Goal: Task Accomplishment & Management: Manage account settings

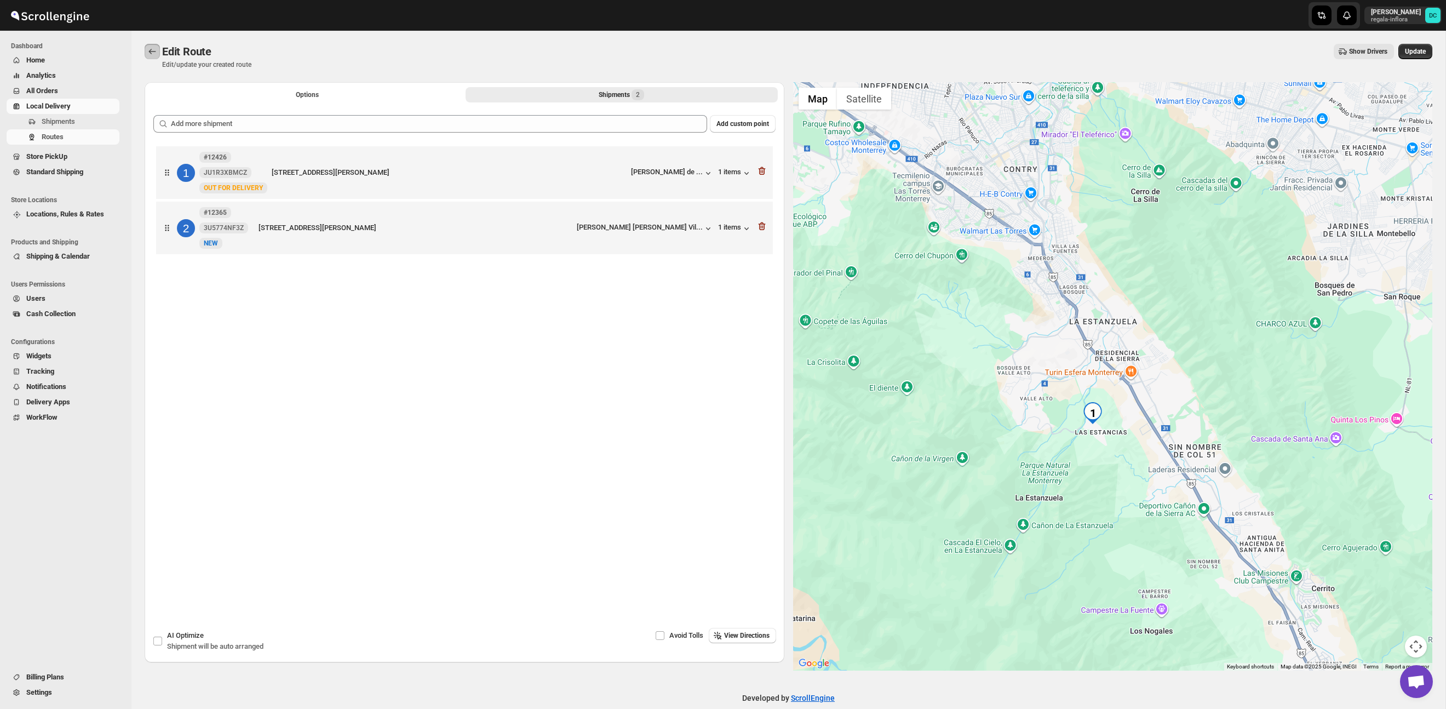
click at [155, 44] on button "Routes" at bounding box center [152, 51] width 15 height 15
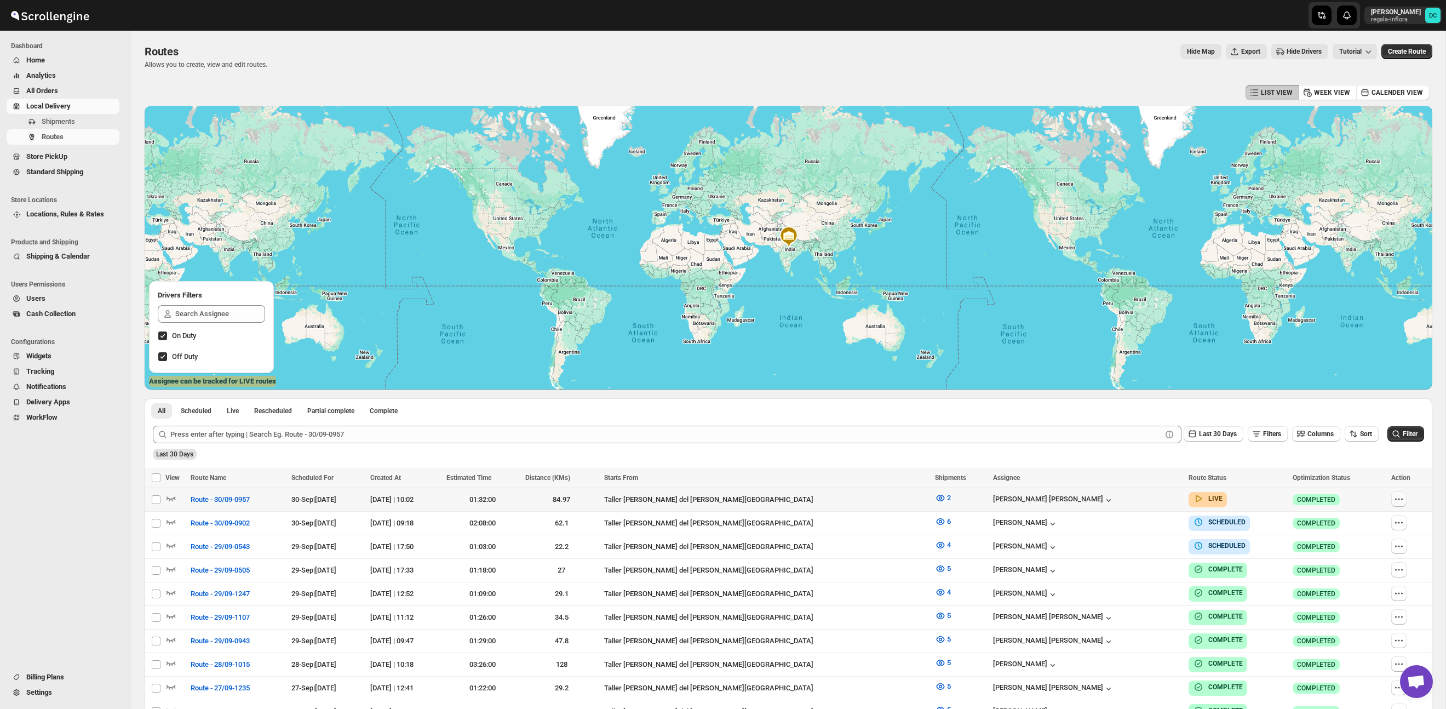
click at [1394, 500] on icon "button" at bounding box center [1399, 499] width 11 height 11
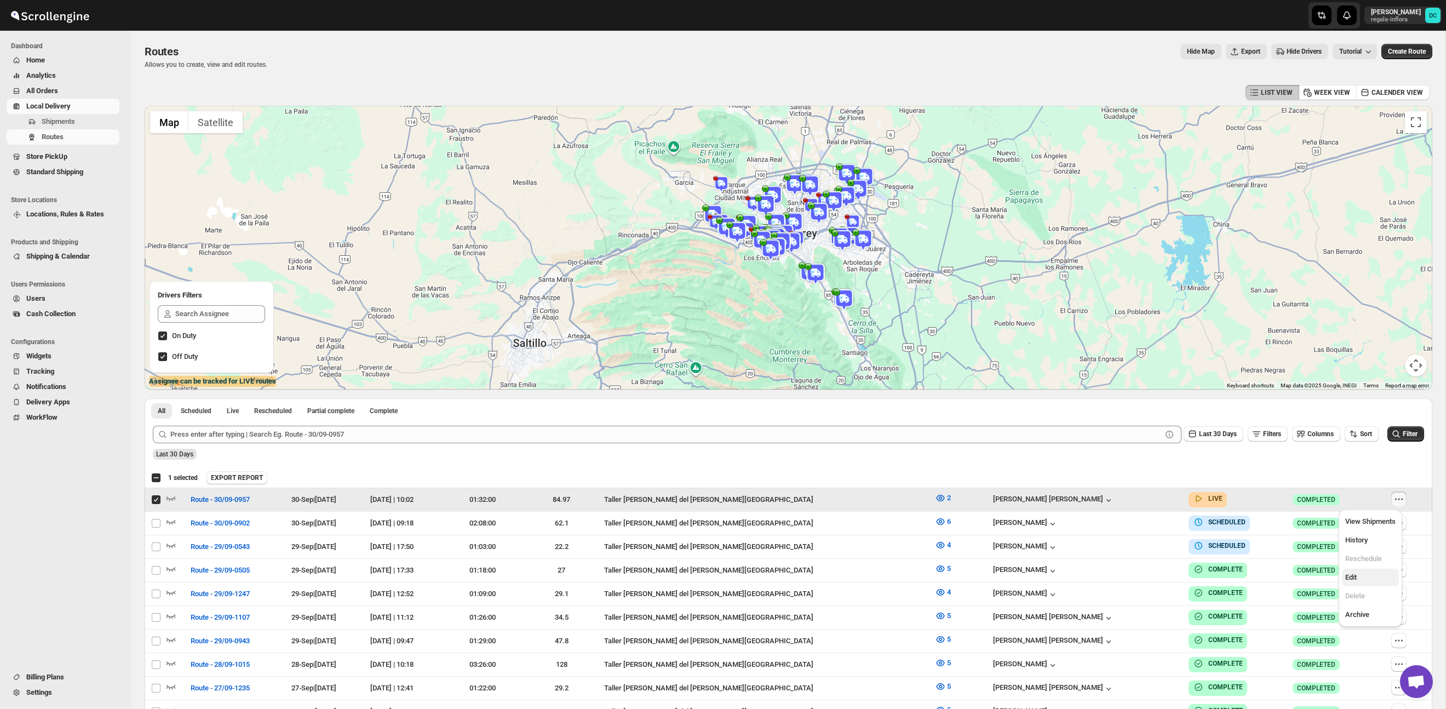
click at [1371, 579] on span "Edit" at bounding box center [1371, 577] width 50 height 11
checkbox input "false"
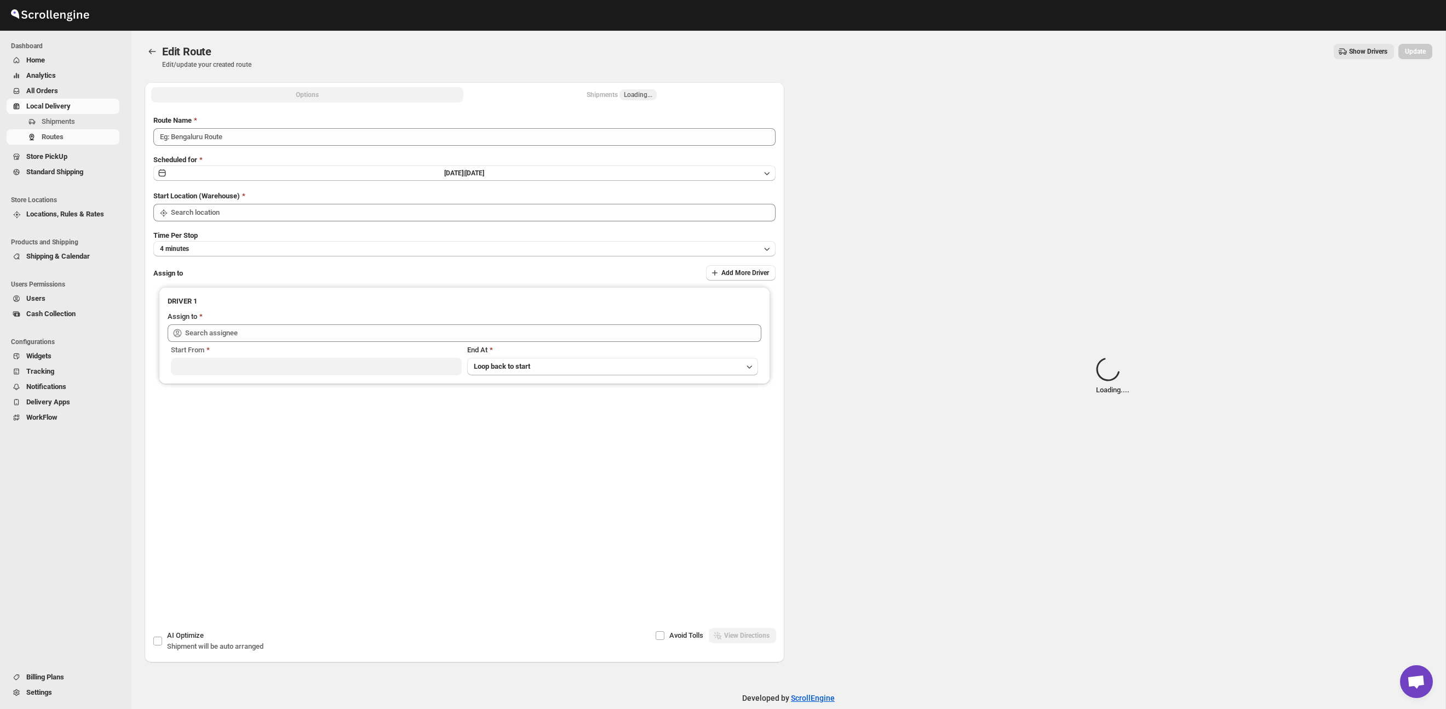
type input "Route - 30/09-0957"
type input "Taller [PERSON_NAME] del [PERSON_NAME][GEOGRAPHIC_DATA]"
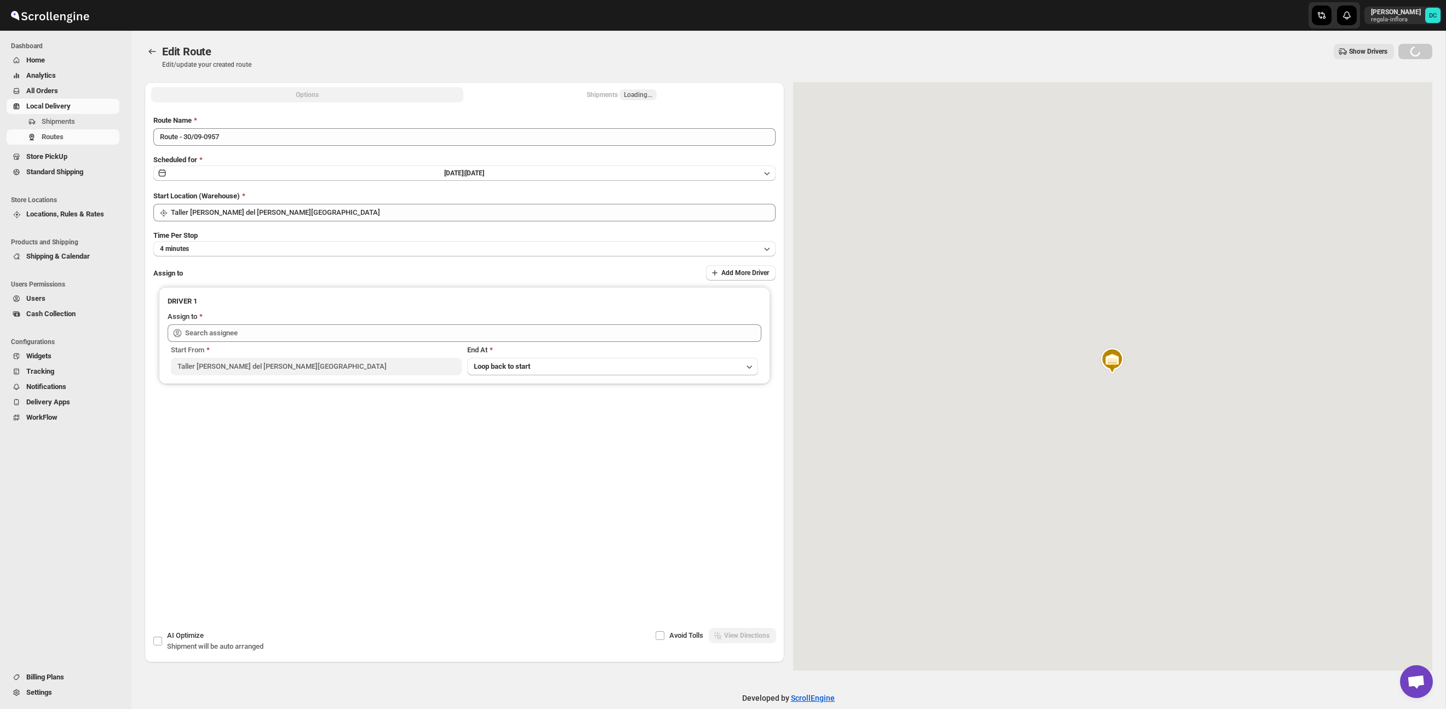
type input "[PERSON_NAME] [PERSON_NAME] ([EMAIL_ADDRESS][DOMAIN_NAME])"
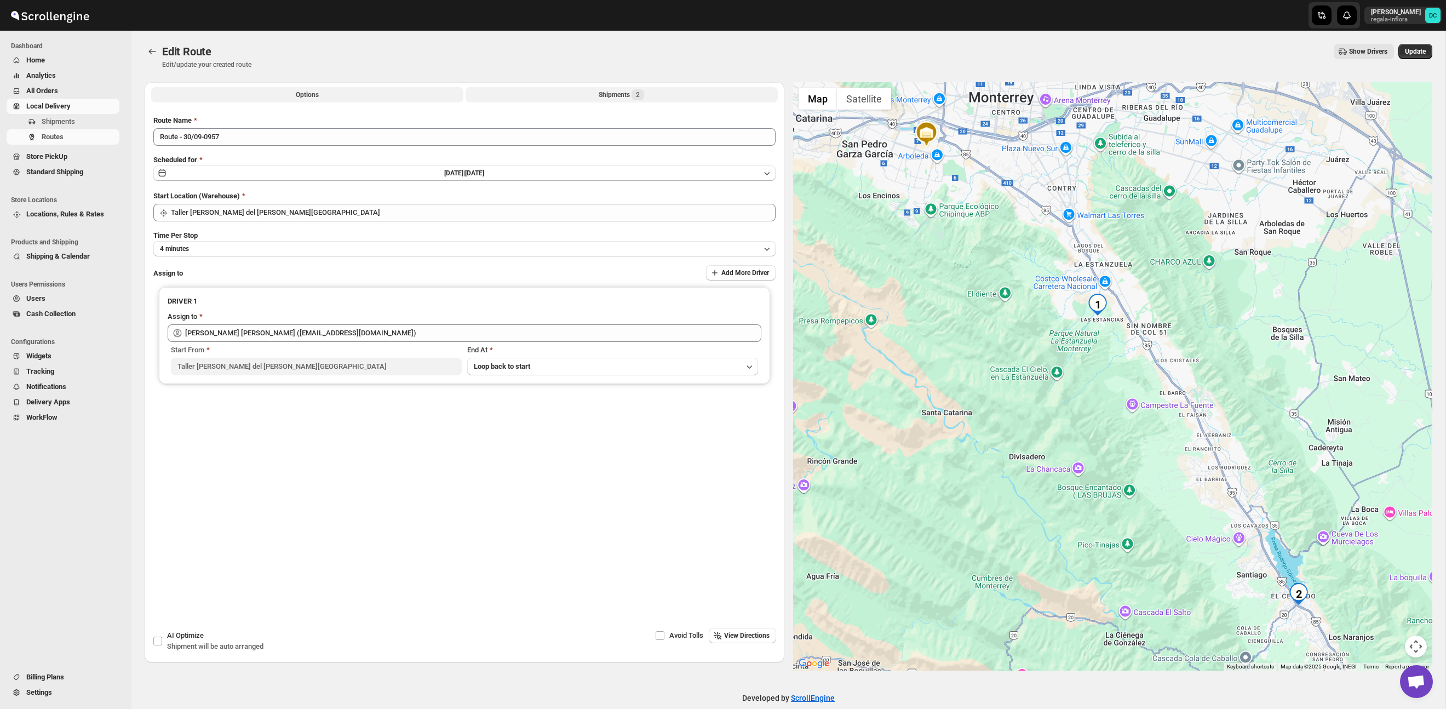
click at [606, 99] on div "Shipments 2" at bounding box center [621, 94] width 45 height 11
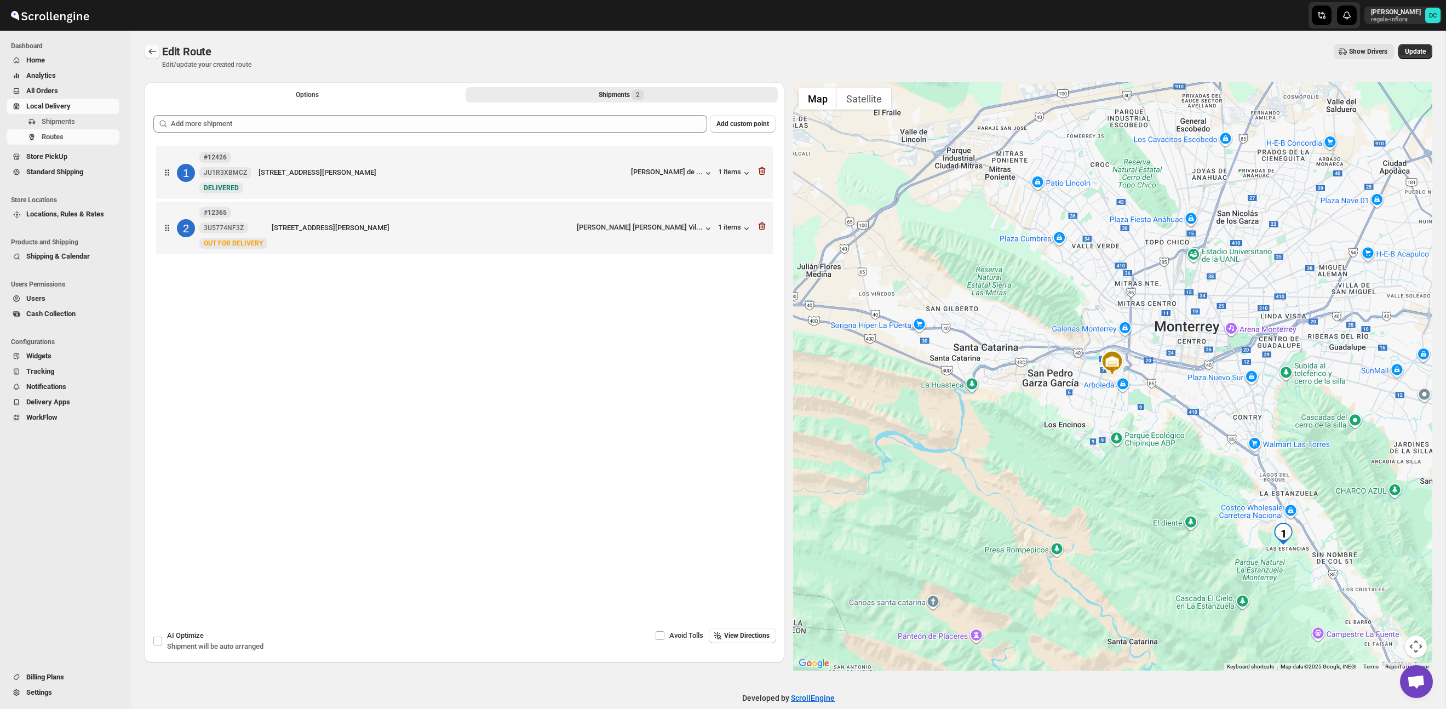
click at [153, 54] on icon "Routes" at bounding box center [152, 51] width 11 height 11
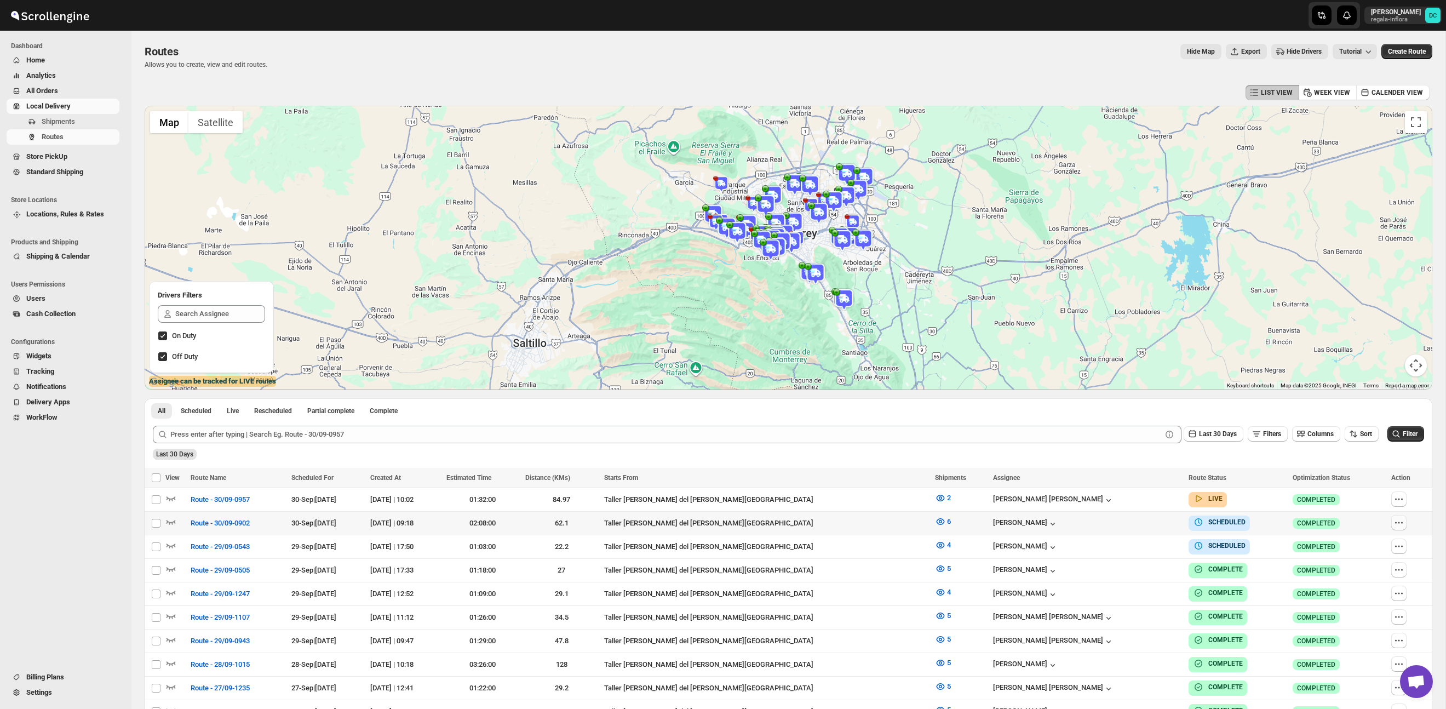
click at [1392, 524] on button "button" at bounding box center [1399, 522] width 15 height 15
checkbox input "true"
drag, startPoint x: 700, startPoint y: 459, endPoint x: 653, endPoint y: 459, distance: 47.1
click at [698, 459] on div "Last 30 Days" at bounding box center [788, 450] width 1274 height 19
click at [71, 119] on span "Shipments" at bounding box center [58, 121] width 33 height 8
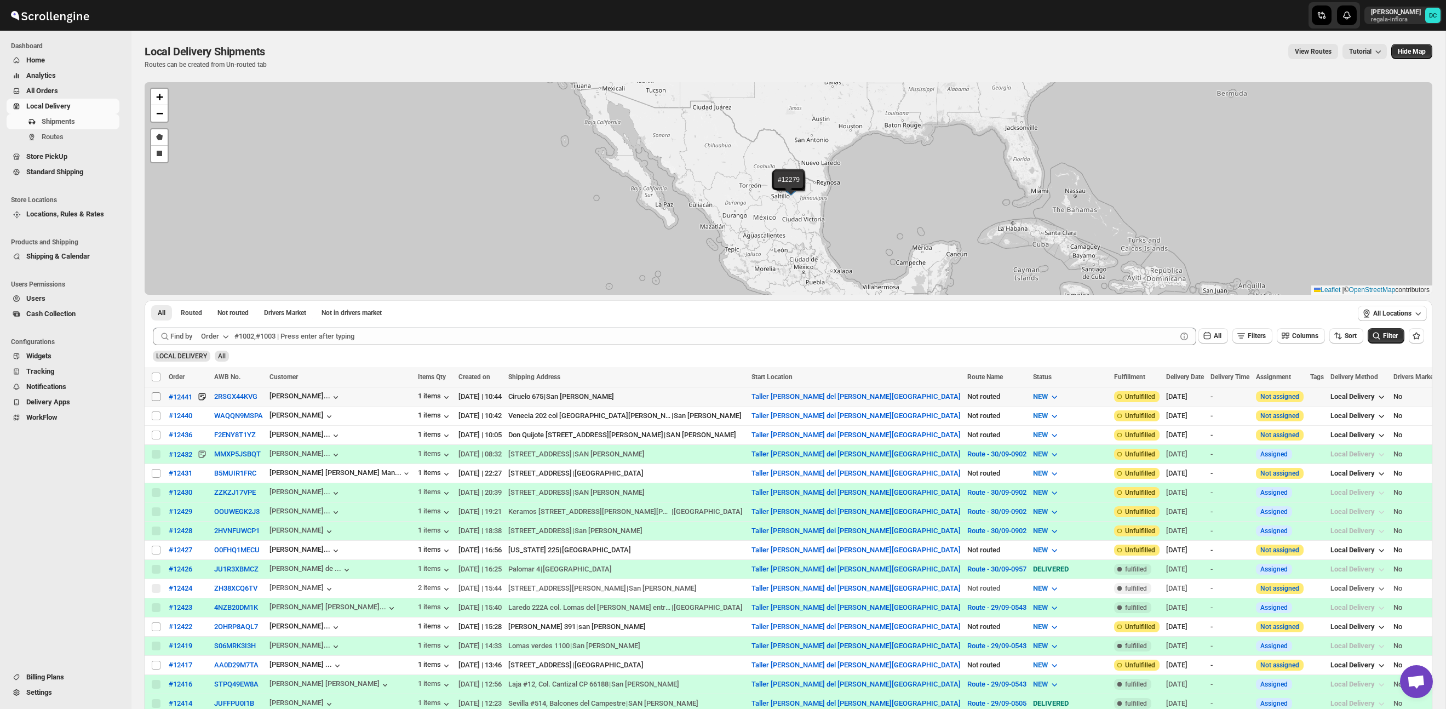
drag, startPoint x: 157, startPoint y: 398, endPoint x: 156, endPoint y: 405, distance: 7.7
click at [157, 398] on input "Select shipment" at bounding box center [156, 396] width 9 height 9
checkbox input "true"
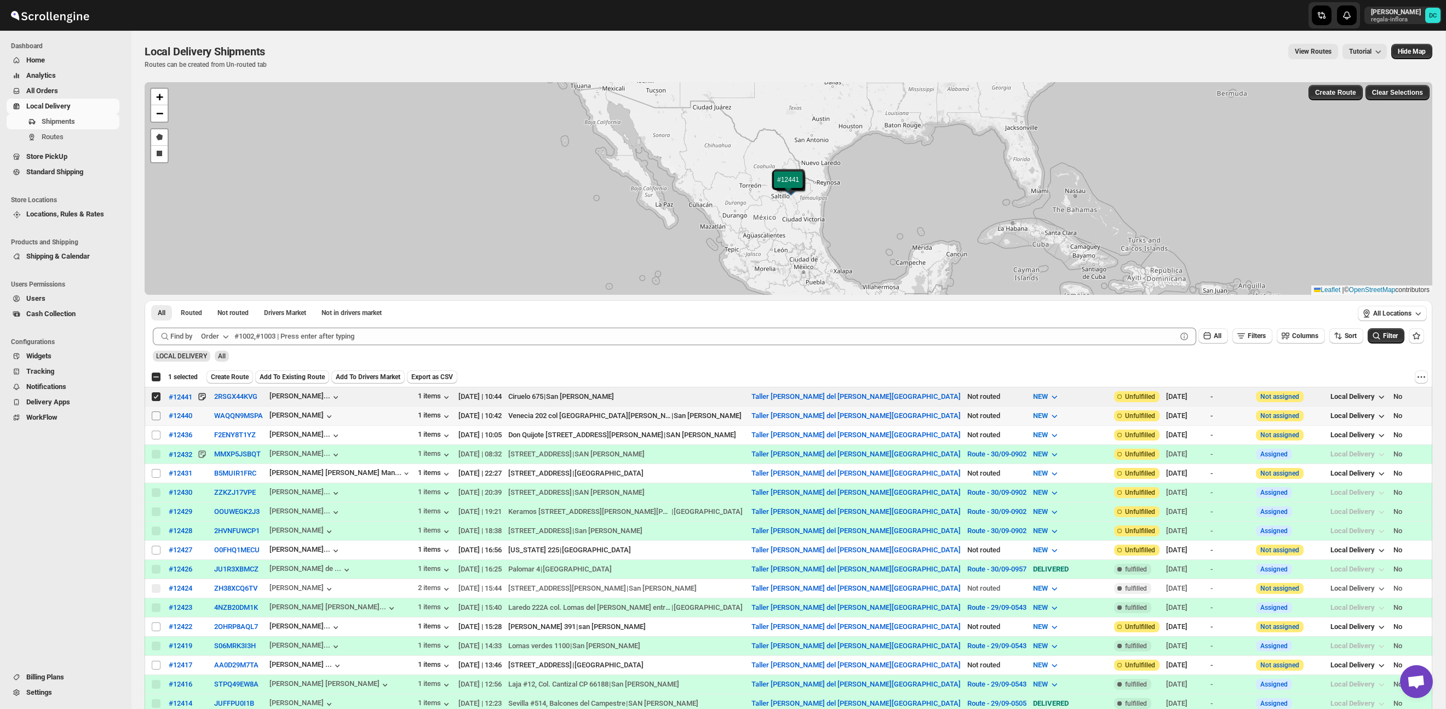
click at [155, 415] on input "Select shipment" at bounding box center [156, 415] width 9 height 9
checkbox input "true"
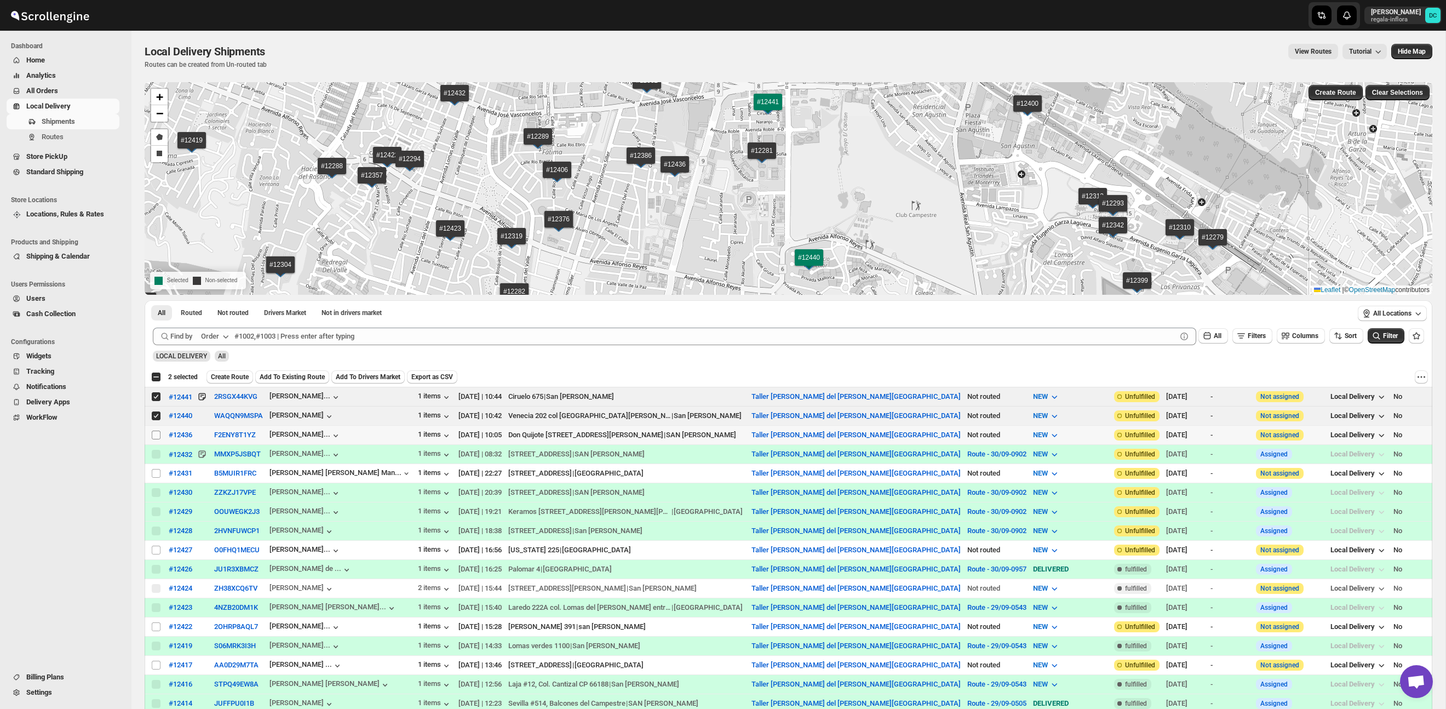
click at [156, 433] on input "Select shipment" at bounding box center [156, 435] width 9 height 9
checkbox input "true"
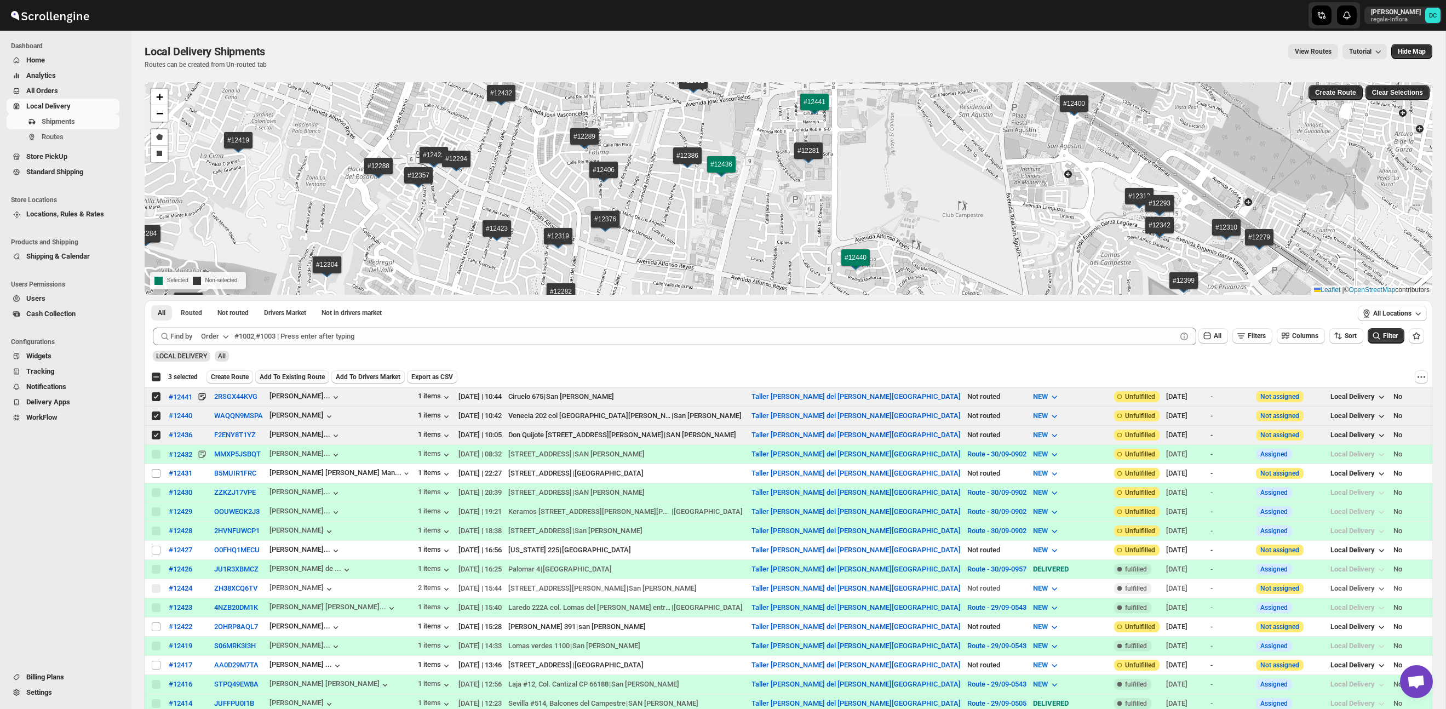
click at [300, 379] on span "Add To Existing Route" at bounding box center [292, 377] width 65 height 9
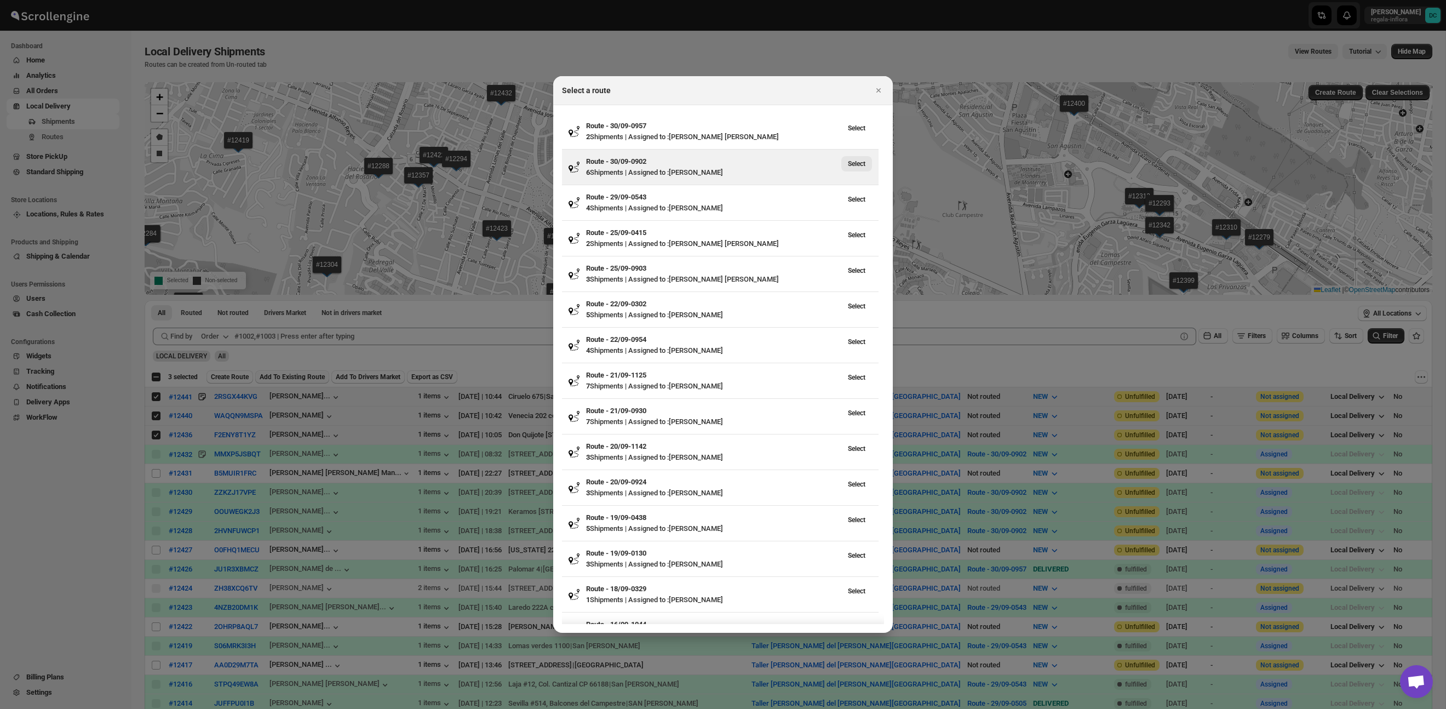
click at [862, 162] on span "Select" at bounding box center [857, 163] width 18 height 9
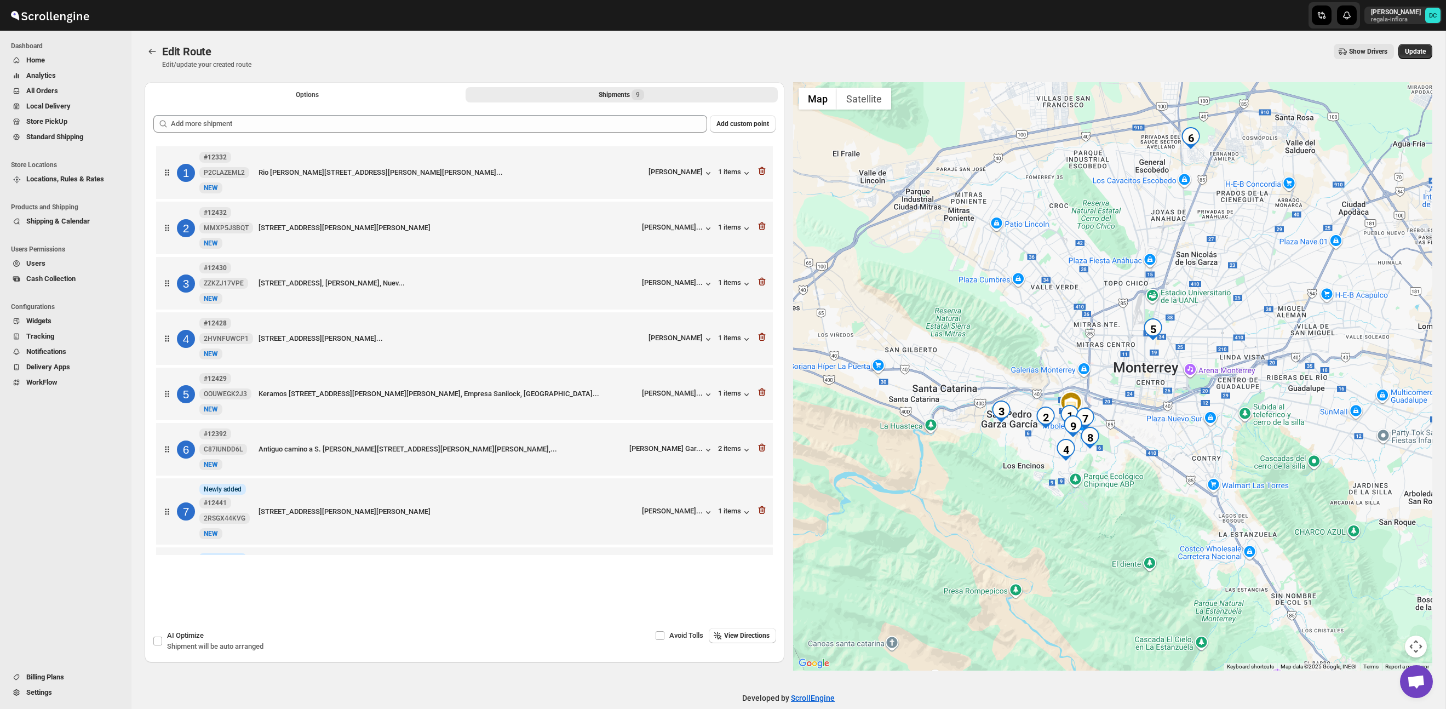
drag, startPoint x: 1218, startPoint y: 348, endPoint x: 1194, endPoint y: 398, distance: 54.9
click at [1193, 399] on div at bounding box center [1113, 376] width 640 height 588
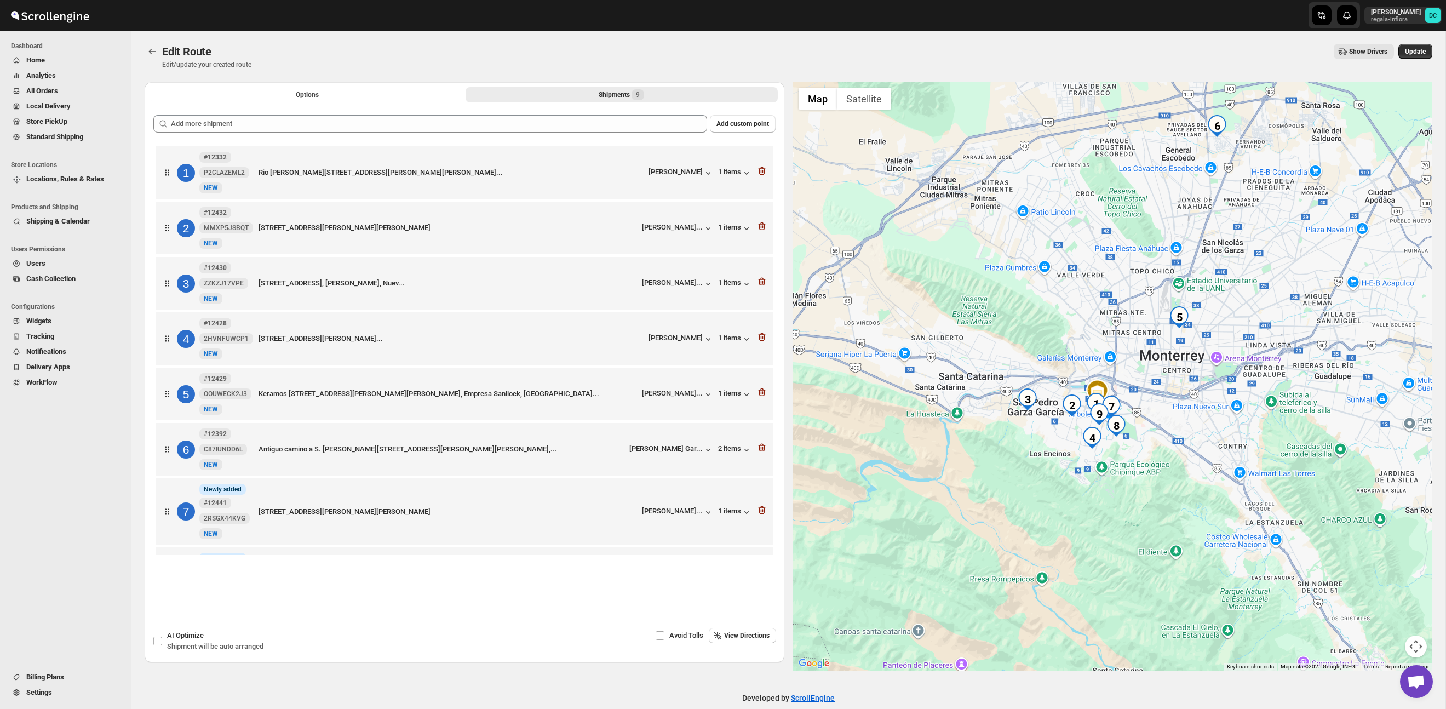
drag, startPoint x: 1228, startPoint y: 413, endPoint x: 1243, endPoint y: 383, distance: 33.6
click at [1243, 383] on div at bounding box center [1113, 376] width 640 height 588
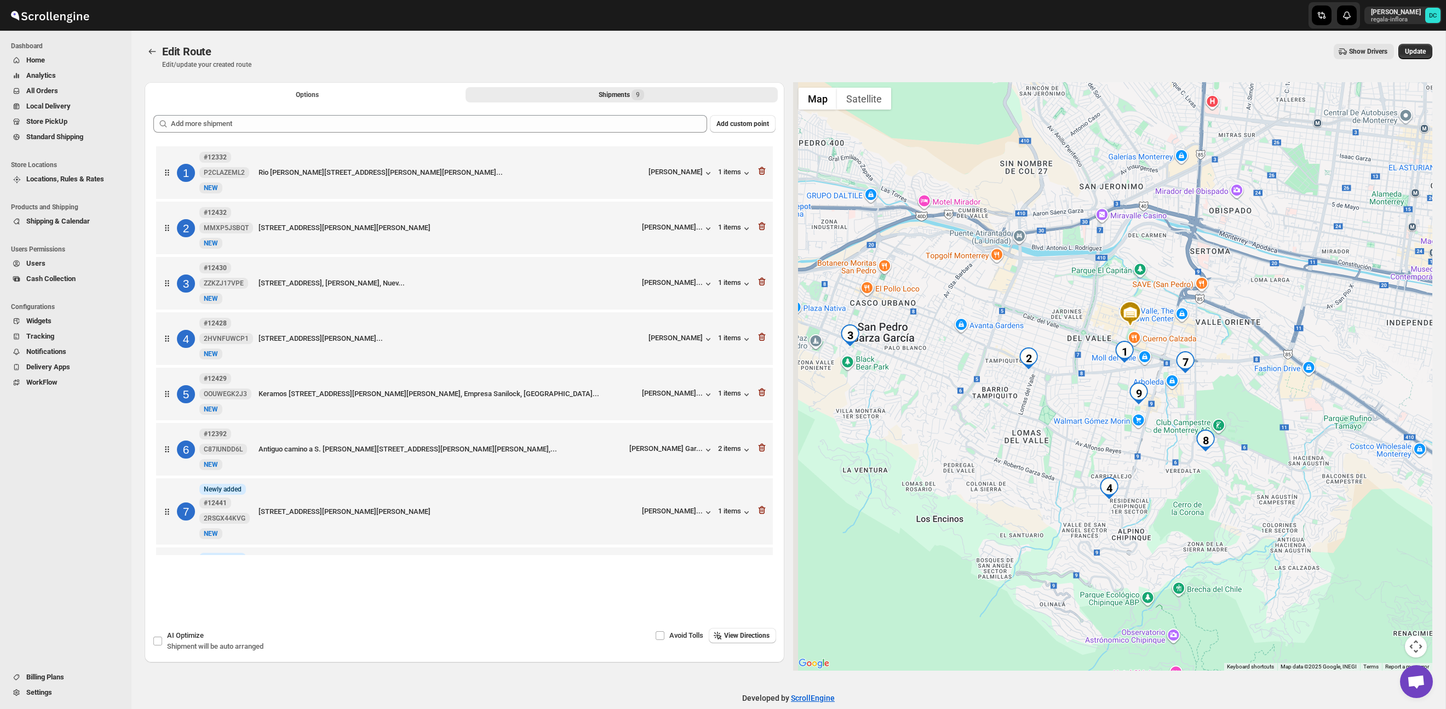
drag, startPoint x: 1200, startPoint y: 397, endPoint x: 1313, endPoint y: 391, distance: 113.6
click at [1317, 390] on div at bounding box center [1113, 376] width 640 height 588
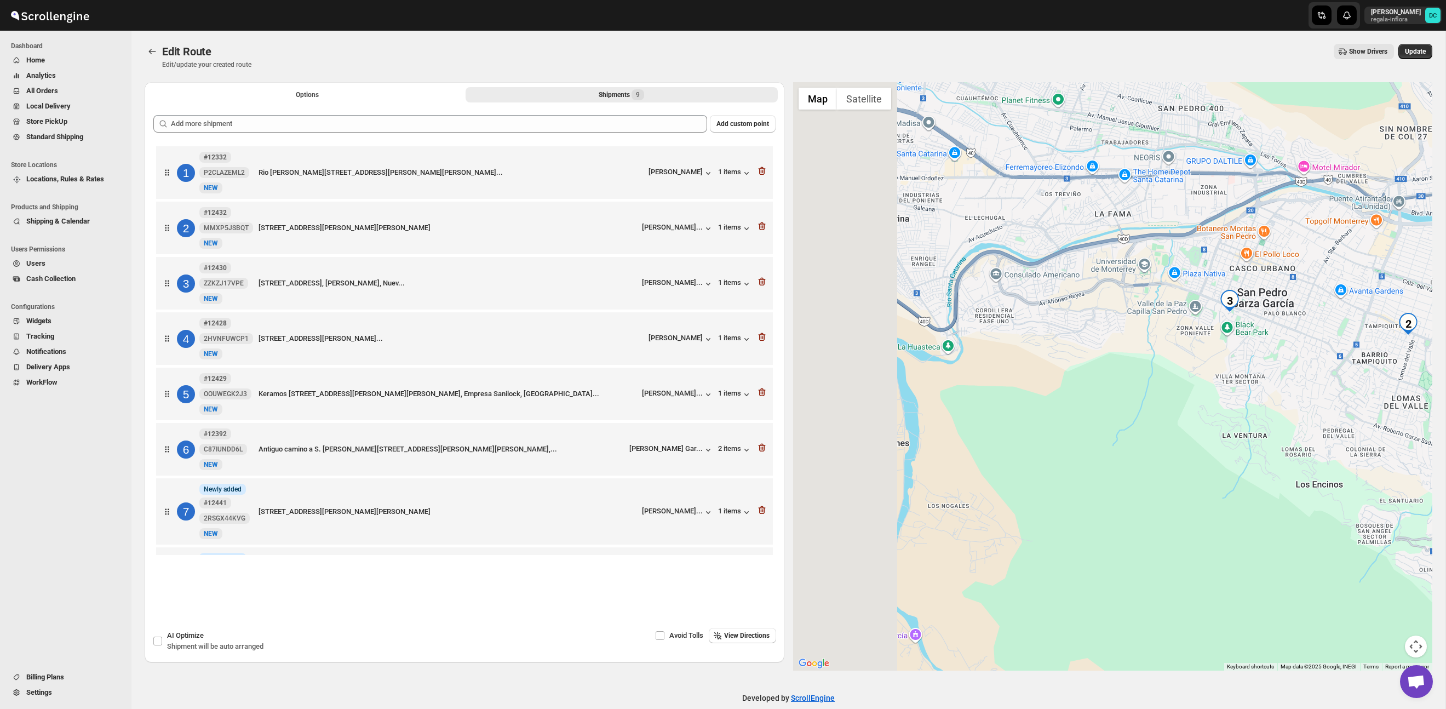
drag, startPoint x: 1005, startPoint y: 404, endPoint x: 1263, endPoint y: 379, distance: 259.9
click at [1262, 379] on div at bounding box center [1113, 376] width 640 height 588
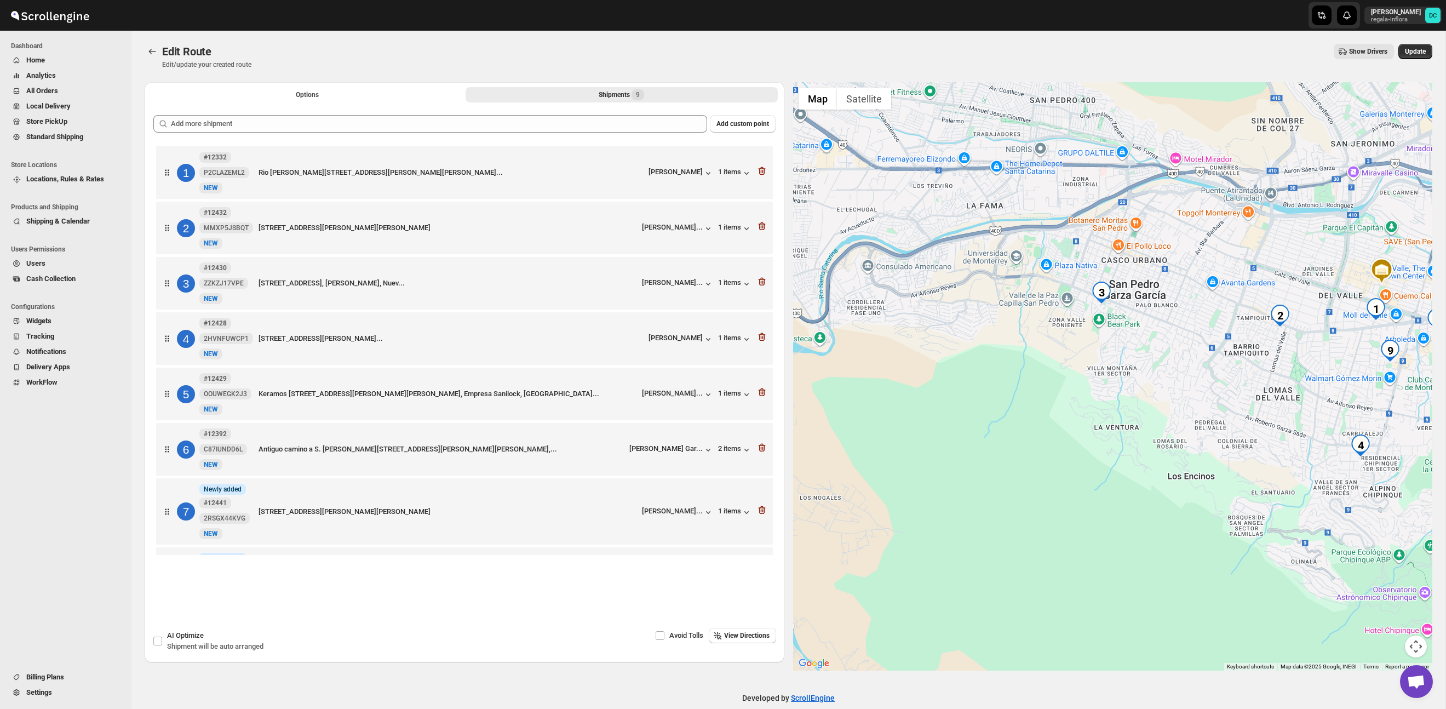
drag, startPoint x: 1283, startPoint y: 380, endPoint x: 851, endPoint y: 370, distance: 431.9
click at [845, 369] on div at bounding box center [1113, 376] width 640 height 588
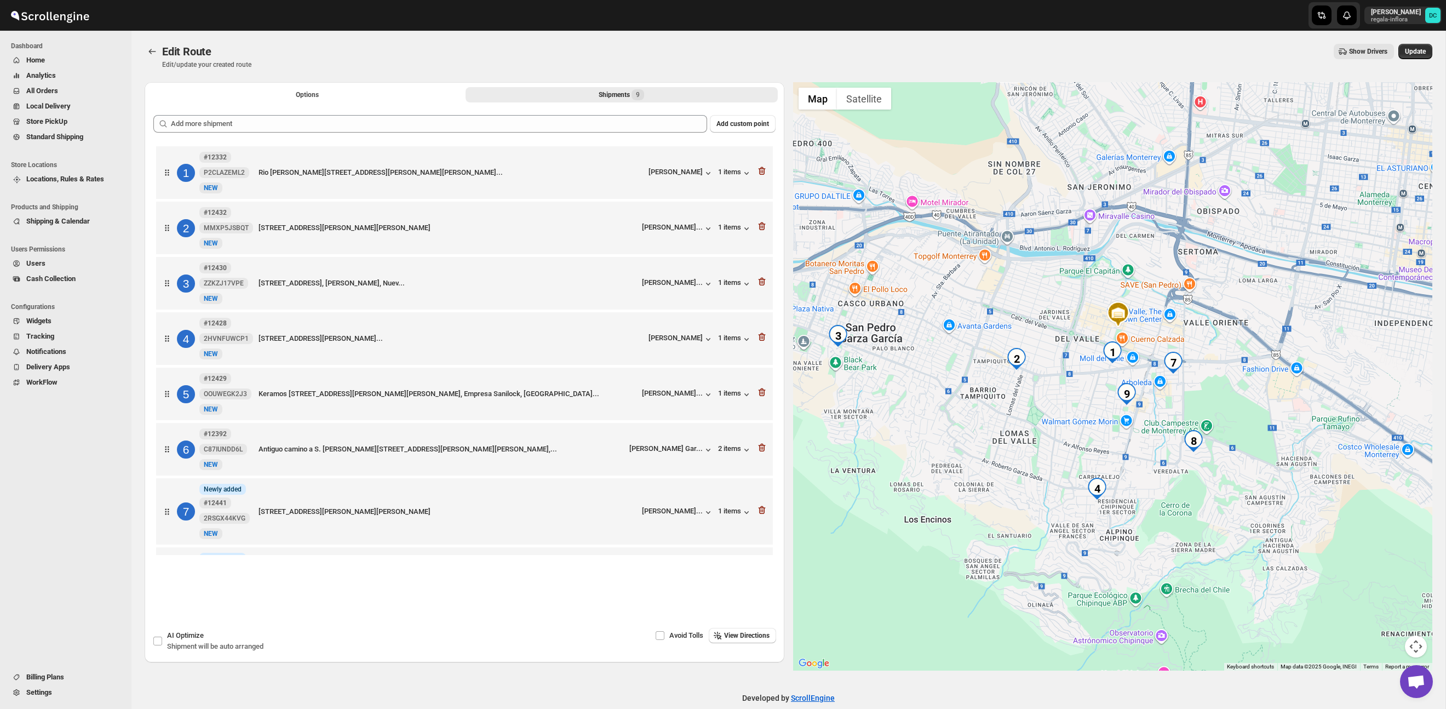
drag, startPoint x: 1125, startPoint y: 392, endPoint x: 1199, endPoint y: 428, distance: 82.1
click at [1199, 428] on div at bounding box center [1113, 376] width 640 height 588
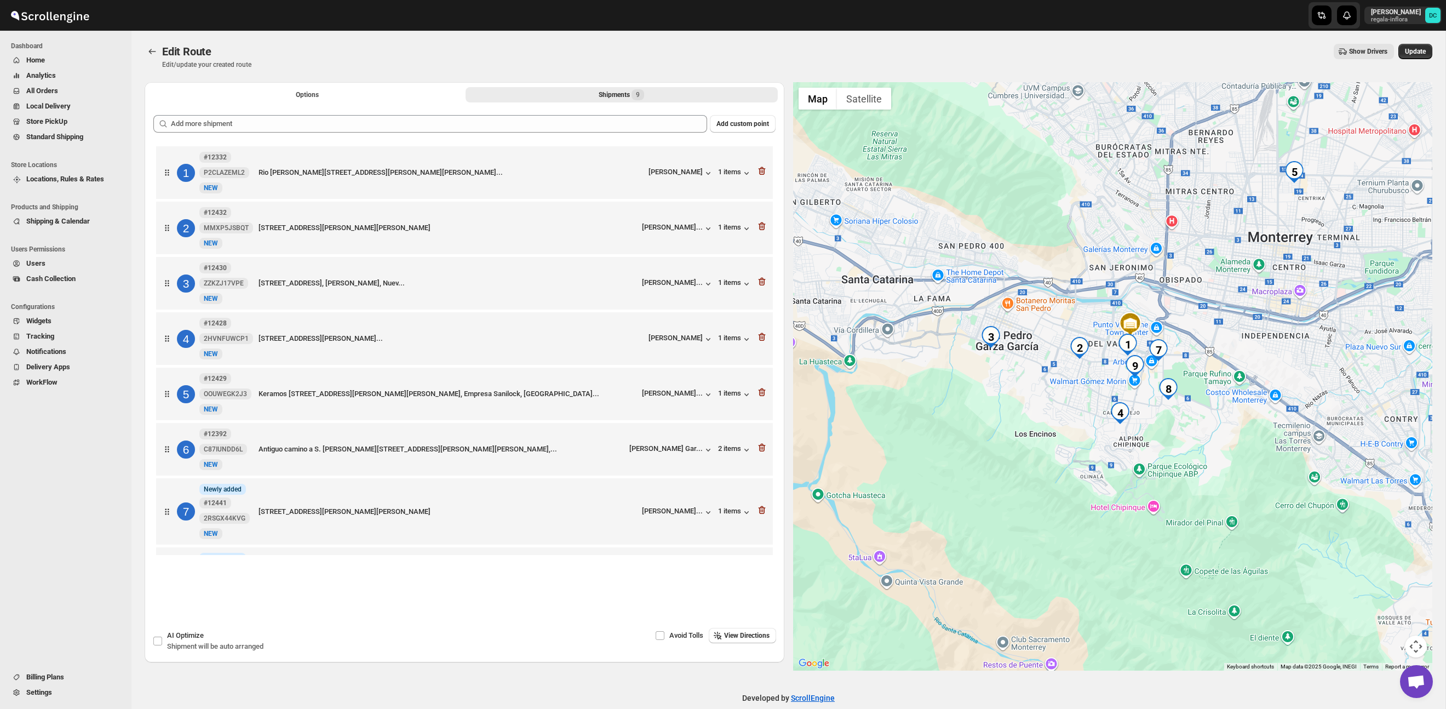
drag, startPoint x: 1274, startPoint y: 357, endPoint x: 1235, endPoint y: 322, distance: 52.0
click at [1236, 322] on div at bounding box center [1113, 376] width 640 height 588
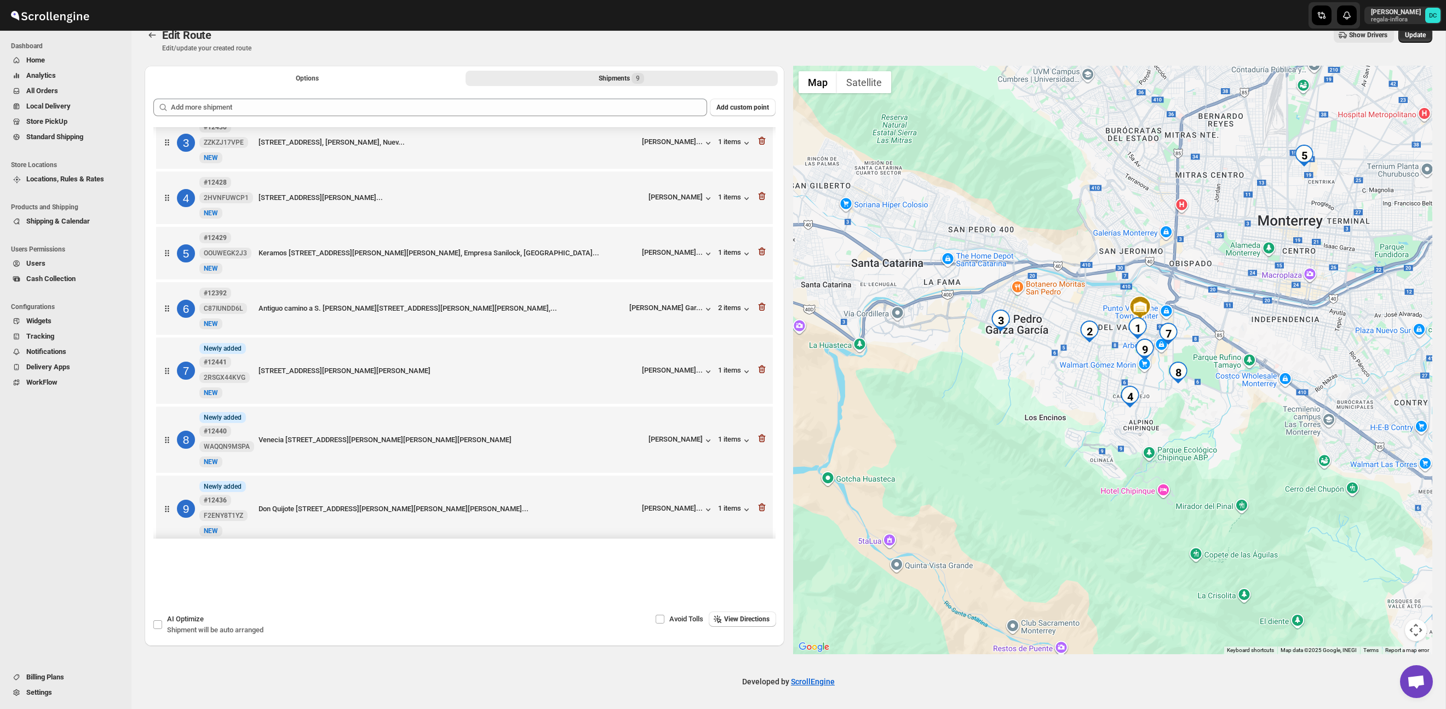
scroll to position [141, 0]
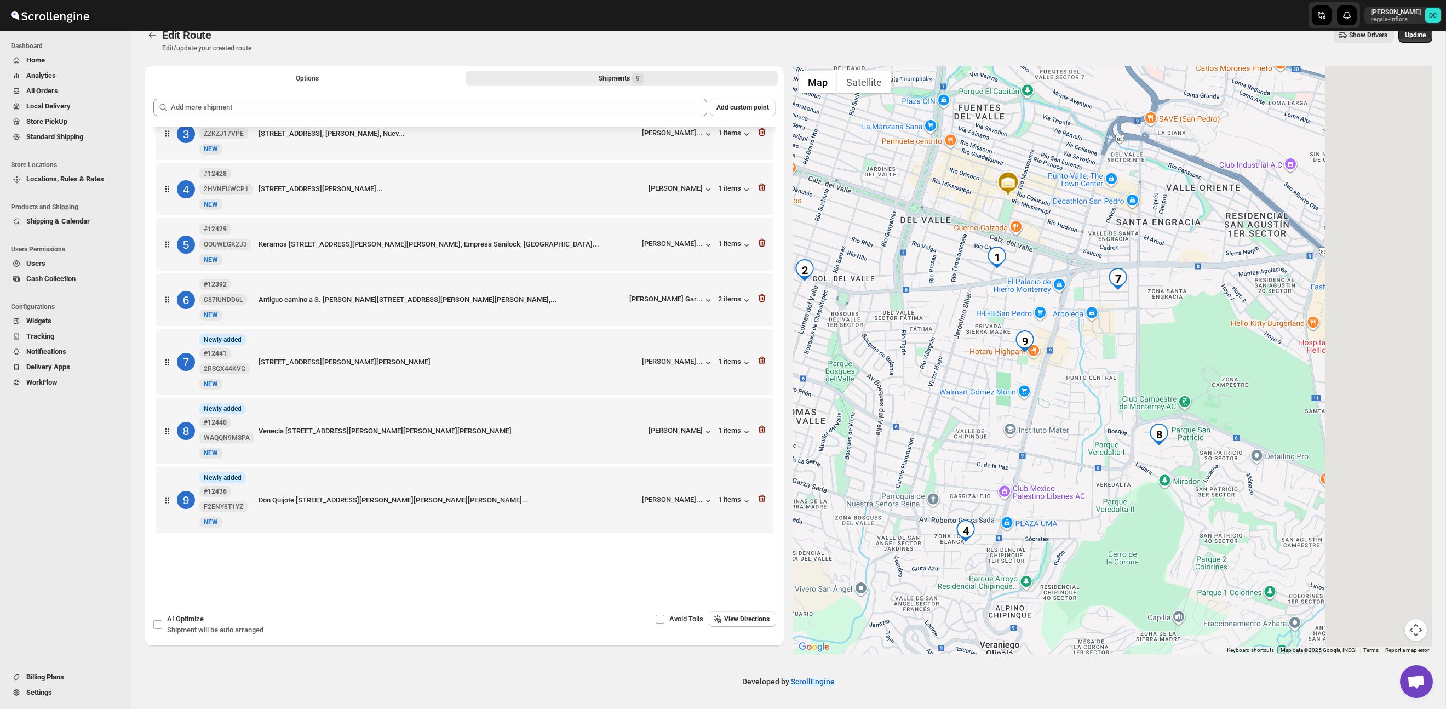
drag, startPoint x: 1328, startPoint y: 389, endPoint x: 1085, endPoint y: 399, distance: 242.4
click at [1086, 399] on div at bounding box center [1113, 360] width 640 height 588
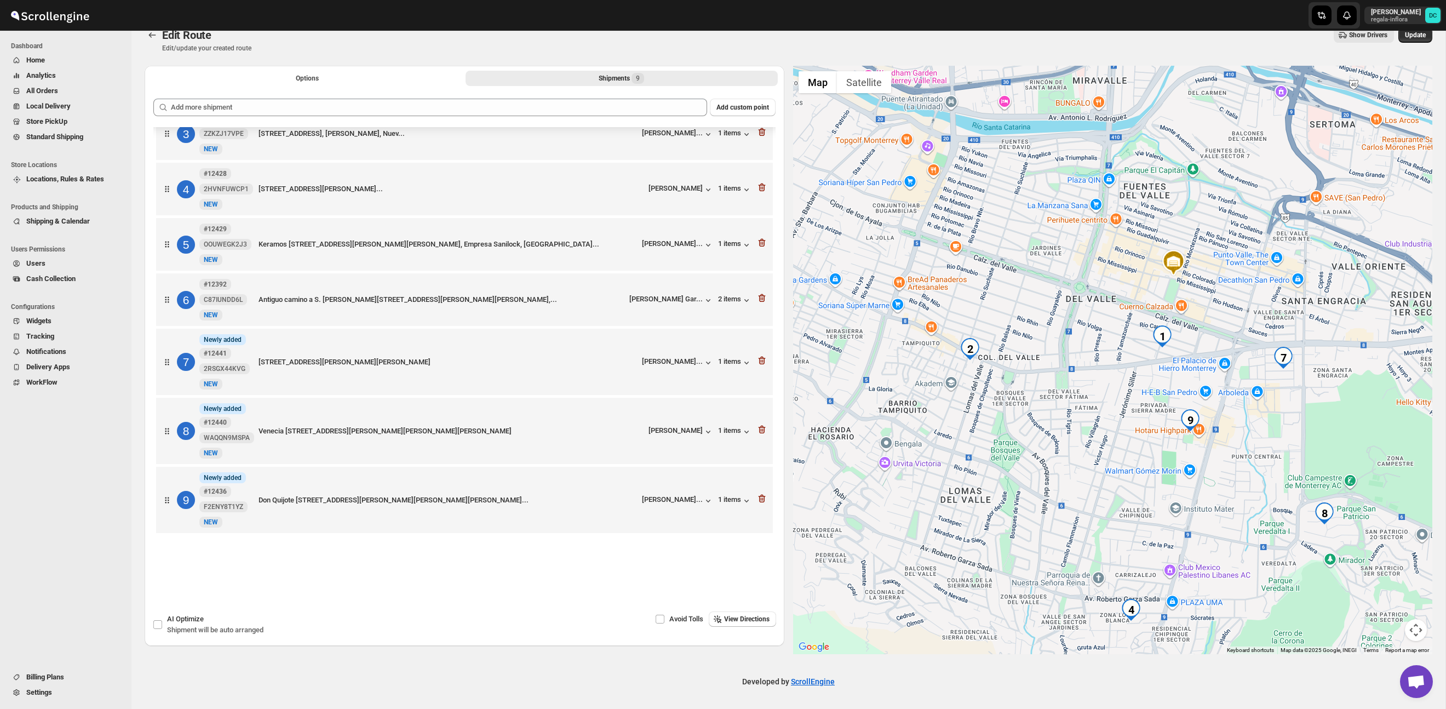
drag, startPoint x: 1094, startPoint y: 377, endPoint x: 1284, endPoint y: 449, distance: 203.5
click at [1284, 449] on div at bounding box center [1113, 360] width 640 height 588
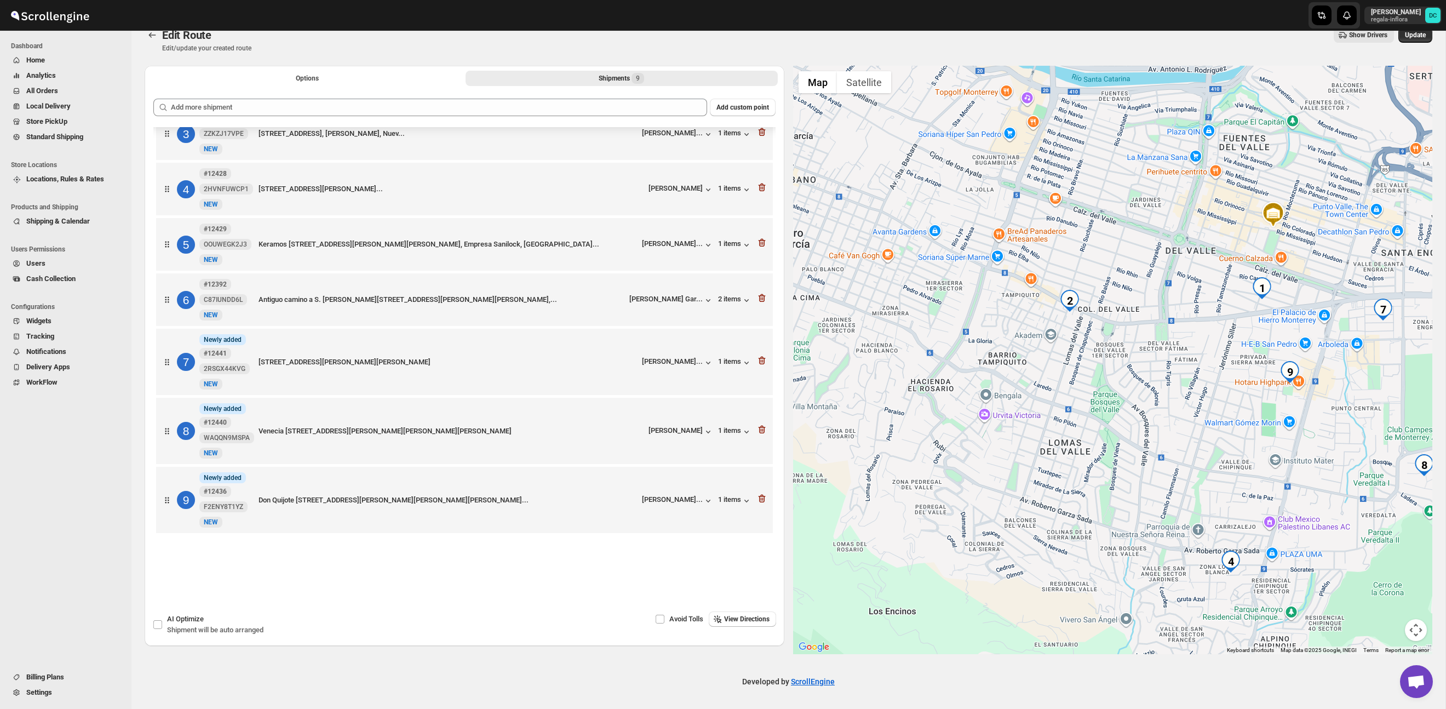
drag, startPoint x: 1171, startPoint y: 447, endPoint x: 1268, endPoint y: 398, distance: 108.5
click at [1268, 398] on div at bounding box center [1113, 360] width 640 height 588
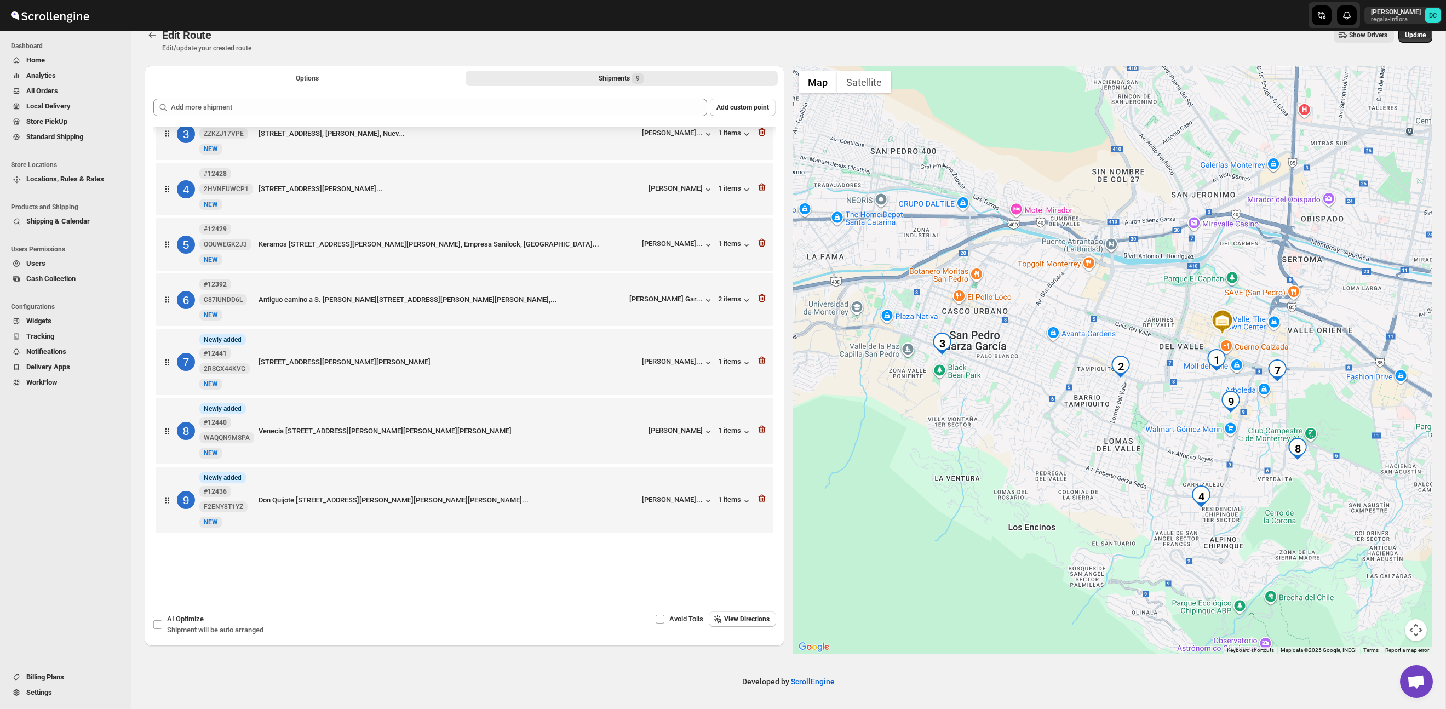
drag, startPoint x: 1212, startPoint y: 436, endPoint x: 1178, endPoint y: 447, distance: 35.7
click at [1178, 447] on div at bounding box center [1113, 360] width 640 height 588
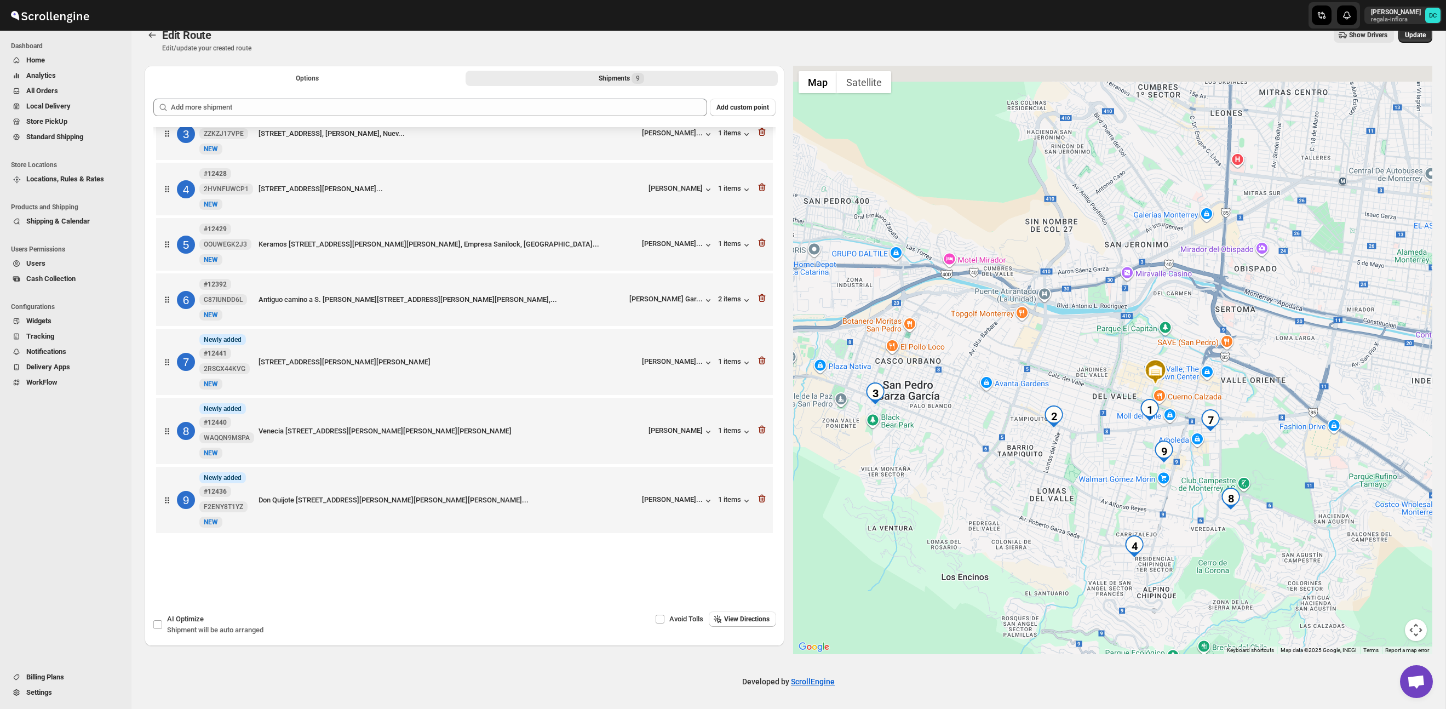
drag, startPoint x: 1301, startPoint y: 363, endPoint x: 1192, endPoint y: 490, distance: 167.8
click at [1192, 492] on div at bounding box center [1113, 360] width 640 height 588
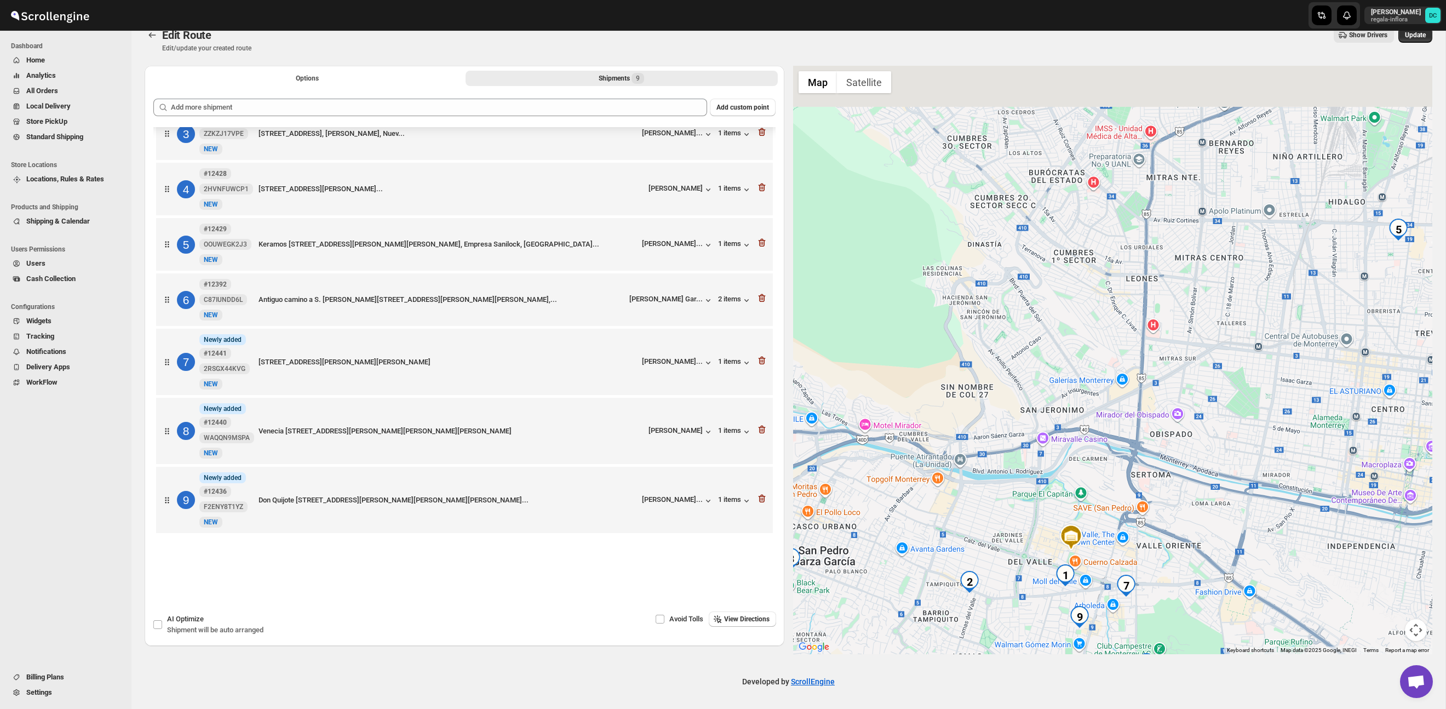
drag, startPoint x: 1216, startPoint y: 374, endPoint x: 1195, endPoint y: 458, distance: 86.2
click at [1195, 458] on div at bounding box center [1113, 360] width 640 height 588
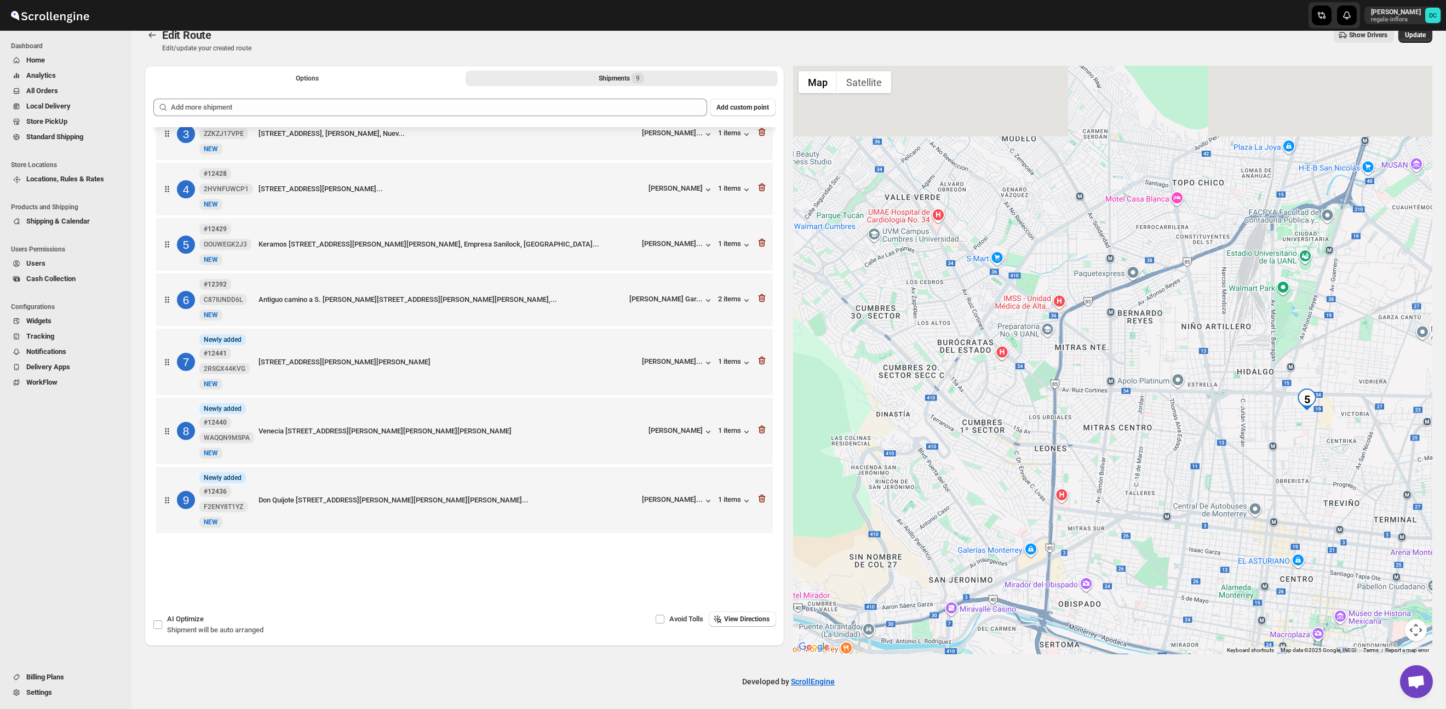
drag, startPoint x: 1221, startPoint y: 416, endPoint x: 1152, endPoint y: 499, distance: 107.7
click at [1152, 499] on div at bounding box center [1113, 360] width 640 height 588
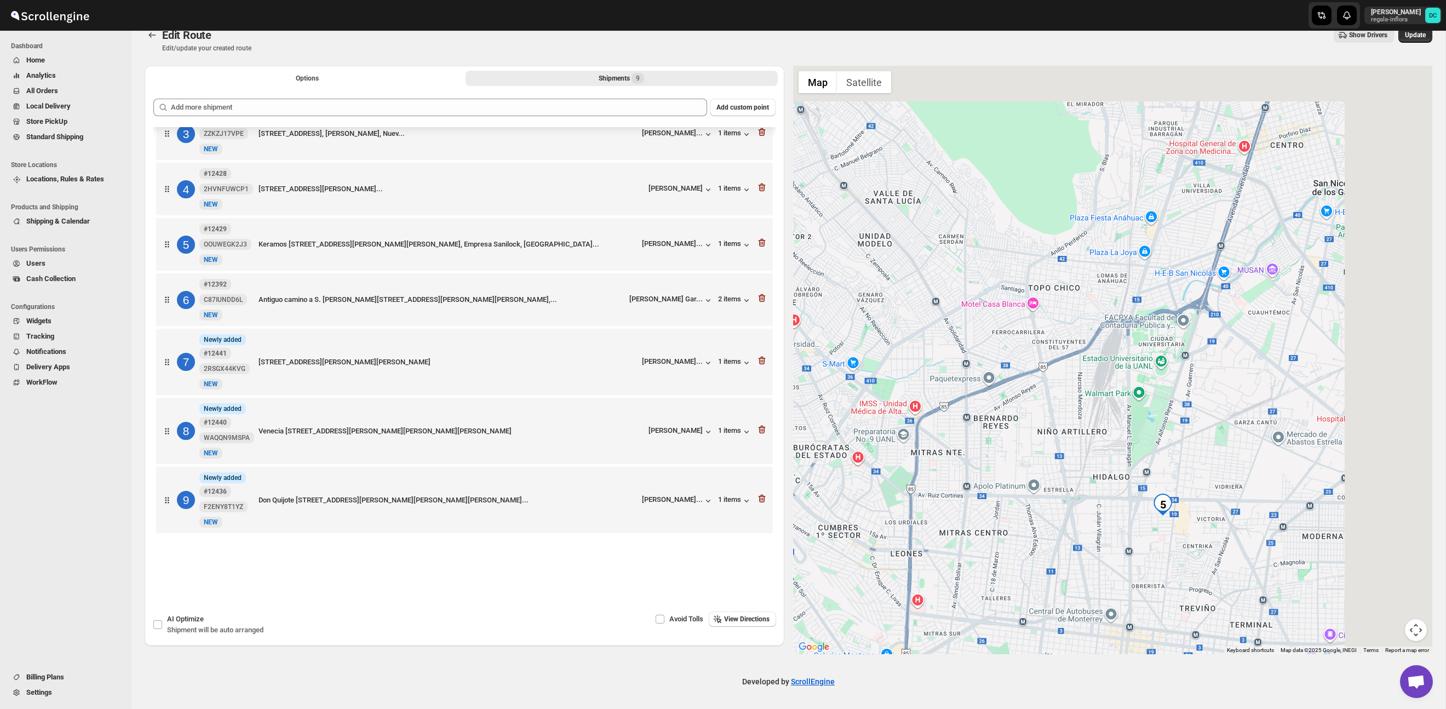
drag, startPoint x: 1160, startPoint y: 378, endPoint x: 1049, endPoint y: 453, distance: 134.3
click at [1014, 485] on div at bounding box center [1113, 360] width 640 height 588
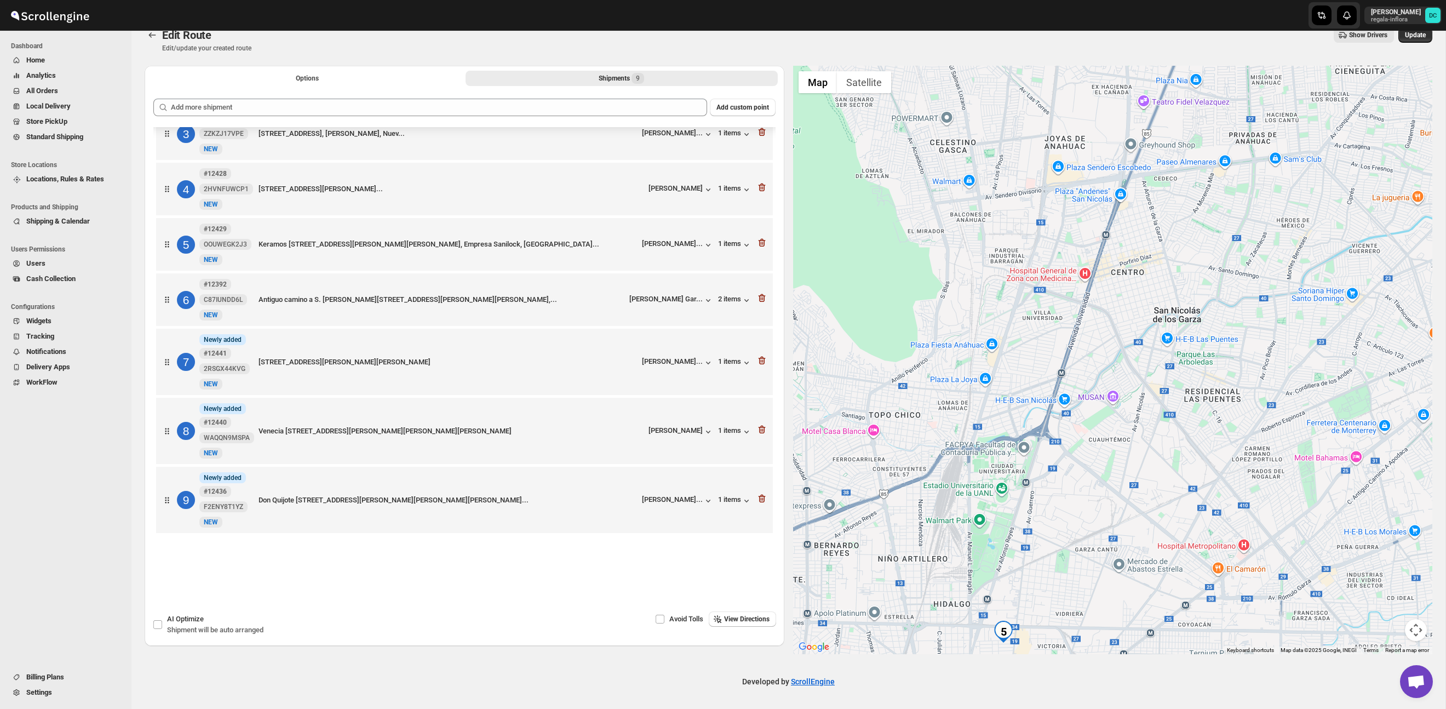
drag, startPoint x: 1076, startPoint y: 407, endPoint x: 1014, endPoint y: 478, distance: 94.8
click at [1014, 478] on div at bounding box center [1113, 360] width 640 height 588
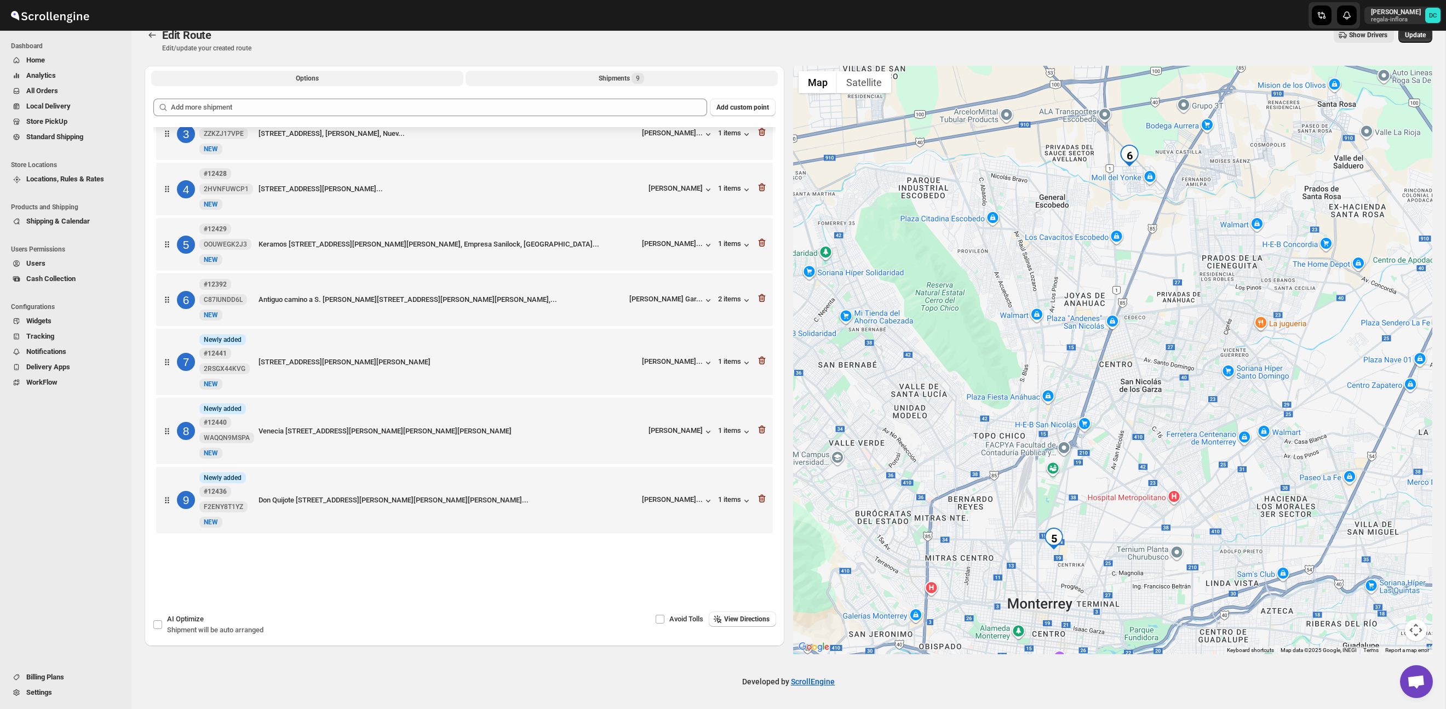
click at [311, 75] on span "Options" at bounding box center [307, 78] width 23 height 9
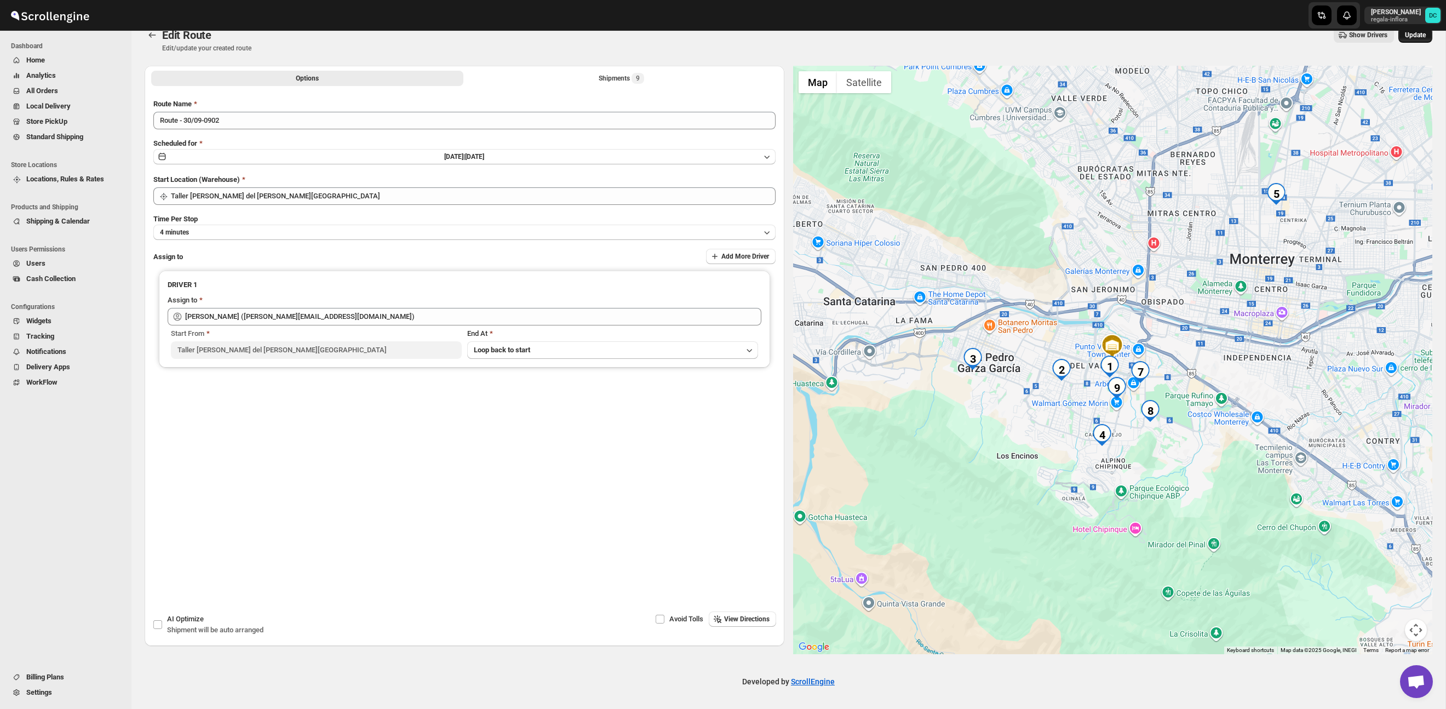
click at [1407, 36] on span "Update" at bounding box center [1415, 35] width 21 height 9
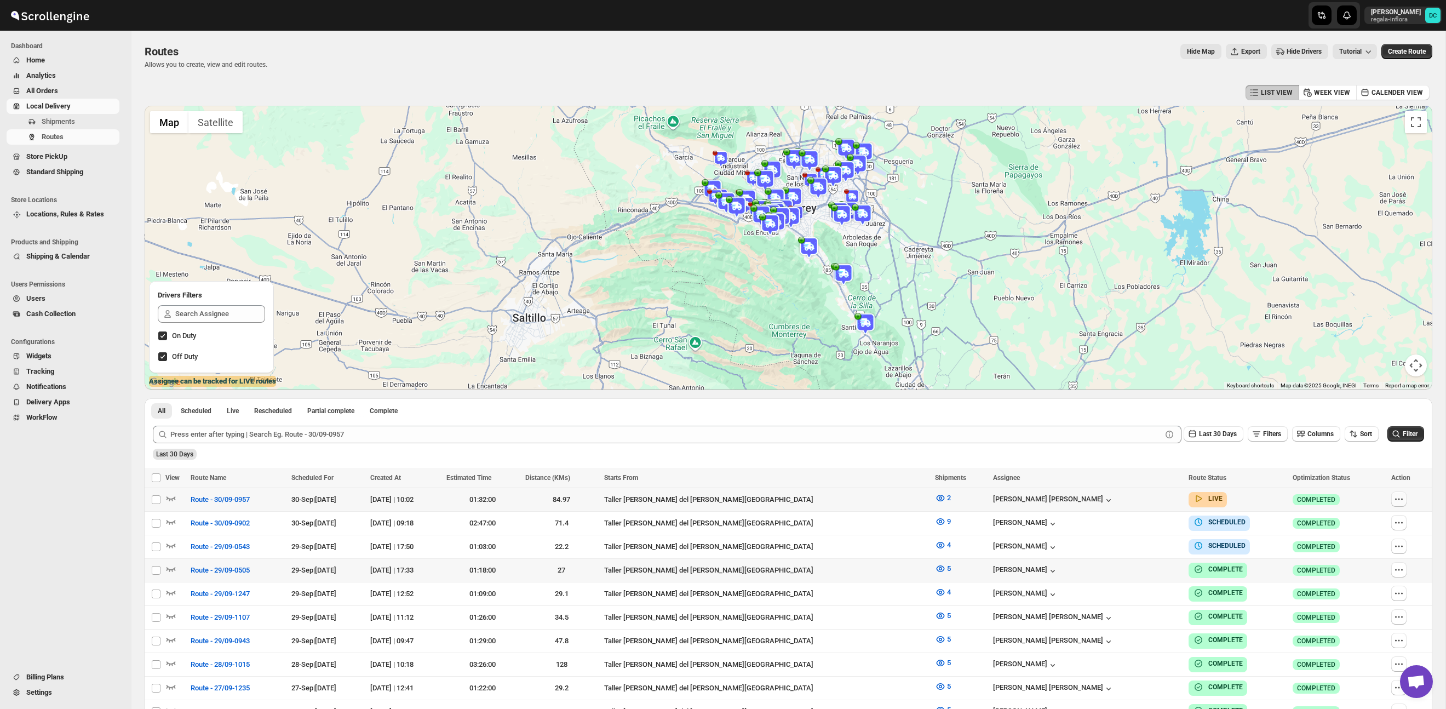
click at [1394, 501] on icon "button" at bounding box center [1399, 499] width 11 height 11
checkbox input "true"
click at [72, 116] on span "Shipments" at bounding box center [80, 121] width 76 height 11
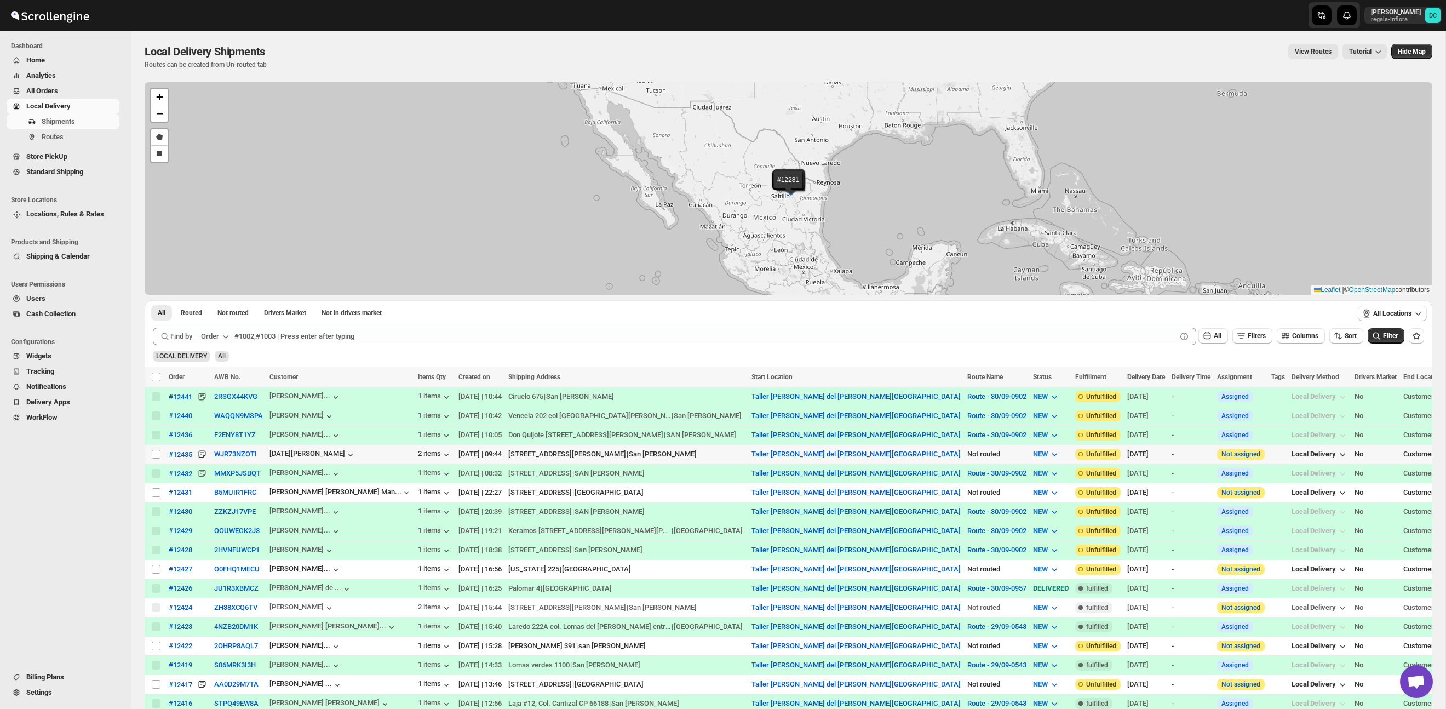
click at [153, 453] on input "Select shipment" at bounding box center [156, 454] width 9 height 9
checkbox input "true"
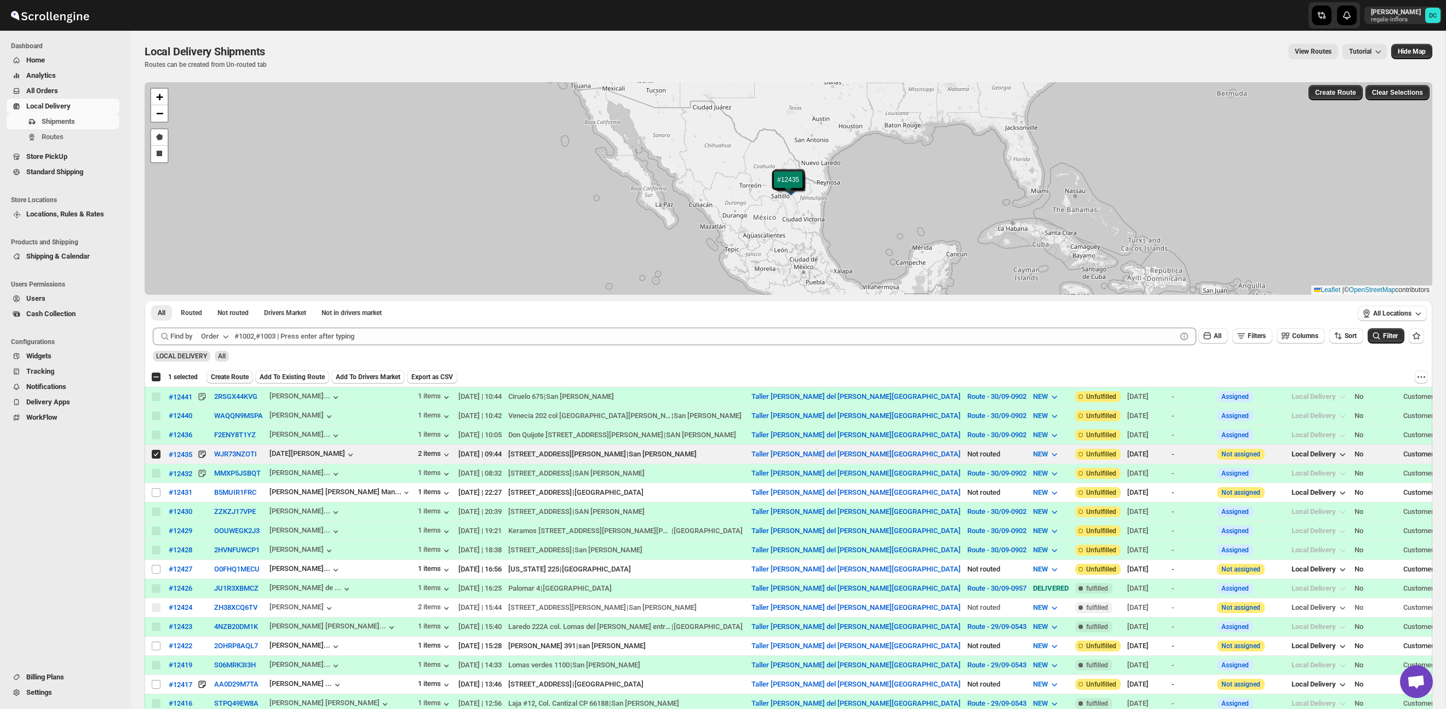
click at [239, 376] on span "Create Route" at bounding box center [230, 377] width 38 height 9
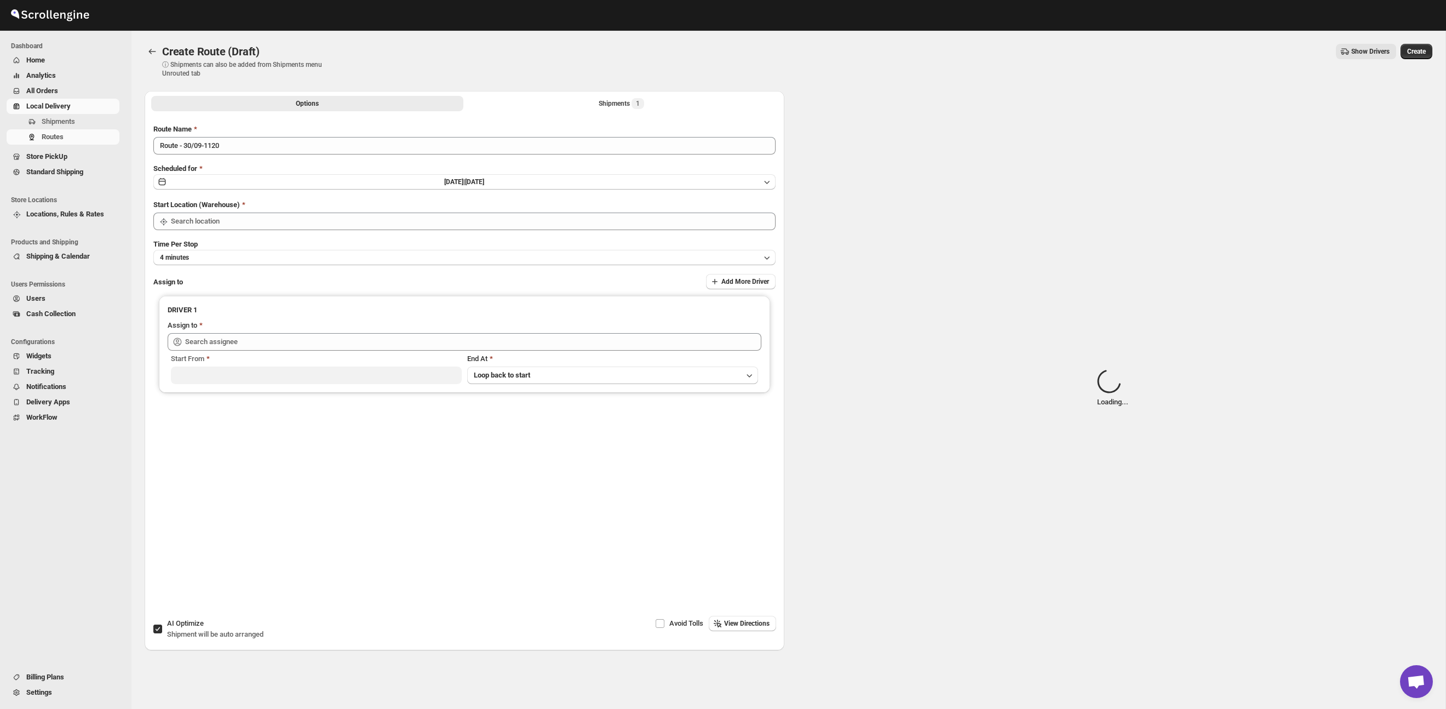
type input "Taller [PERSON_NAME] del [PERSON_NAME][GEOGRAPHIC_DATA]"
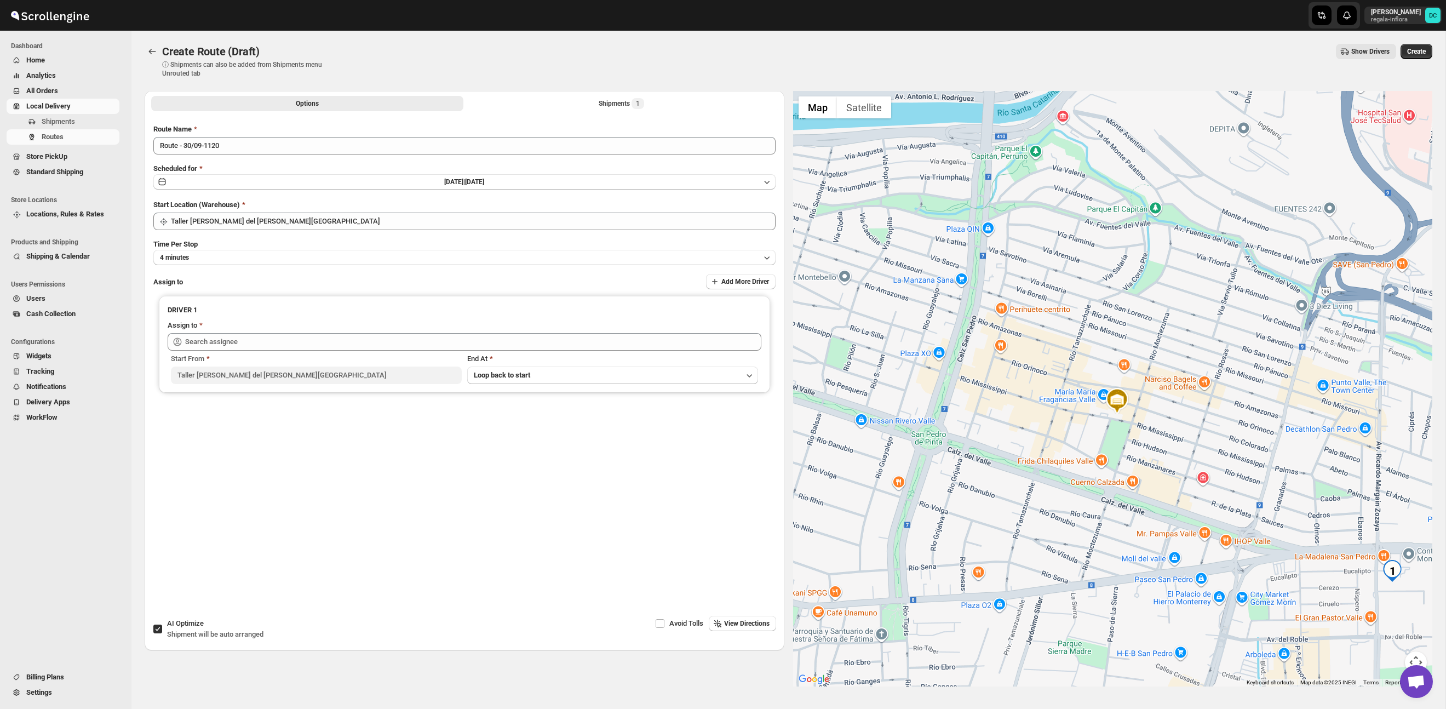
drag, startPoint x: 1302, startPoint y: 530, endPoint x: 1066, endPoint y: 367, distance: 287.1
click at [1255, 477] on div at bounding box center [1113, 389] width 640 height 596
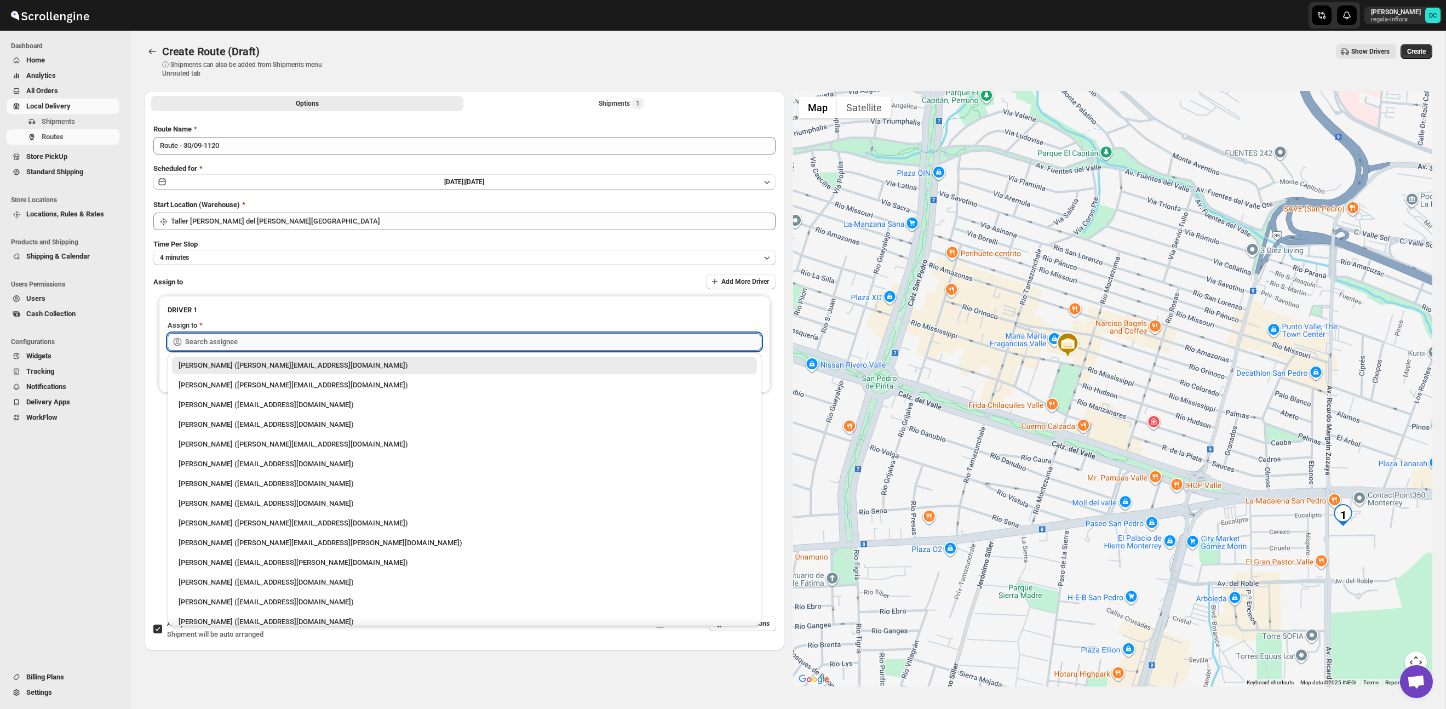
click at [271, 342] on input "text" at bounding box center [473, 342] width 576 height 18
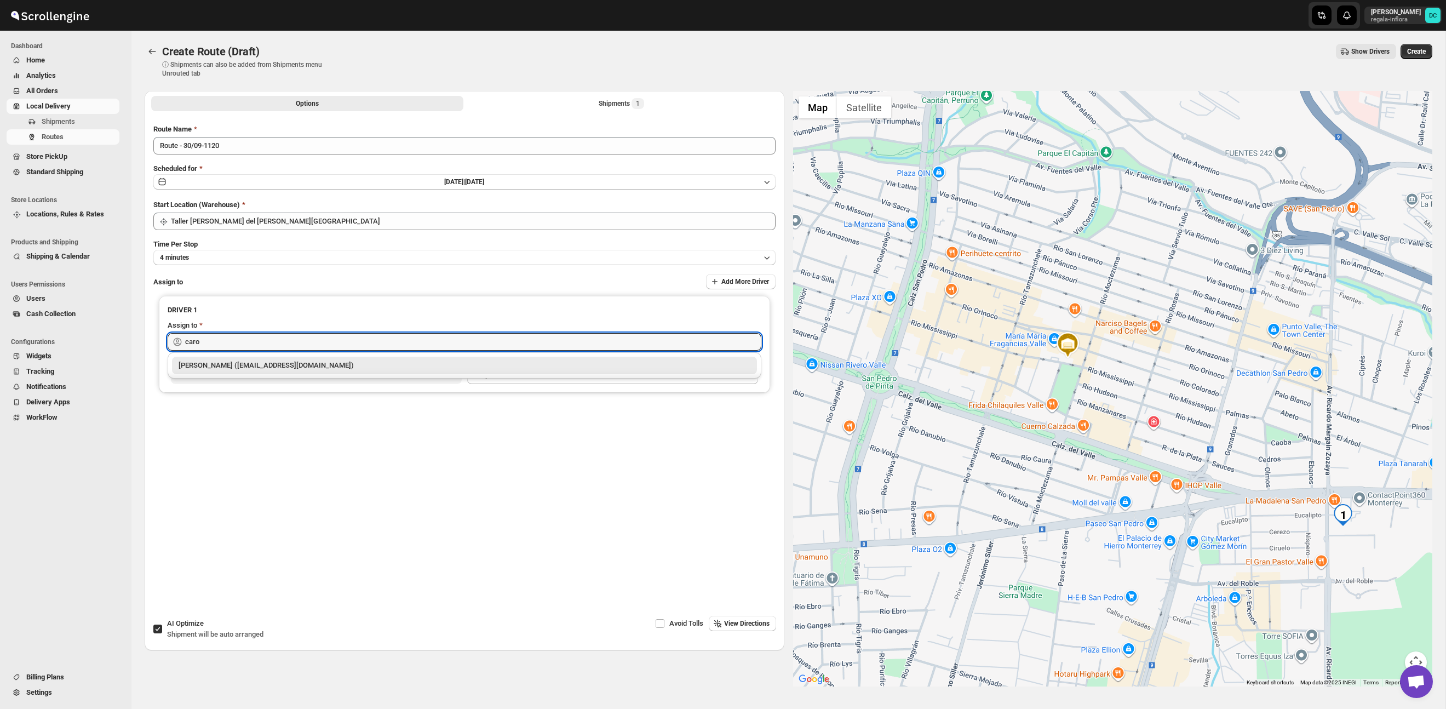
click at [267, 363] on div "[PERSON_NAME] ([EMAIL_ADDRESS][DOMAIN_NAME])" at bounding box center [465, 365] width 572 height 11
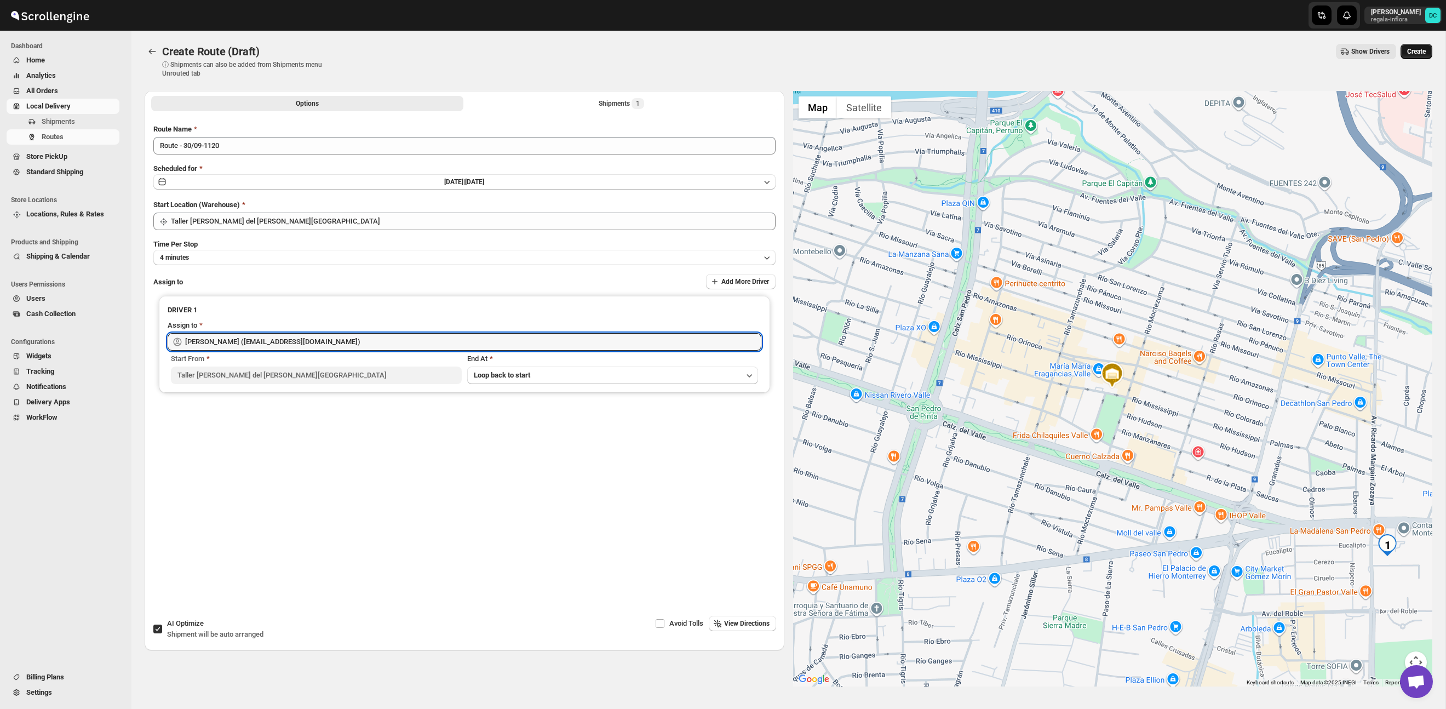
type input "[PERSON_NAME] ([EMAIL_ADDRESS][DOMAIN_NAME])"
click at [1422, 50] on span "Create" at bounding box center [1416, 51] width 19 height 9
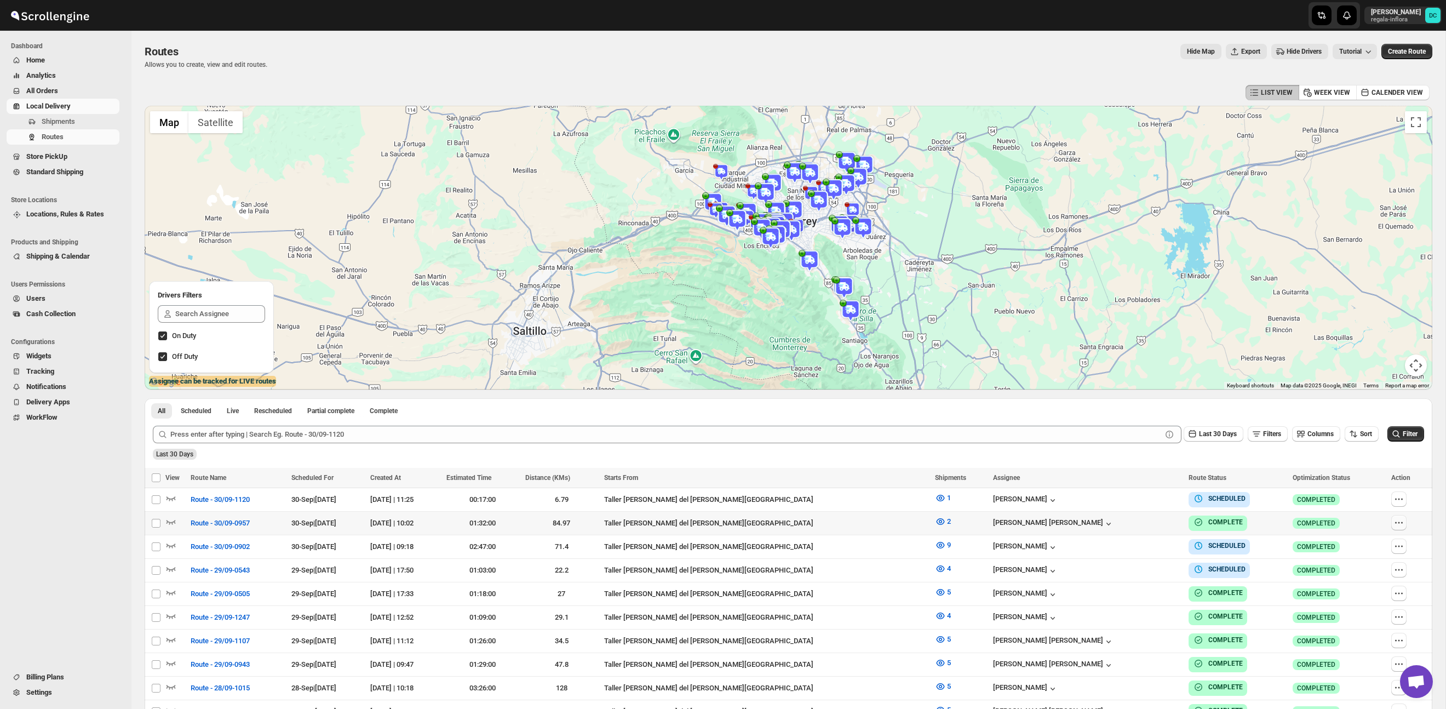
click at [1400, 525] on icon "button" at bounding box center [1399, 522] width 11 height 11
checkbox input "true"
click at [1163, 456] on div "Last 30 Days" at bounding box center [788, 450] width 1274 height 19
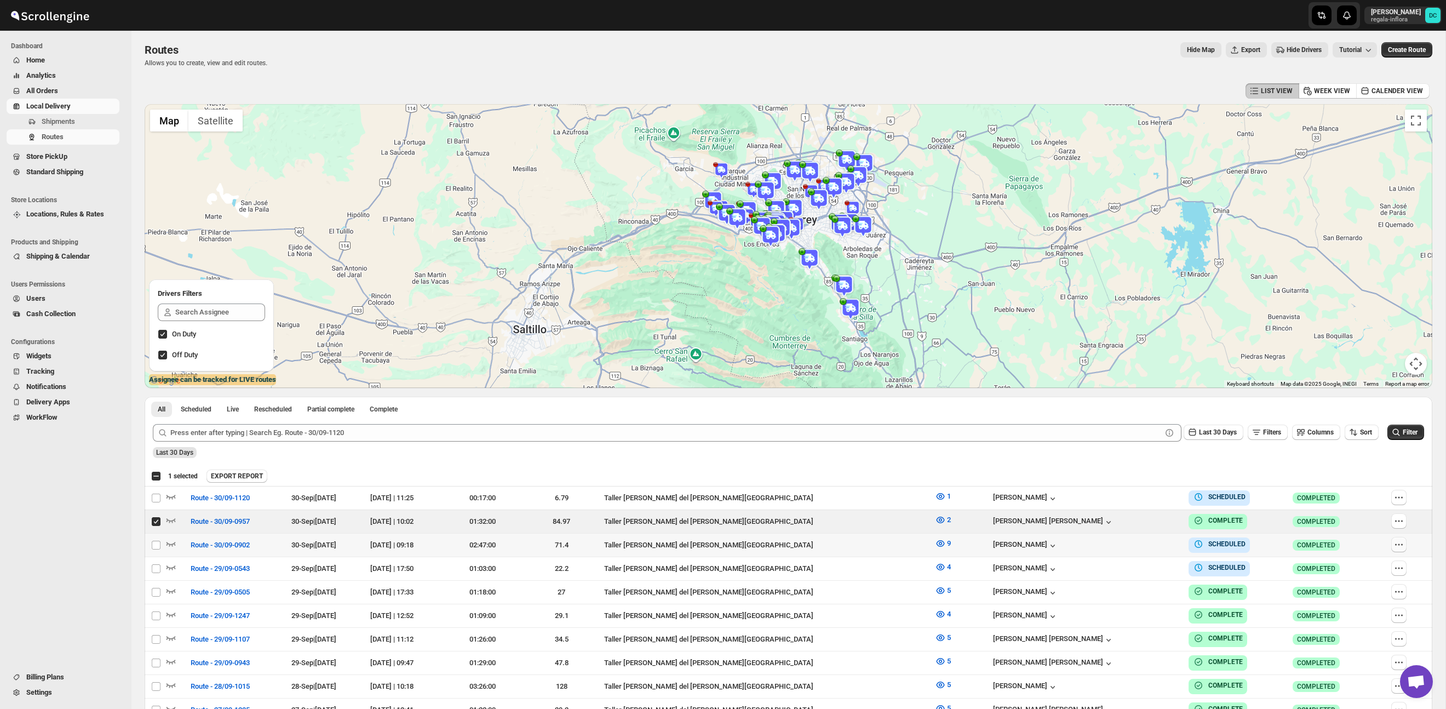
click at [1394, 542] on icon "button" at bounding box center [1399, 544] width 11 height 11
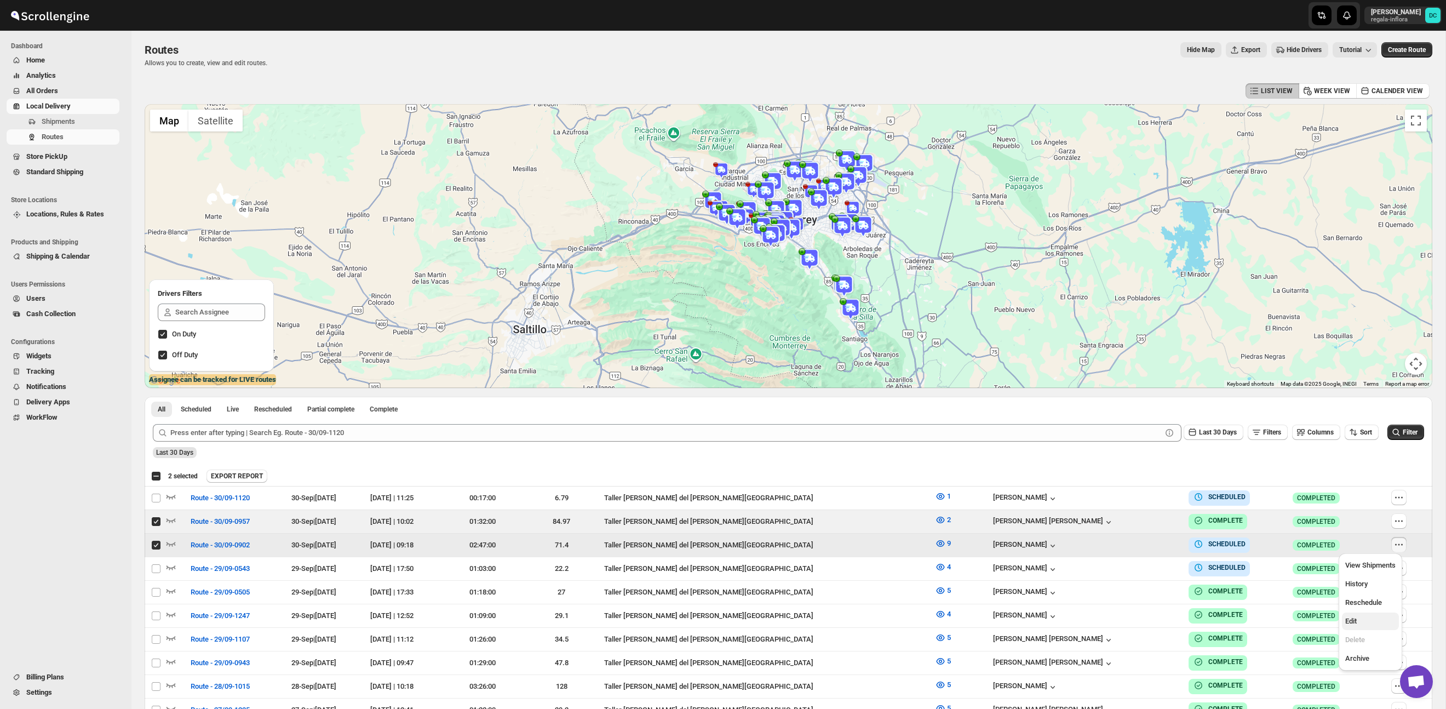
click at [1370, 617] on span "Edit" at bounding box center [1371, 621] width 50 height 11
checkbox input "false"
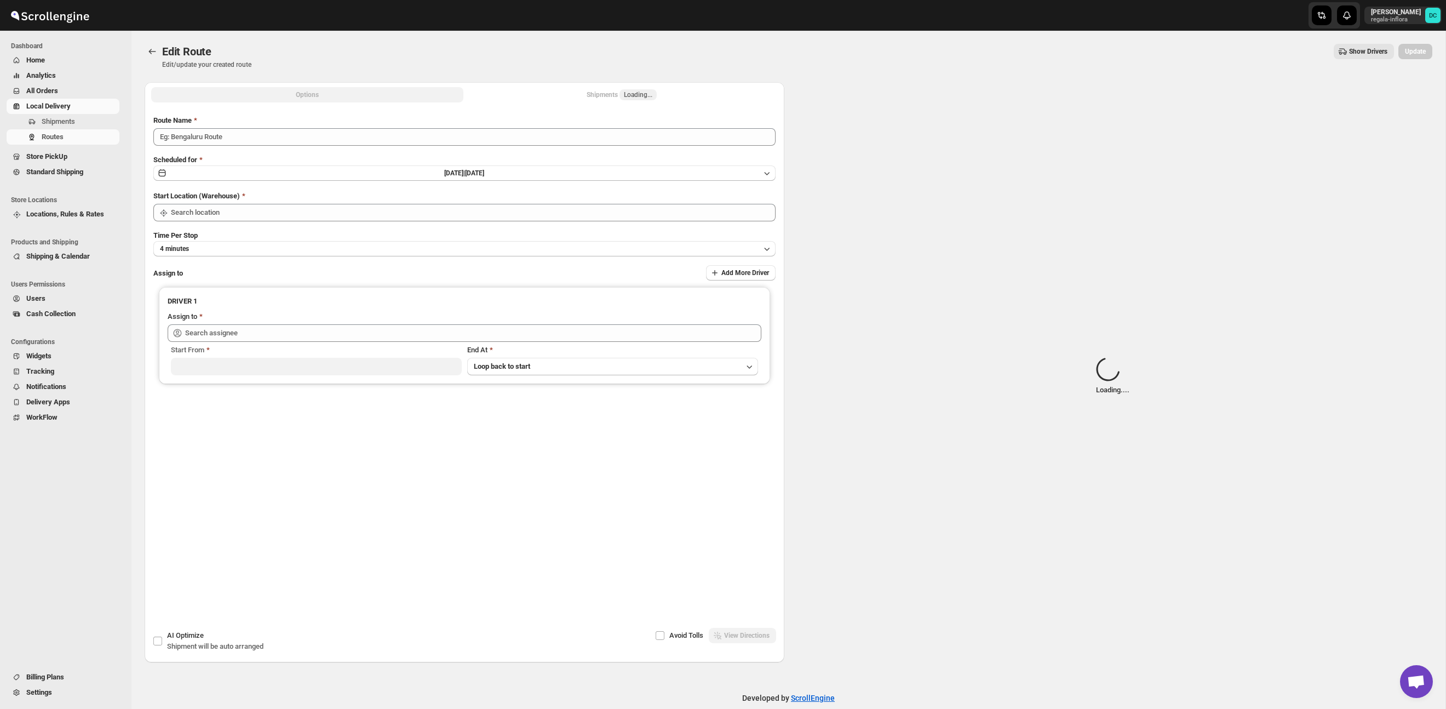
type input "Route - 30/09-0902"
type input "Taller [PERSON_NAME] del [PERSON_NAME][GEOGRAPHIC_DATA]"
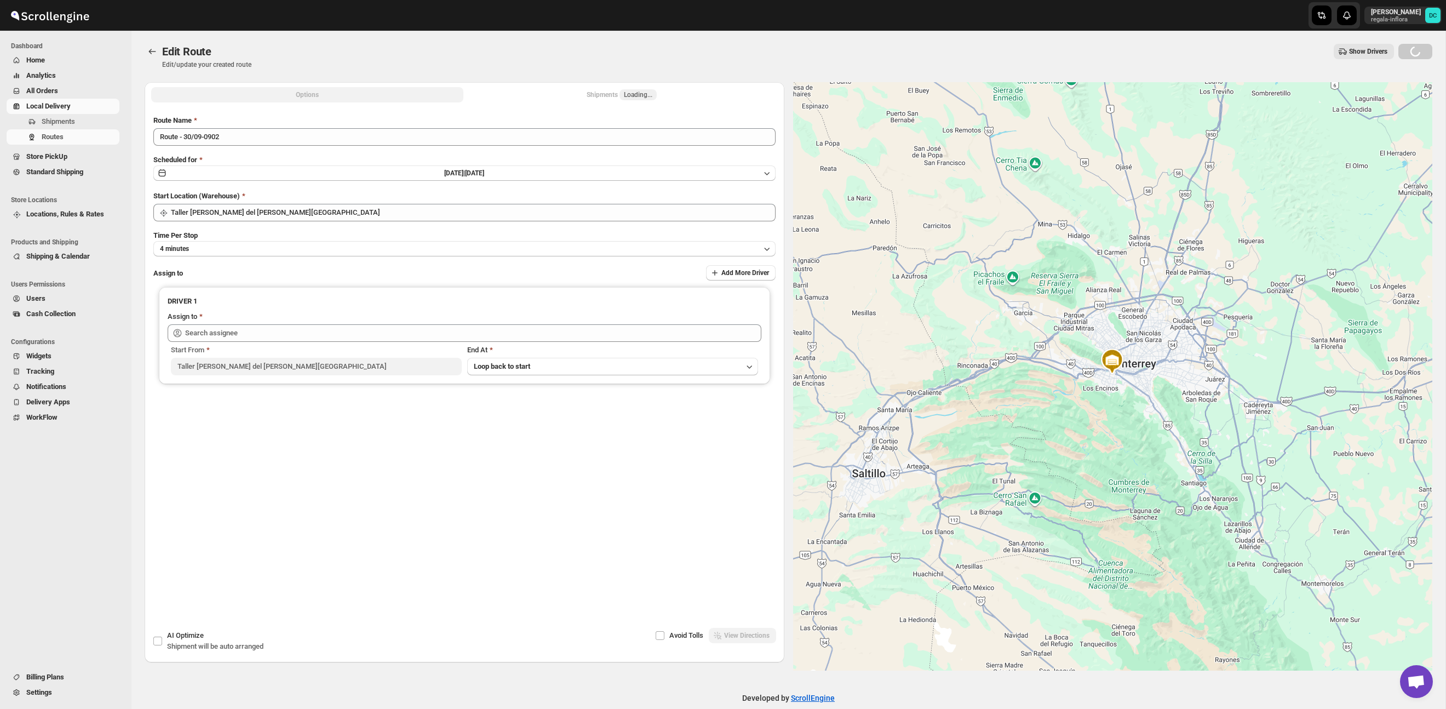
type input "[PERSON_NAME] ([PERSON_NAME][EMAIL_ADDRESS][DOMAIN_NAME])"
click at [658, 103] on div "Options Shipments 9 More views Options Shipments 9 More views" at bounding box center [465, 94] width 640 height 24
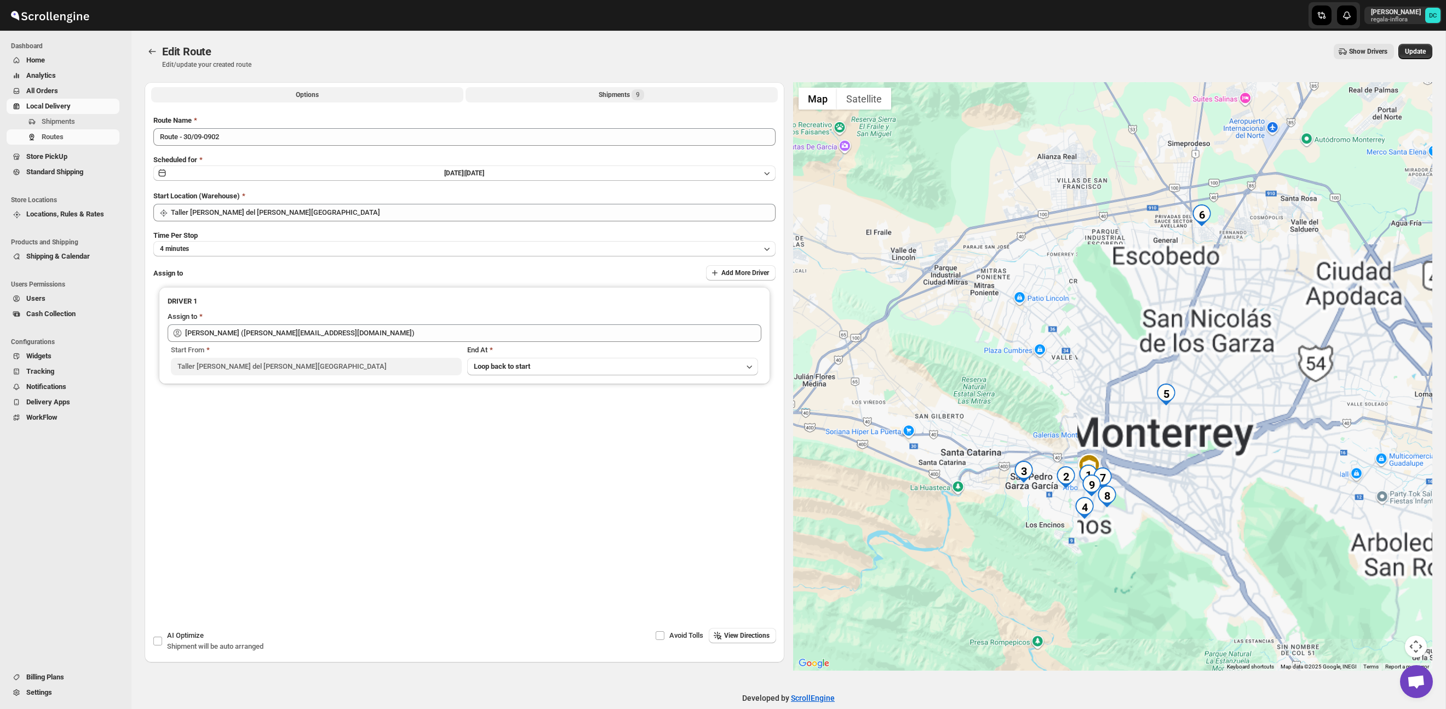
click at [644, 99] on div "Shipments 9" at bounding box center [621, 94] width 45 height 11
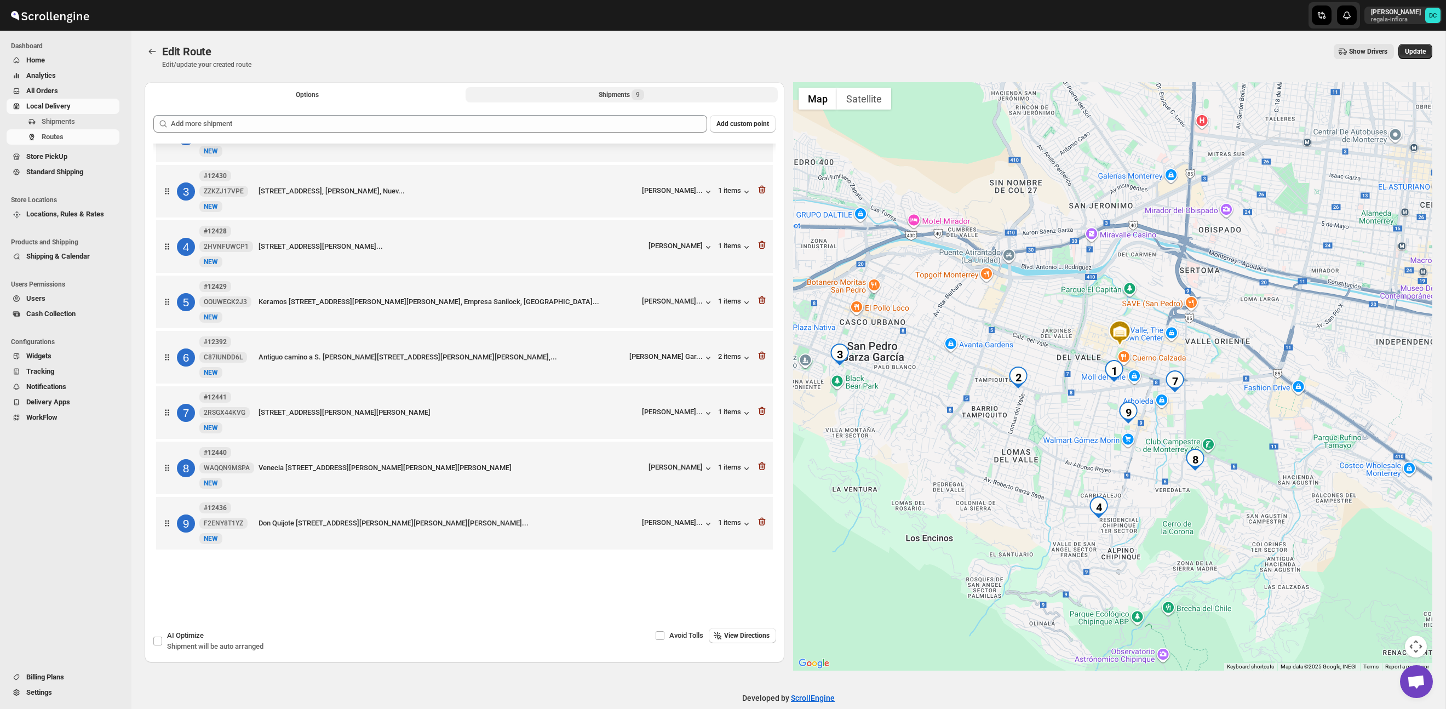
scroll to position [5, 0]
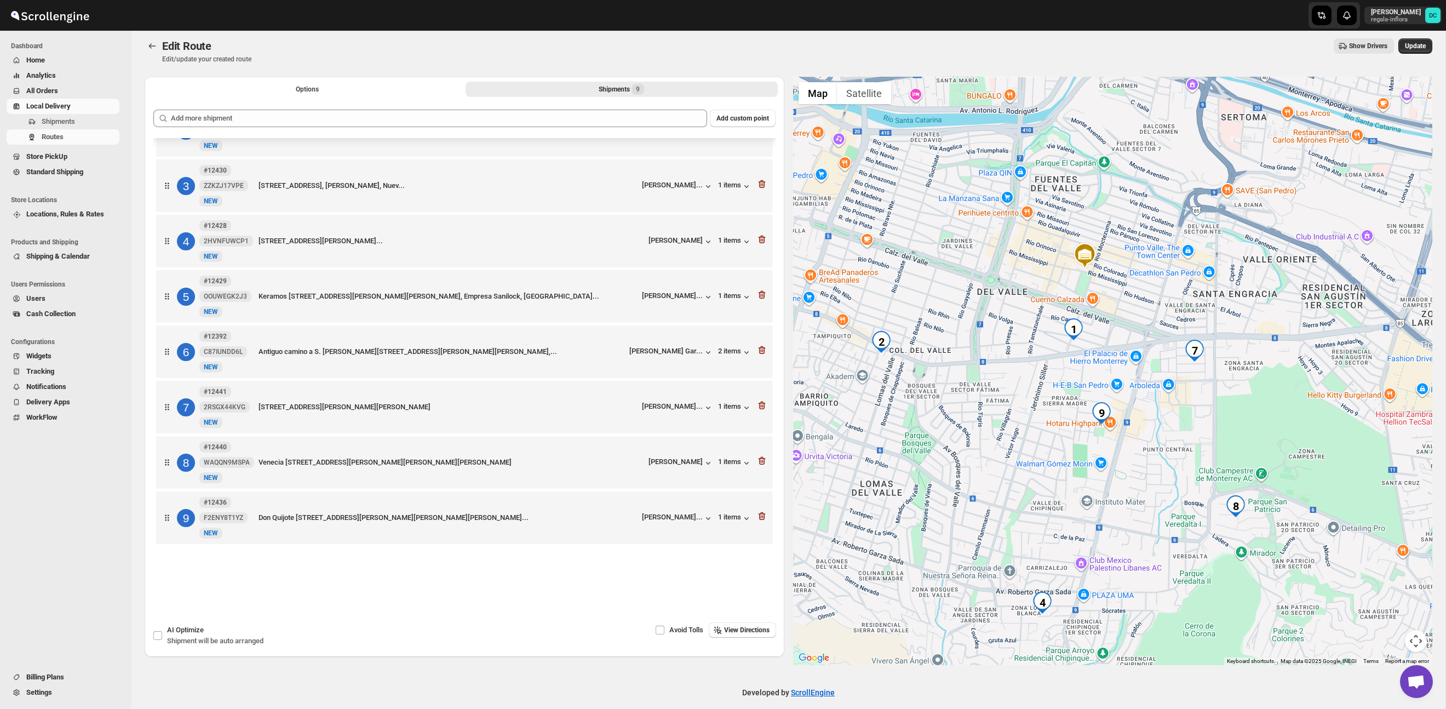
drag, startPoint x: 1168, startPoint y: 419, endPoint x: 1211, endPoint y: 400, distance: 46.4
click at [1211, 400] on div at bounding box center [1113, 371] width 640 height 588
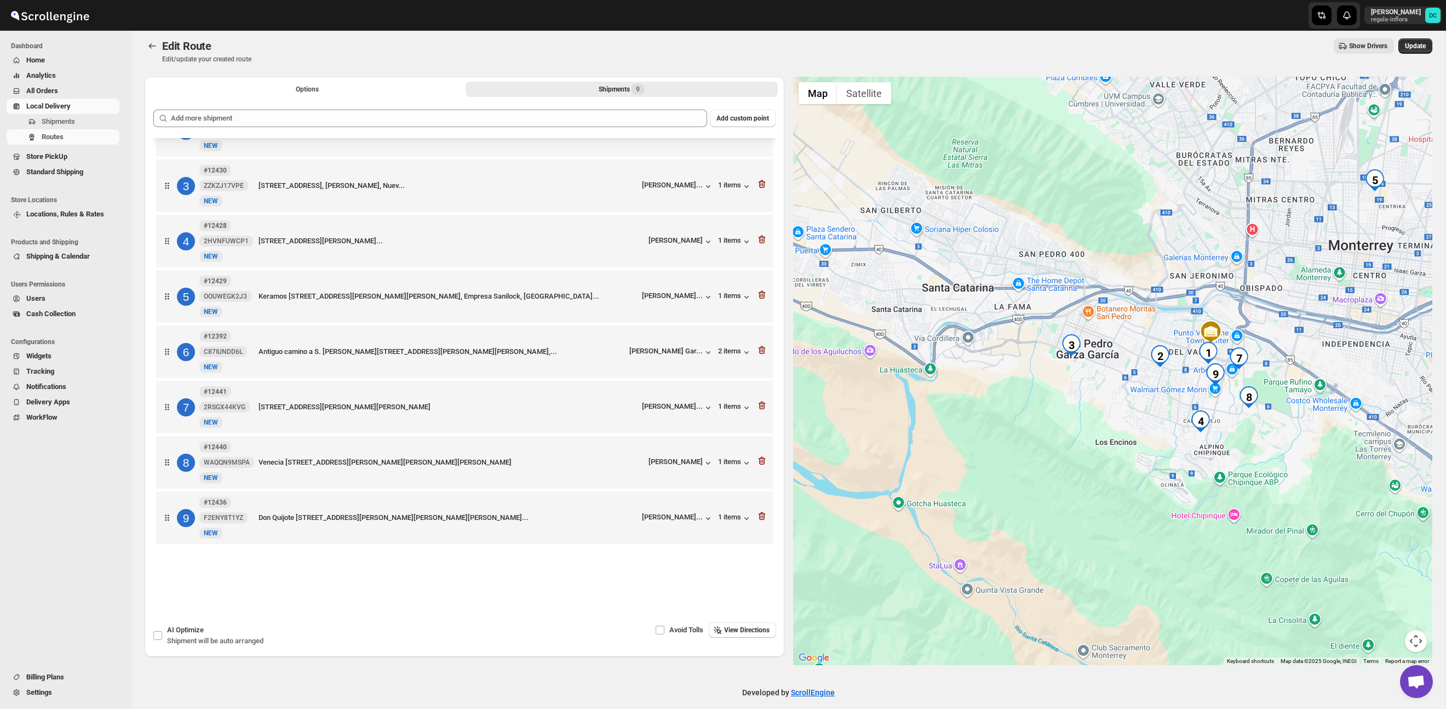
drag, startPoint x: 1181, startPoint y: 348, endPoint x: 1224, endPoint y: 323, distance: 50.4
click at [1224, 323] on img at bounding box center [1211, 332] width 27 height 27
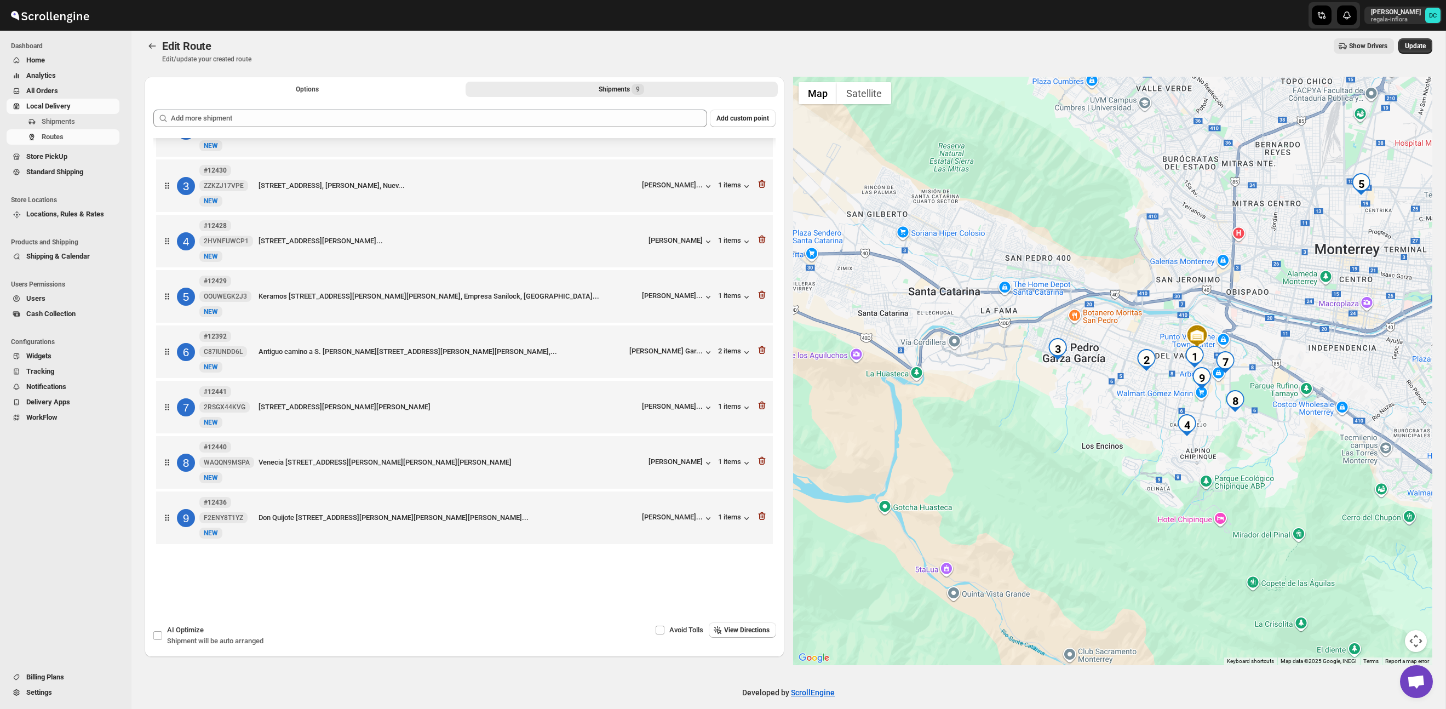
drag, startPoint x: 1132, startPoint y: 402, endPoint x: 1111, endPoint y: 411, distance: 24.0
click at [1111, 411] on div "To navigate, press the arrow keys." at bounding box center [1113, 371] width 640 height 588
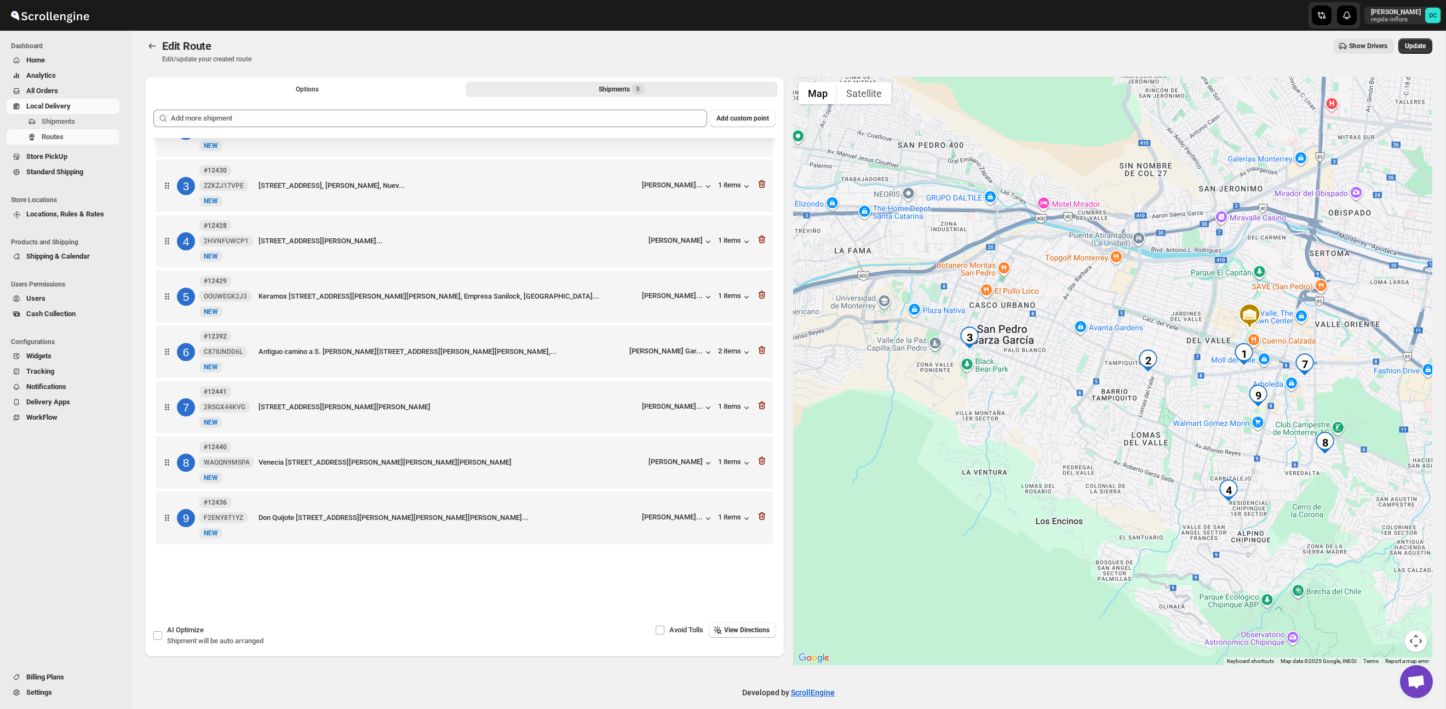
drag, startPoint x: 1283, startPoint y: 393, endPoint x: 1314, endPoint y: 390, distance: 31.3
click at [1314, 390] on div at bounding box center [1113, 371] width 640 height 588
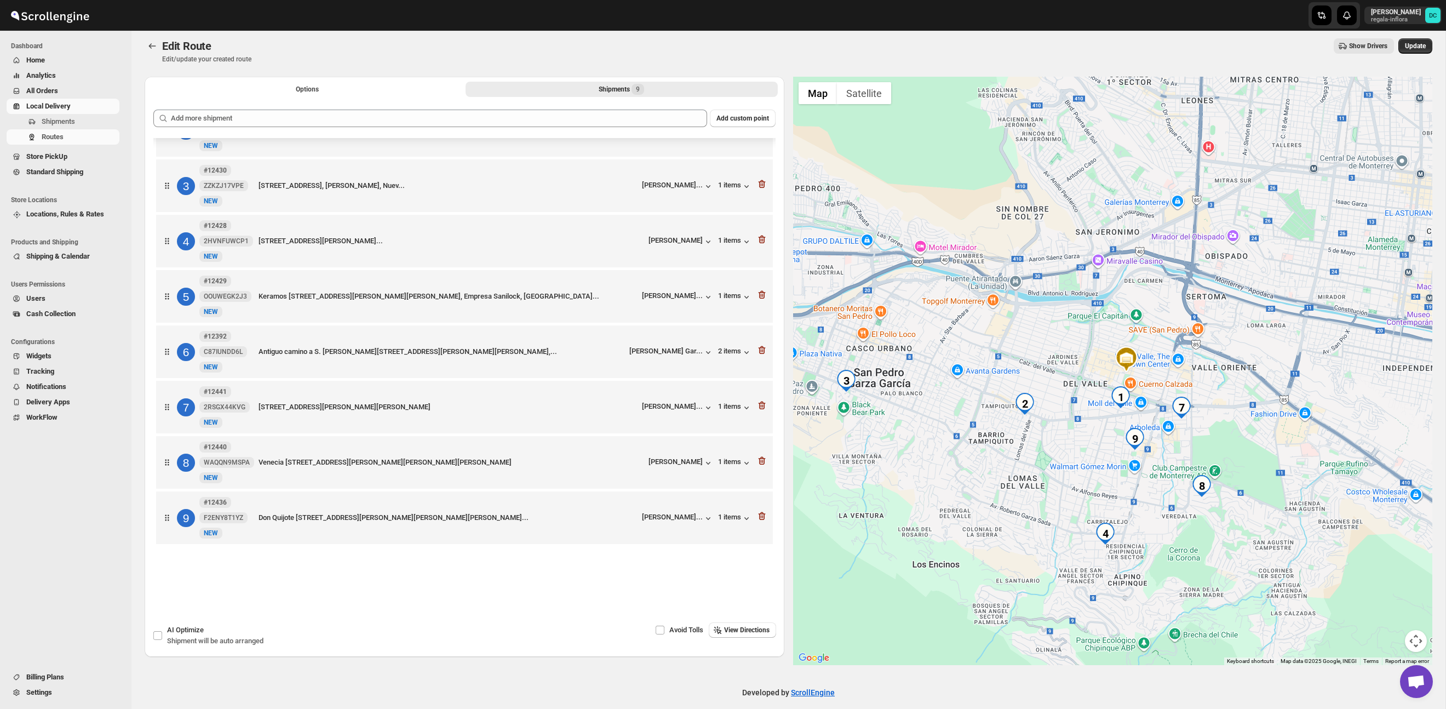
drag, startPoint x: 1241, startPoint y: 458, endPoint x: 1208, endPoint y: 415, distance: 54.3
click at [1208, 416] on div at bounding box center [1113, 371] width 640 height 588
click at [759, 402] on icon "button" at bounding box center [761, 406] width 7 height 8
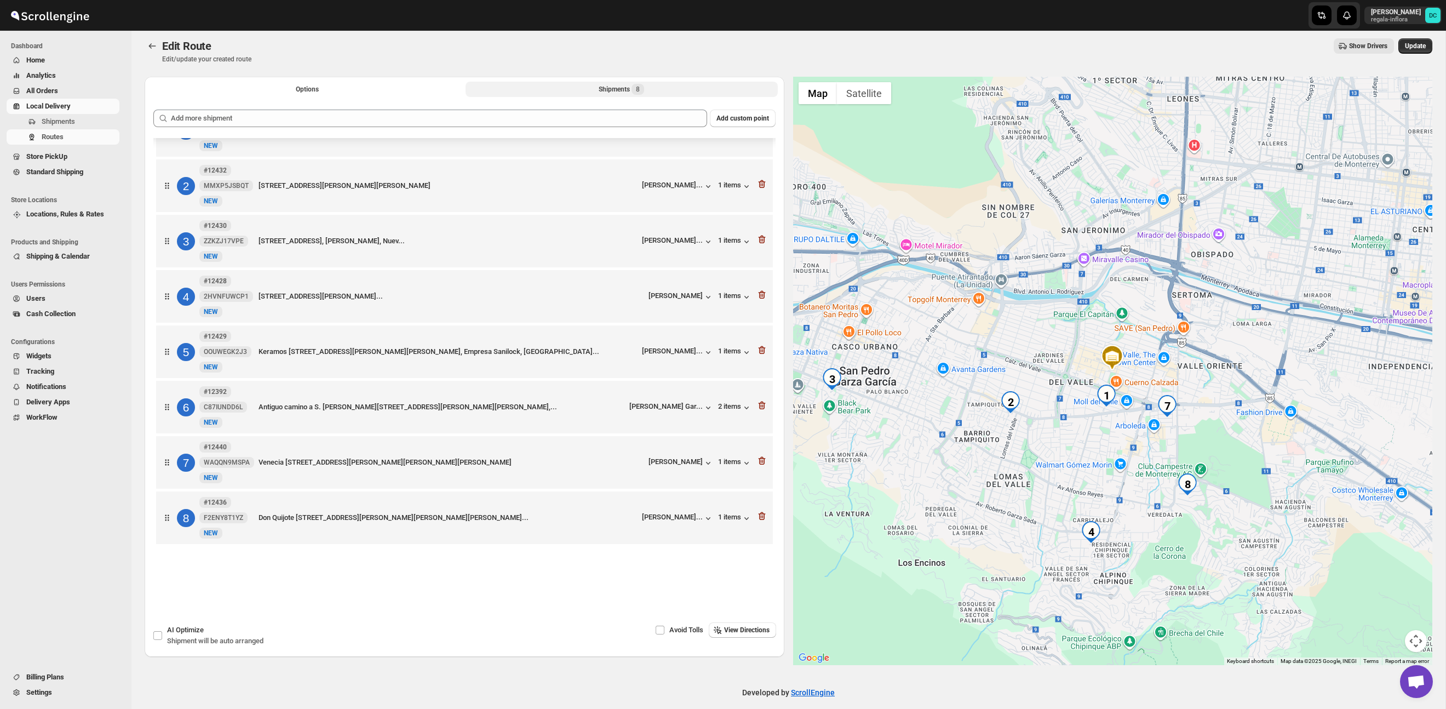
scroll to position [43, 0]
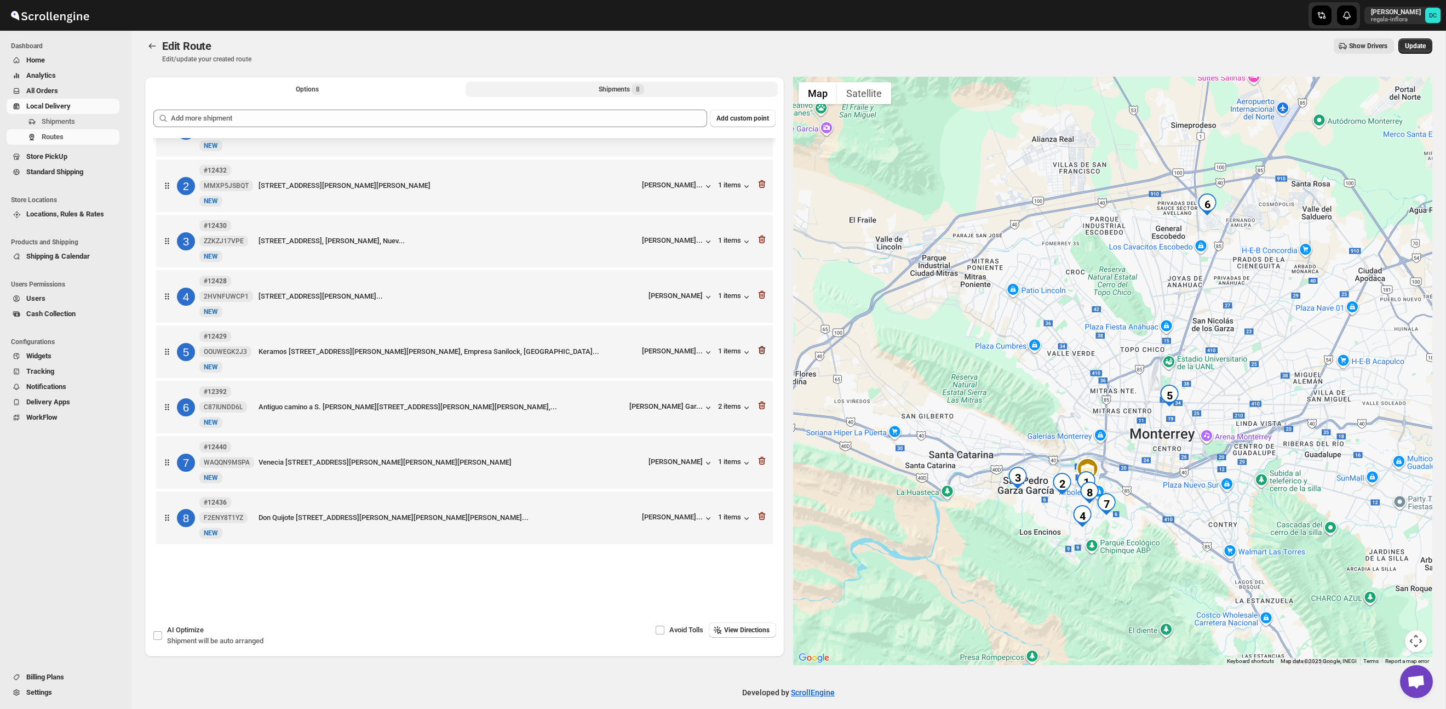
click at [764, 346] on icon "button" at bounding box center [761, 350] width 7 height 8
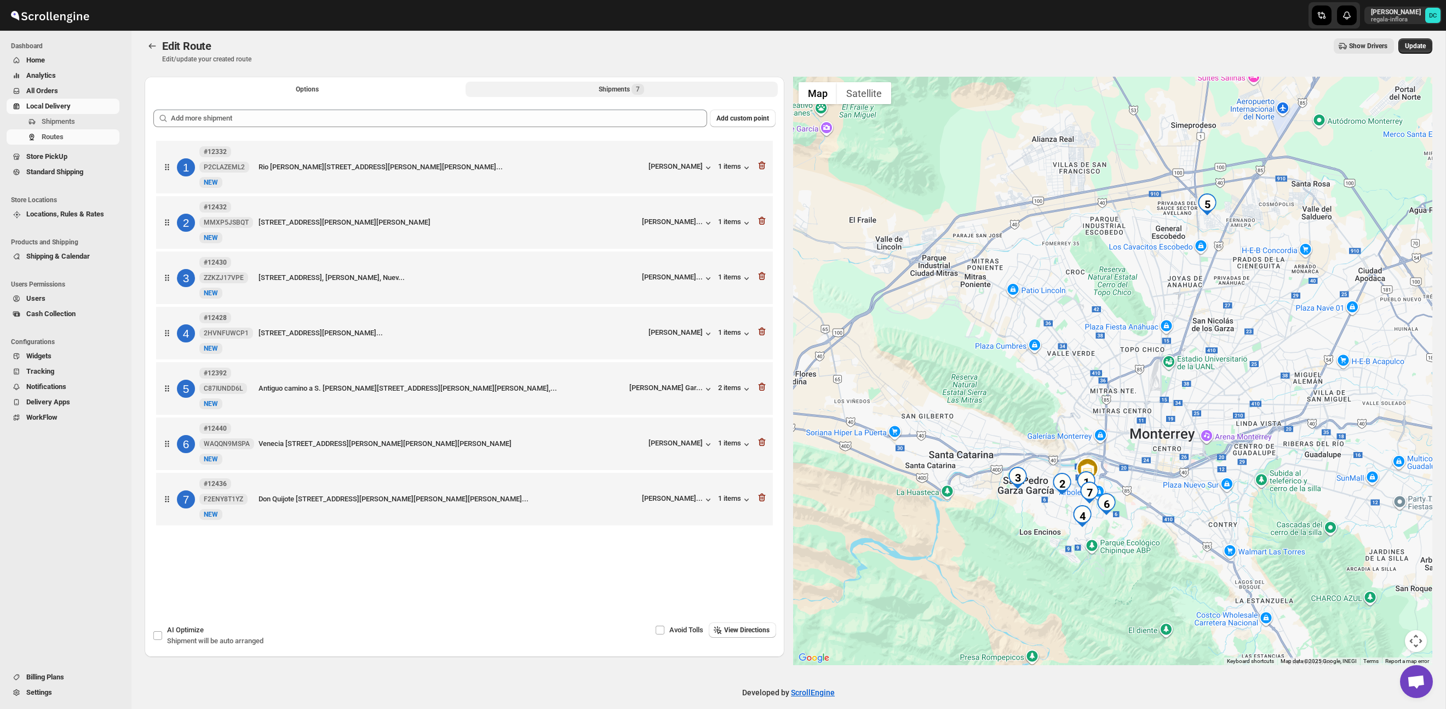
drag, startPoint x: 762, startPoint y: 388, endPoint x: 769, endPoint y: 390, distance: 6.7
click at [762, 388] on icon "button" at bounding box center [761, 387] width 7 height 8
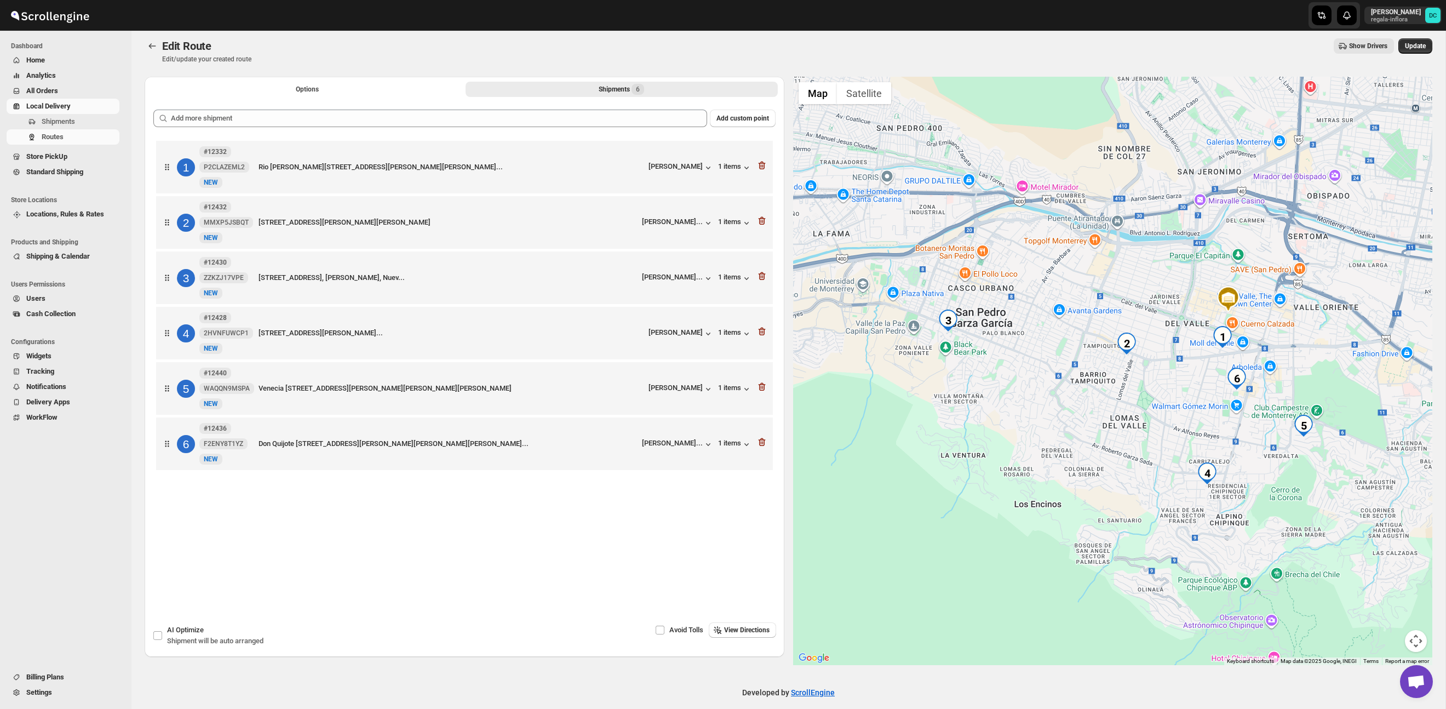
drag, startPoint x: 1021, startPoint y: 346, endPoint x: 1037, endPoint y: 376, distance: 33.3
click at [1037, 376] on div at bounding box center [1113, 371] width 640 height 588
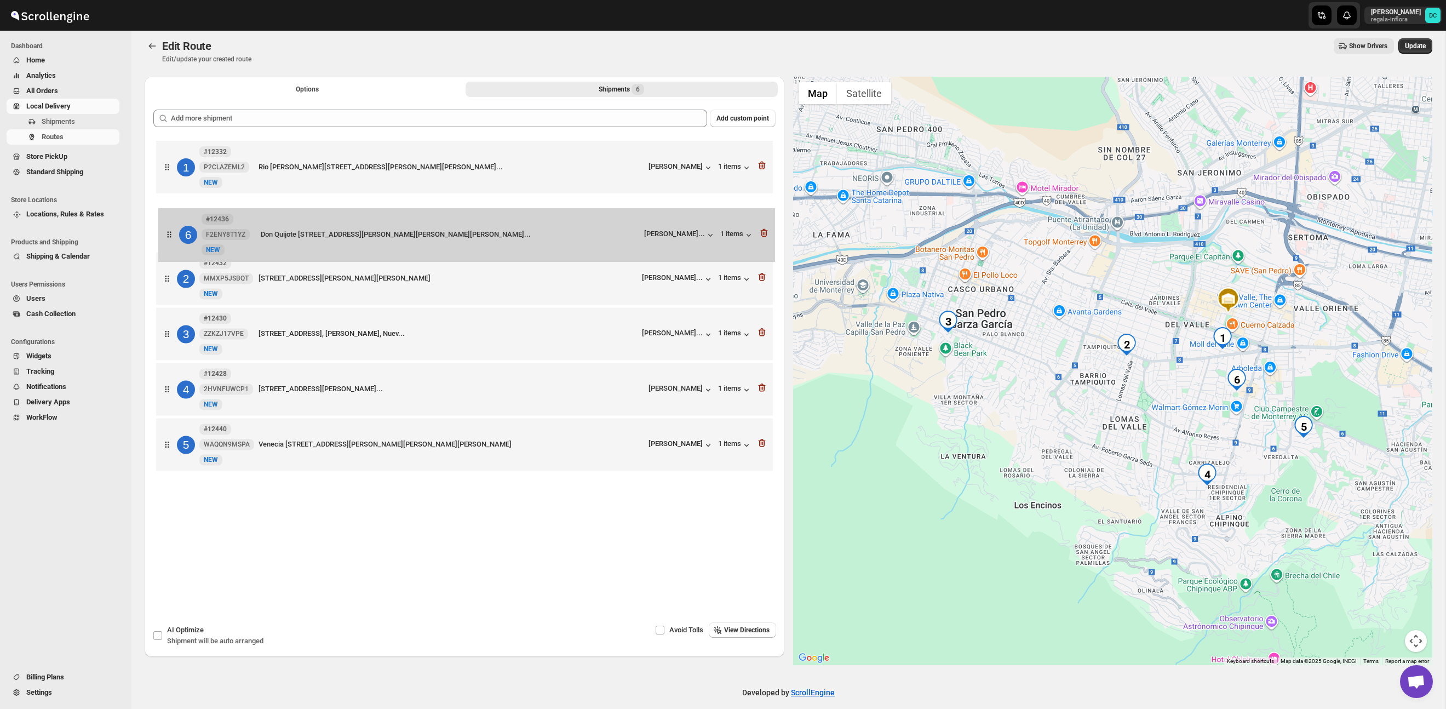
drag, startPoint x: 170, startPoint y: 454, endPoint x: 173, endPoint y: 234, distance: 219.2
click at [173, 234] on div "1 #12332 P2CLAZEML2 [STREET_ADDRESS][PERSON_NAME][PERSON_NAME][PERSON_NAME]... …" at bounding box center [464, 307] width 622 height 338
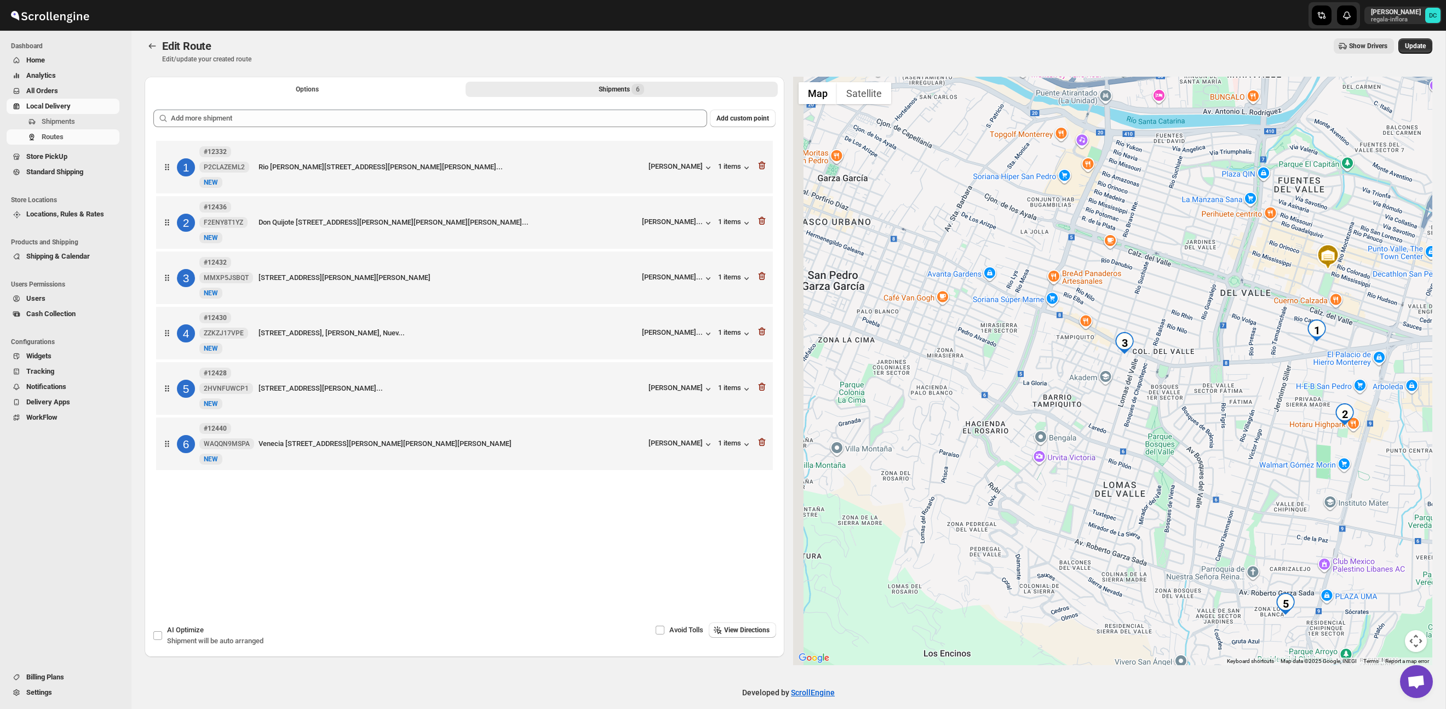
drag, startPoint x: 1083, startPoint y: 353, endPoint x: 1241, endPoint y: 385, distance: 160.8
click at [1241, 385] on div at bounding box center [1113, 371] width 640 height 588
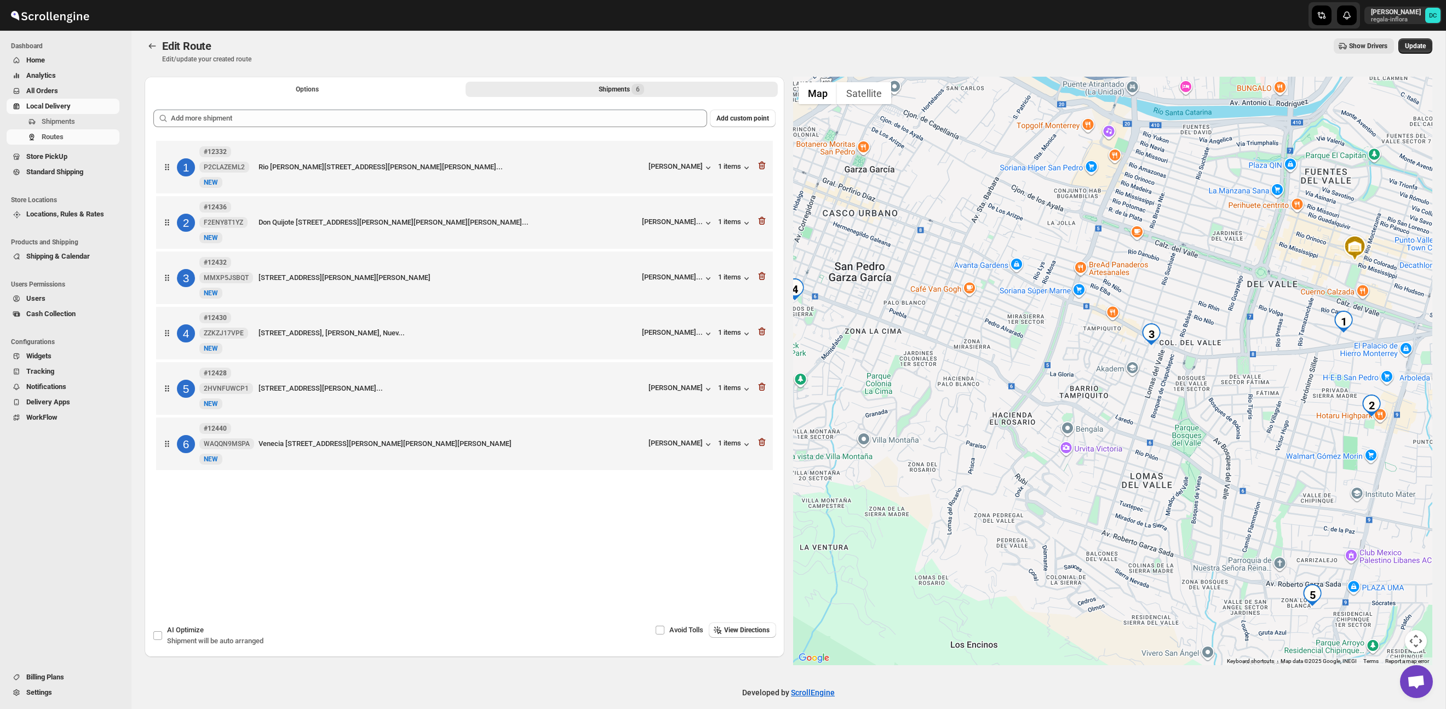
drag, startPoint x: 1165, startPoint y: 398, endPoint x: 1233, endPoint y: 379, distance: 69.9
click at [1233, 379] on div at bounding box center [1113, 371] width 640 height 588
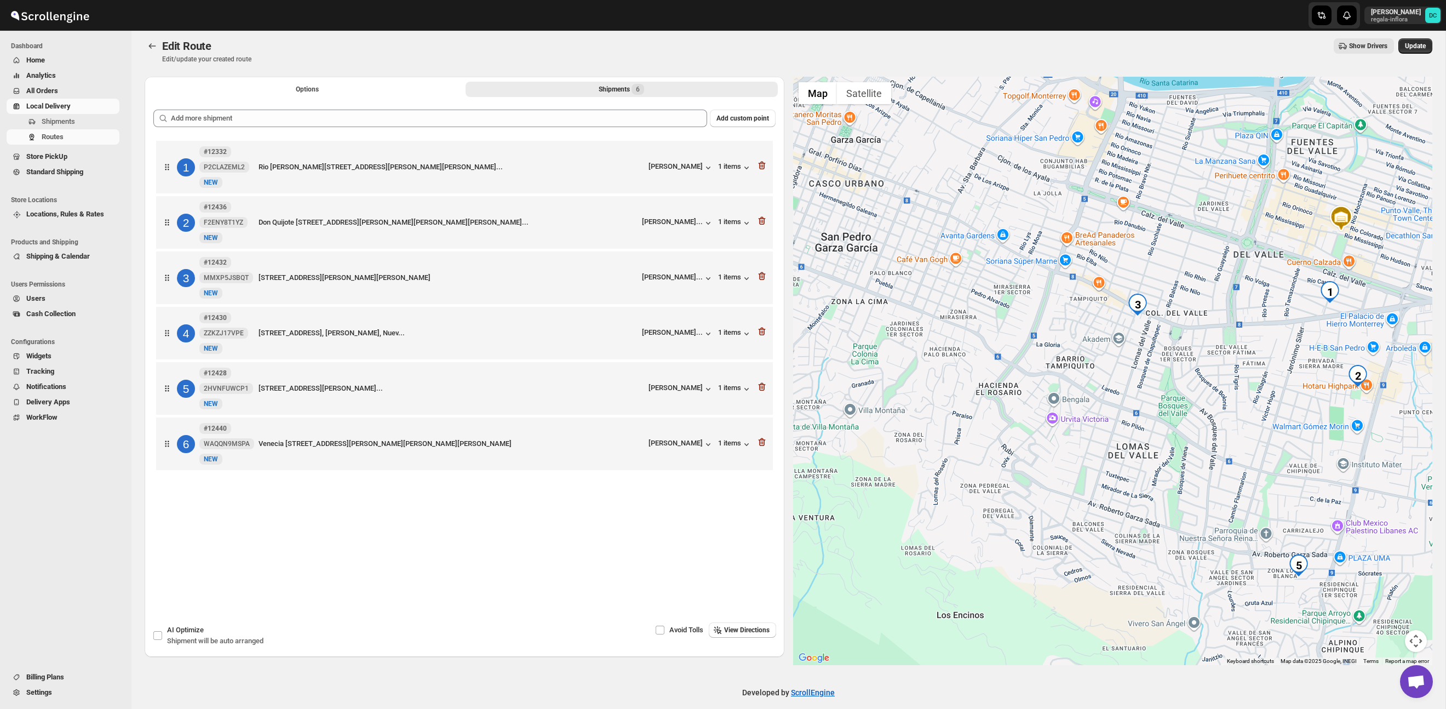
drag, startPoint x: 1238, startPoint y: 392, endPoint x: 1140, endPoint y: 370, distance: 100.5
click at [1140, 370] on div at bounding box center [1113, 371] width 640 height 588
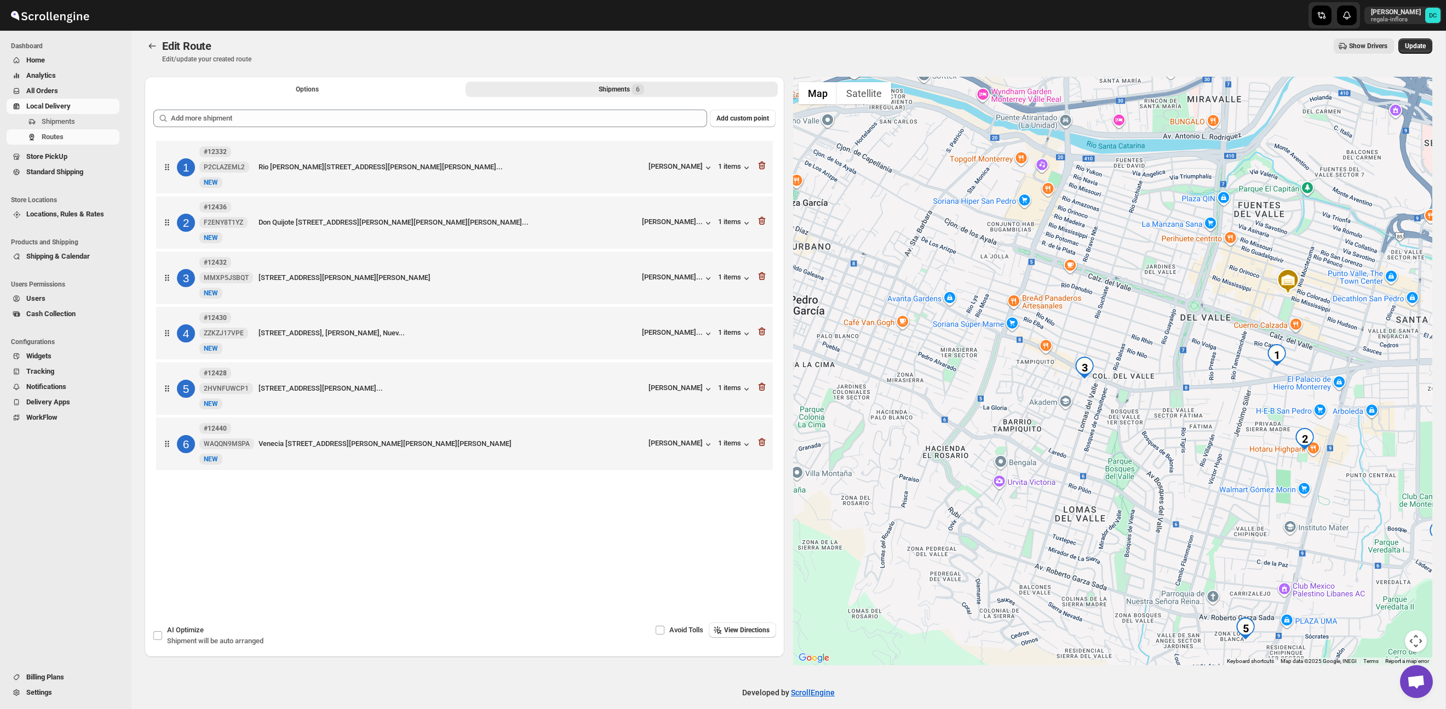
drag, startPoint x: 1236, startPoint y: 327, endPoint x: 1214, endPoint y: 397, distance: 73.1
click at [1214, 397] on div at bounding box center [1113, 371] width 640 height 588
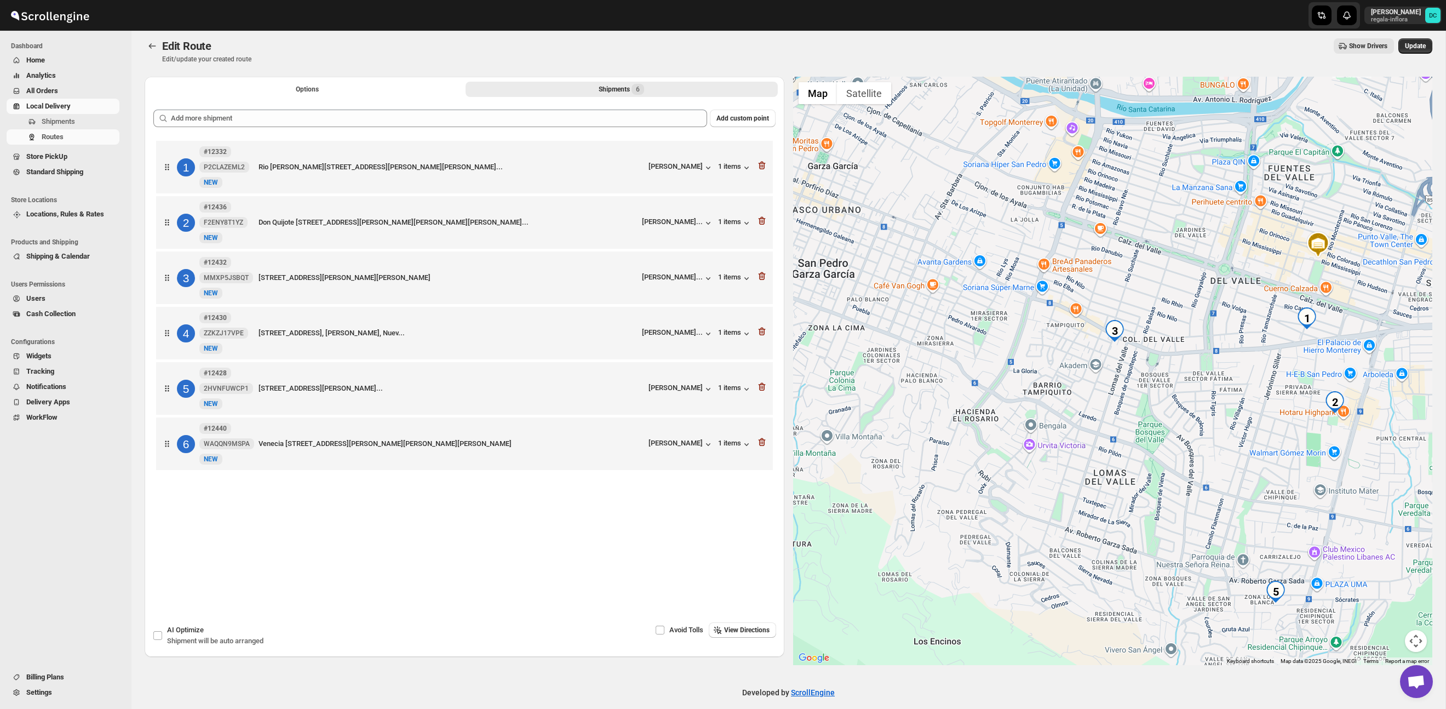
drag, startPoint x: 1168, startPoint y: 400, endPoint x: 1207, endPoint y: 351, distance: 62.7
click at [1206, 351] on div at bounding box center [1113, 371] width 640 height 588
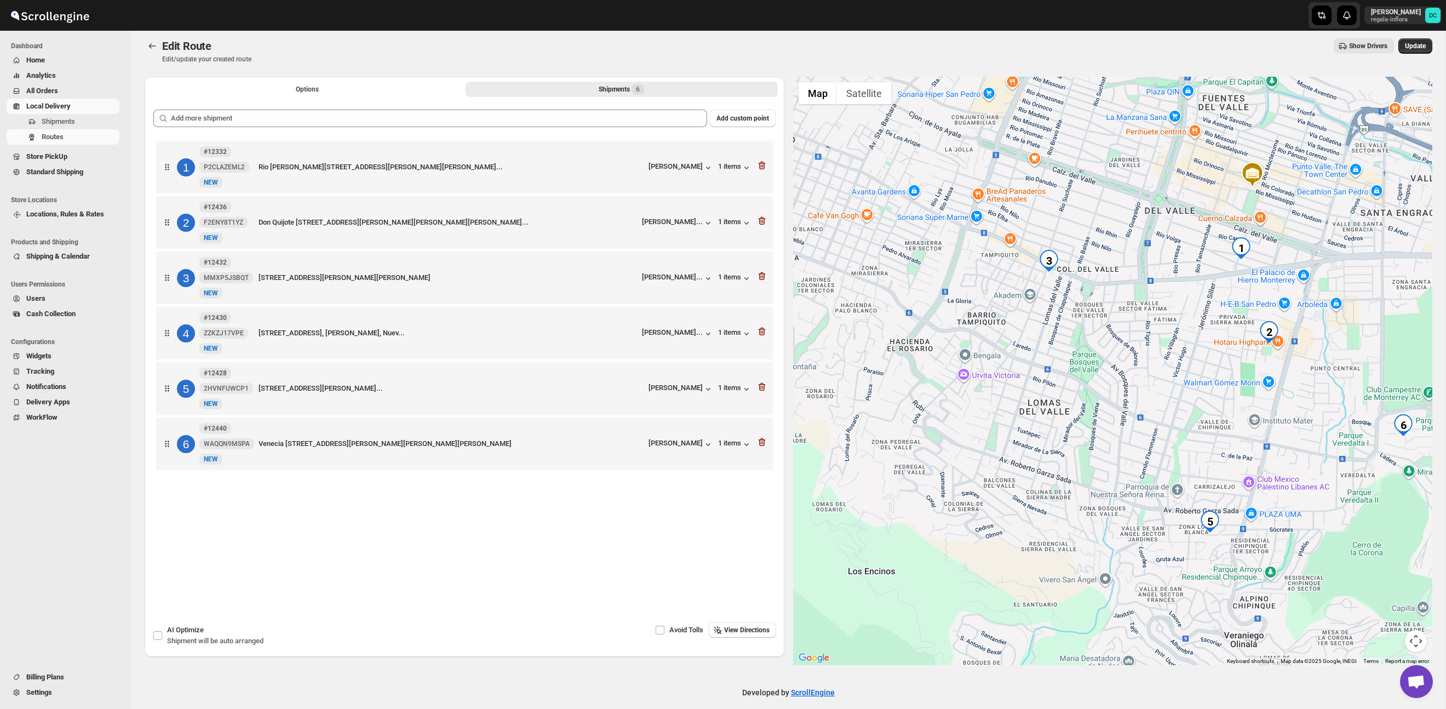
drag, startPoint x: 1146, startPoint y: 376, endPoint x: 1073, endPoint y: 318, distance: 93.2
click at [1073, 318] on div at bounding box center [1113, 371] width 640 height 588
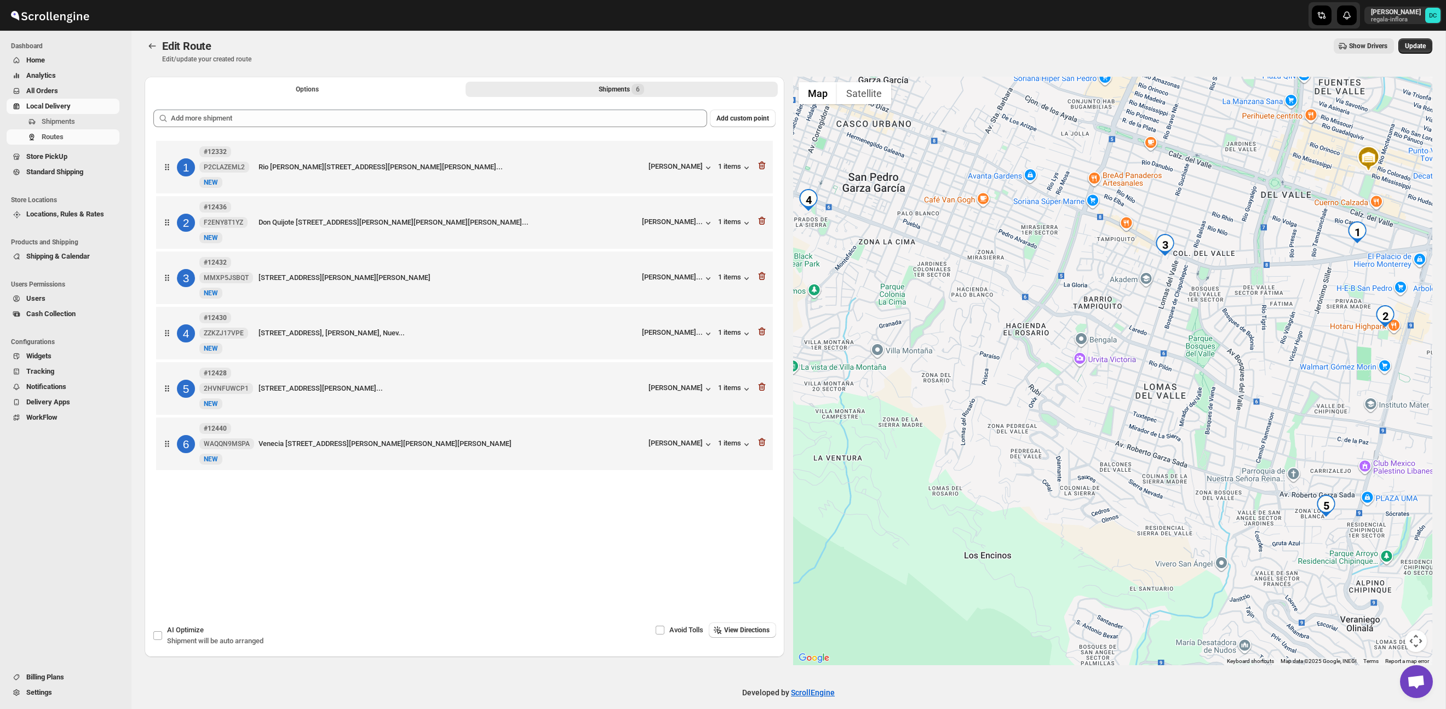
drag, startPoint x: 1130, startPoint y: 349, endPoint x: 1254, endPoint y: 332, distance: 125.0
click at [1254, 332] on div at bounding box center [1113, 371] width 640 height 588
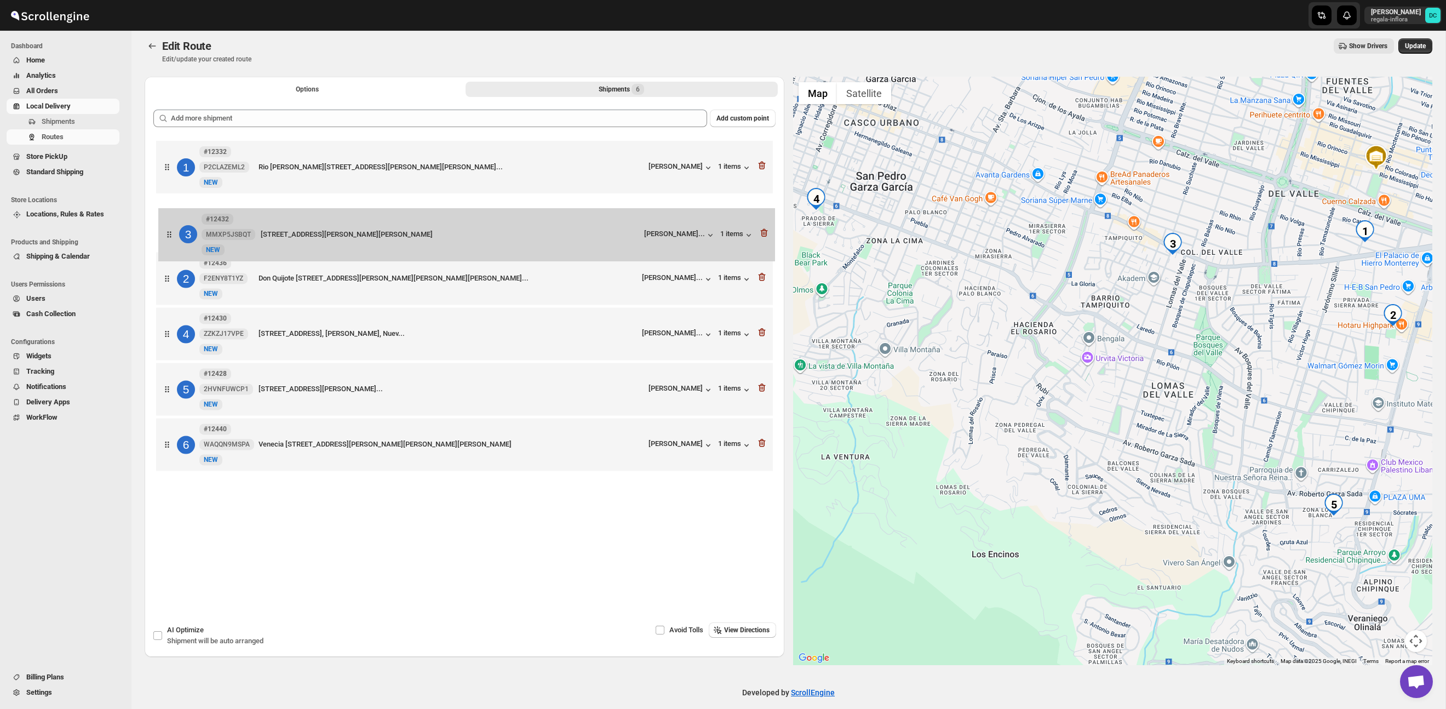
drag, startPoint x: 165, startPoint y: 289, endPoint x: 168, endPoint y: 240, distance: 48.9
click at [168, 240] on div "1 #12332 P2CLAZEML2 [STREET_ADDRESS][PERSON_NAME][PERSON_NAME][PERSON_NAME]... …" at bounding box center [464, 307] width 622 height 338
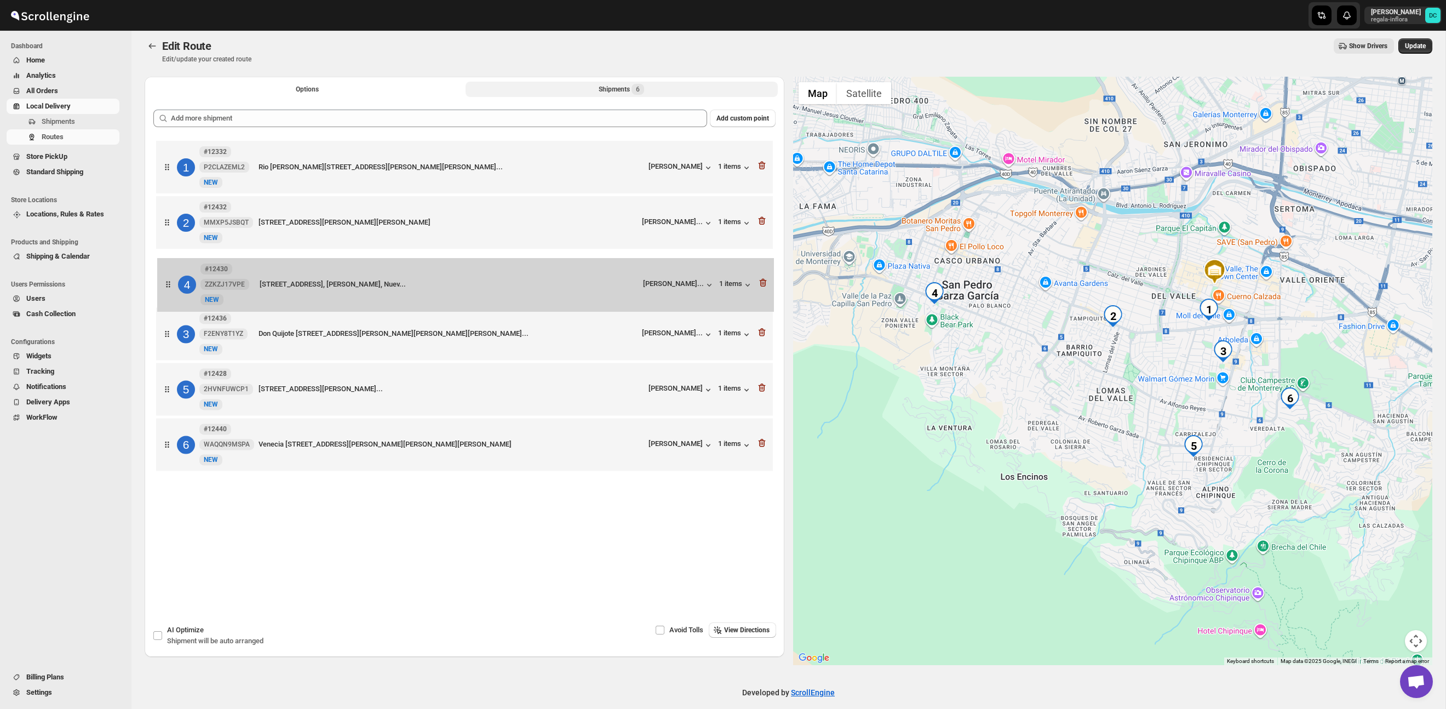
drag, startPoint x: 170, startPoint y: 341, endPoint x: 231, endPoint y: 286, distance: 82.3
click at [171, 284] on div "1 #12332 P2CLAZEML2 [STREET_ADDRESS][PERSON_NAME][PERSON_NAME][PERSON_NAME]... …" at bounding box center [464, 307] width 622 height 338
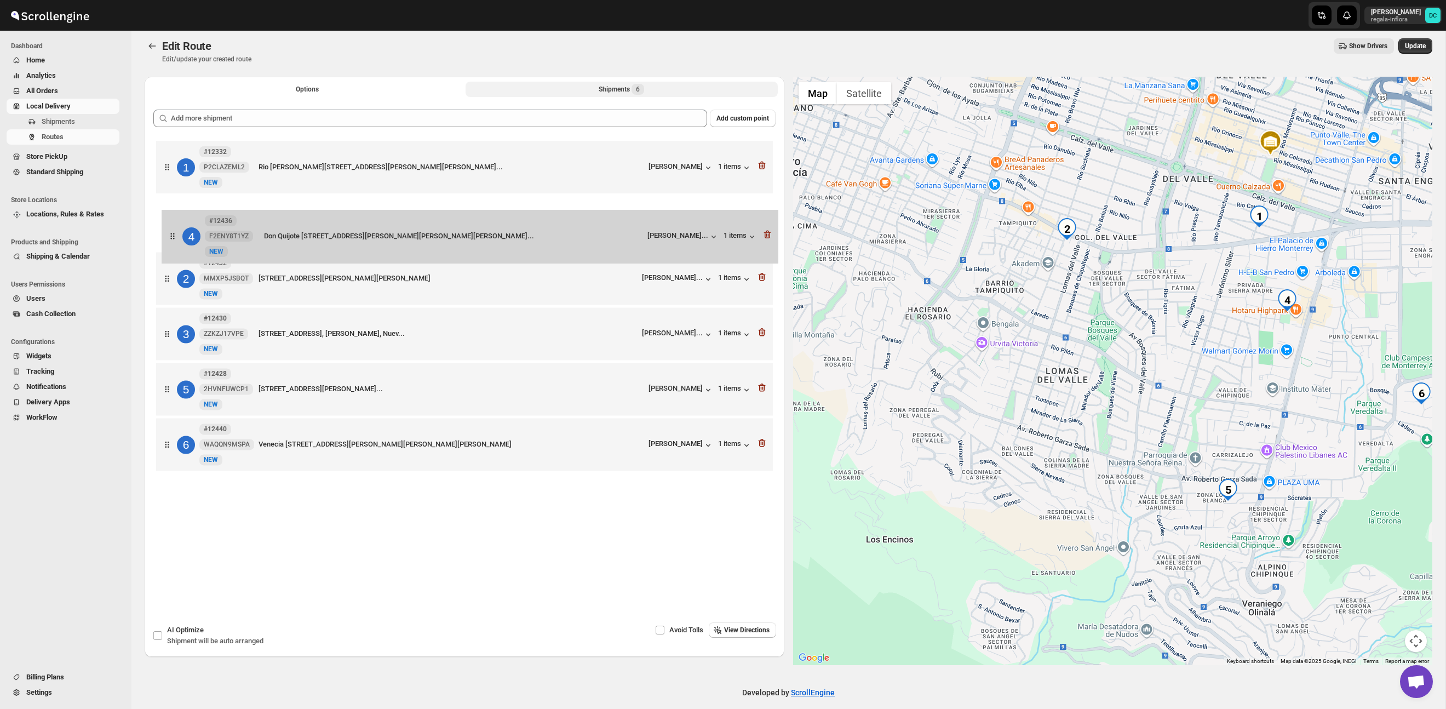
drag, startPoint x: 169, startPoint y: 331, endPoint x: 175, endPoint y: 225, distance: 106.5
click at [175, 225] on div "1 #12332 P2CLAZEML2 [STREET_ADDRESS][PERSON_NAME][PERSON_NAME][PERSON_NAME]... …" at bounding box center [464, 307] width 622 height 338
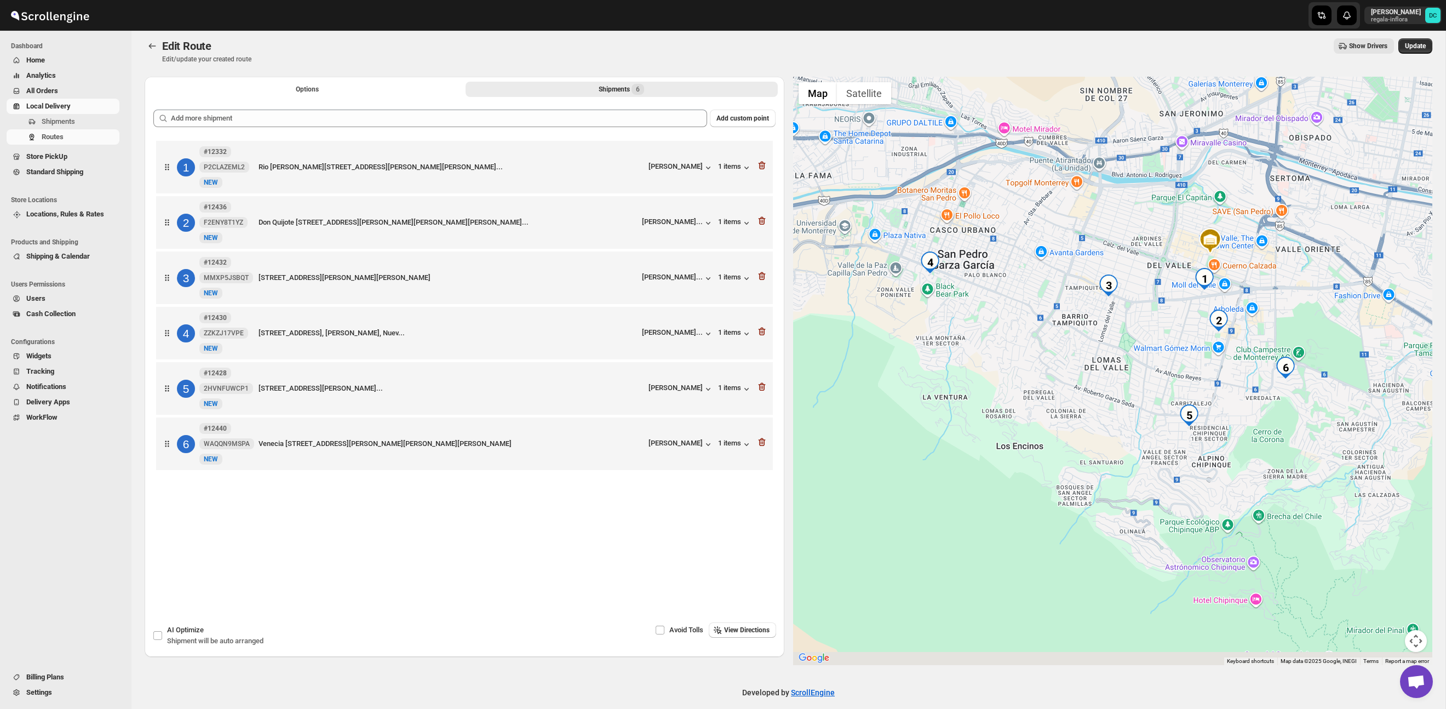
drag, startPoint x: 1274, startPoint y: 456, endPoint x: 1270, endPoint y: 426, distance: 30.9
click at [1269, 426] on div at bounding box center [1113, 371] width 640 height 588
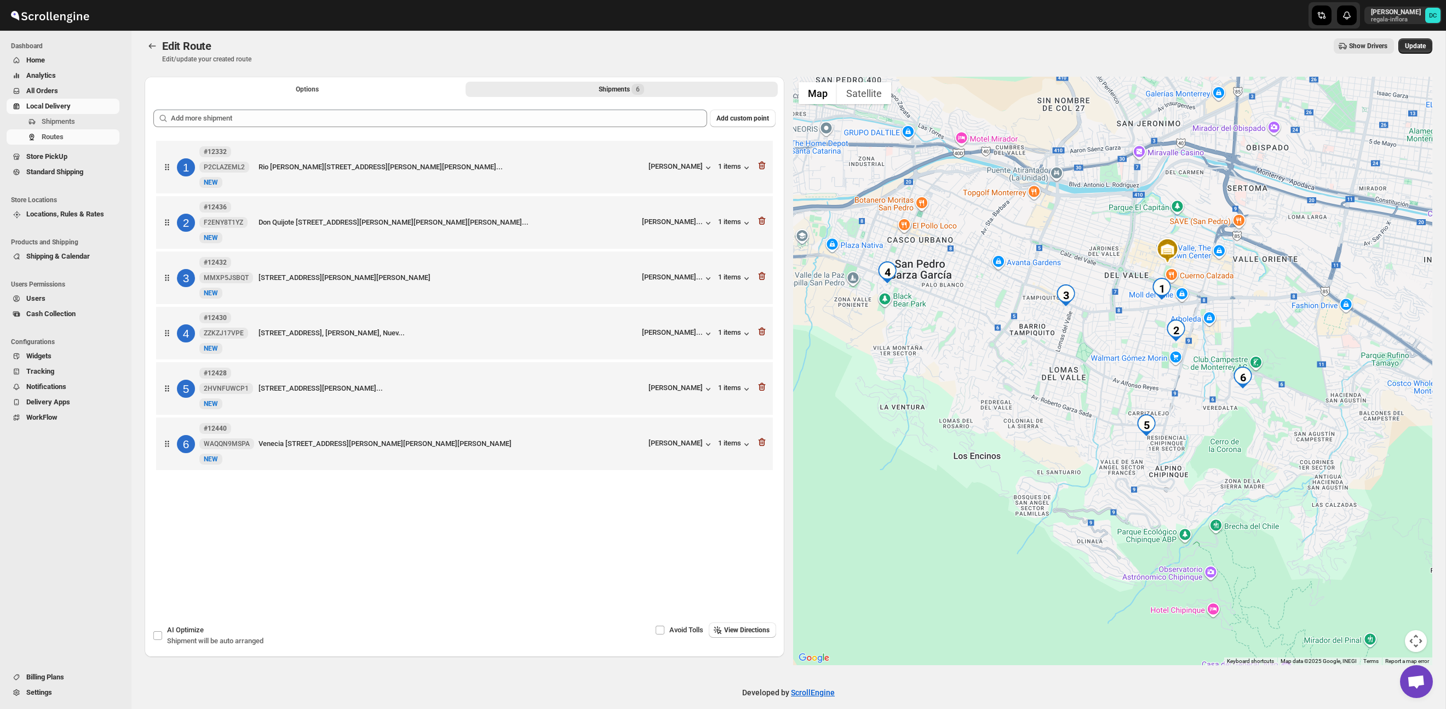
drag, startPoint x: 1333, startPoint y: 419, endPoint x: 1287, endPoint y: 430, distance: 47.2
click at [1287, 430] on div at bounding box center [1113, 371] width 640 height 588
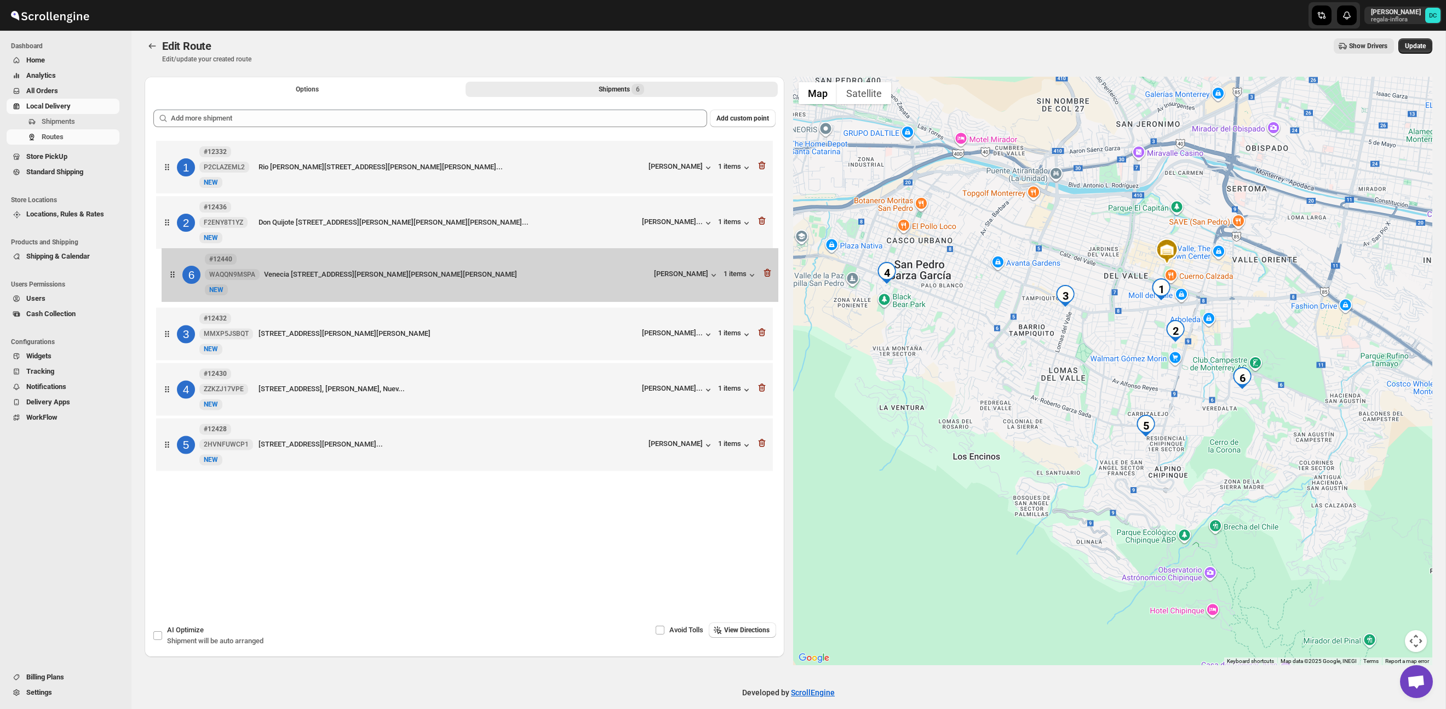
drag, startPoint x: 167, startPoint y: 451, endPoint x: 173, endPoint y: 274, distance: 177.1
click at [173, 274] on div "1 #12332 P2CLAZEML2 [STREET_ADDRESS][PERSON_NAME][PERSON_NAME][PERSON_NAME]... …" at bounding box center [464, 307] width 622 height 338
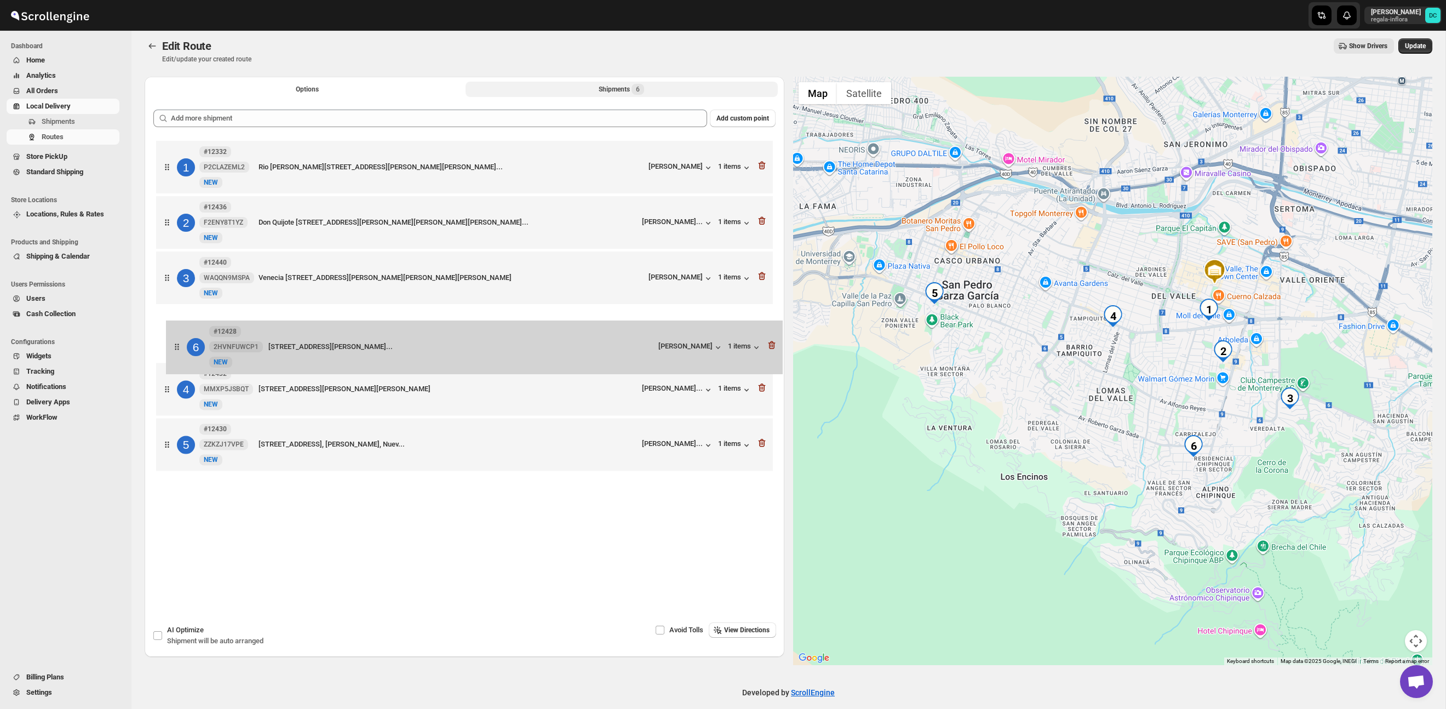
drag, startPoint x: 179, startPoint y: 431, endPoint x: 184, endPoint y: 334, distance: 97.1
click at [184, 334] on div "1 #12332 P2CLAZEML2 [STREET_ADDRESS][PERSON_NAME][PERSON_NAME][PERSON_NAME]... …" at bounding box center [464, 307] width 622 height 338
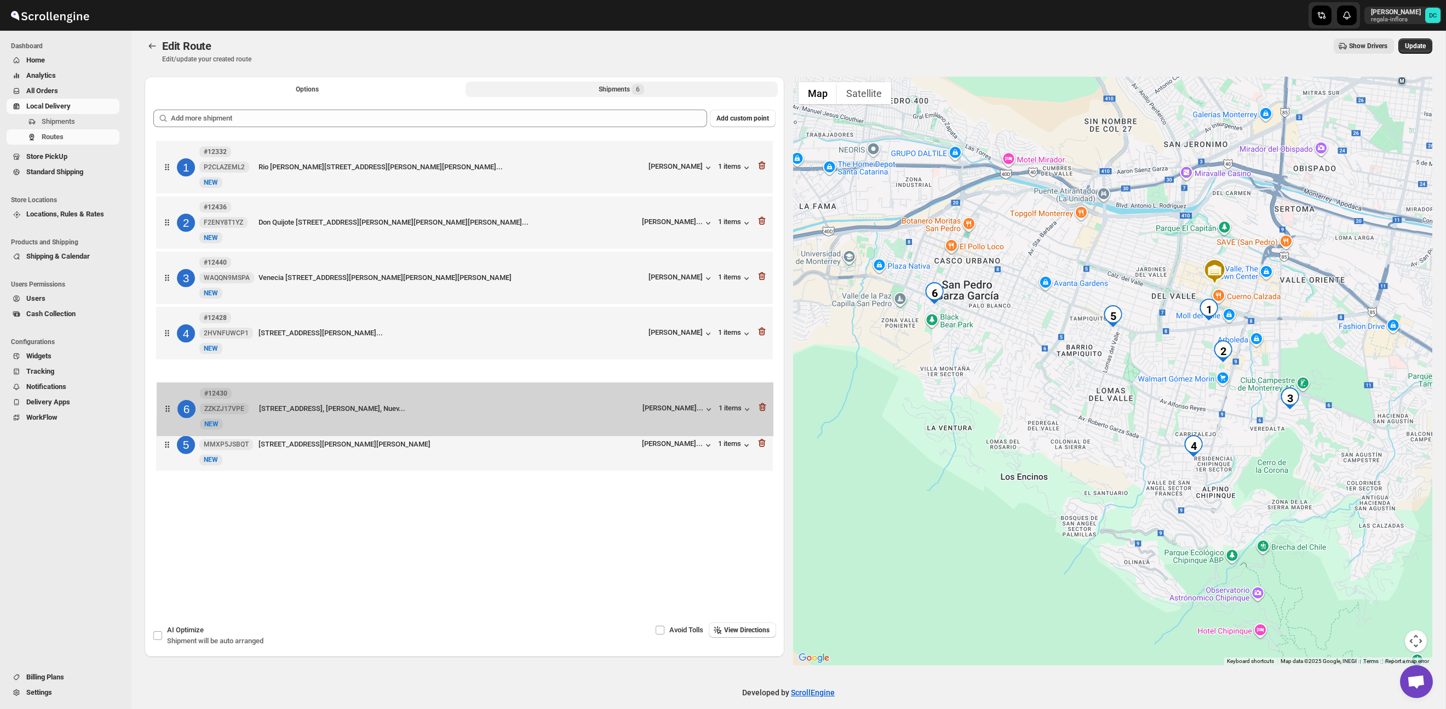
drag, startPoint x: 174, startPoint y: 439, endPoint x: 174, endPoint y: 391, distance: 48.2
click at [174, 392] on div "1 #12332 P2CLAZEML2 [STREET_ADDRESS][PERSON_NAME][PERSON_NAME][PERSON_NAME]... …" at bounding box center [464, 307] width 622 height 338
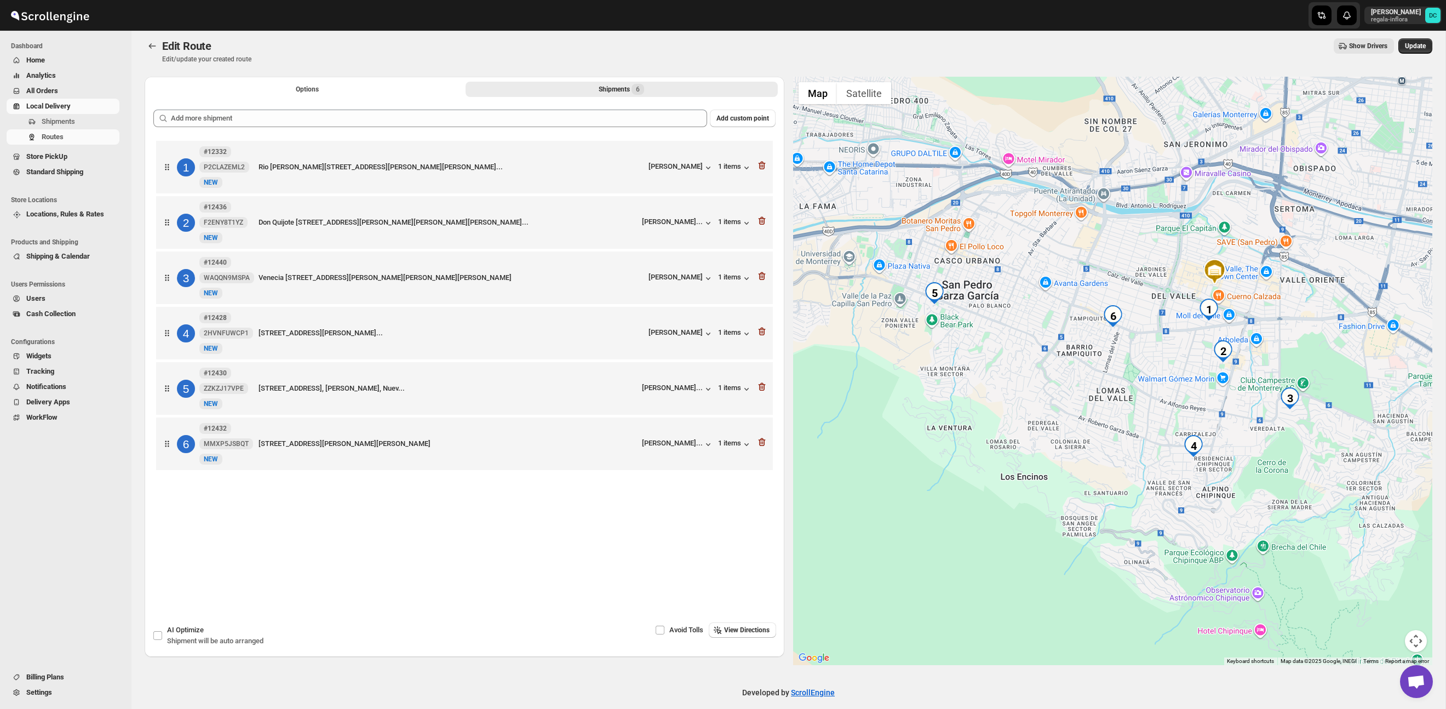
click at [336, 92] on button "Options" at bounding box center [307, 89] width 312 height 15
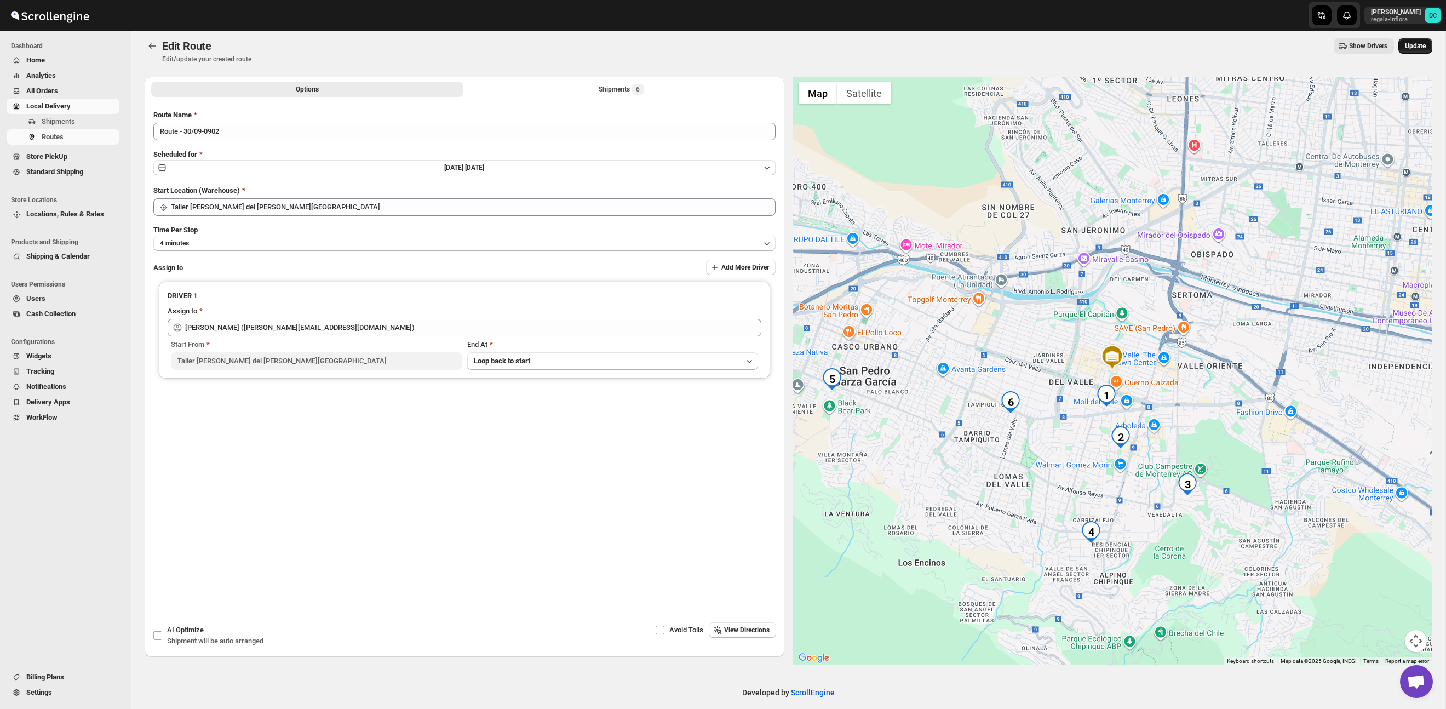
click at [1426, 46] on span "Update" at bounding box center [1415, 46] width 21 height 9
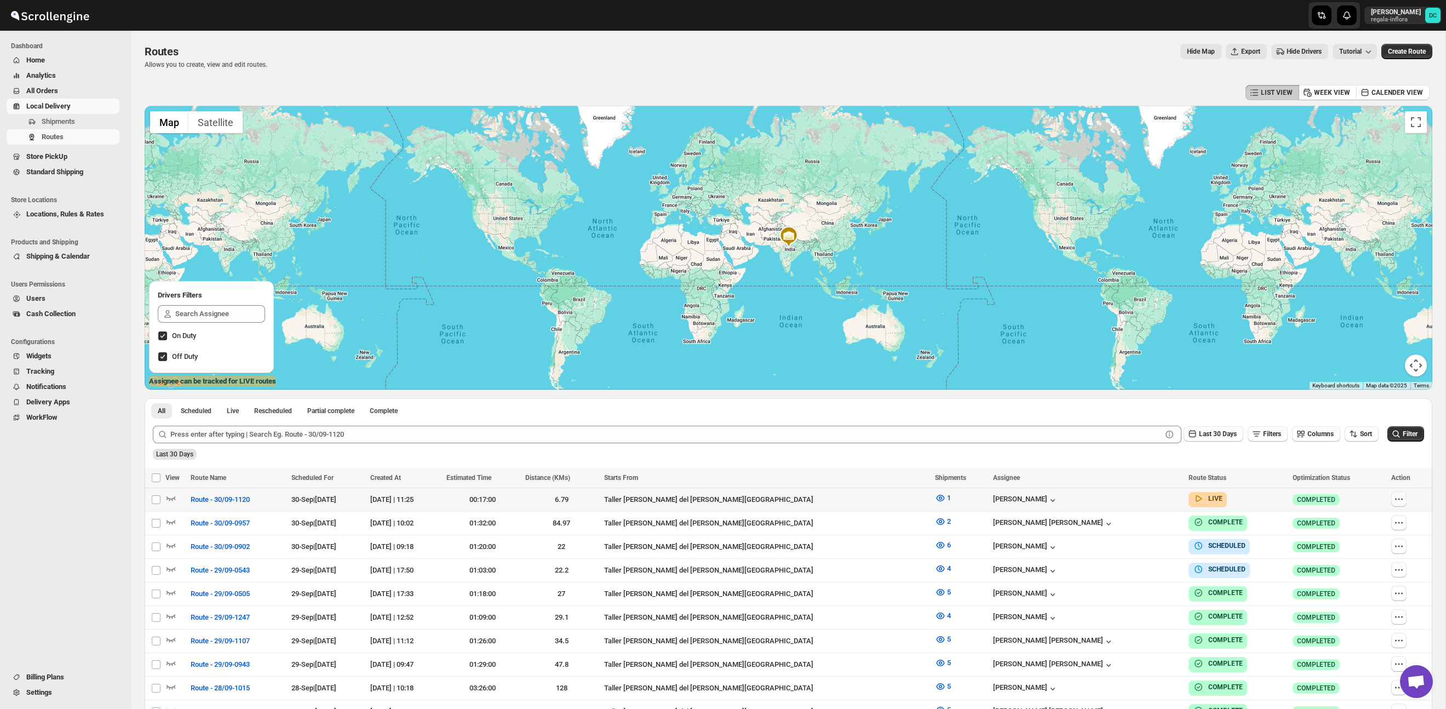
click at [1401, 496] on button "button" at bounding box center [1399, 498] width 15 height 15
checkbox input "true"
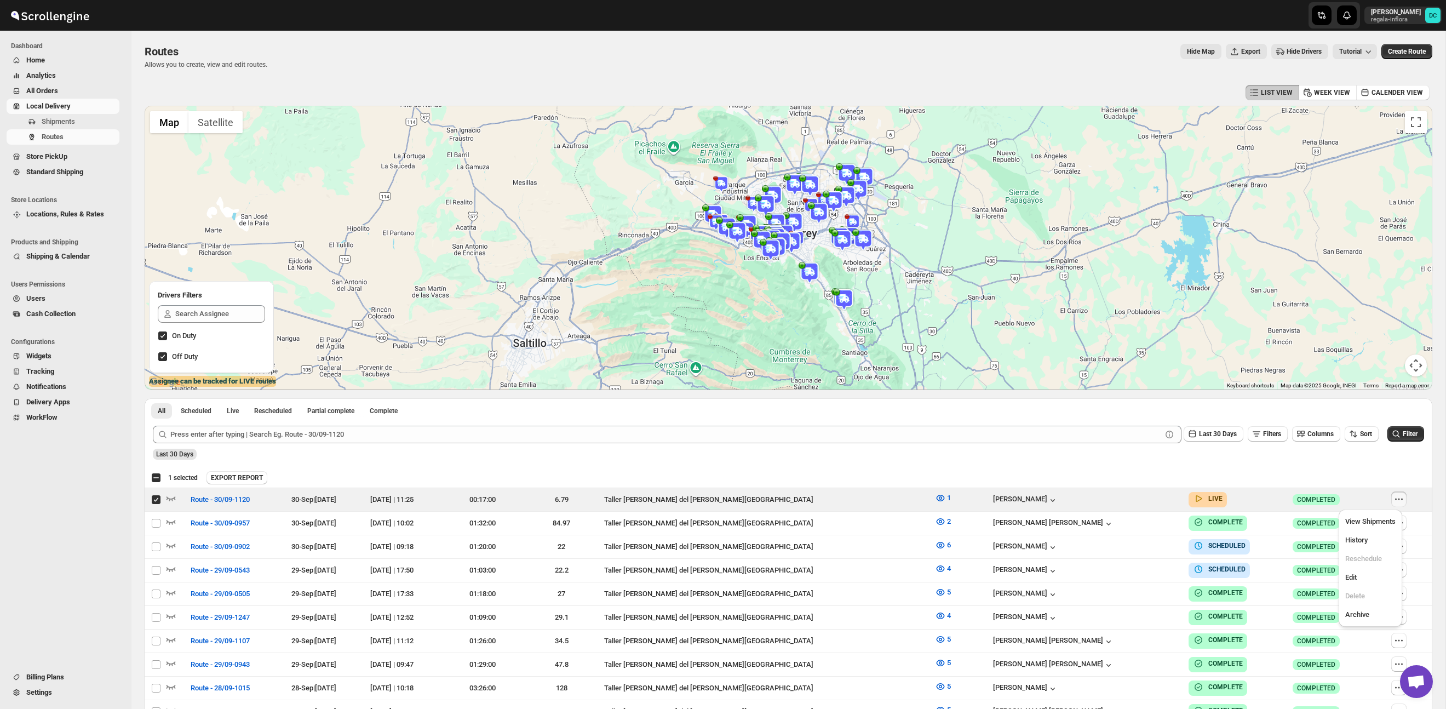
drag, startPoint x: 1258, startPoint y: 458, endPoint x: 1292, endPoint y: 469, distance: 35.7
click at [1258, 458] on div "Last 30 Days" at bounding box center [788, 450] width 1274 height 19
click at [1400, 541] on icon "button" at bounding box center [1399, 546] width 11 height 11
checkbox input "true"
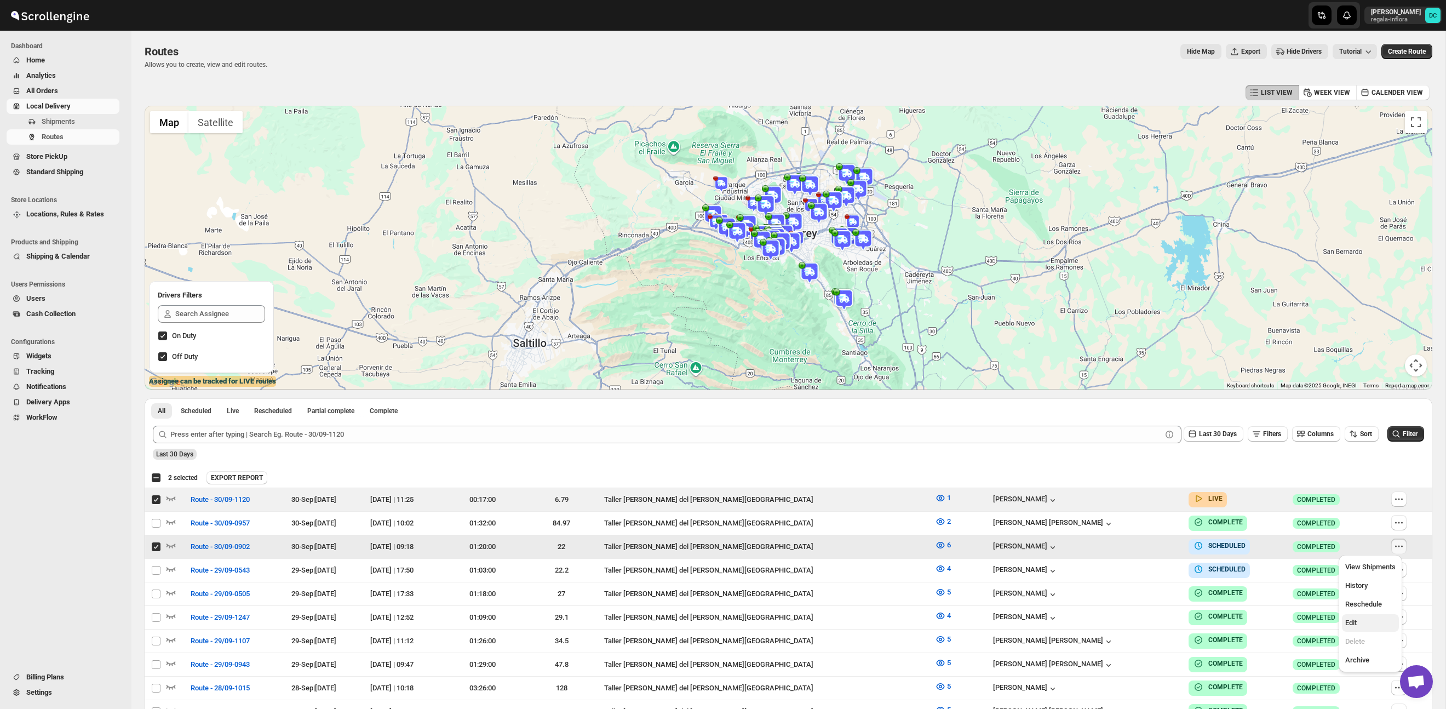
click at [1371, 622] on span "Edit" at bounding box center [1371, 622] width 50 height 11
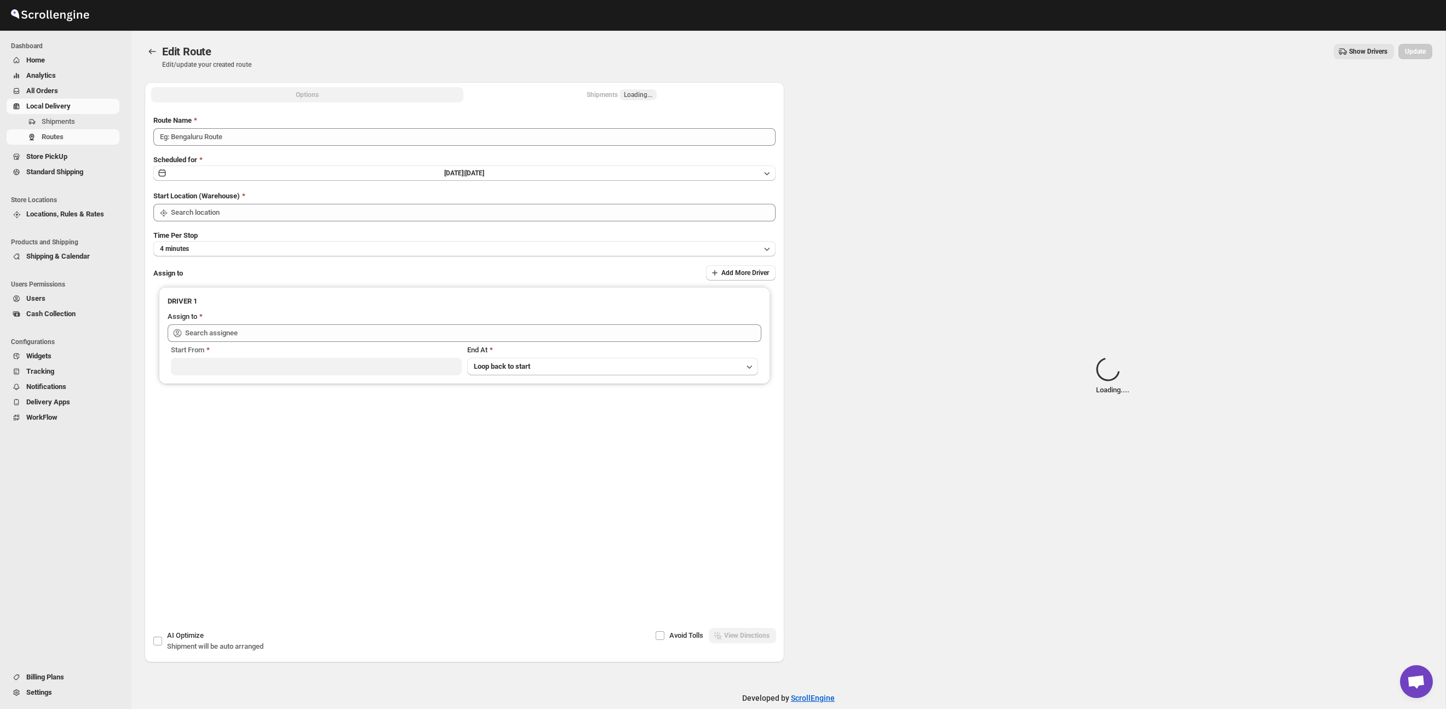
type input "Route - 30/09-0902"
type input "Taller [PERSON_NAME] del [PERSON_NAME][GEOGRAPHIC_DATA]"
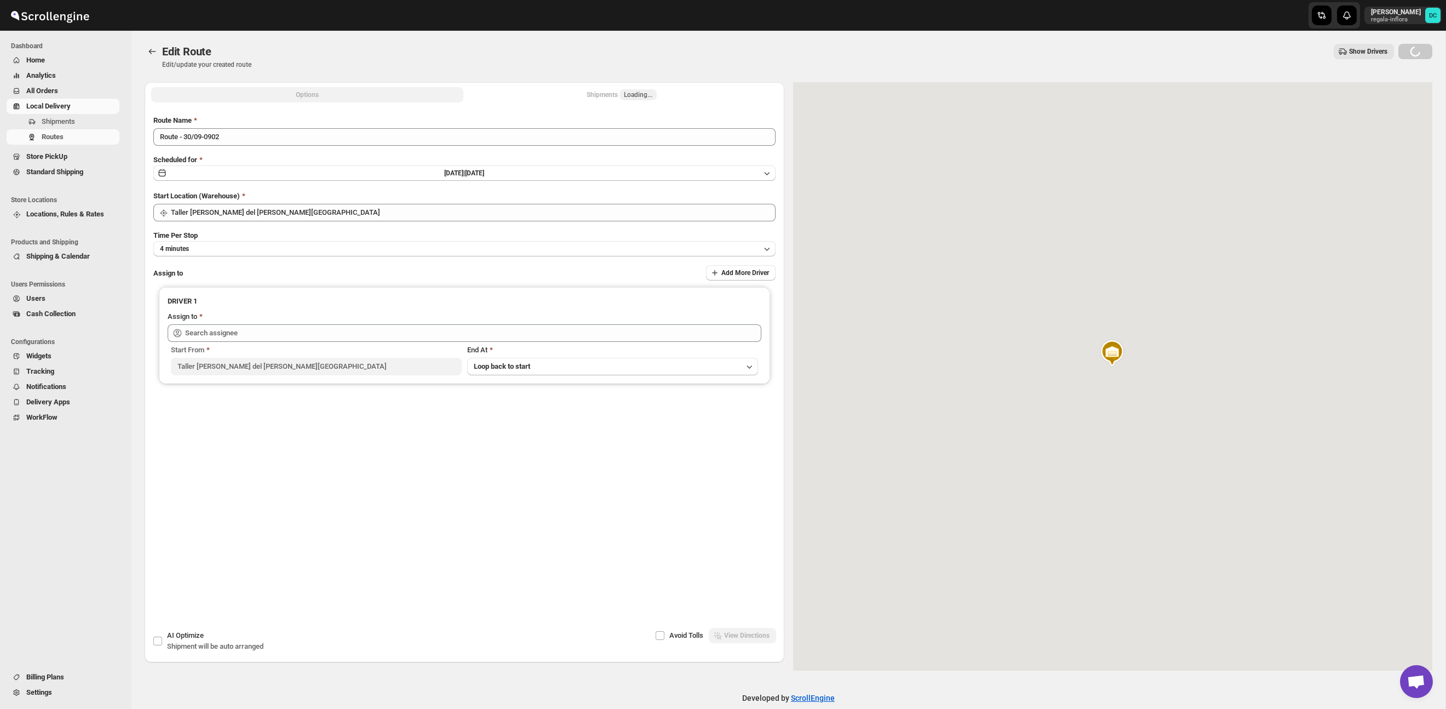
type input "[PERSON_NAME] ([PERSON_NAME][EMAIL_ADDRESS][DOMAIN_NAME])"
drag, startPoint x: 654, startPoint y: 96, endPoint x: 638, endPoint y: 96, distance: 15.9
click at [654, 96] on button "Shipments 6" at bounding box center [622, 94] width 312 height 15
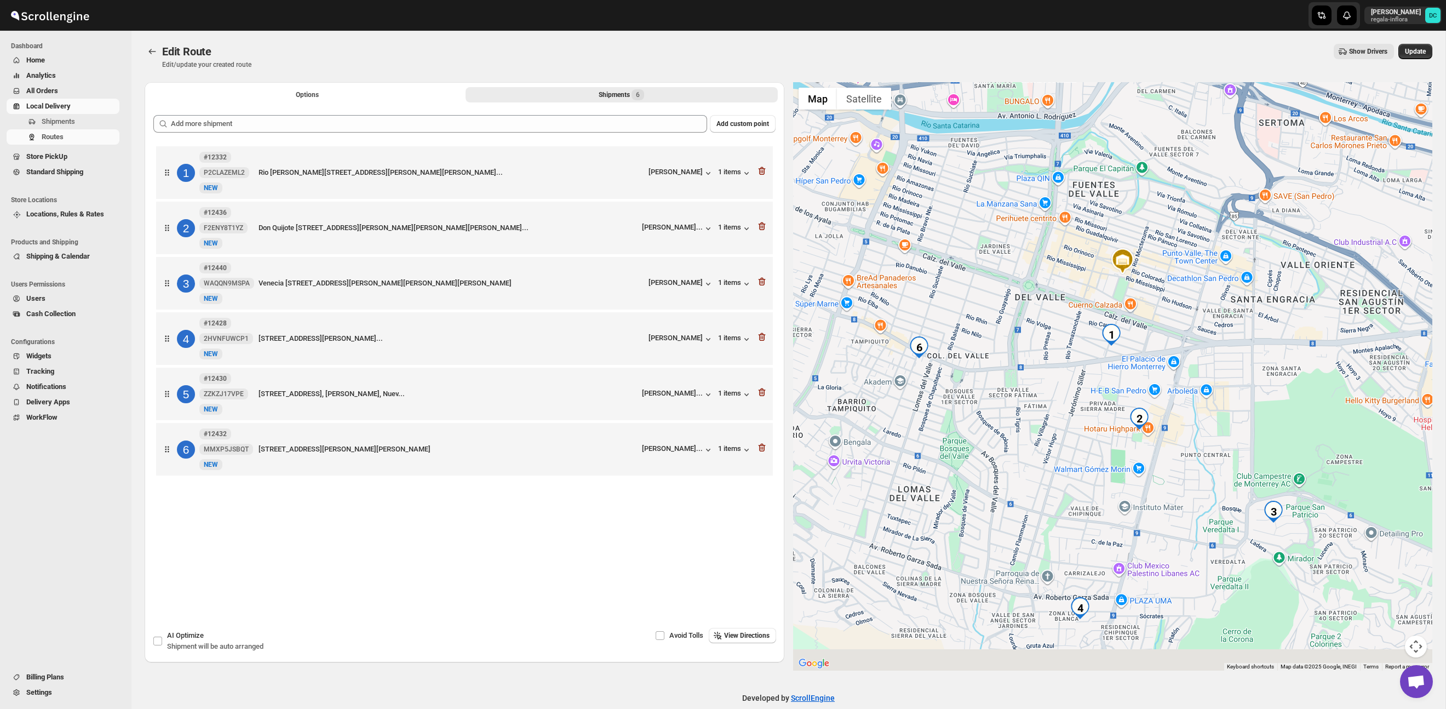
drag, startPoint x: 1218, startPoint y: 479, endPoint x: 1226, endPoint y: 393, distance: 86.9
click at [1226, 393] on div at bounding box center [1113, 376] width 640 height 588
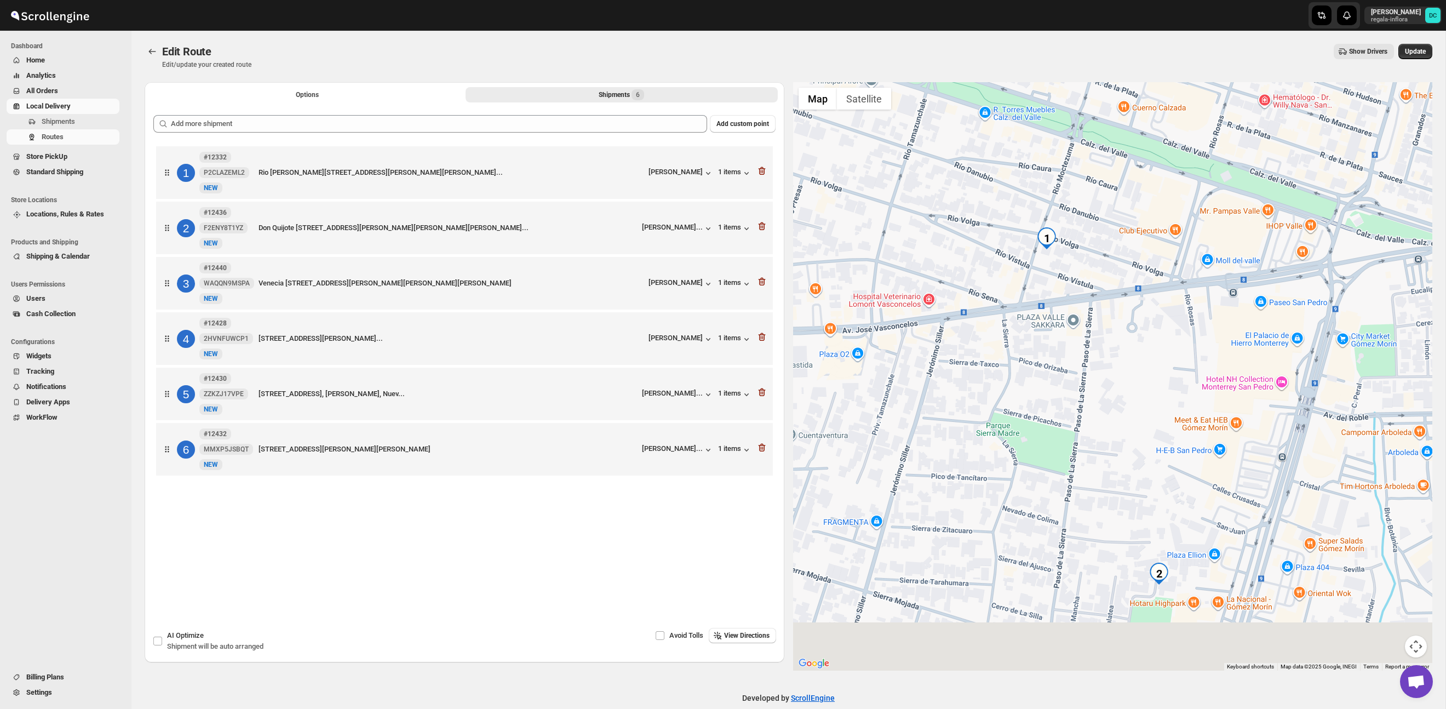
drag, startPoint x: 1271, startPoint y: 432, endPoint x: 1238, endPoint y: 240, distance: 194.6
click at [1238, 240] on div at bounding box center [1113, 376] width 640 height 588
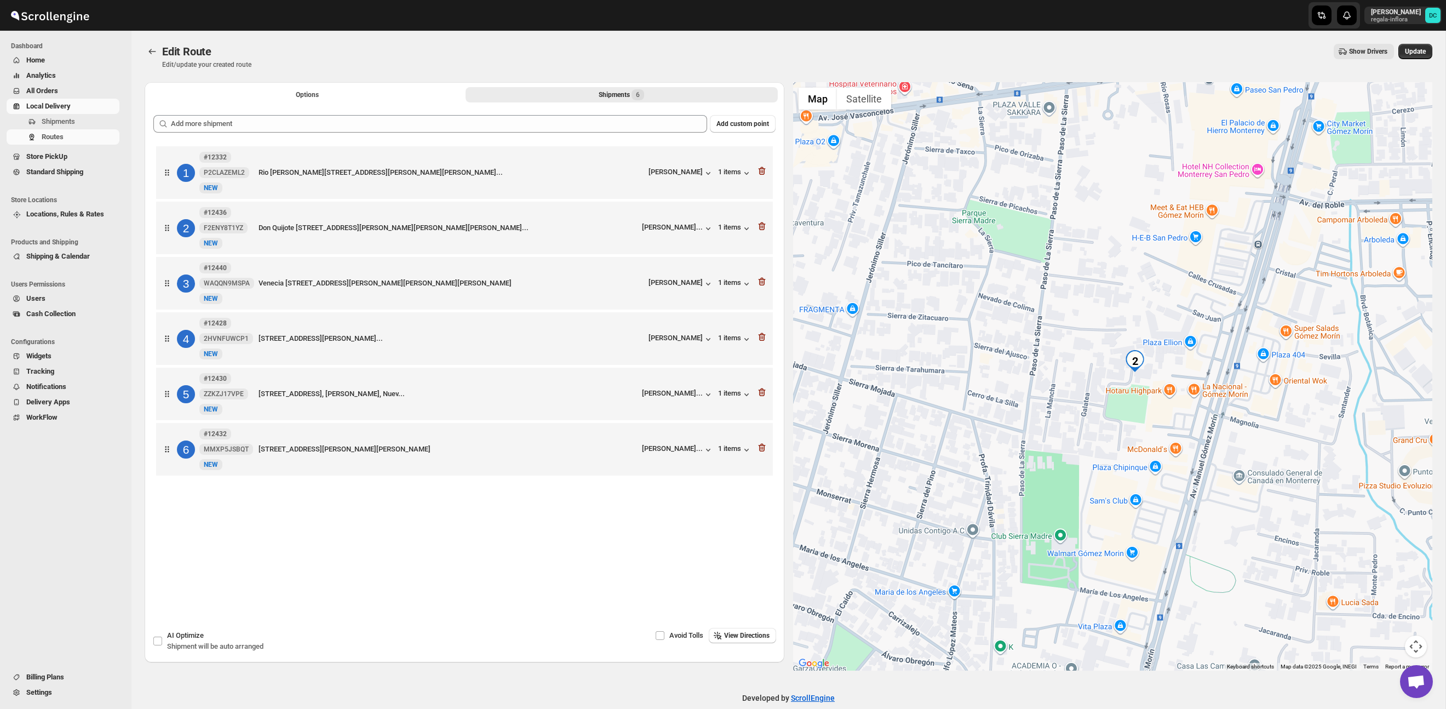
drag, startPoint x: 1238, startPoint y: 382, endPoint x: 1220, endPoint y: 302, distance: 81.9
click at [1220, 302] on div at bounding box center [1113, 376] width 640 height 588
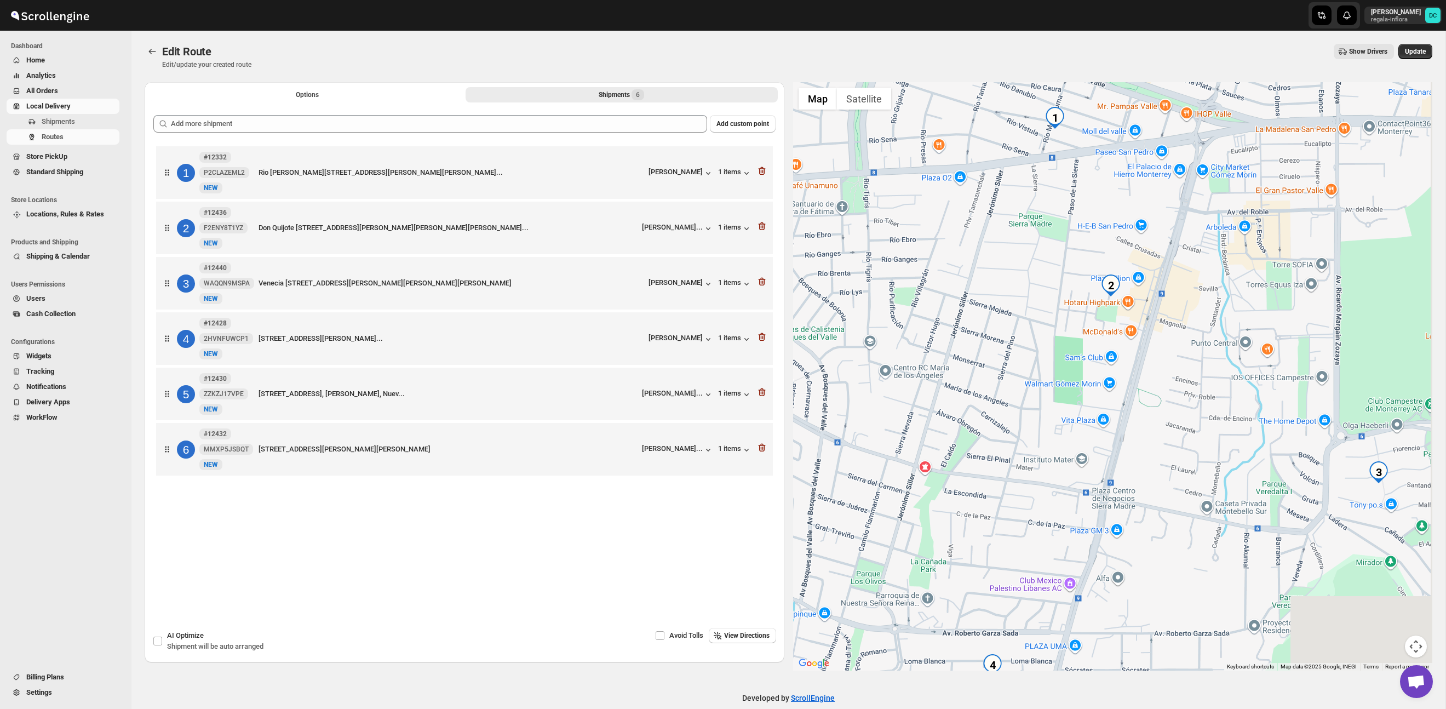
drag, startPoint x: 1295, startPoint y: 563, endPoint x: 1188, endPoint y: 371, distance: 219.8
click at [1188, 371] on div at bounding box center [1113, 376] width 640 height 588
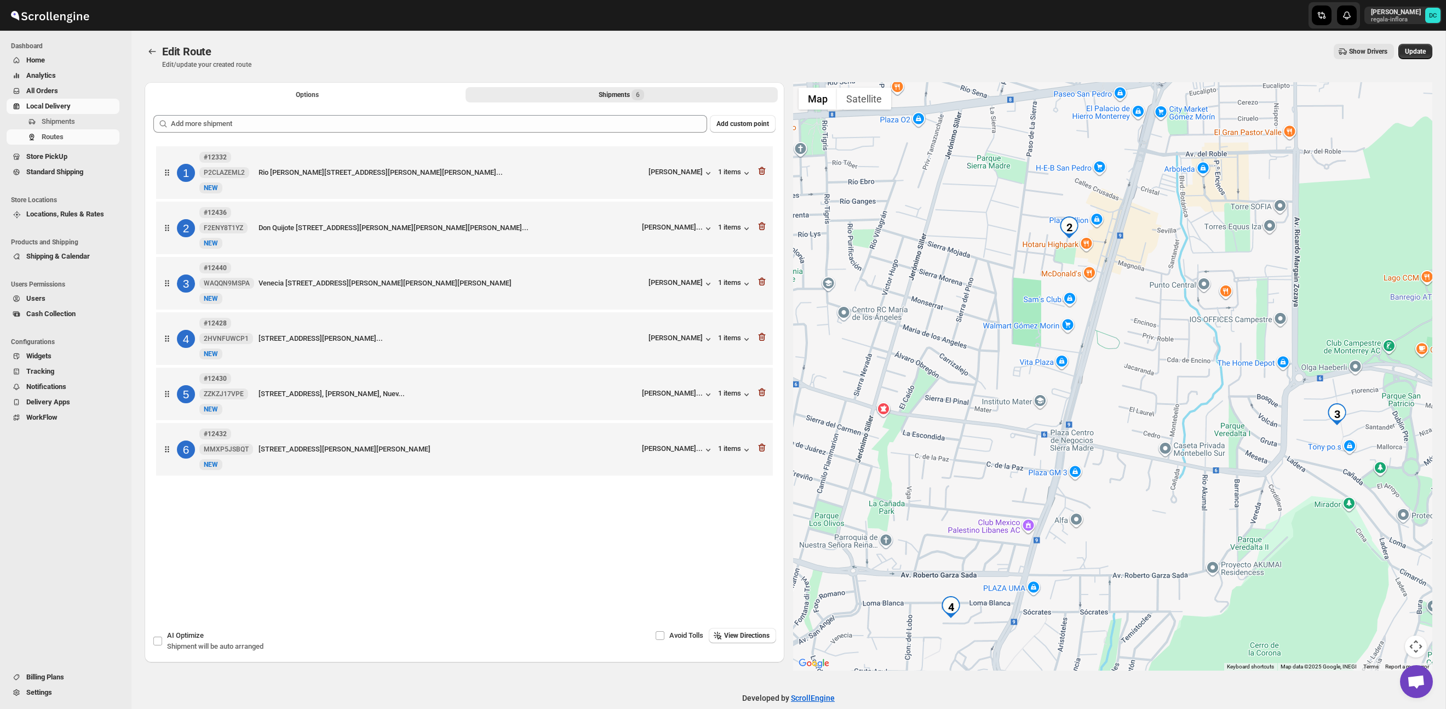
drag, startPoint x: 1218, startPoint y: 425, endPoint x: 1157, endPoint y: 343, distance: 102.6
click at [1157, 343] on div at bounding box center [1113, 376] width 640 height 588
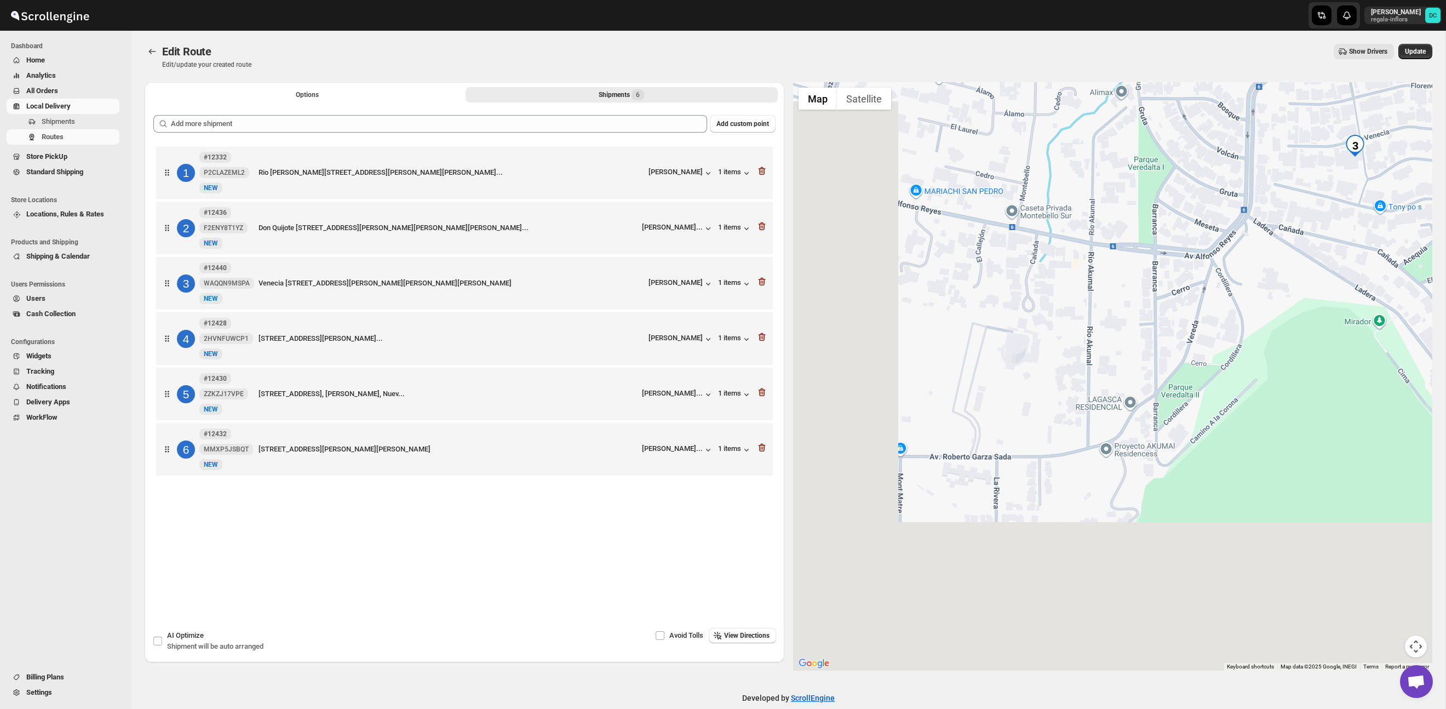
drag, startPoint x: 1024, startPoint y: 464, endPoint x: 1184, endPoint y: 236, distance: 278.5
click at [1185, 235] on div at bounding box center [1113, 376] width 640 height 588
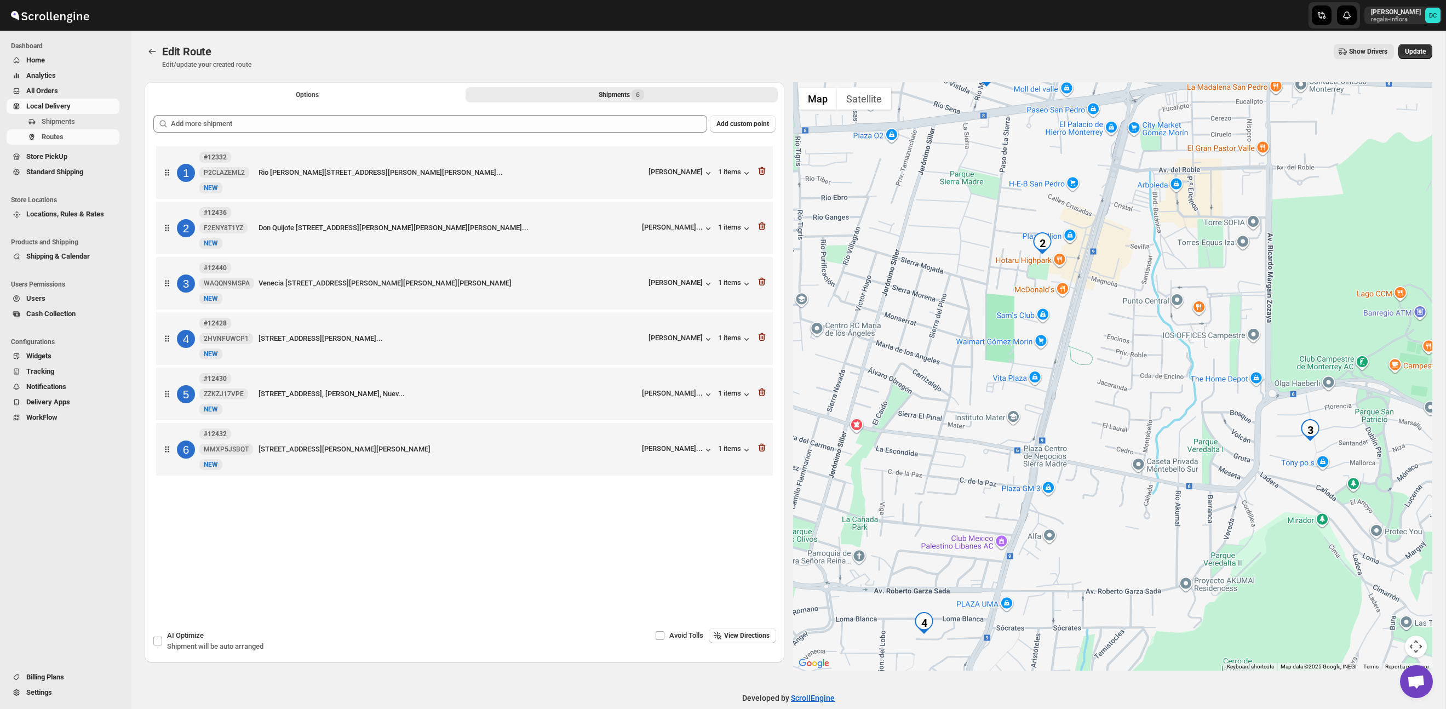
drag, startPoint x: 1179, startPoint y: 282, endPoint x: 1213, endPoint y: 480, distance: 200.7
click at [1213, 480] on div at bounding box center [1113, 376] width 640 height 588
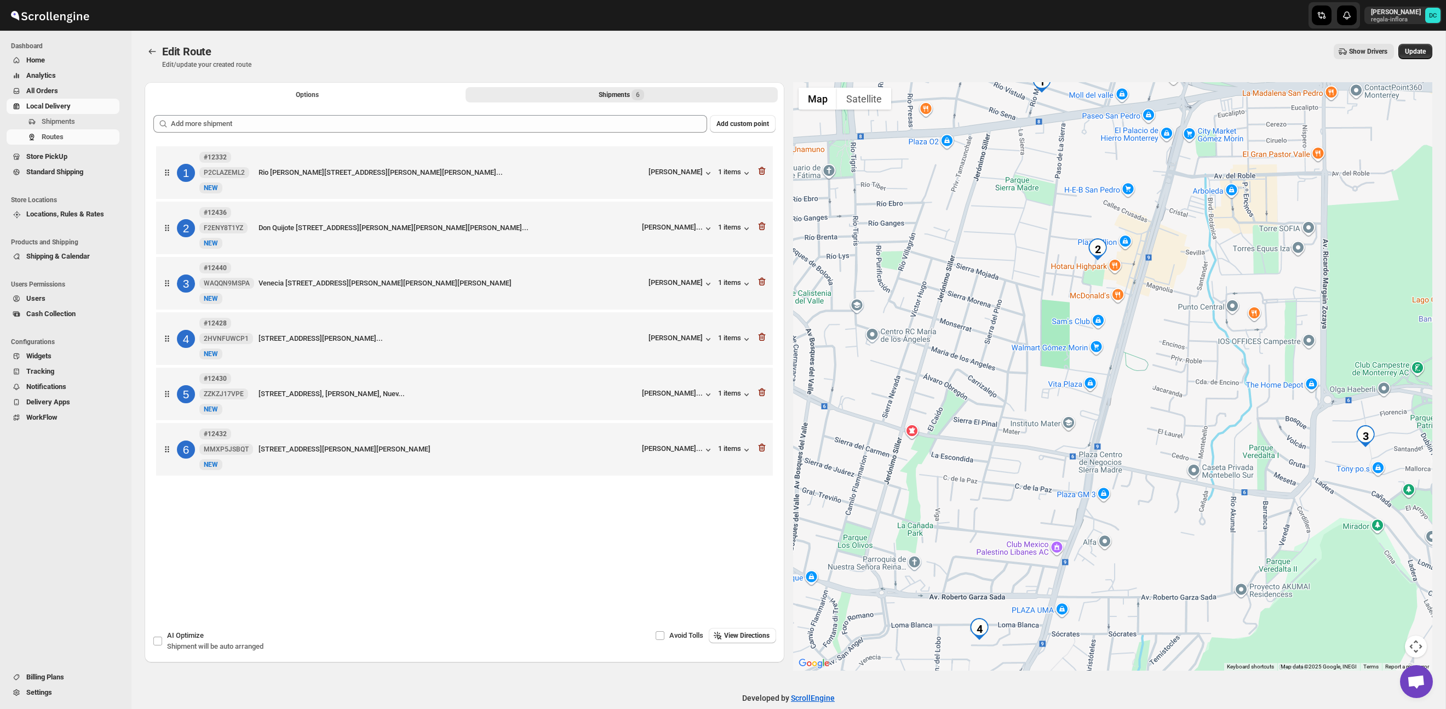
drag, startPoint x: 1109, startPoint y: 575, endPoint x: 1205, endPoint y: 484, distance: 132.2
click at [1205, 484] on div at bounding box center [1113, 376] width 640 height 588
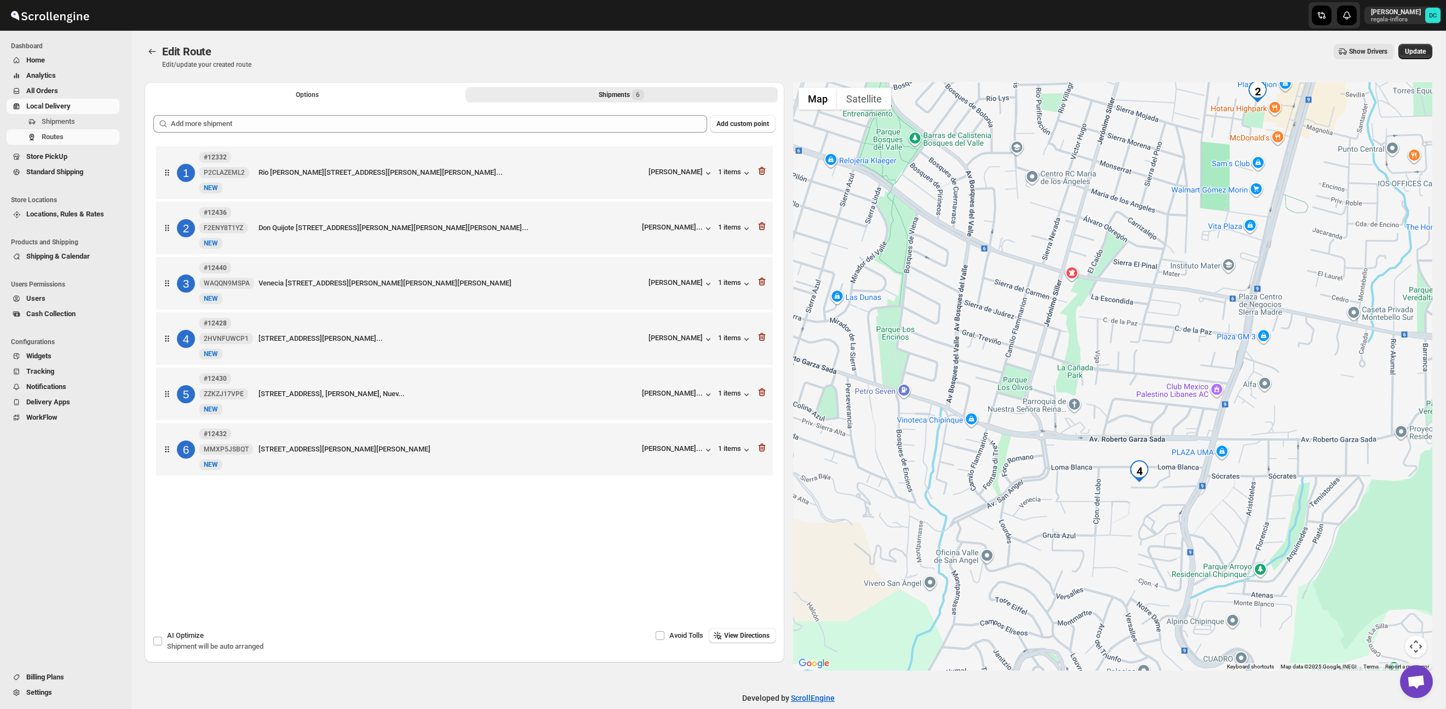
drag, startPoint x: 1099, startPoint y: 546, endPoint x: 1180, endPoint y: 468, distance: 112.4
click at [1180, 468] on div at bounding box center [1113, 376] width 640 height 588
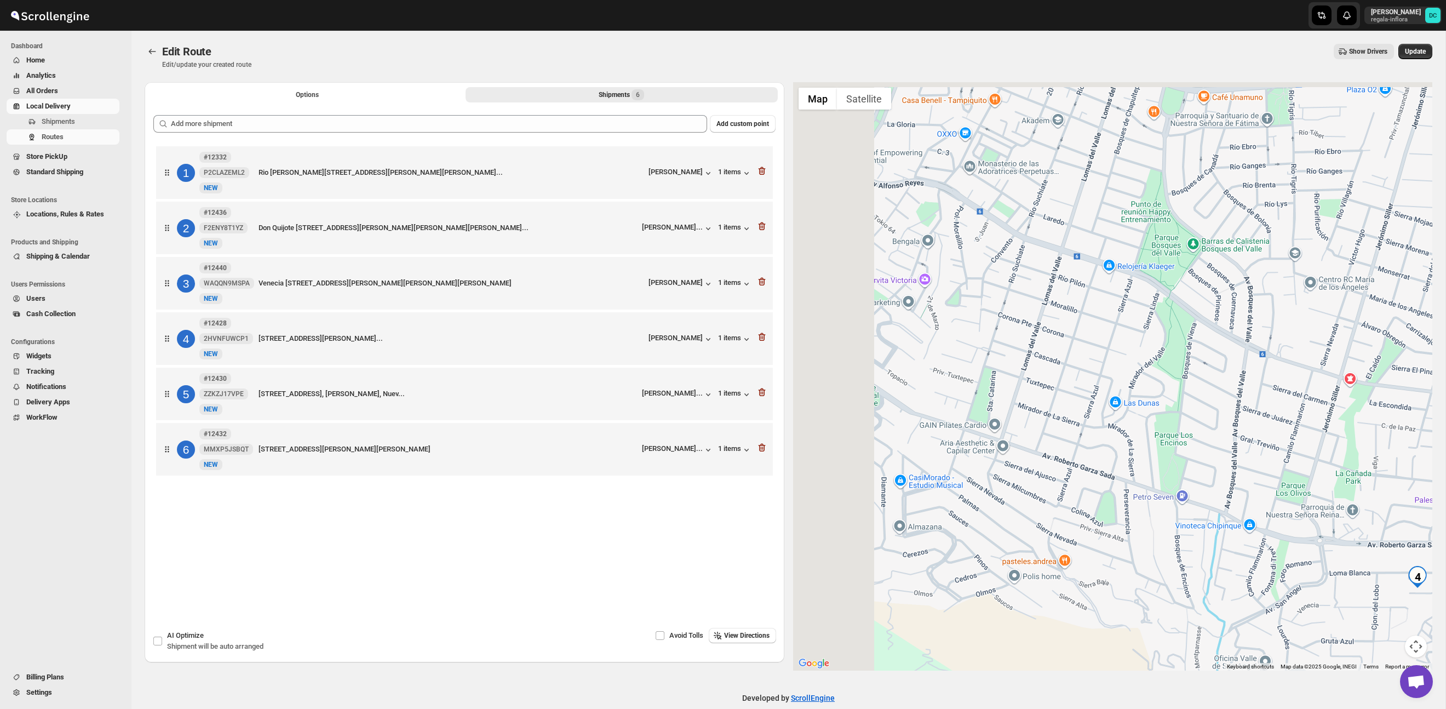
drag, startPoint x: 1038, startPoint y: 381, endPoint x: 1311, endPoint y: 574, distance: 334.0
click at [1361, 597] on div at bounding box center [1113, 376] width 640 height 588
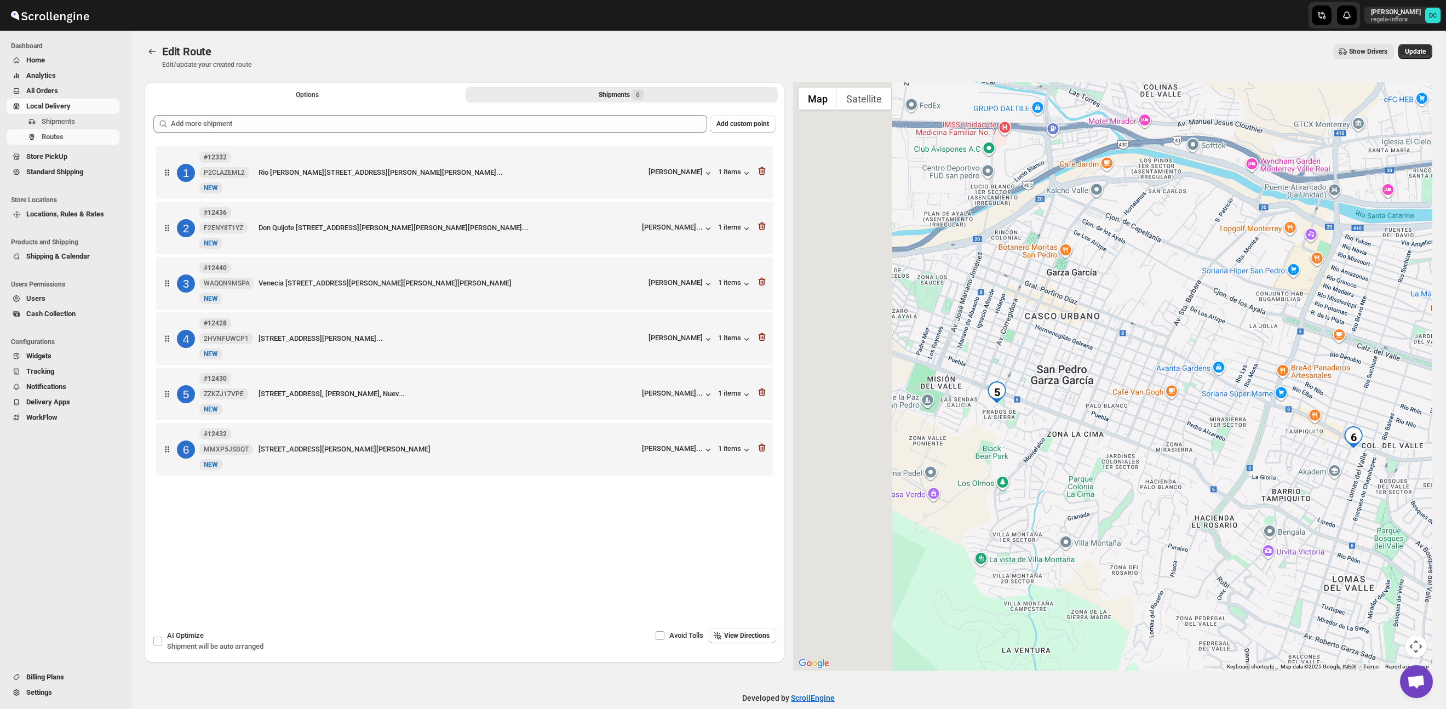
drag, startPoint x: 1005, startPoint y: 379, endPoint x: 1171, endPoint y: 484, distance: 196.1
click at [1171, 484] on div at bounding box center [1113, 376] width 640 height 588
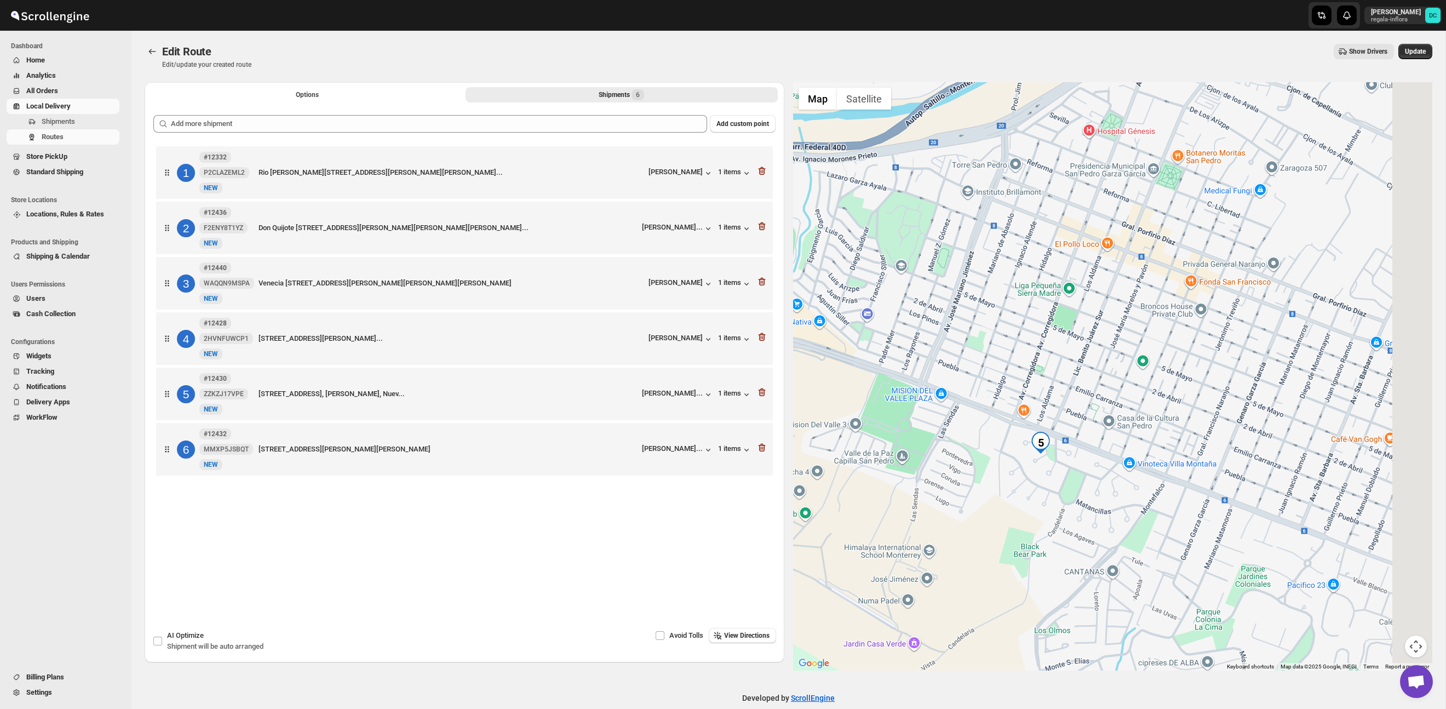
drag, startPoint x: 1132, startPoint y: 506, endPoint x: 1098, endPoint y: 477, distance: 44.7
click at [1002, 503] on div at bounding box center [1113, 376] width 640 height 588
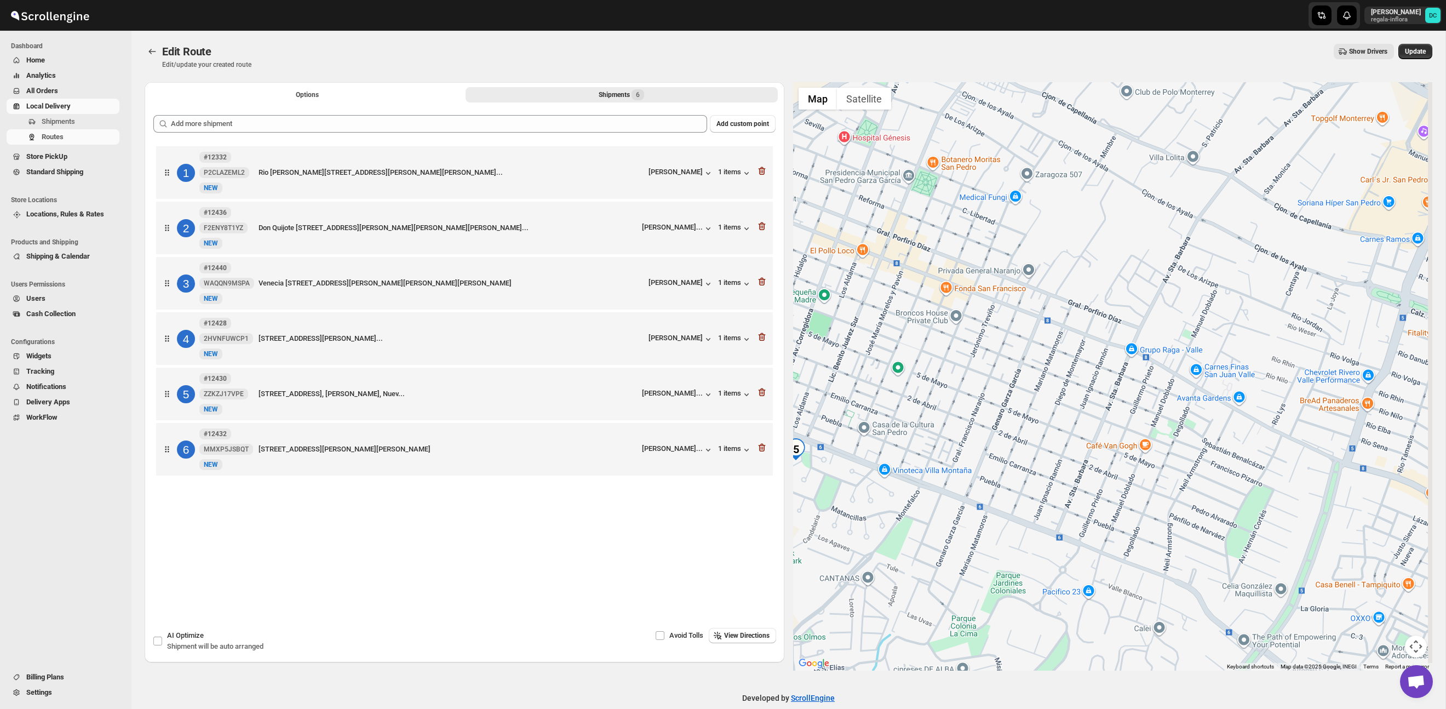
drag, startPoint x: 1278, startPoint y: 445, endPoint x: 1051, endPoint y: 508, distance: 235.4
click at [1047, 509] on div at bounding box center [1113, 376] width 640 height 588
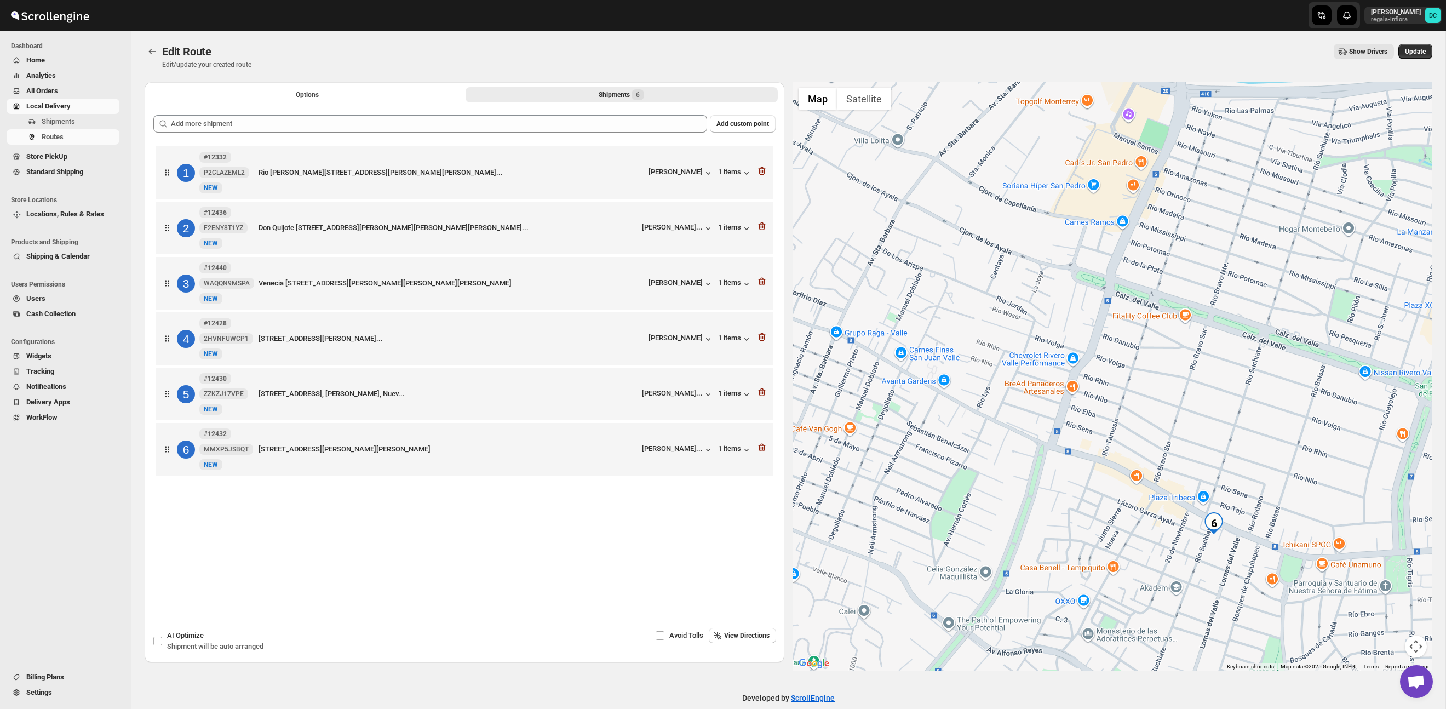
drag, startPoint x: 1267, startPoint y: 511, endPoint x: 1184, endPoint y: 430, distance: 116.6
click at [1176, 414] on div at bounding box center [1113, 376] width 640 height 588
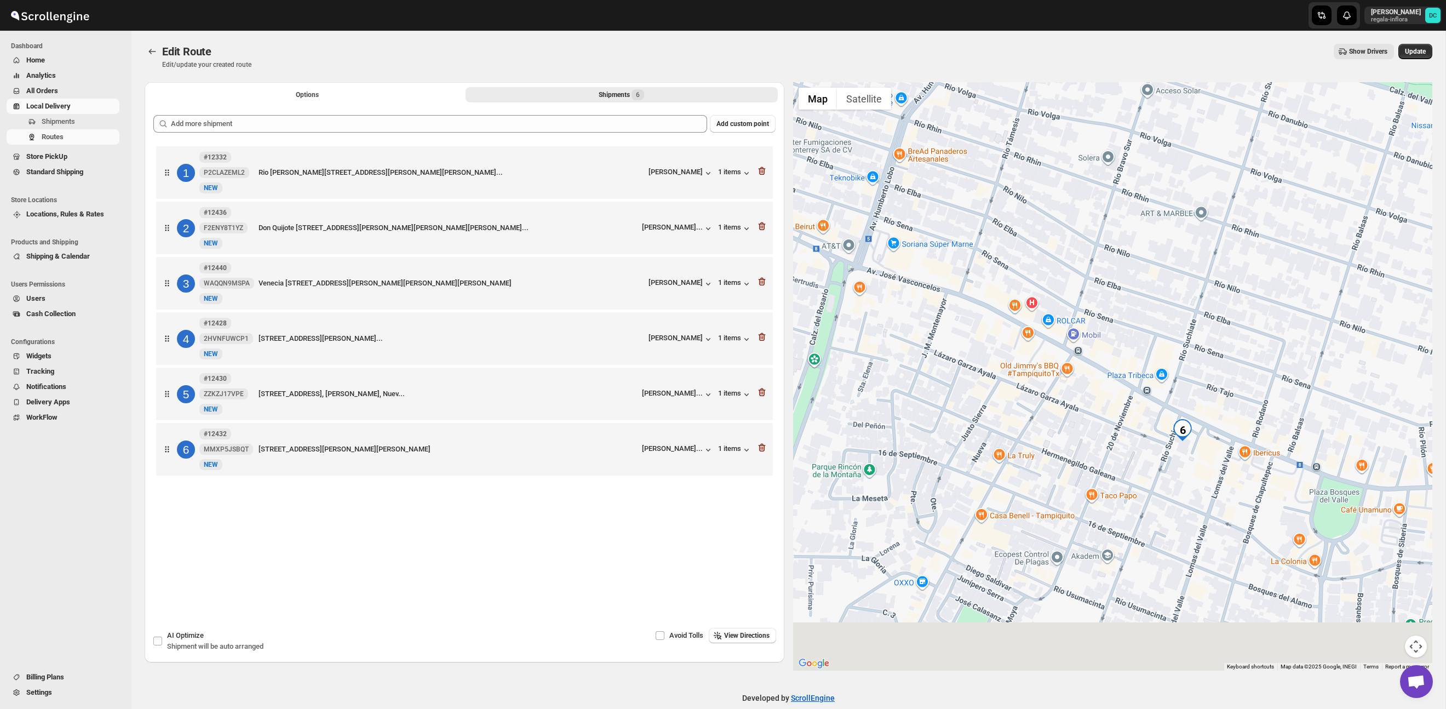
drag, startPoint x: 1199, startPoint y: 540, endPoint x: 1199, endPoint y: 460, distance: 80.0
click at [1199, 460] on div at bounding box center [1113, 376] width 640 height 588
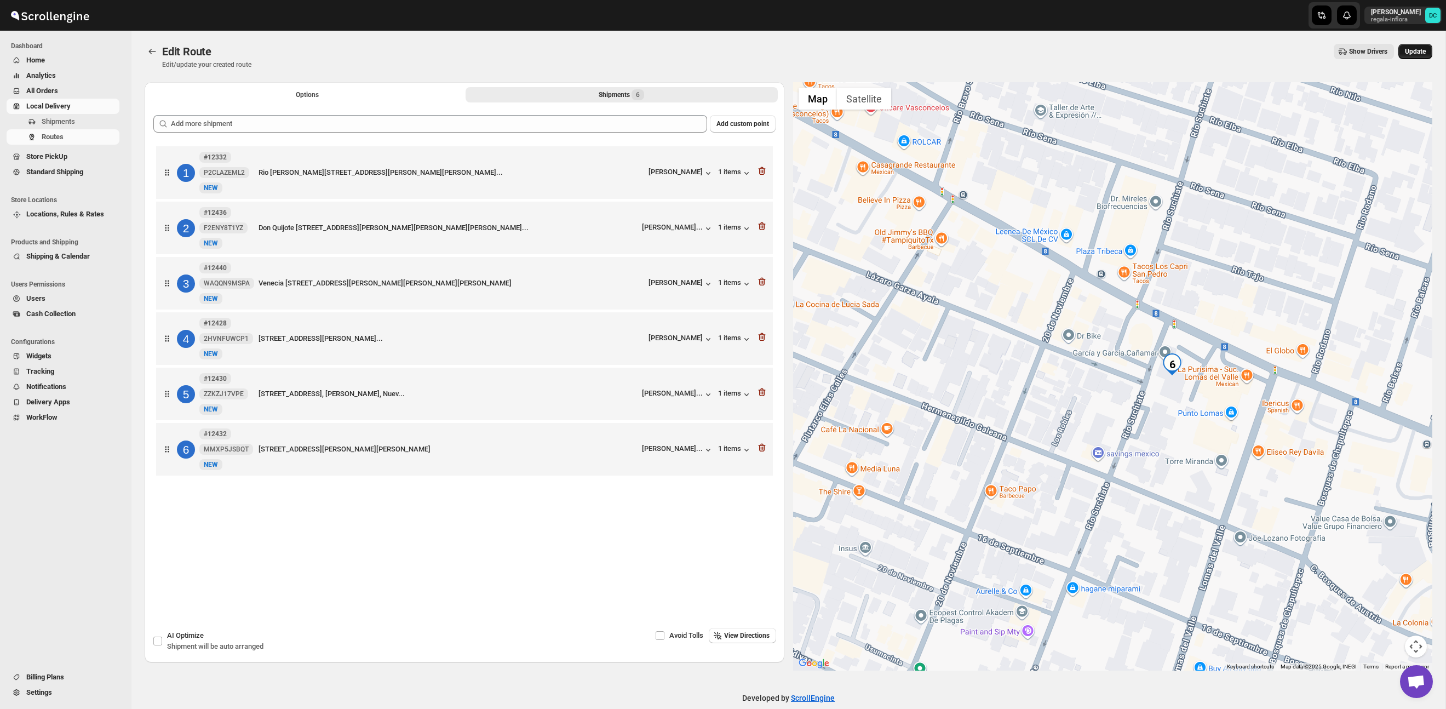
click at [1420, 53] on span "Update" at bounding box center [1415, 51] width 21 height 9
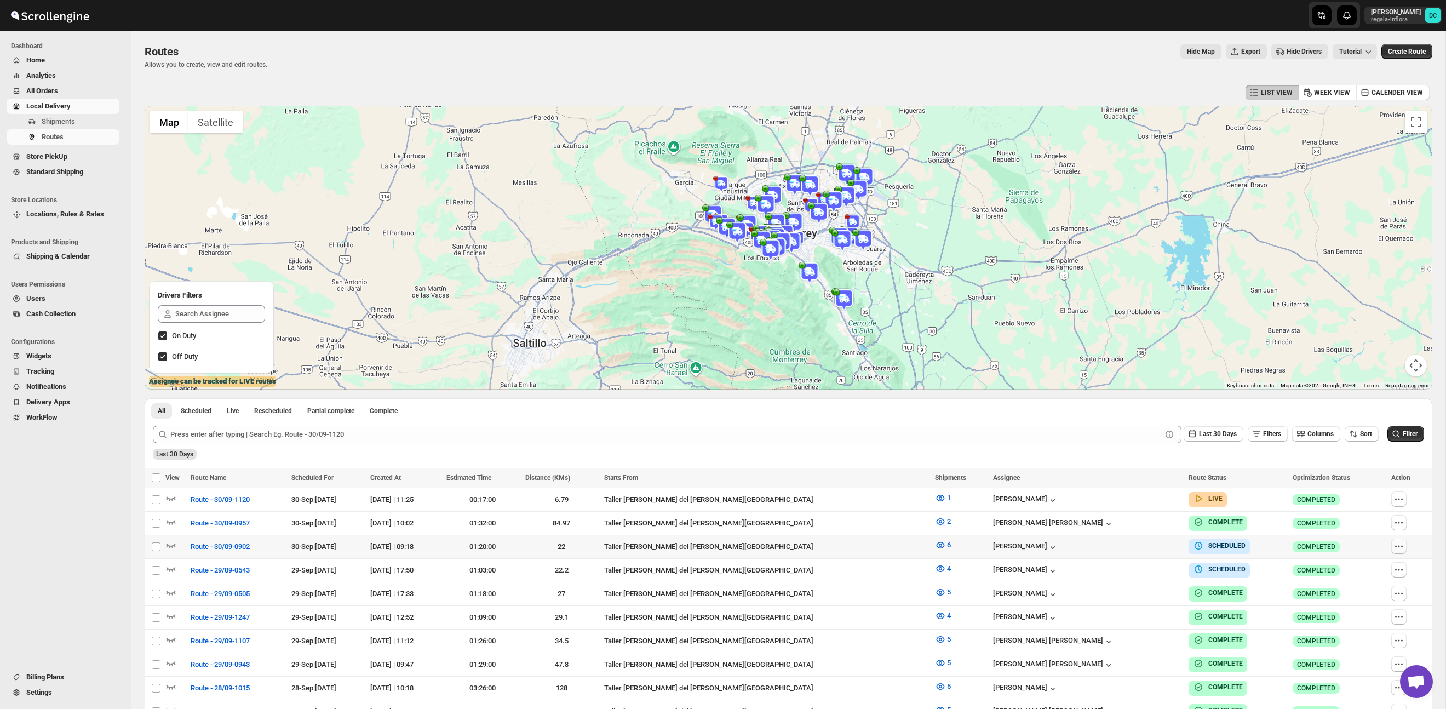
click at [1397, 549] on icon "button" at bounding box center [1399, 546] width 11 height 11
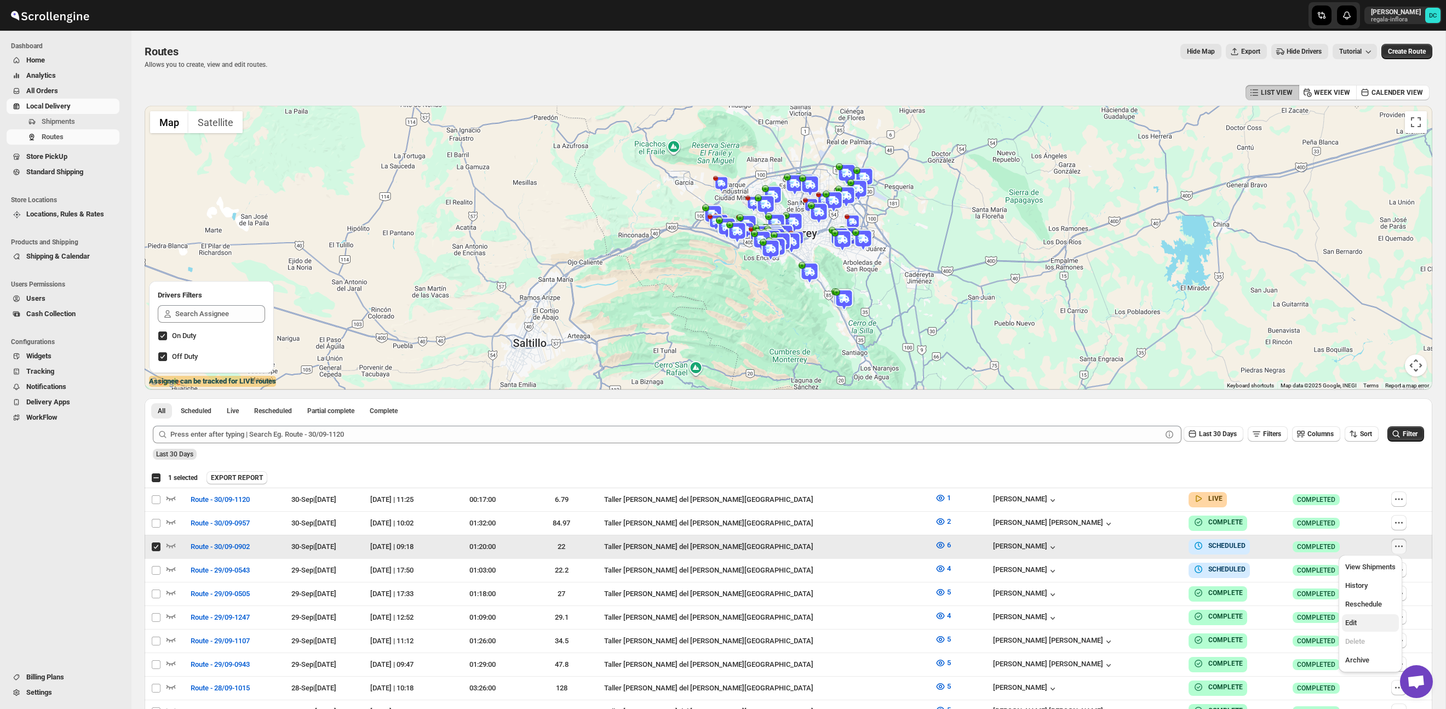
click at [1370, 617] on span "Edit" at bounding box center [1371, 622] width 50 height 11
checkbox input "false"
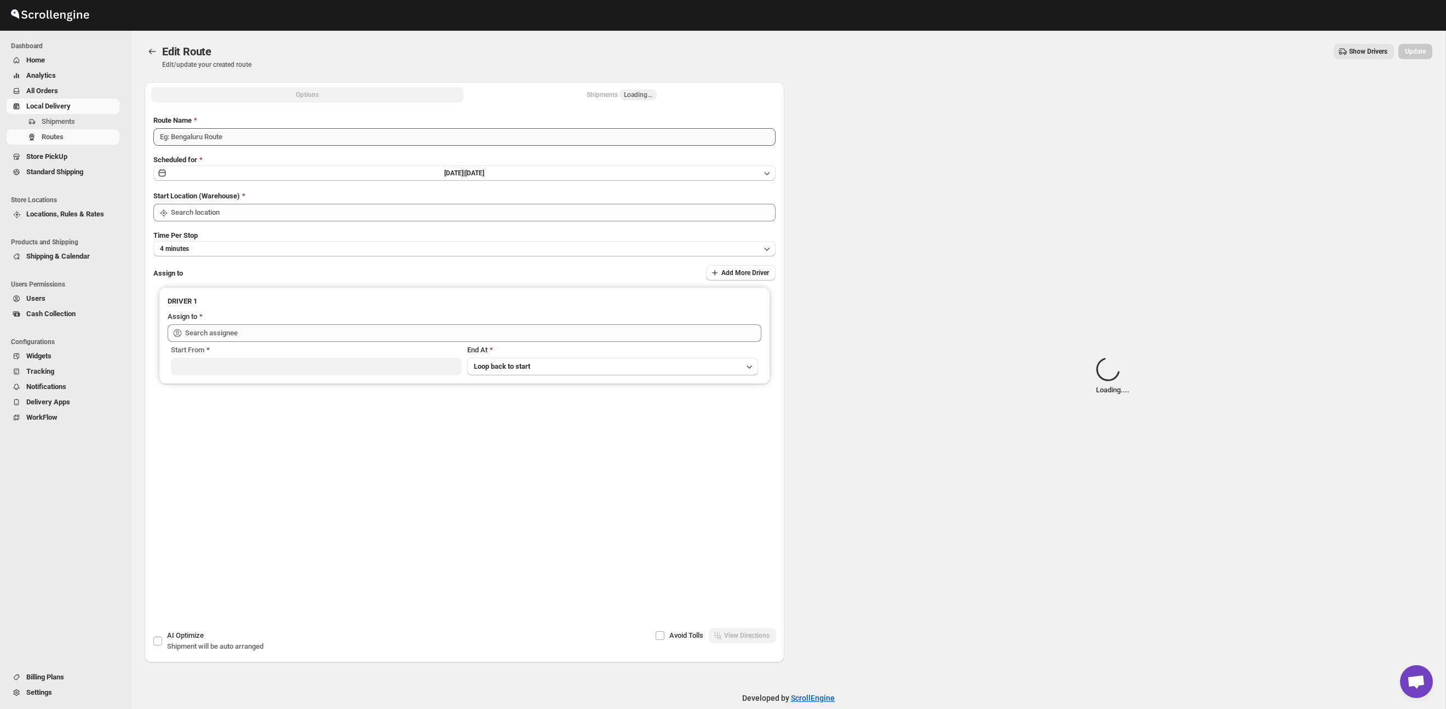
type input "Route - 30/09-0902"
type input "Taller [PERSON_NAME] del [PERSON_NAME][GEOGRAPHIC_DATA]"
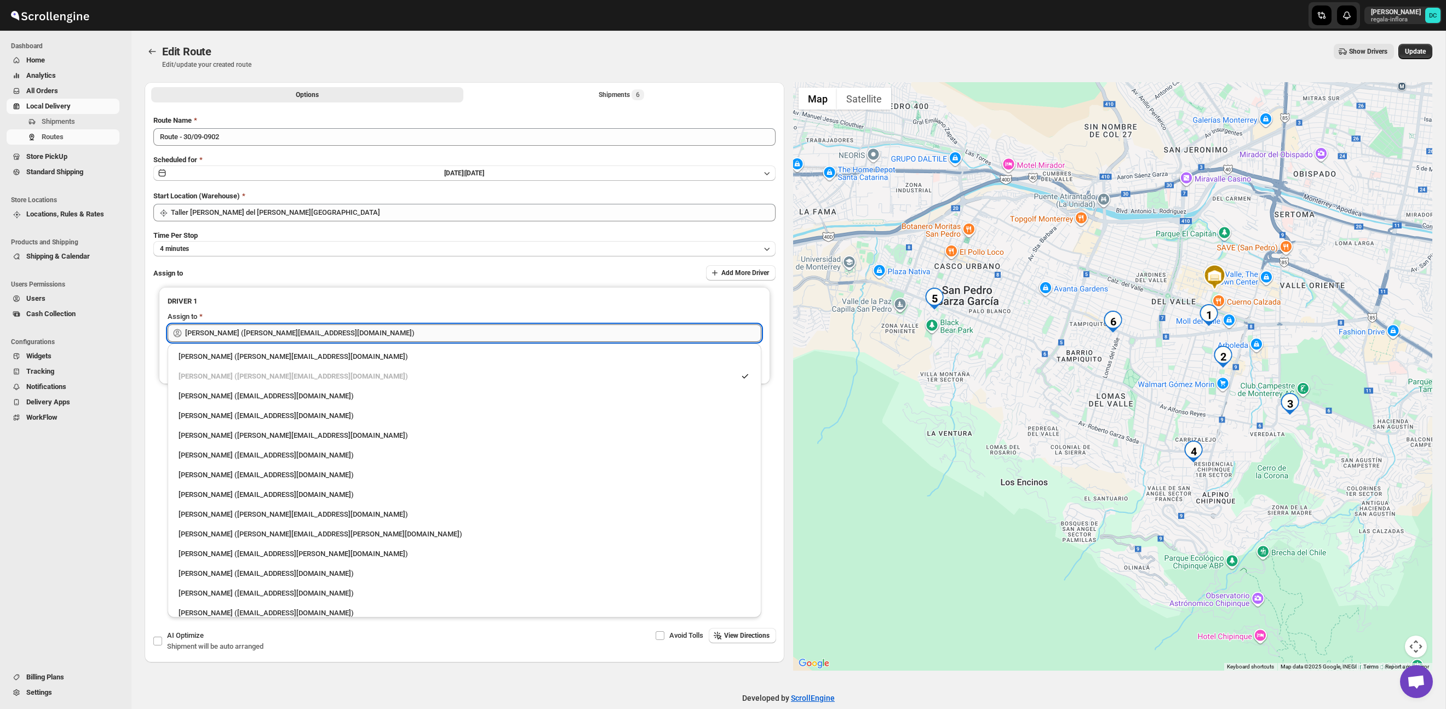
click at [352, 335] on input "[PERSON_NAME] ([PERSON_NAME][EMAIL_ADDRESS][DOMAIN_NAME])" at bounding box center [473, 333] width 576 height 18
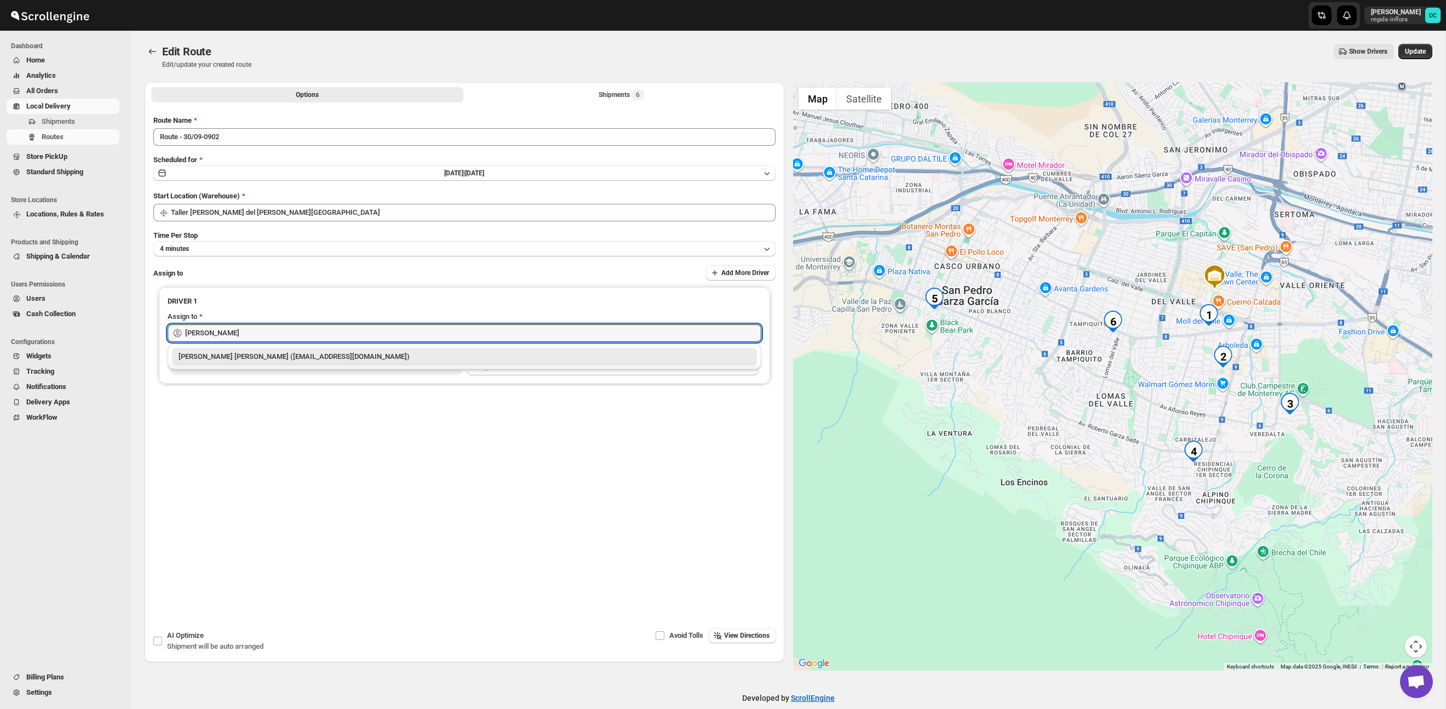
click at [363, 354] on div "[PERSON_NAME] [PERSON_NAME] ([EMAIL_ADDRESS][DOMAIN_NAME])" at bounding box center [465, 356] width 572 height 11
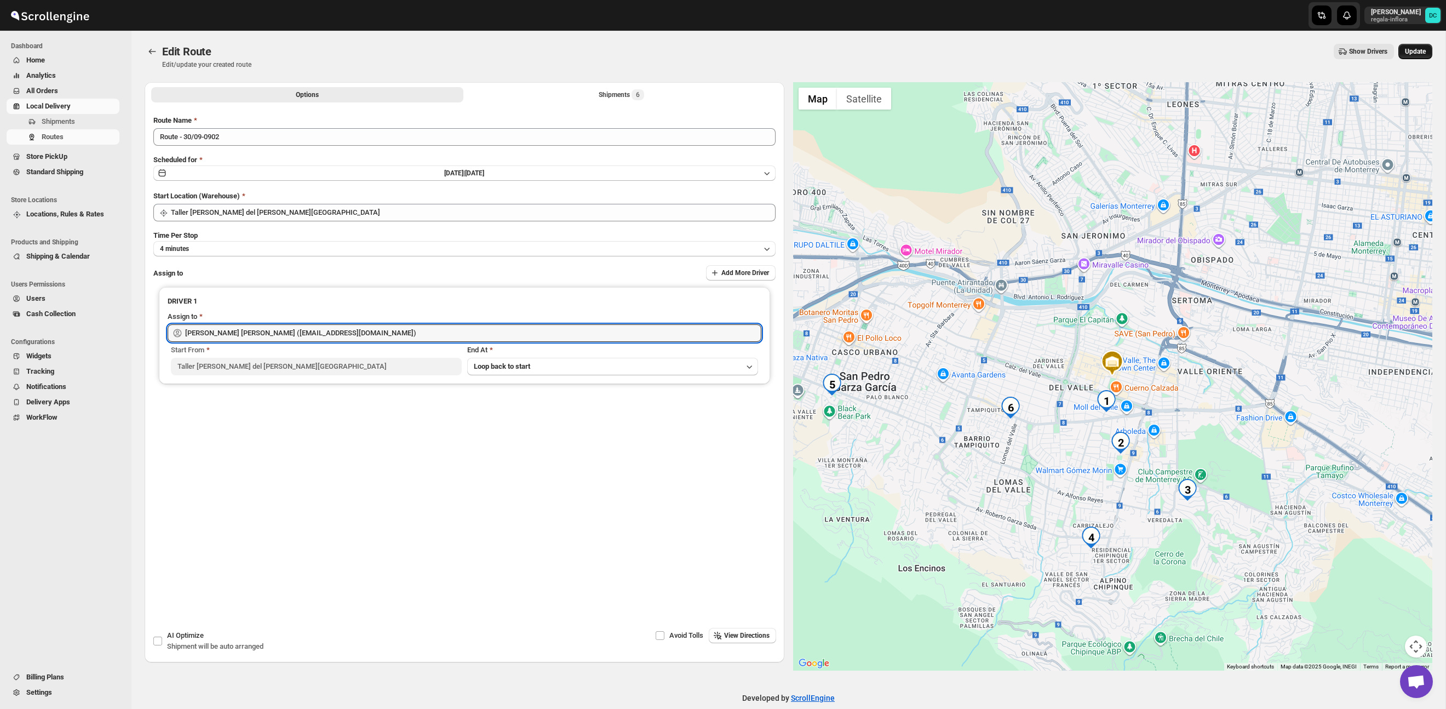
type input "[PERSON_NAME] [PERSON_NAME] ([EMAIL_ADDRESS][DOMAIN_NAME])"
click at [1415, 50] on span "Update" at bounding box center [1415, 51] width 21 height 9
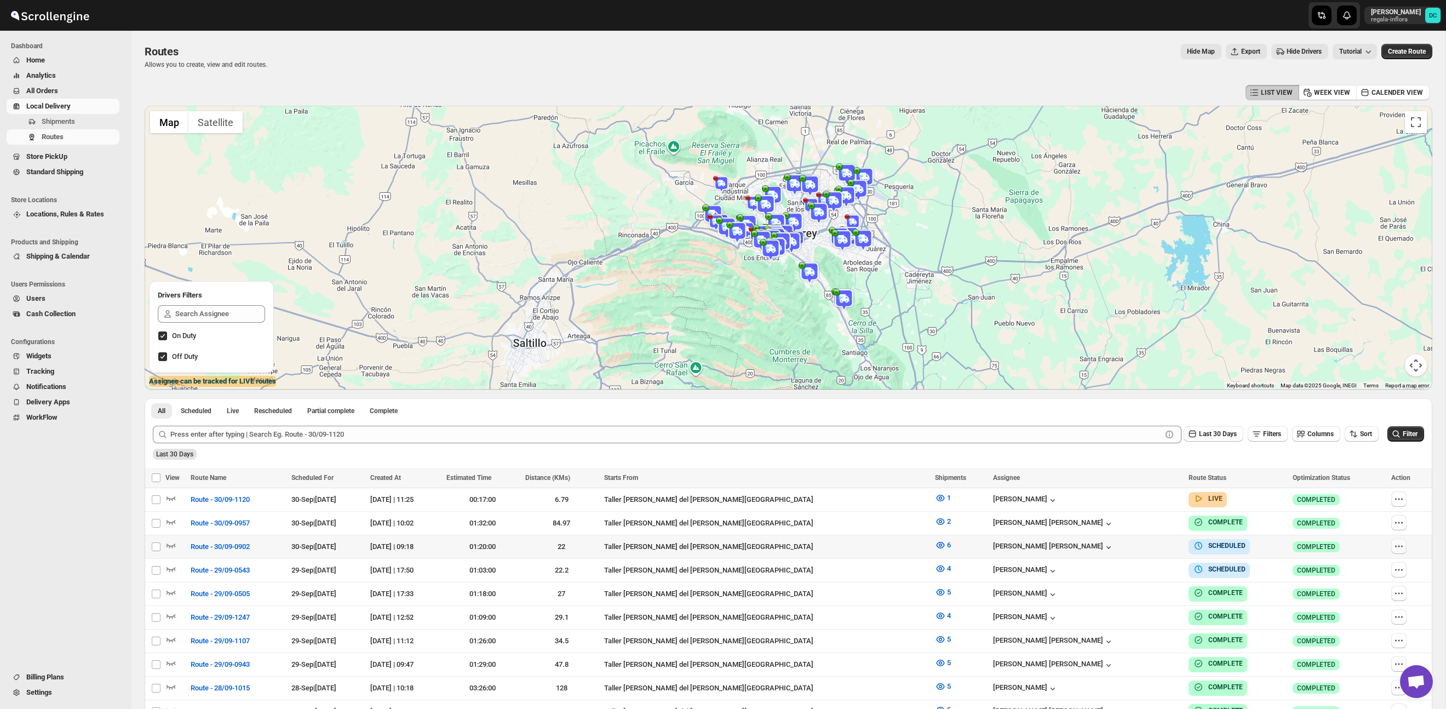
click at [1400, 545] on icon "button" at bounding box center [1399, 546] width 11 height 11
checkbox input "true"
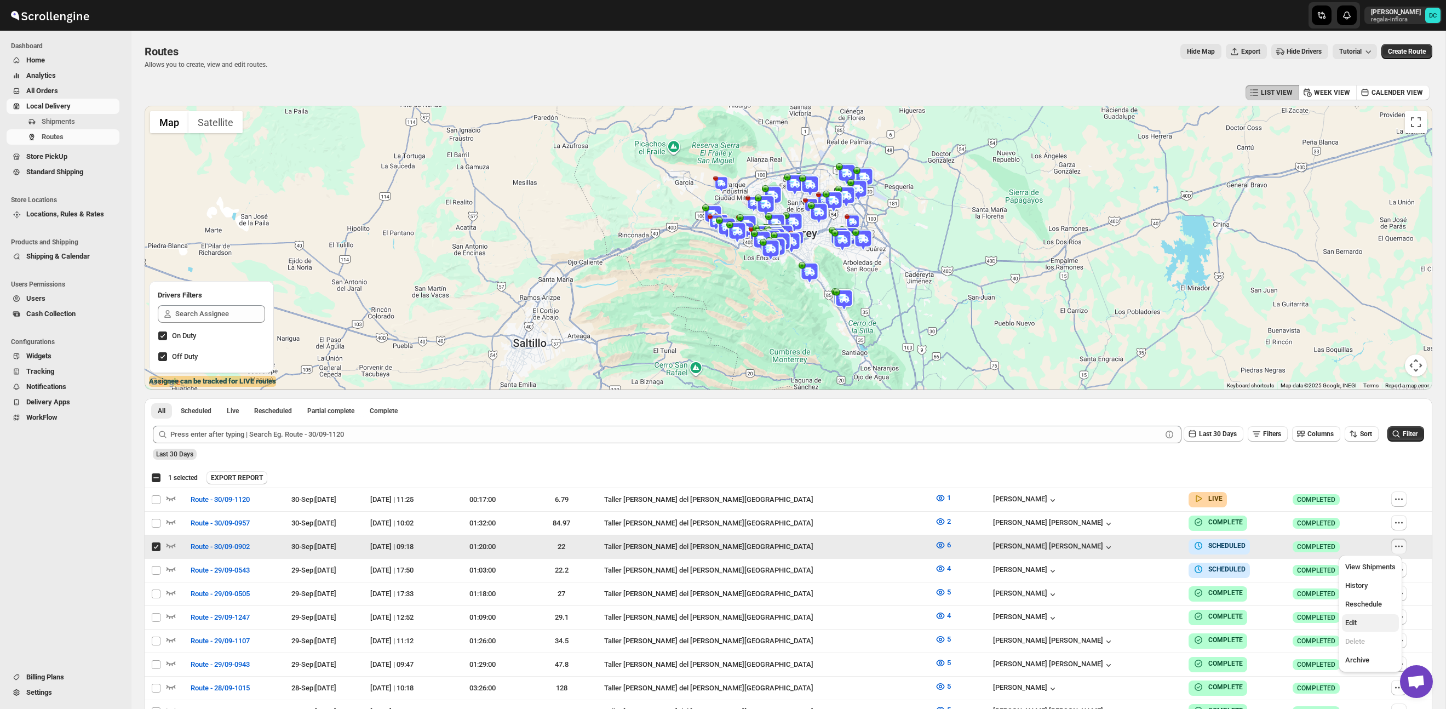
click at [1367, 623] on span "Edit" at bounding box center [1371, 622] width 50 height 11
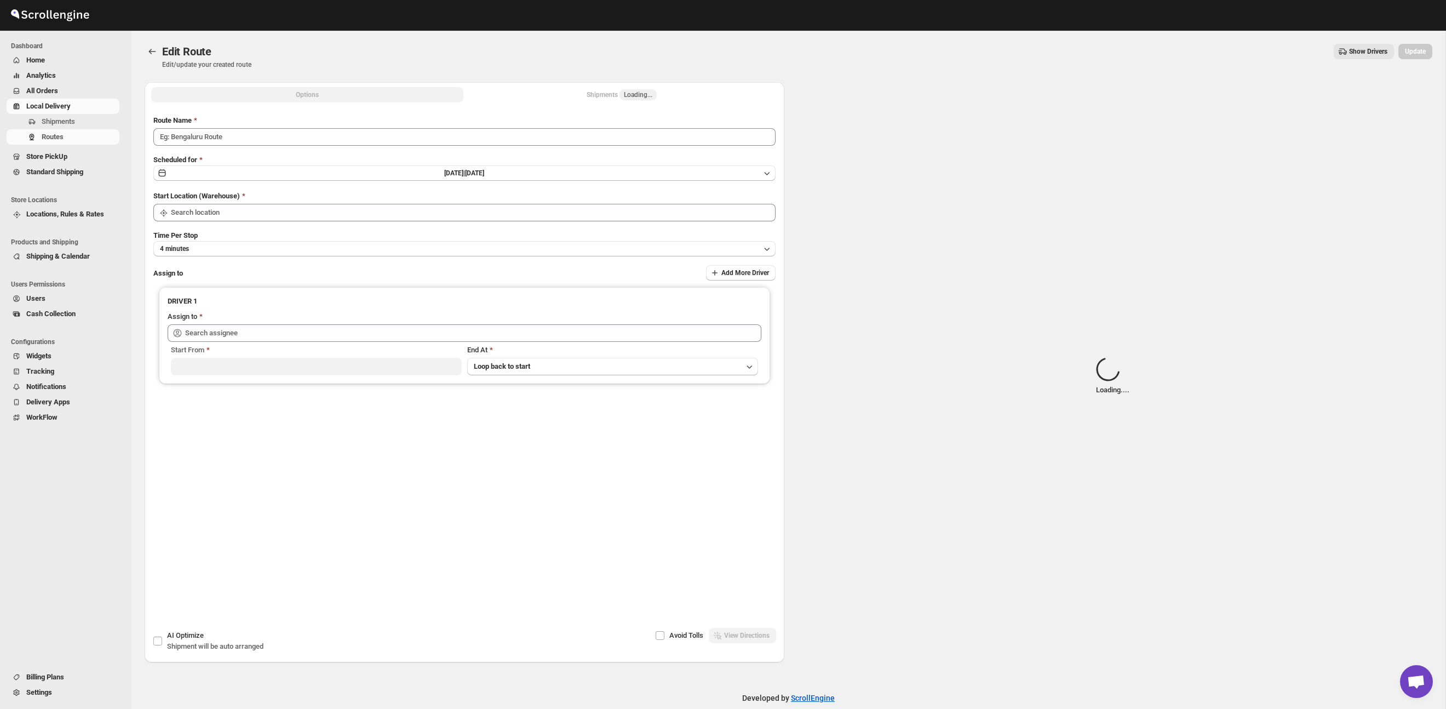
type input "Route - 30/09-0902"
type input "Taller [PERSON_NAME] del [PERSON_NAME][GEOGRAPHIC_DATA]"
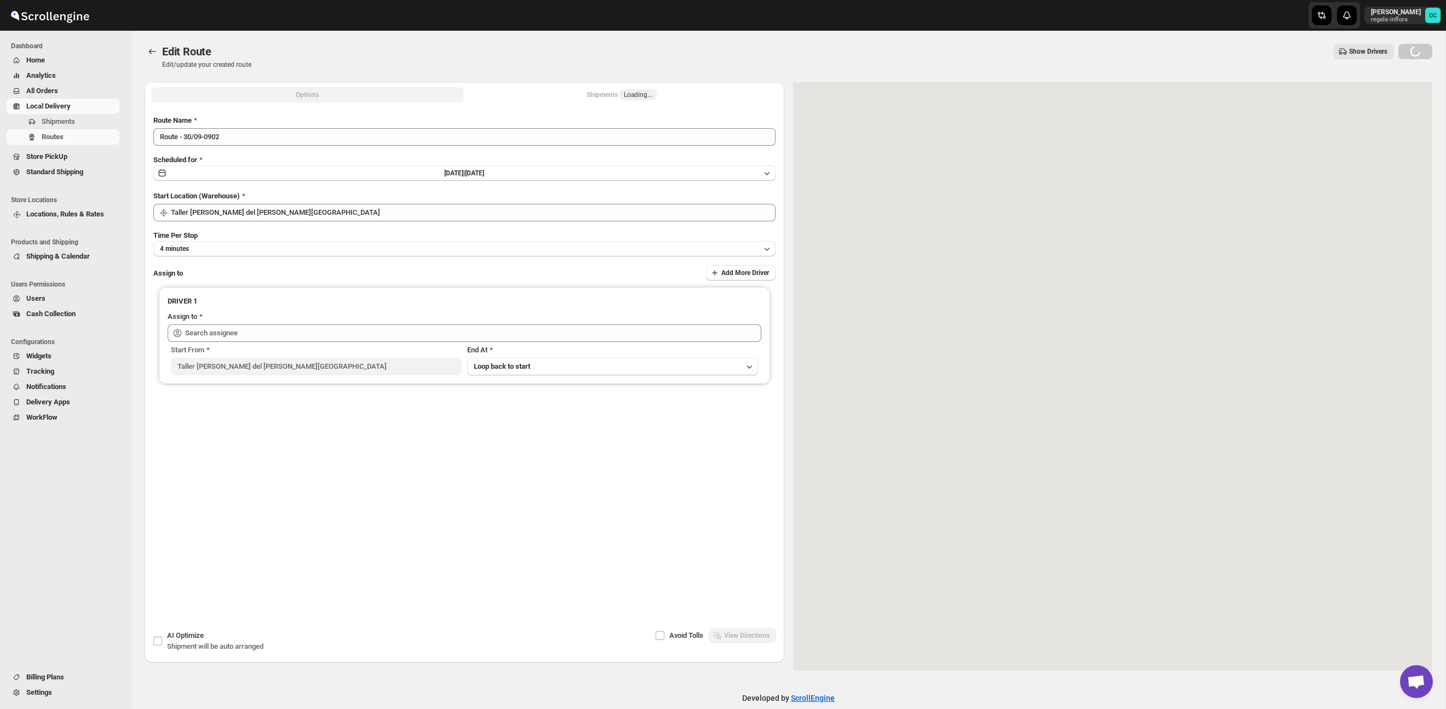
click at [597, 94] on div "Shipments Loading..." at bounding box center [622, 94] width 70 height 11
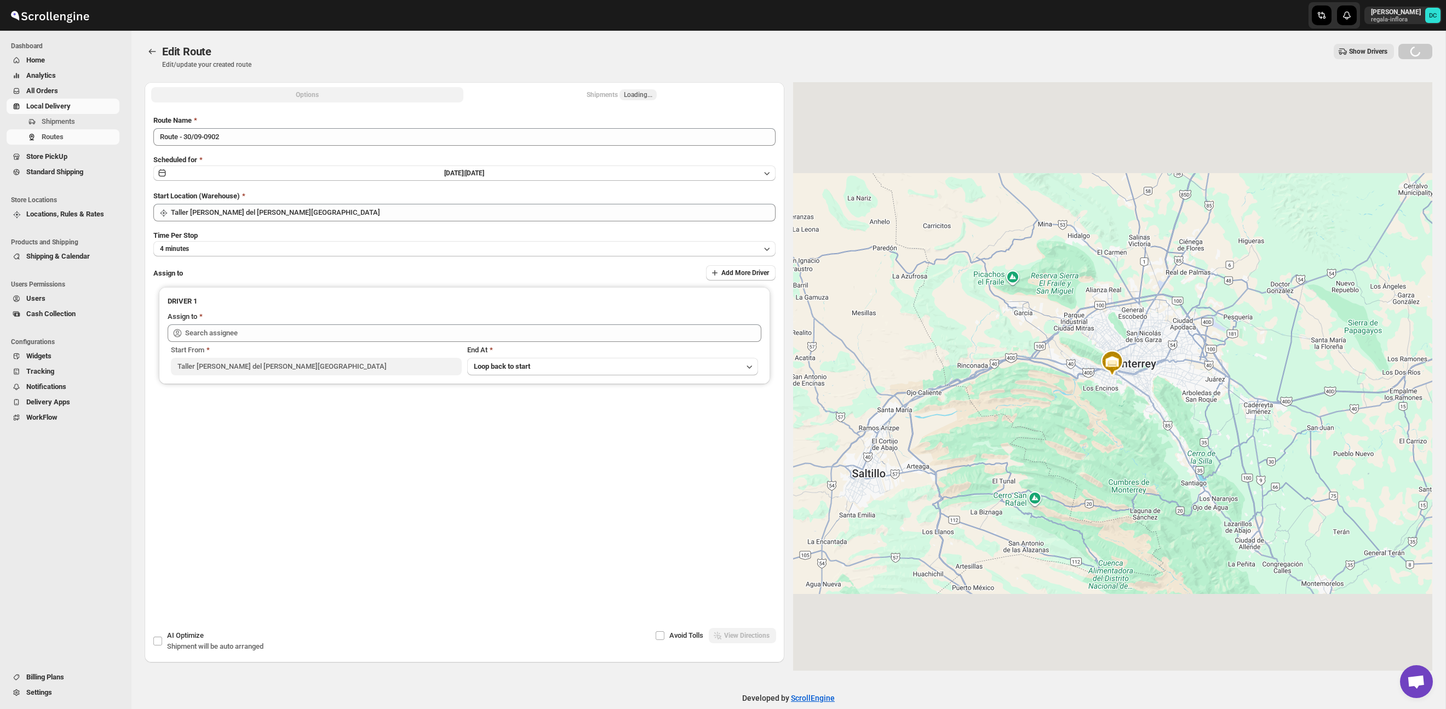
type input "[PERSON_NAME] [PERSON_NAME] ([EMAIL_ADDRESS][DOMAIN_NAME])"
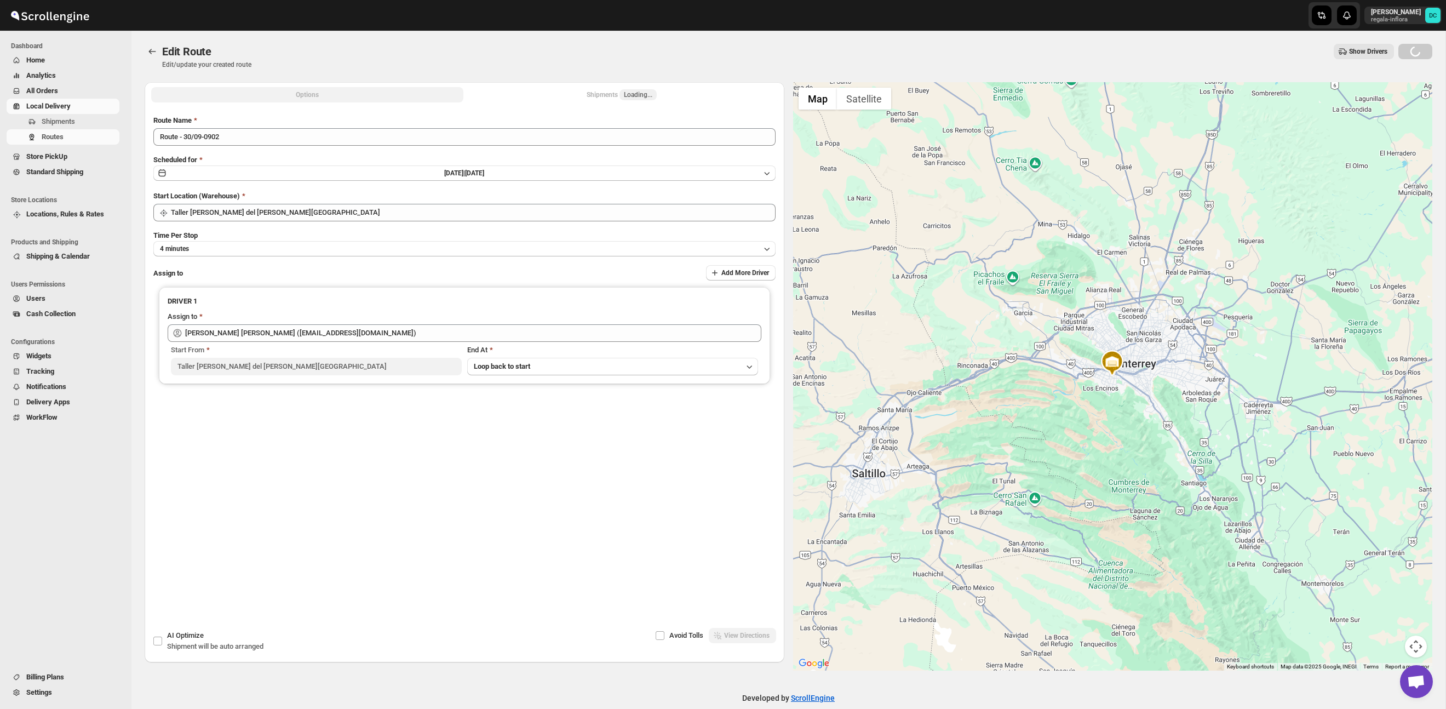
click at [617, 95] on div "Shipments Loading..." at bounding box center [622, 94] width 70 height 11
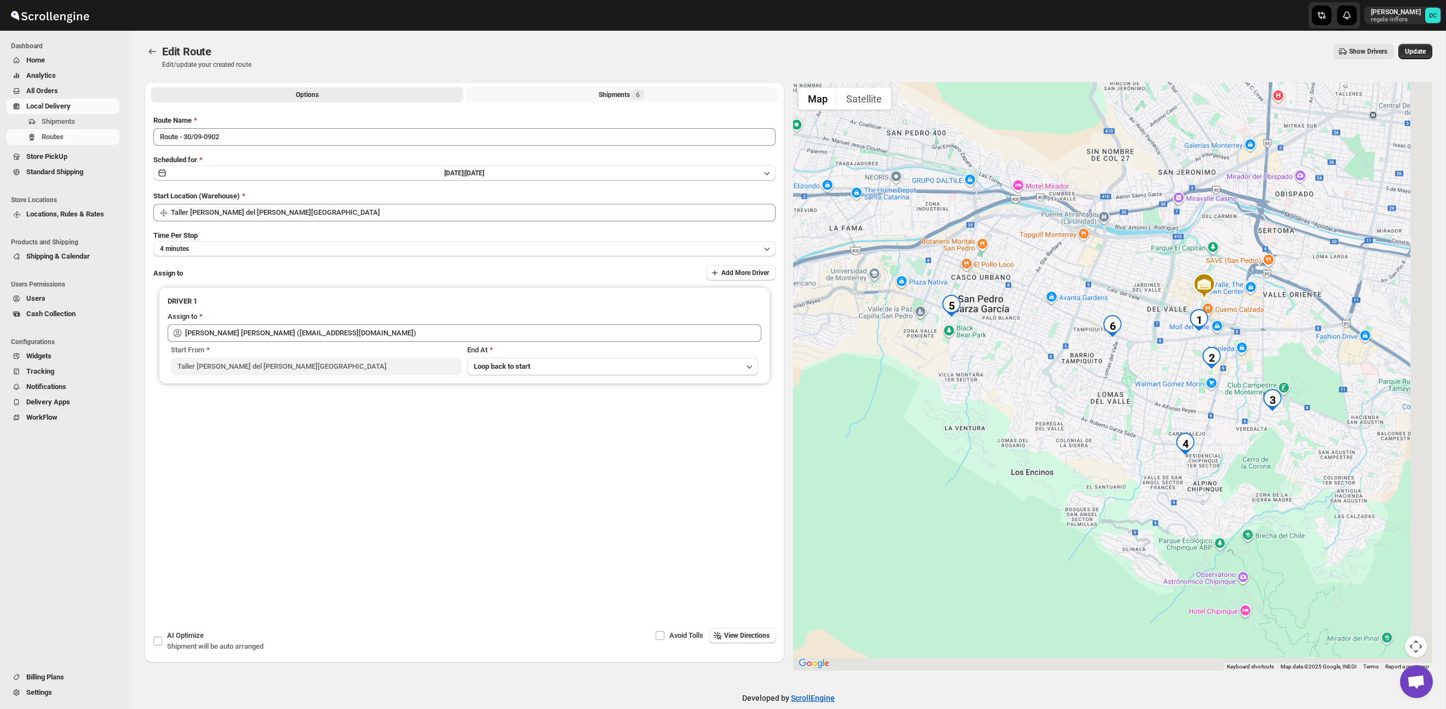
click at [596, 96] on button "Shipments 6" at bounding box center [622, 94] width 312 height 15
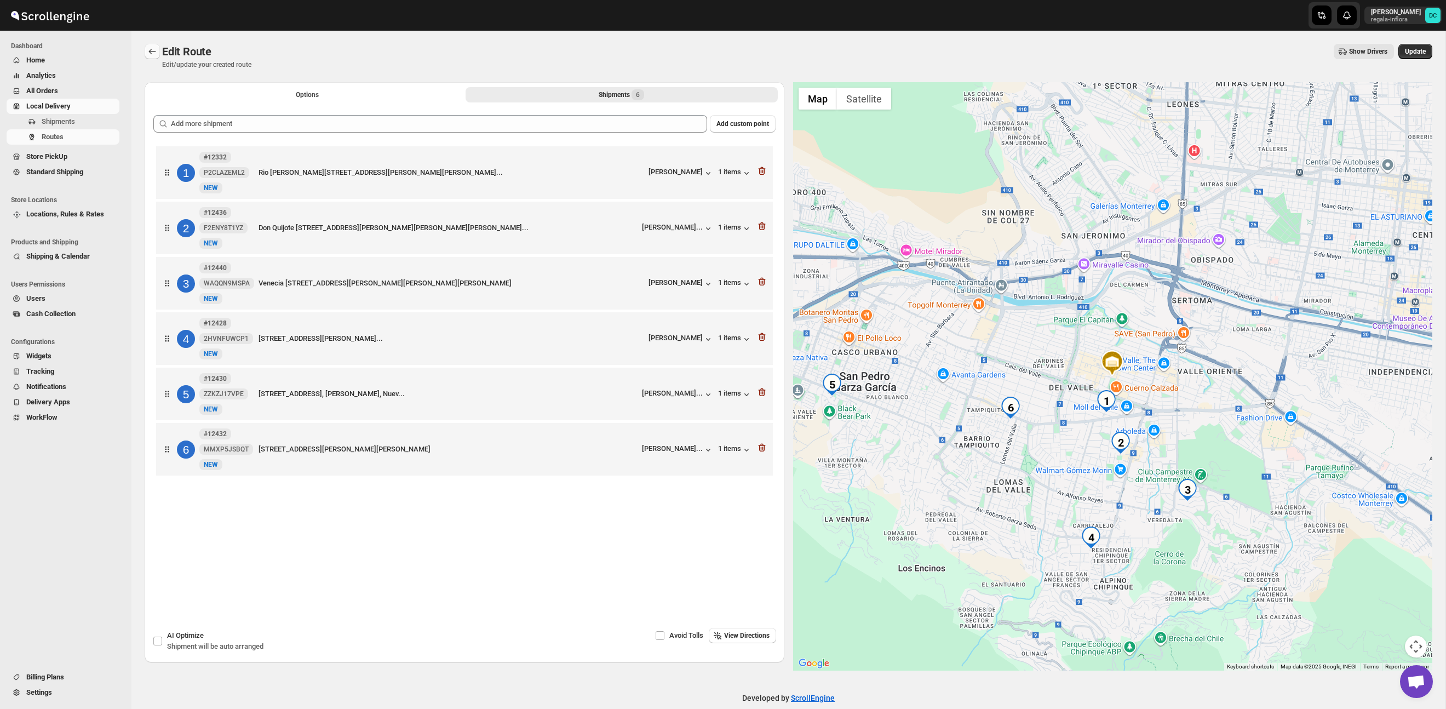
scroll to position [2, 0]
click at [151, 49] on icon "Routes" at bounding box center [152, 49] width 11 height 11
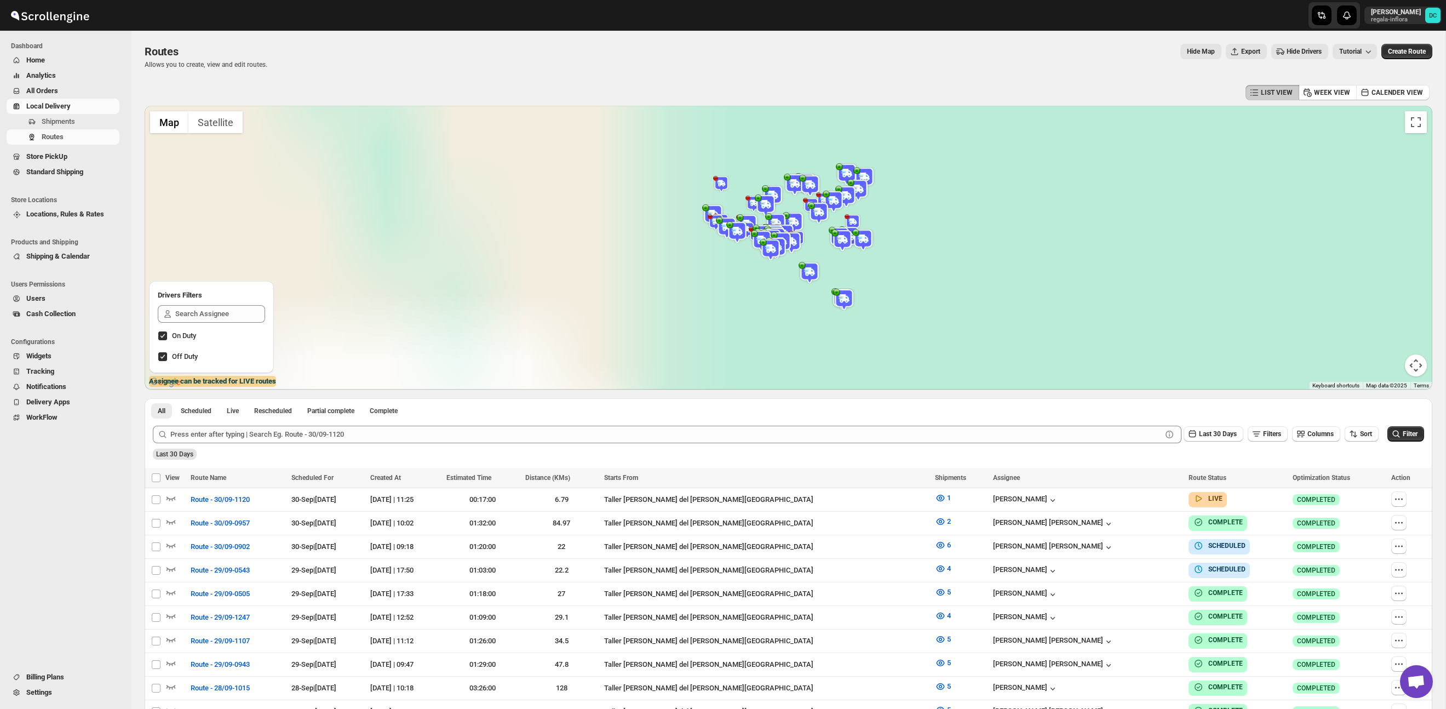
click at [64, 113] on link "Local Delivery" at bounding box center [63, 106] width 113 height 15
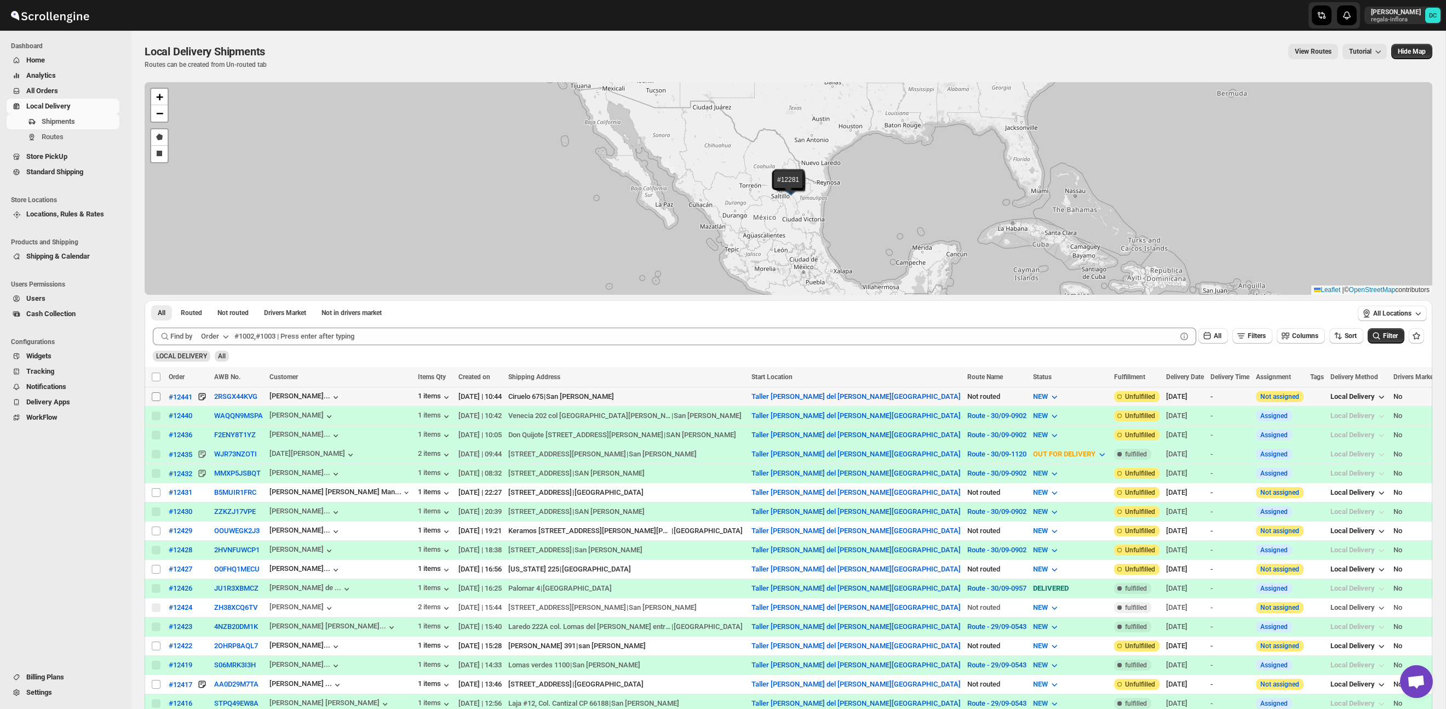
click at [157, 398] on input "Select shipment" at bounding box center [156, 396] width 9 height 9
checkbox input "true"
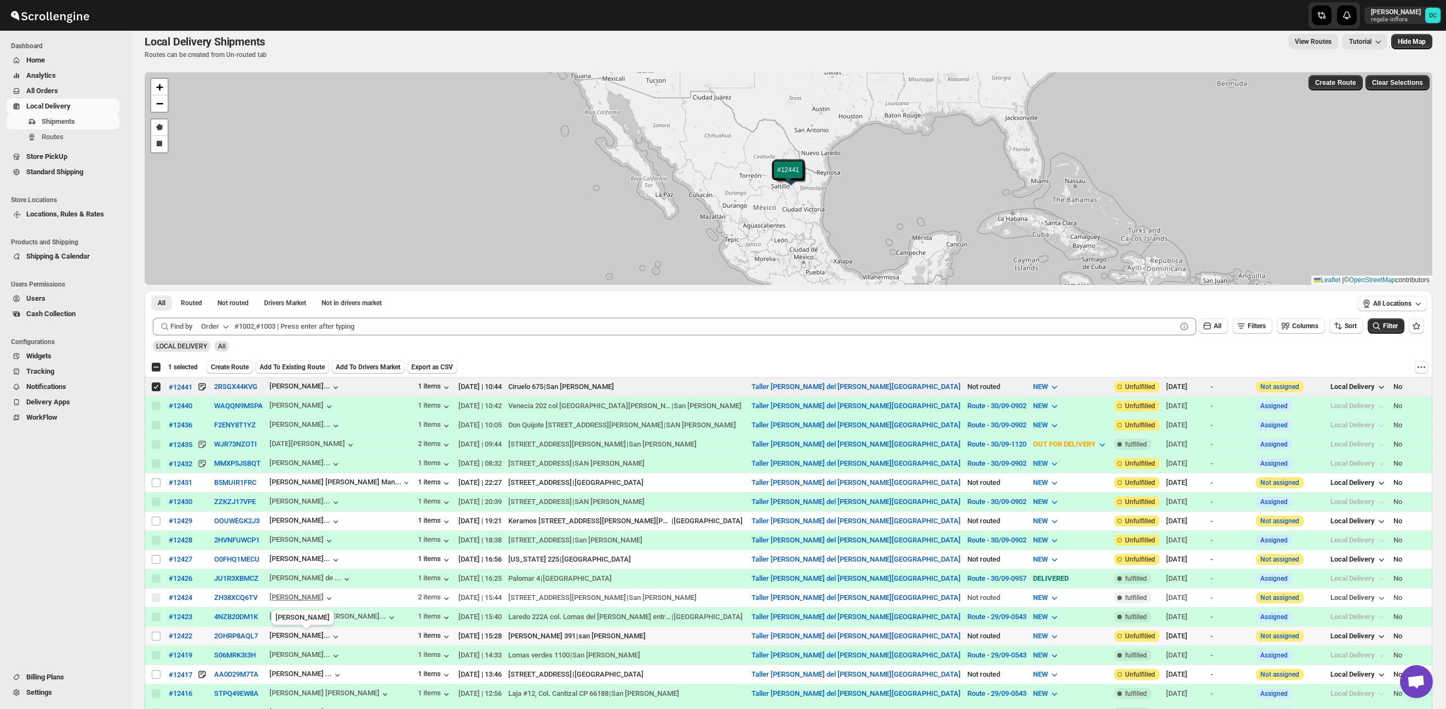
scroll to position [11, 0]
click at [157, 521] on input "Select shipment" at bounding box center [156, 520] width 9 height 9
checkbox input "true"
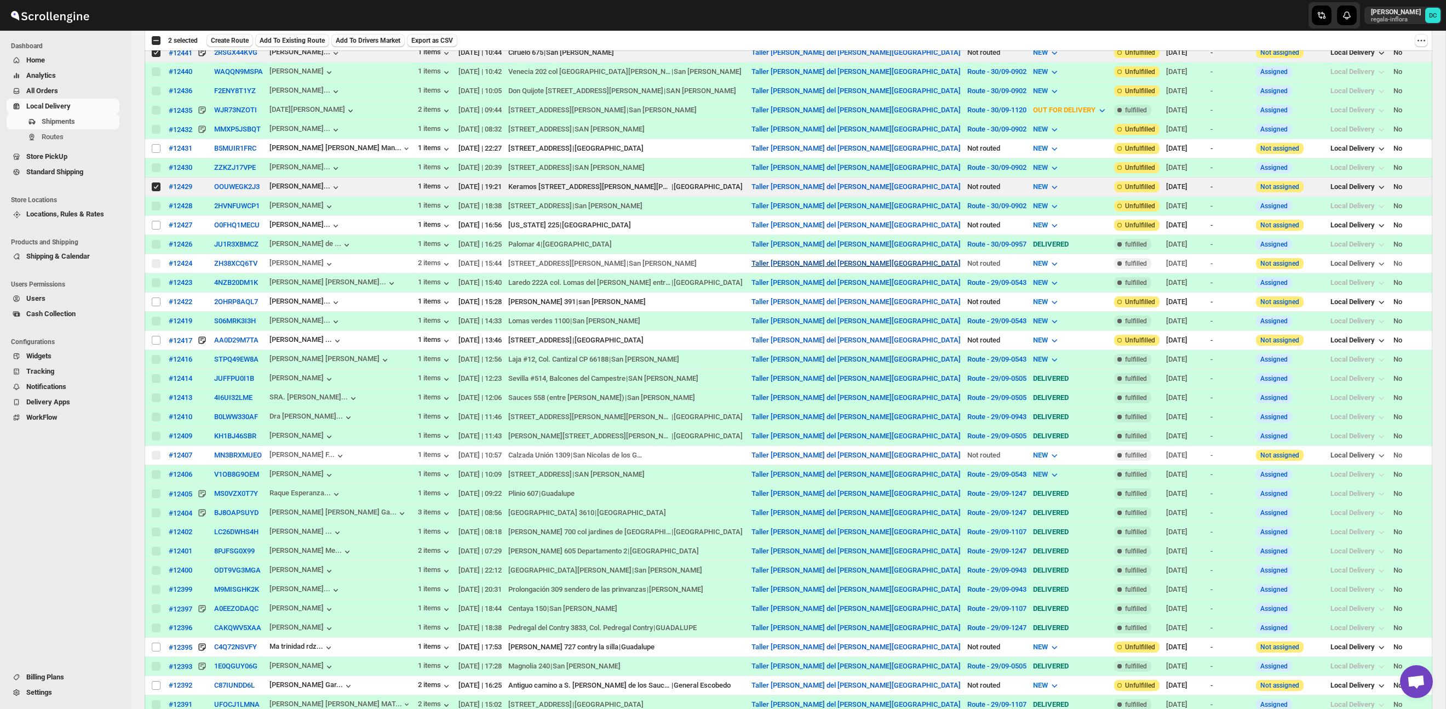
scroll to position [466, 0]
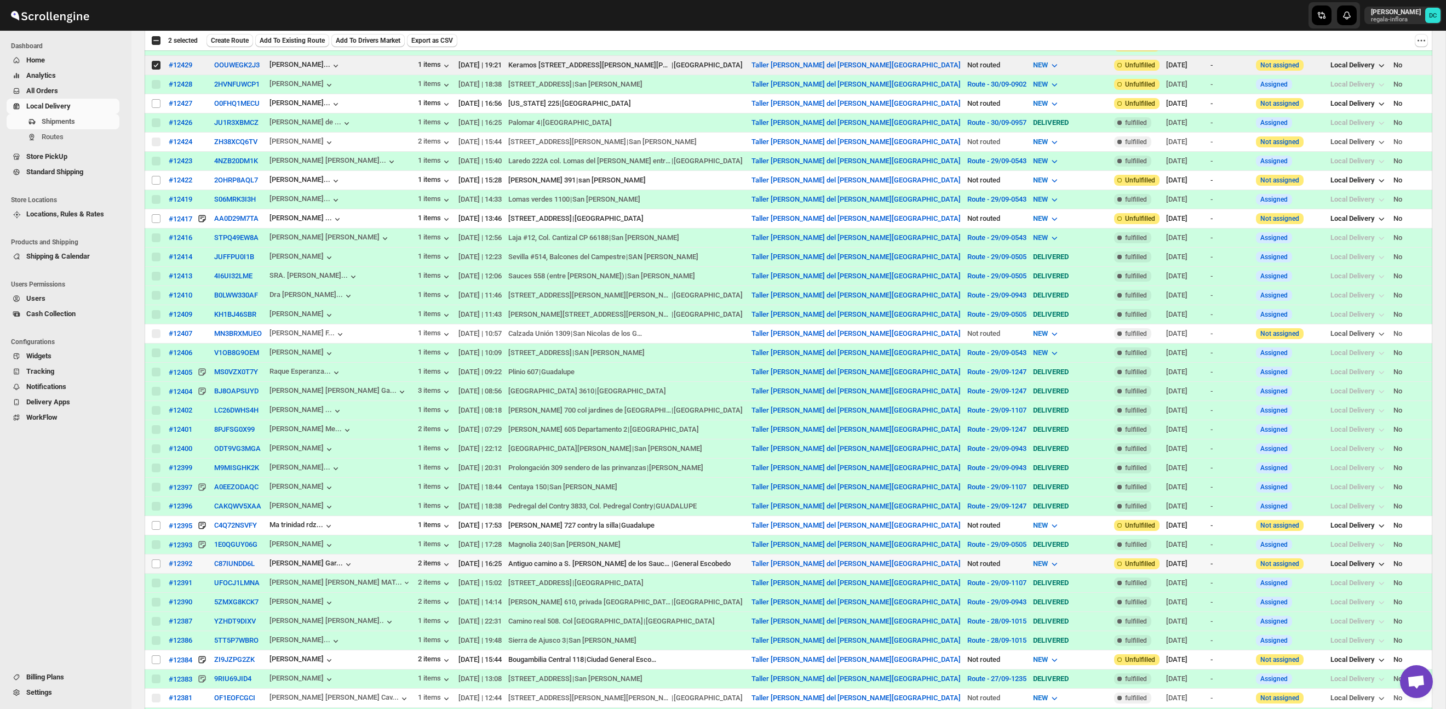
click at [154, 568] on input "Select shipment" at bounding box center [156, 563] width 9 height 9
checkbox input "true"
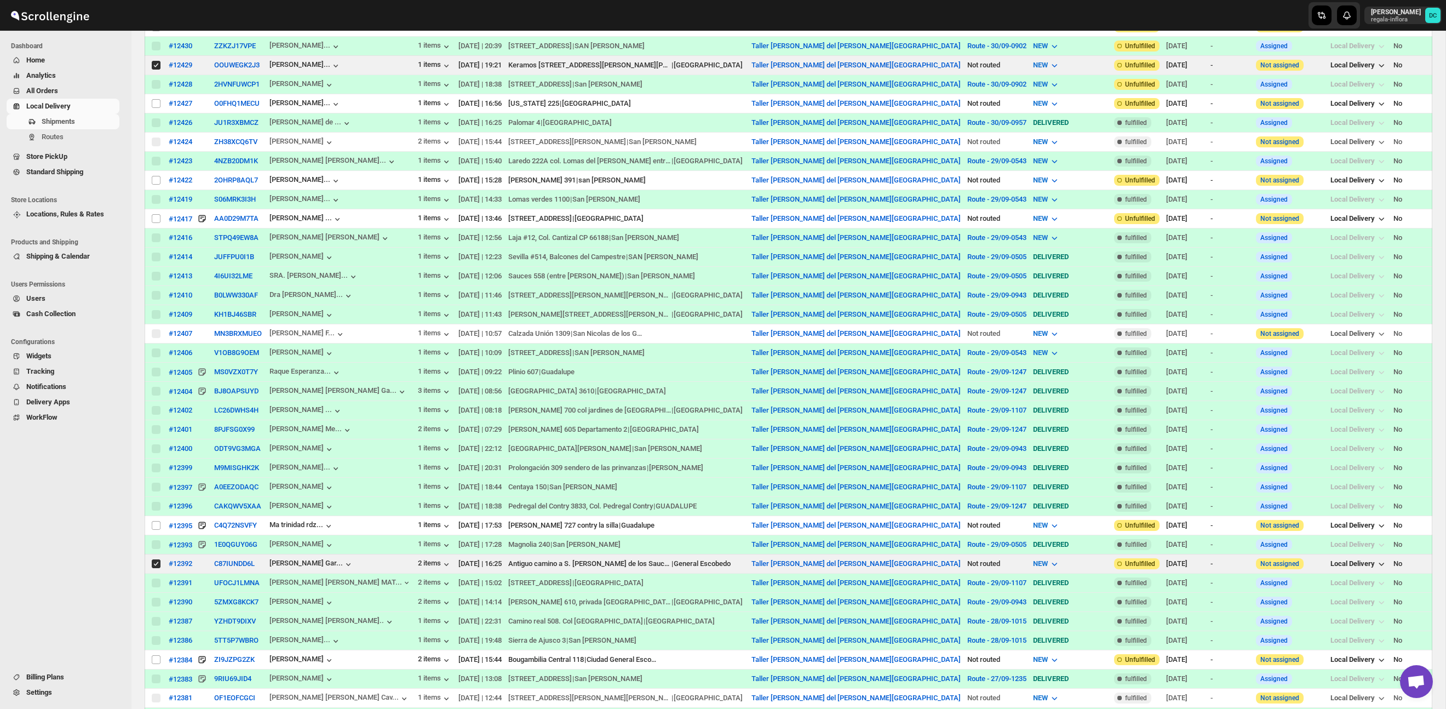
scroll to position [0, 0]
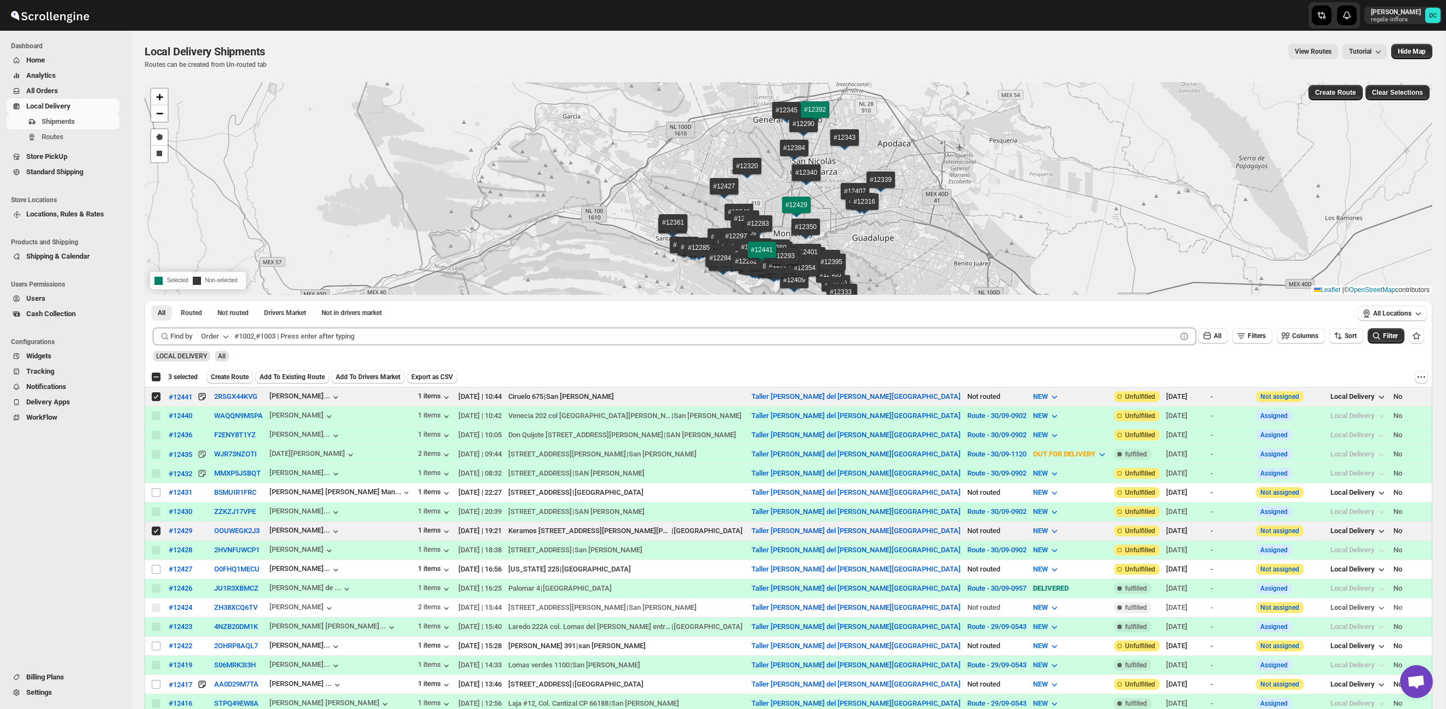
click at [231, 379] on span "Create Route" at bounding box center [230, 377] width 38 height 9
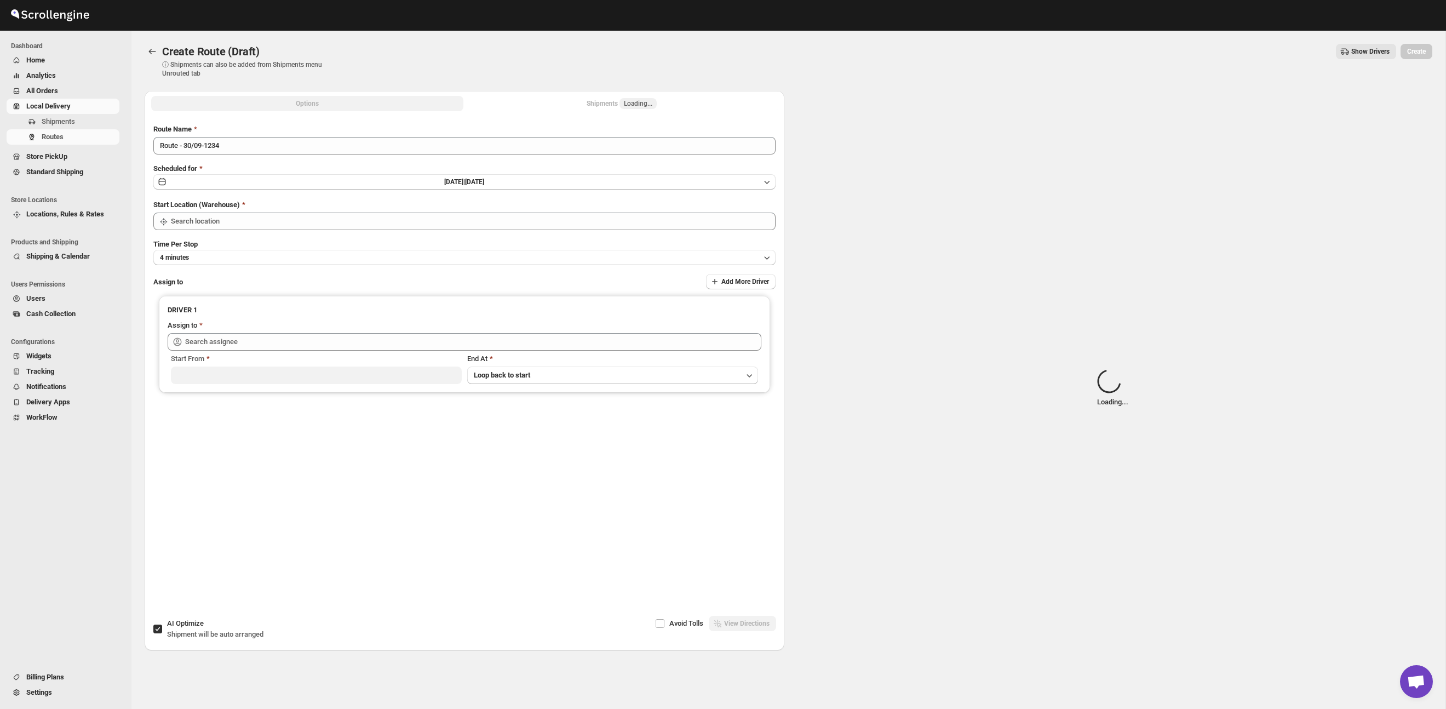
type input "Taller [PERSON_NAME] del [PERSON_NAME][GEOGRAPHIC_DATA]"
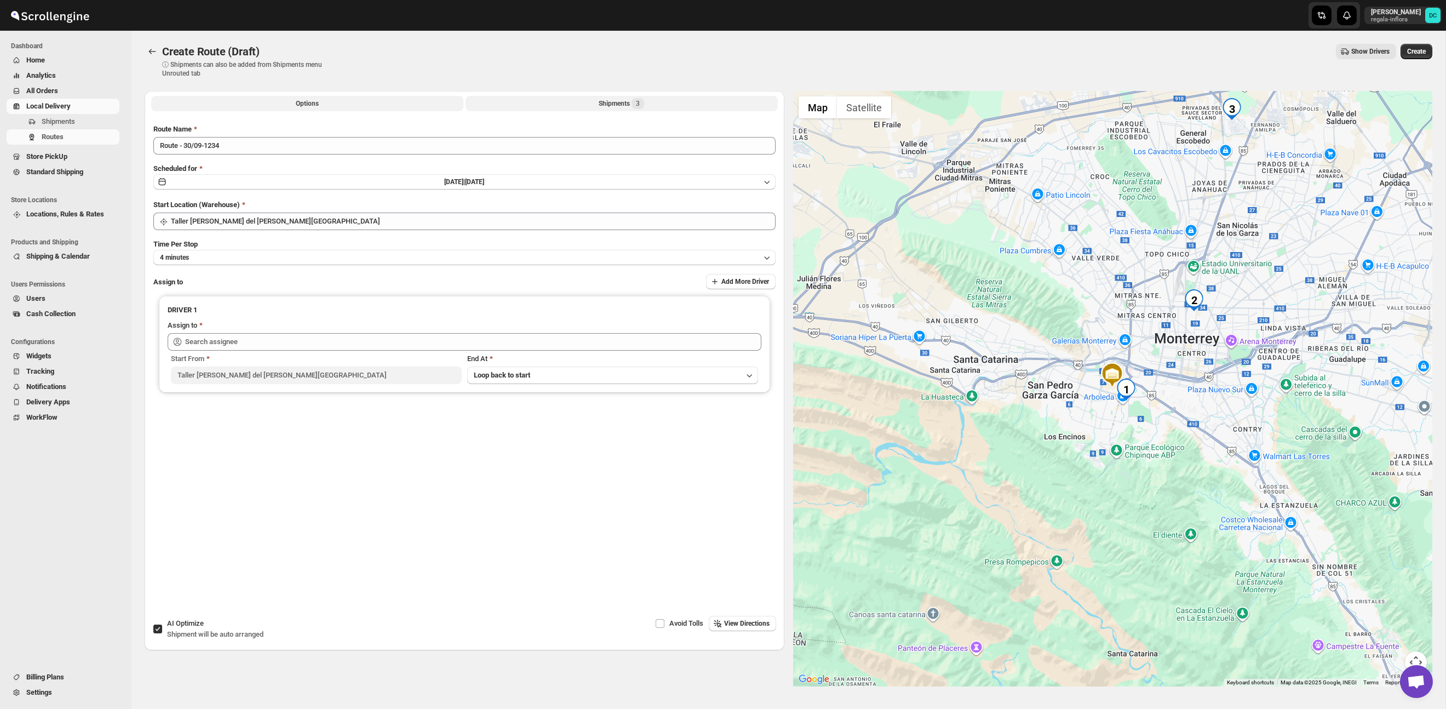
click at [621, 101] on div "Shipments 3" at bounding box center [621, 103] width 45 height 11
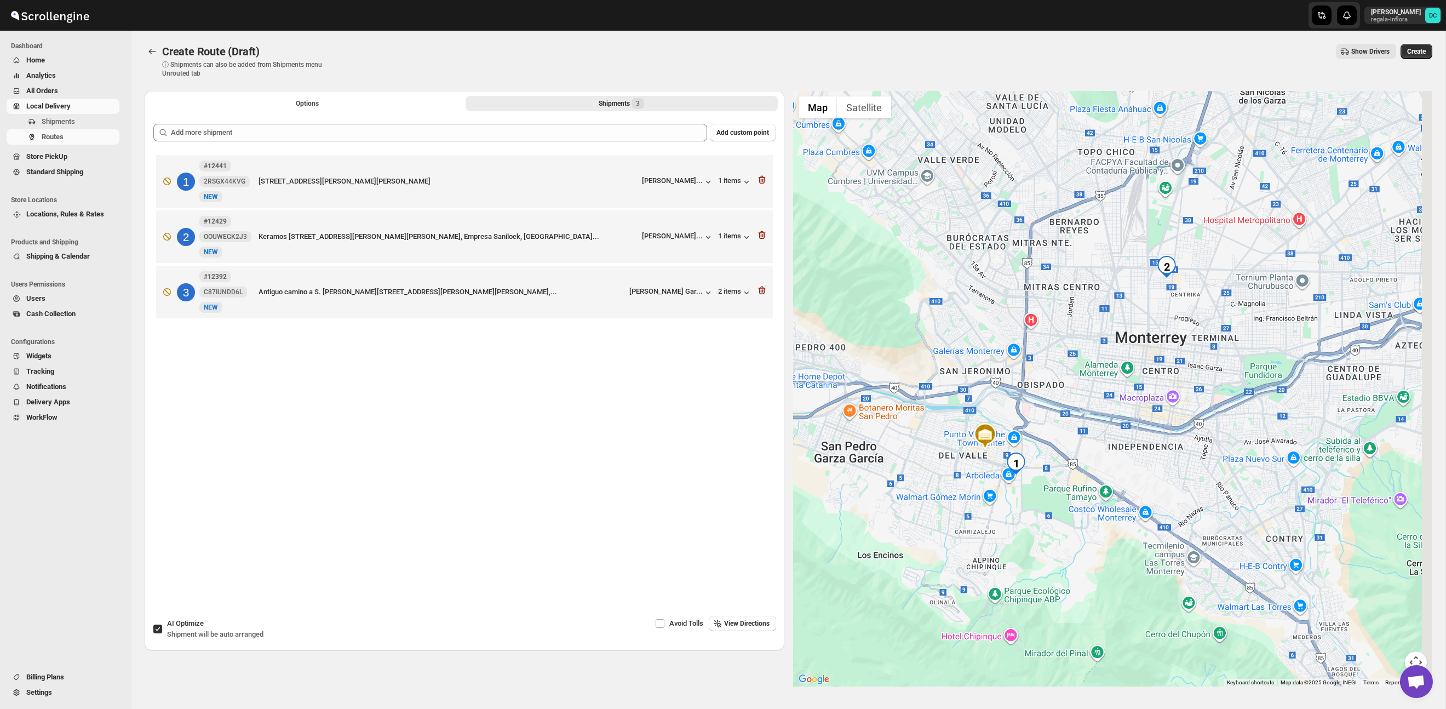
drag, startPoint x: 1209, startPoint y: 331, endPoint x: 1120, endPoint y: 364, distance: 94.8
click at [1090, 402] on div at bounding box center [1113, 389] width 640 height 596
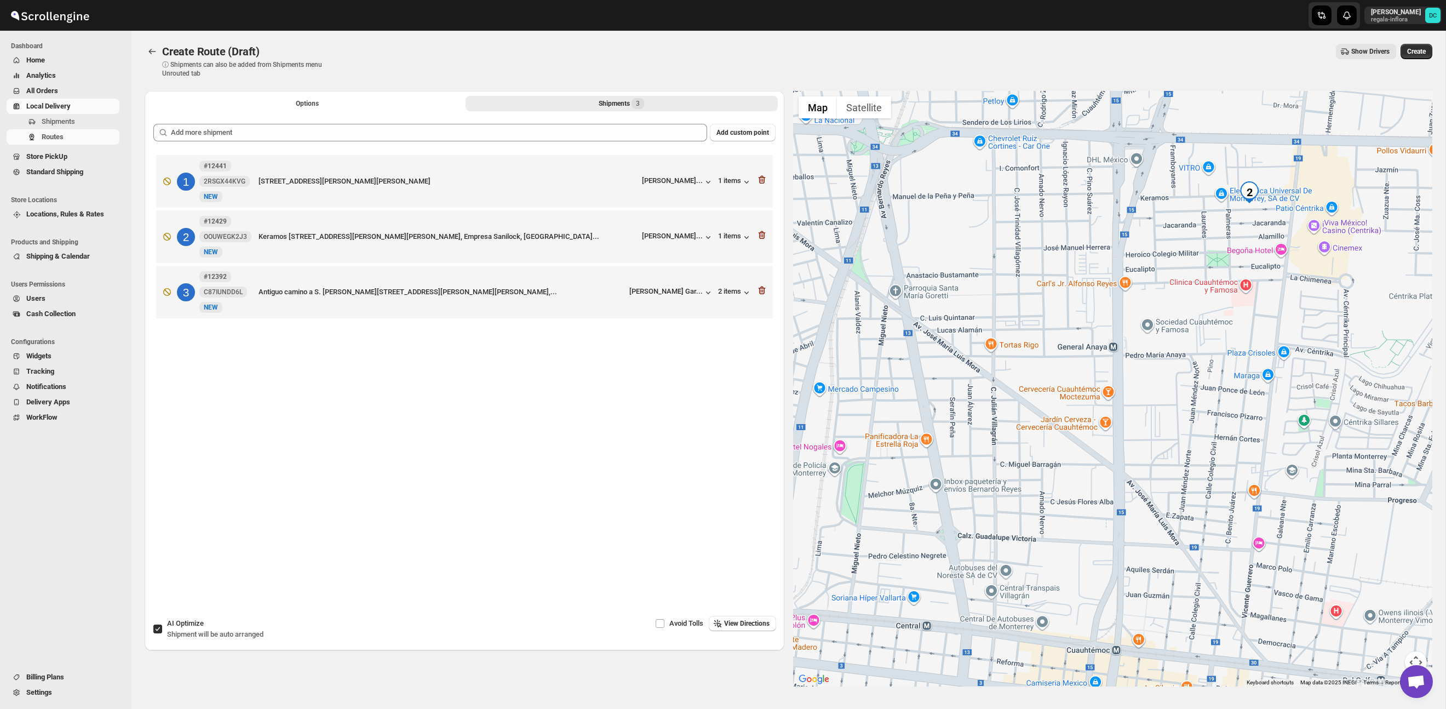
drag, startPoint x: 1245, startPoint y: 224, endPoint x: 1120, endPoint y: 309, distance: 151.0
click at [1120, 308] on div at bounding box center [1113, 389] width 640 height 596
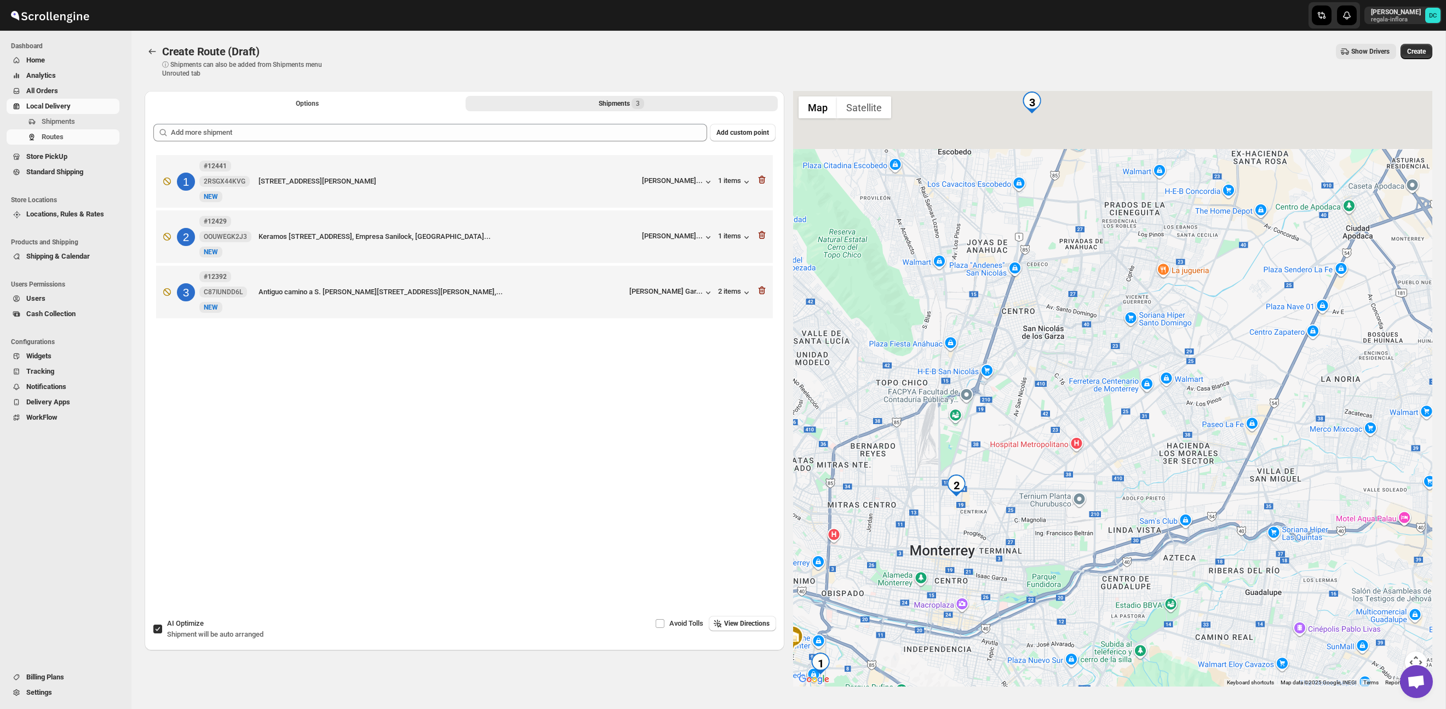
drag, startPoint x: 1143, startPoint y: 199, endPoint x: 1029, endPoint y: 429, distance: 256.3
click at [1027, 436] on div at bounding box center [1113, 389] width 640 height 596
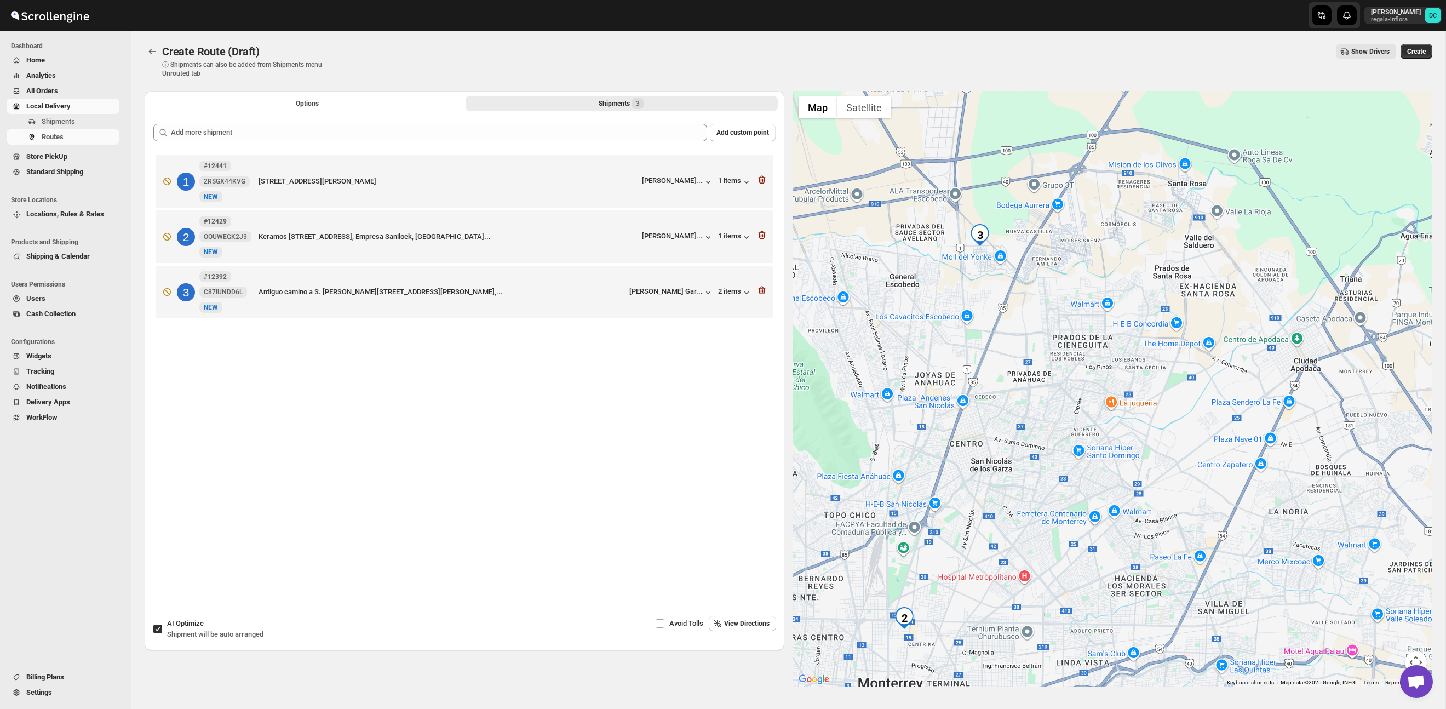
drag, startPoint x: 1106, startPoint y: 315, endPoint x: 1134, endPoint y: 449, distance: 137.2
click at [1137, 451] on div at bounding box center [1113, 389] width 640 height 596
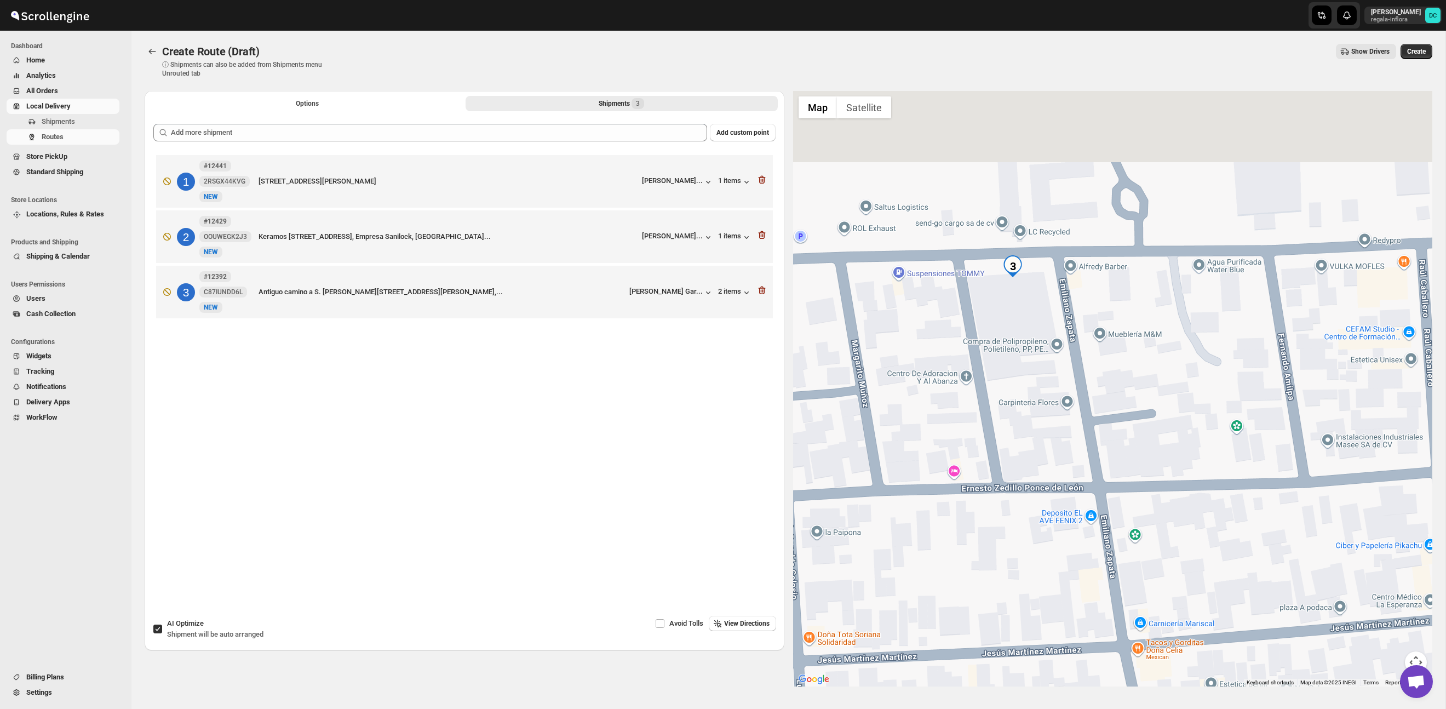
drag, startPoint x: 986, startPoint y: 237, endPoint x: 1027, endPoint y: 427, distance: 194.0
click at [1027, 426] on div at bounding box center [1113, 389] width 640 height 596
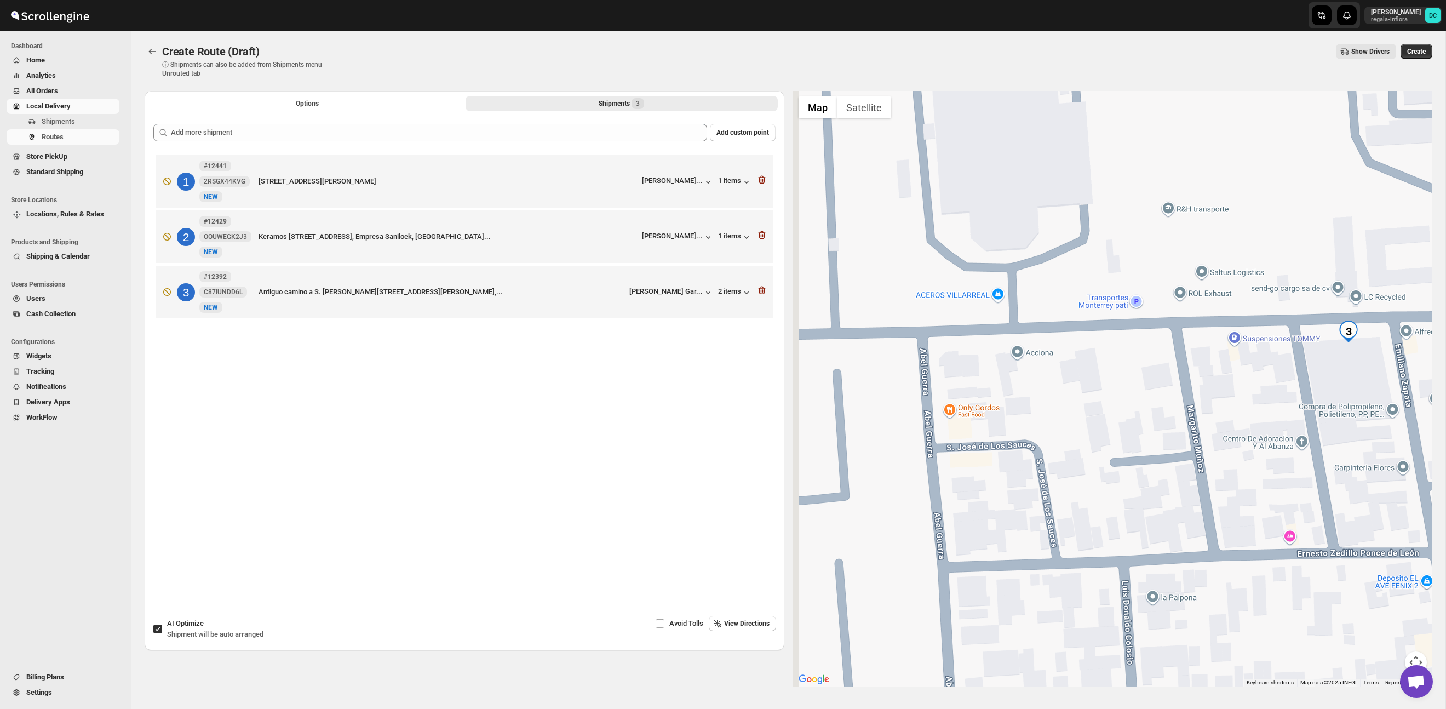
drag, startPoint x: 1113, startPoint y: 358, endPoint x: 1369, endPoint y: 373, distance: 256.3
click at [1369, 373] on div at bounding box center [1113, 389] width 640 height 596
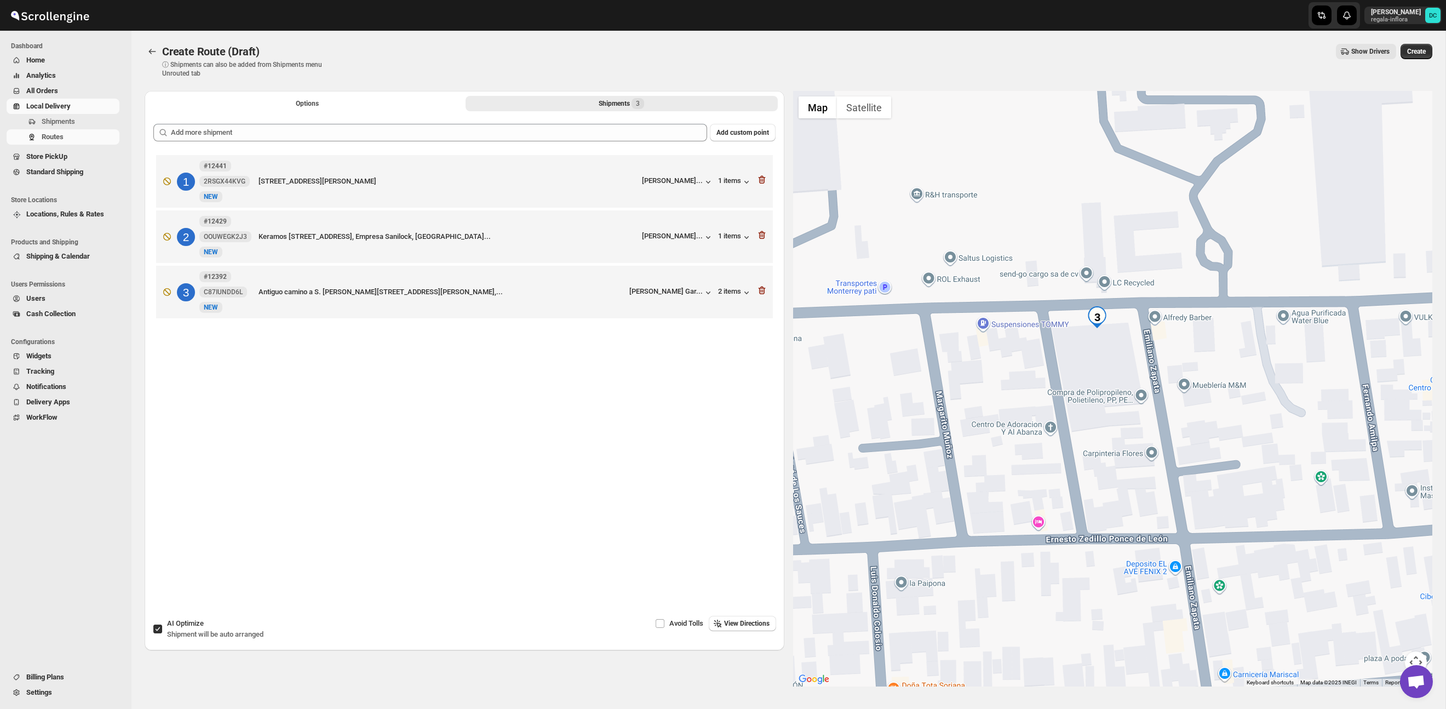
drag, startPoint x: 1230, startPoint y: 390, endPoint x: 958, endPoint y: 376, distance: 272.1
click at [962, 376] on div at bounding box center [1113, 389] width 640 height 596
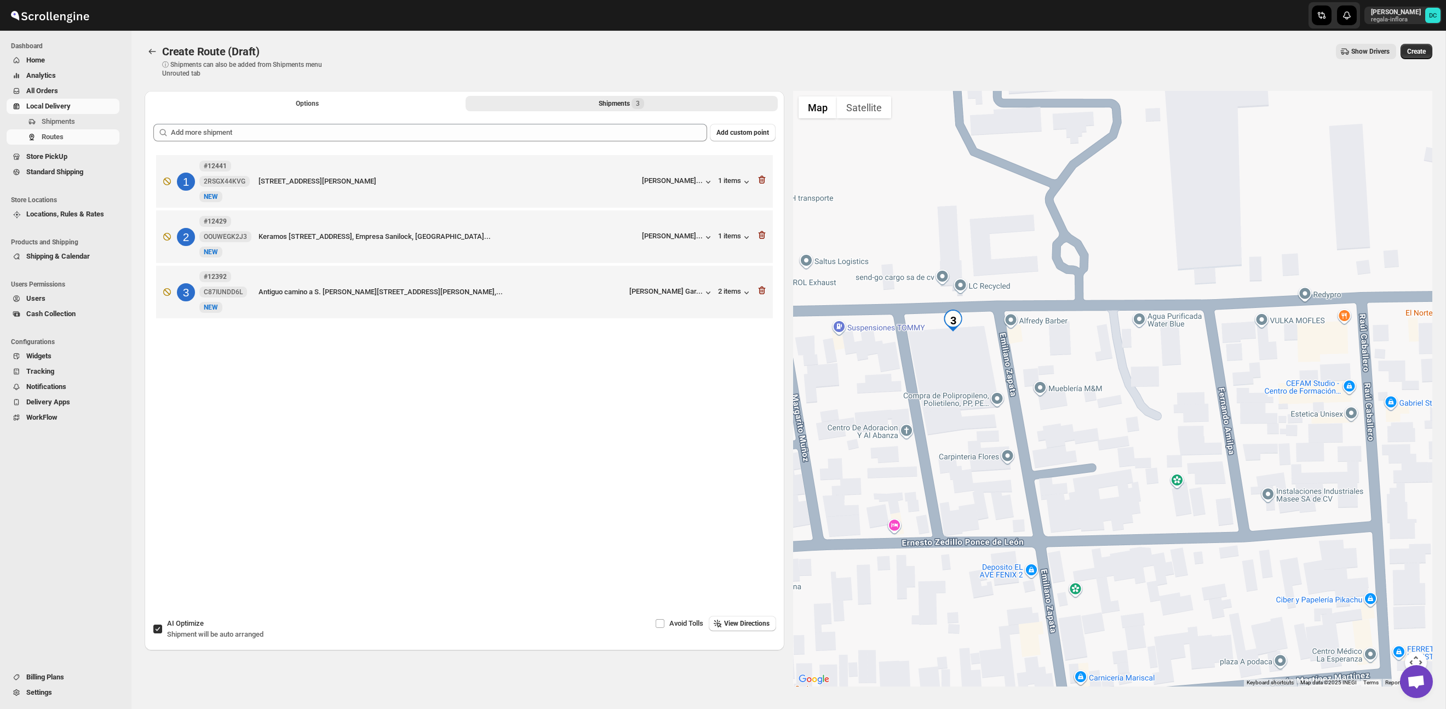
drag, startPoint x: 991, startPoint y: 376, endPoint x: 939, endPoint y: 376, distance: 52.0
click at [939, 376] on div at bounding box center [1113, 389] width 640 height 596
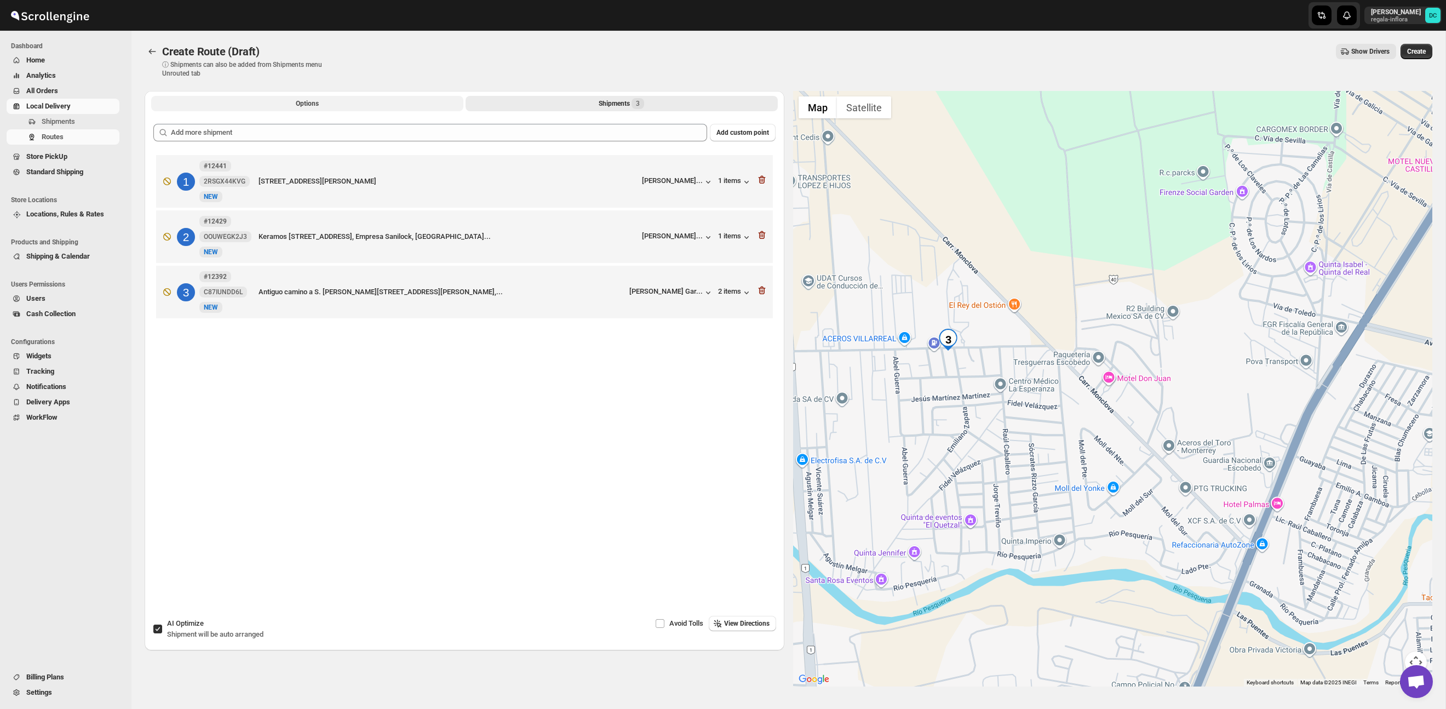
click at [351, 100] on button "Options" at bounding box center [307, 103] width 312 height 15
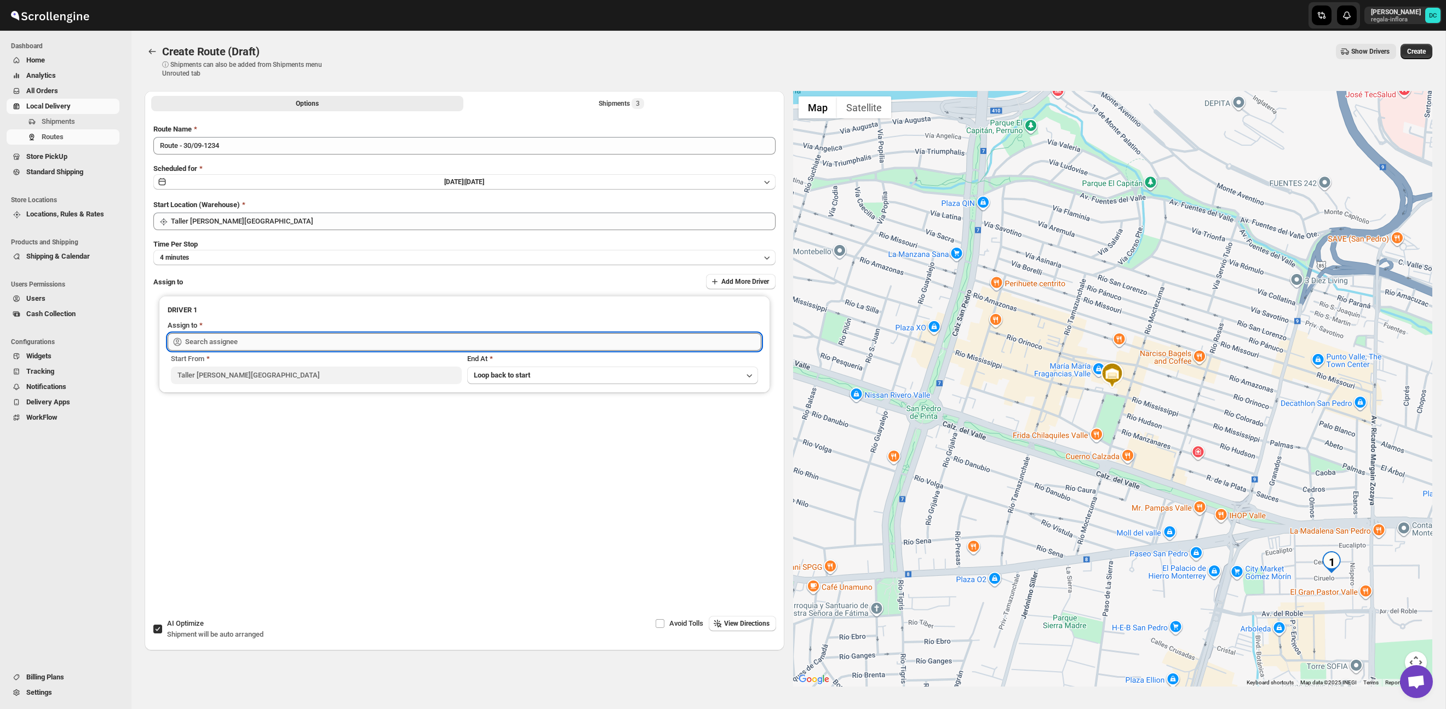
click at [307, 340] on input "text" at bounding box center [473, 342] width 576 height 18
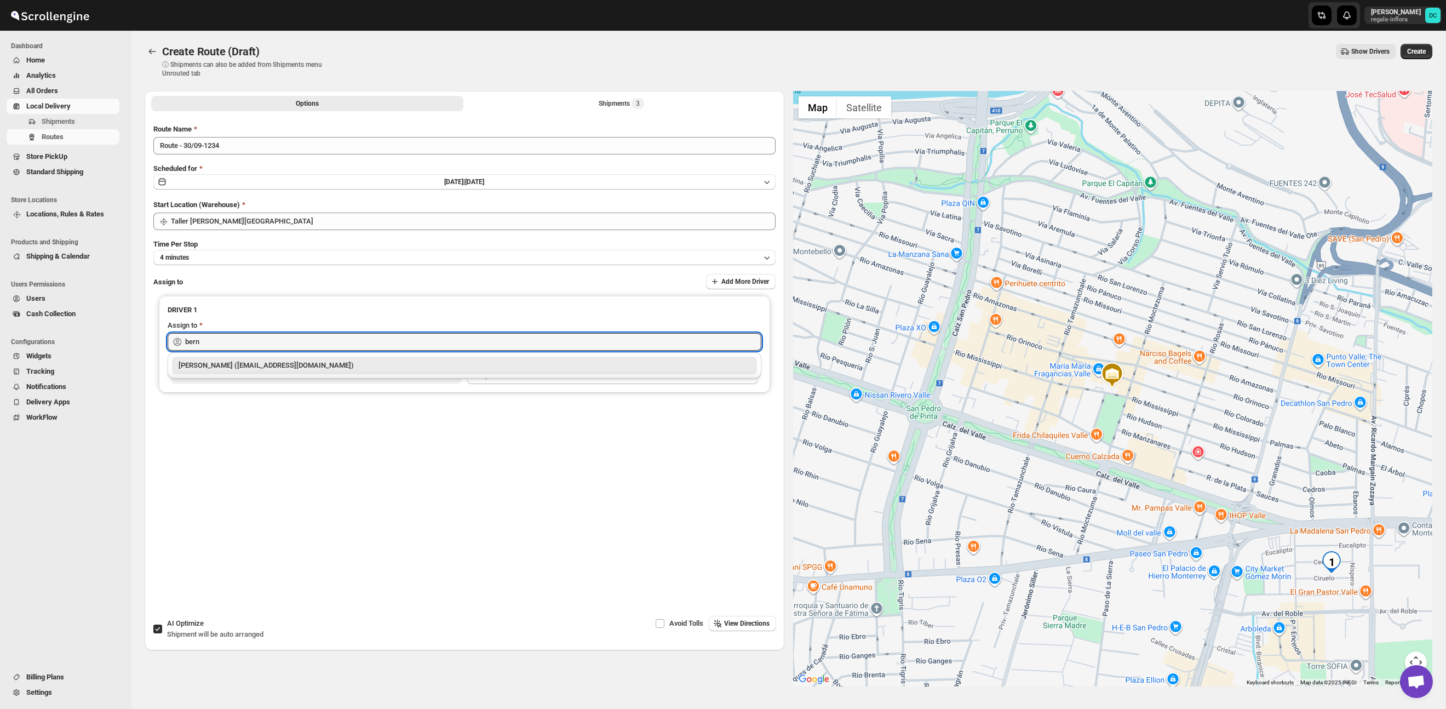
click at [312, 367] on div "[PERSON_NAME] ([PERSON_NAME][EMAIL_ADDRESS][DOMAIN_NAME])" at bounding box center [465, 365] width 572 height 11
type input "[PERSON_NAME] ([PERSON_NAME][EMAIL_ADDRESS][DOMAIN_NAME])"
click at [1411, 50] on span "Create" at bounding box center [1416, 51] width 19 height 9
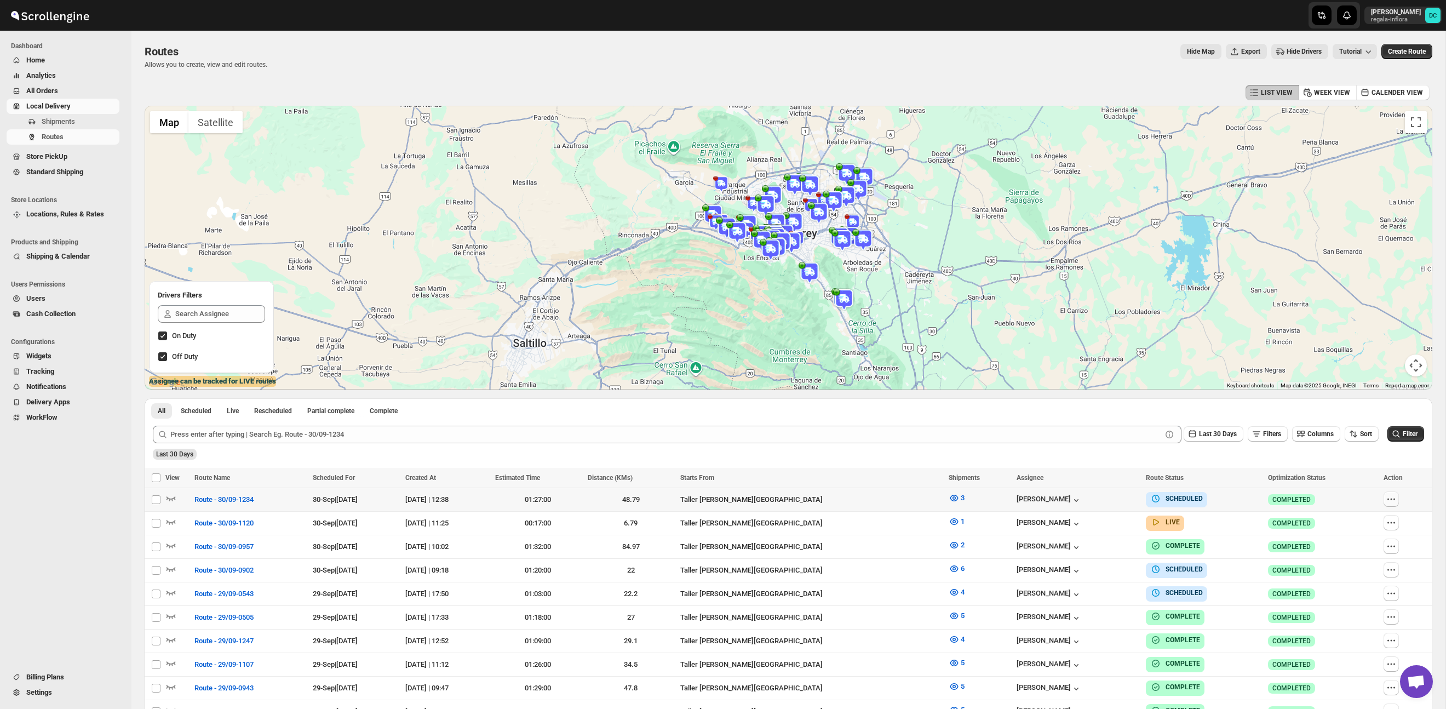
click at [1394, 504] on icon "button" at bounding box center [1391, 499] width 11 height 11
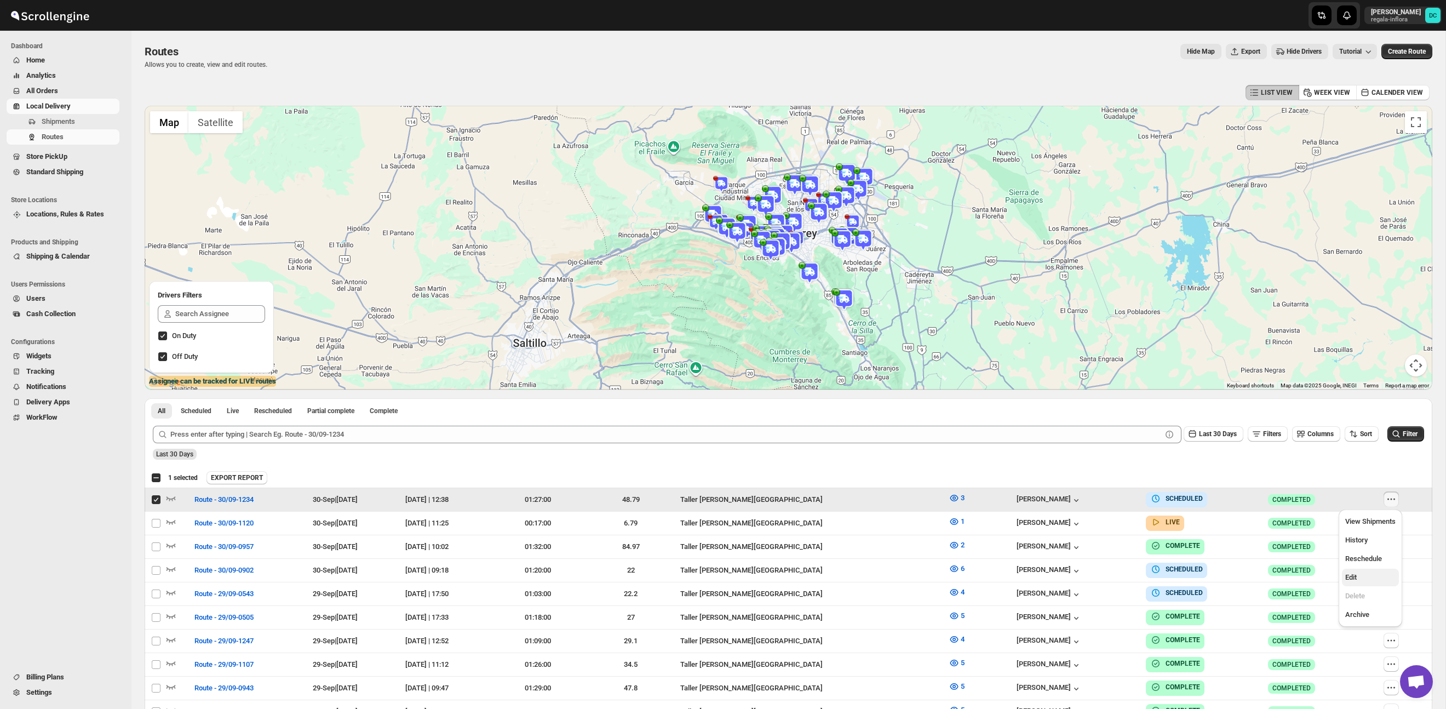
click at [1359, 581] on span "Edit" at bounding box center [1371, 577] width 50 height 11
checkbox input "false"
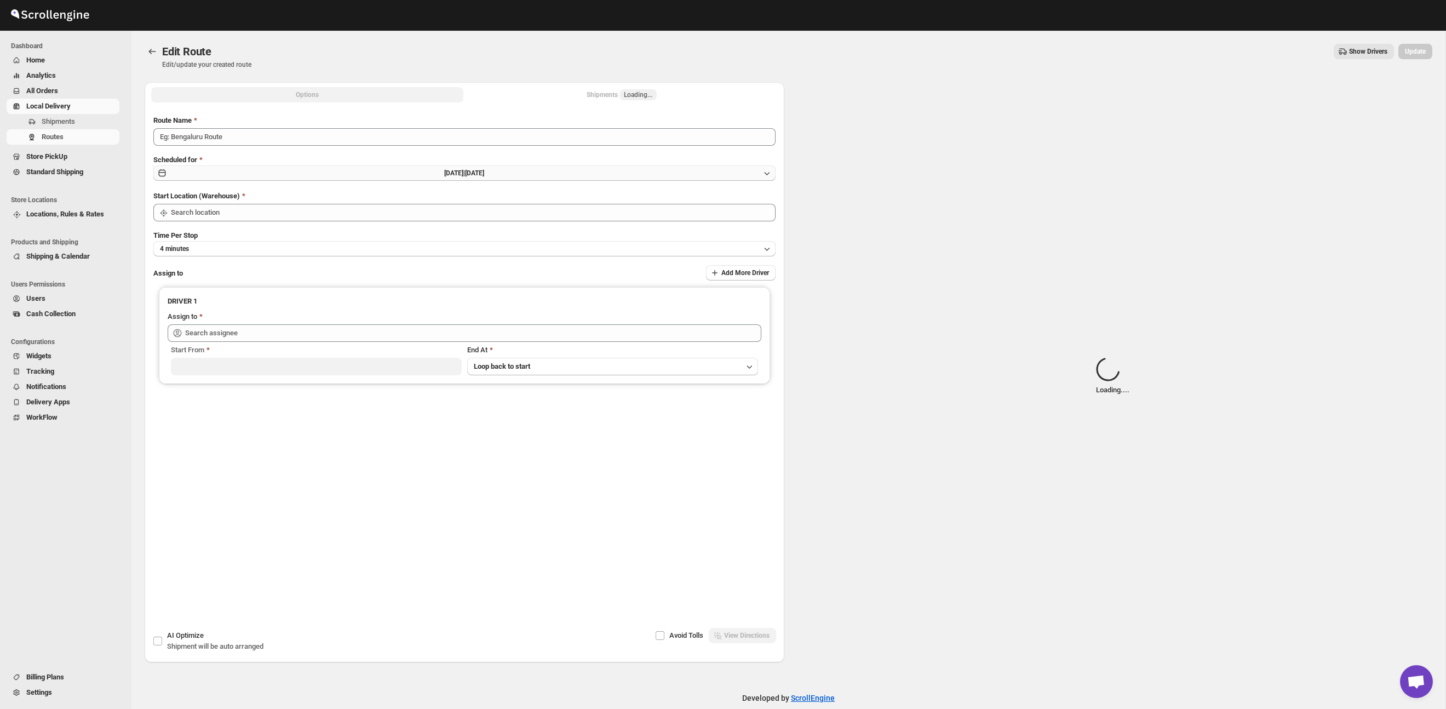
type input "Route - 30/09-1234"
type input "Taller [PERSON_NAME] del [PERSON_NAME][GEOGRAPHIC_DATA]"
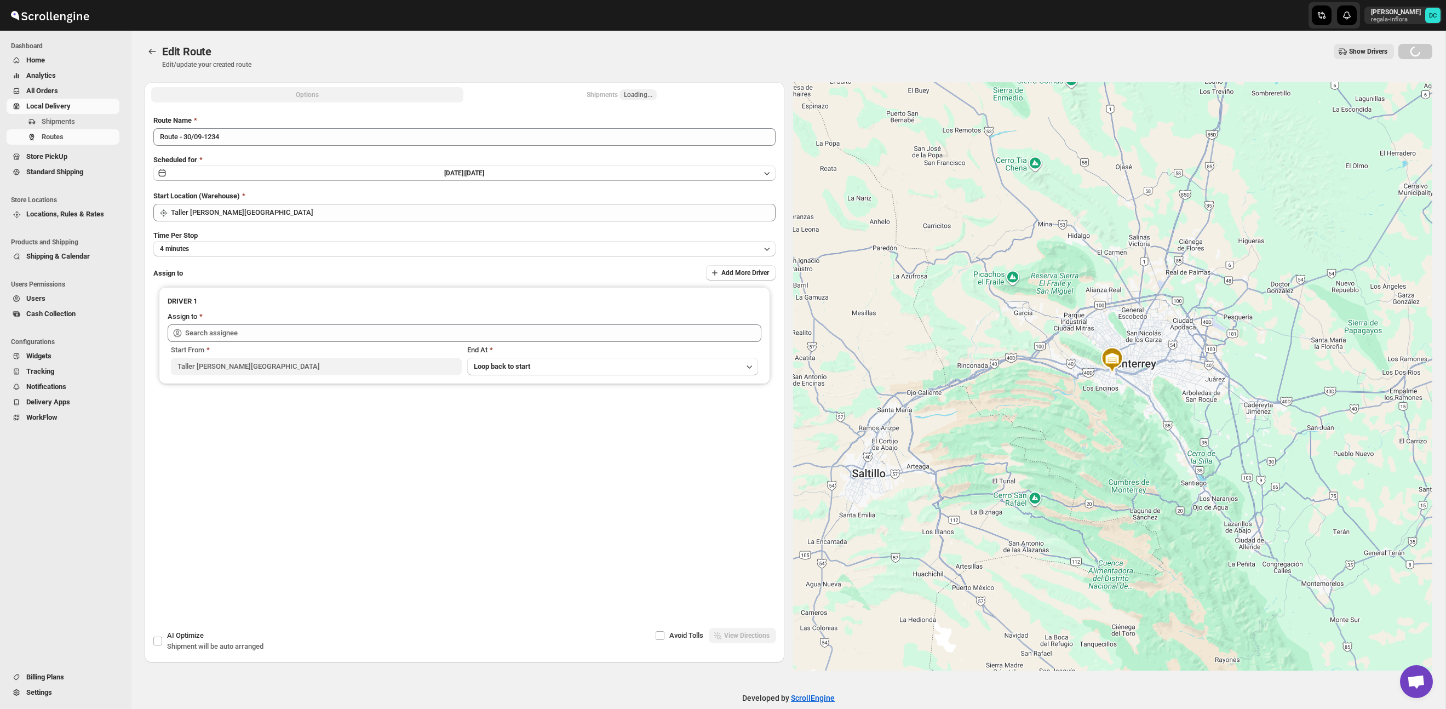
type input "[PERSON_NAME] ([PERSON_NAME][EMAIL_ADDRESS][DOMAIN_NAME])"
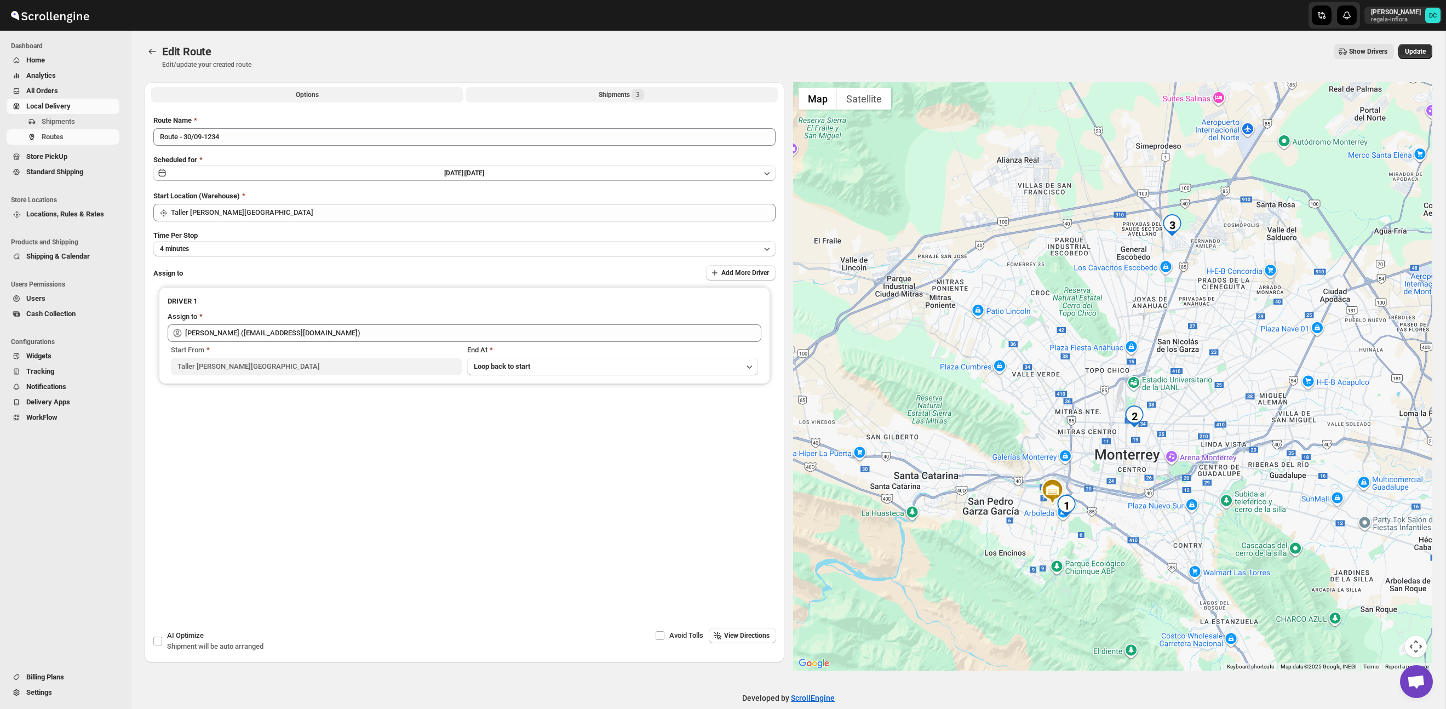
click at [633, 96] on span "3" at bounding box center [638, 94] width 13 height 11
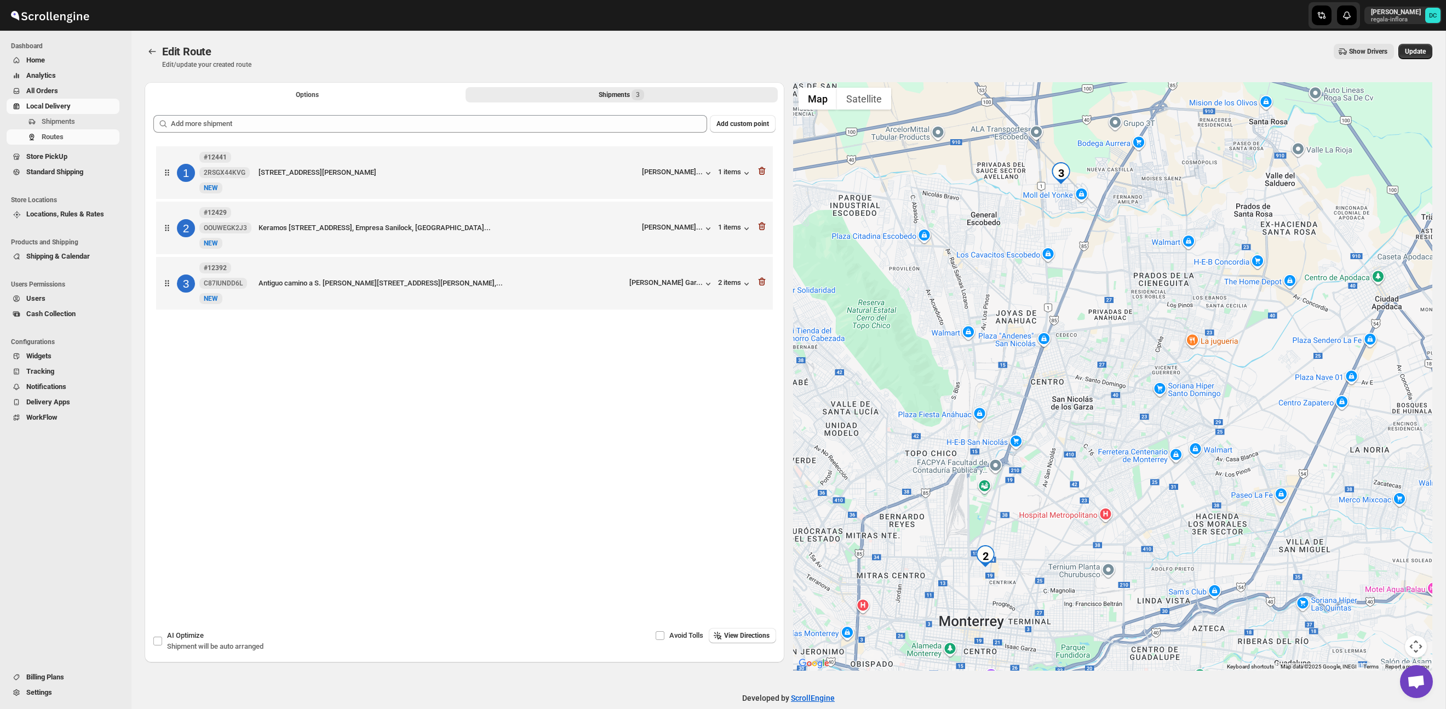
drag, startPoint x: 1199, startPoint y: 547, endPoint x: 1200, endPoint y: 335, distance: 212.0
click at [1200, 334] on div at bounding box center [1113, 376] width 640 height 588
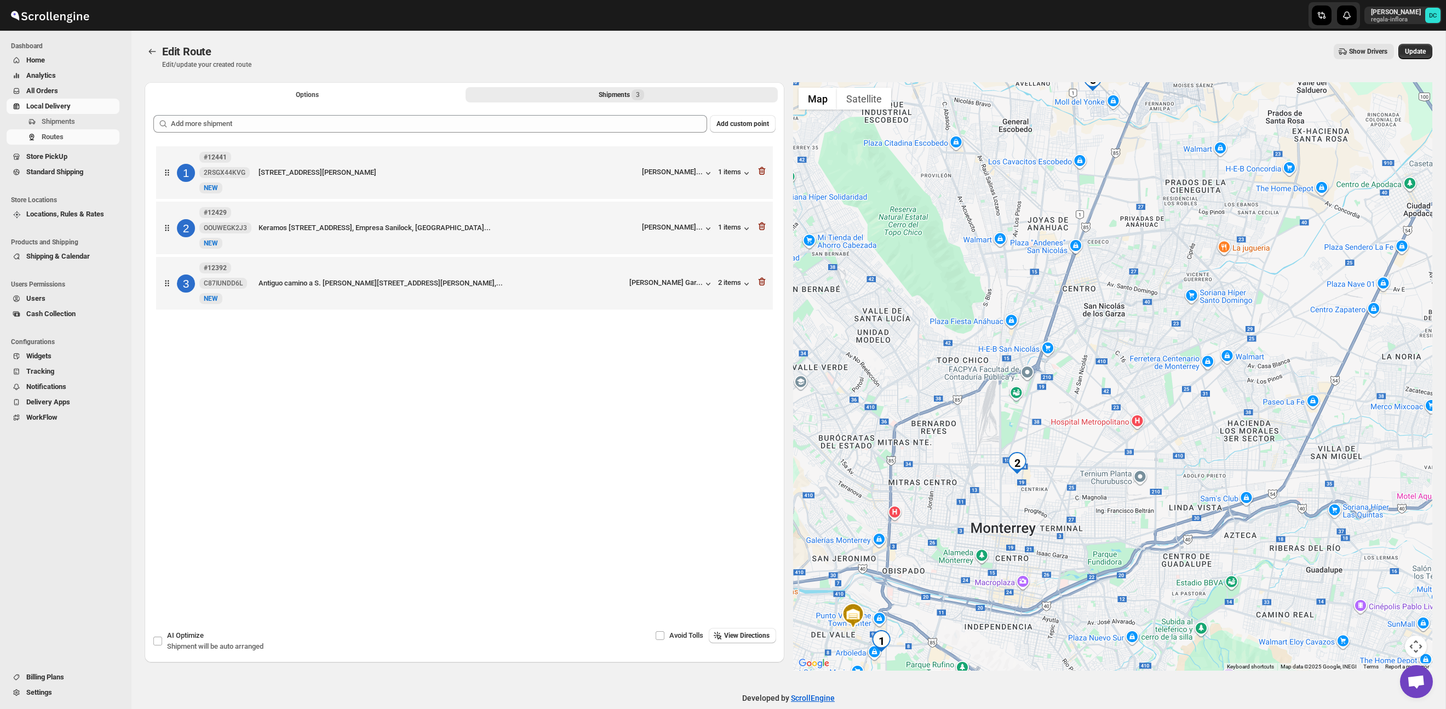
drag, startPoint x: 1098, startPoint y: 496, endPoint x: 1190, endPoint y: 295, distance: 221.4
click at [1190, 288] on div at bounding box center [1113, 376] width 640 height 588
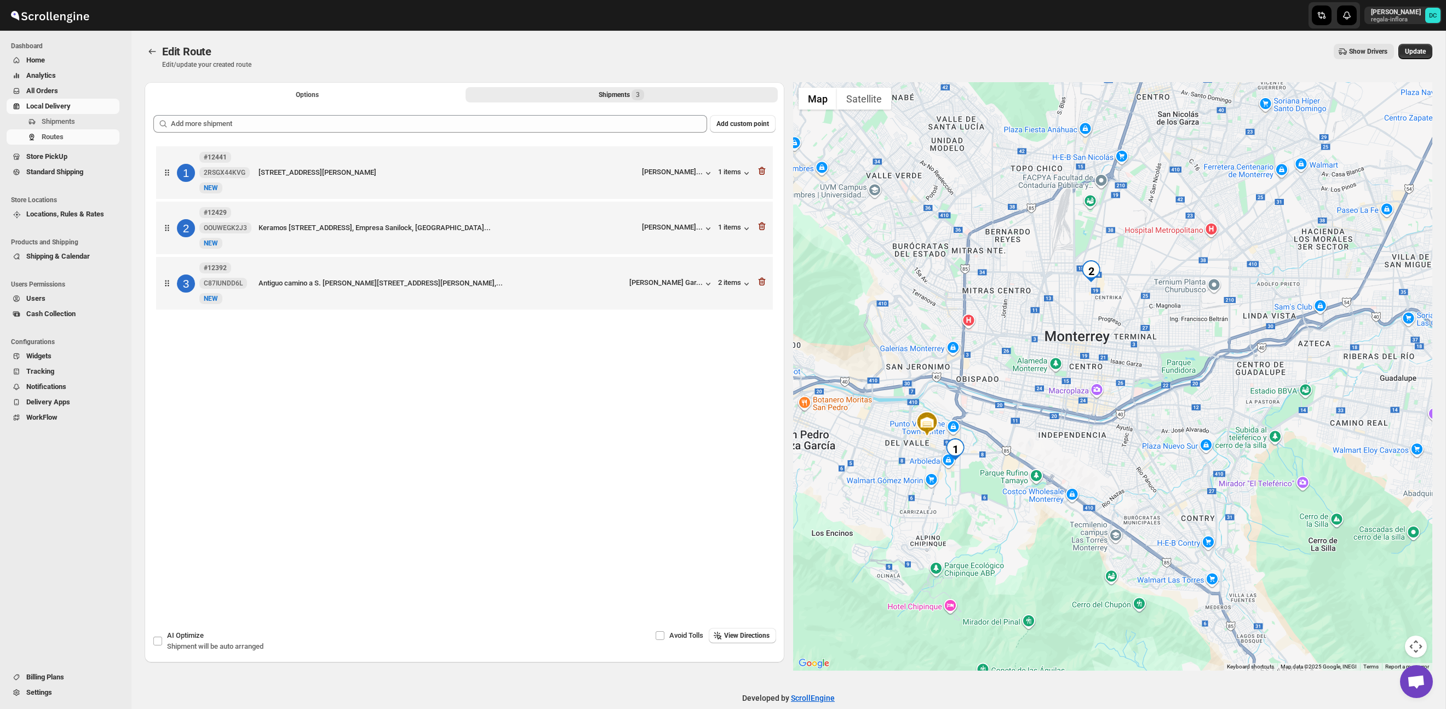
drag, startPoint x: 1196, startPoint y: 458, endPoint x: 1207, endPoint y: 408, distance: 51.0
click at [1207, 408] on div at bounding box center [1113, 376] width 640 height 588
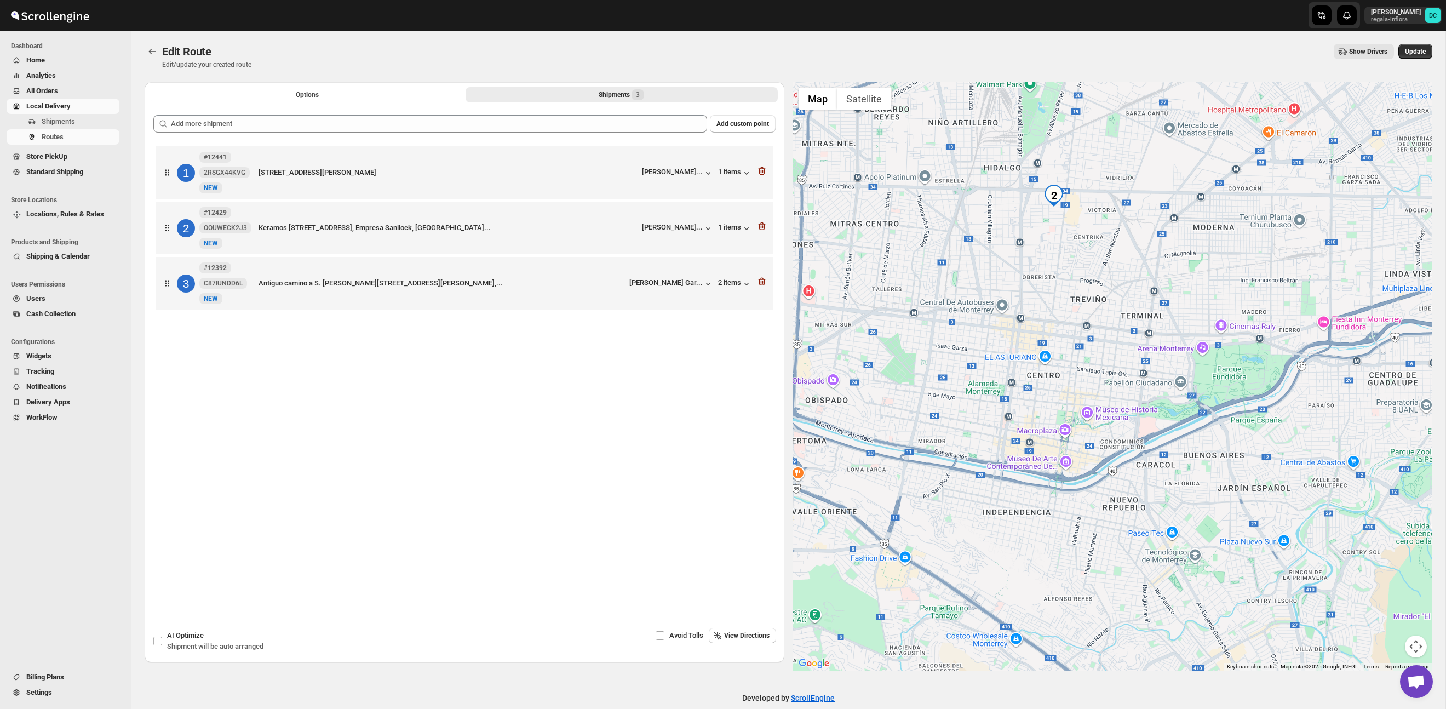
drag, startPoint x: 1091, startPoint y: 321, endPoint x: 1131, endPoint y: 505, distance: 188.9
click at [1131, 507] on div at bounding box center [1113, 376] width 640 height 588
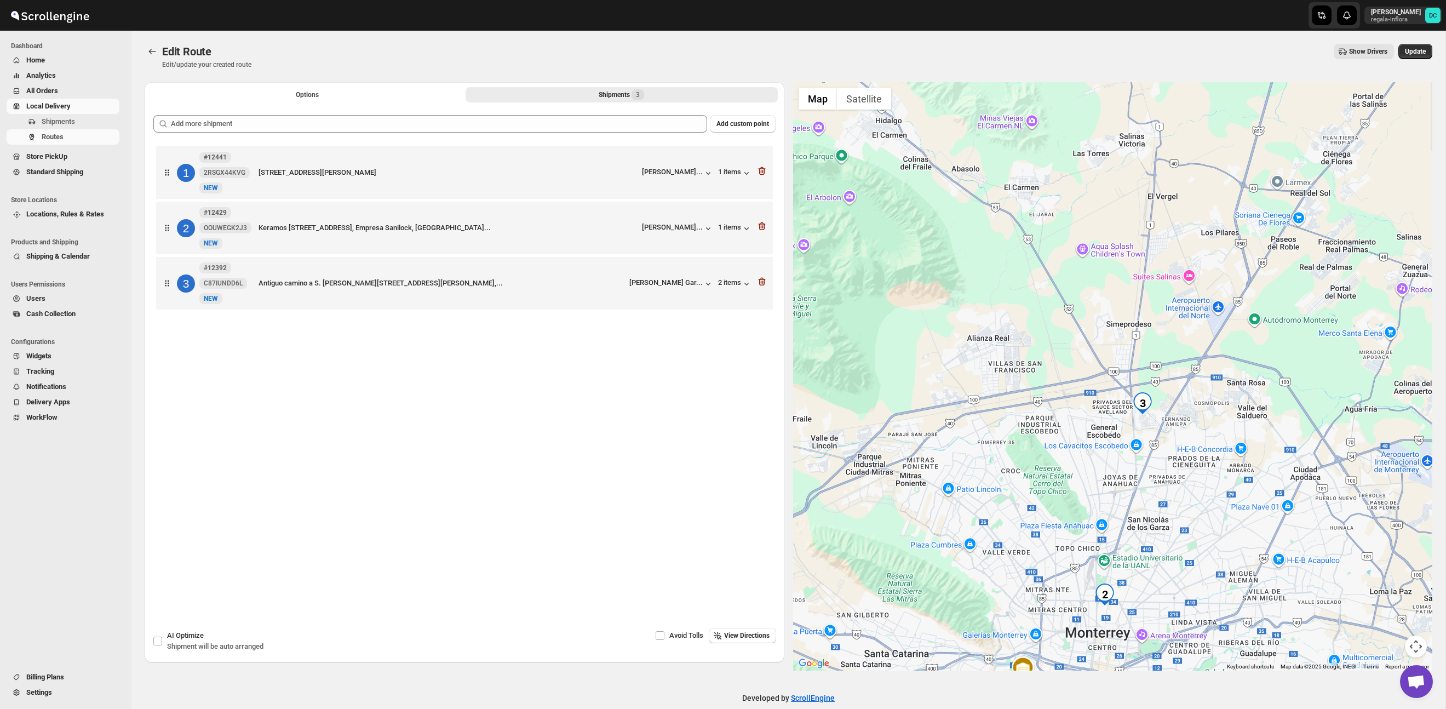
drag, startPoint x: 1171, startPoint y: 380, endPoint x: 1151, endPoint y: 508, distance: 129.9
click at [1151, 508] on div at bounding box center [1113, 376] width 640 height 588
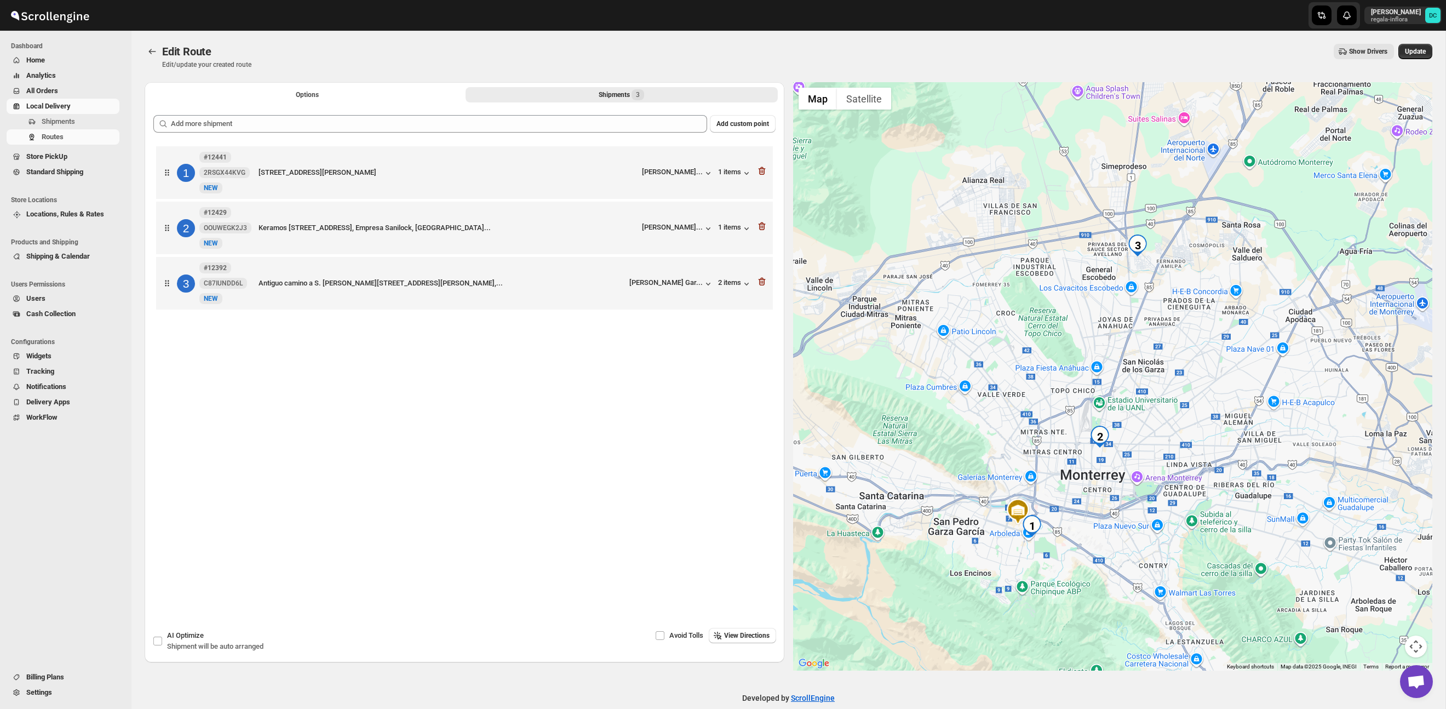
drag, startPoint x: 1171, startPoint y: 447, endPoint x: 1166, endPoint y: 289, distance: 157.9
click at [1166, 289] on div at bounding box center [1113, 376] width 640 height 588
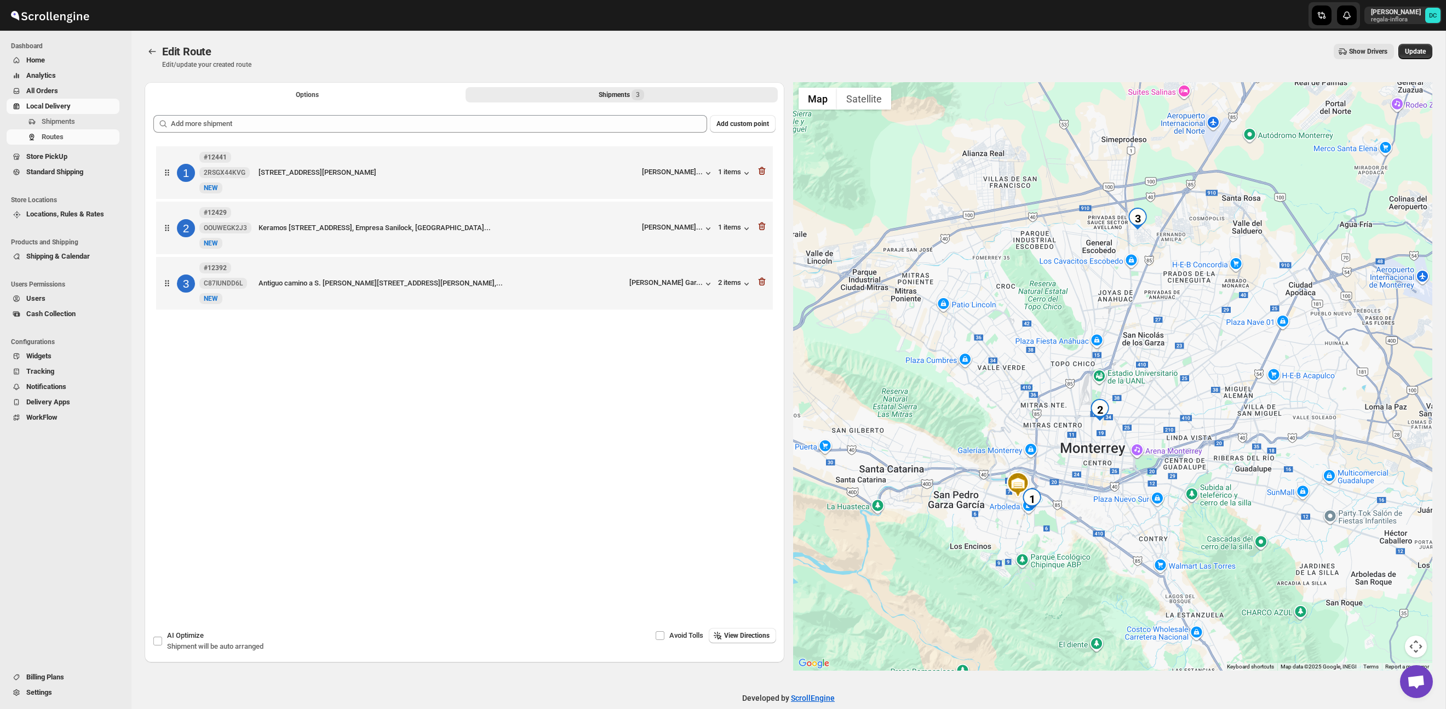
drag, startPoint x: 1151, startPoint y: 432, endPoint x: 1153, endPoint y: 401, distance: 31.3
click at [1153, 401] on div at bounding box center [1113, 376] width 640 height 588
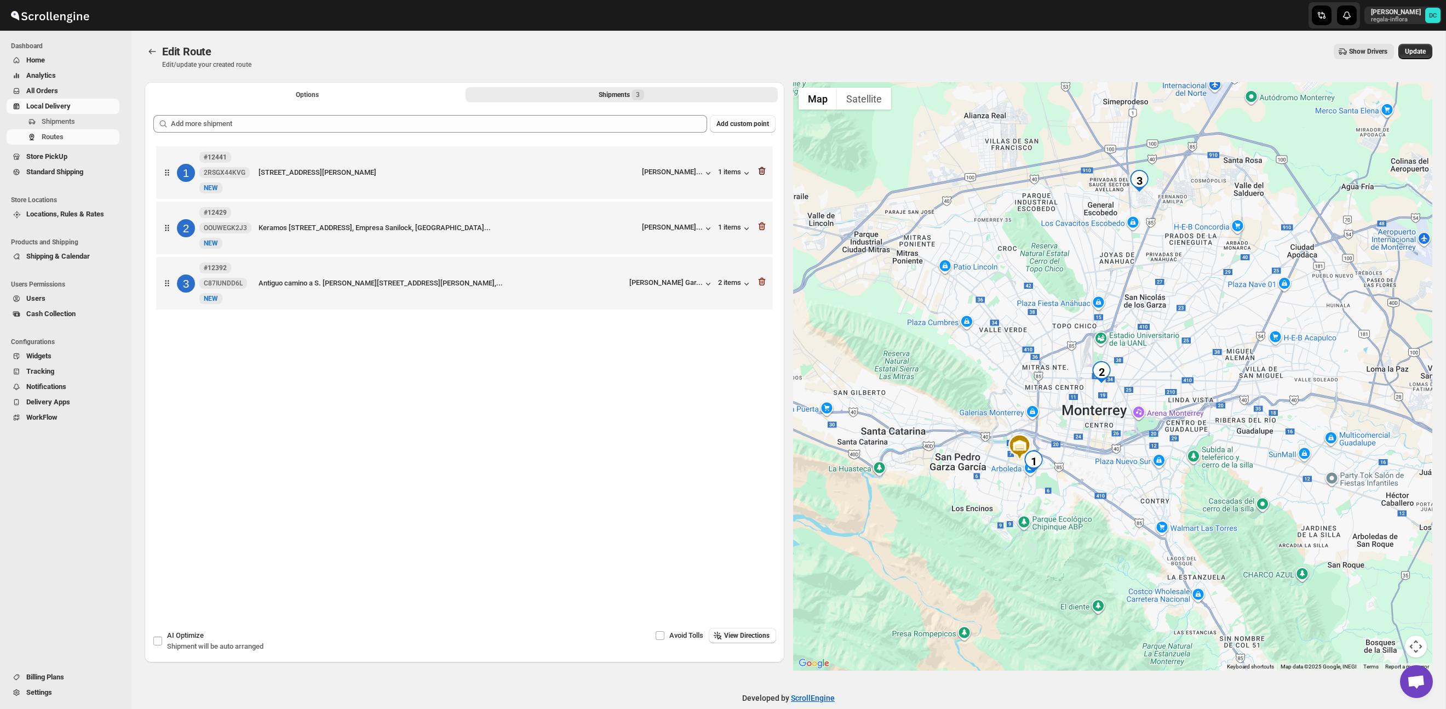
click at [760, 171] on icon "button" at bounding box center [762, 170] width 11 height 11
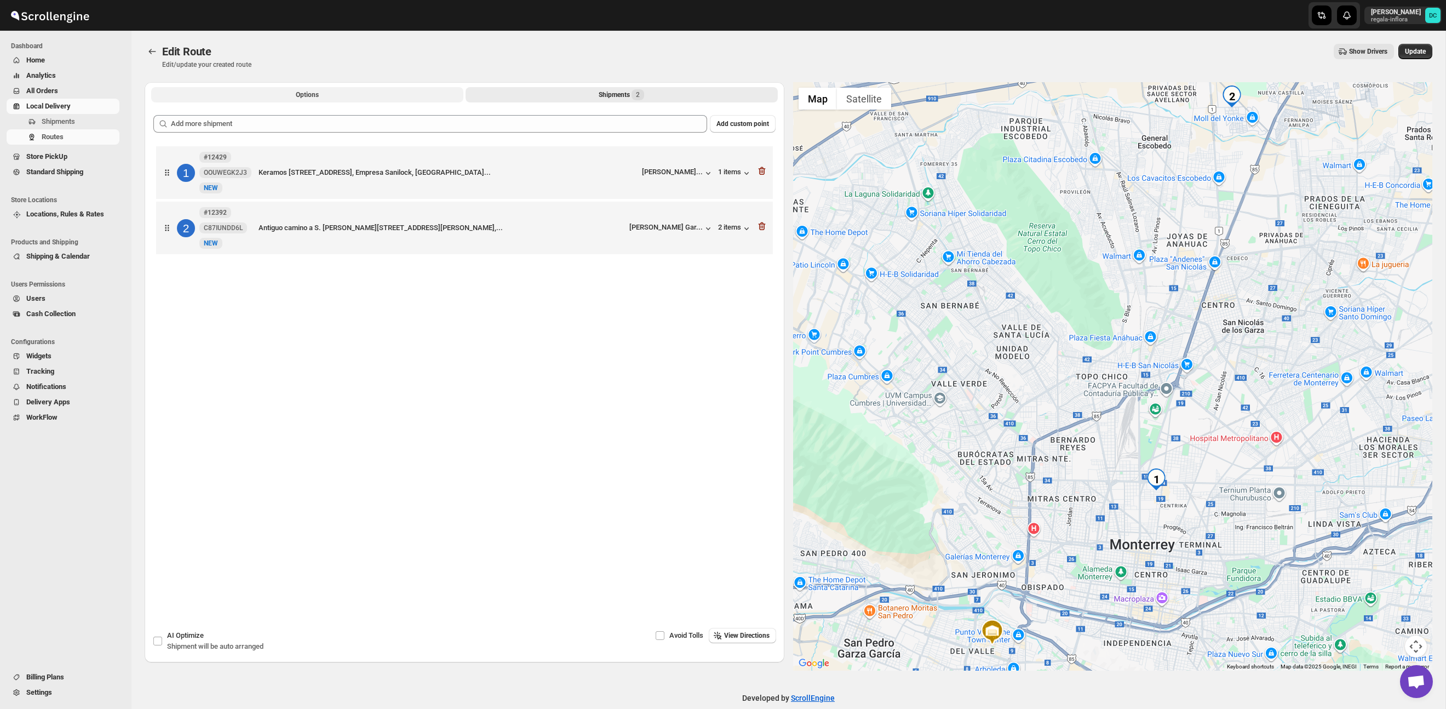
click at [320, 98] on button "Options" at bounding box center [307, 94] width 312 height 15
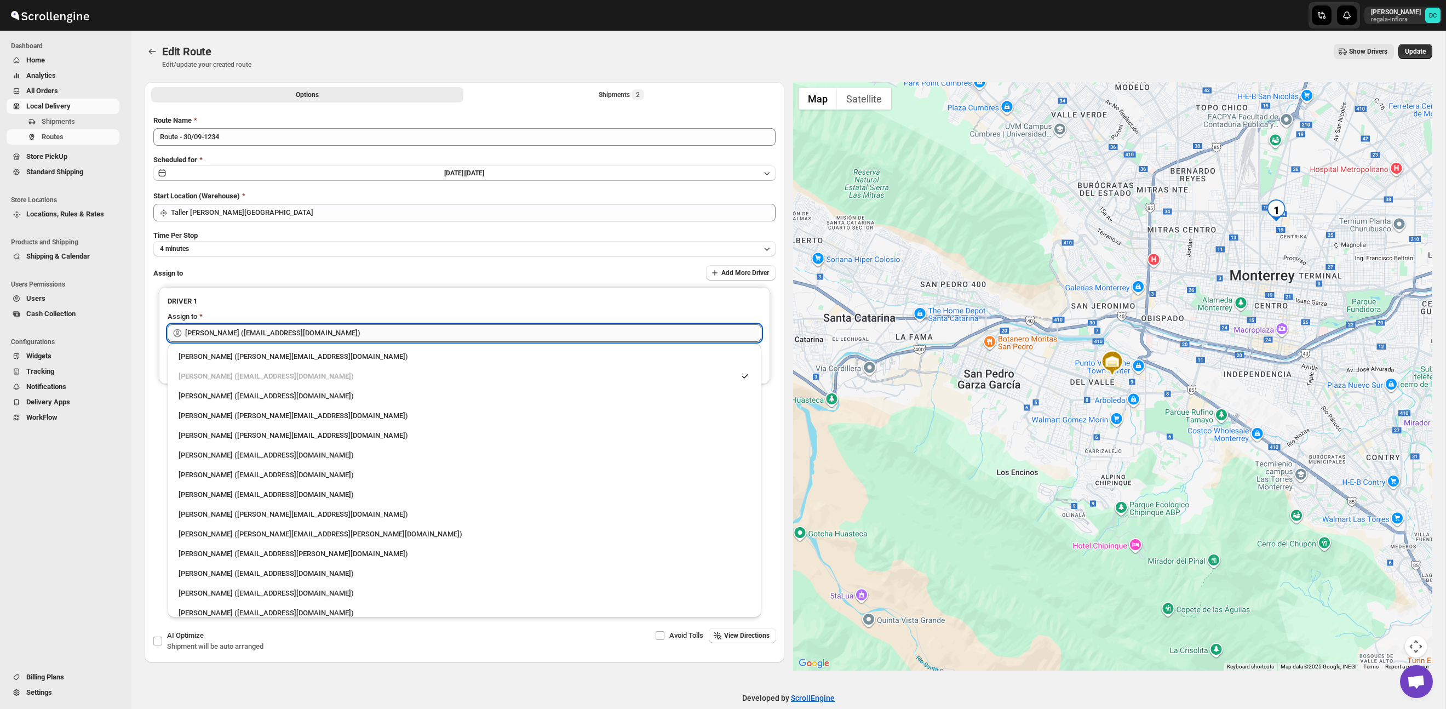
click at [372, 329] on input "[PERSON_NAME] ([PERSON_NAME][EMAIL_ADDRESS][DOMAIN_NAME])" at bounding box center [473, 333] width 576 height 18
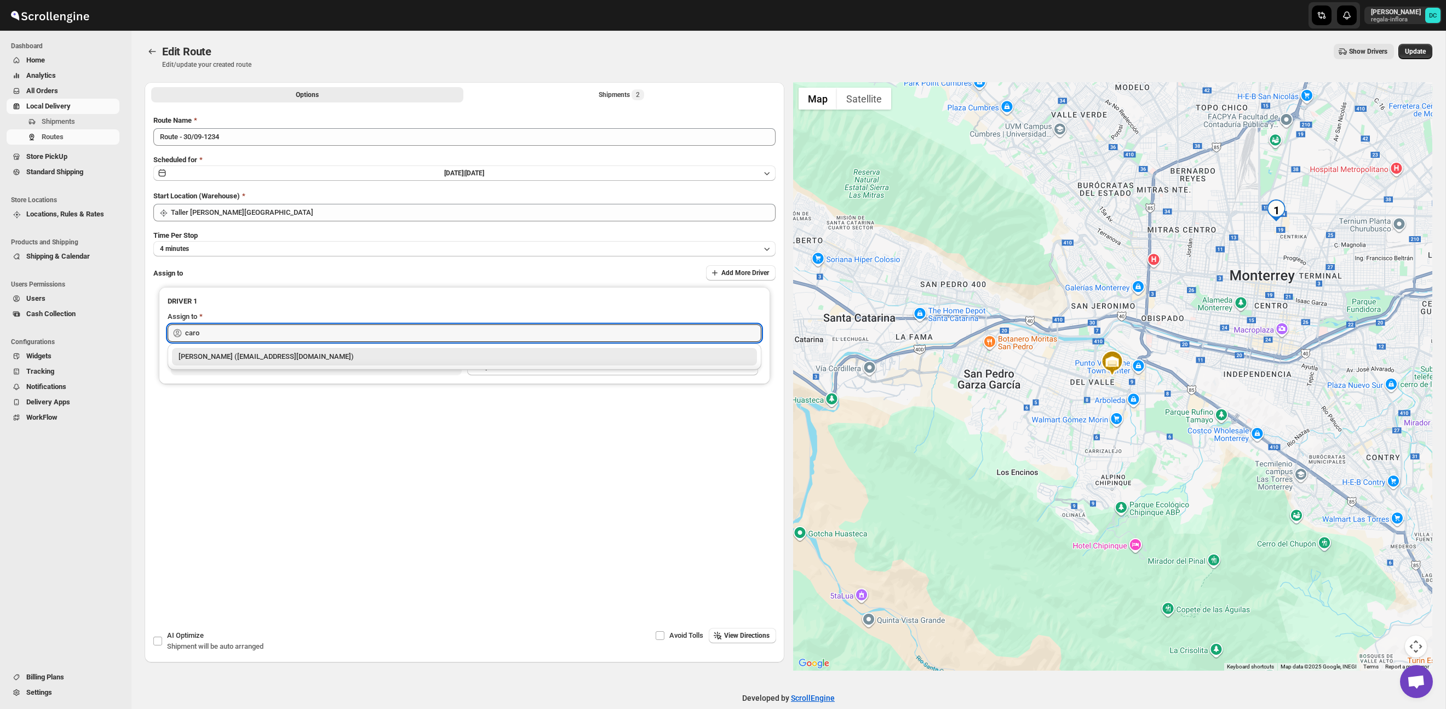
click at [350, 355] on div "[PERSON_NAME] ([EMAIL_ADDRESS][DOMAIN_NAME])" at bounding box center [465, 356] width 572 height 11
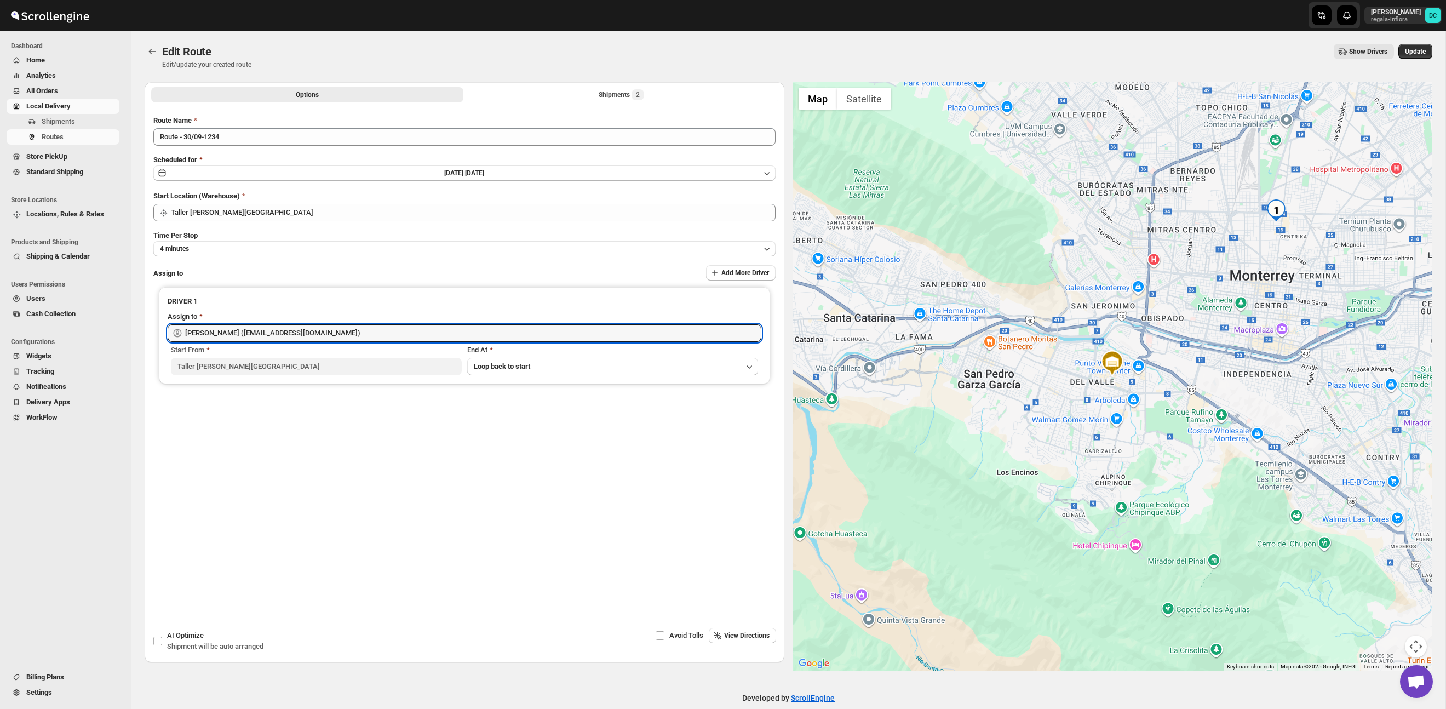
type input "[PERSON_NAME] ([EMAIL_ADDRESS][DOMAIN_NAME])"
click at [1414, 53] on span "Update" at bounding box center [1415, 51] width 21 height 9
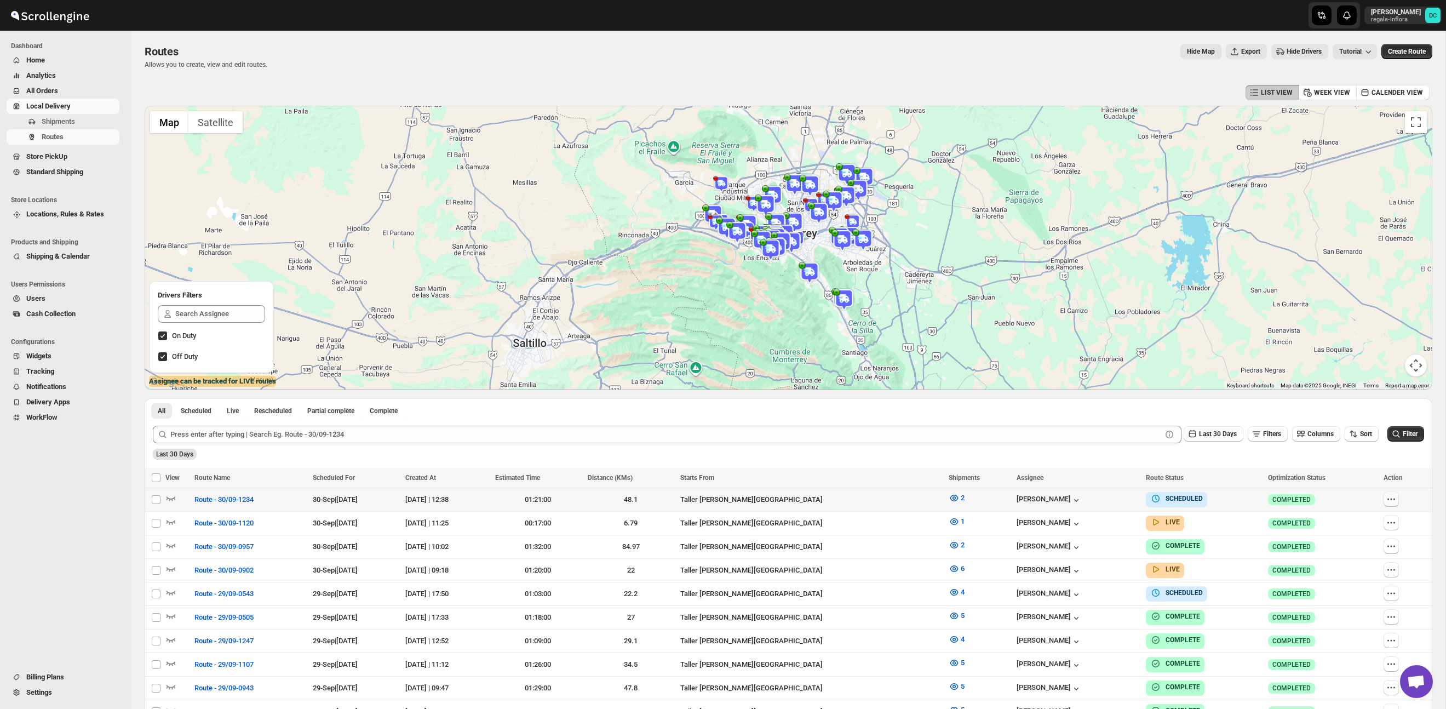
click at [1394, 503] on icon "button" at bounding box center [1391, 499] width 11 height 11
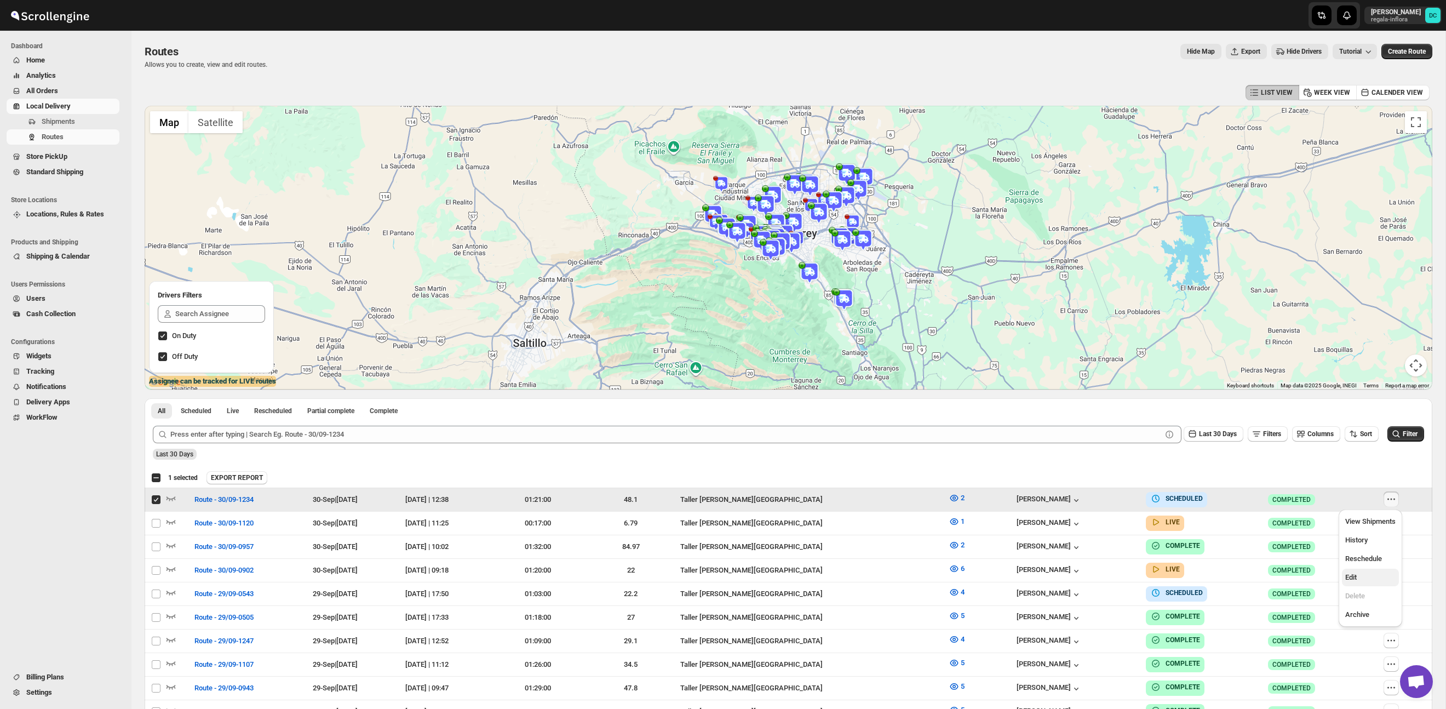
click at [1372, 579] on span "Edit" at bounding box center [1371, 577] width 50 height 11
checkbox input "false"
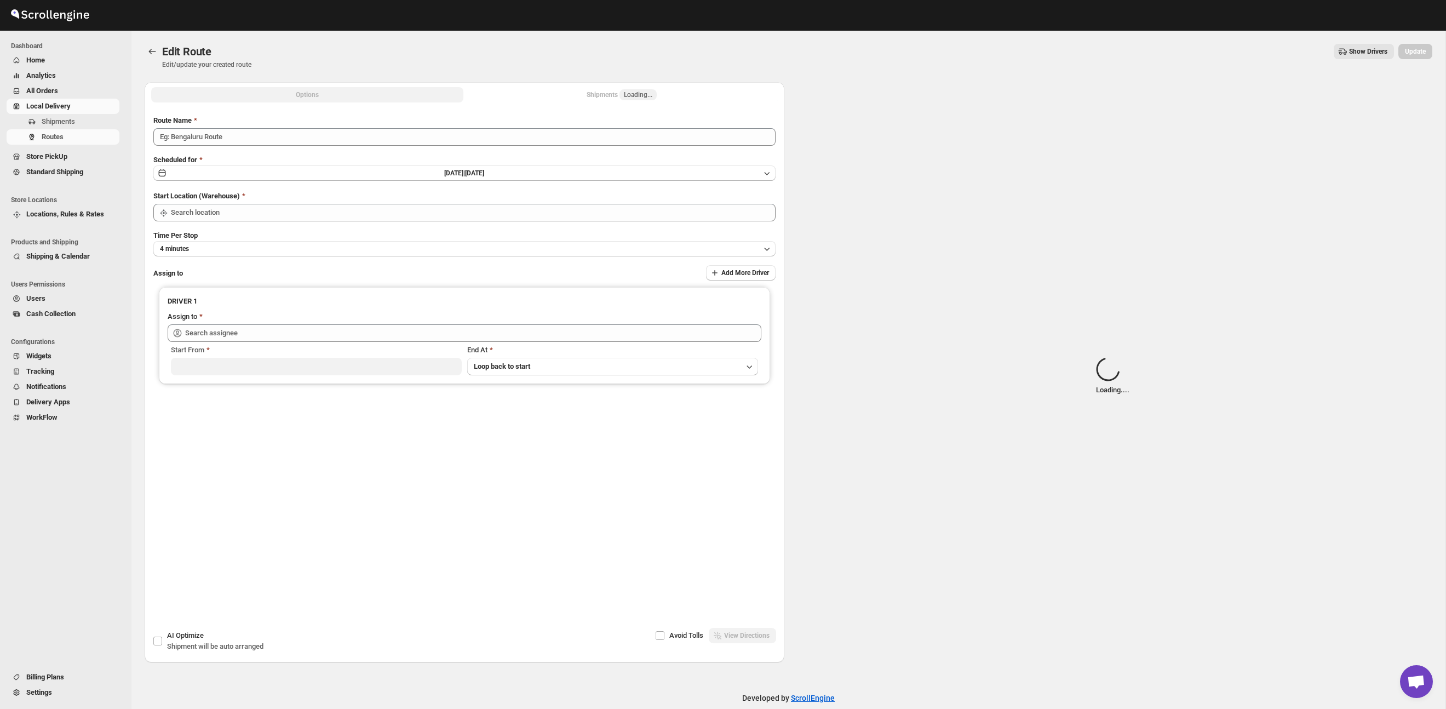
type input "Route - 30/09-1234"
type input "Taller [PERSON_NAME] del [PERSON_NAME][GEOGRAPHIC_DATA]"
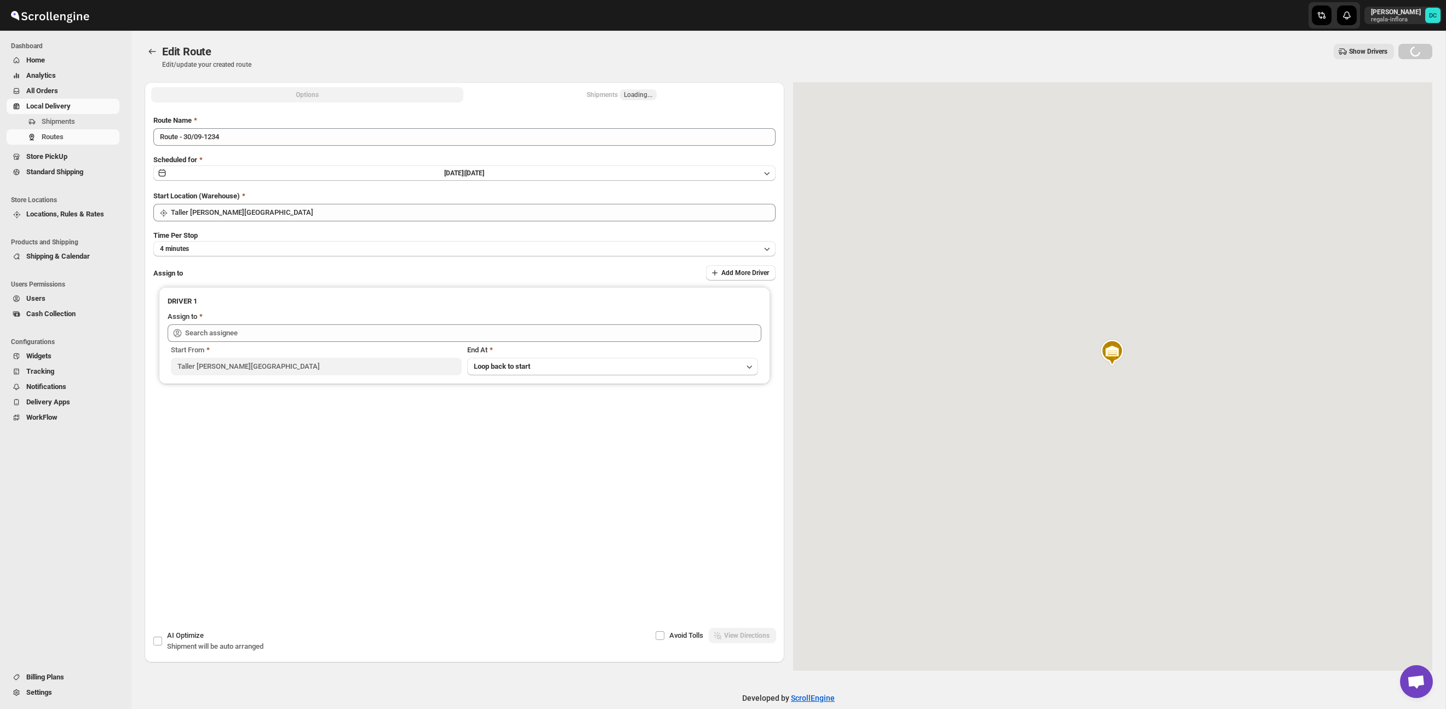
type input "[PERSON_NAME] ([EMAIL_ADDRESS][DOMAIN_NAME])"
click at [646, 95] on button "Shipments 2" at bounding box center [622, 94] width 312 height 15
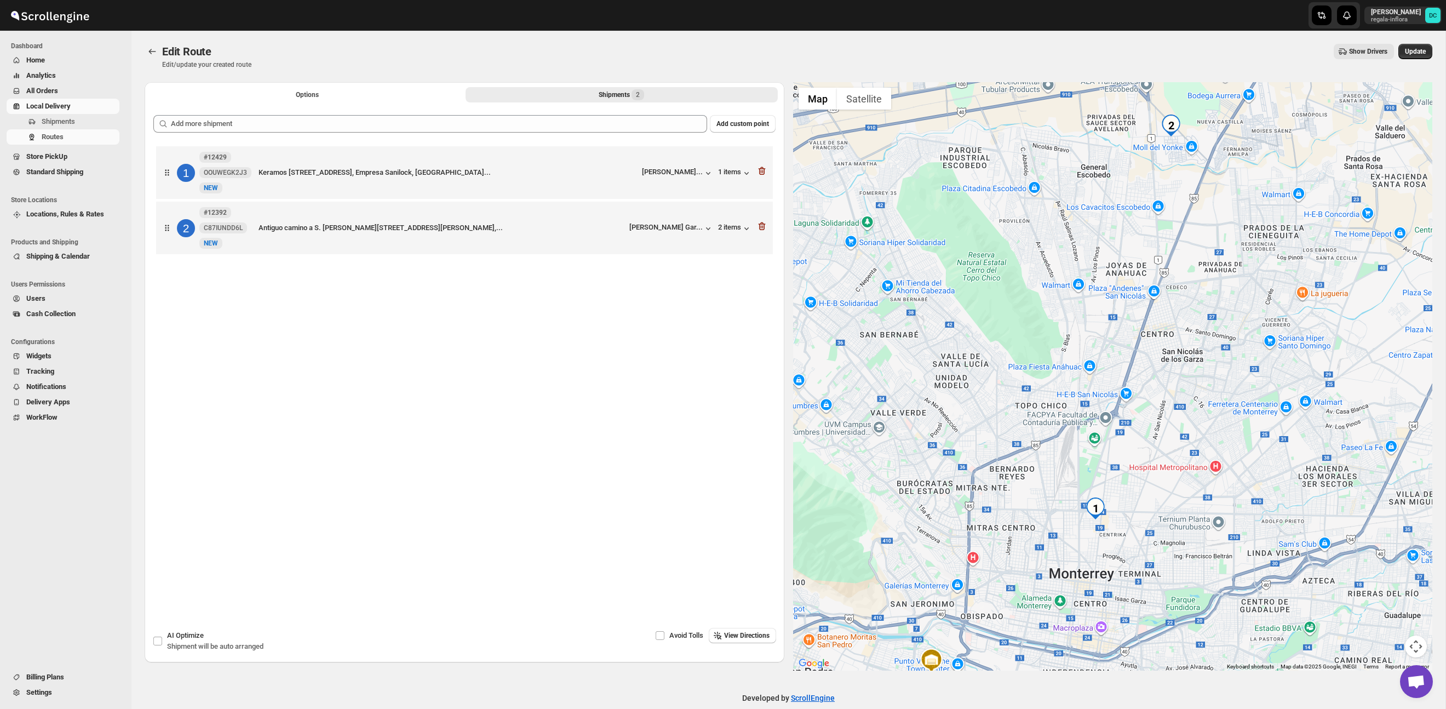
drag, startPoint x: 1272, startPoint y: 205, endPoint x: 1118, endPoint y: 424, distance: 267.4
click at [1095, 493] on div at bounding box center [1113, 376] width 640 height 588
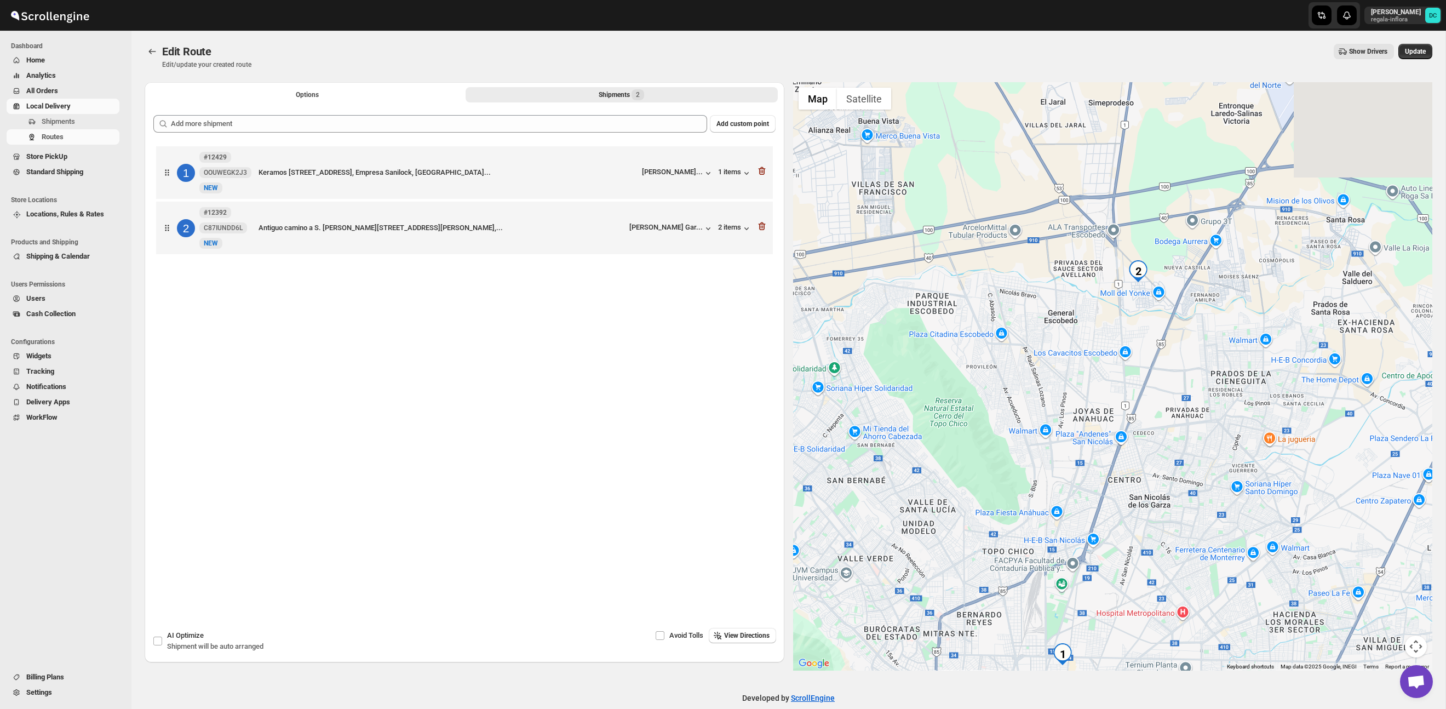
drag, startPoint x: 1163, startPoint y: 286, endPoint x: 1137, endPoint y: 323, distance: 45.0
click at [1142, 425] on div at bounding box center [1113, 376] width 640 height 588
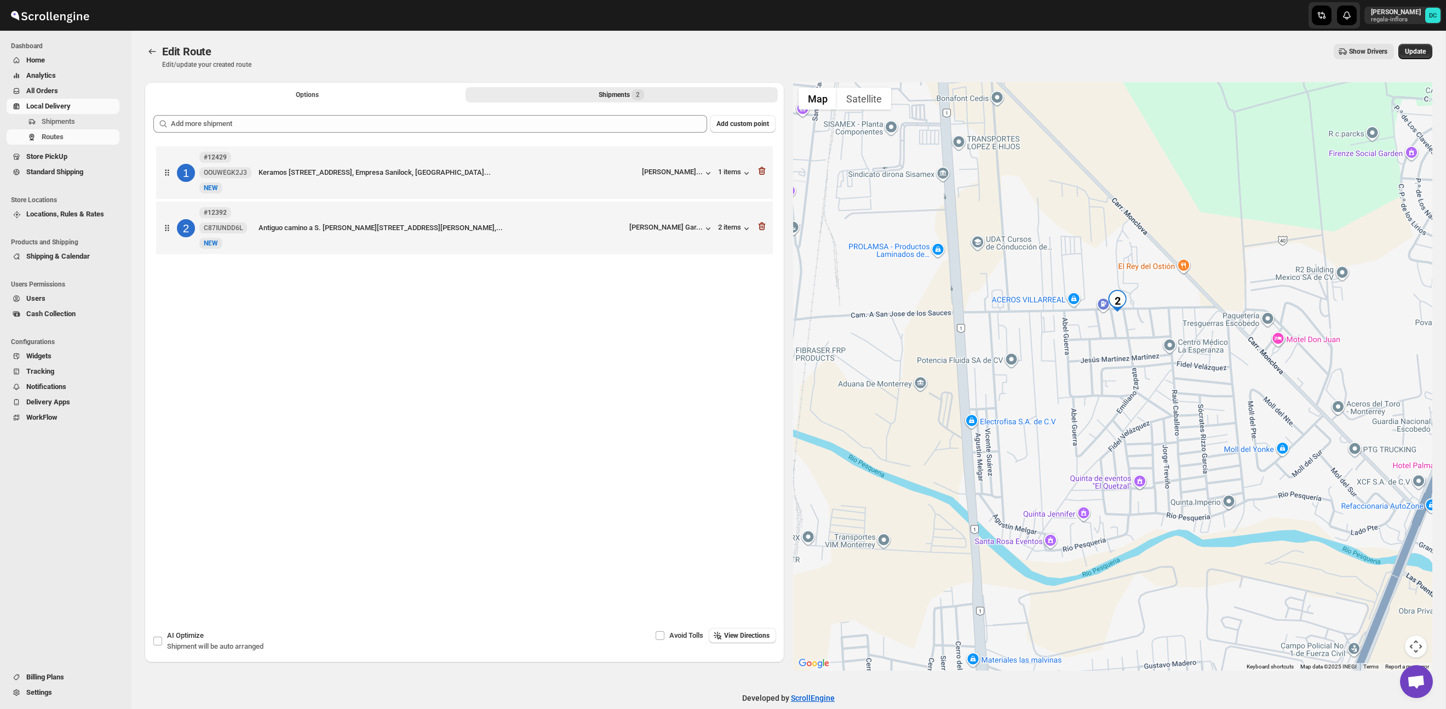
drag, startPoint x: 1128, startPoint y: 258, endPoint x: 1126, endPoint y: 379, distance: 121.1
click at [1126, 379] on div at bounding box center [1113, 376] width 640 height 588
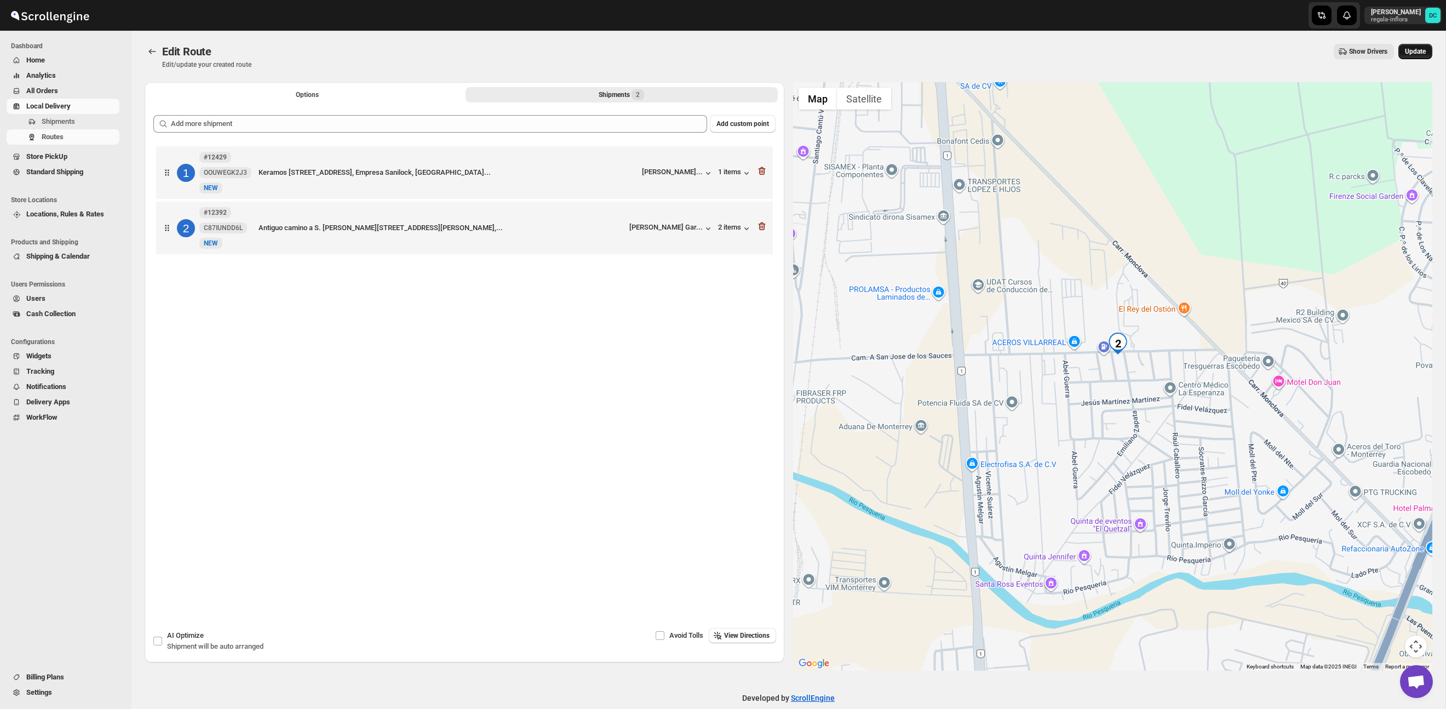
click at [1417, 50] on span "Update" at bounding box center [1415, 51] width 21 height 9
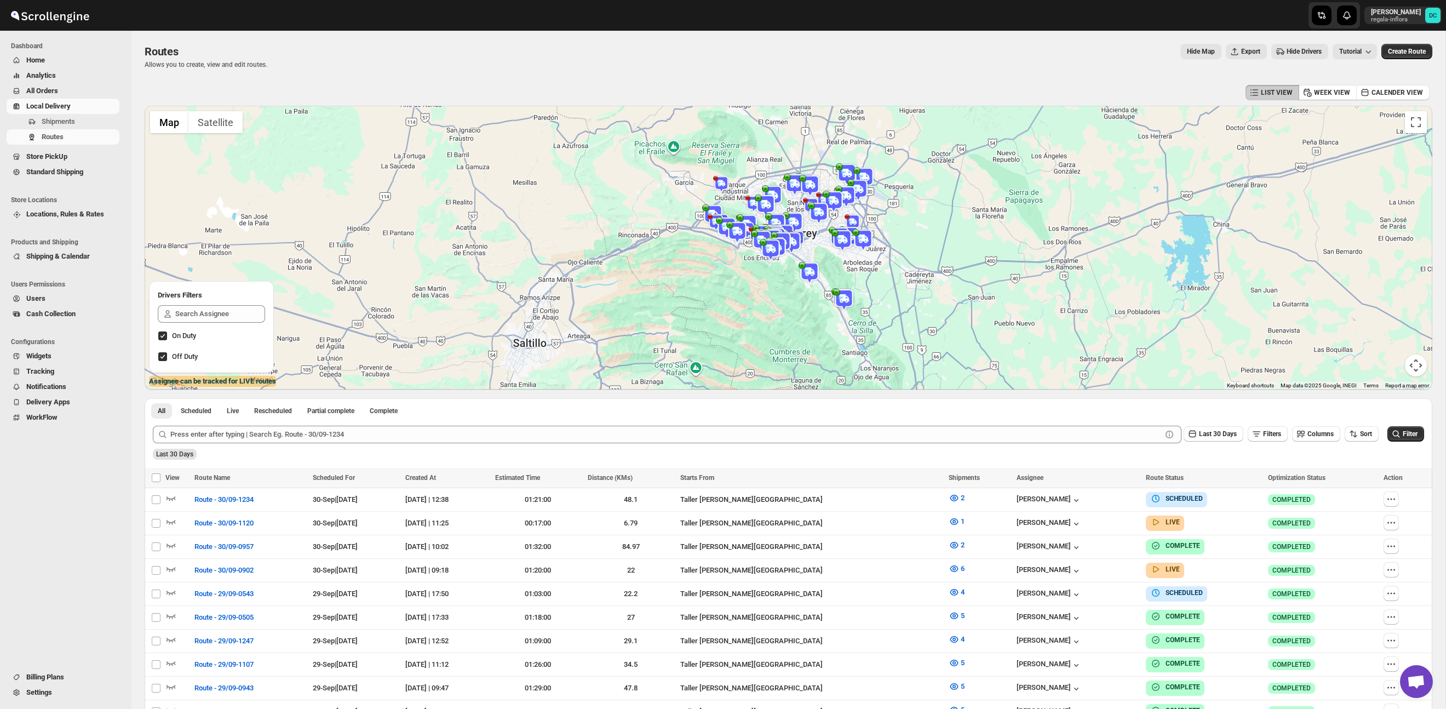
click at [52, 91] on span "All Orders" at bounding box center [42, 91] width 32 height 8
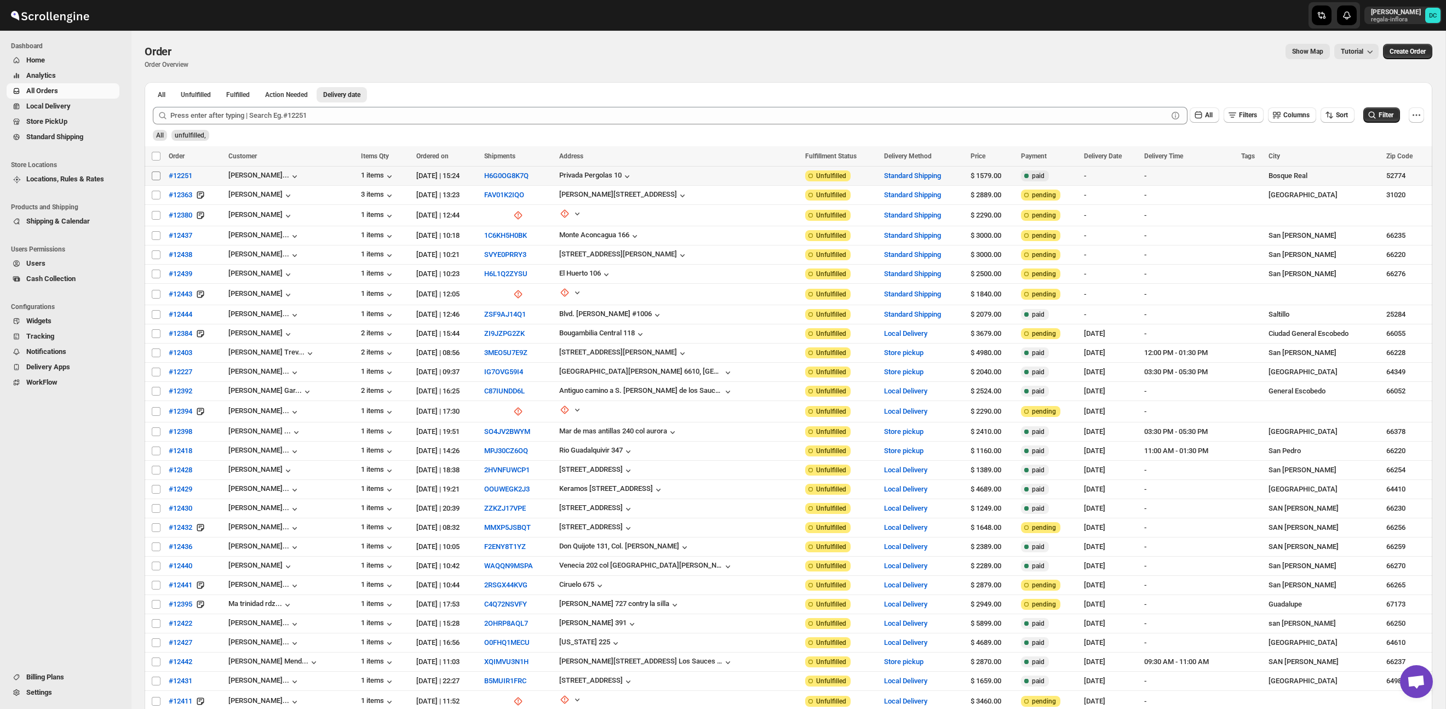
click at [157, 175] on input "Select order" at bounding box center [156, 175] width 9 height 9
checkbox input "true"
click at [157, 196] on input "Select order" at bounding box center [156, 195] width 9 height 9
checkbox input "true"
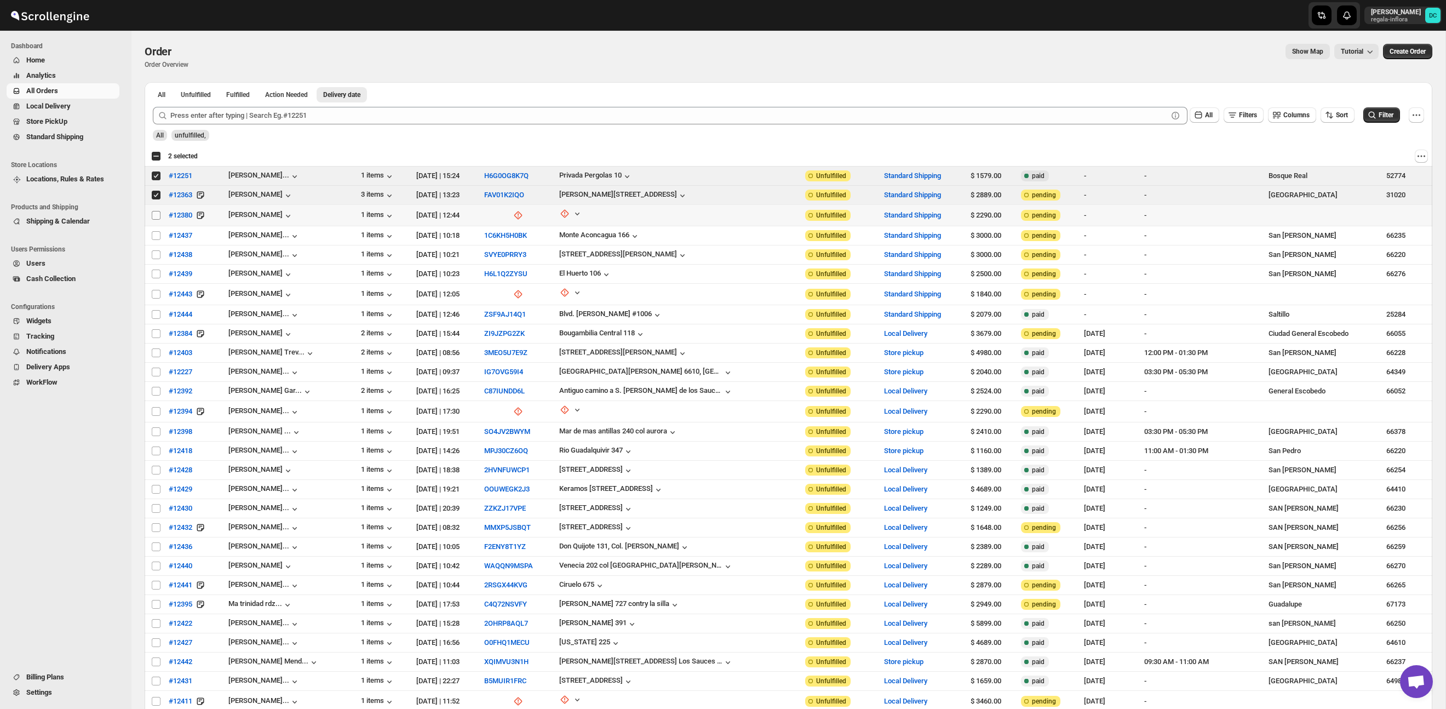
click at [154, 216] on input "Select order" at bounding box center [156, 215] width 9 height 9
checkbox input "true"
click at [153, 291] on input "Select order" at bounding box center [156, 294] width 9 height 9
checkbox input "true"
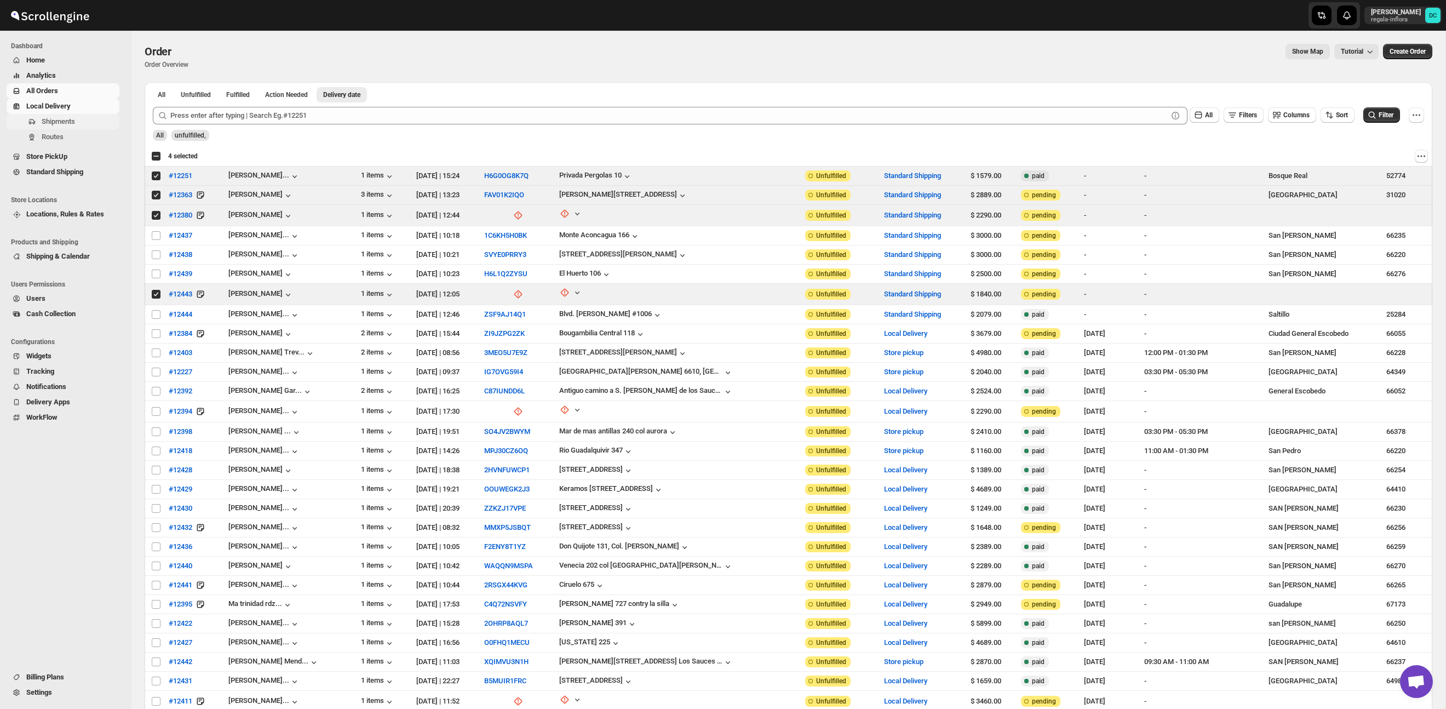
click at [79, 122] on span "Shipments" at bounding box center [80, 121] width 76 height 11
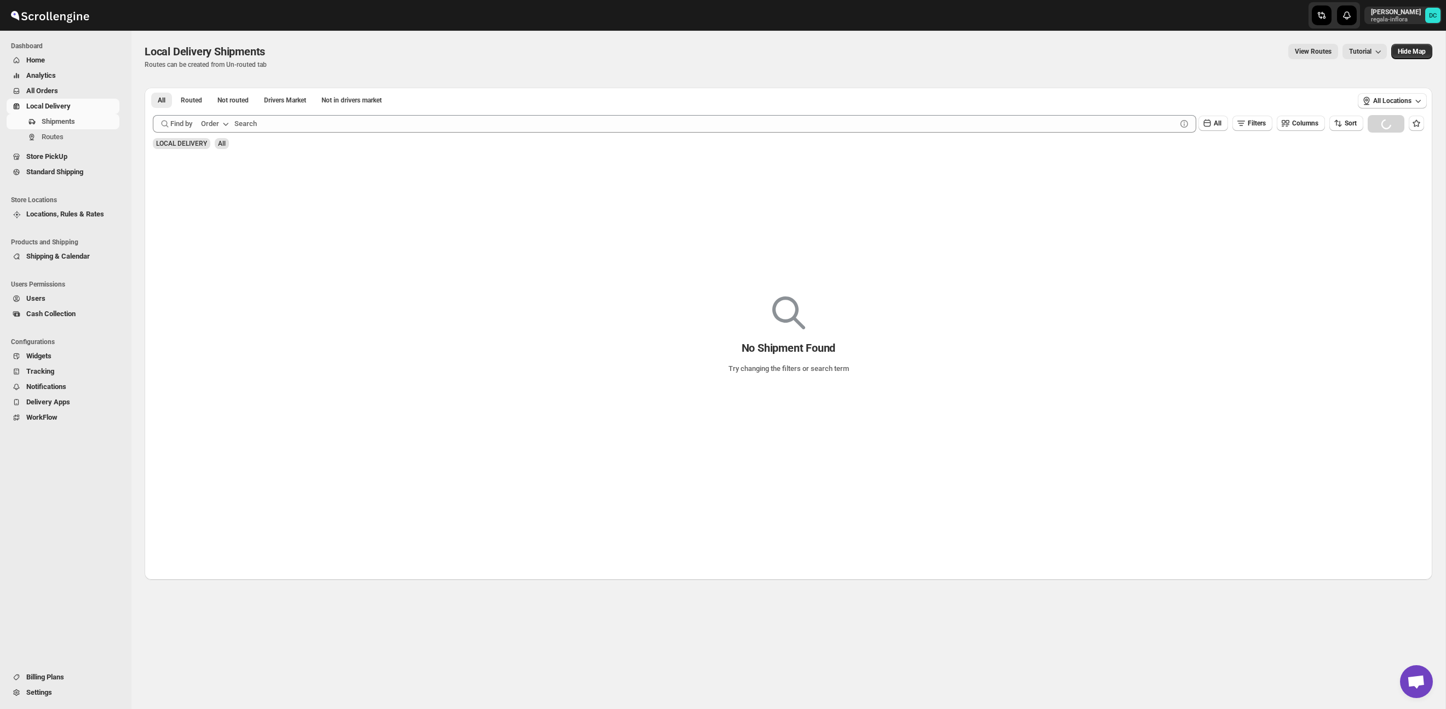
click at [61, 88] on span "All Orders" at bounding box center [71, 90] width 91 height 11
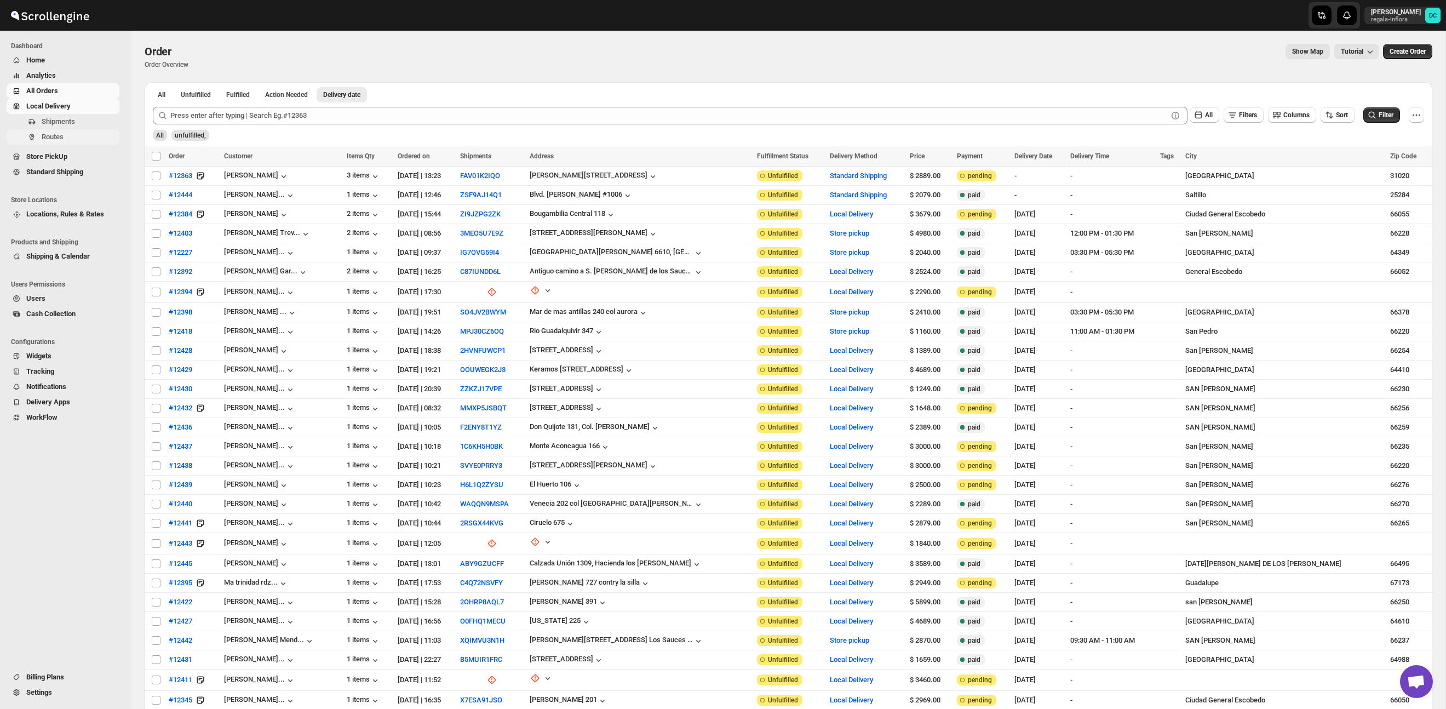
click at [75, 129] on button "Routes" at bounding box center [63, 136] width 113 height 15
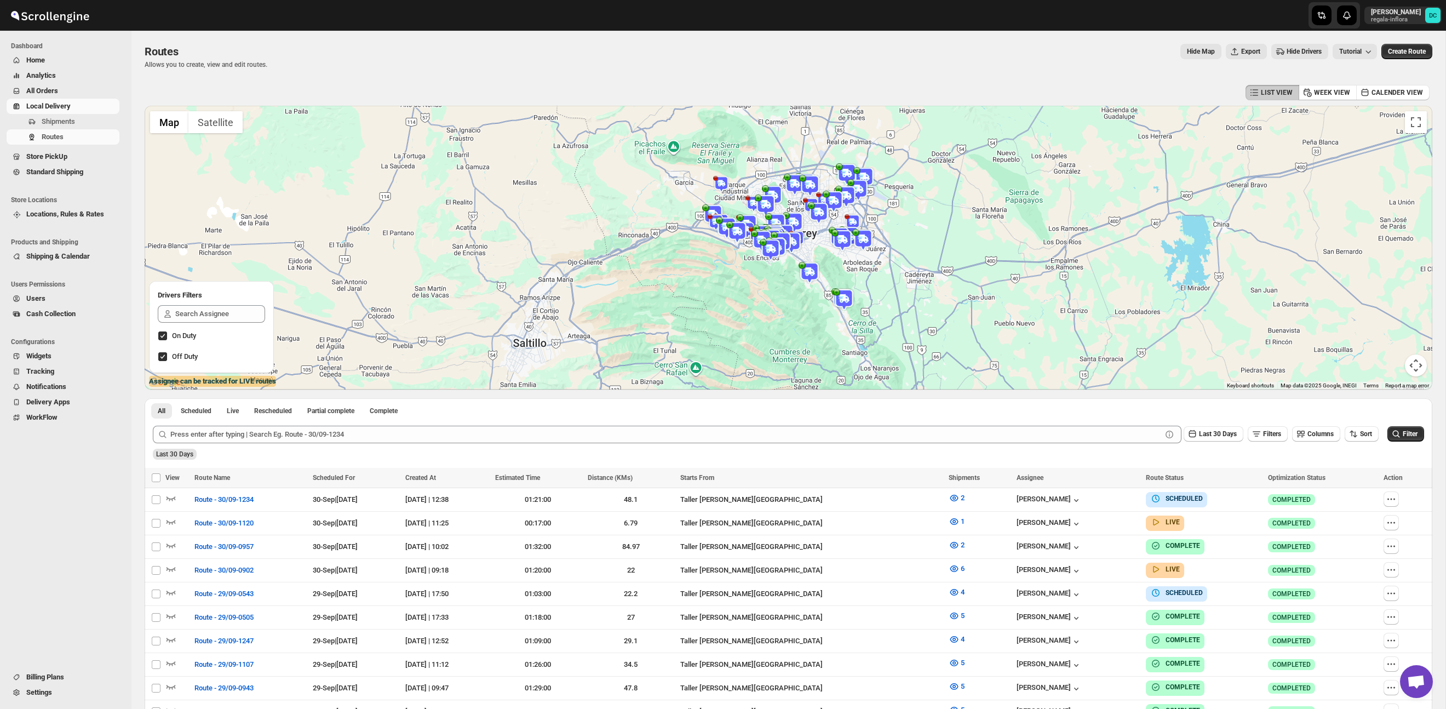
click at [58, 87] on span "All Orders" at bounding box center [42, 91] width 32 height 8
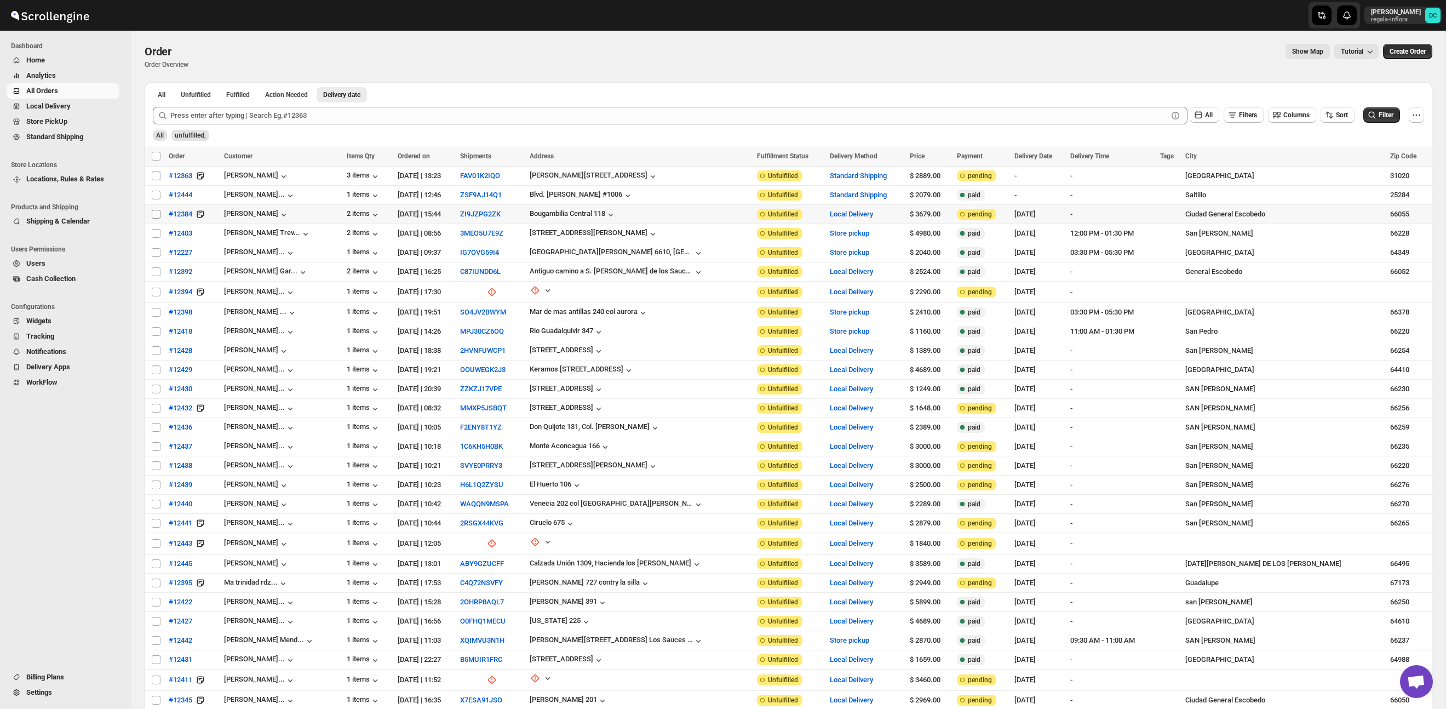
click at [156, 213] on input "Select order" at bounding box center [156, 214] width 9 height 9
checkbox input "true"
click at [155, 237] on input "Select order" at bounding box center [156, 233] width 9 height 9
checkbox input "true"
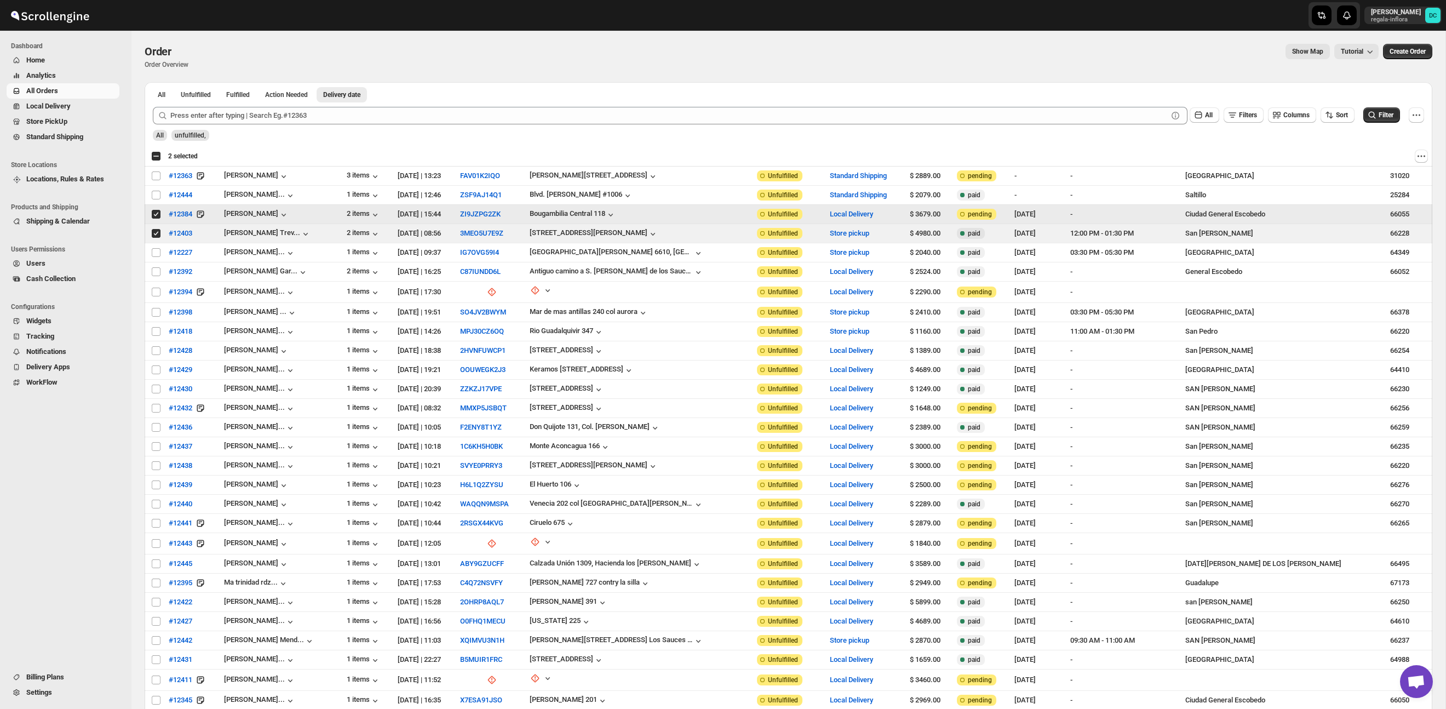
drag, startPoint x: 153, startPoint y: 215, endPoint x: 155, endPoint y: 231, distance: 15.9
click at [153, 216] on input "Select order" at bounding box center [156, 214] width 9 height 9
checkbox input "false"
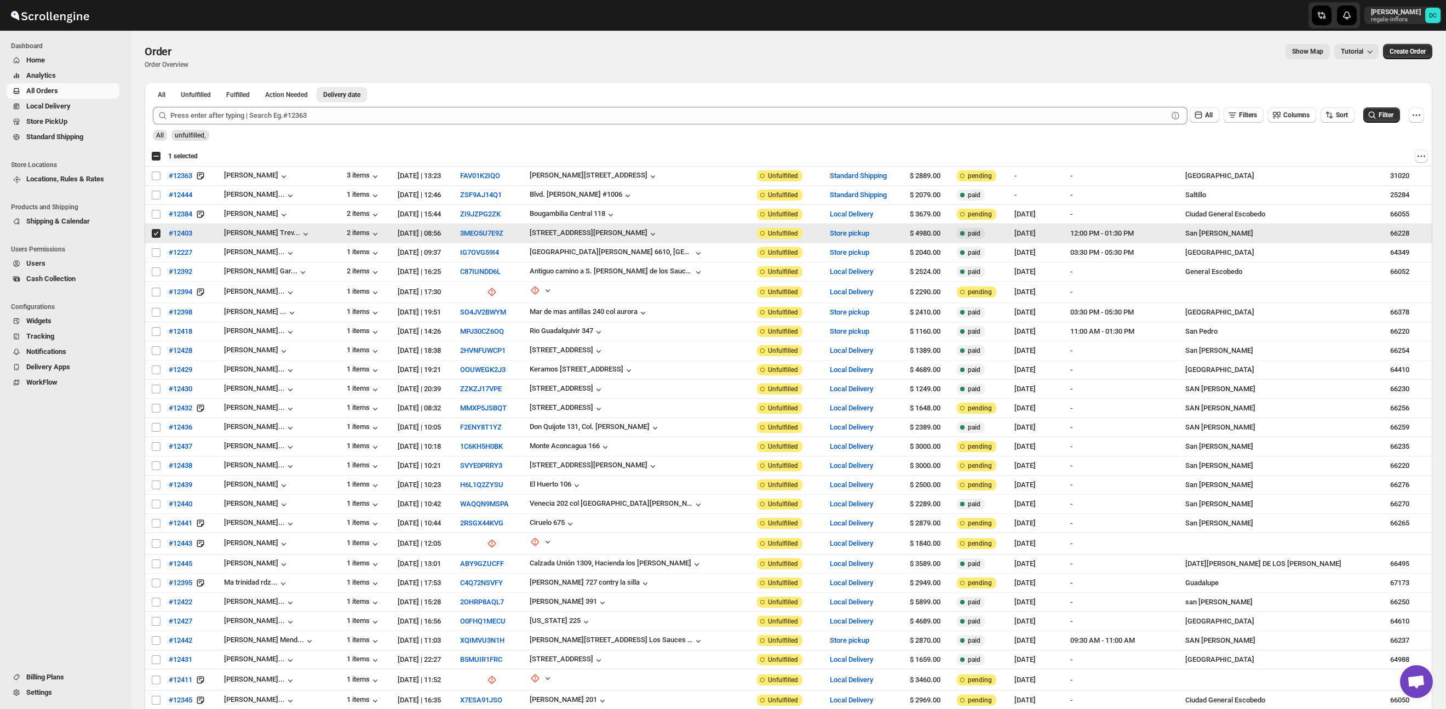
drag, startPoint x: 155, startPoint y: 237, endPoint x: 406, endPoint y: 9, distance: 338.6
click at [155, 236] on input "Select order" at bounding box center [156, 233] width 9 height 9
checkbox input "false"
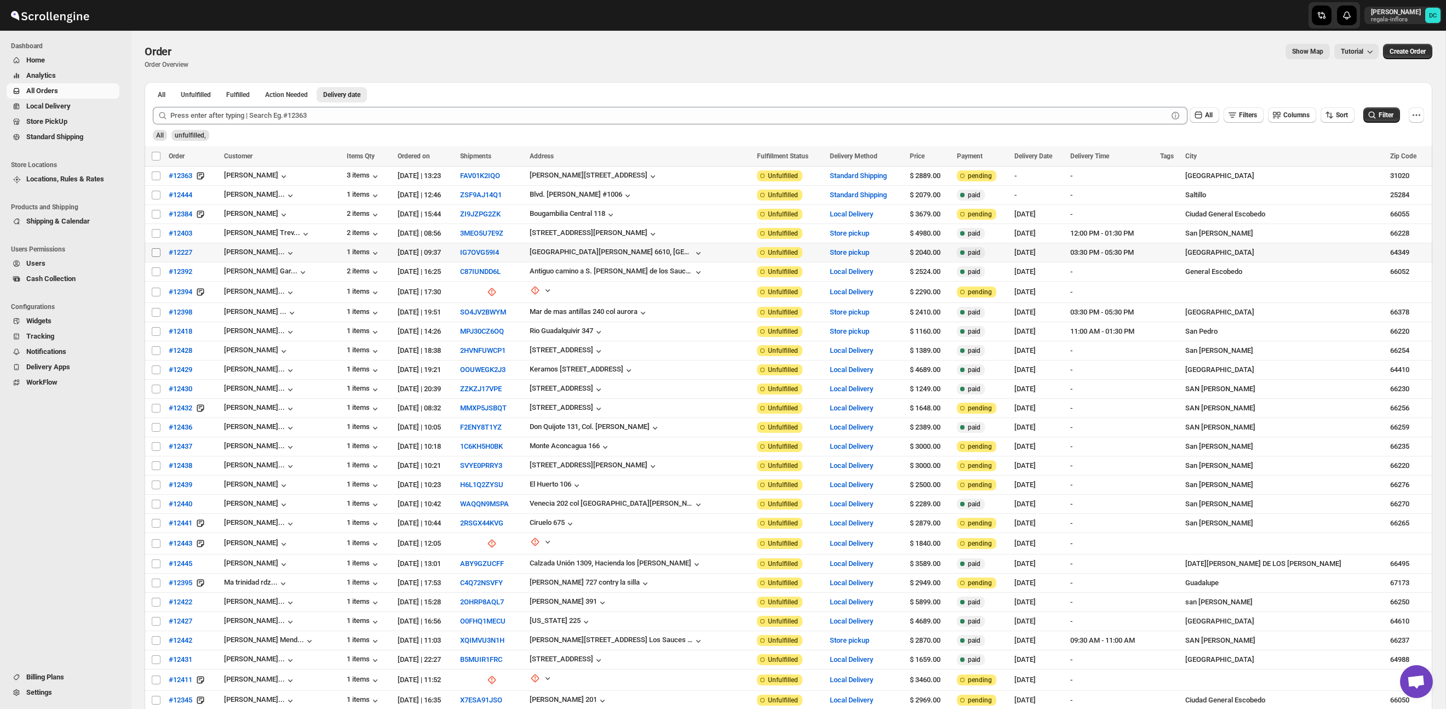
click at [153, 252] on input "Select order" at bounding box center [156, 252] width 9 height 9
checkbox input "true"
click at [155, 274] on input "Select order" at bounding box center [156, 271] width 9 height 9
checkbox input "true"
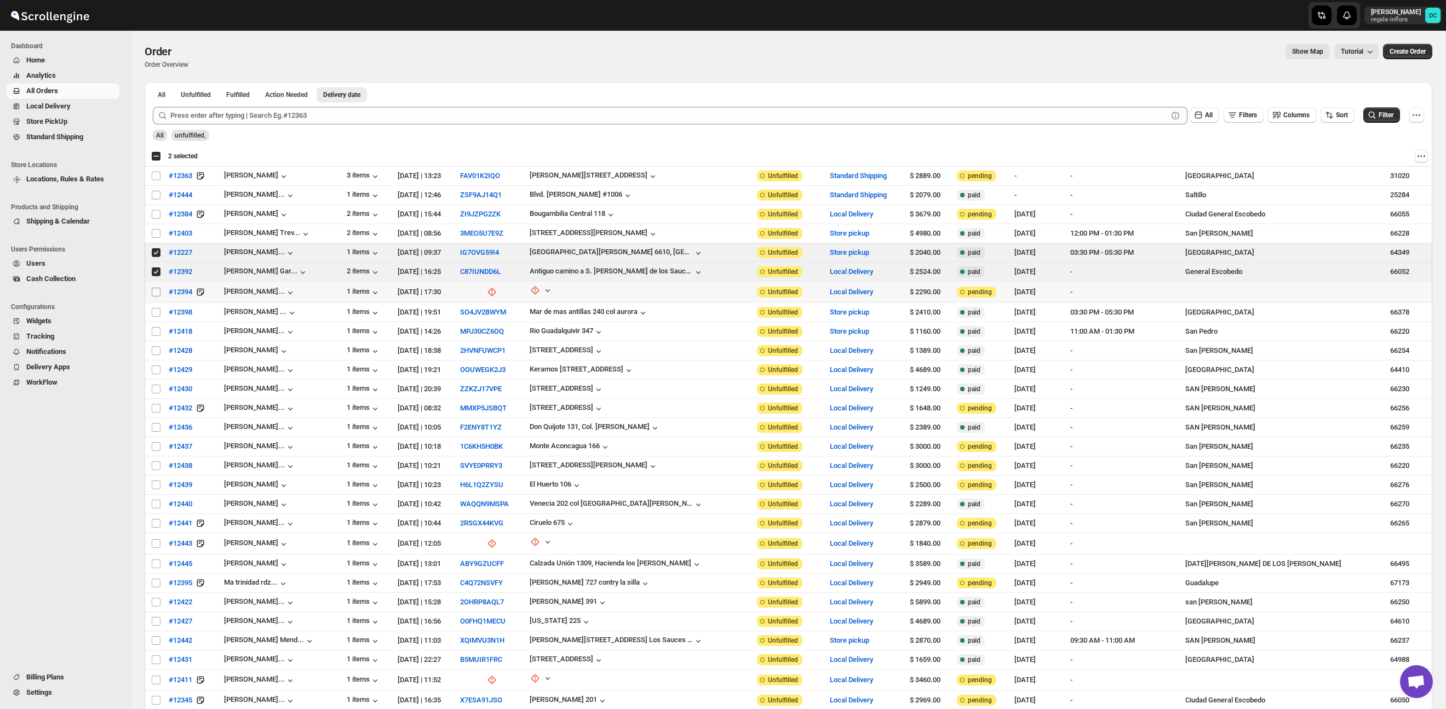
click at [153, 290] on input "Select order" at bounding box center [156, 292] width 9 height 9
checkbox input "true"
click at [153, 312] on input "Select order" at bounding box center [156, 312] width 9 height 9
checkbox input "true"
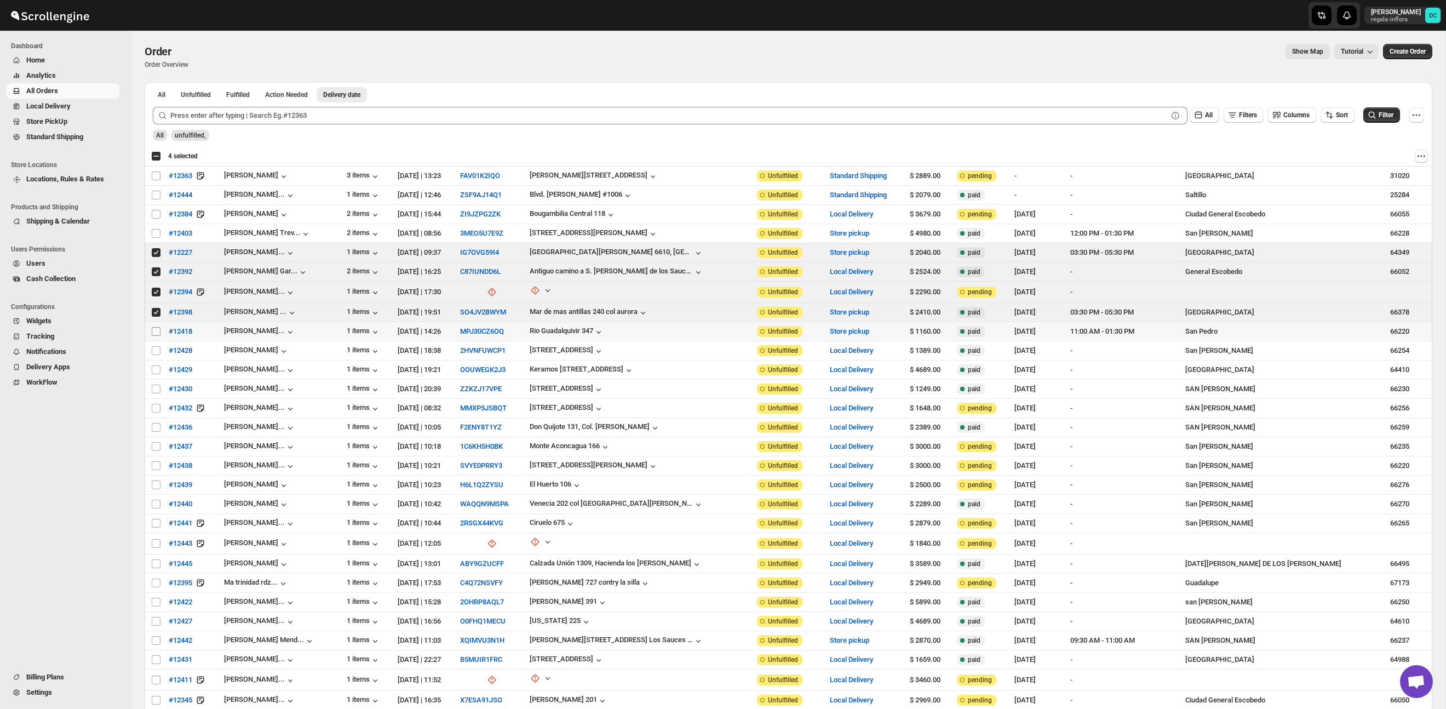
click at [154, 333] on input "Select order" at bounding box center [156, 331] width 9 height 9
checkbox input "true"
click at [156, 351] on input "Select order" at bounding box center [156, 350] width 9 height 9
checkbox input "true"
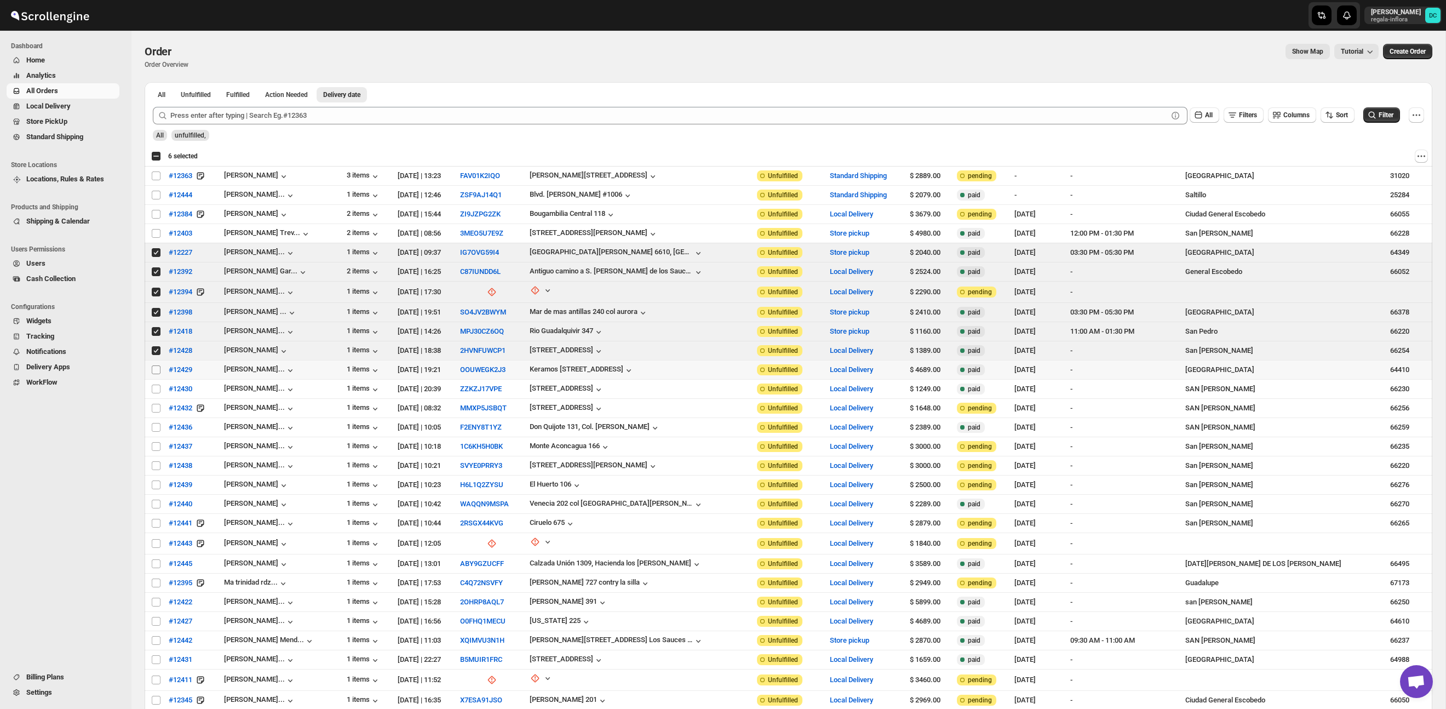
click at [156, 370] on input "Select order" at bounding box center [156, 369] width 9 height 9
checkbox input "true"
click at [155, 390] on input "Select order" at bounding box center [156, 389] width 9 height 9
checkbox input "true"
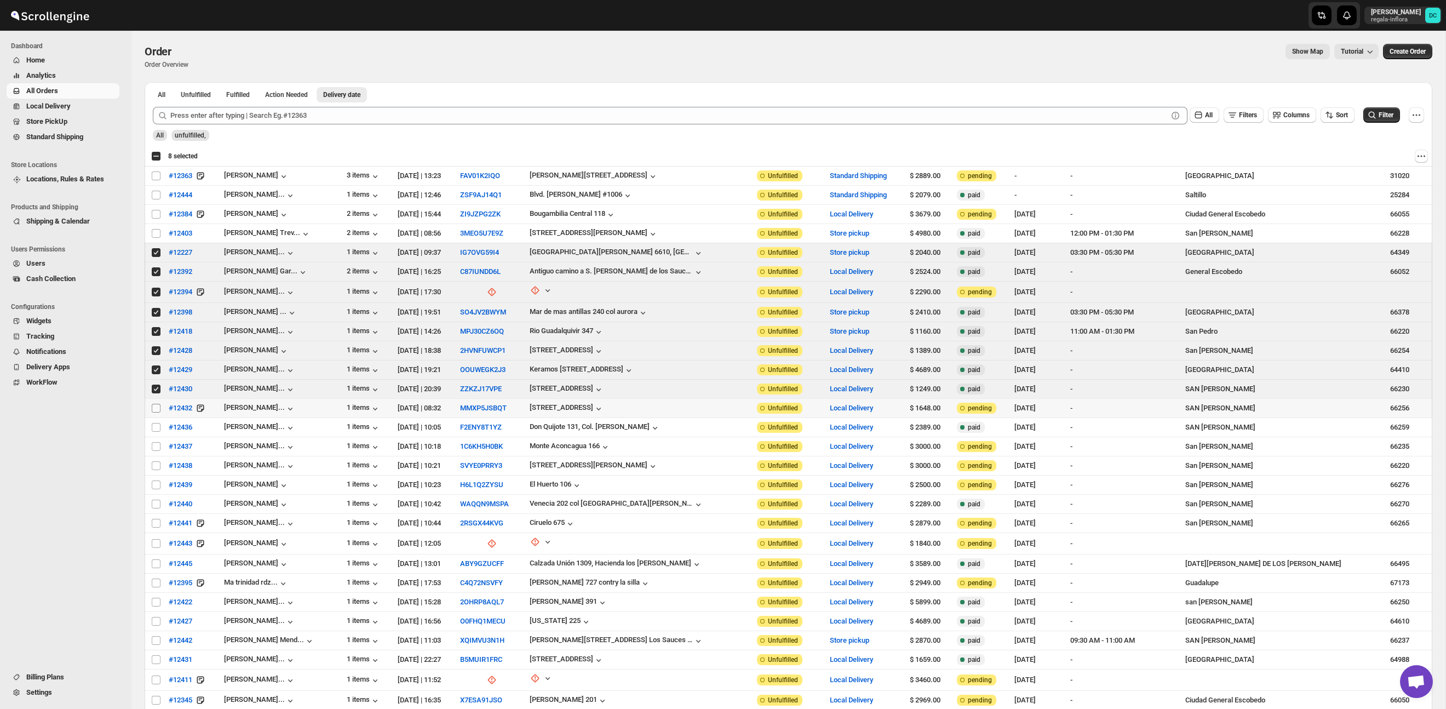
click at [152, 410] on input "Select order" at bounding box center [156, 408] width 9 height 9
checkbox input "true"
click at [157, 428] on input "Select order" at bounding box center [156, 427] width 9 height 9
checkbox input "true"
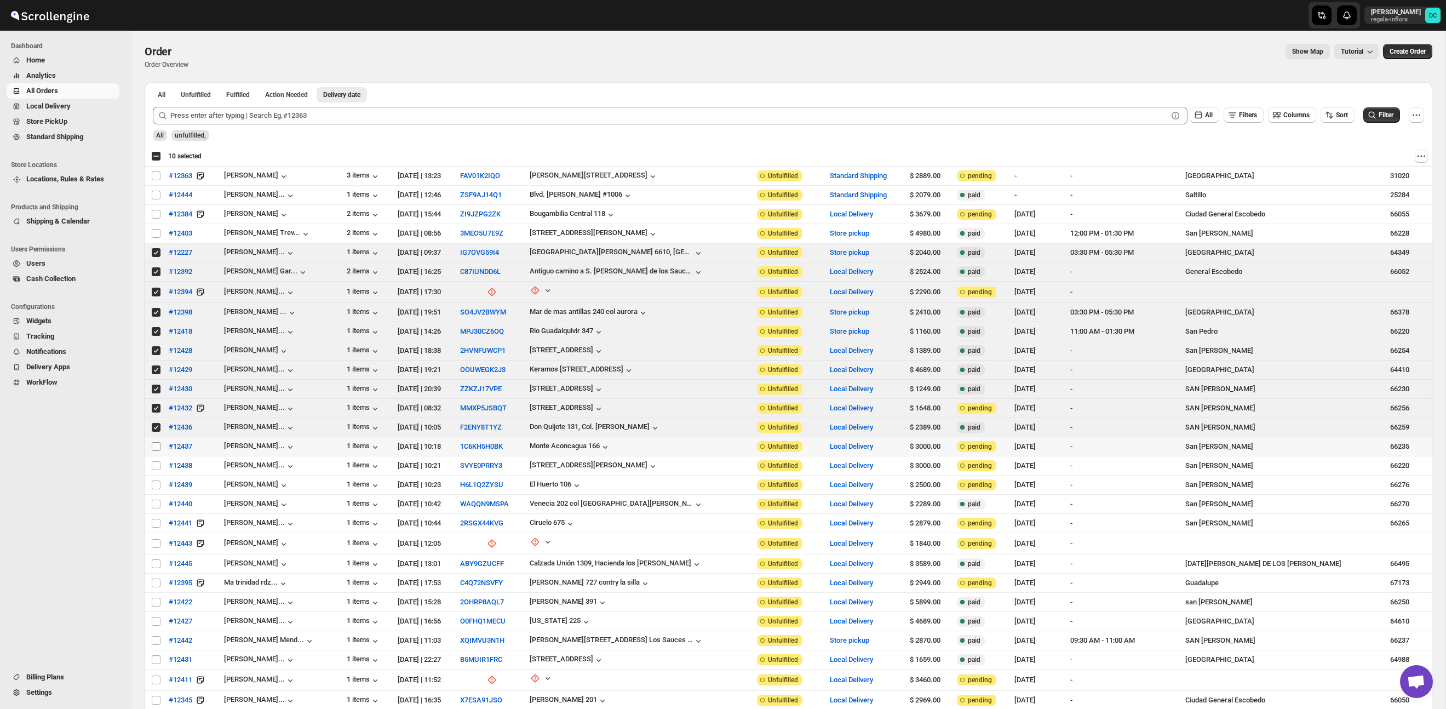
click at [157, 451] on input "Select order" at bounding box center [156, 446] width 9 height 9
checkbox input "true"
click at [157, 467] on input "Select order" at bounding box center [156, 465] width 9 height 9
checkbox input "true"
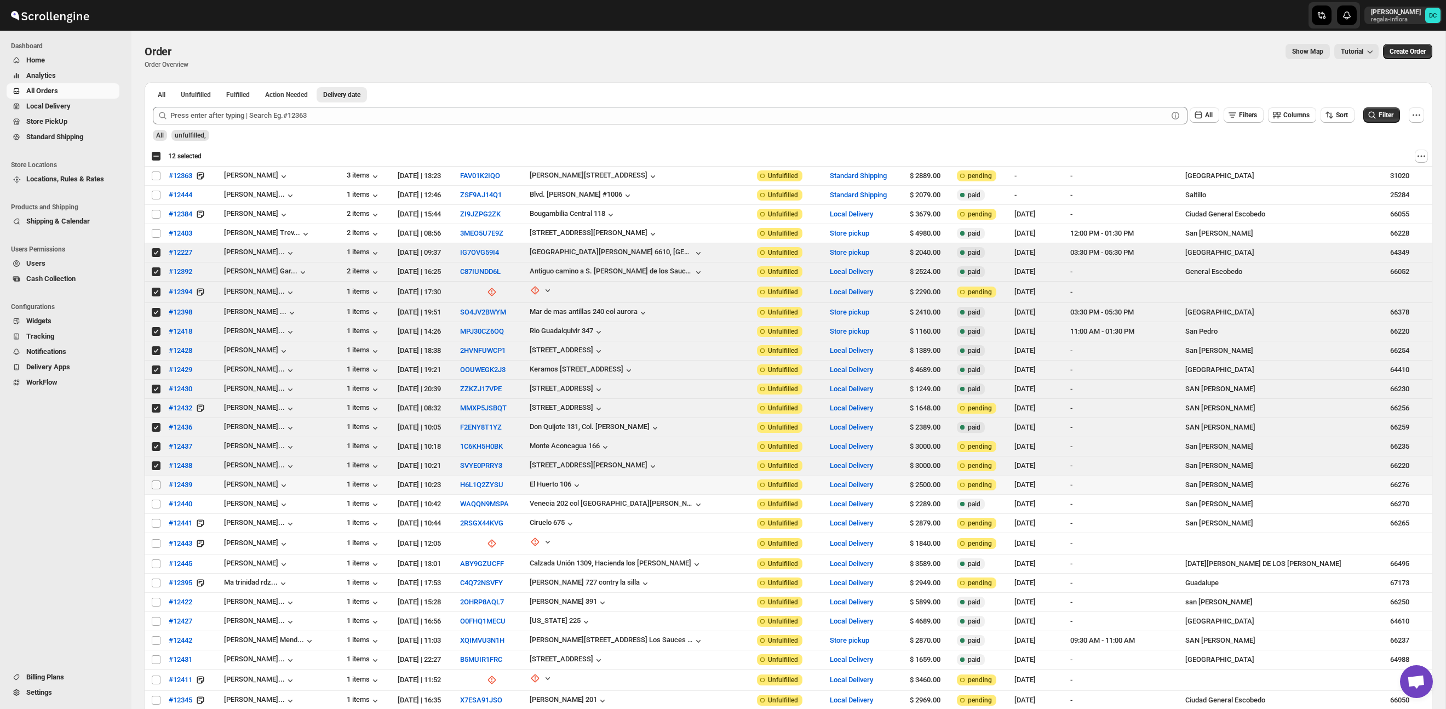
click at [156, 489] on input "Select order" at bounding box center [156, 484] width 9 height 9
checkbox input "true"
click at [156, 506] on input "Select order" at bounding box center [156, 504] width 9 height 9
checkbox input "true"
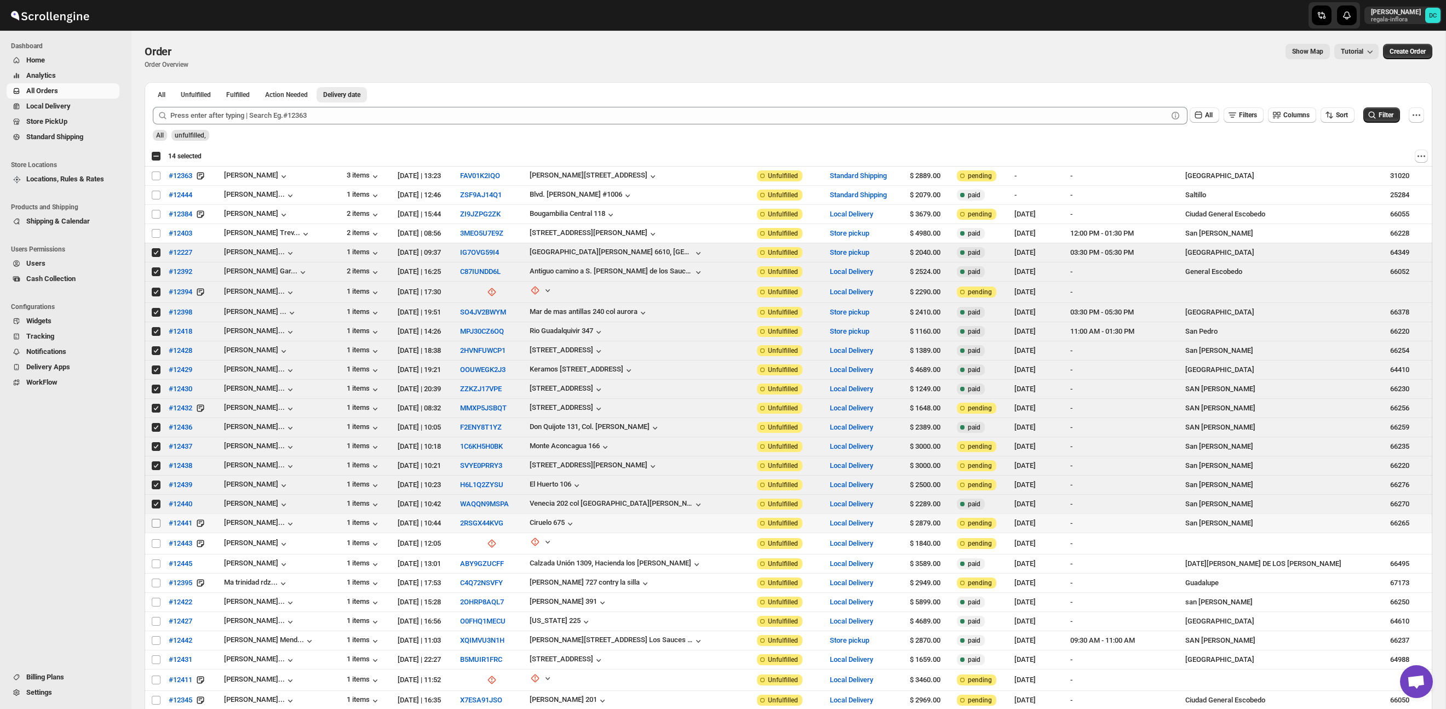
click at [157, 526] on input "Select order" at bounding box center [156, 523] width 9 height 9
checkbox input "true"
click at [157, 542] on input "Select order" at bounding box center [156, 543] width 9 height 9
checkbox input "true"
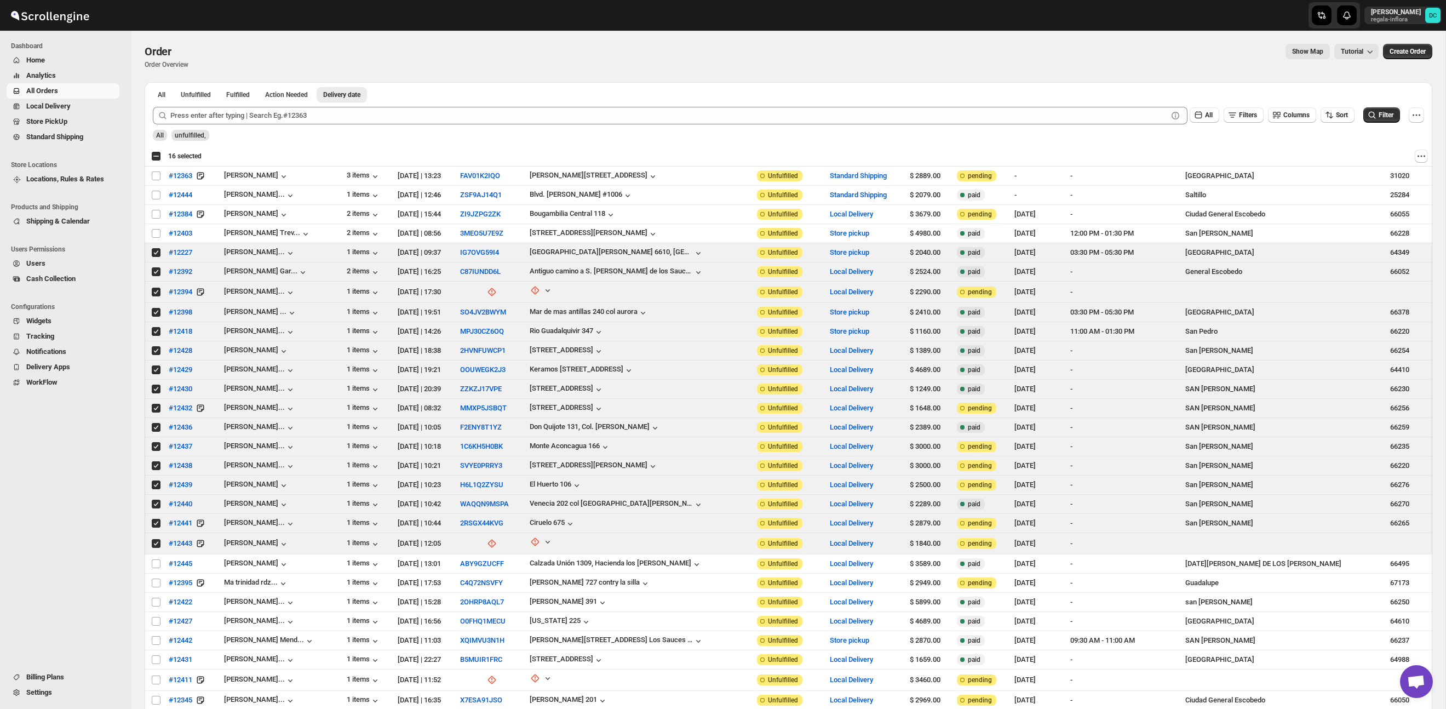
click at [157, 157] on div "Select all 31 orders 16 selected" at bounding box center [176, 156] width 50 height 10
checkbox input "true"
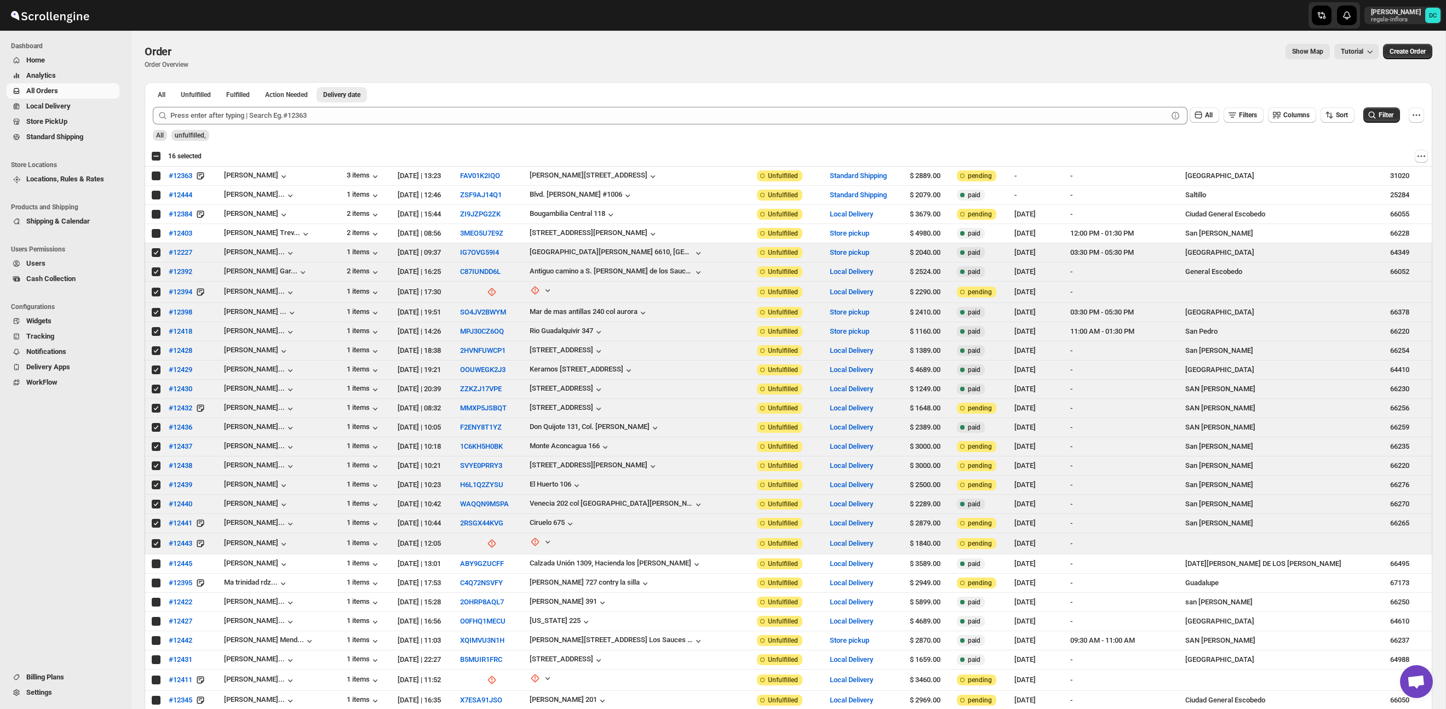
checkbox input "true"
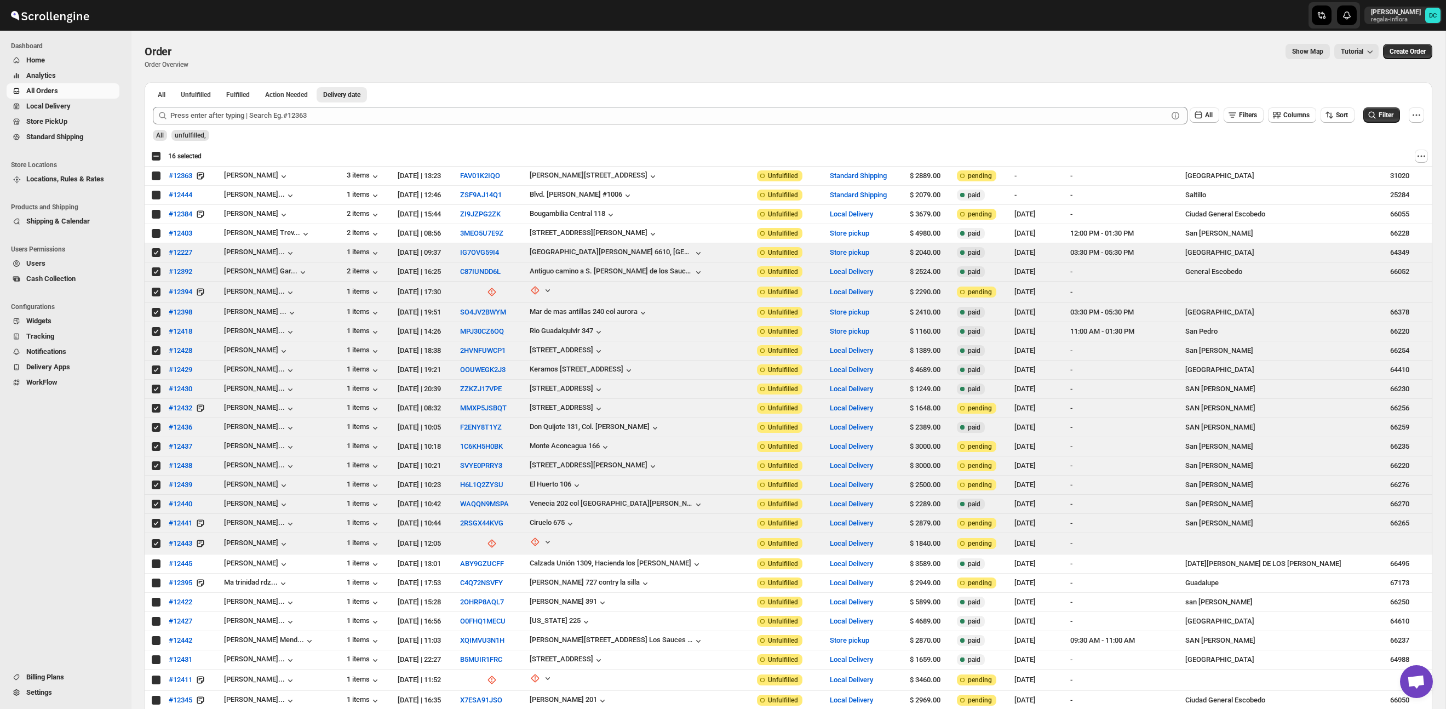
checkbox input "true"
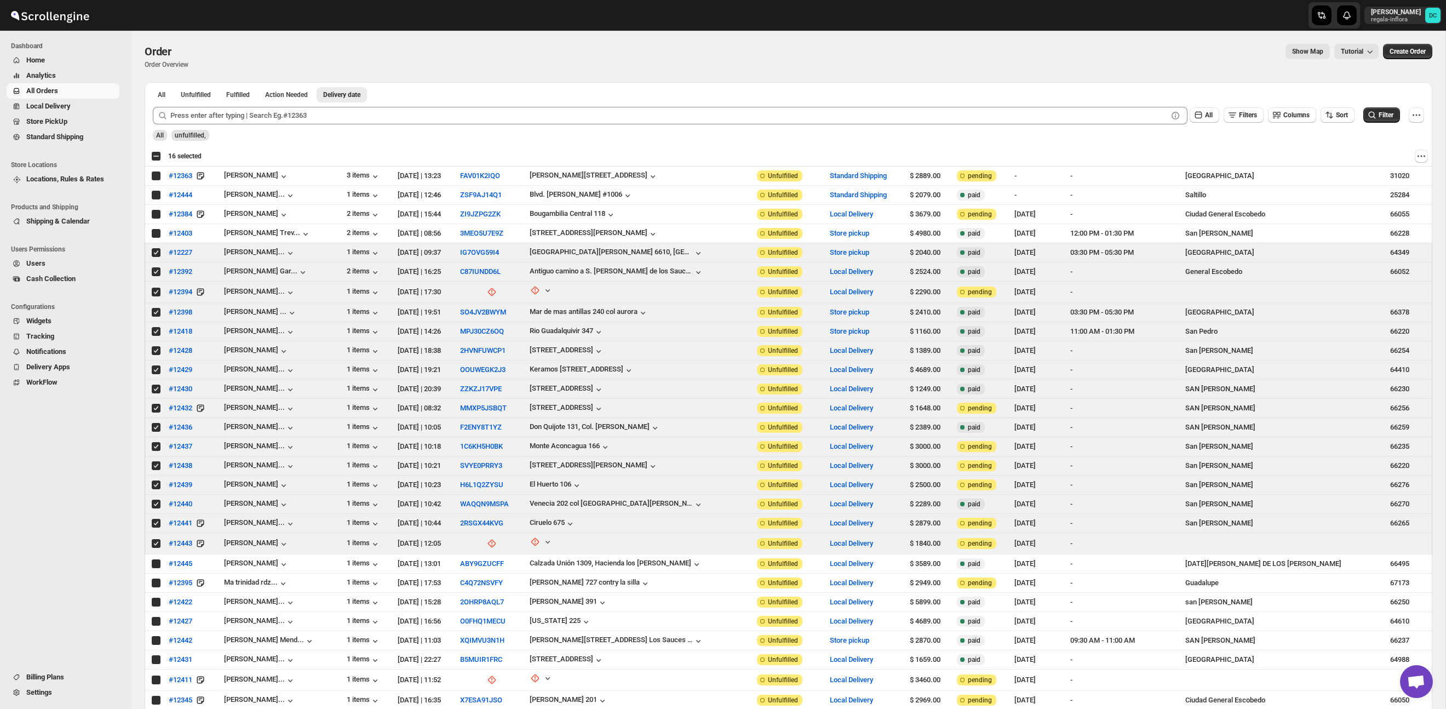
checkbox input "true"
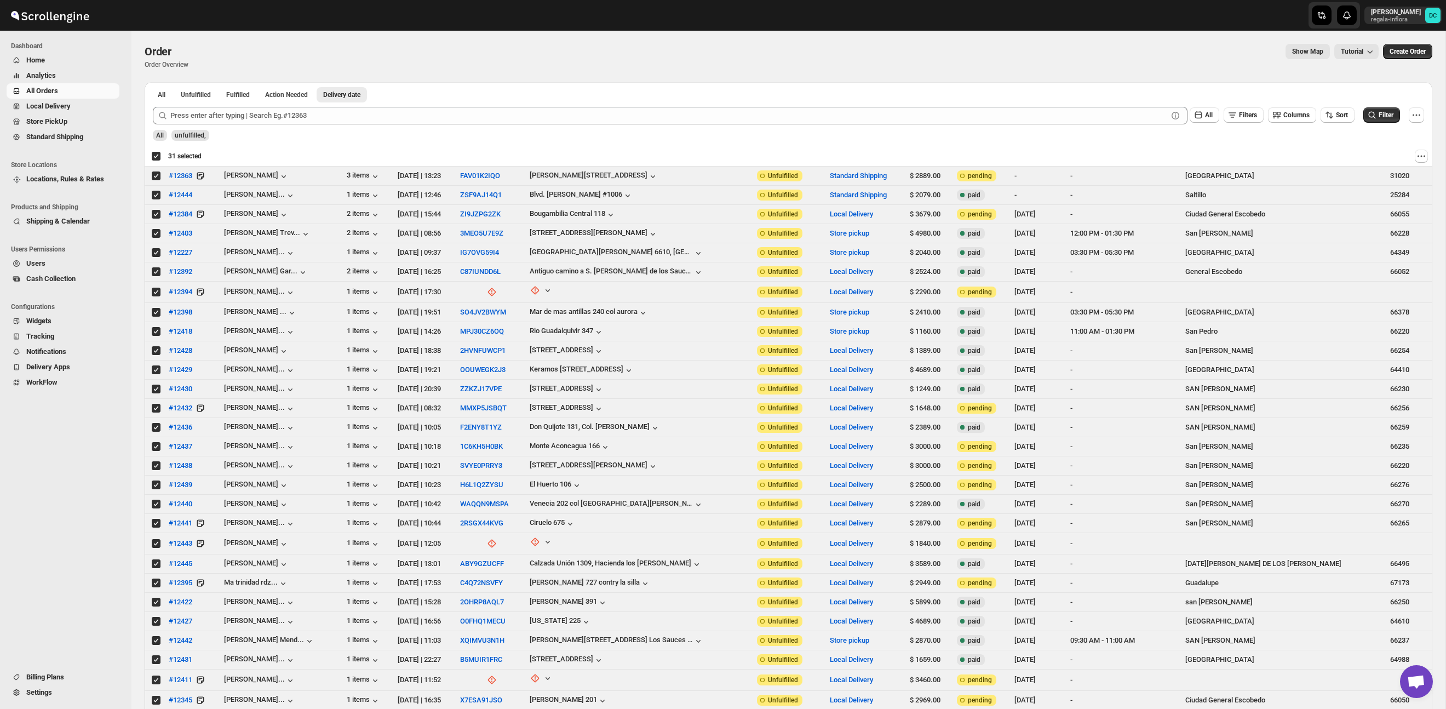
click at [155, 157] on div "Deselect all 31 orders 31 selected" at bounding box center [176, 156] width 50 height 10
checkbox input "false"
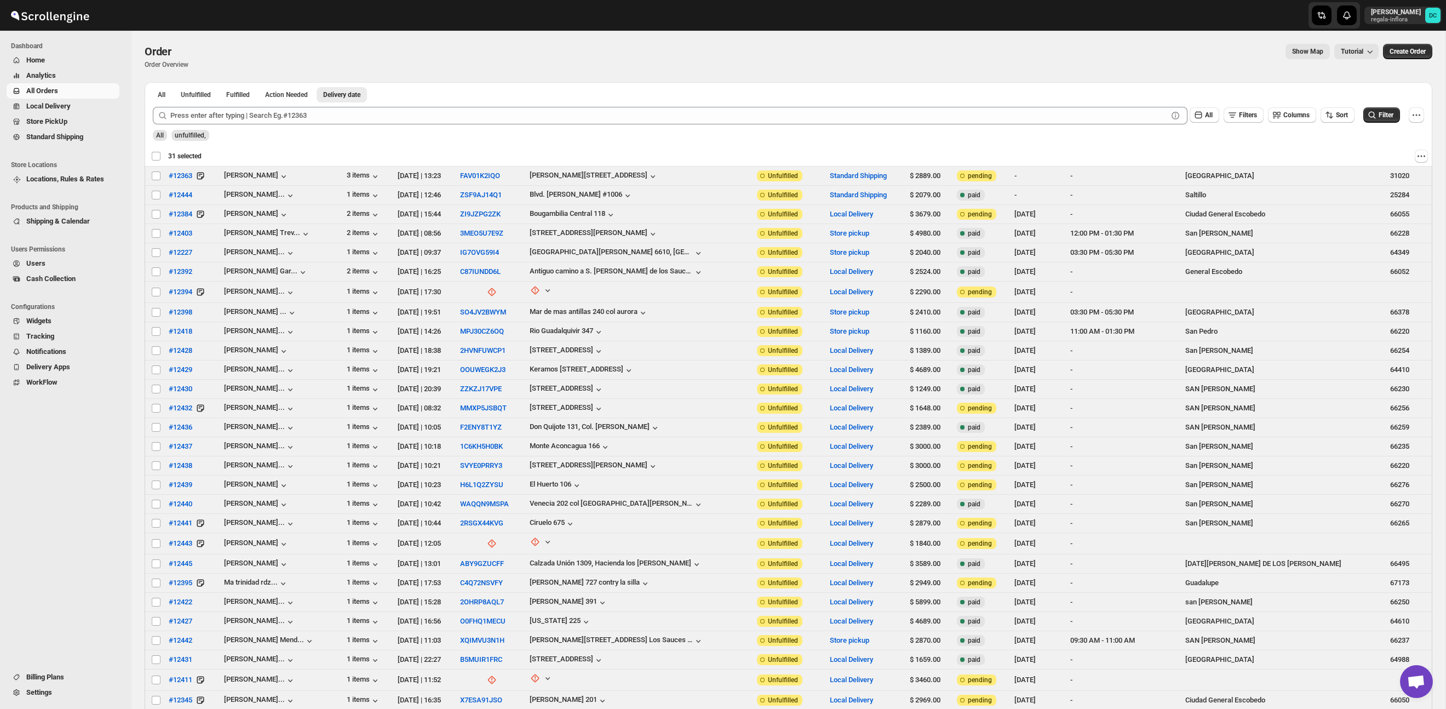
checkbox input "false"
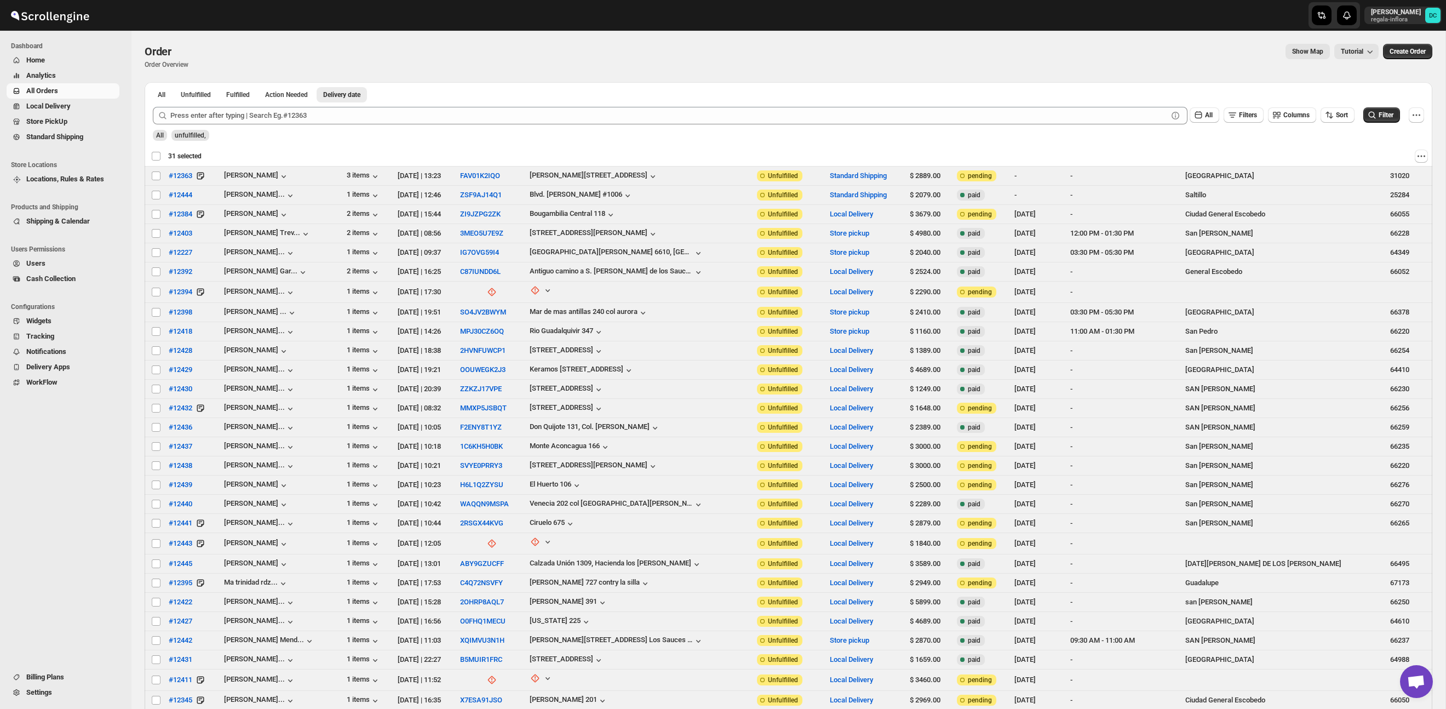
checkbox input "false"
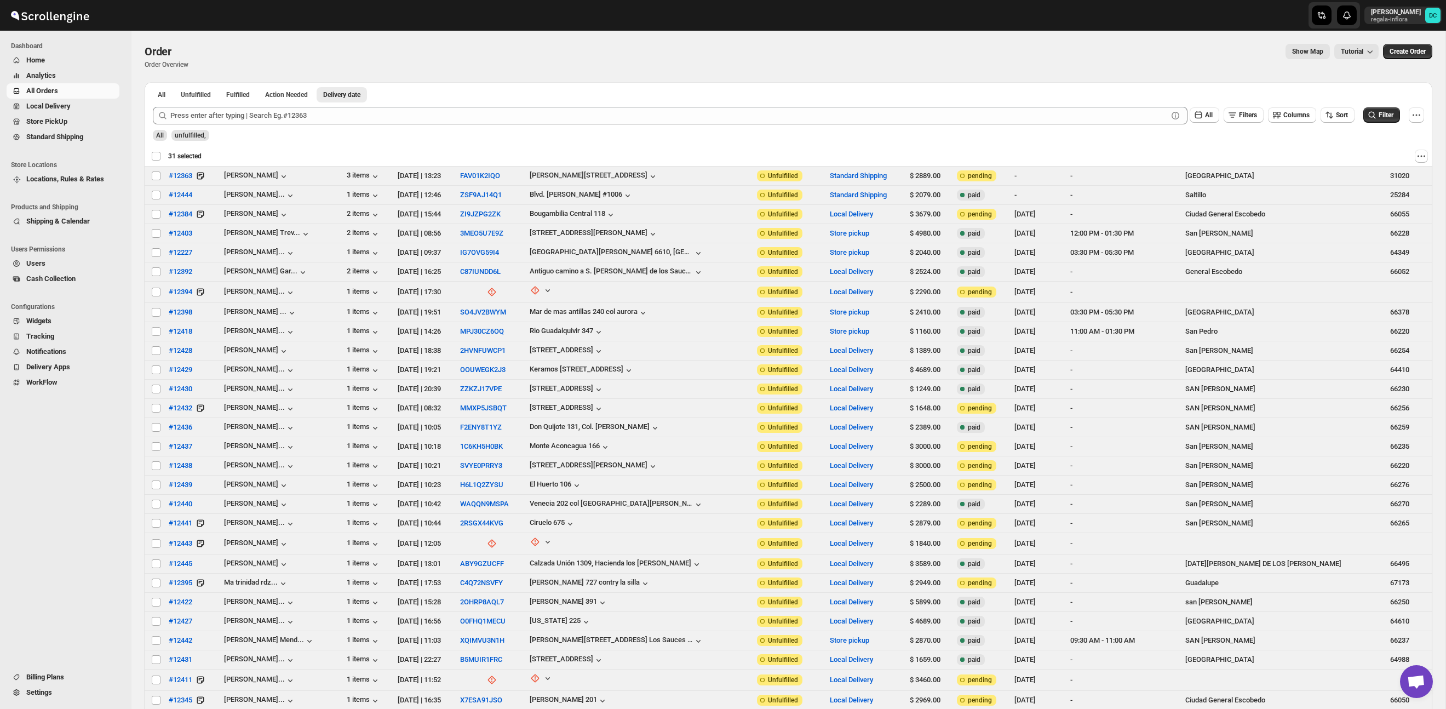
checkbox input "false"
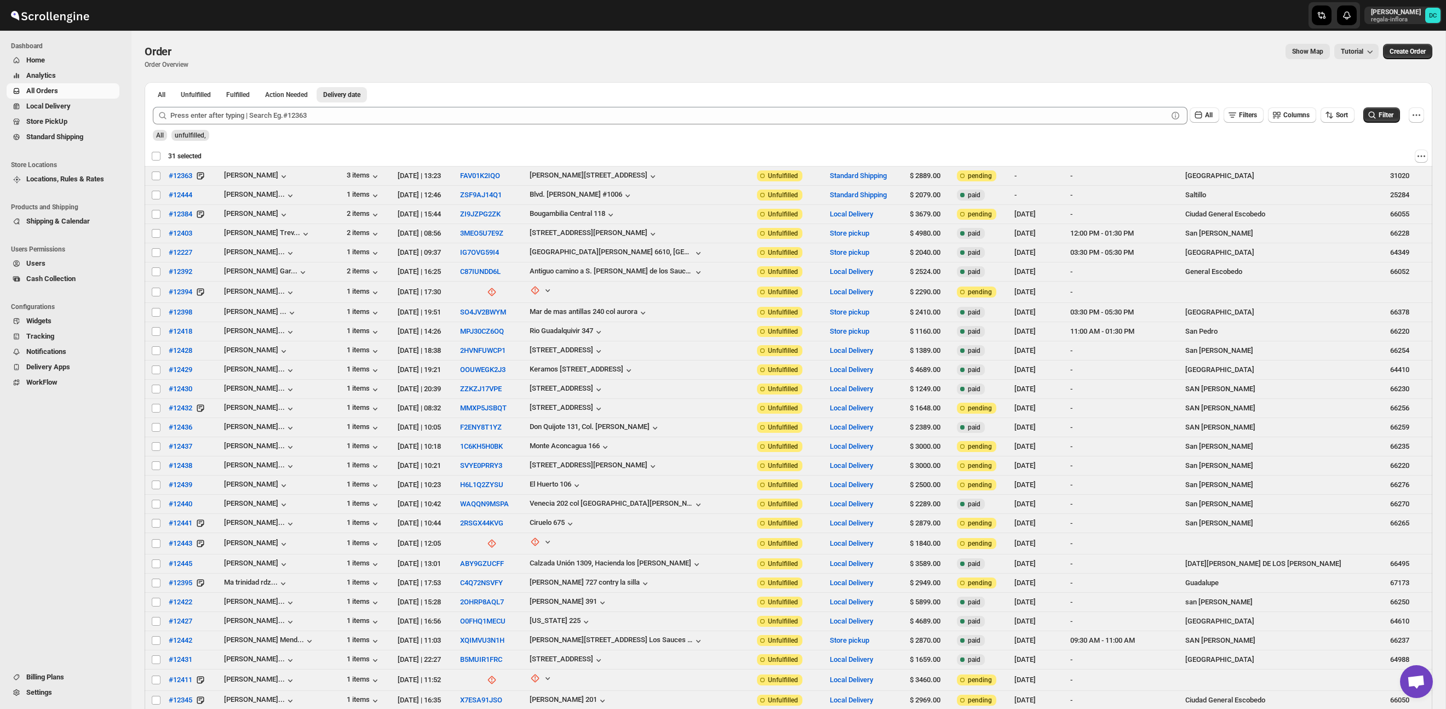
checkbox input "false"
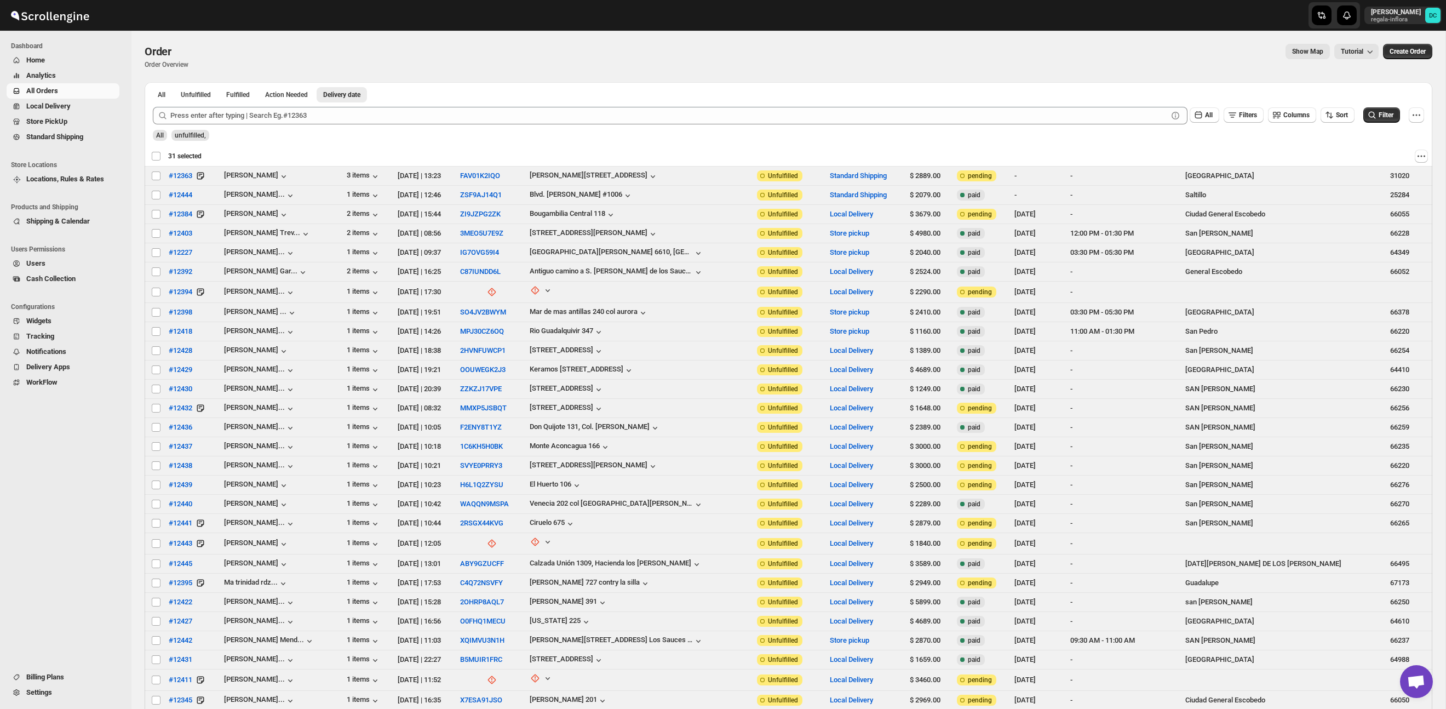
checkbox input "false"
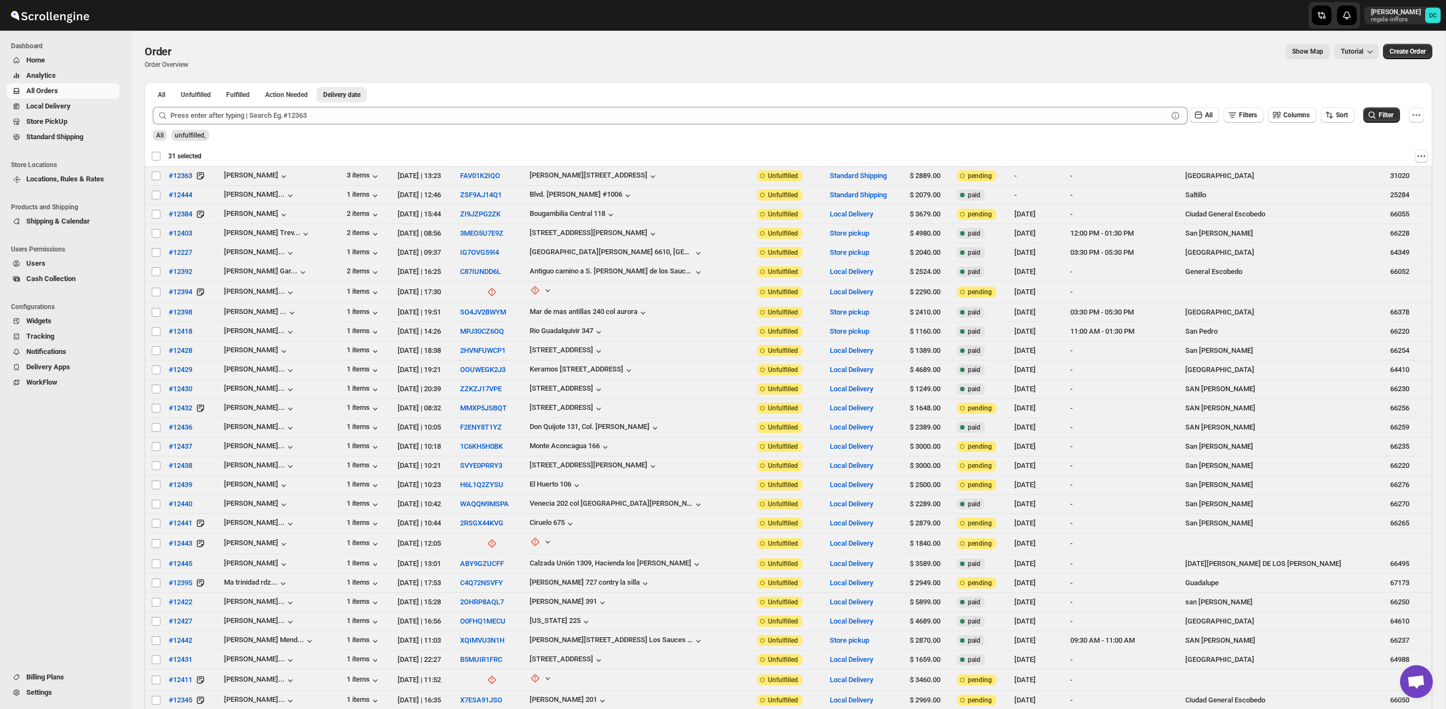
checkbox input "false"
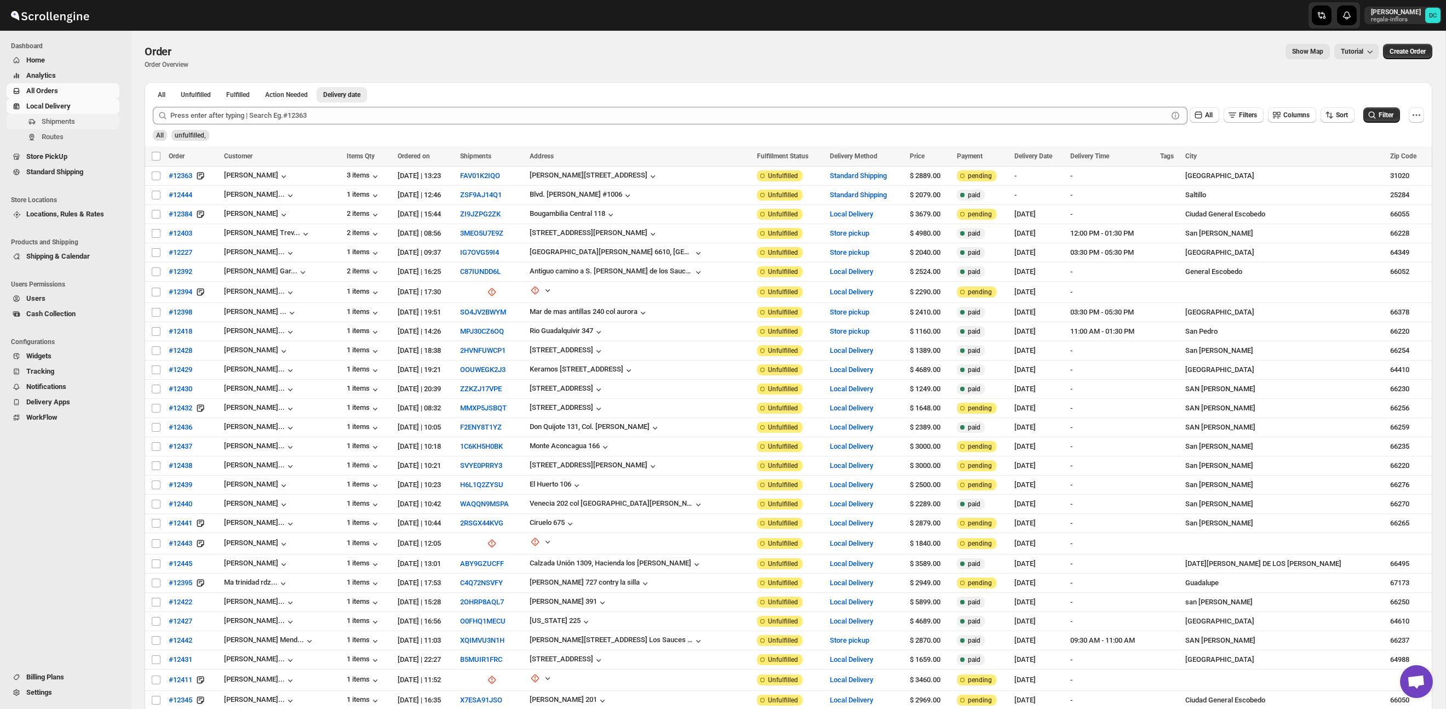
click at [83, 125] on span "Shipments" at bounding box center [80, 121] width 76 height 11
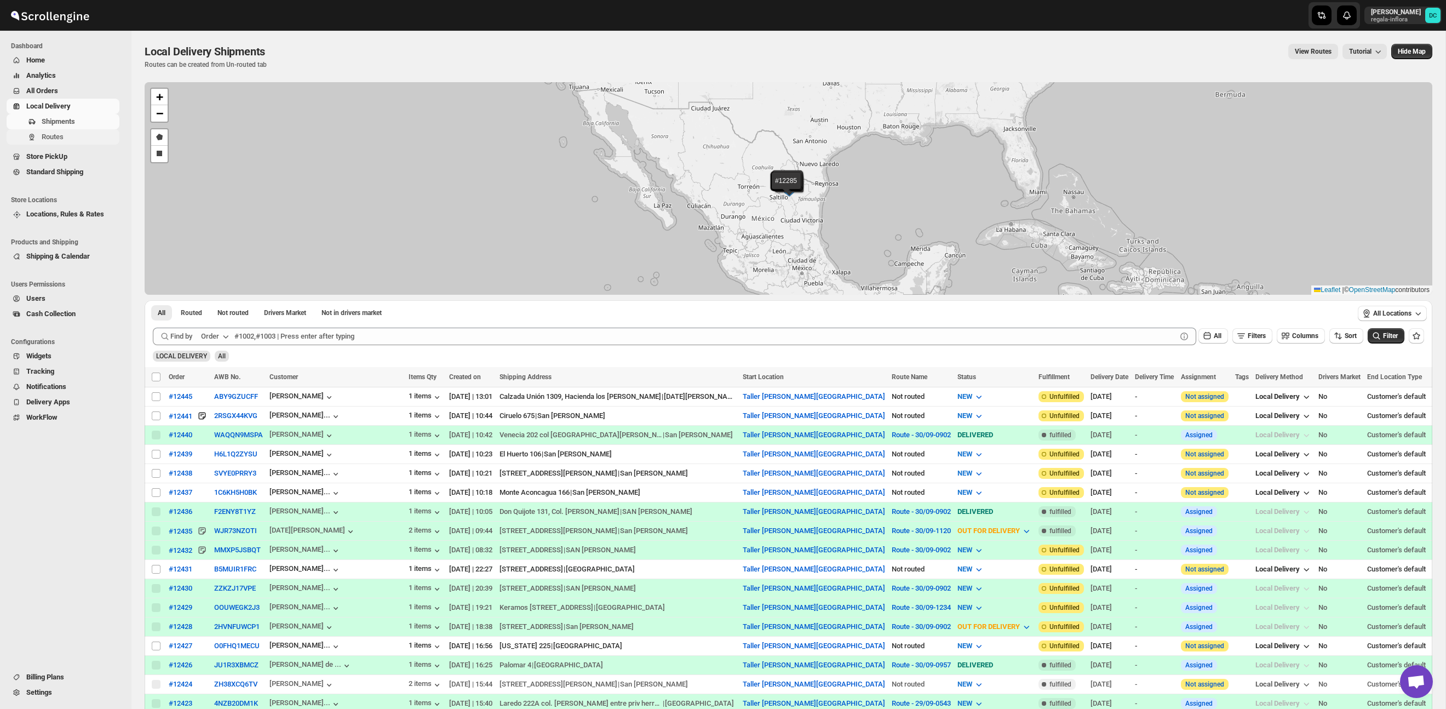
click at [63, 135] on span "Routes" at bounding box center [53, 137] width 22 height 8
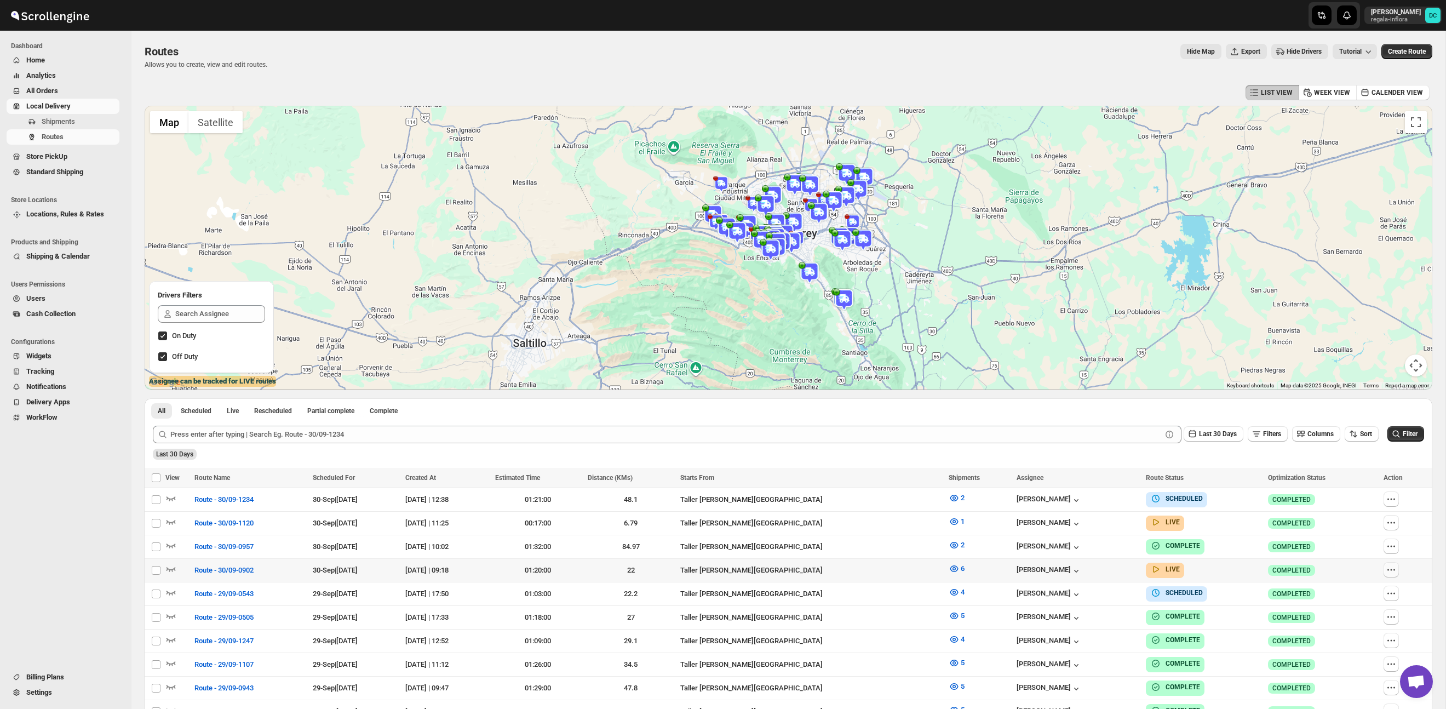
click at [1393, 568] on icon "button" at bounding box center [1391, 569] width 11 height 11
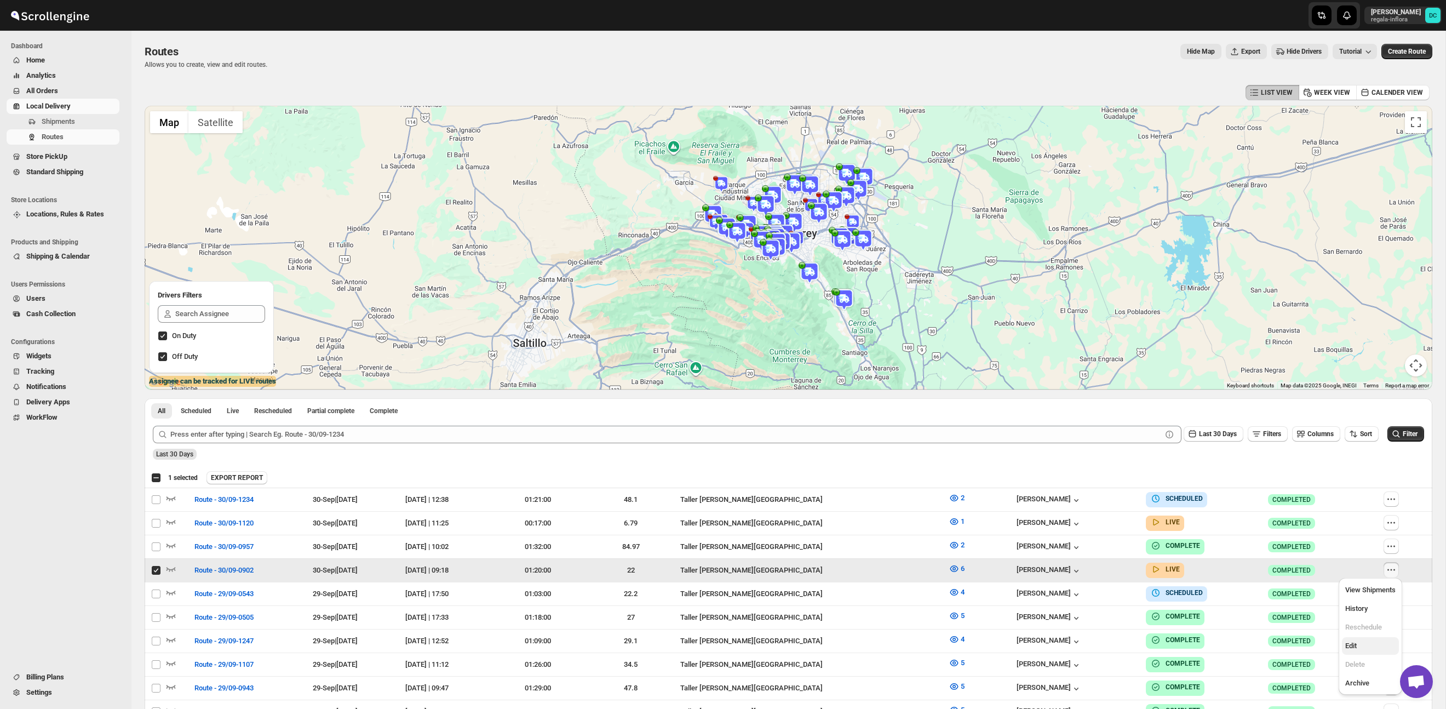
click at [1370, 643] on span "Edit" at bounding box center [1371, 645] width 50 height 11
checkbox input "false"
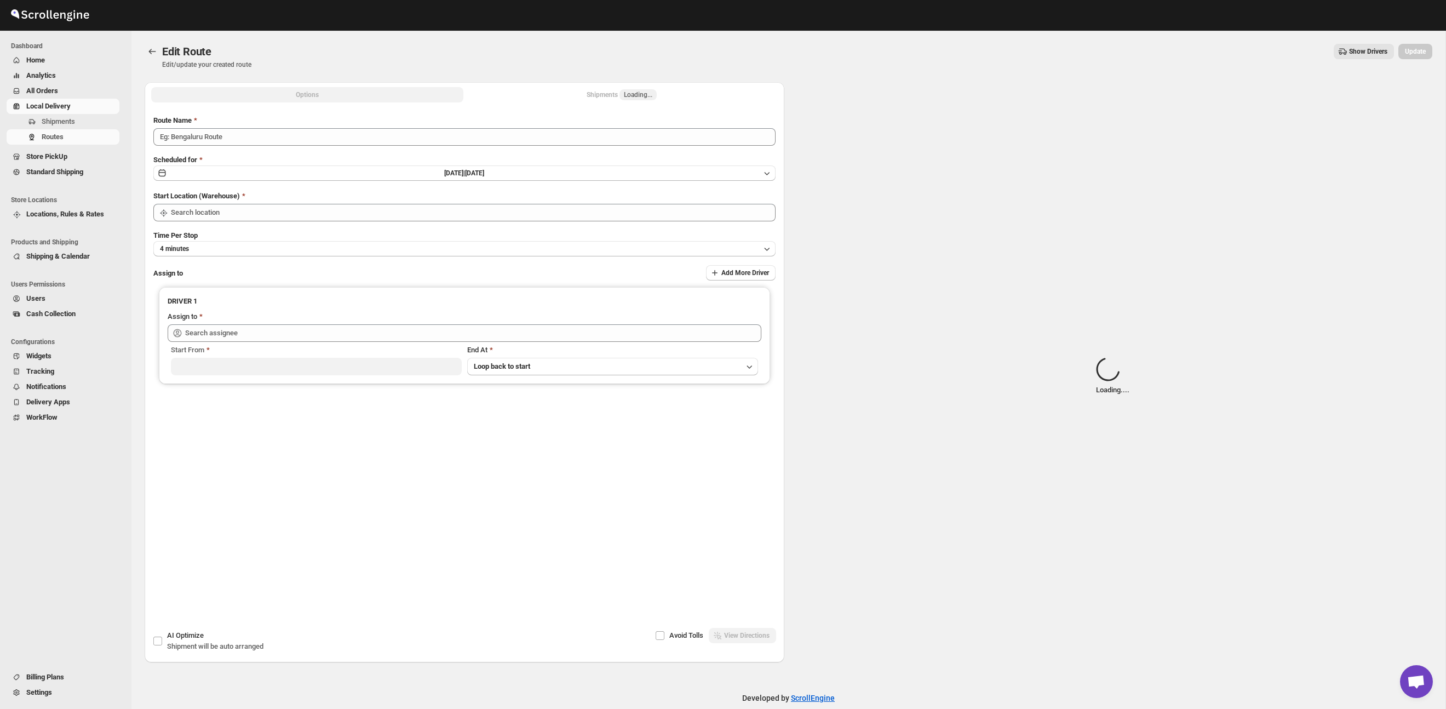
type input "Route - 30/09-0902"
type input "Taller [PERSON_NAME] del [PERSON_NAME][GEOGRAPHIC_DATA]"
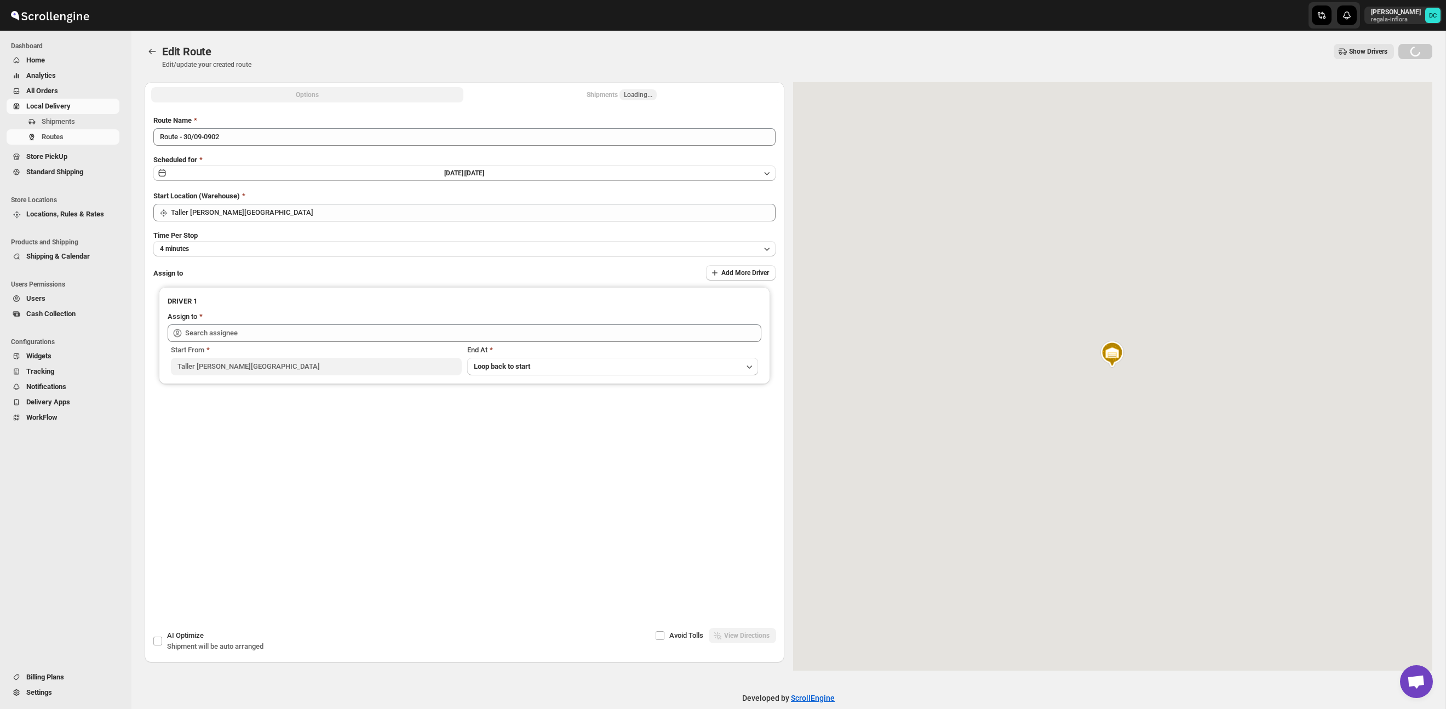
type input "[PERSON_NAME] [PERSON_NAME] ([EMAIL_ADDRESS][DOMAIN_NAME])"
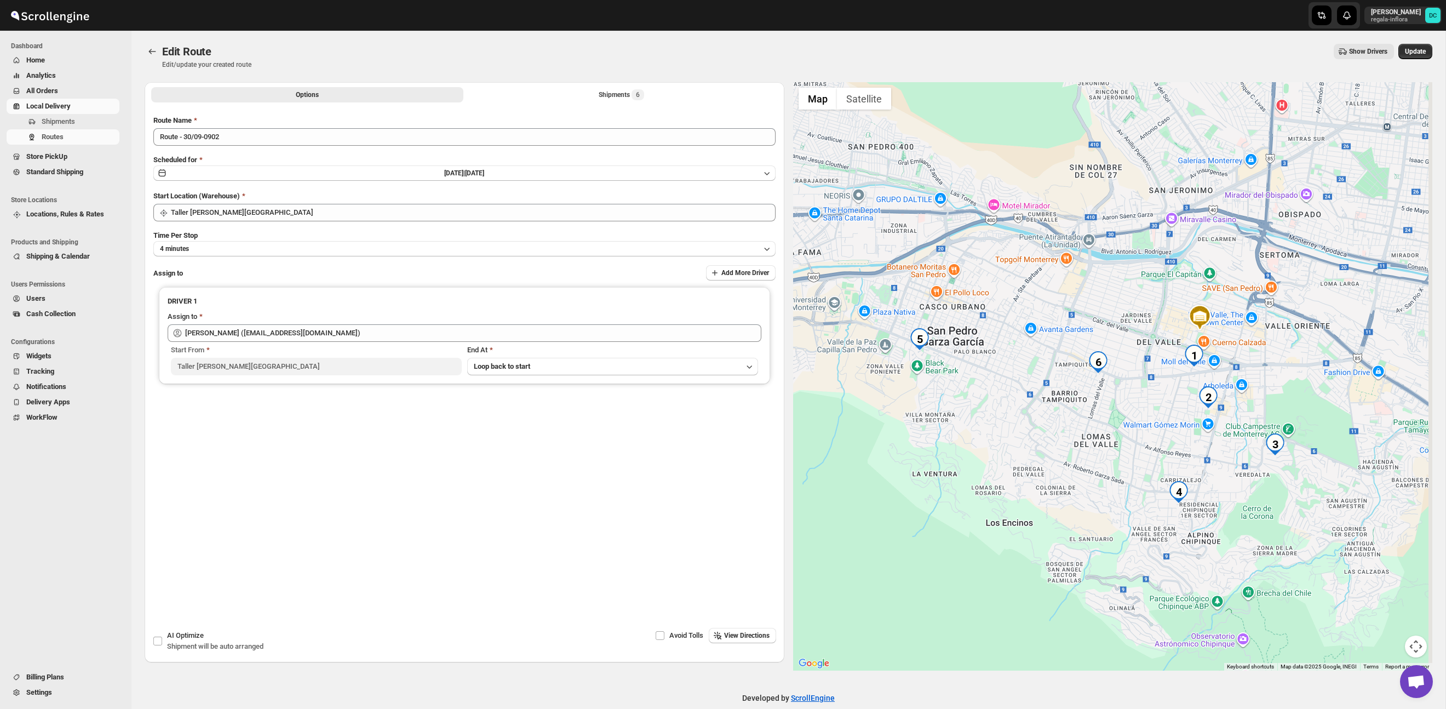
drag, startPoint x: 1136, startPoint y: 370, endPoint x: 1113, endPoint y: 433, distance: 67.6
click at [1113, 433] on div at bounding box center [1113, 376] width 640 height 588
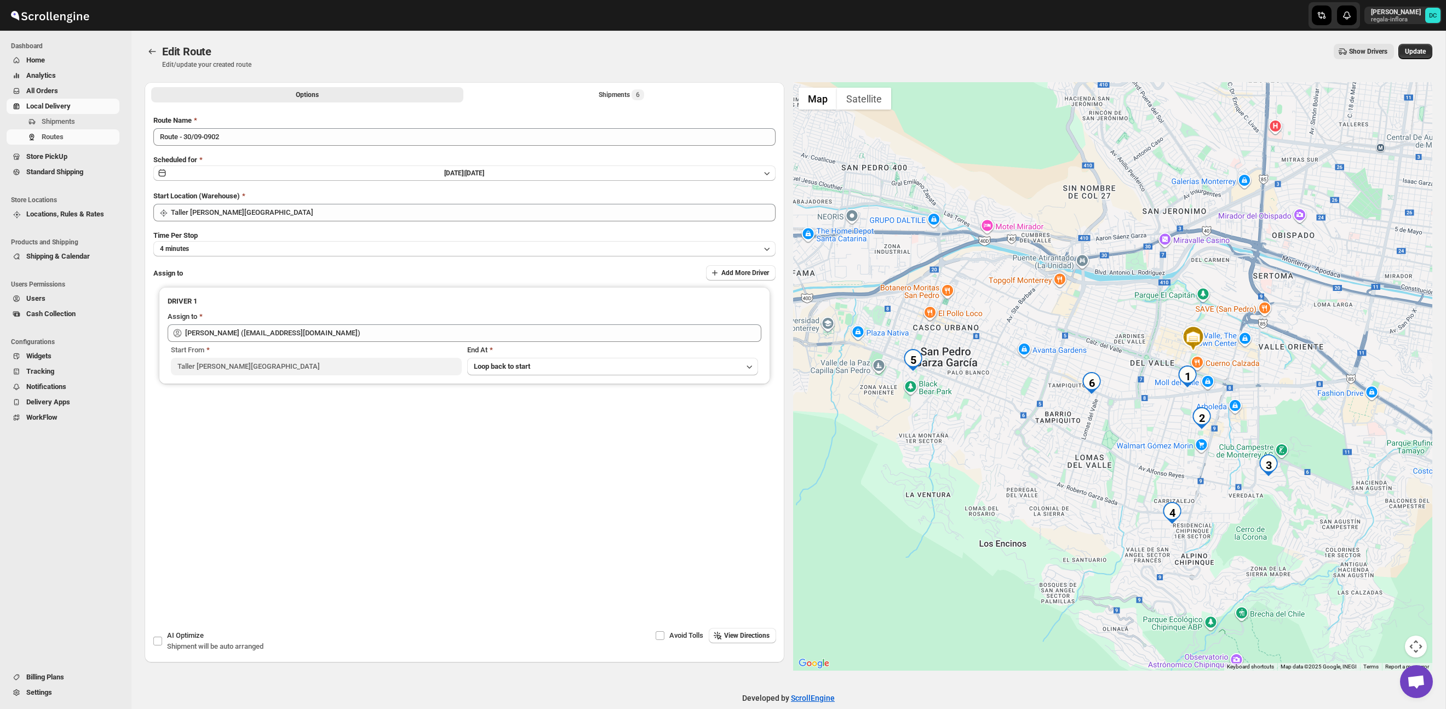
drag, startPoint x: 1146, startPoint y: 440, endPoint x: 1105, endPoint y: 395, distance: 60.9
click at [1129, 416] on div at bounding box center [1113, 376] width 640 height 588
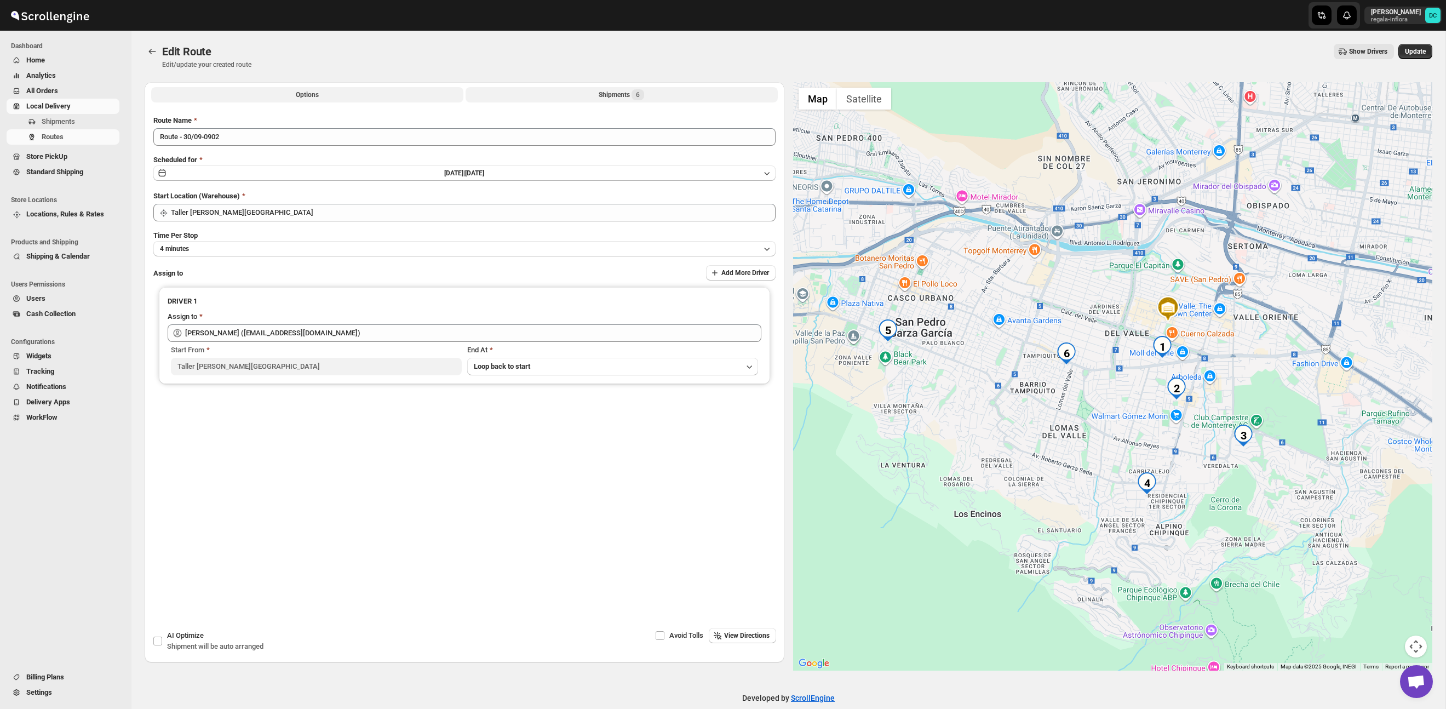
click at [627, 92] on div "Shipments 6" at bounding box center [621, 94] width 45 height 11
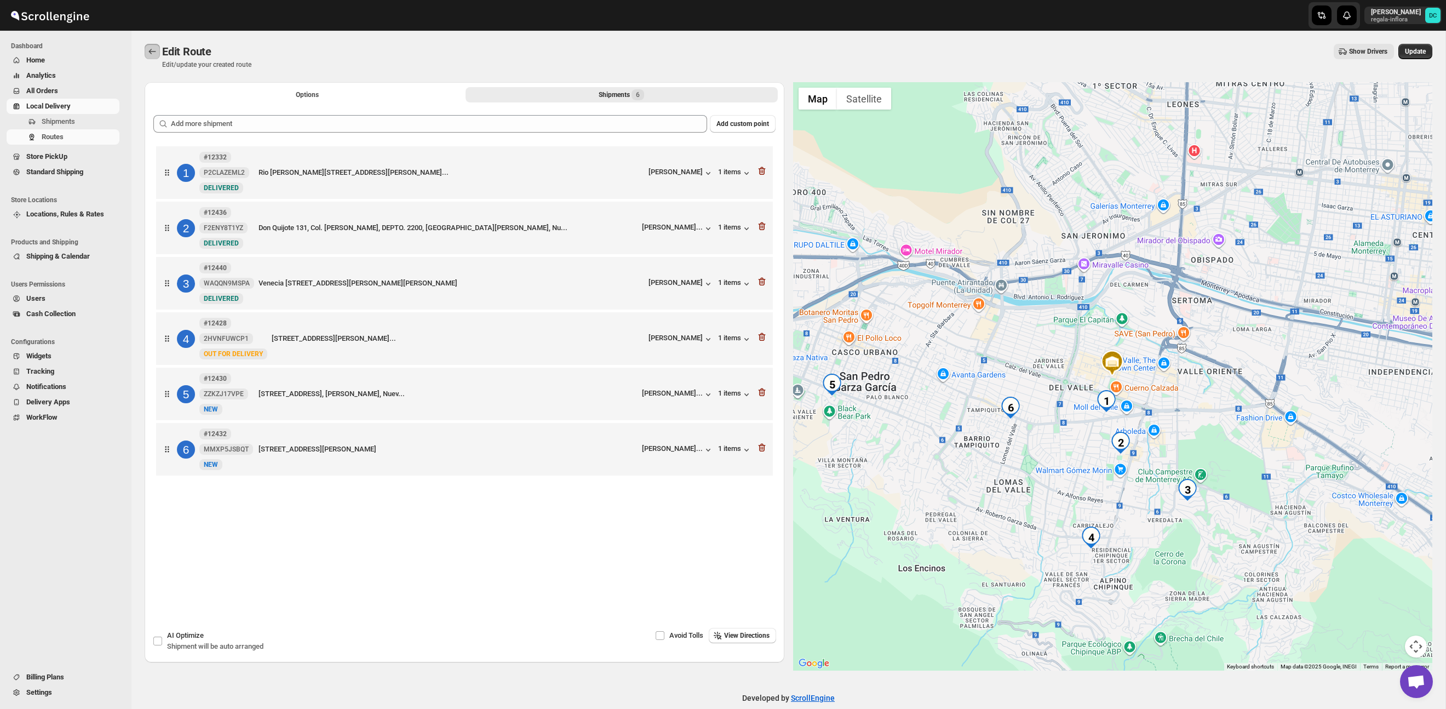
click at [154, 55] on icon "Routes" at bounding box center [152, 51] width 11 height 11
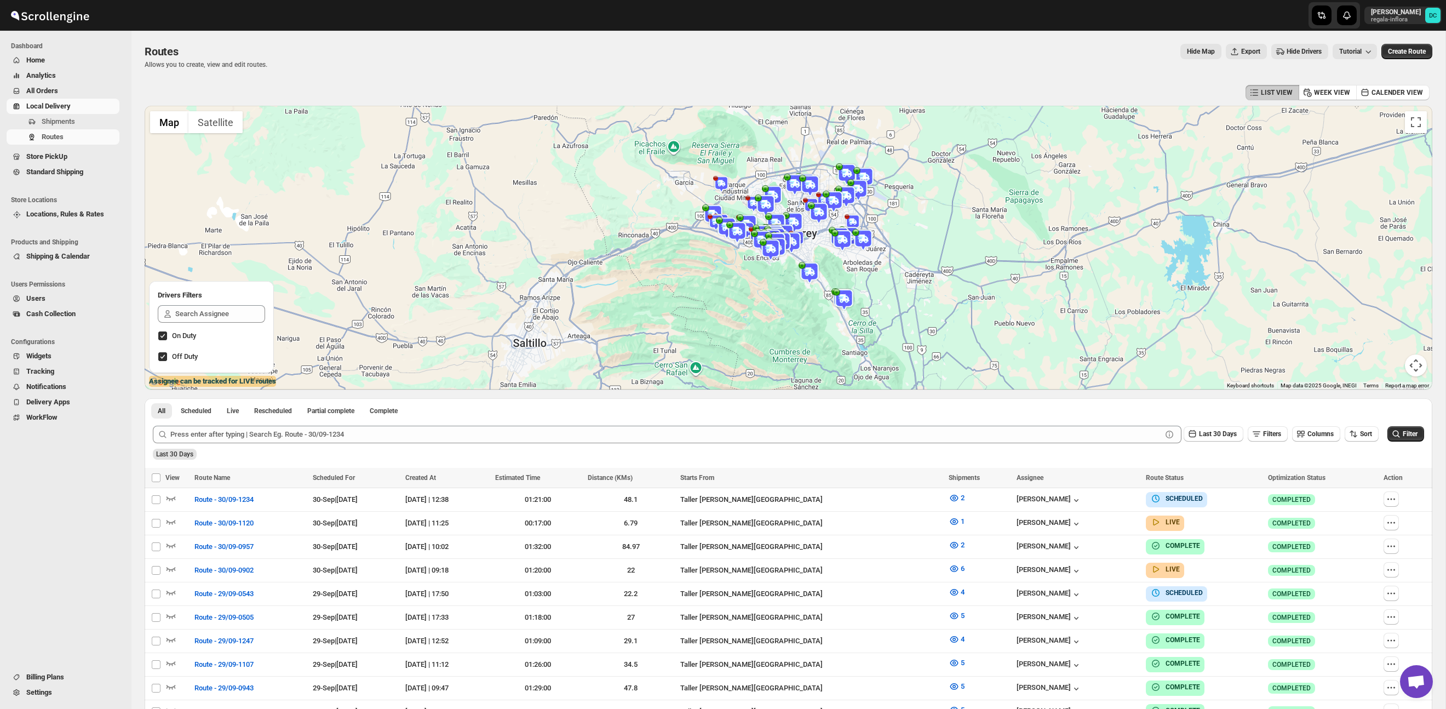
click at [1349, 459] on div "Last 30 Days" at bounding box center [788, 450] width 1274 height 19
click at [1406, 455] on div "Last 30 Days" at bounding box center [788, 450] width 1274 height 19
click at [1397, 500] on icon "button" at bounding box center [1391, 499] width 11 height 11
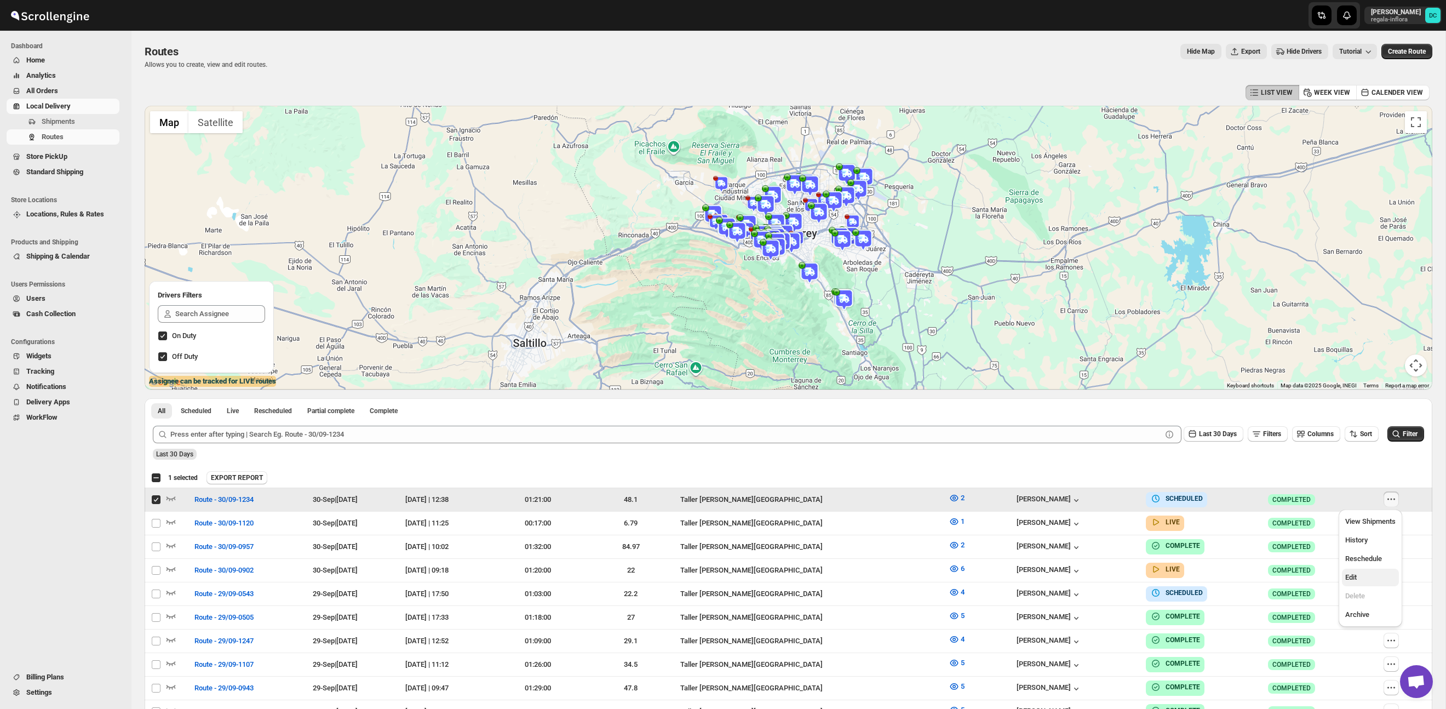
click at [1359, 575] on span "Edit" at bounding box center [1371, 577] width 50 height 11
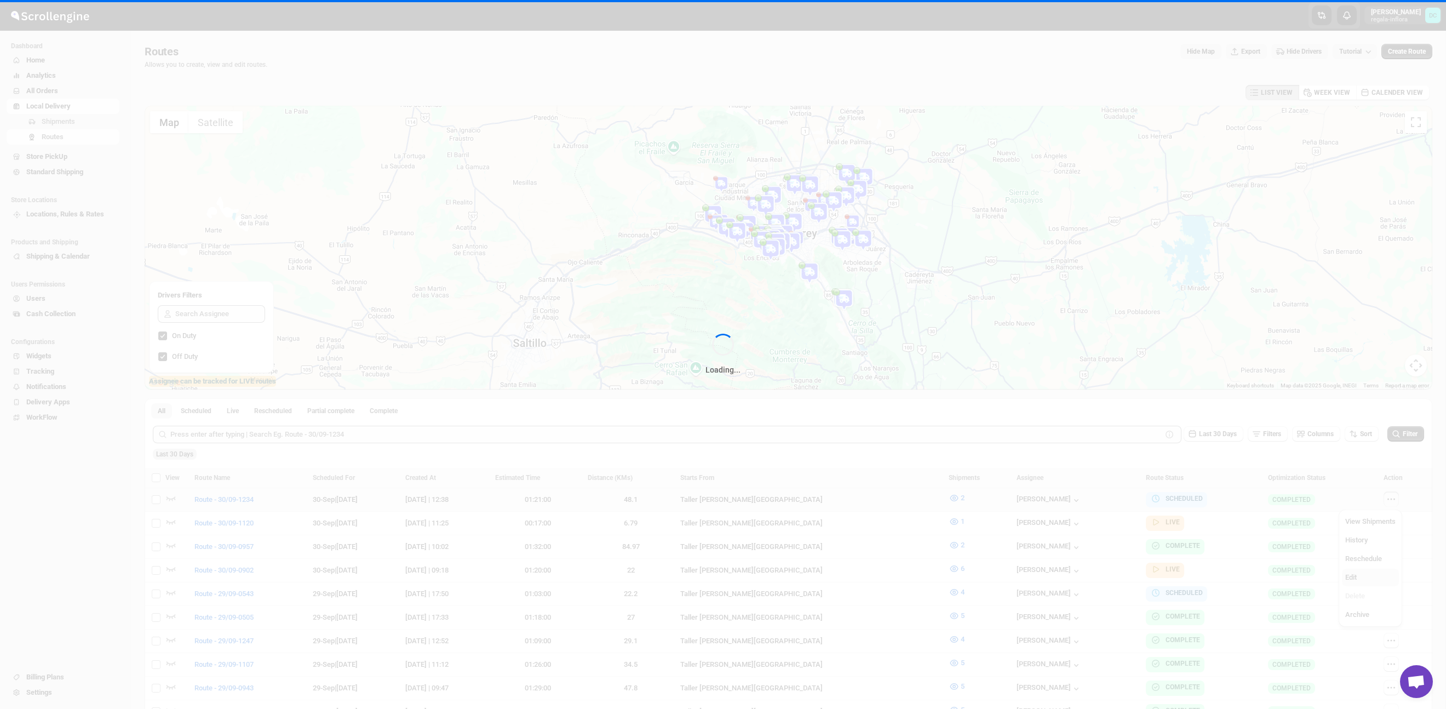
checkbox input "false"
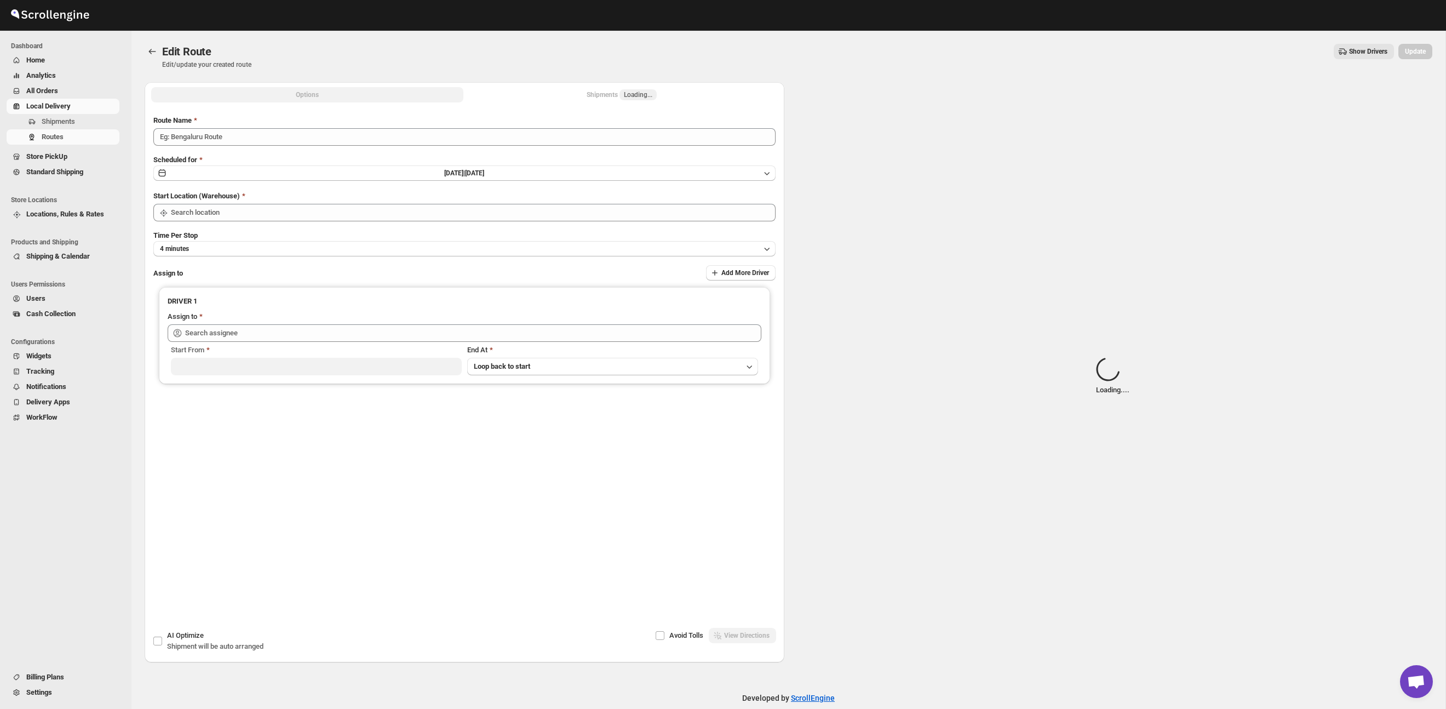
type input "Route - 30/09-1234"
type input "Taller [PERSON_NAME] del [PERSON_NAME][GEOGRAPHIC_DATA]"
click at [613, 103] on div "Options Shipments Loading... More views Options Shipments Loading... More views" at bounding box center [465, 94] width 640 height 24
type input "Taller [PERSON_NAME] del [PERSON_NAME][GEOGRAPHIC_DATA]"
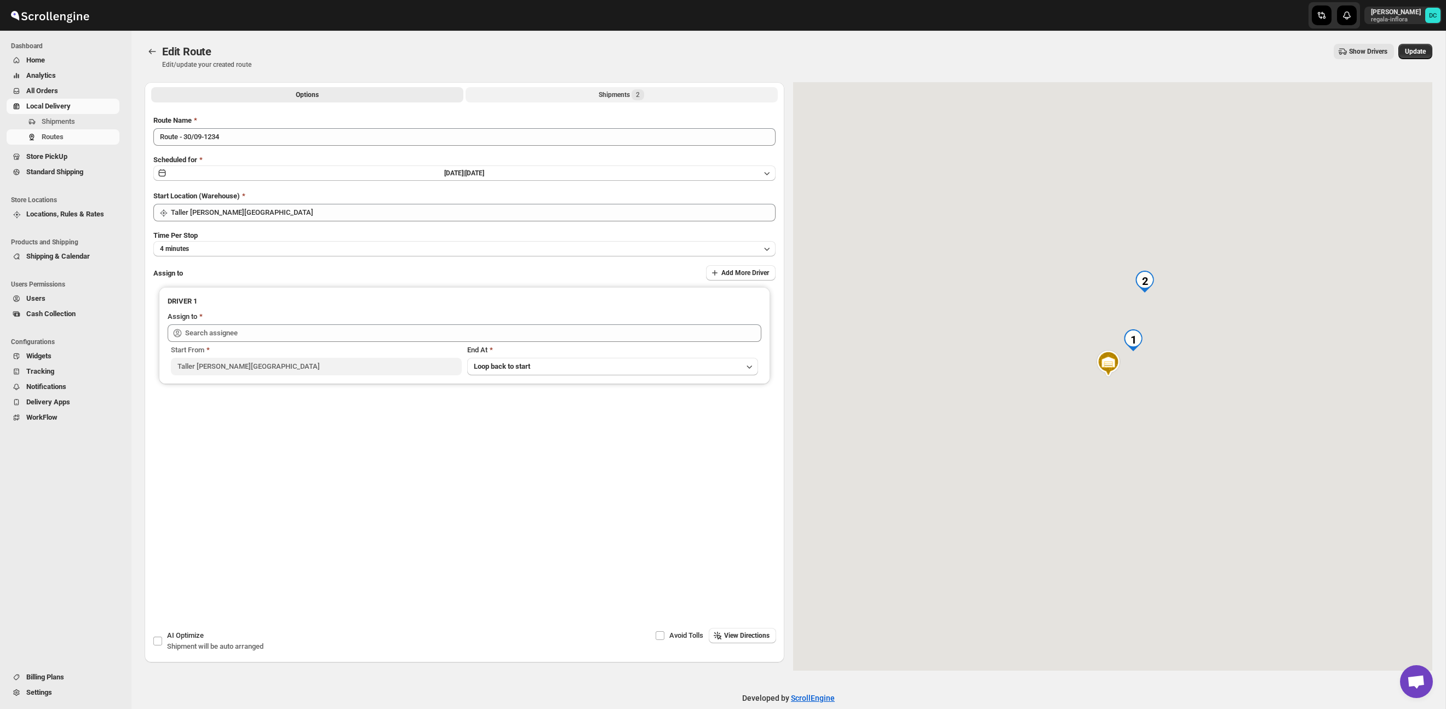
type input "[PERSON_NAME] ([EMAIL_ADDRESS][DOMAIN_NAME])"
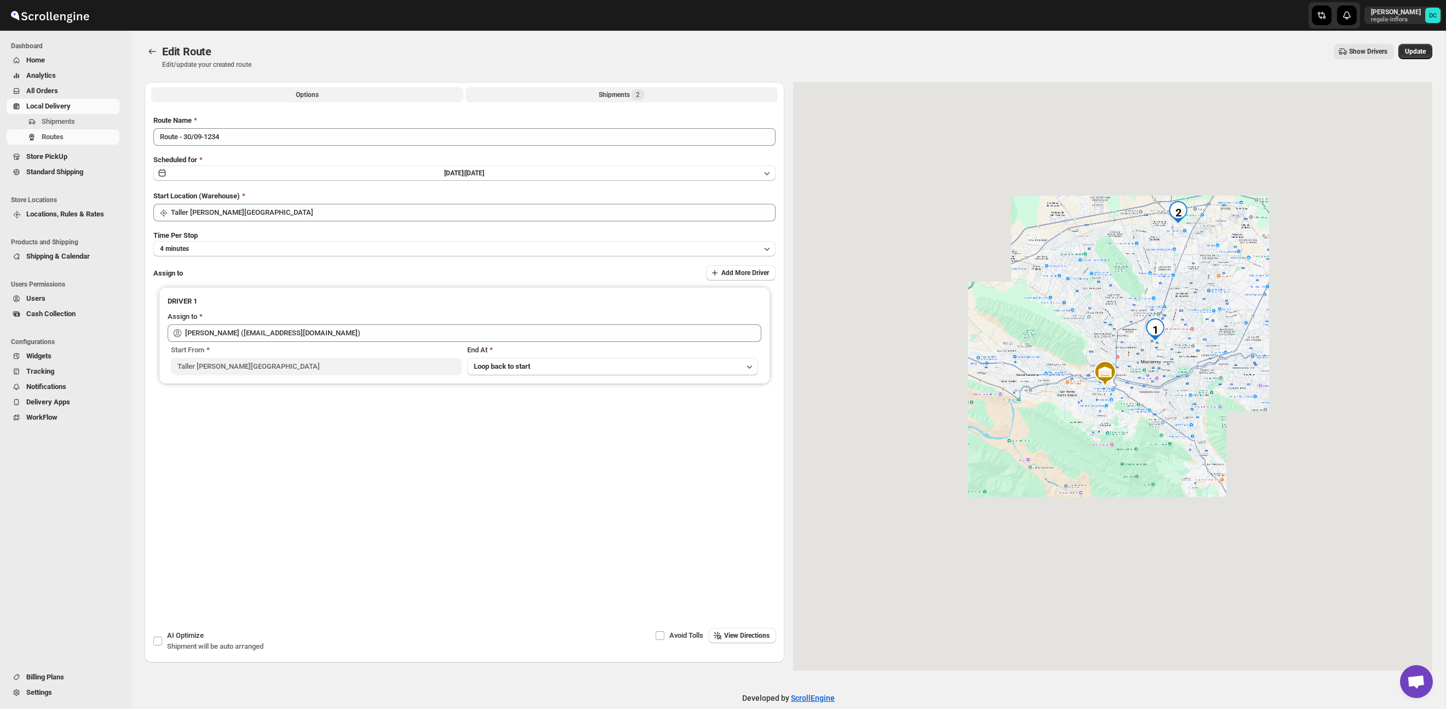
click at [613, 98] on div "Shipments 2" at bounding box center [621, 94] width 45 height 11
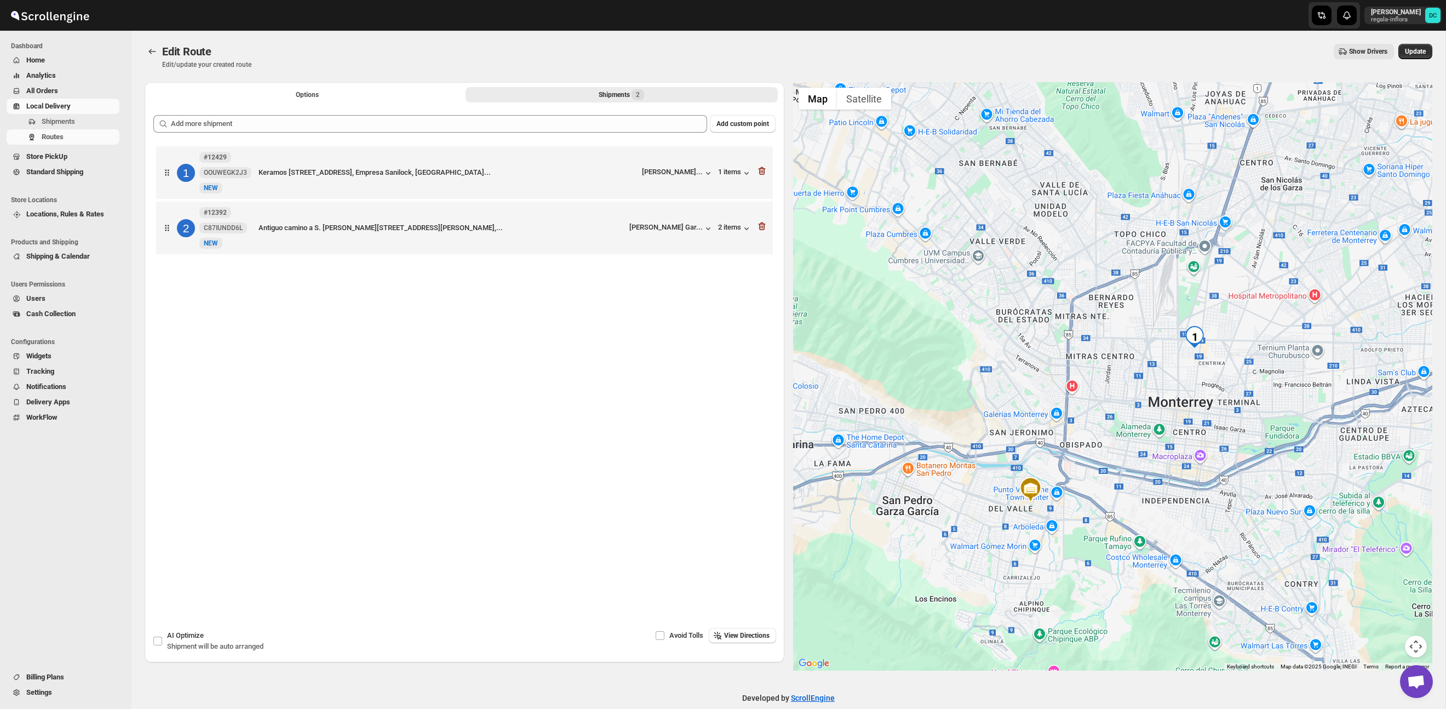
drag, startPoint x: 1220, startPoint y: 307, endPoint x: 1186, endPoint y: 305, distance: 34.1
click at [1137, 434] on div at bounding box center [1113, 376] width 640 height 588
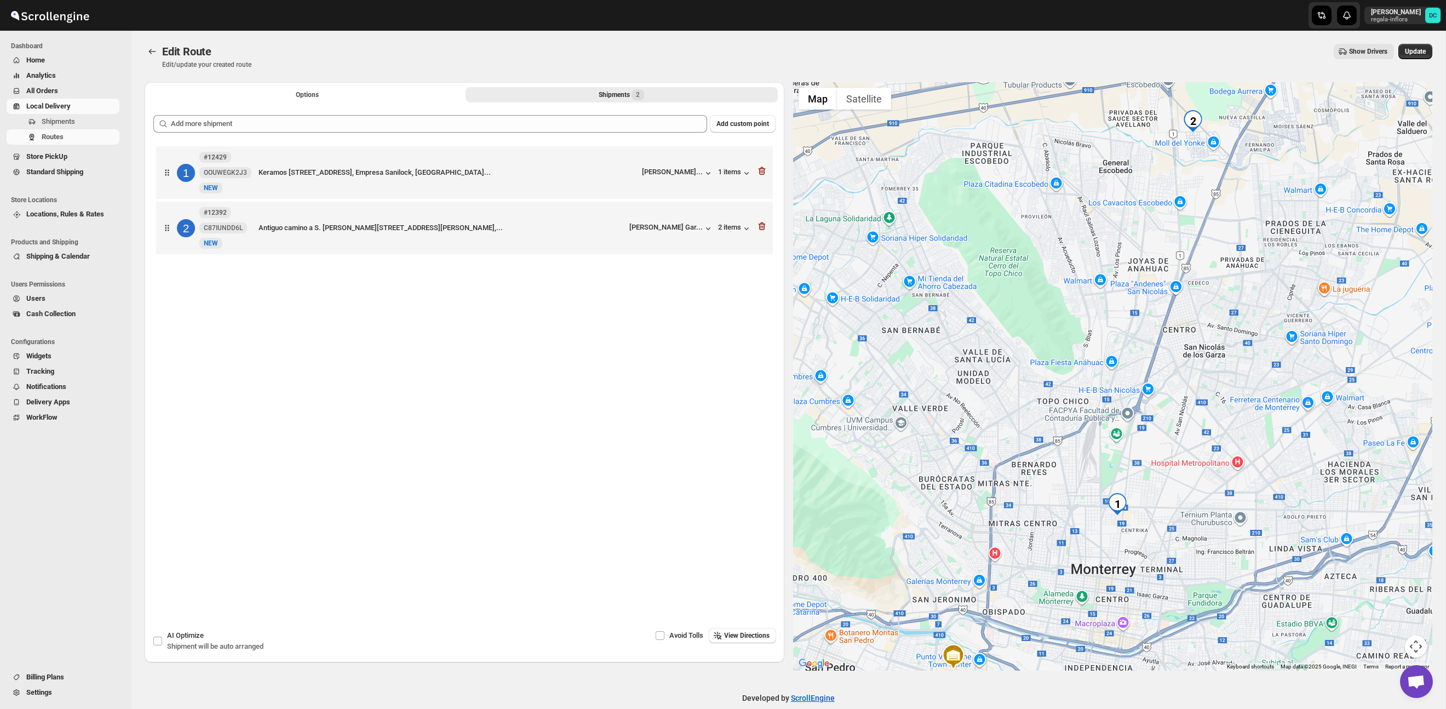
drag, startPoint x: 1194, startPoint y: 291, endPoint x: 1089, endPoint y: 404, distance: 153.9
click at [1109, 476] on div at bounding box center [1113, 376] width 640 height 588
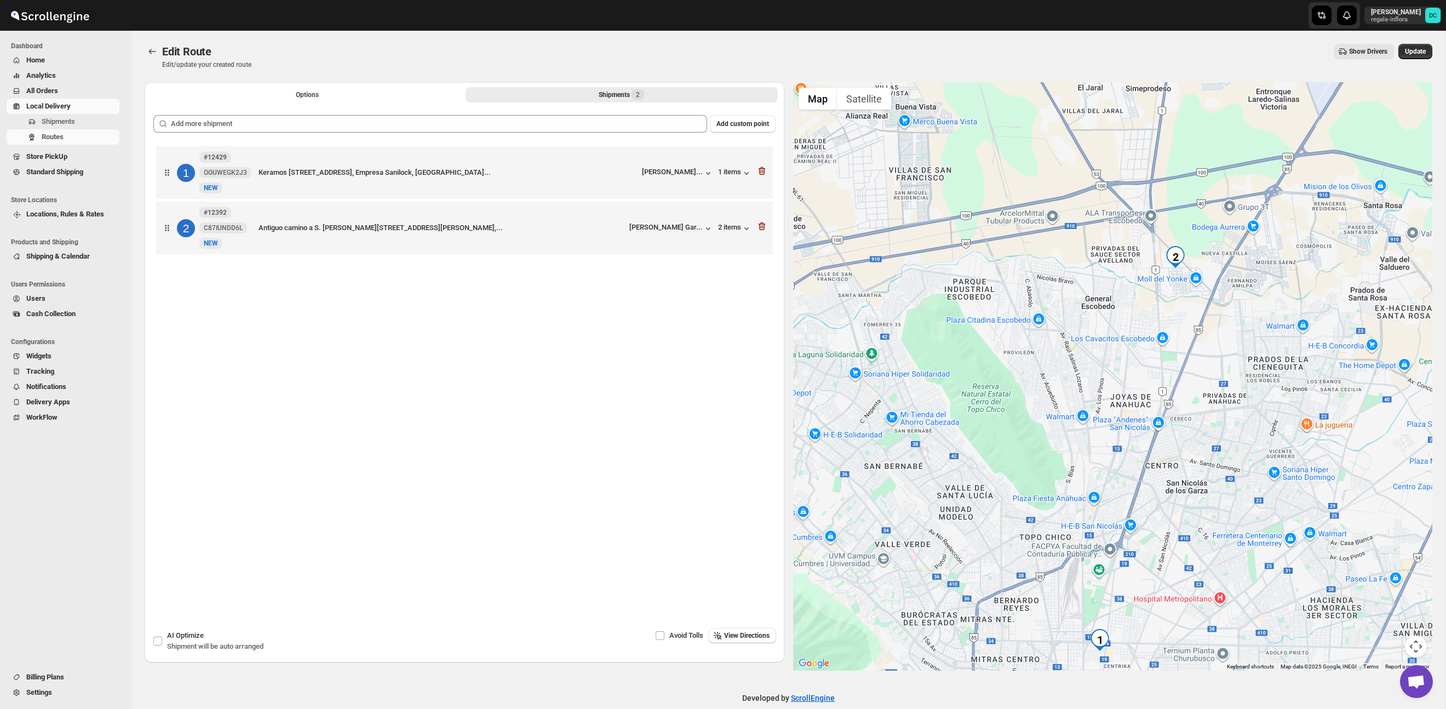
drag, startPoint x: 1064, startPoint y: 346, endPoint x: 1052, endPoint y: 479, distance: 133.7
click at [1052, 479] on div at bounding box center [1113, 376] width 640 height 588
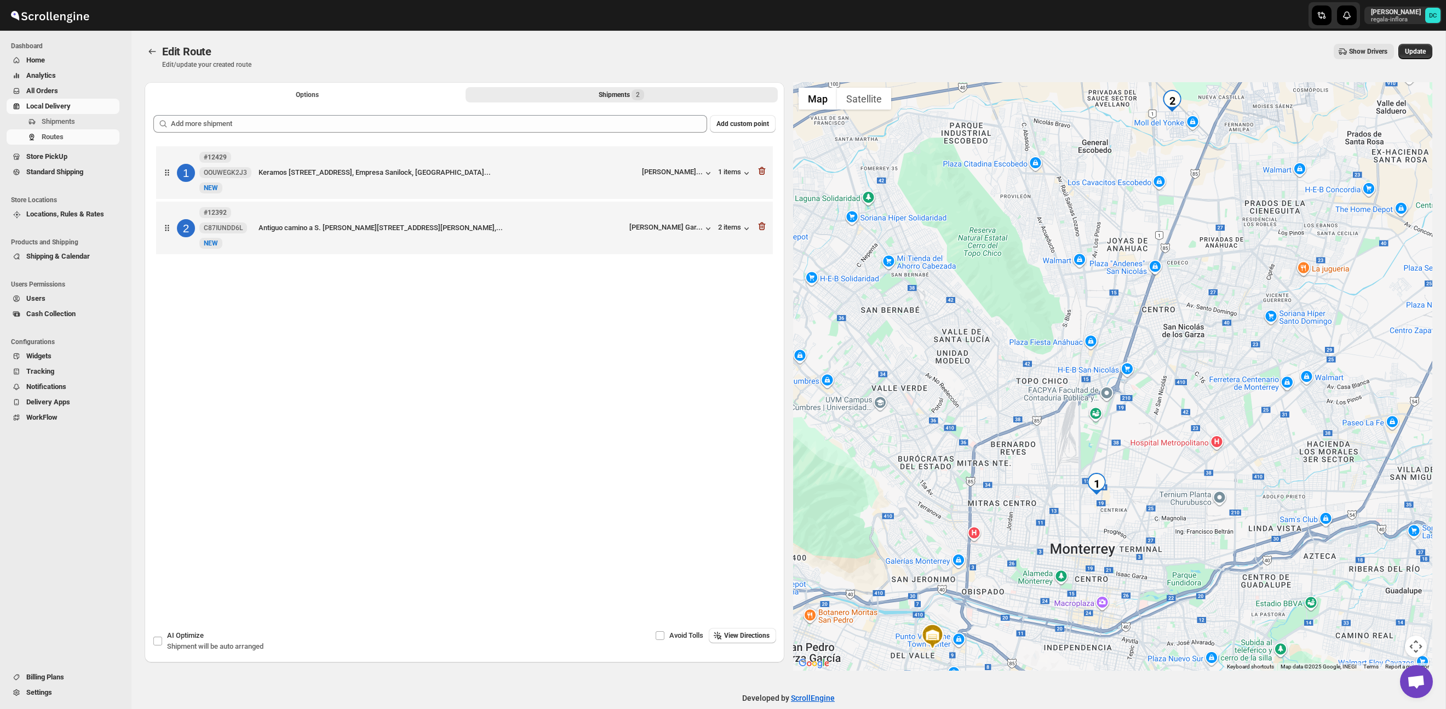
drag, startPoint x: 1052, startPoint y: 496, endPoint x: 542, endPoint y: 164, distance: 608.2
click at [1049, 335] on div at bounding box center [1113, 376] width 640 height 588
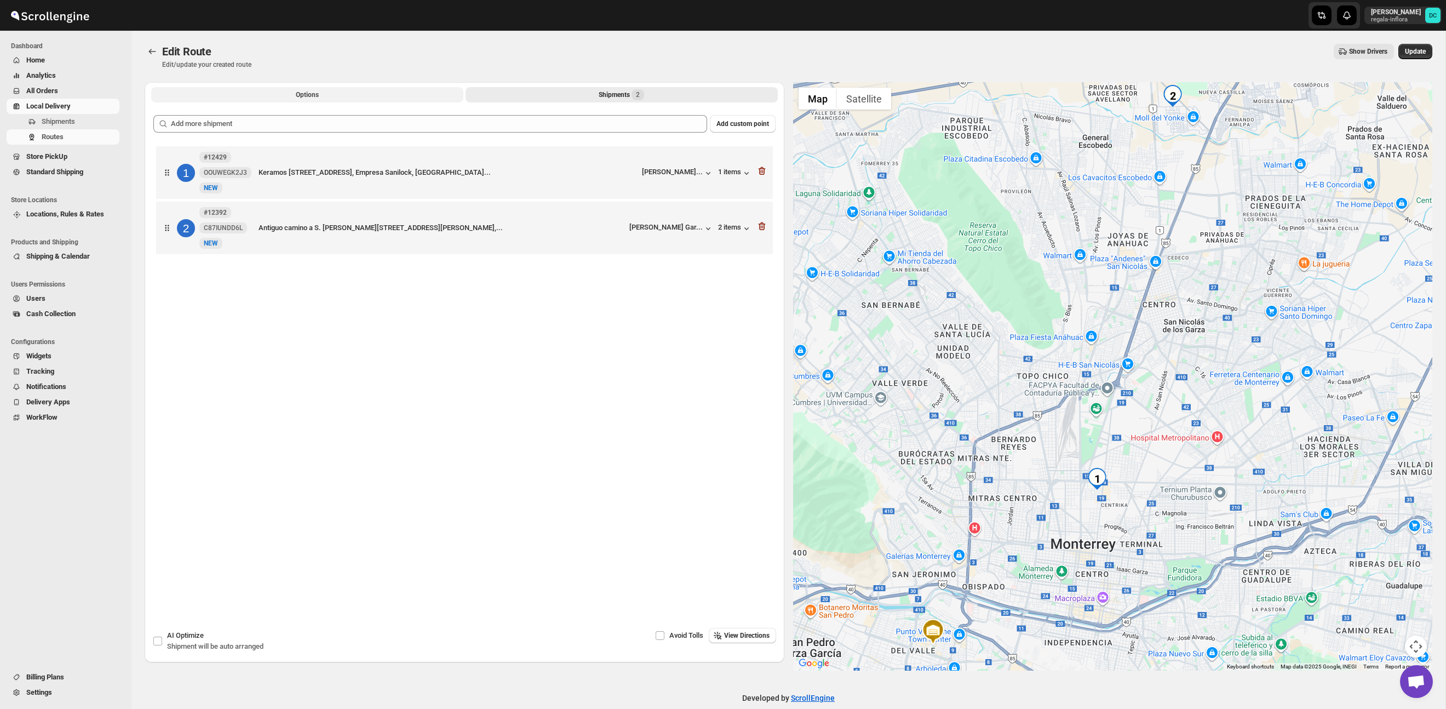
click at [337, 94] on button "Options" at bounding box center [307, 94] width 312 height 15
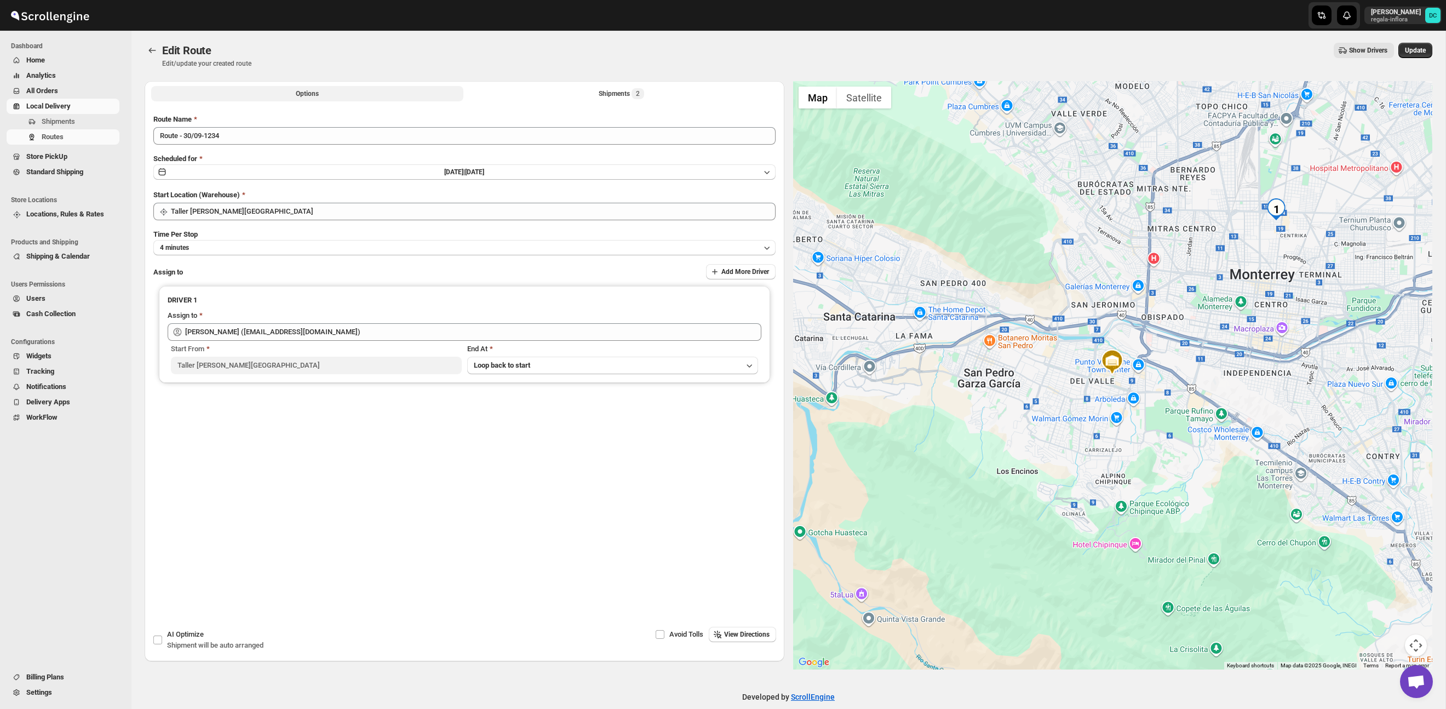
scroll to position [7, 0]
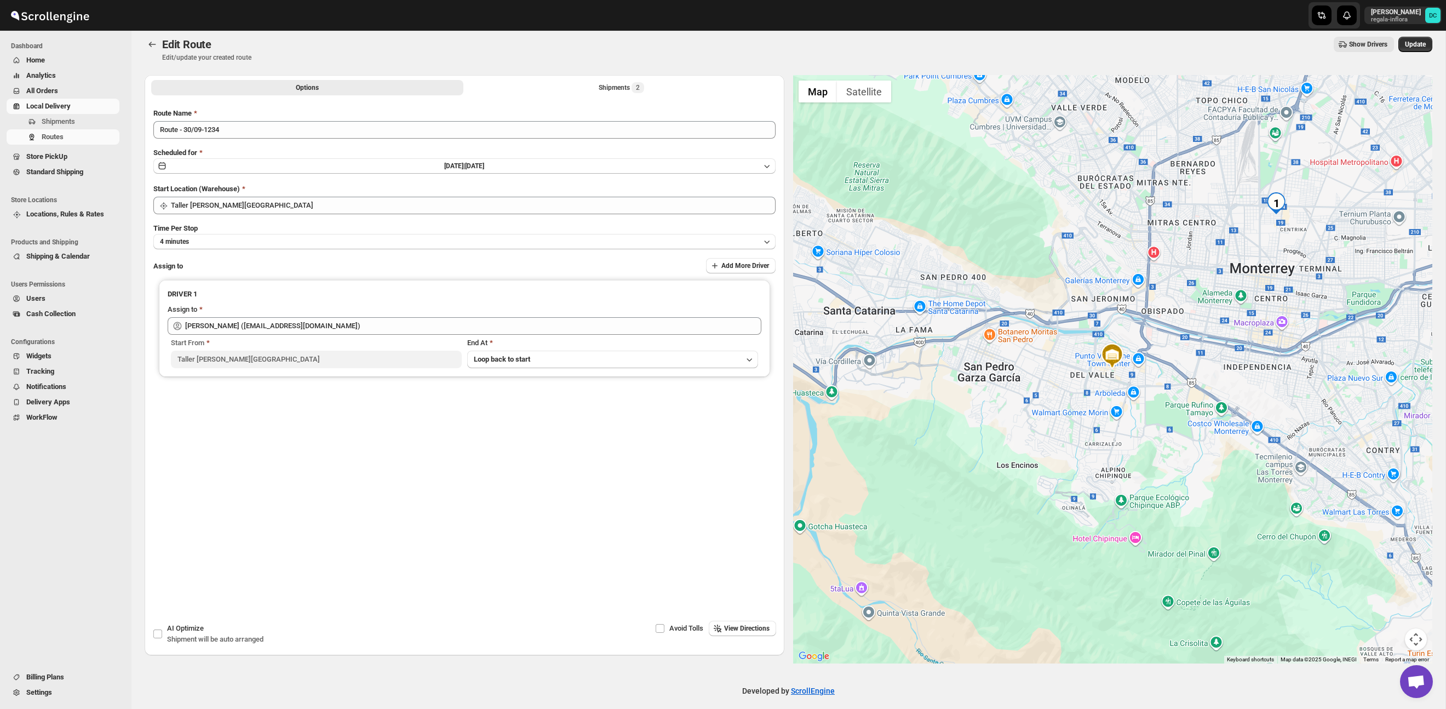
click at [527, 95] on div "Options Shipments 2 More views Options Shipments 2 More views" at bounding box center [465, 87] width 640 height 24
click at [518, 83] on button "Shipments 2" at bounding box center [622, 87] width 312 height 15
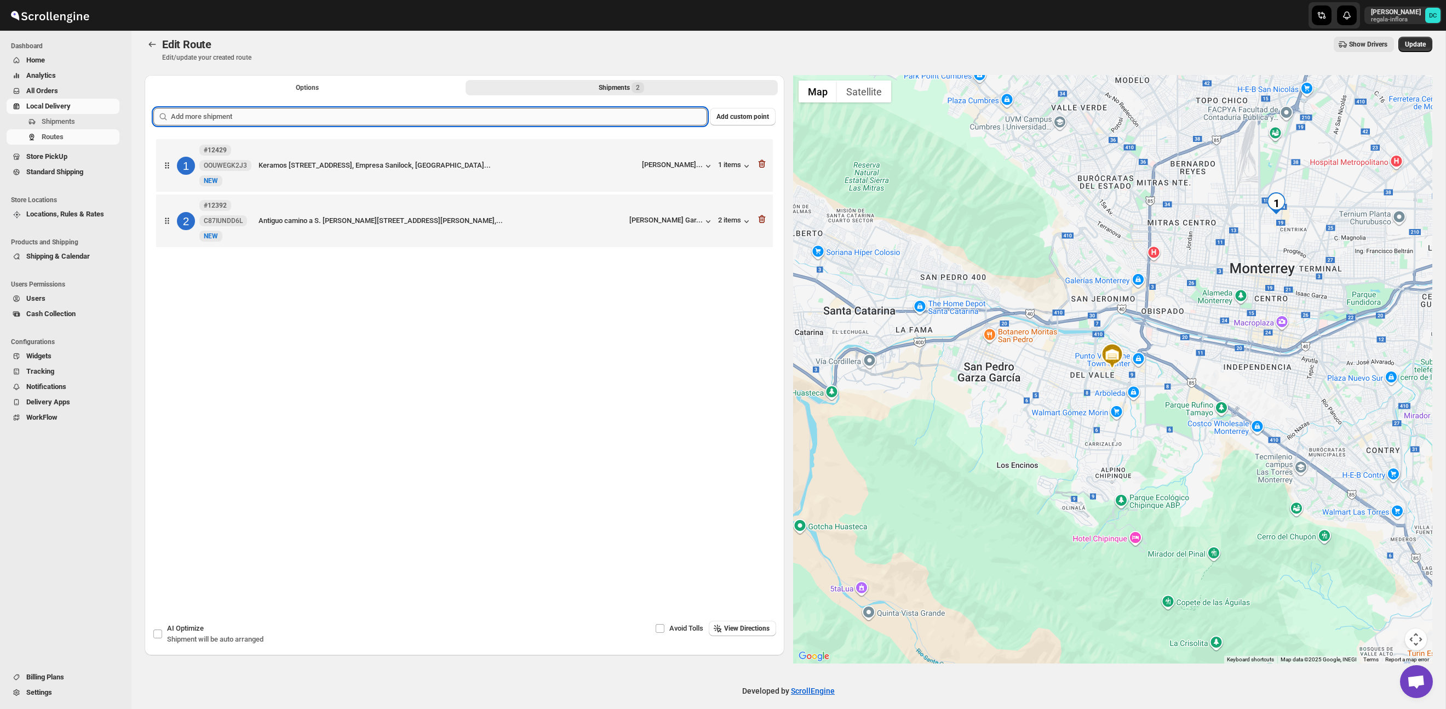
click at [319, 120] on input "text" at bounding box center [439, 117] width 536 height 18
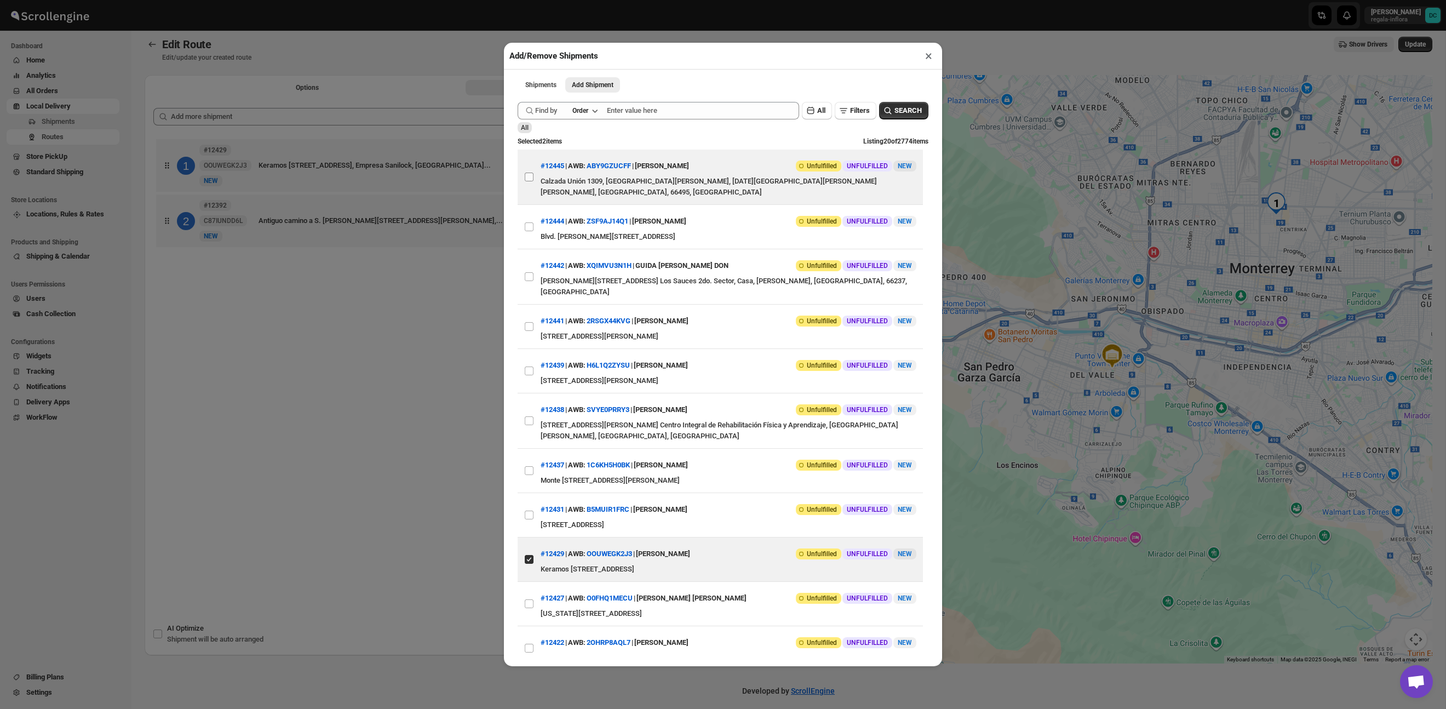
click at [529, 173] on input "View details for 68dc28ff02c94fc1c02bf2c8" at bounding box center [529, 177] width 9 height 9
checkbox input "true"
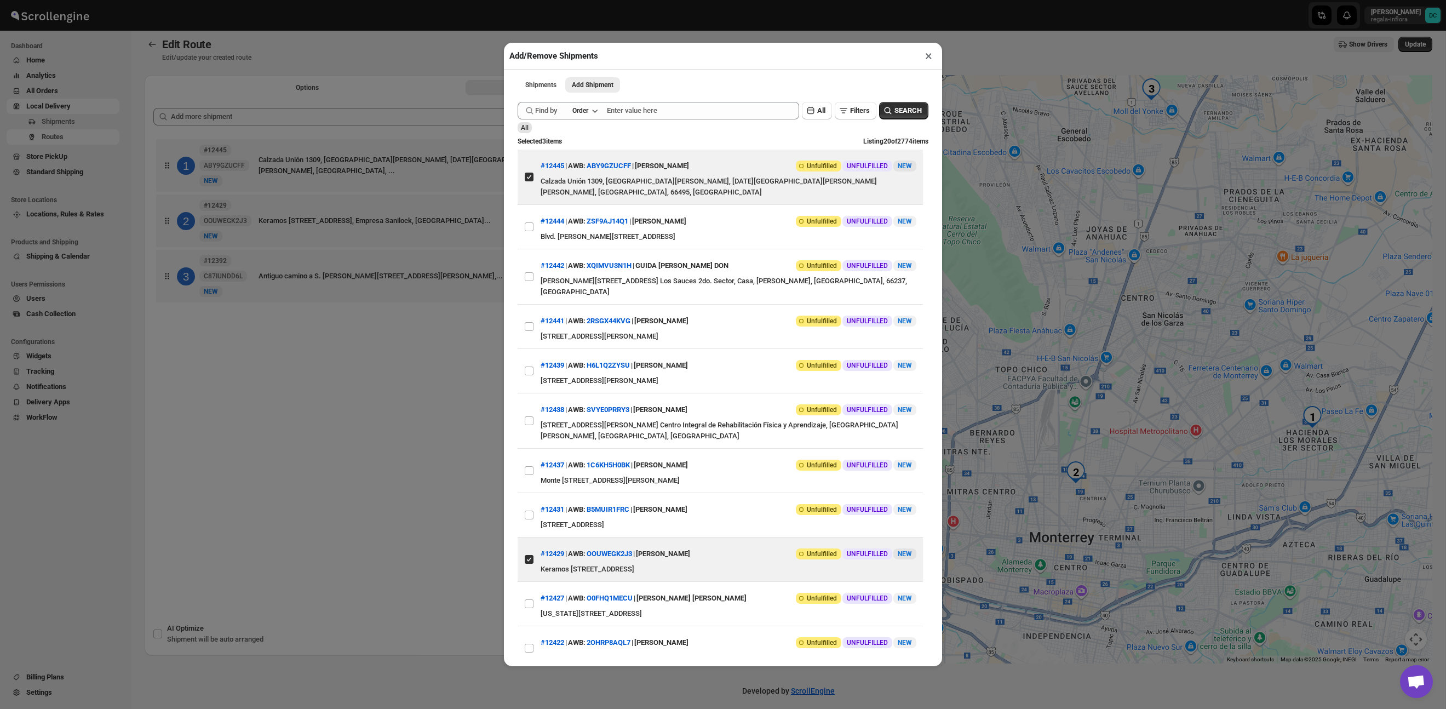
click at [400, 359] on div "Add/Remove Shipments × Shipments Add Shipment More views Shipments Add Shipment…" at bounding box center [723, 354] width 1446 height 709
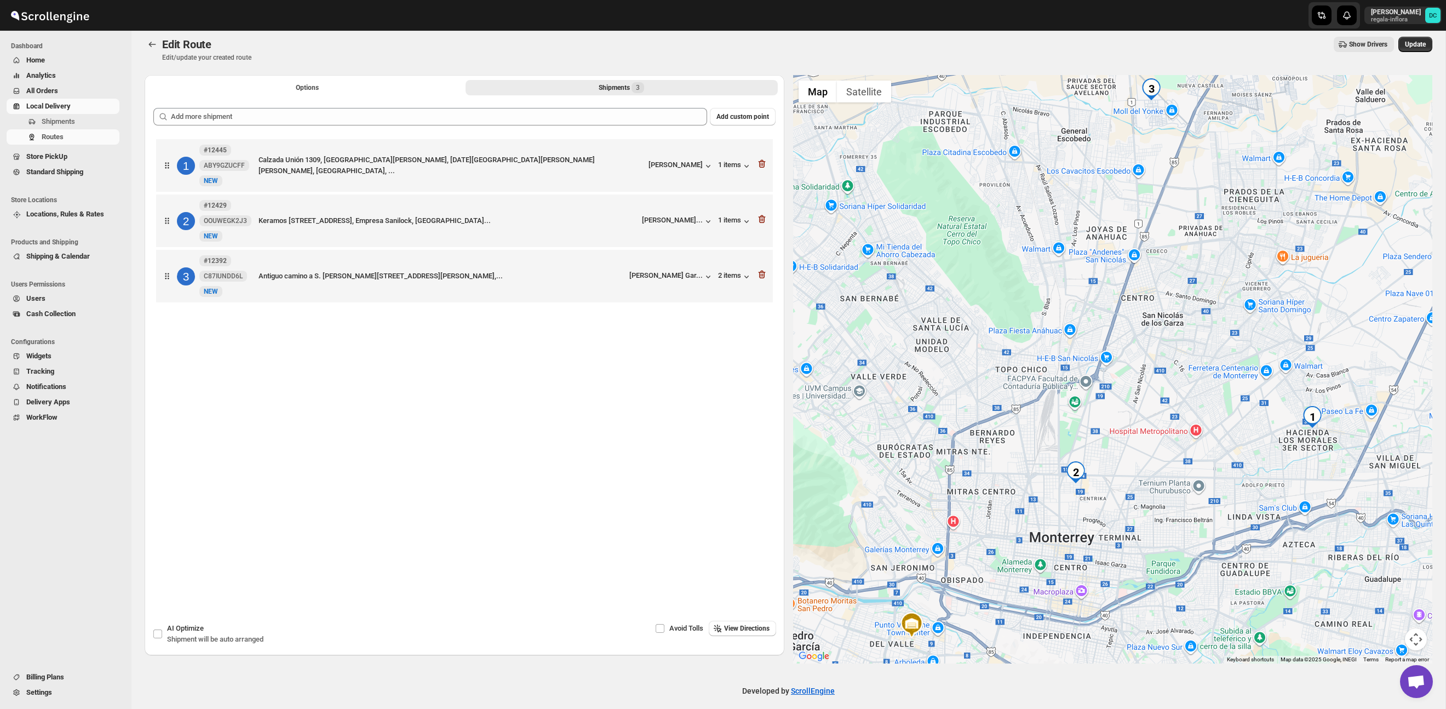
scroll to position [6, 0]
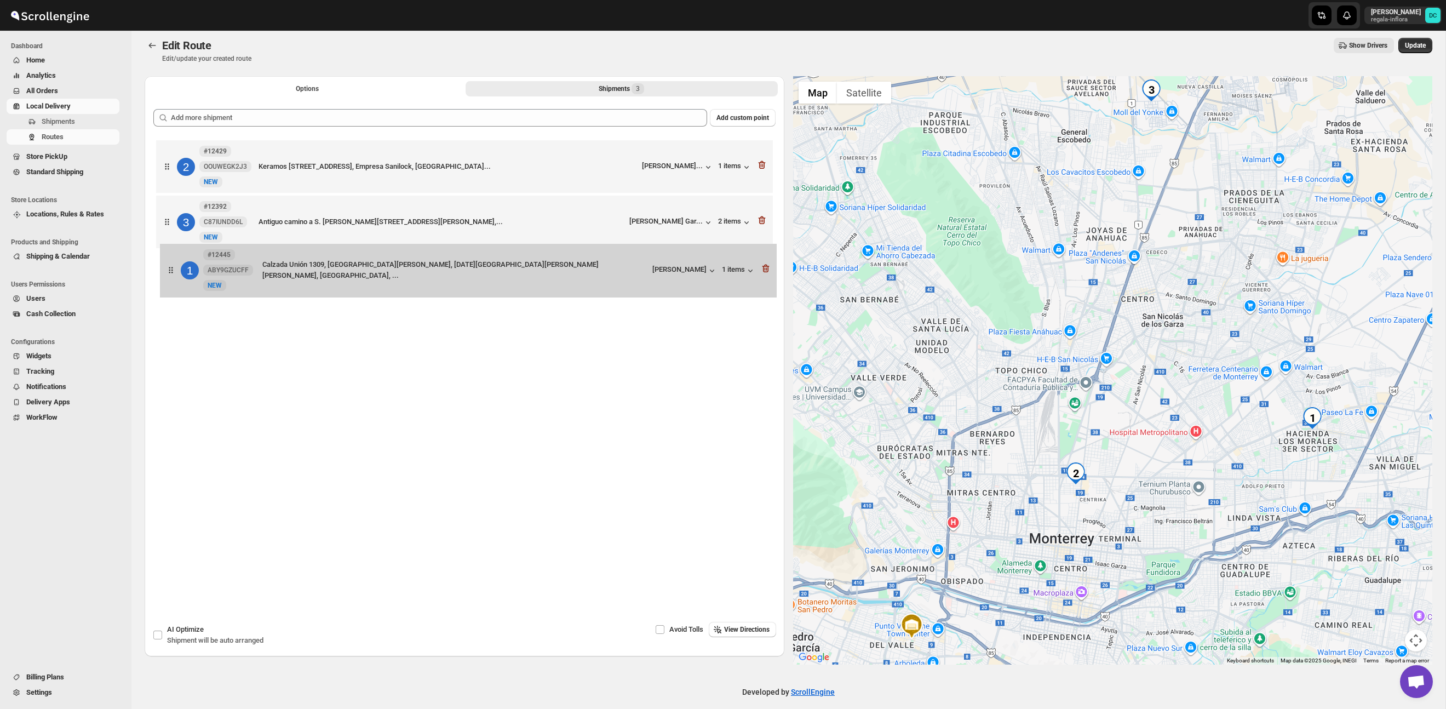
drag, startPoint x: 170, startPoint y: 157, endPoint x: 174, endPoint y: 302, distance: 144.7
click at [174, 302] on div "1 #12445 ABY9GZUCFF New NEW Calzada Unión 1309, Hacienda los Morales, SAN NICOL…" at bounding box center [464, 224] width 622 height 172
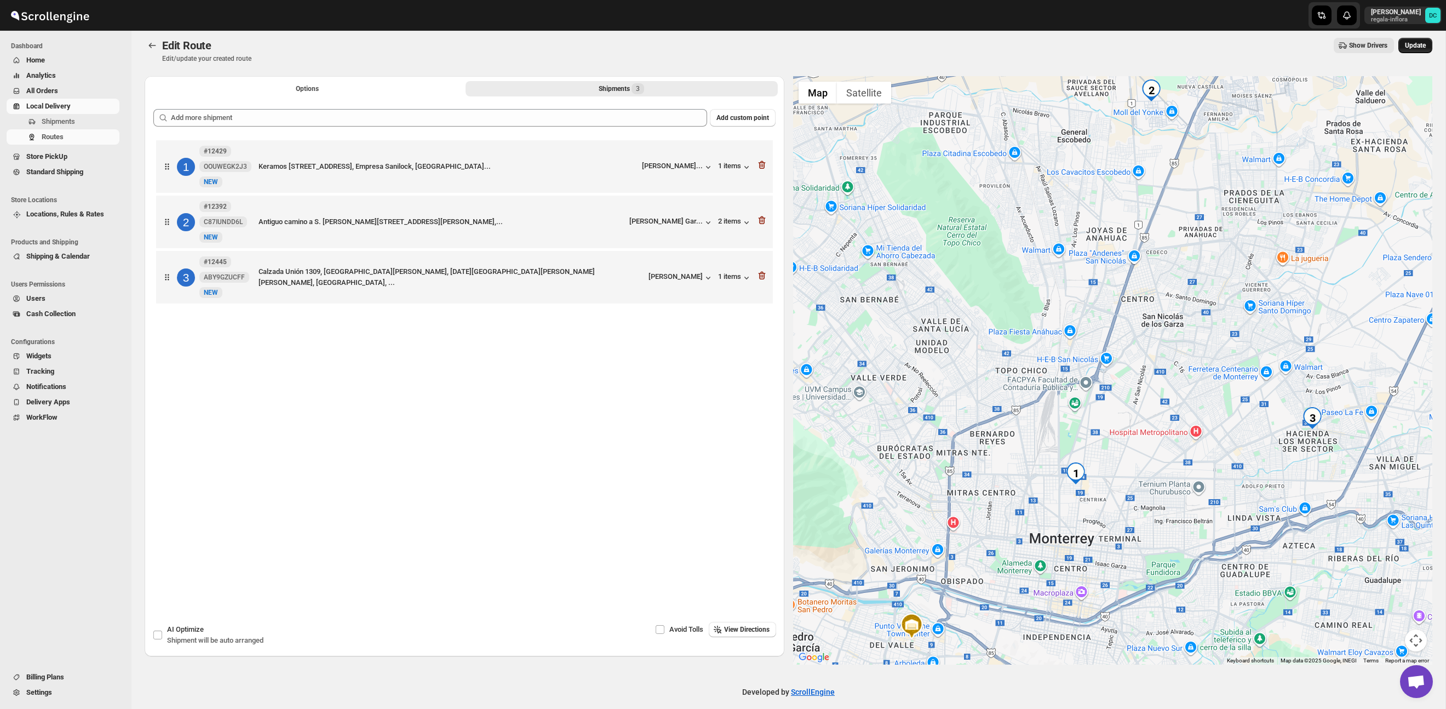
click at [1412, 42] on span "Update" at bounding box center [1415, 45] width 21 height 9
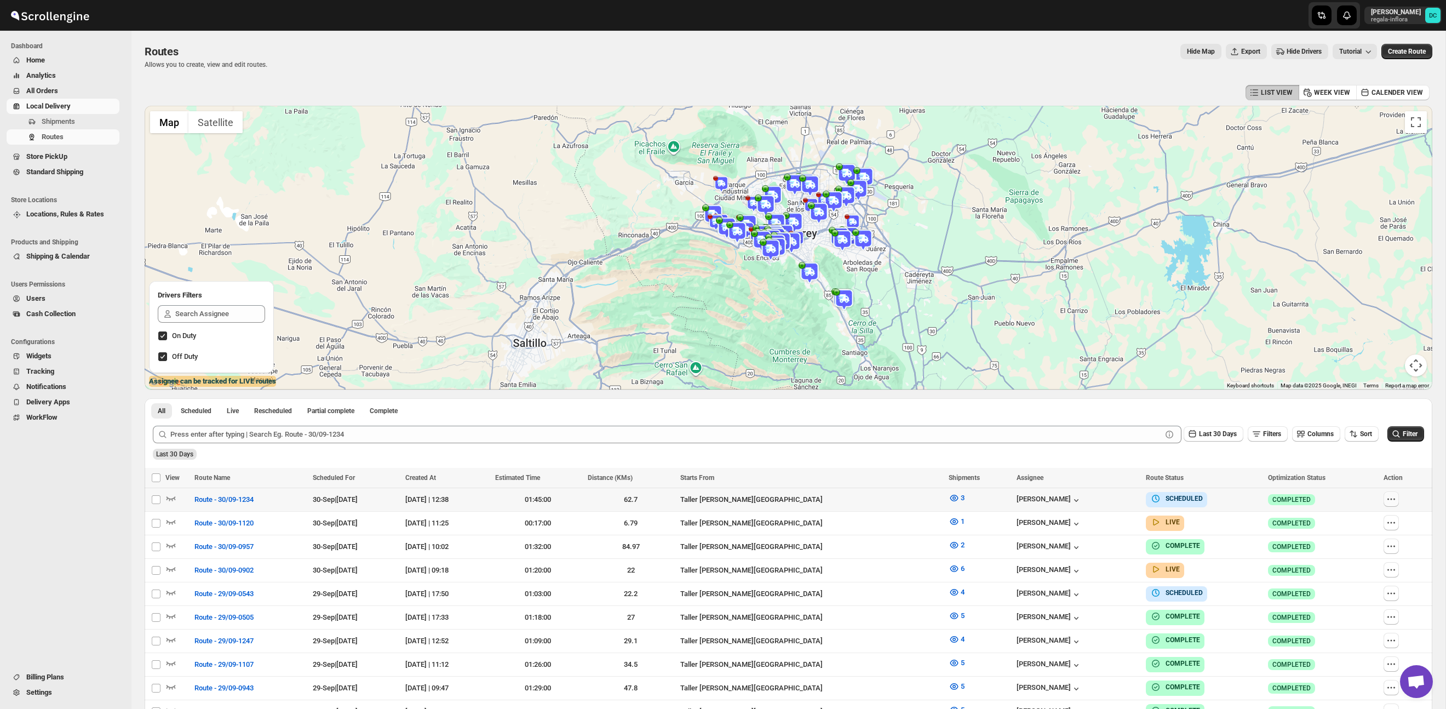
click at [1398, 506] on button "button" at bounding box center [1391, 498] width 15 height 15
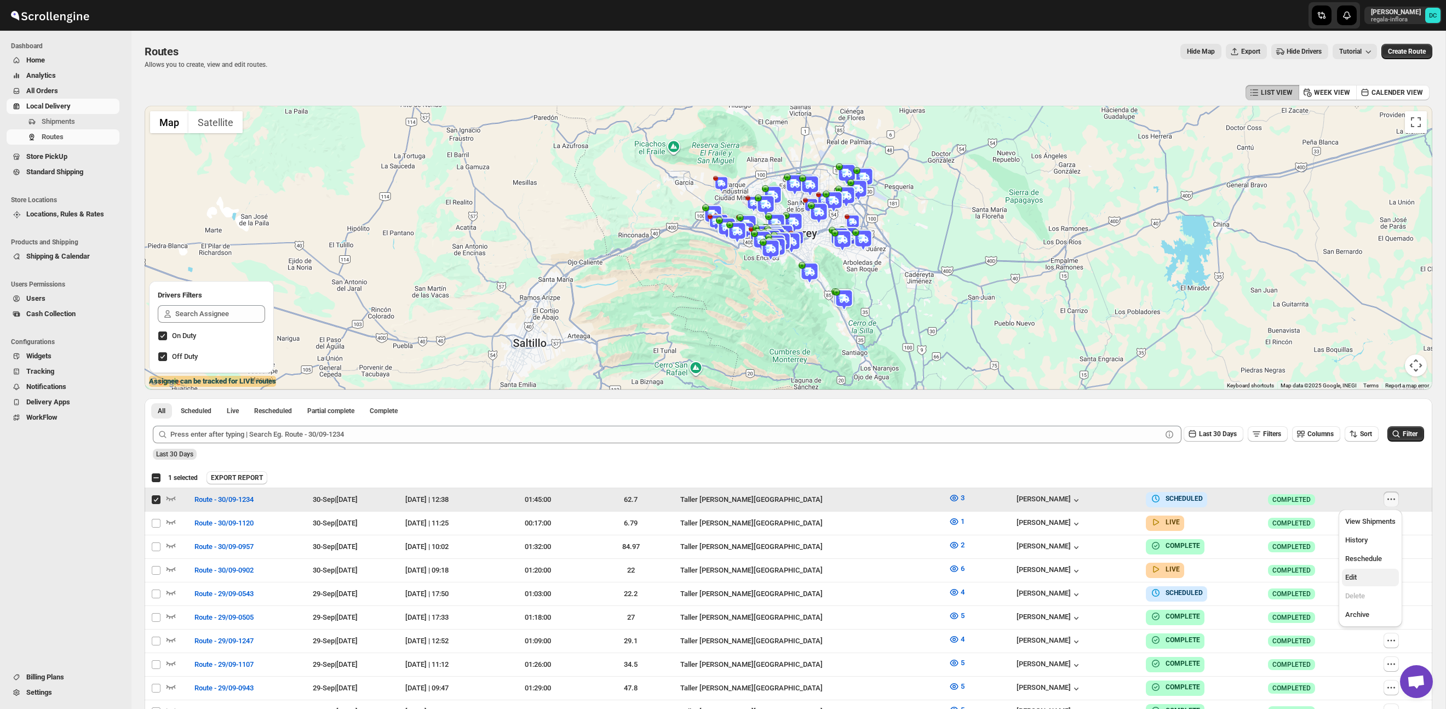
click at [1366, 578] on span "Edit" at bounding box center [1371, 577] width 50 height 11
checkbox input "false"
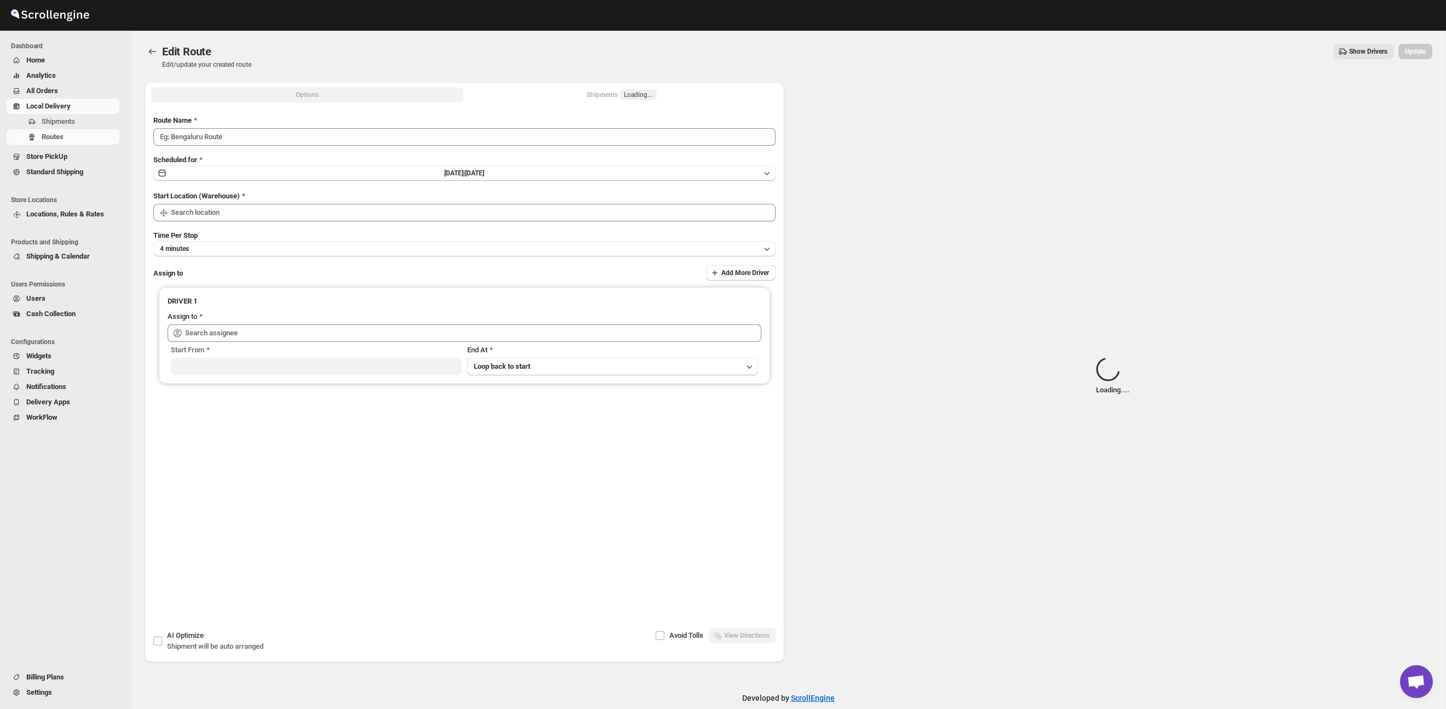
type input "Route - 30/09-1234"
type input "Taller [PERSON_NAME] del [PERSON_NAME][GEOGRAPHIC_DATA]"
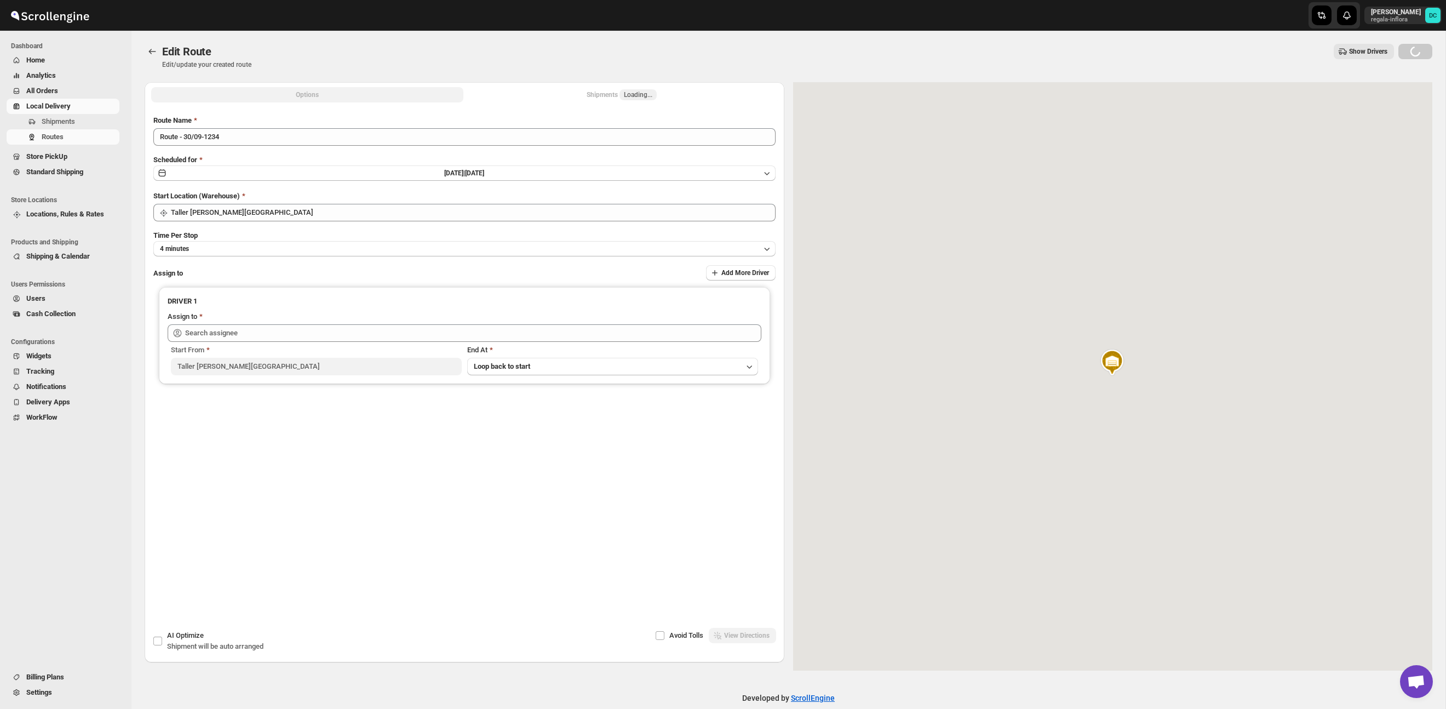
type input "[PERSON_NAME] ([EMAIL_ADDRESS][DOMAIN_NAME])"
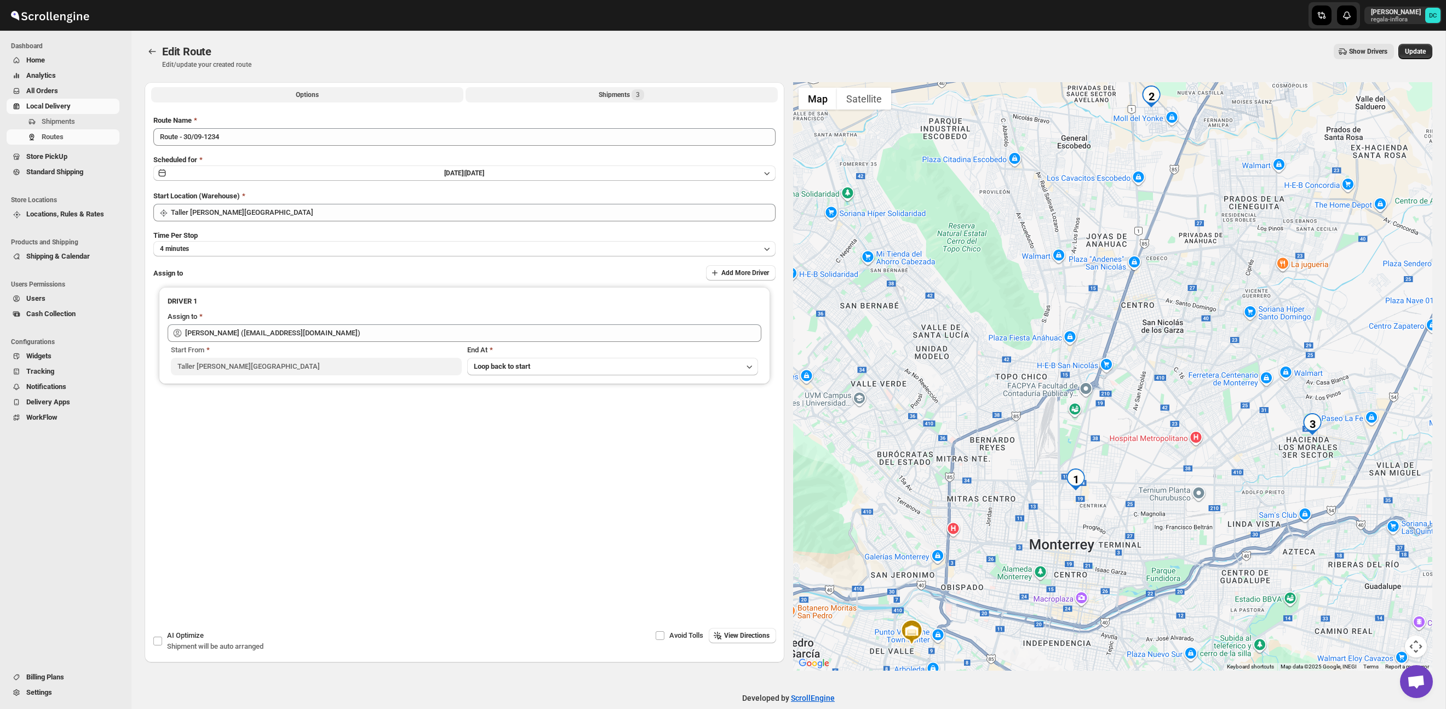
click at [563, 98] on button "Shipments 3" at bounding box center [622, 94] width 312 height 15
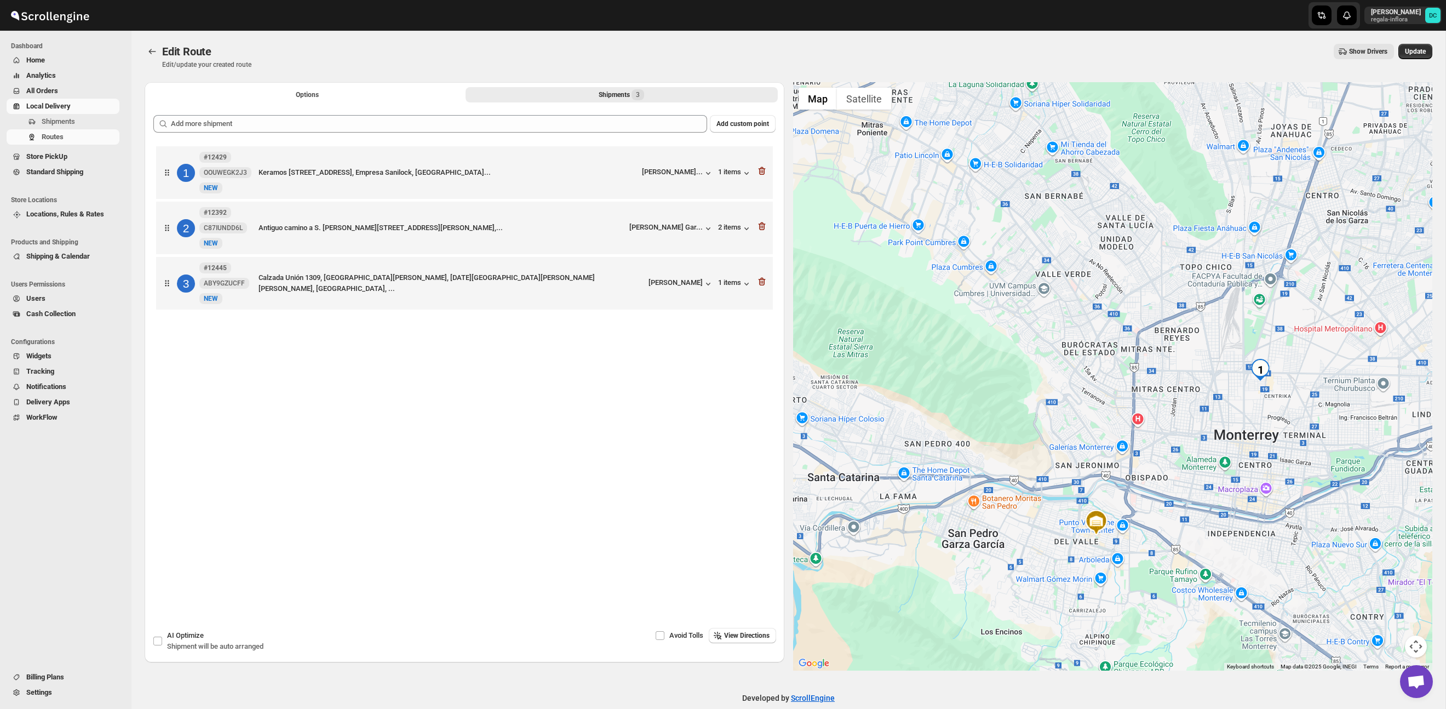
drag, startPoint x: 1255, startPoint y: 268, endPoint x: 1186, endPoint y: 247, distance: 72.4
click at [1238, 426] on div at bounding box center [1113, 376] width 640 height 588
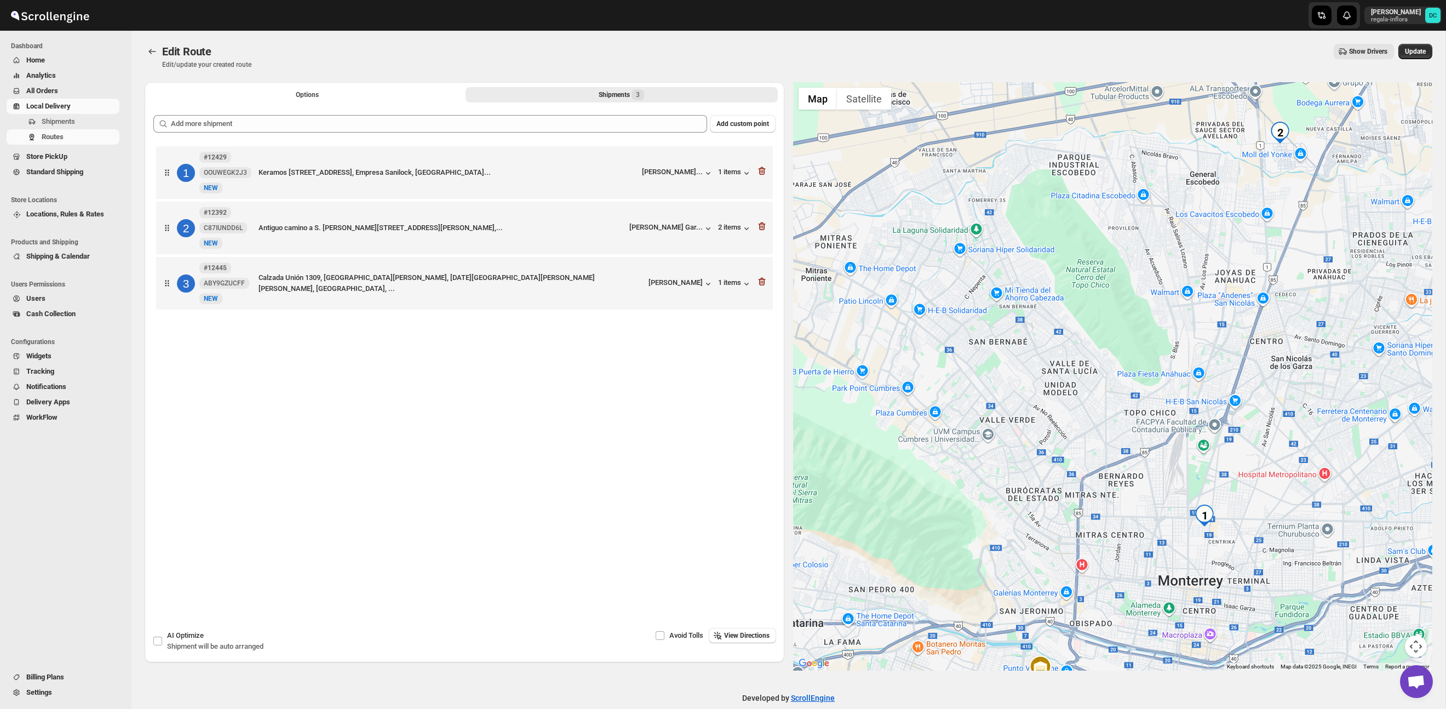
drag, startPoint x: 1184, startPoint y: 240, endPoint x: 1130, endPoint y: 398, distance: 167.2
click at [1130, 399] on div at bounding box center [1113, 376] width 640 height 588
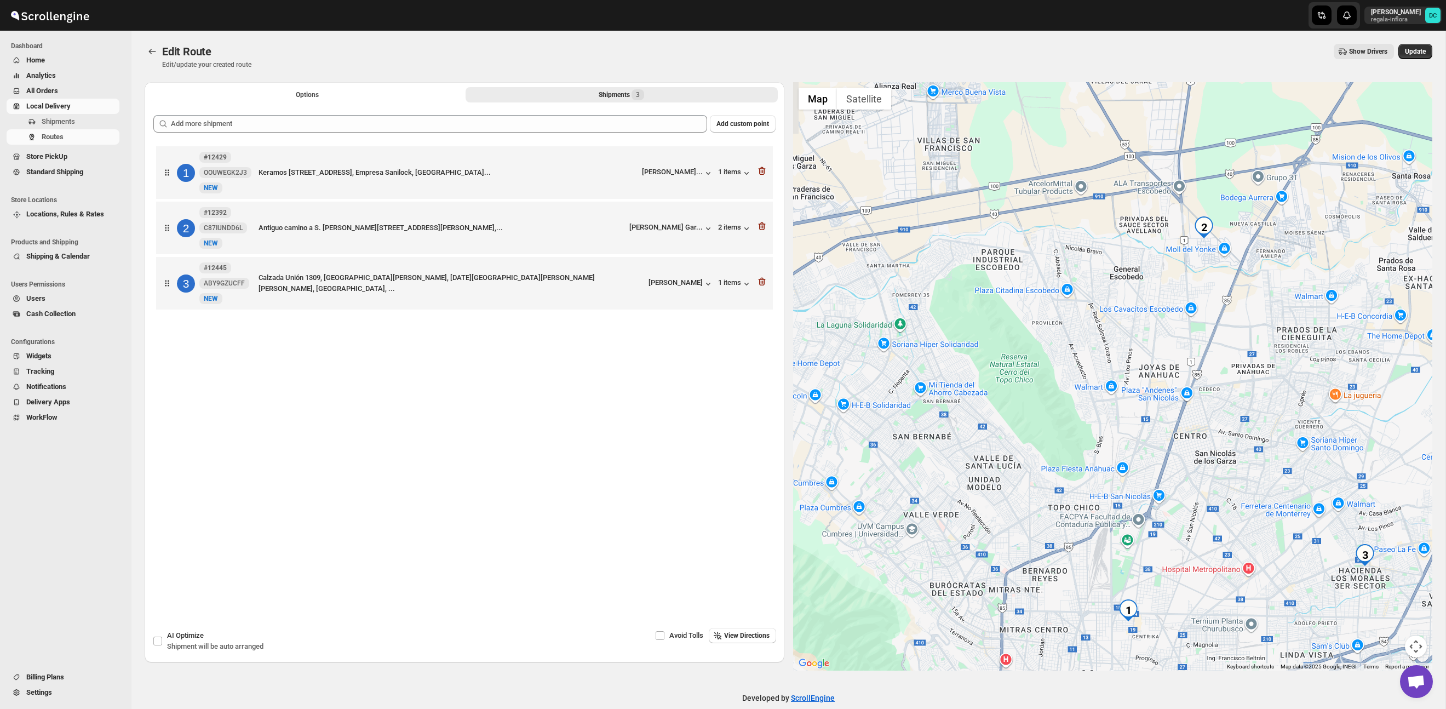
drag, startPoint x: 1162, startPoint y: 300, endPoint x: 1086, endPoint y: 395, distance: 121.2
click at [1086, 395] on div at bounding box center [1113, 376] width 640 height 588
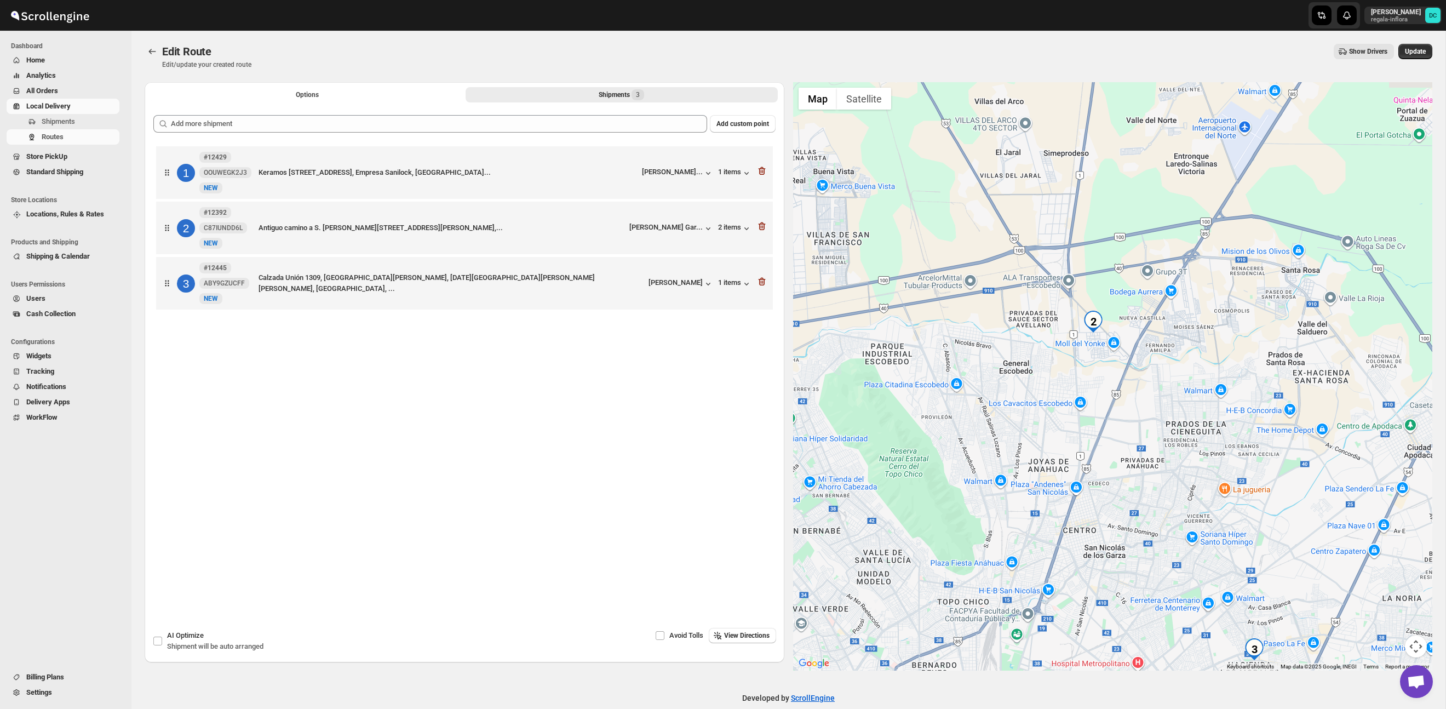
drag, startPoint x: 1169, startPoint y: 373, endPoint x: 1177, endPoint y: 448, distance: 76.0
click at [1090, 444] on div at bounding box center [1113, 376] width 640 height 588
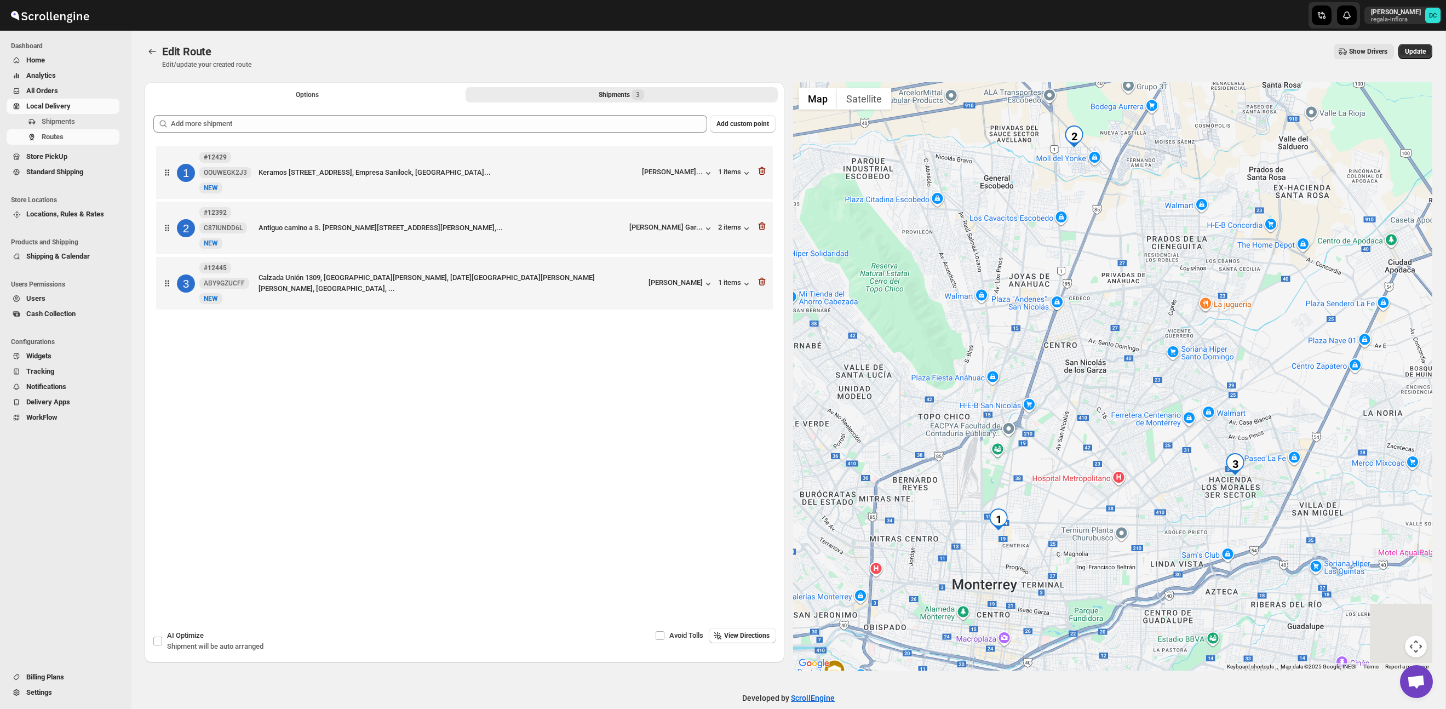
drag, startPoint x: 1178, startPoint y: 248, endPoint x: 1193, endPoint y: 289, distance: 43.7
click at [1179, 245] on div at bounding box center [1113, 376] width 640 height 588
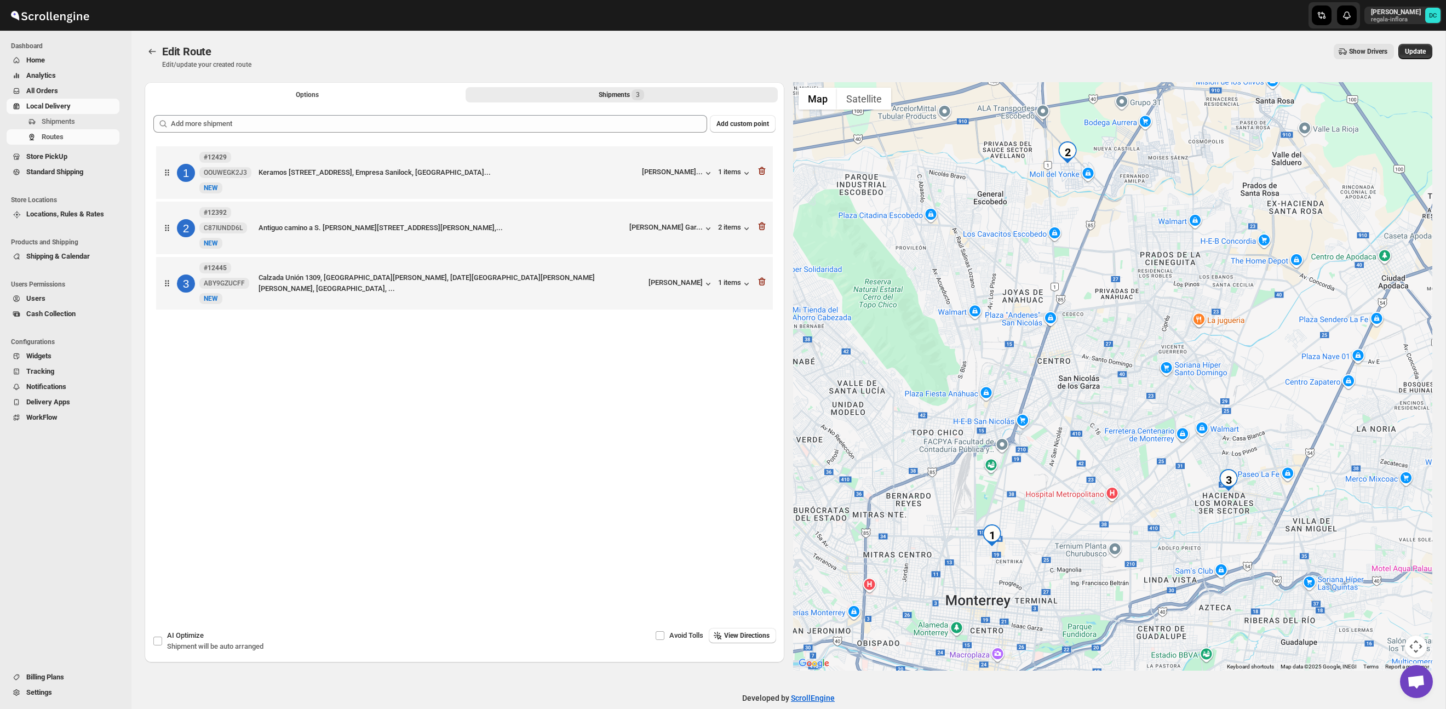
drag, startPoint x: 1191, startPoint y: 312, endPoint x: 1202, endPoint y: 294, distance: 21.1
click at [1168, 352] on div at bounding box center [1113, 376] width 640 height 588
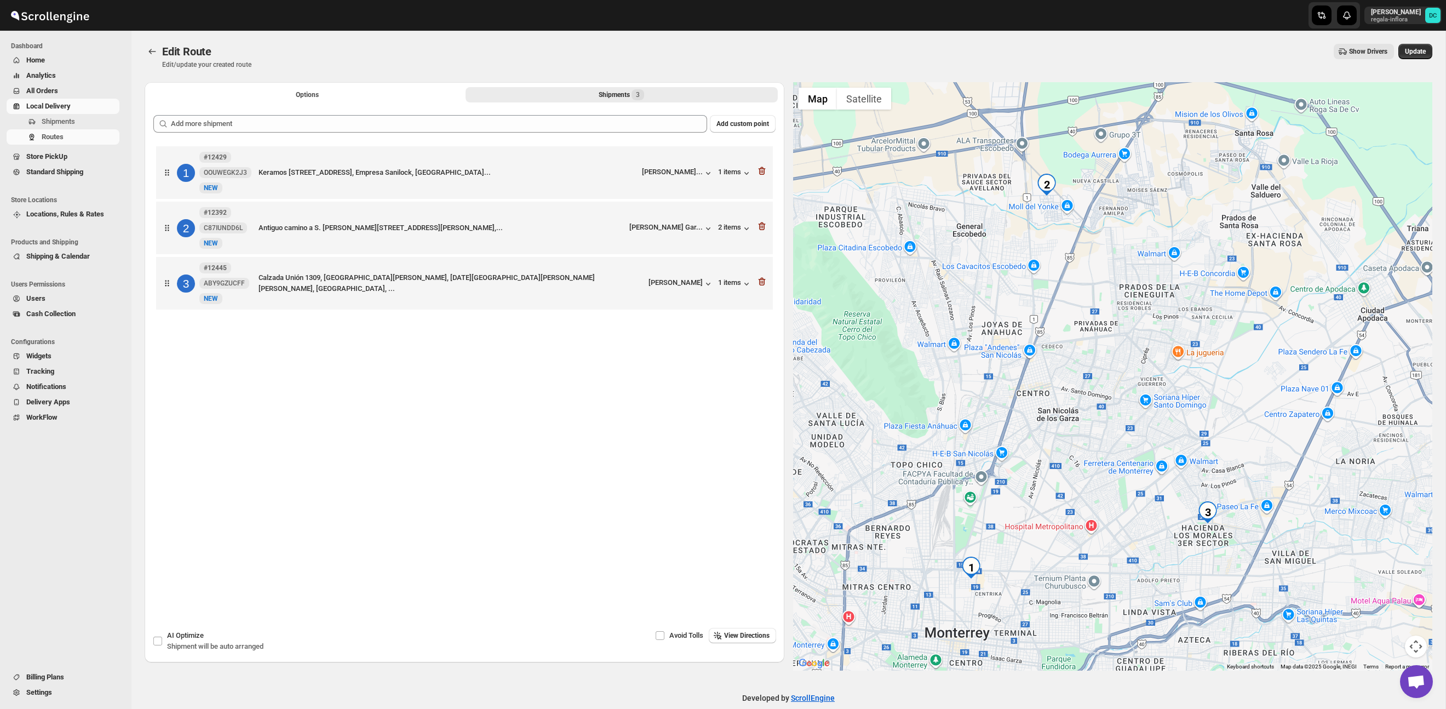
drag, startPoint x: 1404, startPoint y: 53, endPoint x: 1403, endPoint y: 73, distance: 20.3
click at [1405, 53] on span "Update" at bounding box center [1415, 51] width 21 height 9
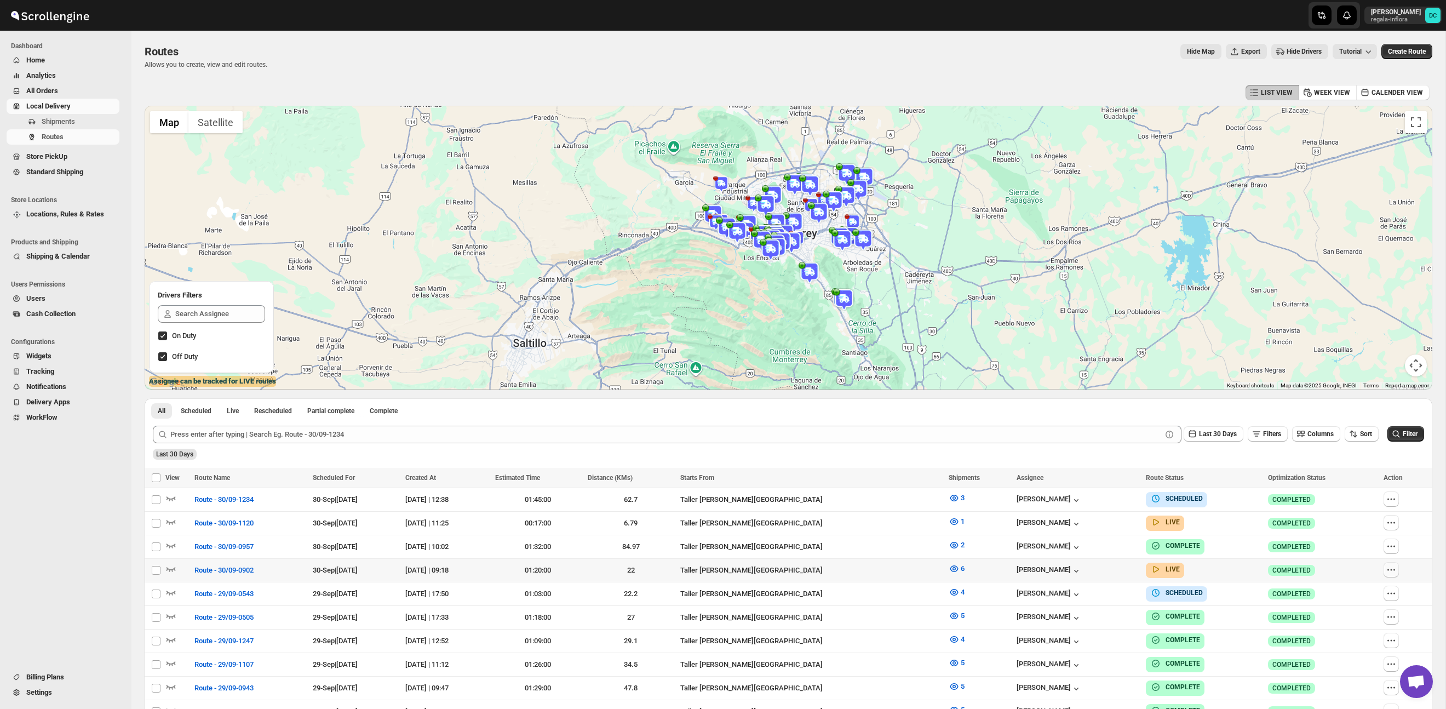
click at [1393, 564] on icon "button" at bounding box center [1391, 569] width 11 height 11
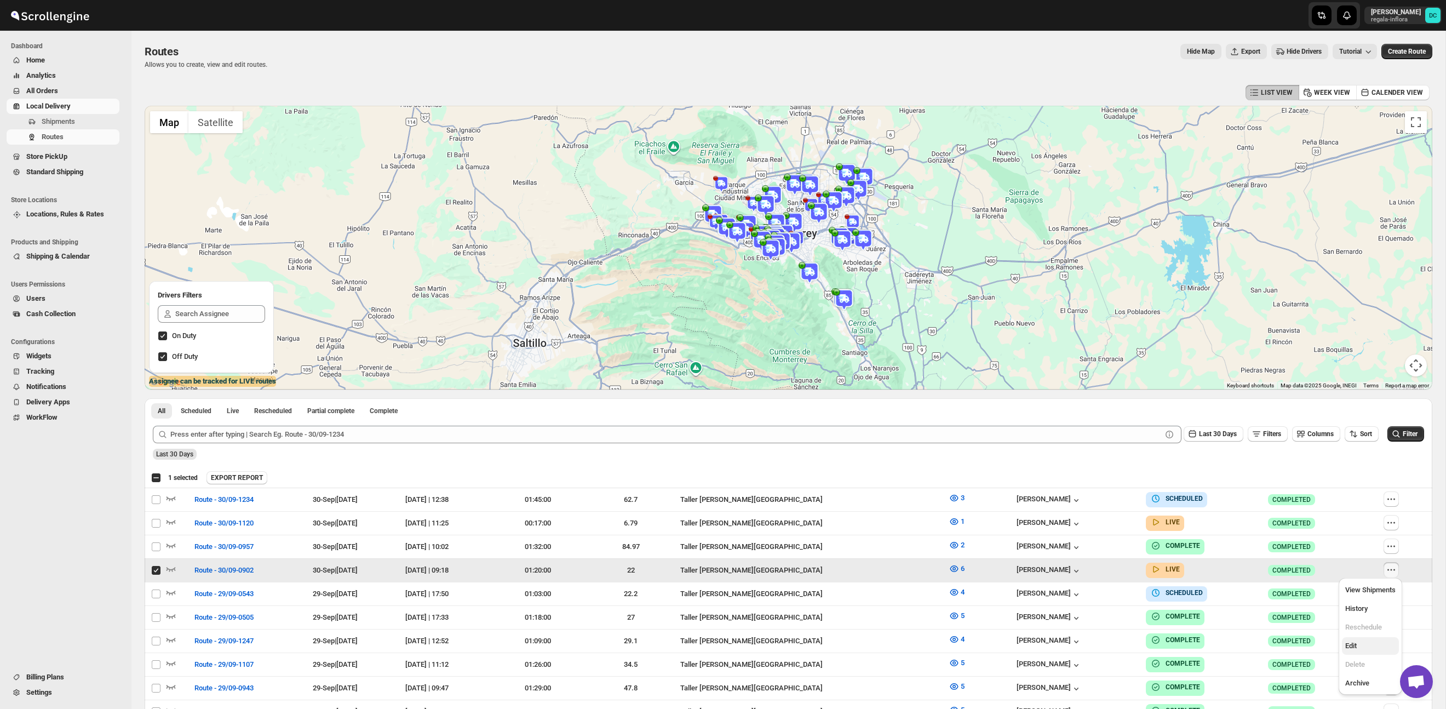
click at [1364, 647] on span "Edit" at bounding box center [1371, 645] width 50 height 11
checkbox input "false"
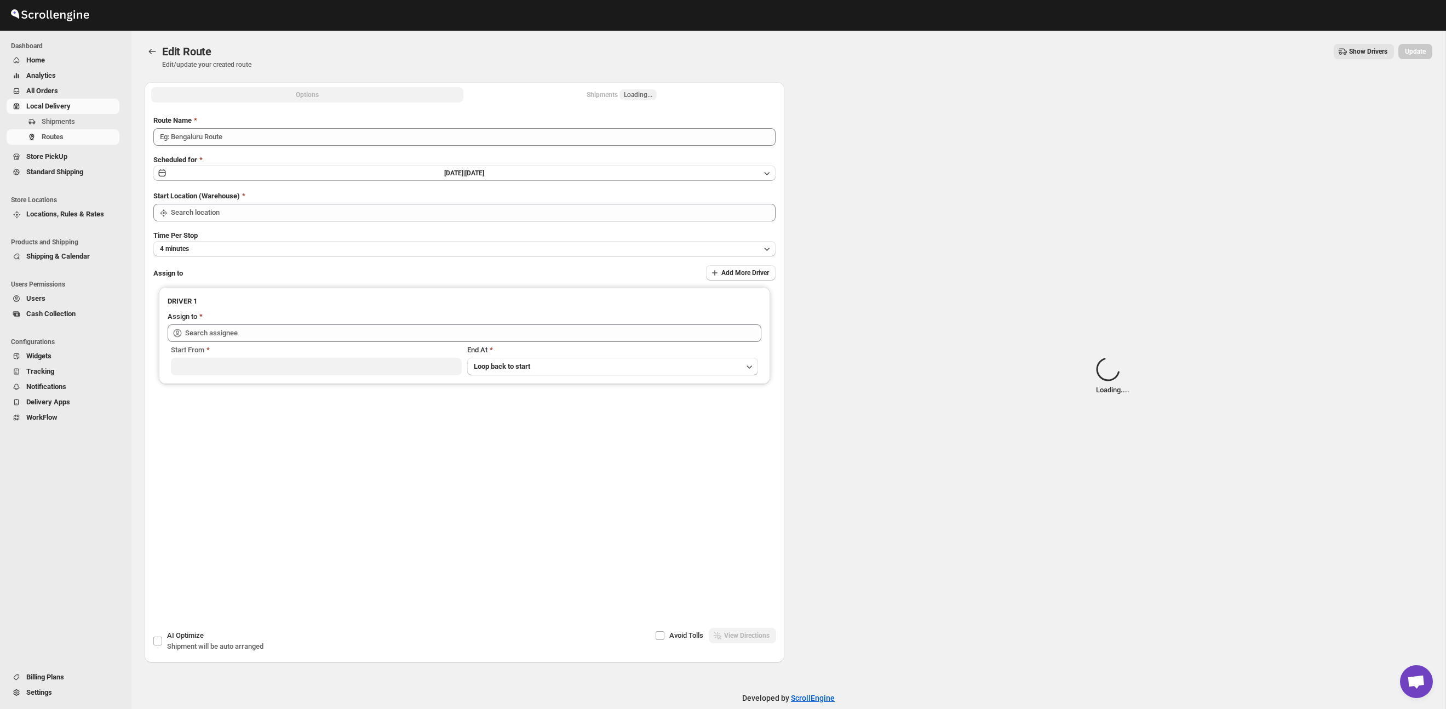
type input "Route - 30/09-0902"
type input "Taller [PERSON_NAME] del [PERSON_NAME][GEOGRAPHIC_DATA]"
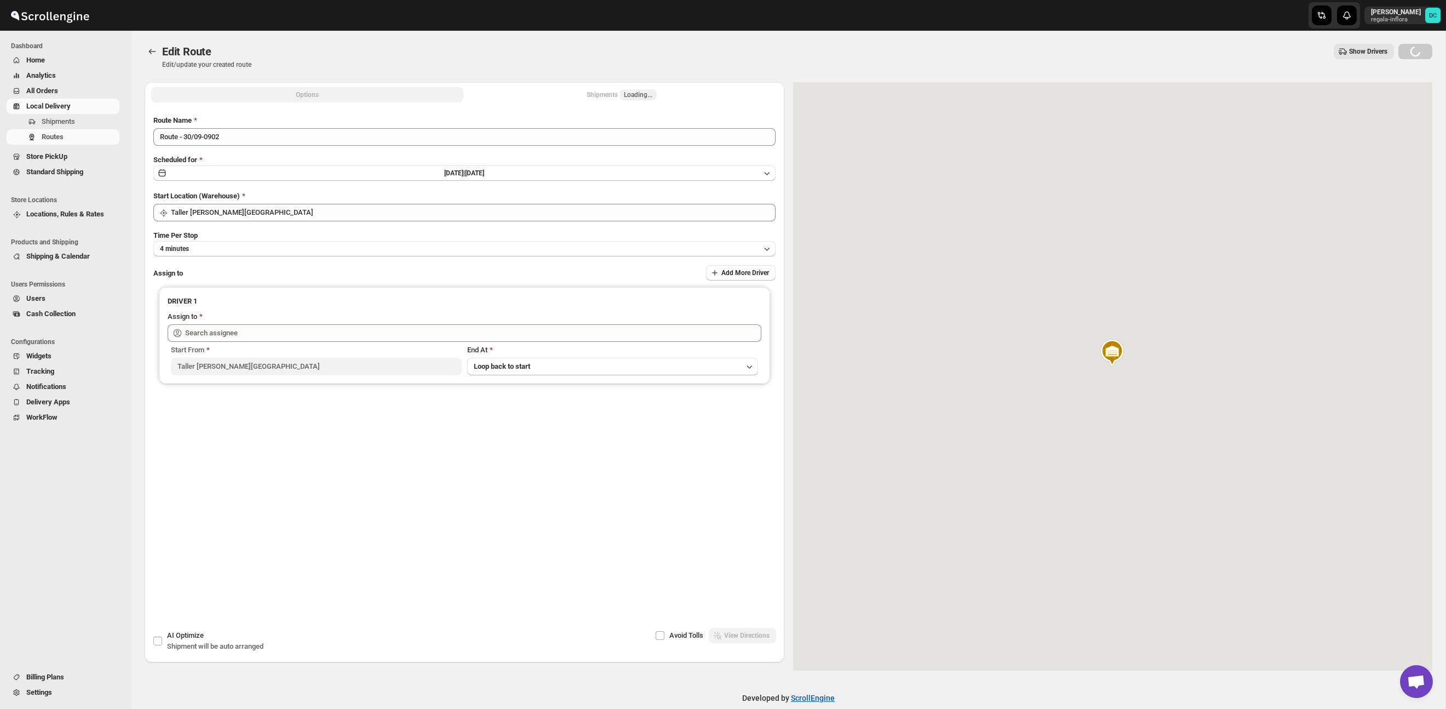
drag, startPoint x: 558, startPoint y: 92, endPoint x: 568, endPoint y: 94, distance: 10.6
click at [558, 92] on button "Shipments Loading..." at bounding box center [622, 94] width 312 height 15
type input "[PERSON_NAME] [PERSON_NAME] ([EMAIL_ADDRESS][DOMAIN_NAME])"
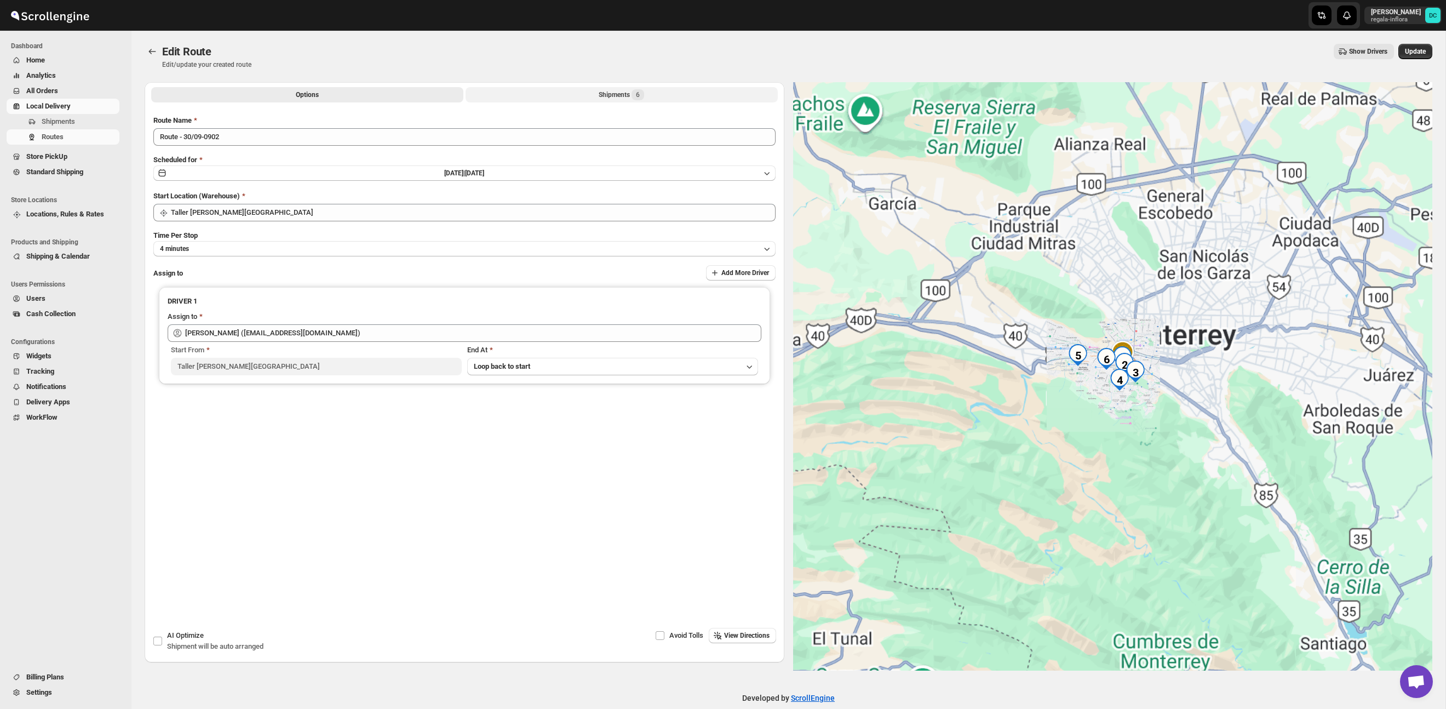
click at [585, 92] on button "Shipments 6" at bounding box center [622, 94] width 312 height 15
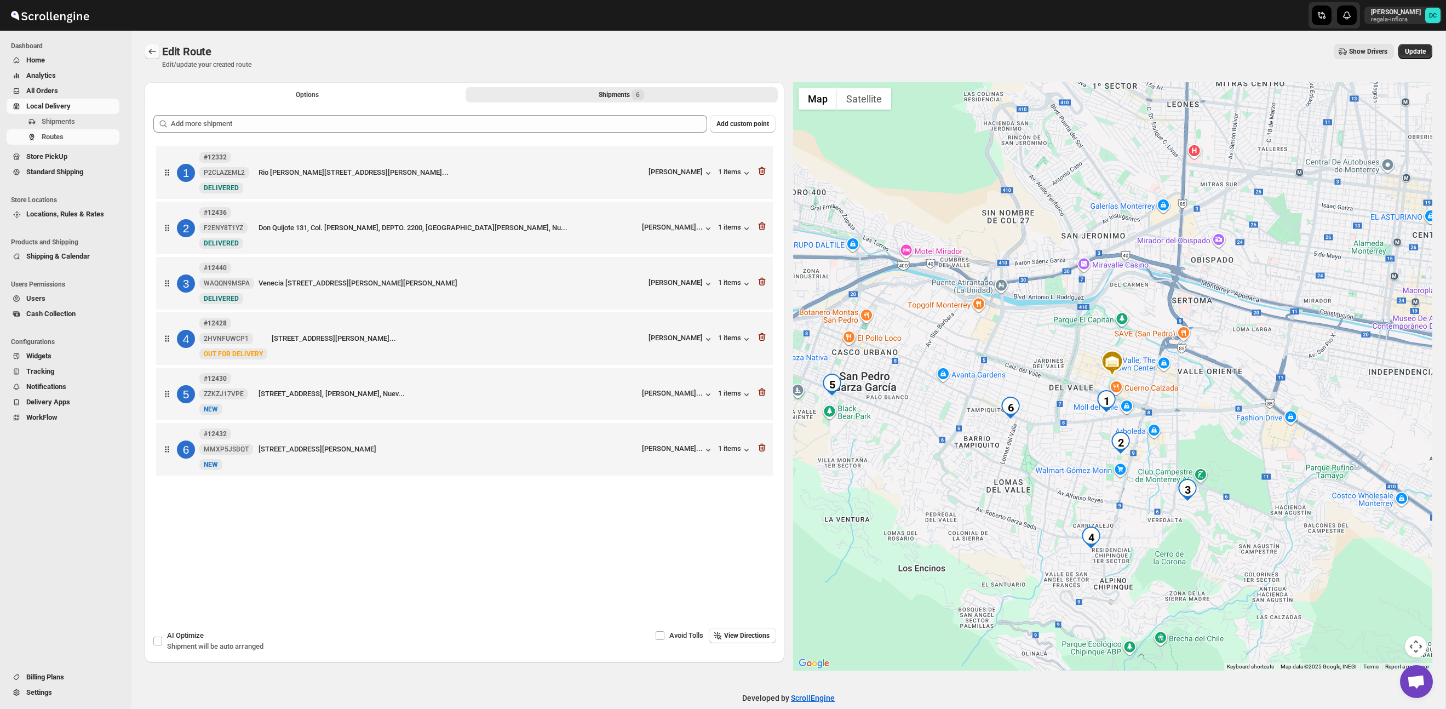
click at [155, 47] on icon "Routes" at bounding box center [152, 51] width 11 height 11
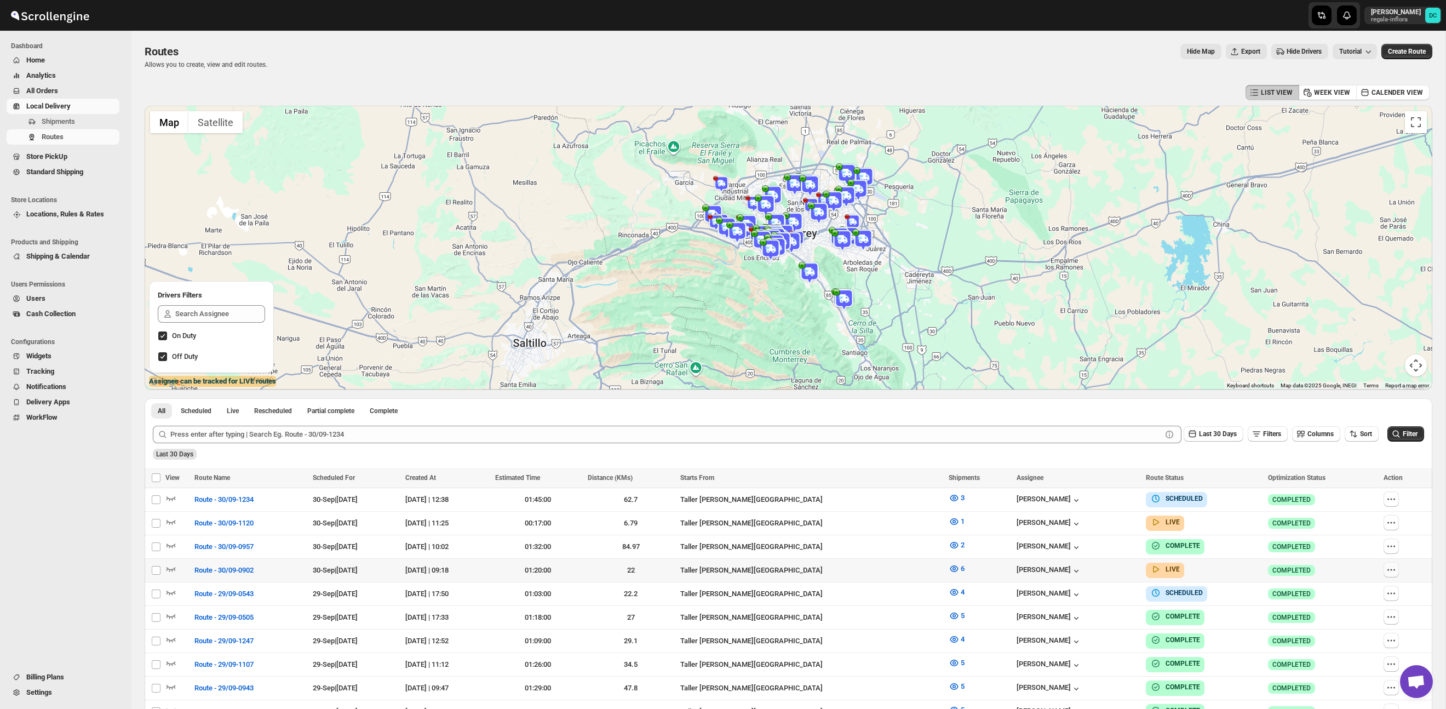
click at [1397, 569] on icon "button" at bounding box center [1391, 569] width 11 height 11
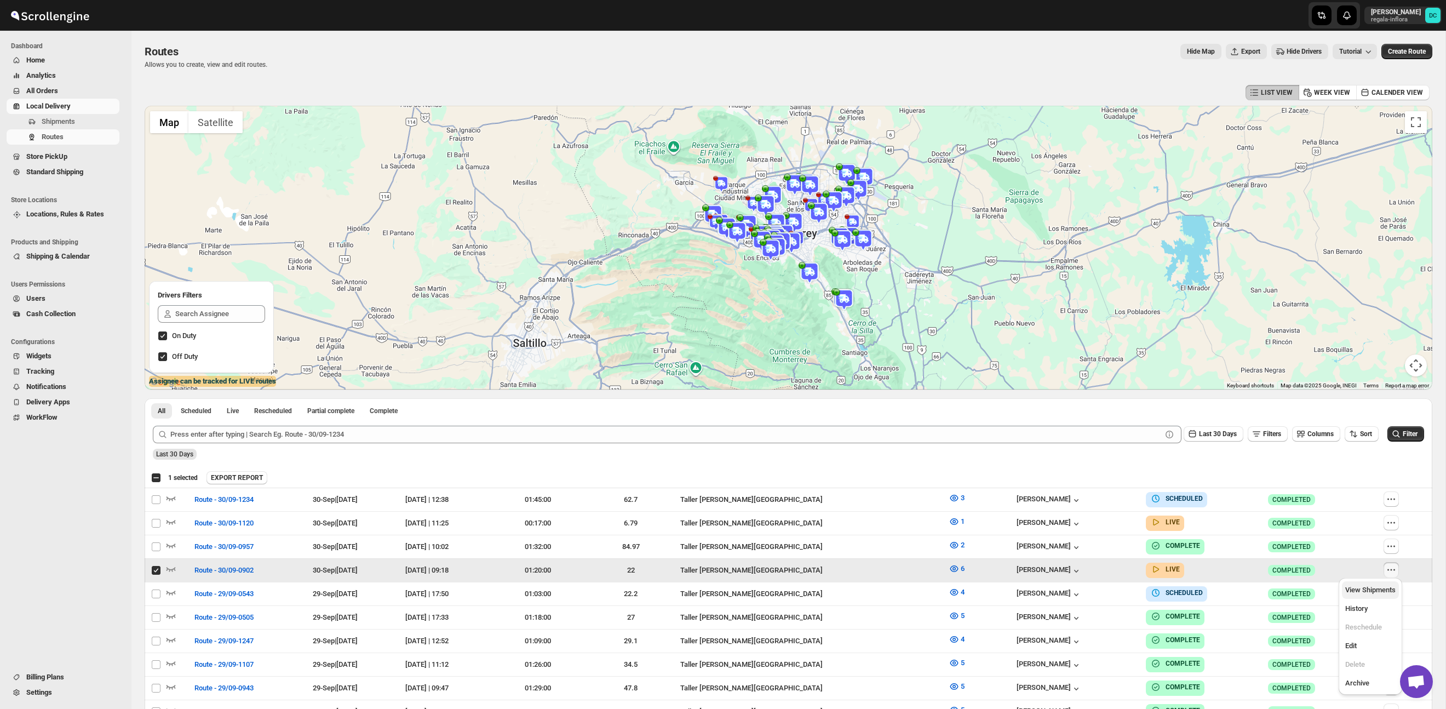
click at [1385, 590] on span "View Shipments" at bounding box center [1371, 590] width 50 height 8
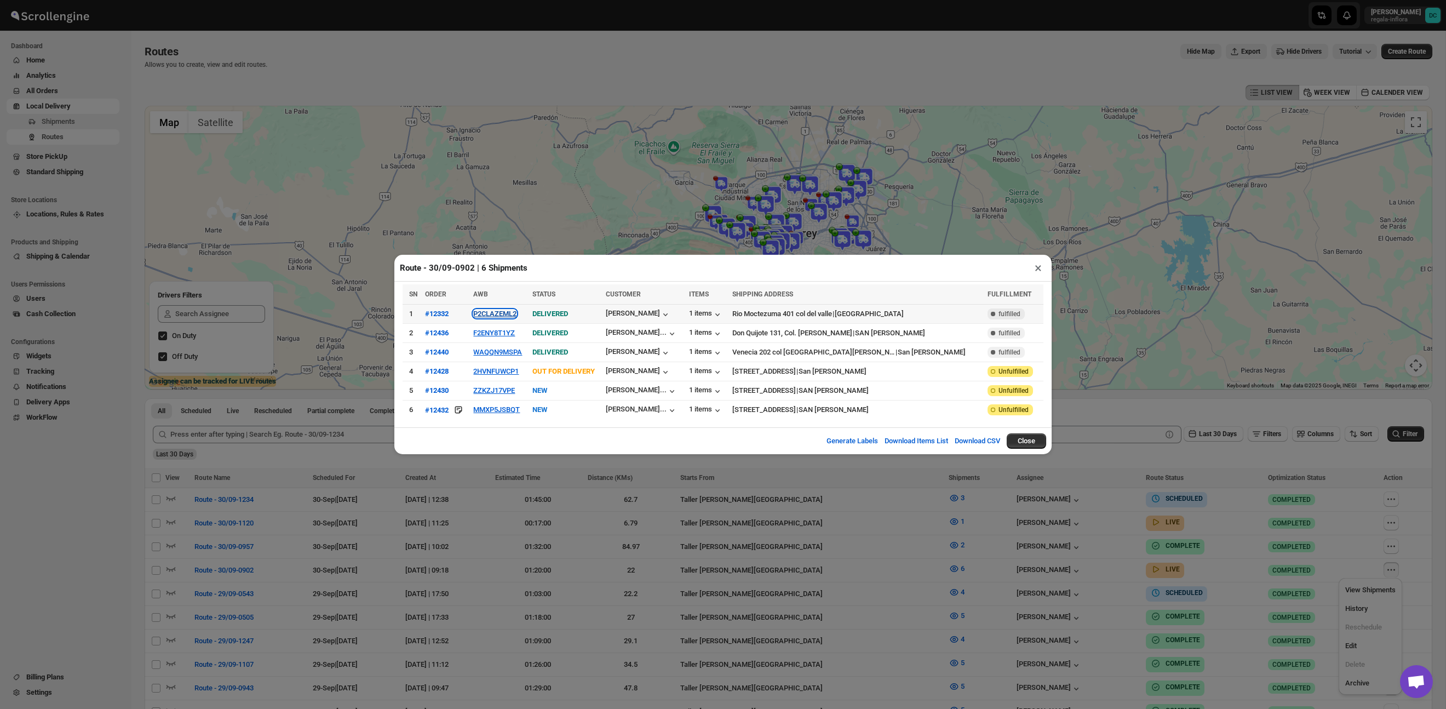
click at [509, 312] on button "P2CLAZEML2" at bounding box center [494, 314] width 43 height 8
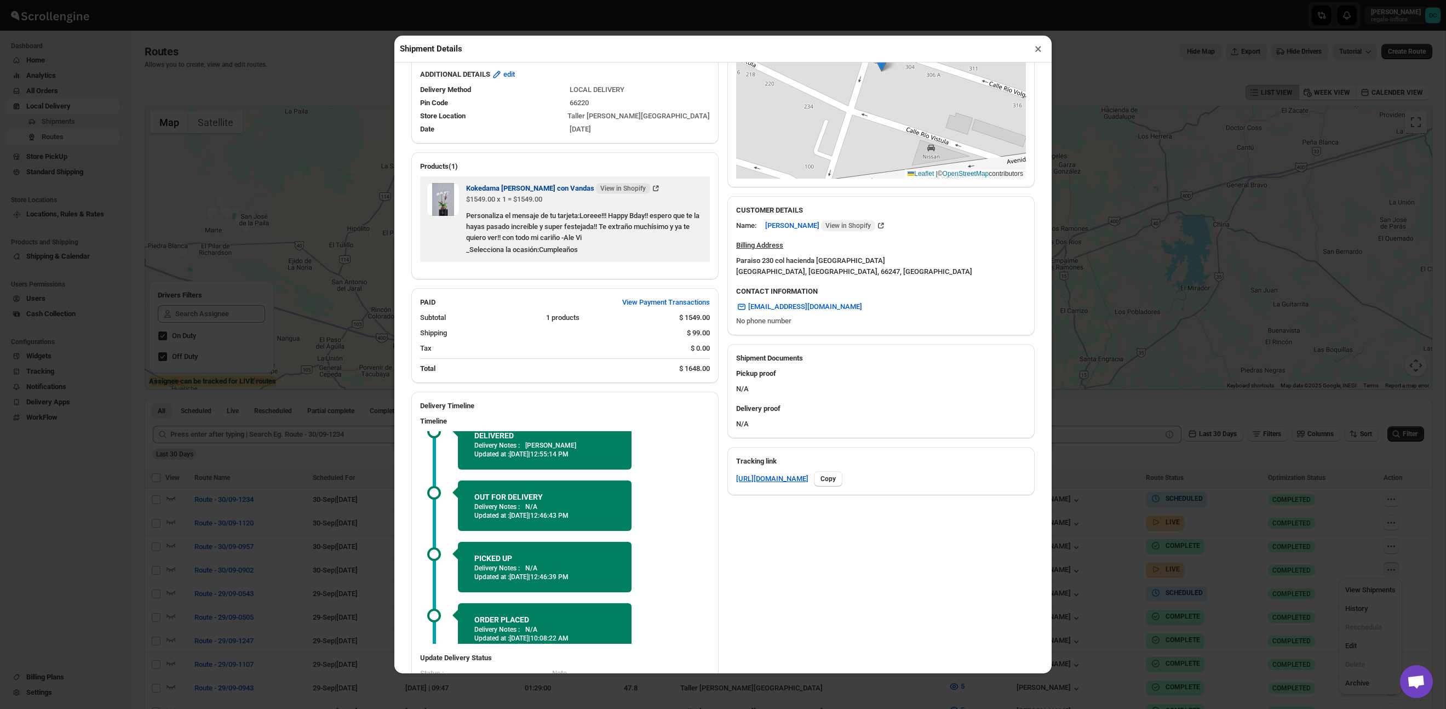
scroll to position [24, 0]
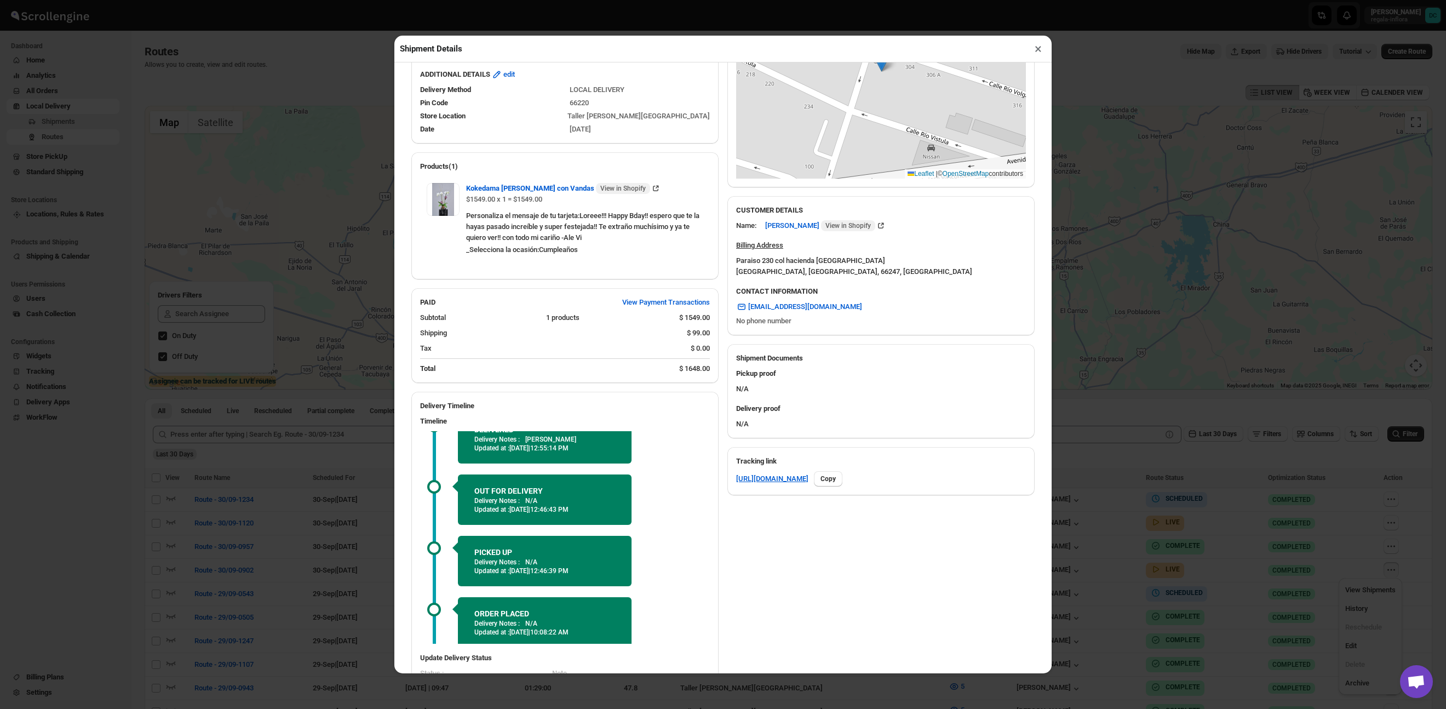
drag, startPoint x: 1141, startPoint y: 453, endPoint x: 1246, endPoint y: 479, distance: 107.9
click at [1141, 453] on div "Shipment Details × #12332 Awb : P2CLAZEML2 DATE 25-Sep-25 | 10:08 Success DELIV…" at bounding box center [723, 354] width 1446 height 709
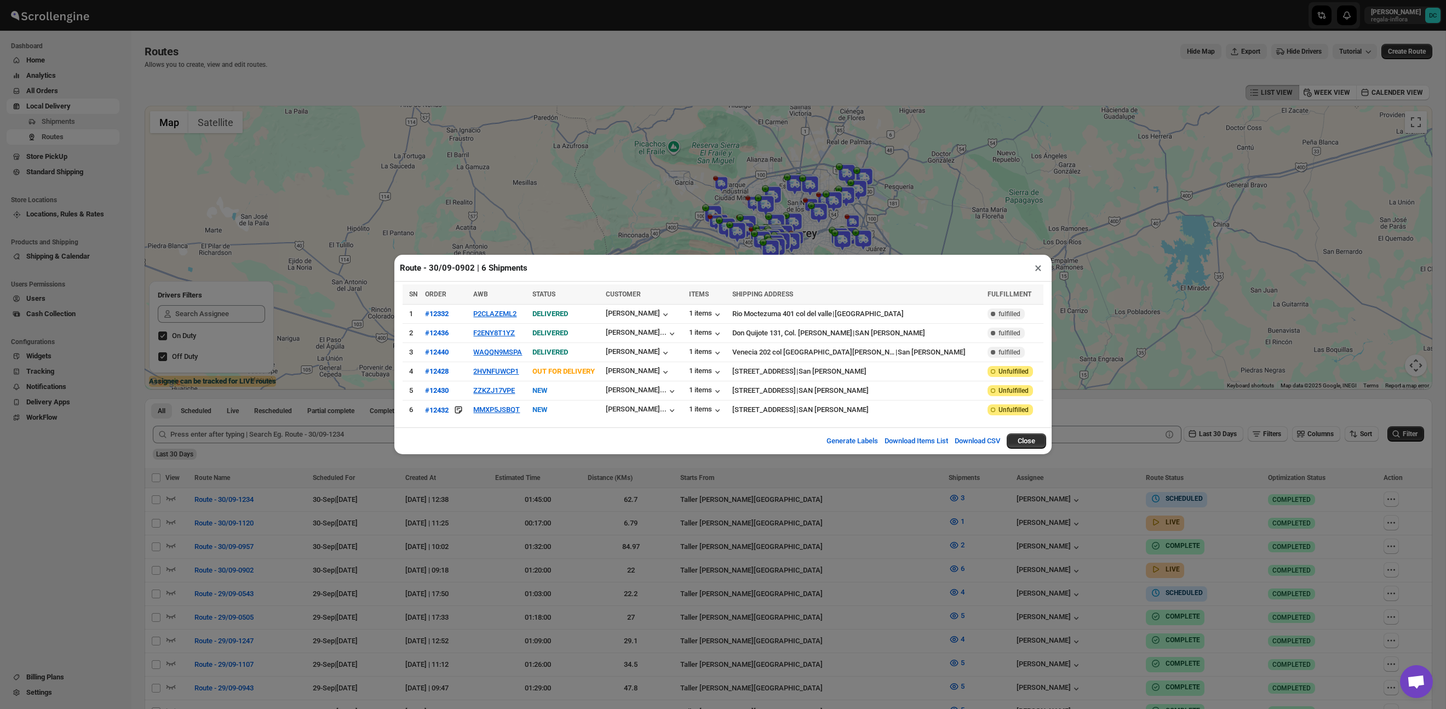
click at [1169, 450] on div "Route - 30/09-0902 | 6 Shipments × SN ORDER AWB STATUS CUSTOMER ITEMS SHIPPING …" at bounding box center [723, 354] width 1446 height 709
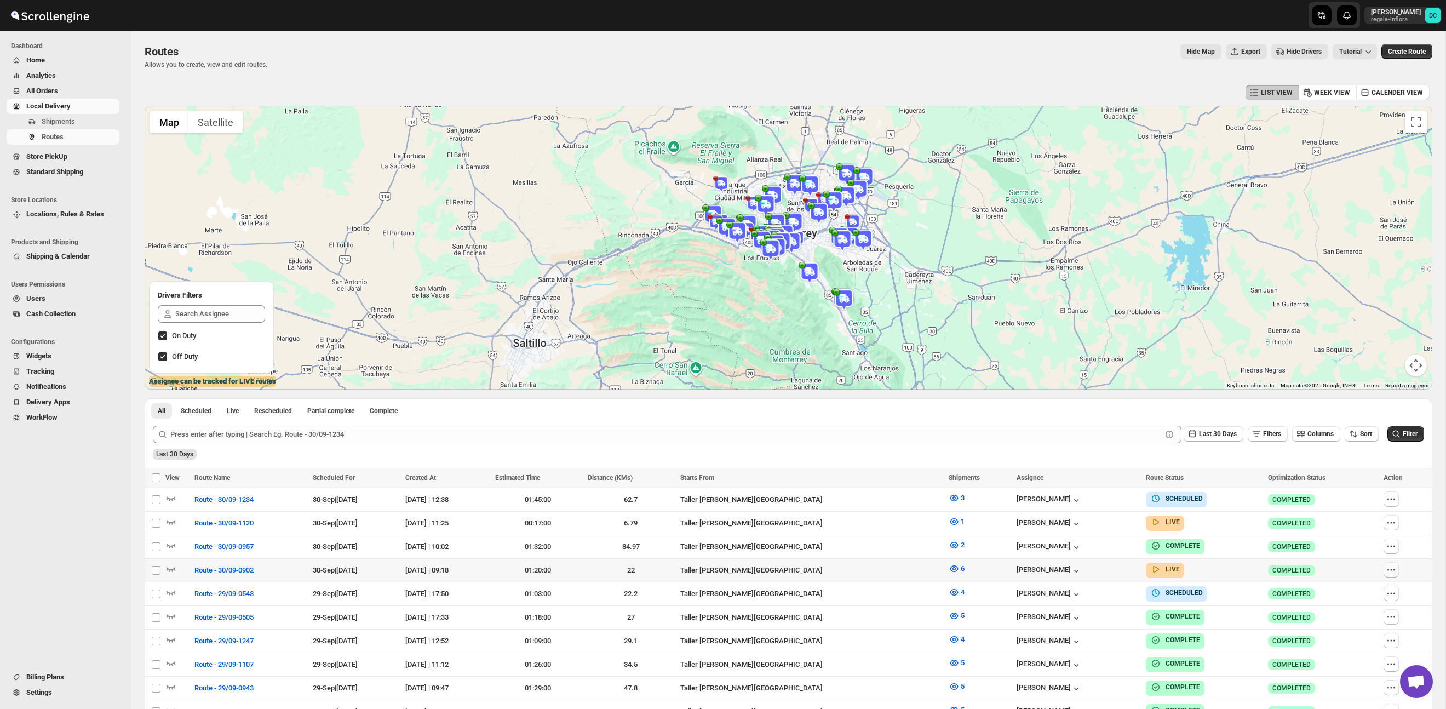
click at [1395, 564] on icon "button" at bounding box center [1391, 569] width 11 height 11
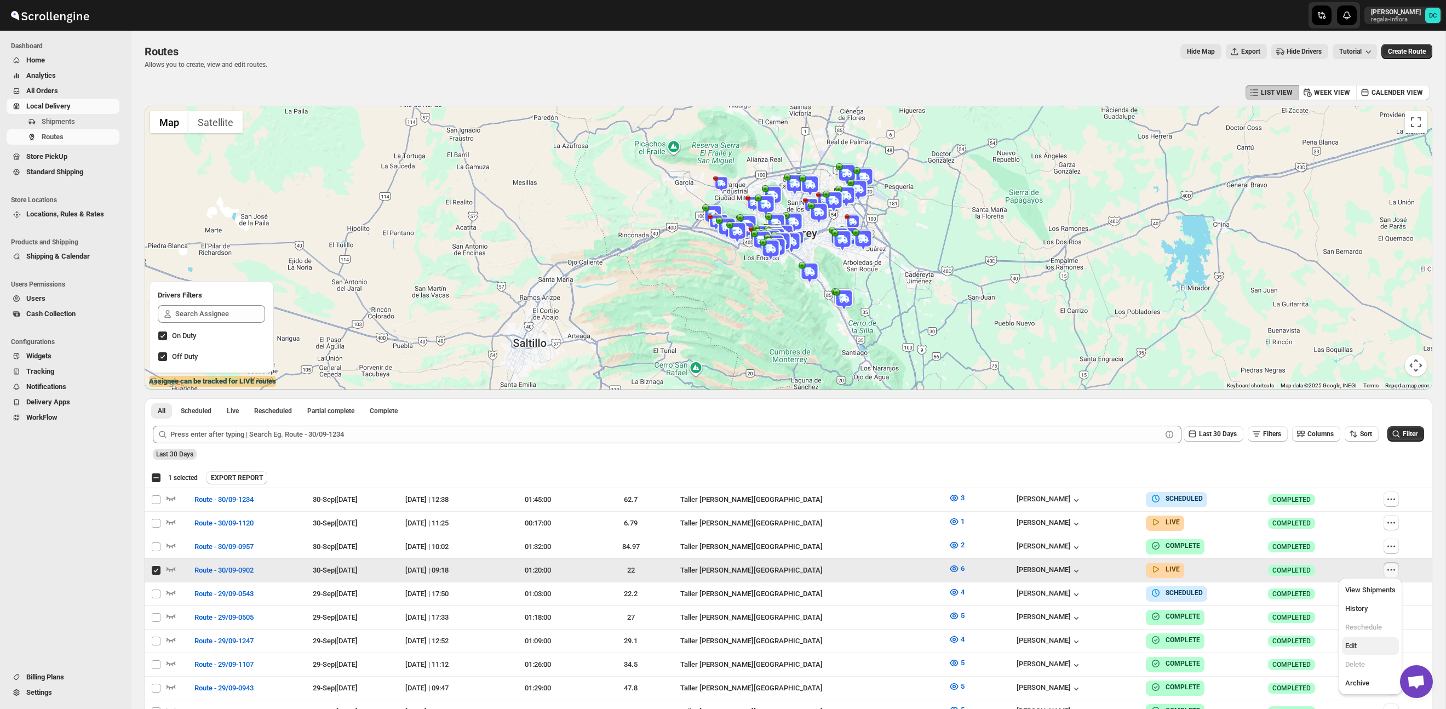
click at [1375, 644] on span "Edit" at bounding box center [1371, 645] width 50 height 11
checkbox input "false"
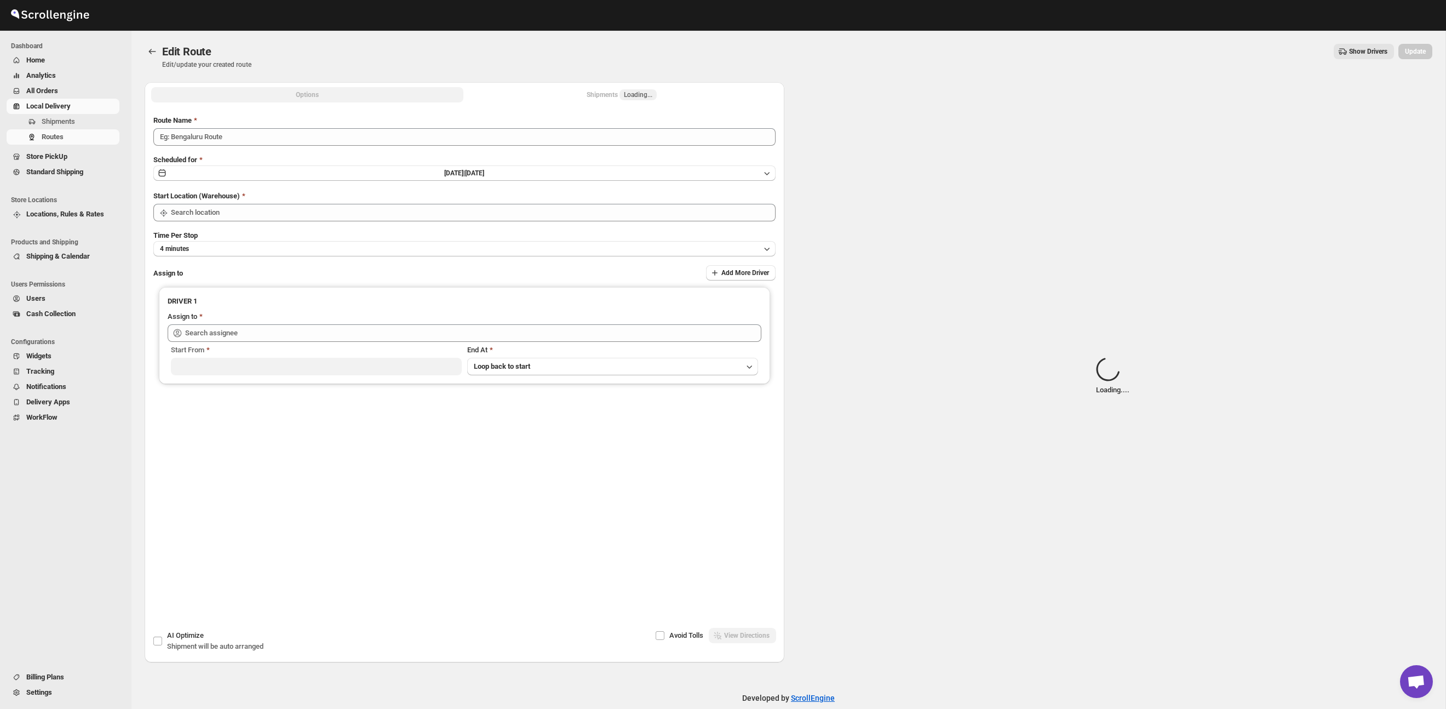
type input "Route - 30/09-0902"
type input "Taller [PERSON_NAME] del [PERSON_NAME][GEOGRAPHIC_DATA]"
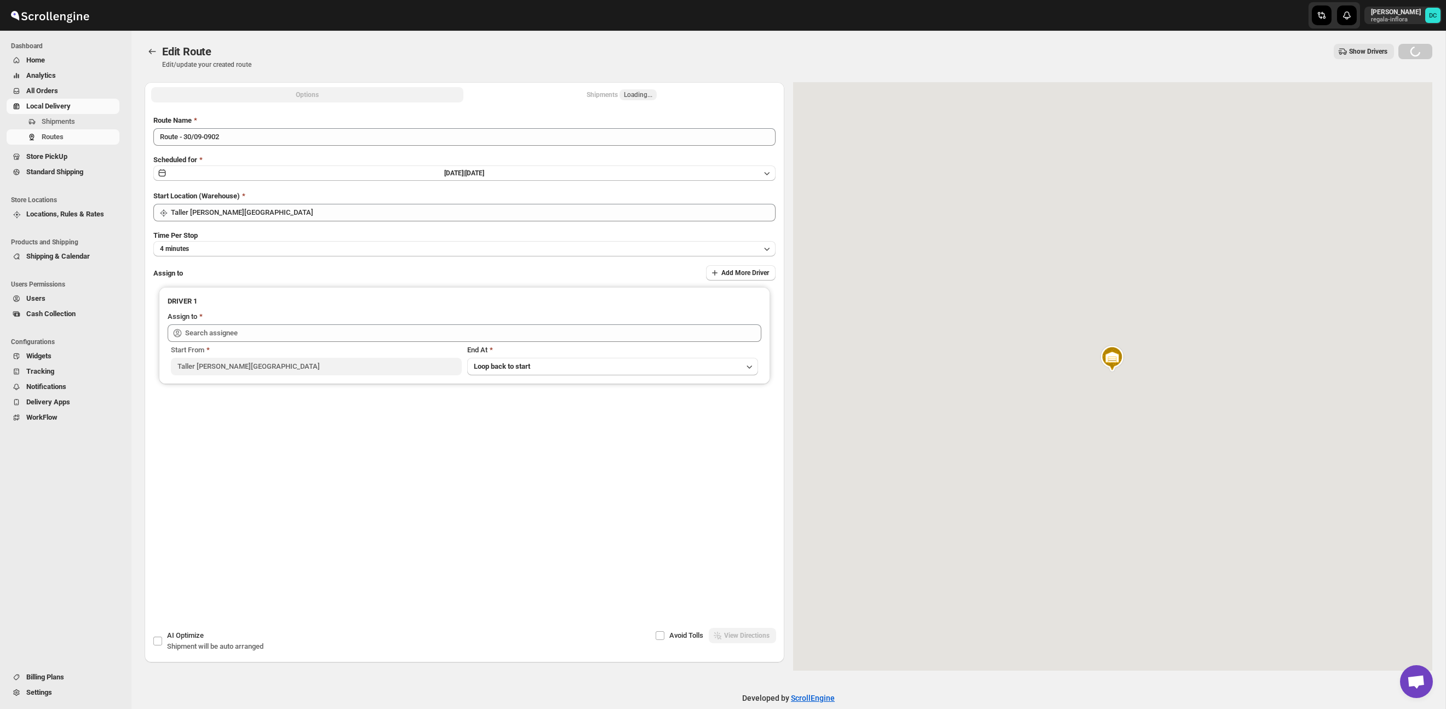
drag, startPoint x: 580, startPoint y: 93, endPoint x: 604, endPoint y: 95, distance: 24.2
click at [580, 93] on button "Shipments Loading..." at bounding box center [622, 94] width 312 height 15
type input "[PERSON_NAME] [PERSON_NAME] ([EMAIL_ADDRESS][DOMAIN_NAME])"
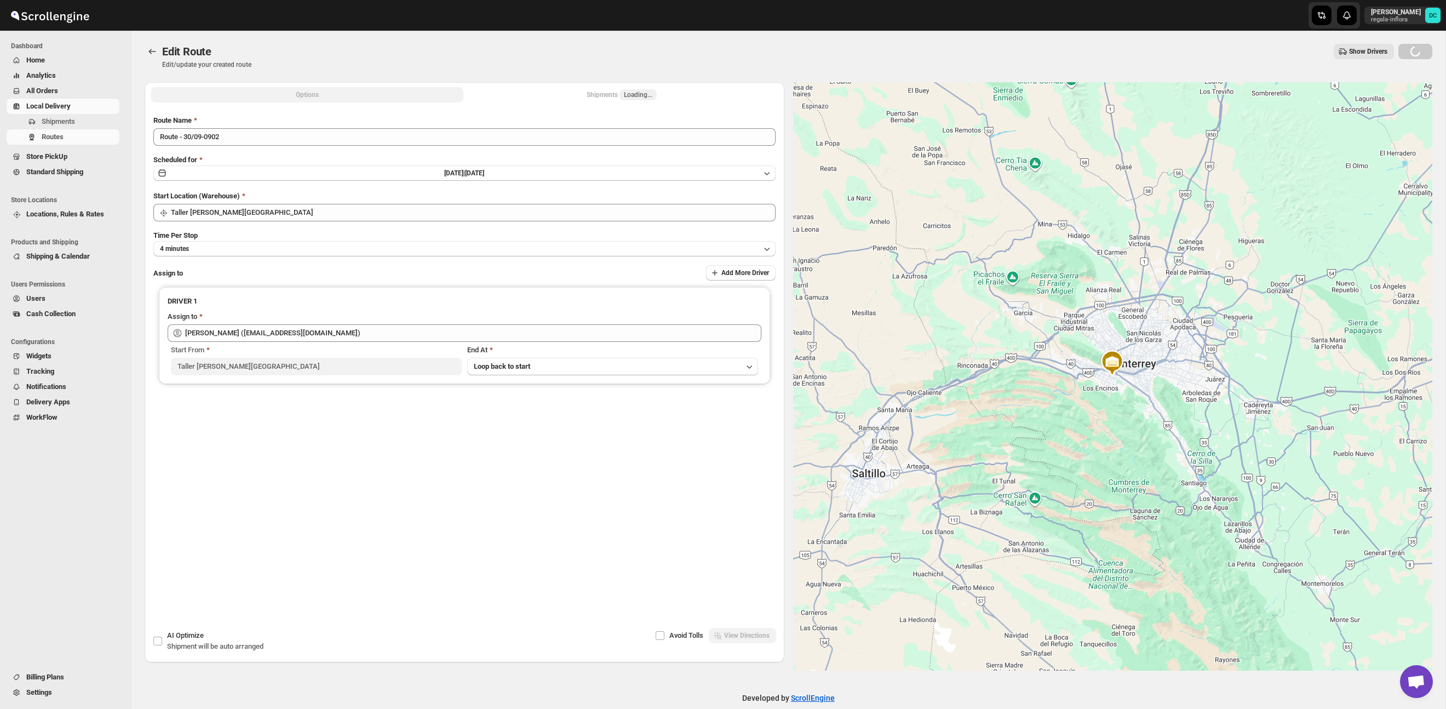
click at [605, 95] on div "Shipments Loading..." at bounding box center [622, 94] width 70 height 11
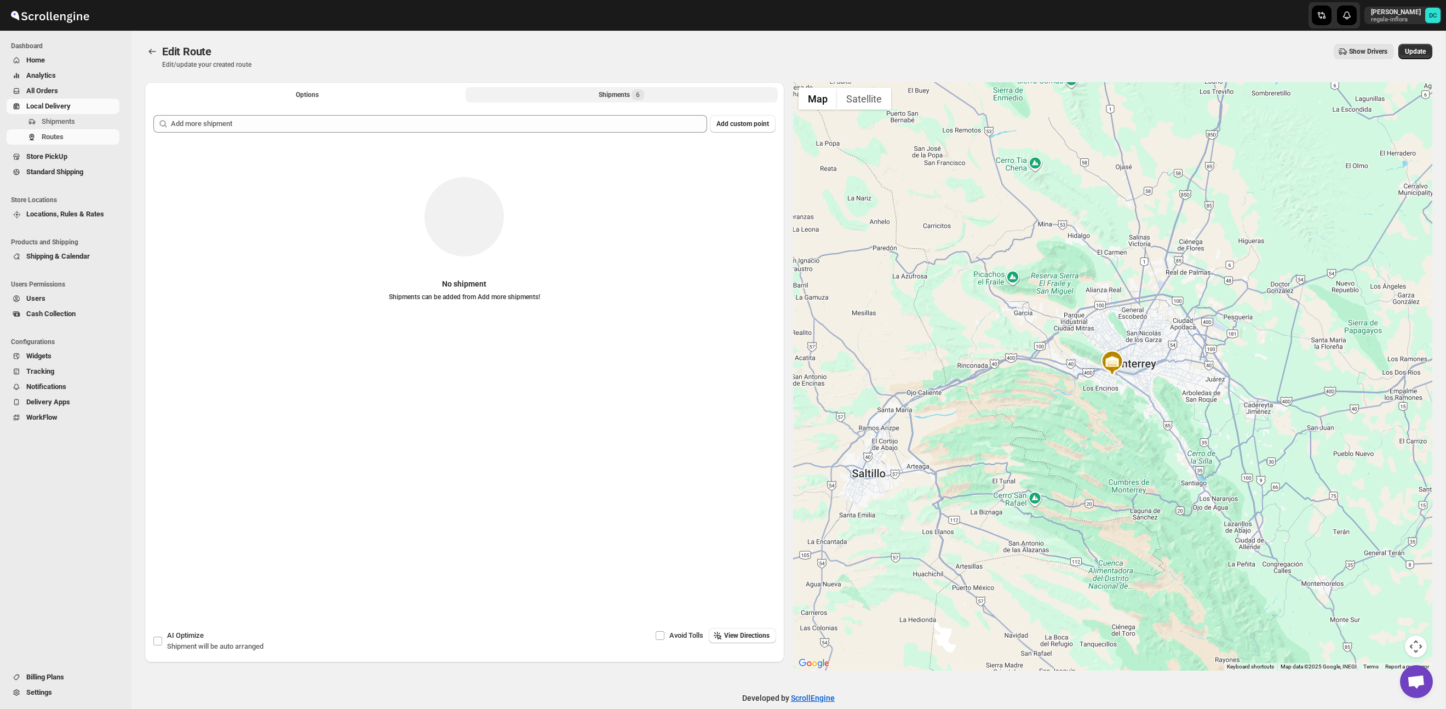
click at [632, 98] on div "Shipments 6" at bounding box center [621, 94] width 45 height 11
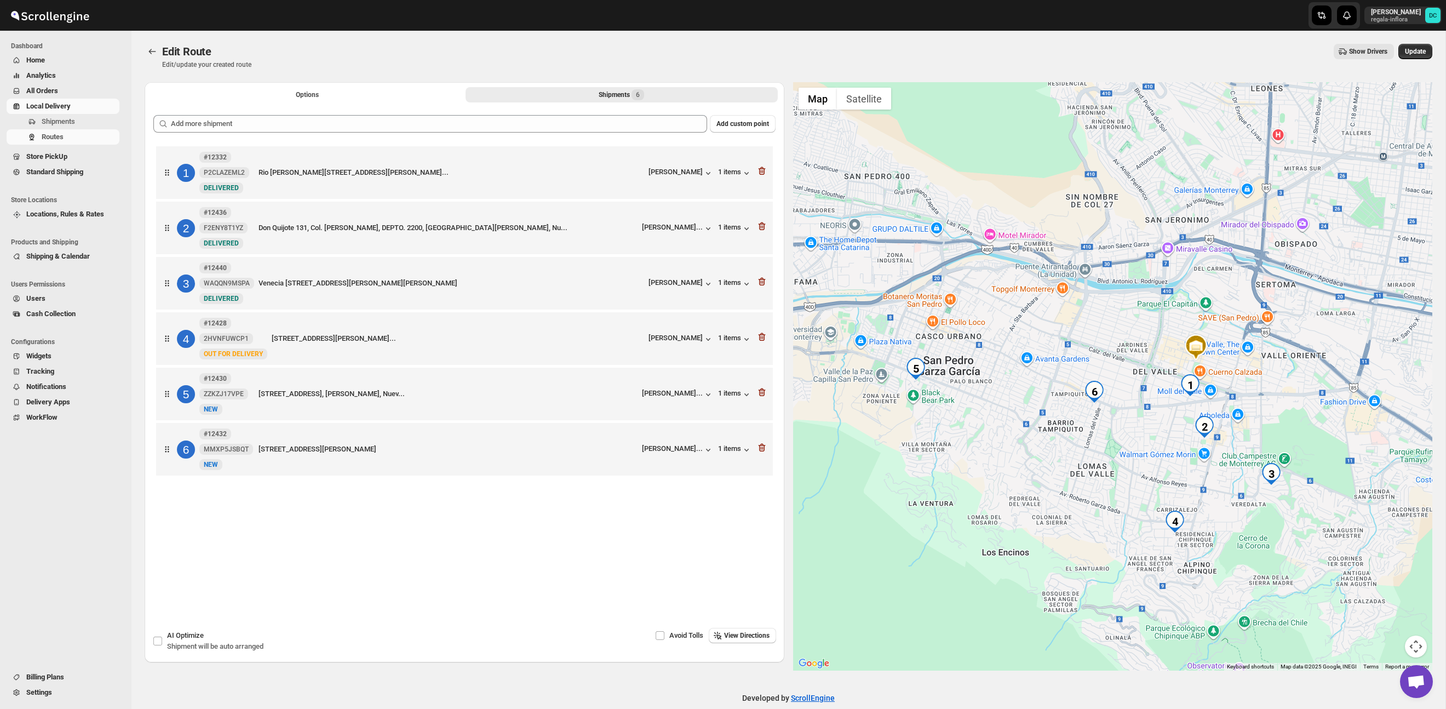
drag, startPoint x: 976, startPoint y: 442, endPoint x: 1057, endPoint y: 426, distance: 82.5
click at [1057, 426] on div at bounding box center [1113, 376] width 640 height 588
click at [157, 47] on icon "Routes" at bounding box center [152, 51] width 11 height 11
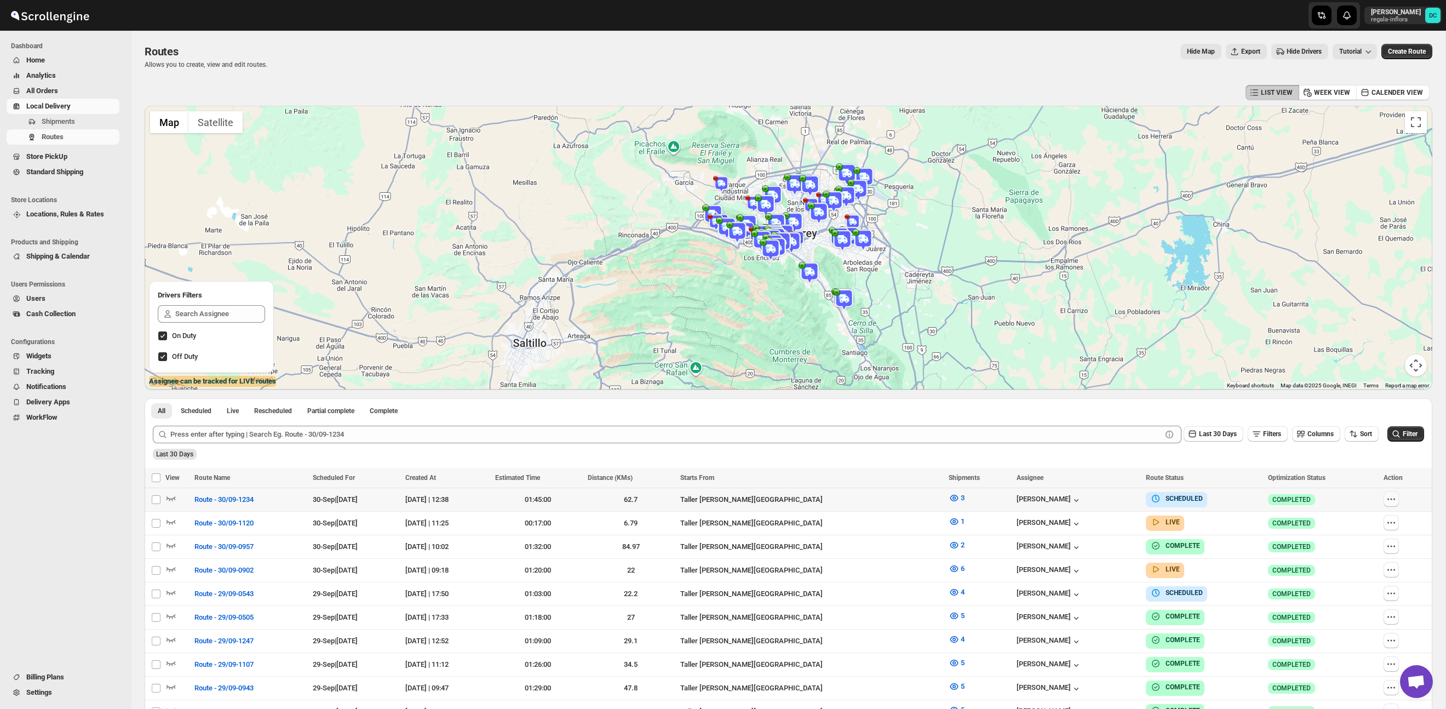
click at [1397, 497] on icon "button" at bounding box center [1391, 499] width 11 height 11
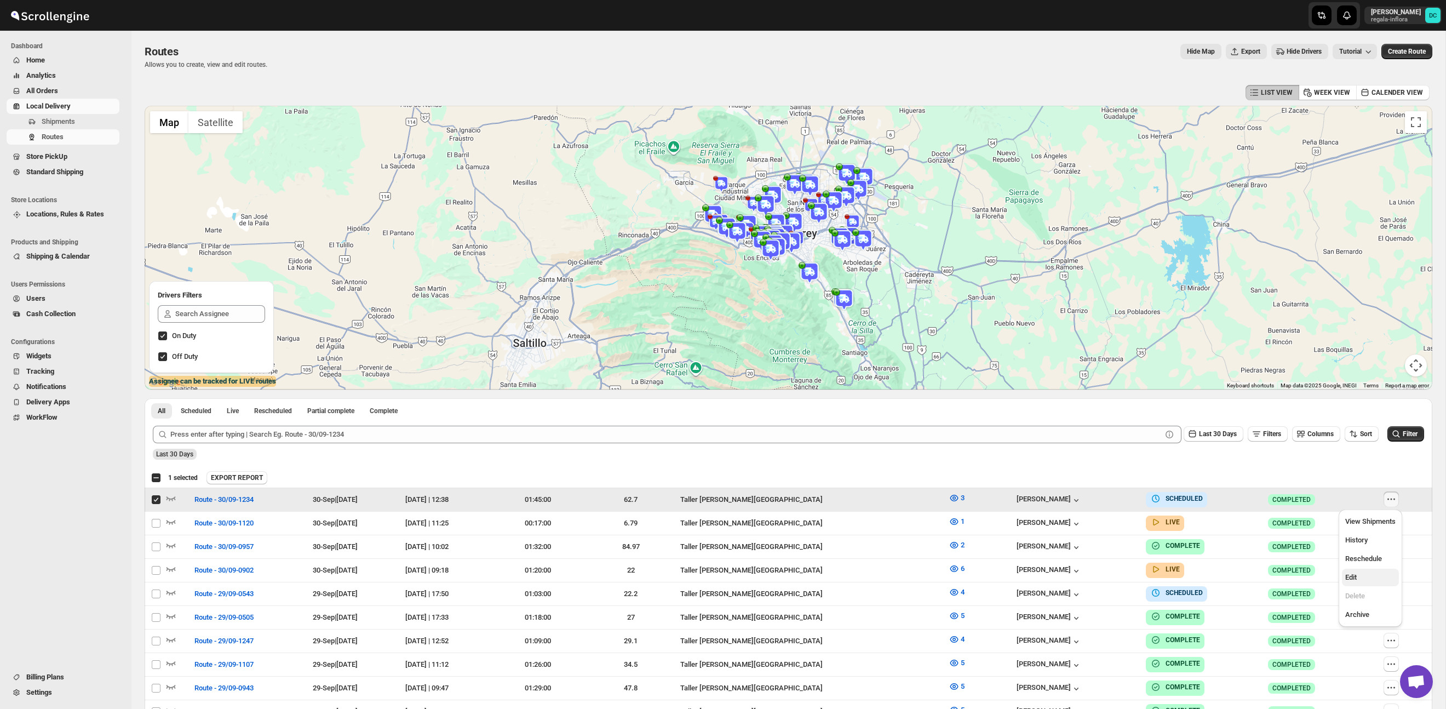
click at [1359, 575] on span "Edit" at bounding box center [1371, 577] width 50 height 11
checkbox input "false"
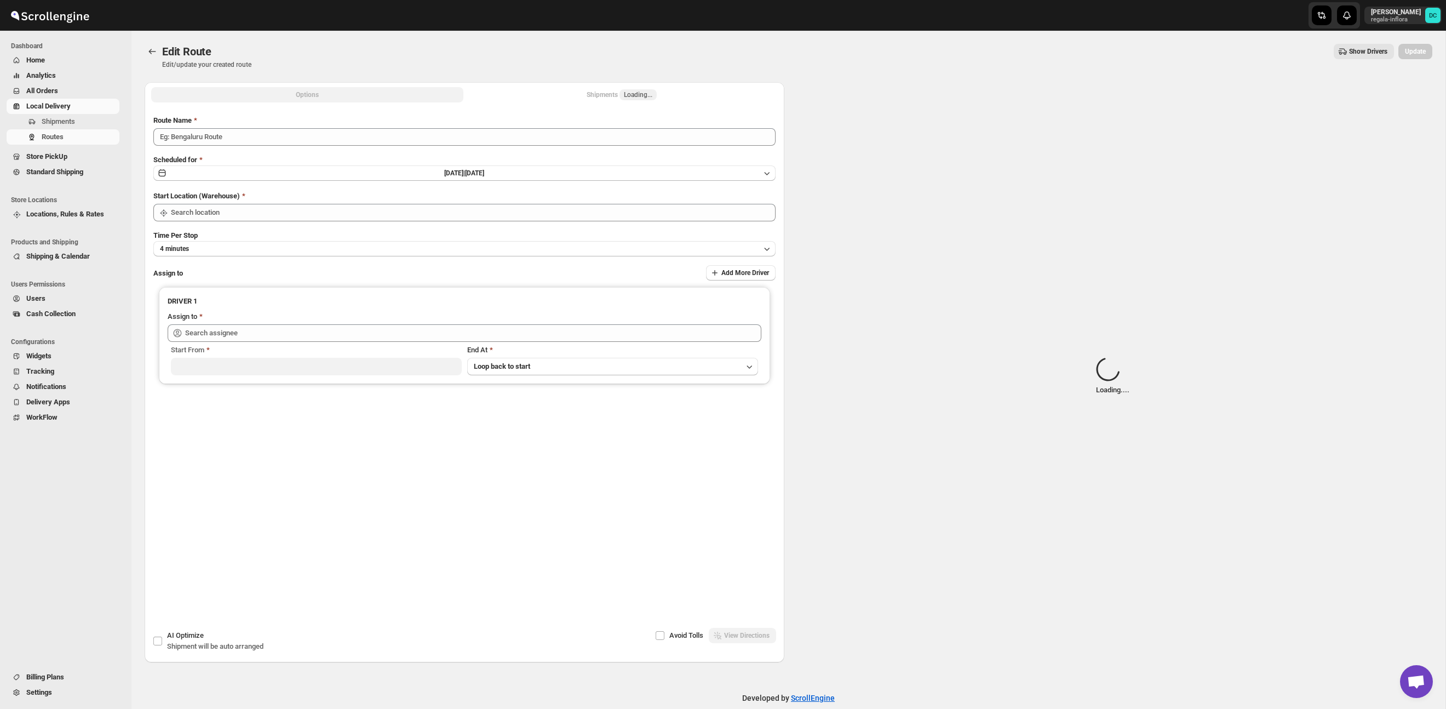
type input "Route - 30/09-1234"
type input "Taller [PERSON_NAME] del [PERSON_NAME][GEOGRAPHIC_DATA]"
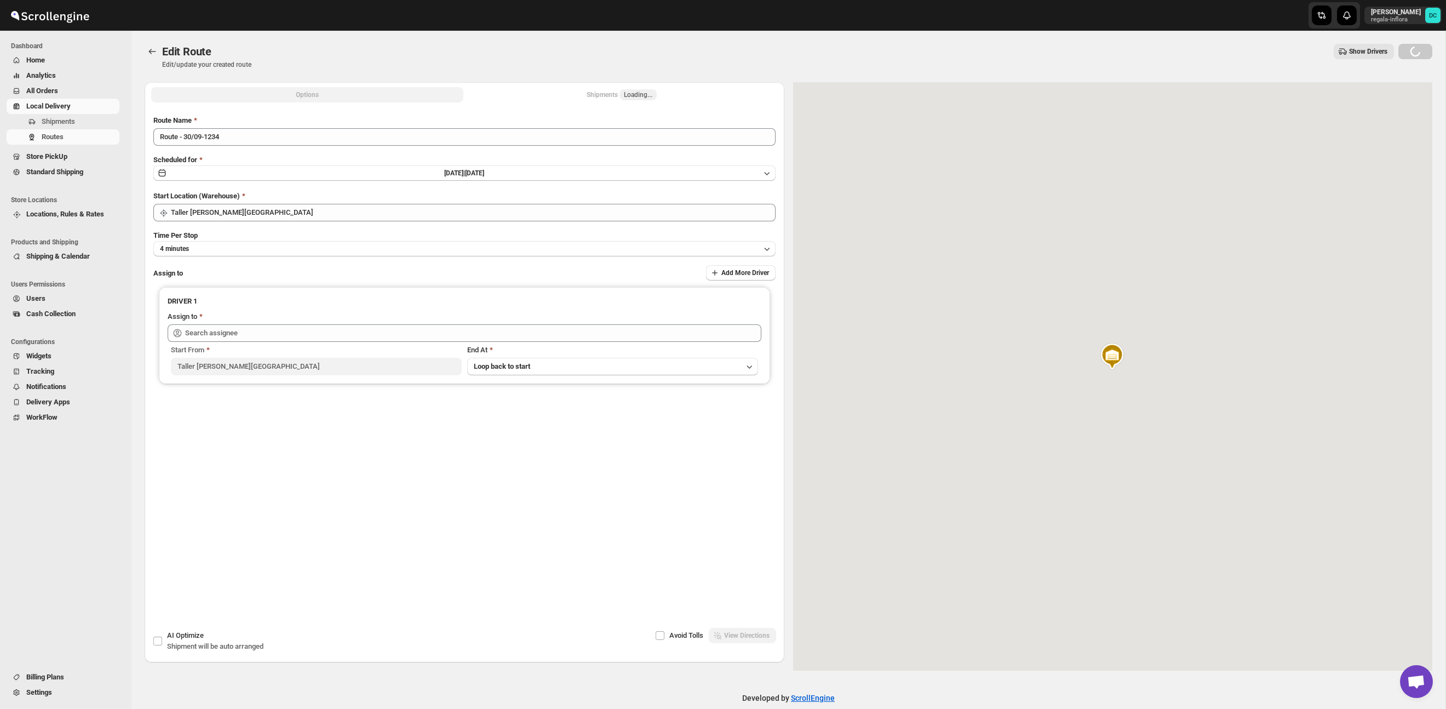
type input "[PERSON_NAME] ([EMAIL_ADDRESS][DOMAIN_NAME])"
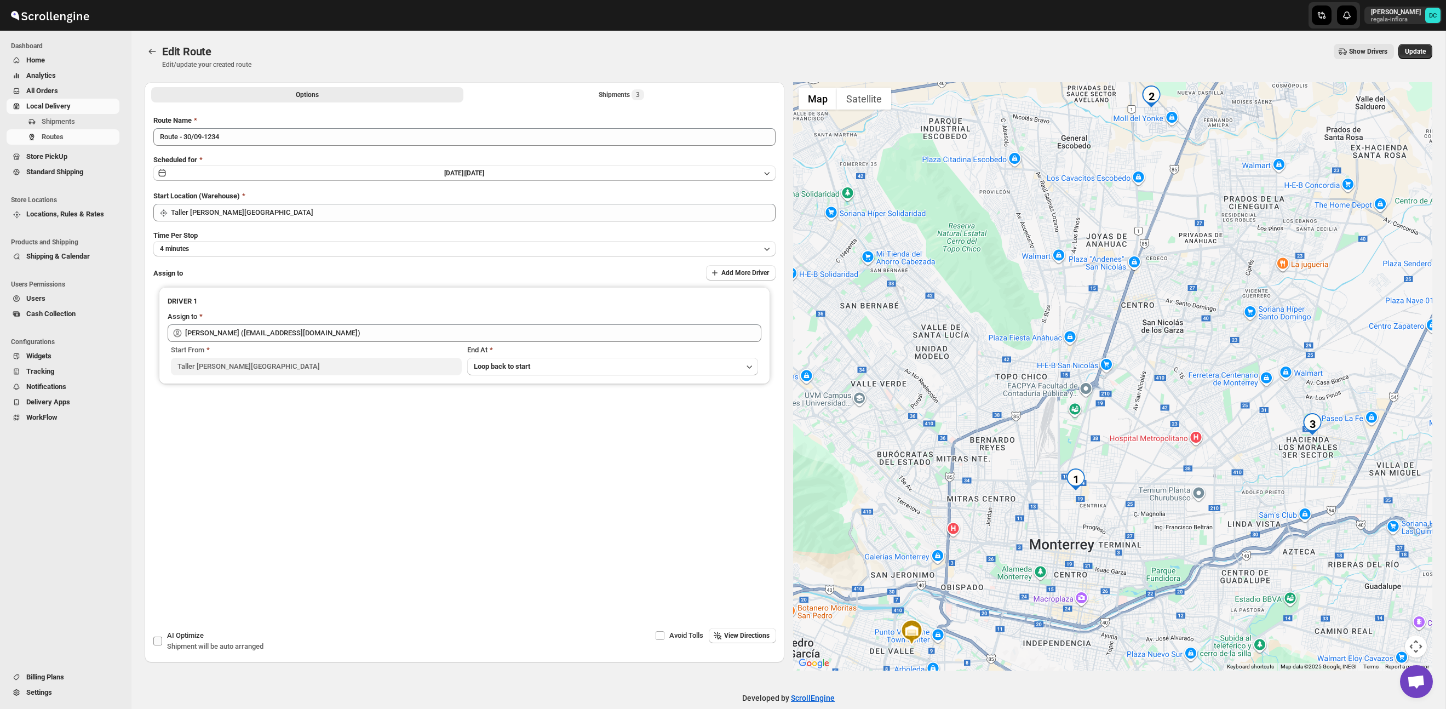
click at [157, 643] on input "AI Optimize Shipment will be auto arranged" at bounding box center [157, 641] width 9 height 9
checkbox input "true"
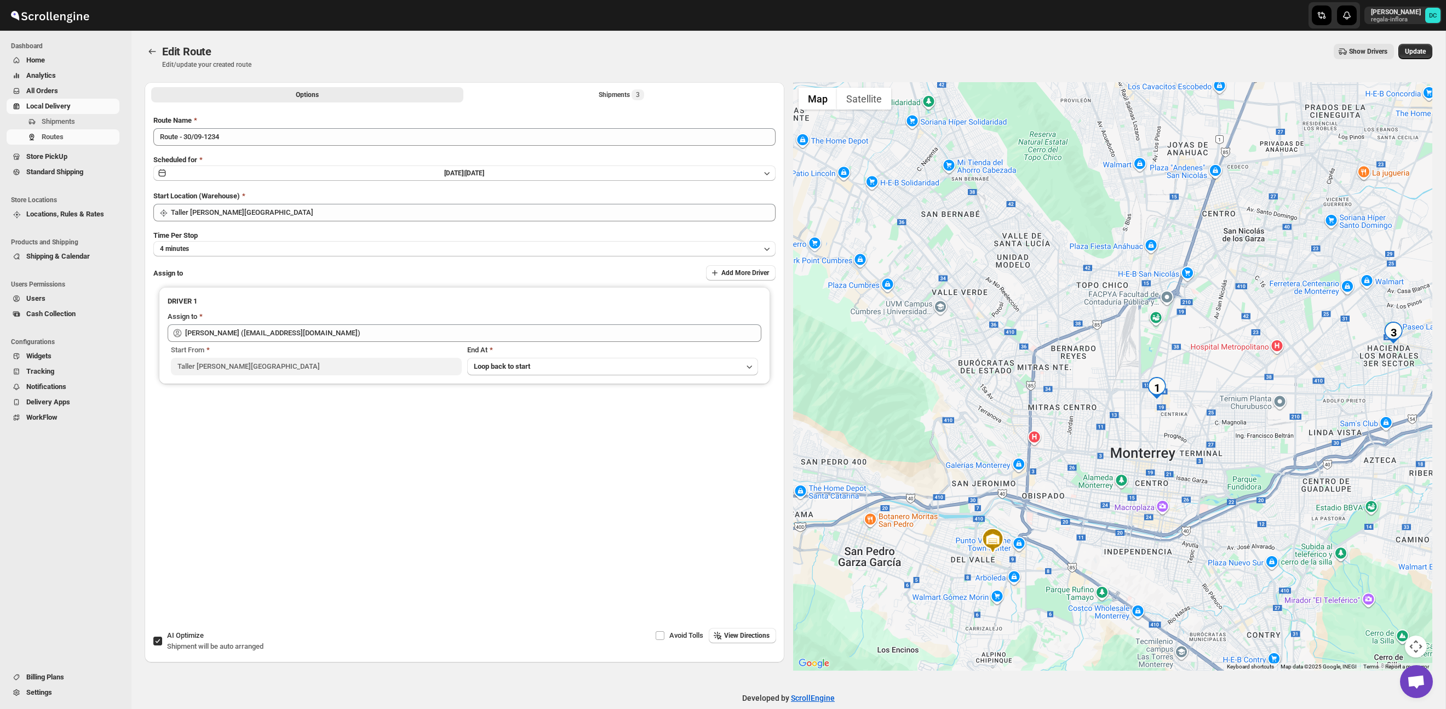
drag, startPoint x: 1222, startPoint y: 379, endPoint x: 1147, endPoint y: 493, distance: 136.5
click at [1140, 505] on div at bounding box center [1113, 376] width 640 height 588
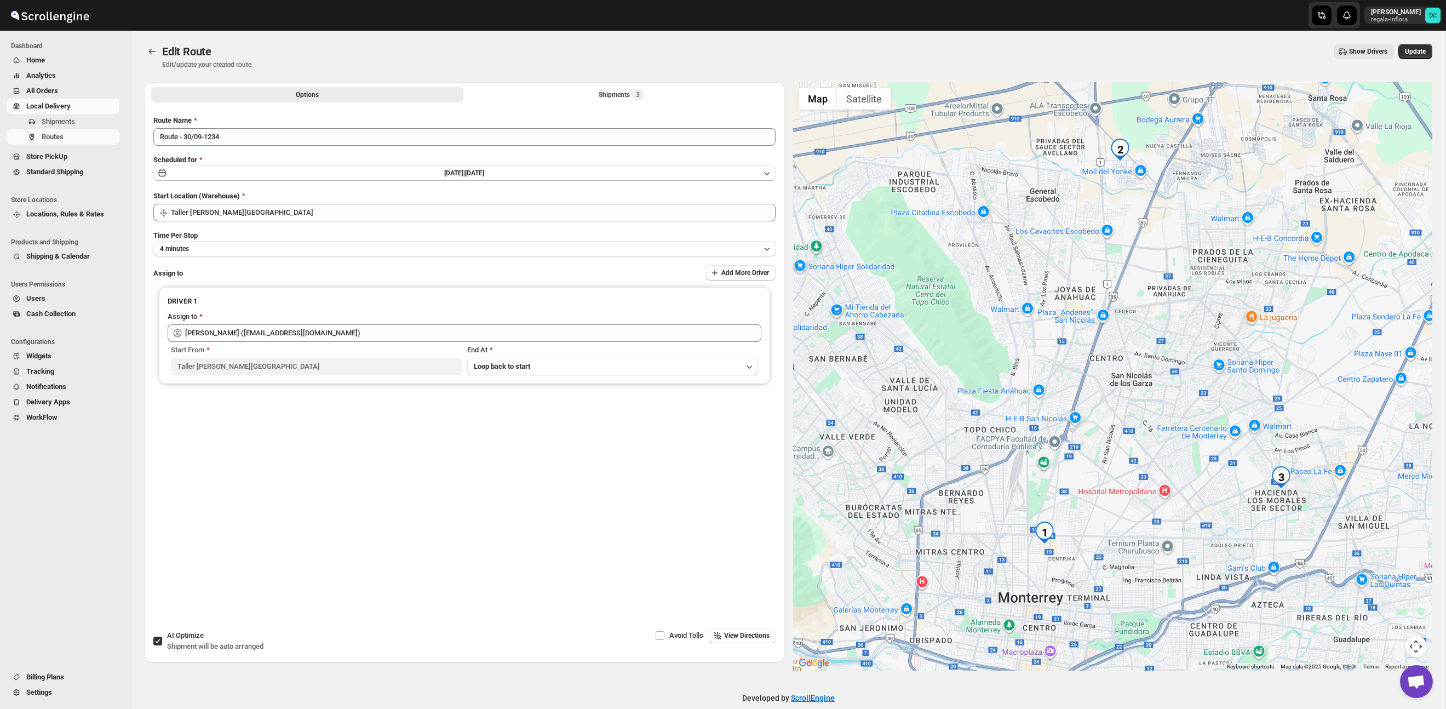
drag, startPoint x: 1225, startPoint y: 398, endPoint x: 1120, endPoint y: 536, distance: 173.2
click at [1120, 536] on div at bounding box center [1113, 376] width 640 height 588
click at [724, 632] on span "View Directions" at bounding box center [746, 635] width 45 height 9
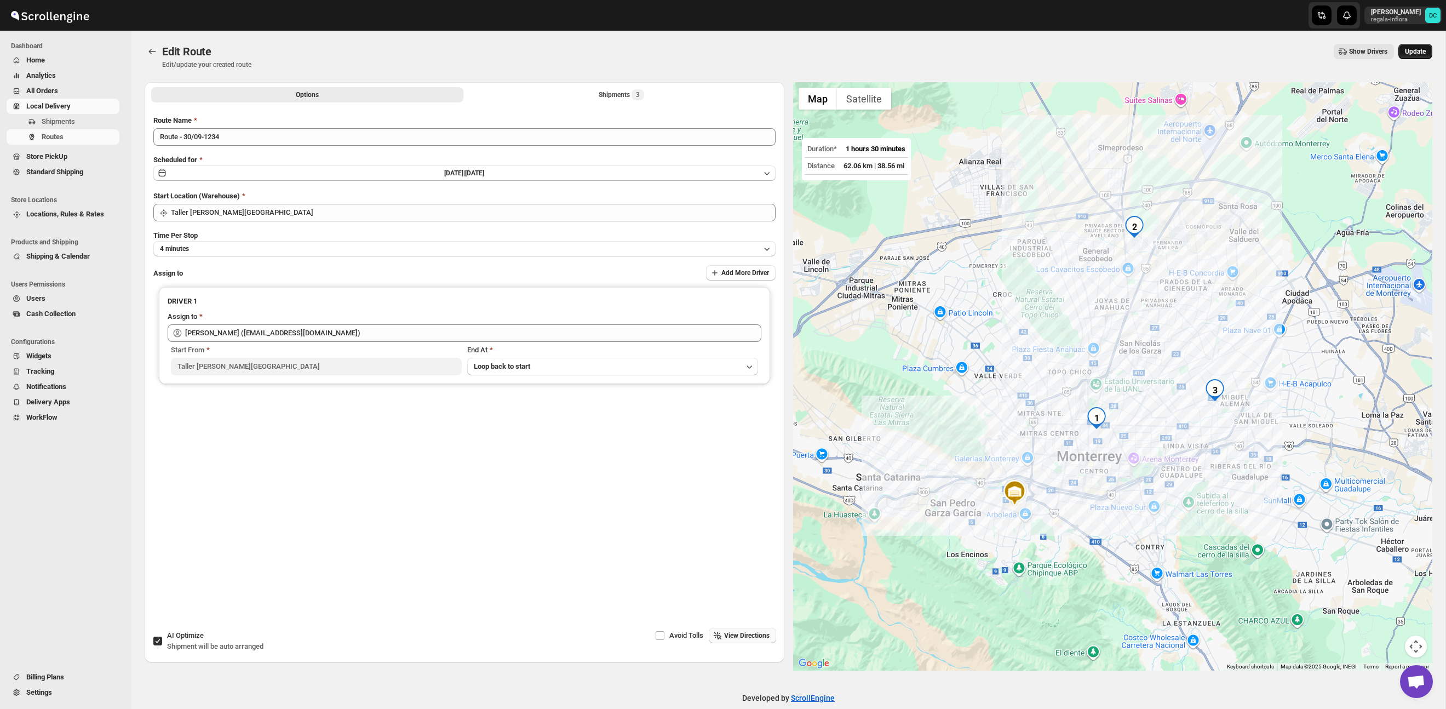
click at [1421, 52] on span "Update" at bounding box center [1415, 51] width 21 height 9
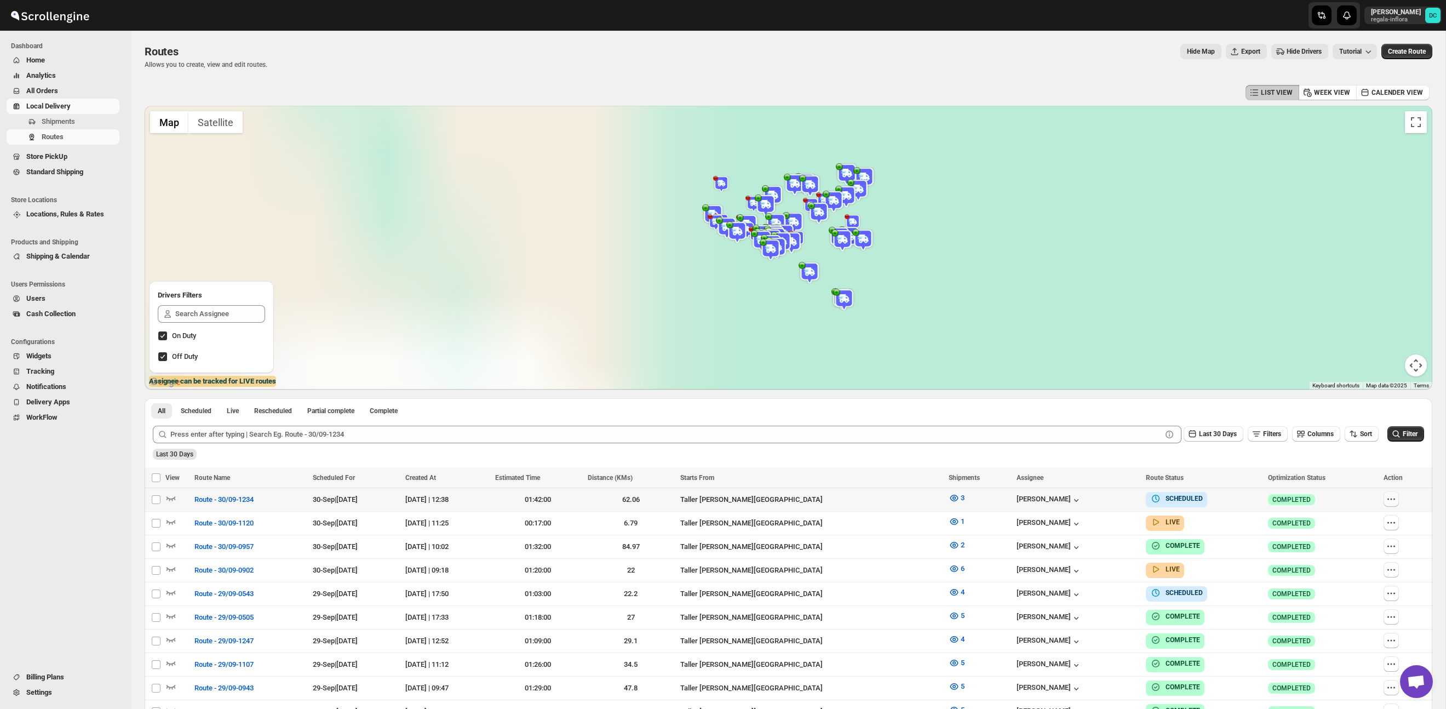
click at [1396, 504] on icon "button" at bounding box center [1391, 499] width 11 height 11
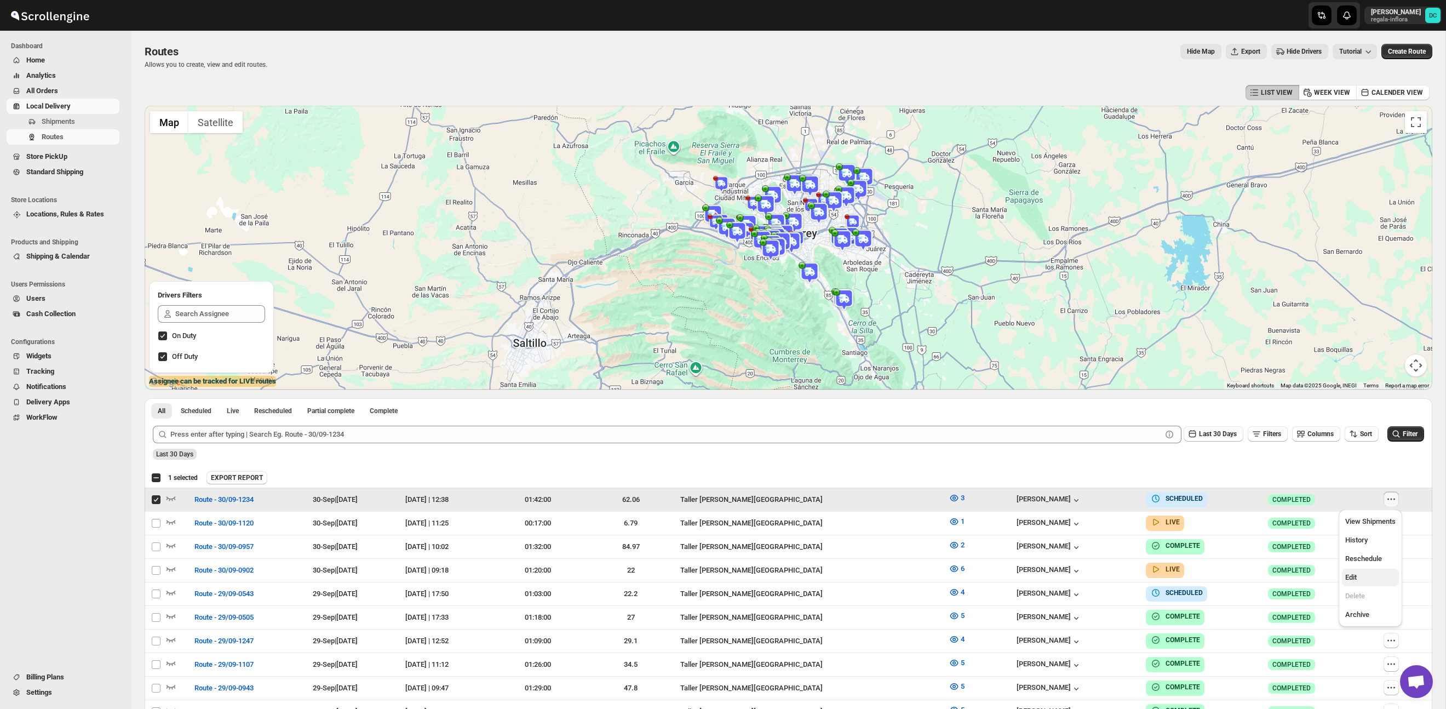
click at [1368, 578] on span "Edit" at bounding box center [1371, 577] width 50 height 11
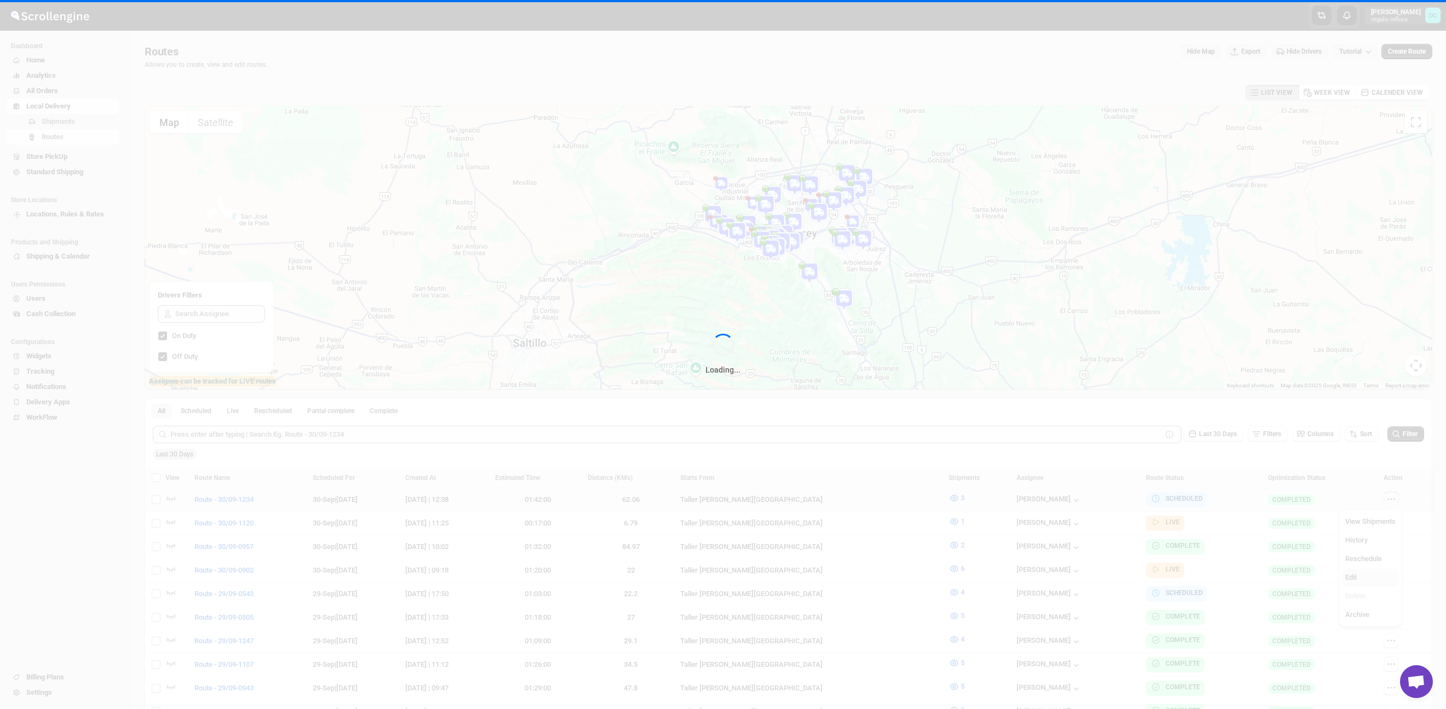
checkbox input "false"
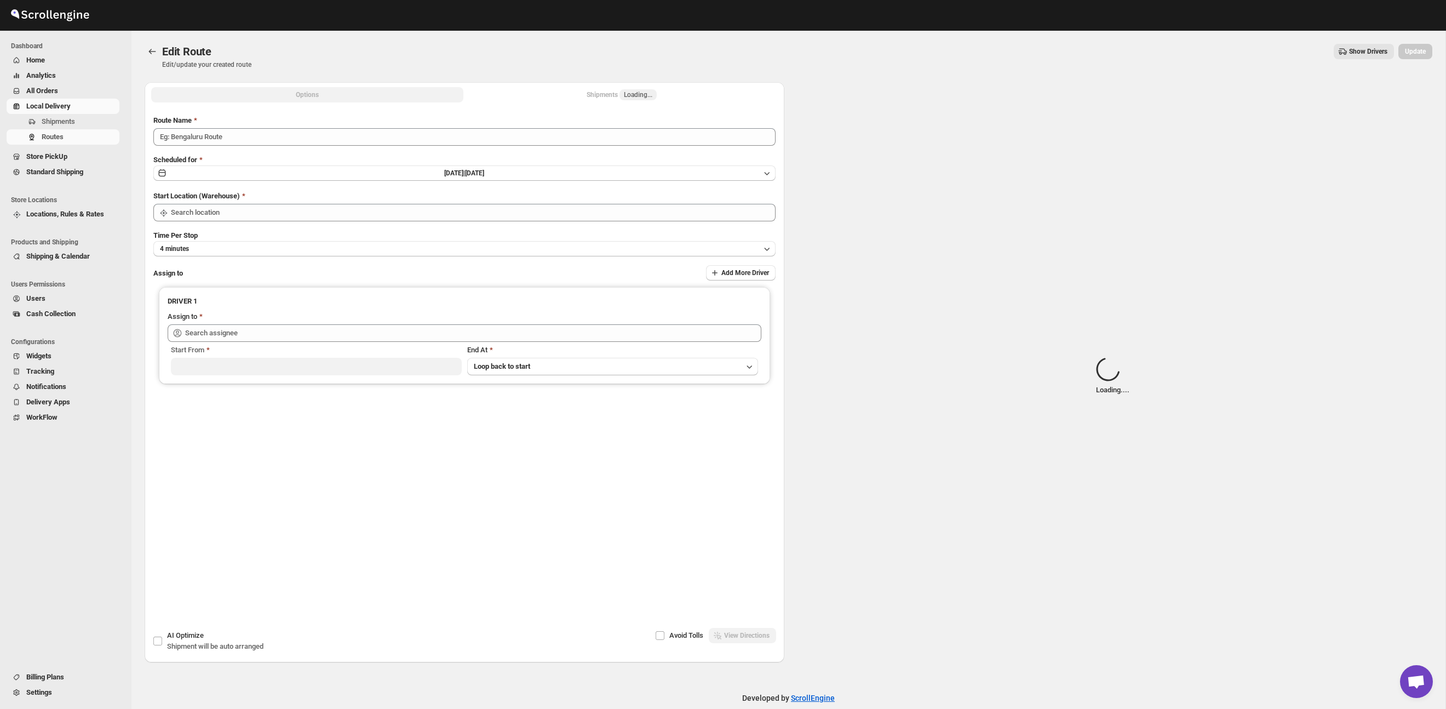
type input "Route - 30/09-1234"
type input "Taller [PERSON_NAME] del [PERSON_NAME][GEOGRAPHIC_DATA]"
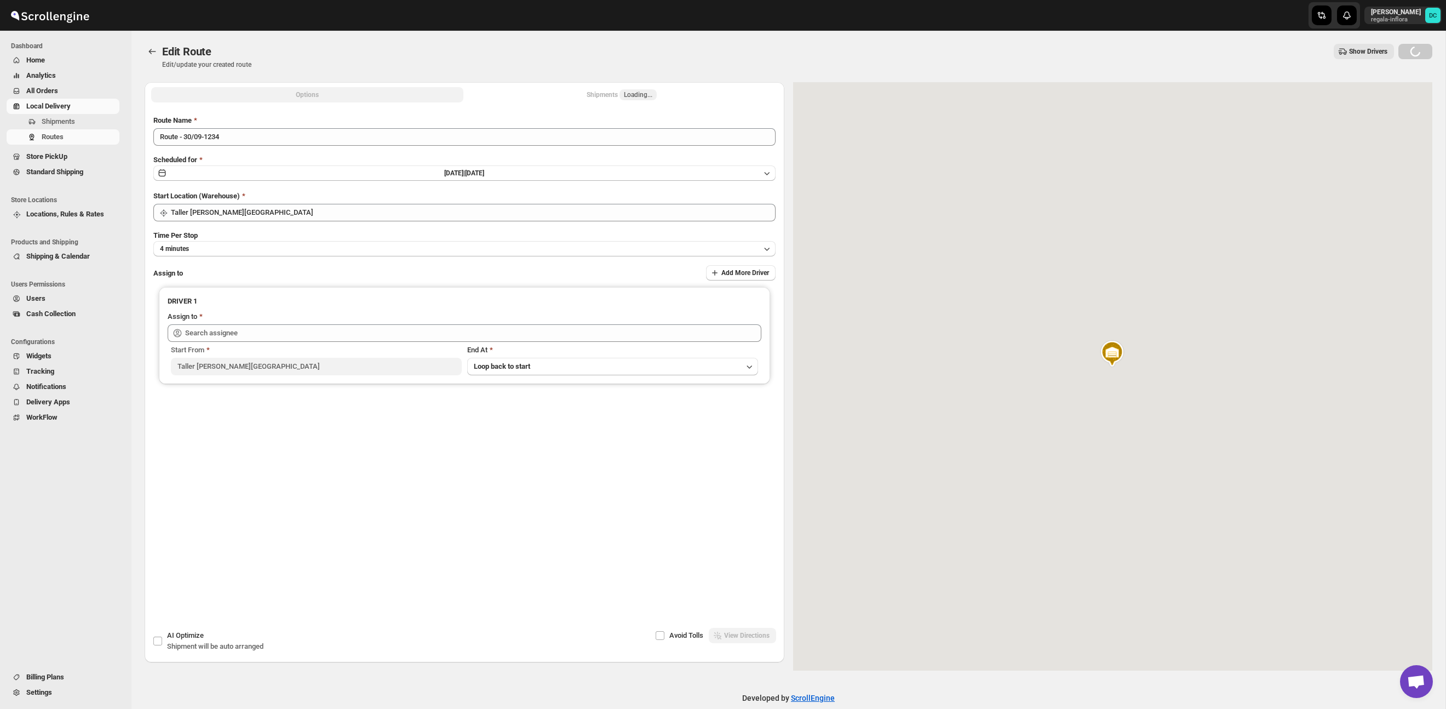
type input "[PERSON_NAME] ([EMAIL_ADDRESS][DOMAIN_NAME])"
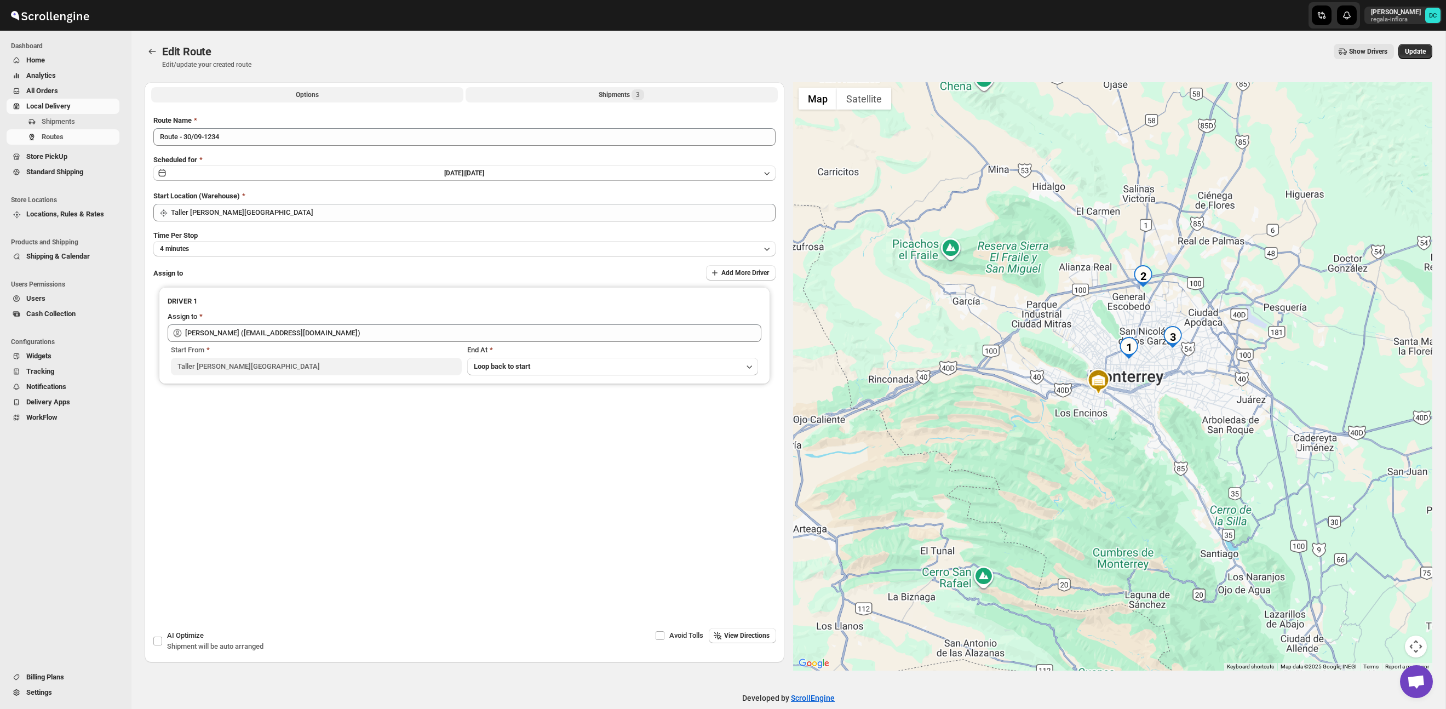
click at [610, 96] on div "Shipments 3" at bounding box center [621, 94] width 45 height 11
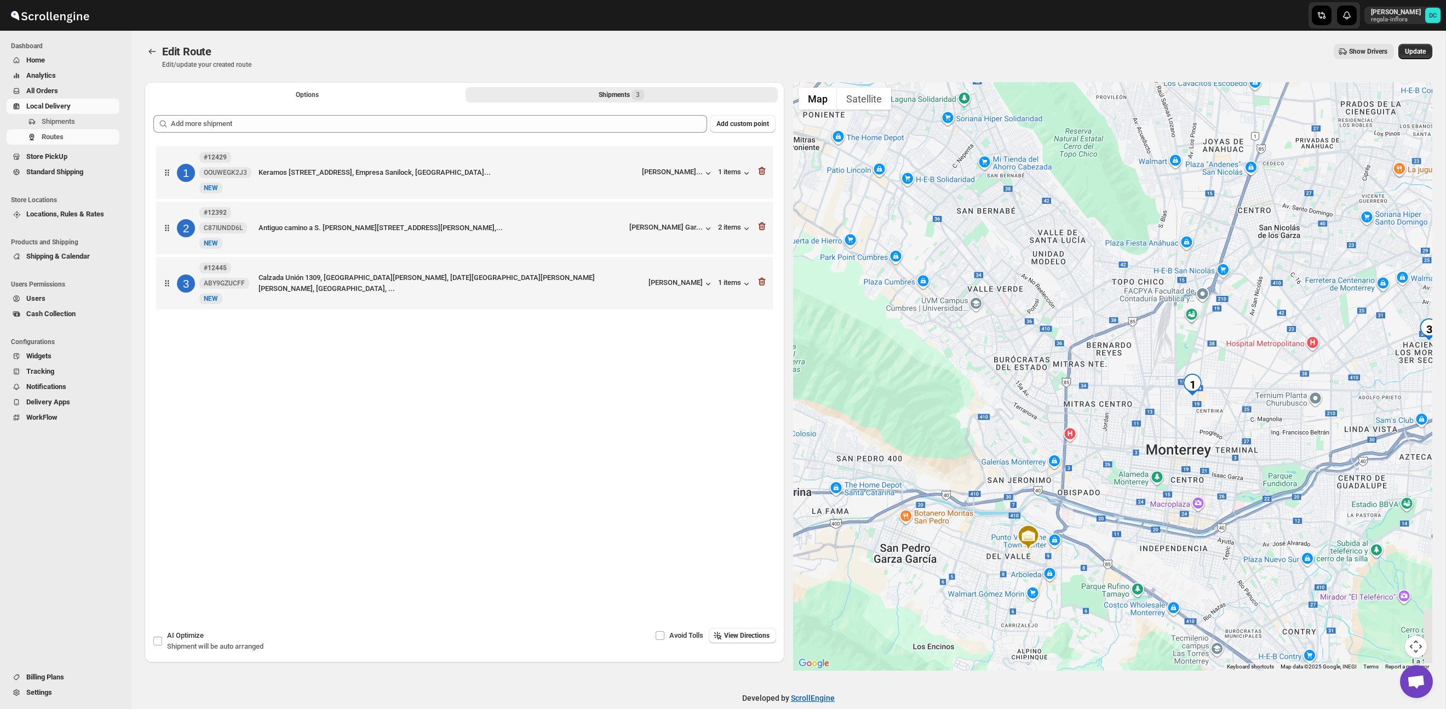
drag, startPoint x: 990, startPoint y: 350, endPoint x: 1083, endPoint y: 371, distance: 95.4
click at [948, 447] on div at bounding box center [1113, 376] width 640 height 588
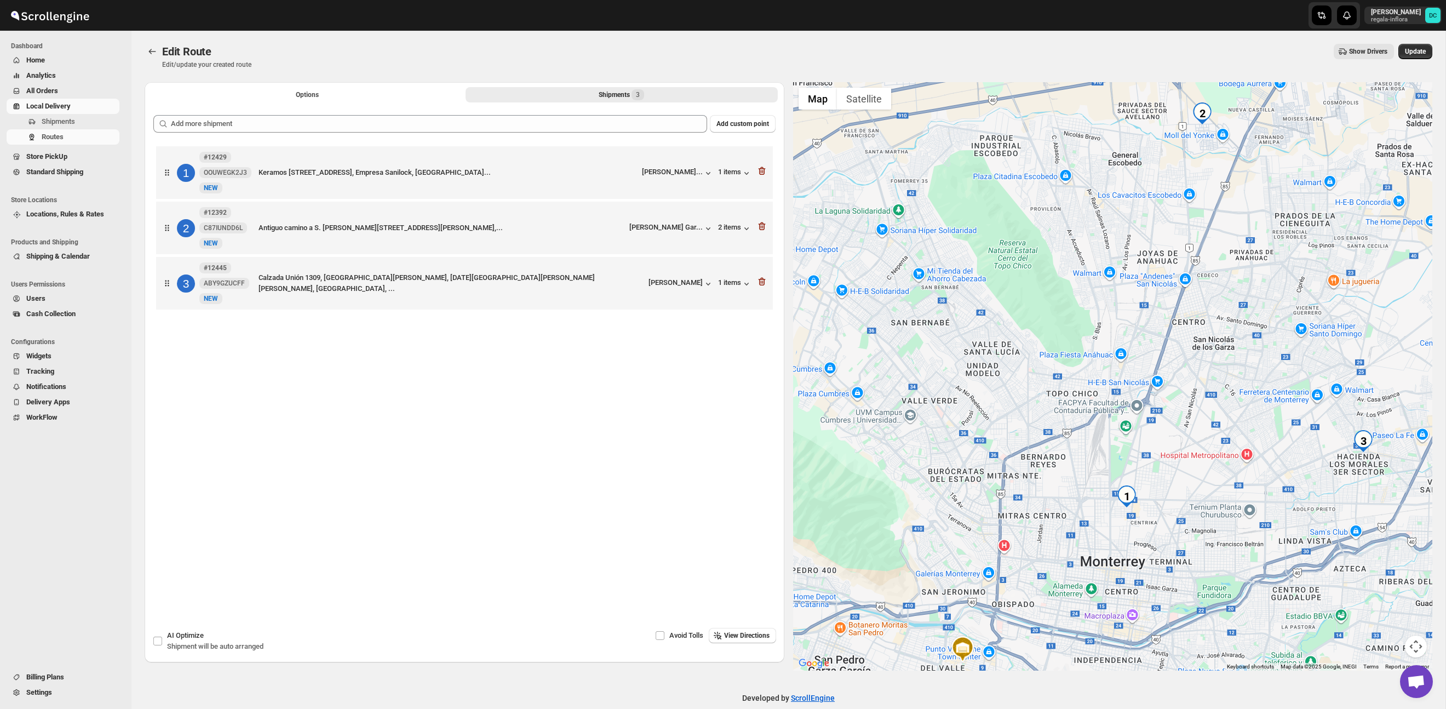
drag, startPoint x: 1191, startPoint y: 328, endPoint x: 1139, endPoint y: 359, distance: 60.2
click at [1139, 359] on div at bounding box center [1113, 376] width 640 height 588
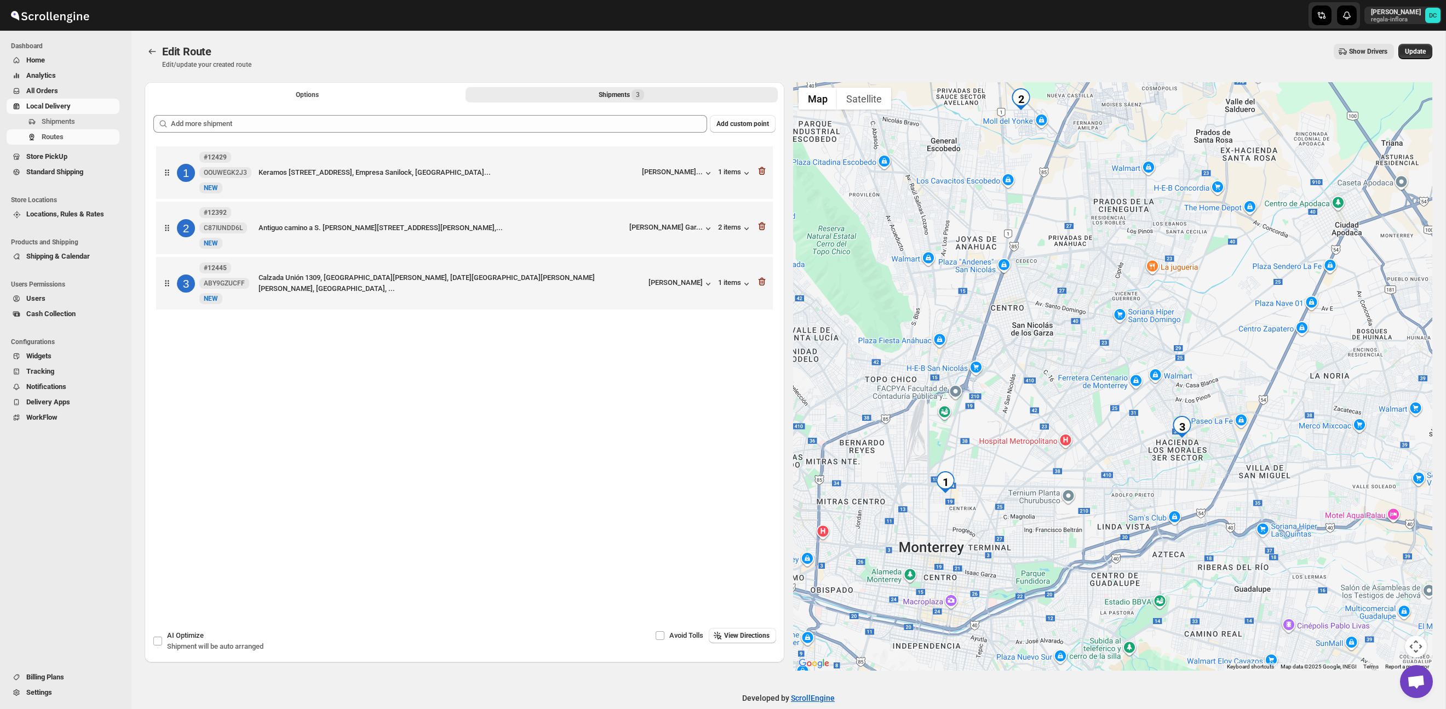
drag, startPoint x: 1192, startPoint y: 475, endPoint x: 1168, endPoint y: 473, distance: 24.2
click at [1168, 473] on div at bounding box center [1113, 376] width 640 height 588
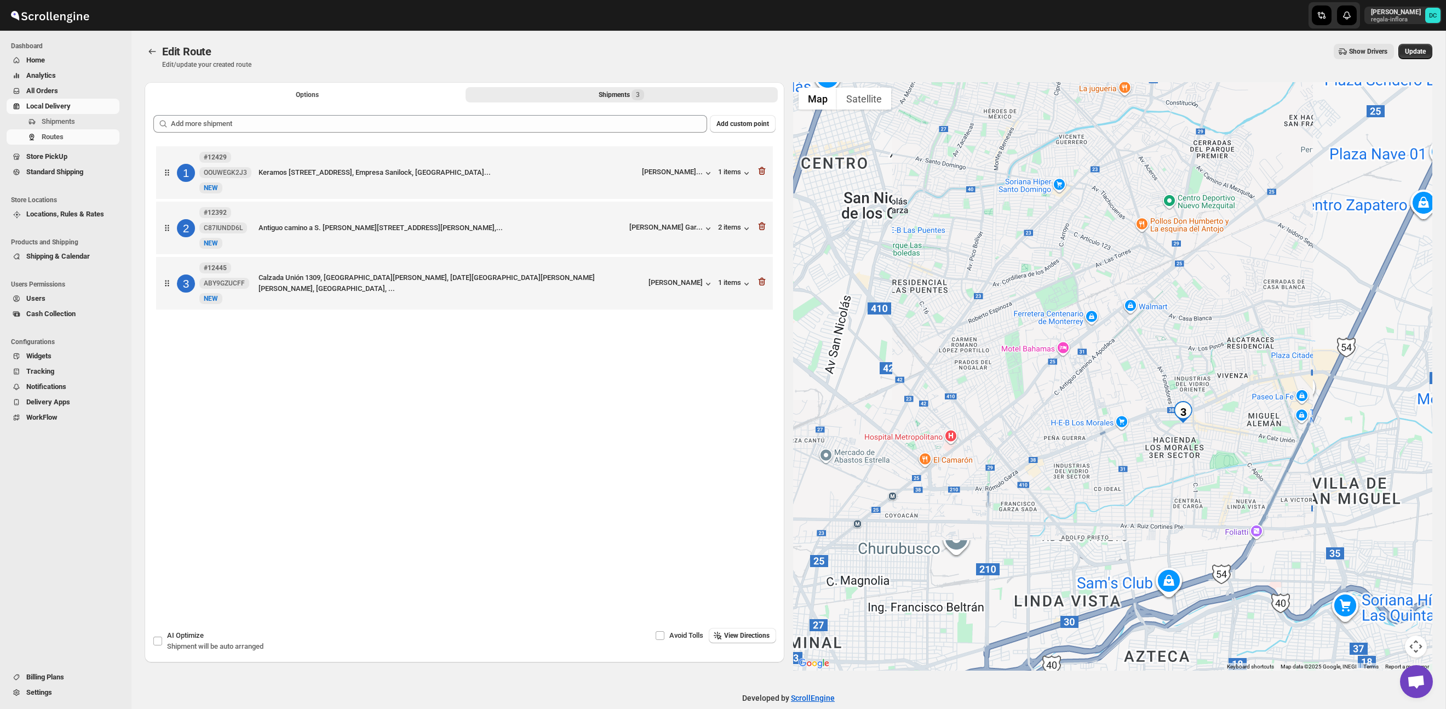
drag, startPoint x: 1249, startPoint y: 449, endPoint x: 1203, endPoint y: 396, distance: 70.7
click at [1215, 398] on div at bounding box center [1113, 376] width 640 height 588
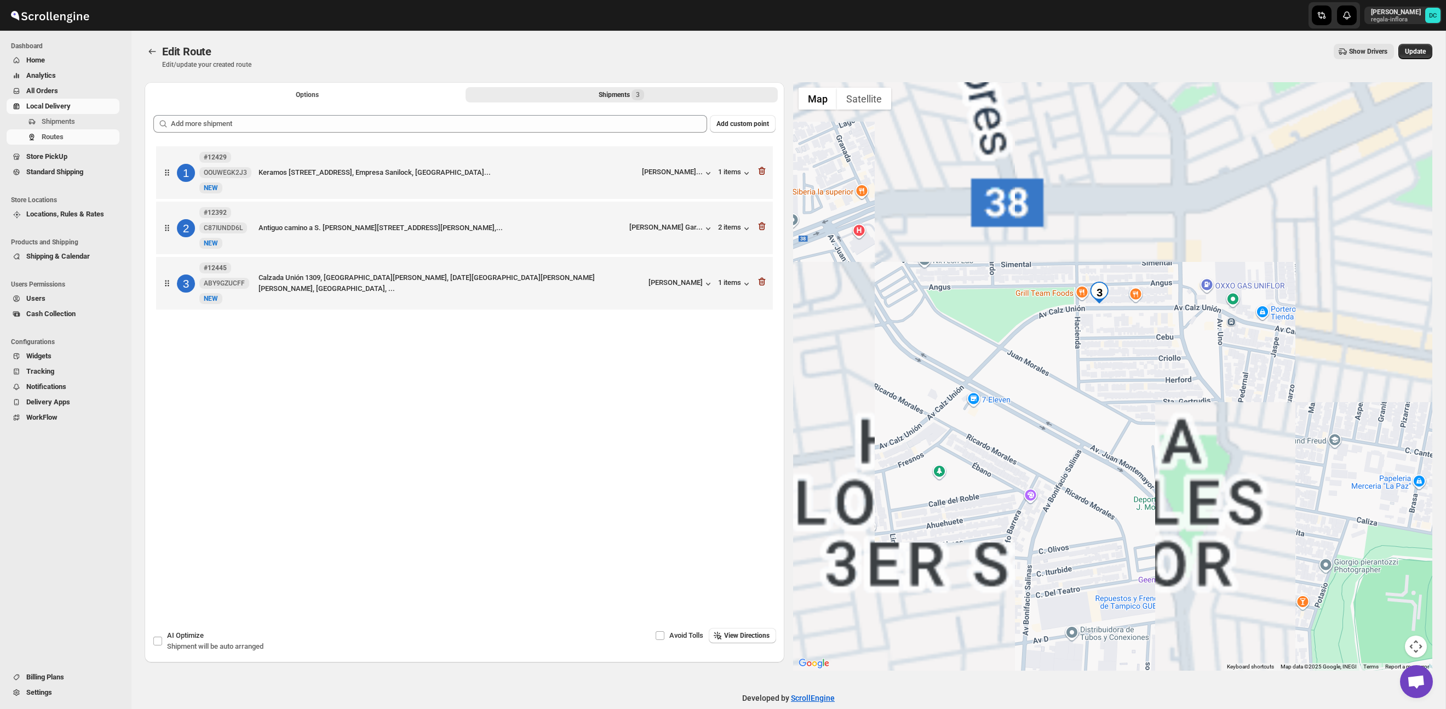
drag, startPoint x: 1047, startPoint y: 344, endPoint x: 1123, endPoint y: 340, distance: 75.7
click at [1123, 340] on div at bounding box center [1113, 376] width 640 height 588
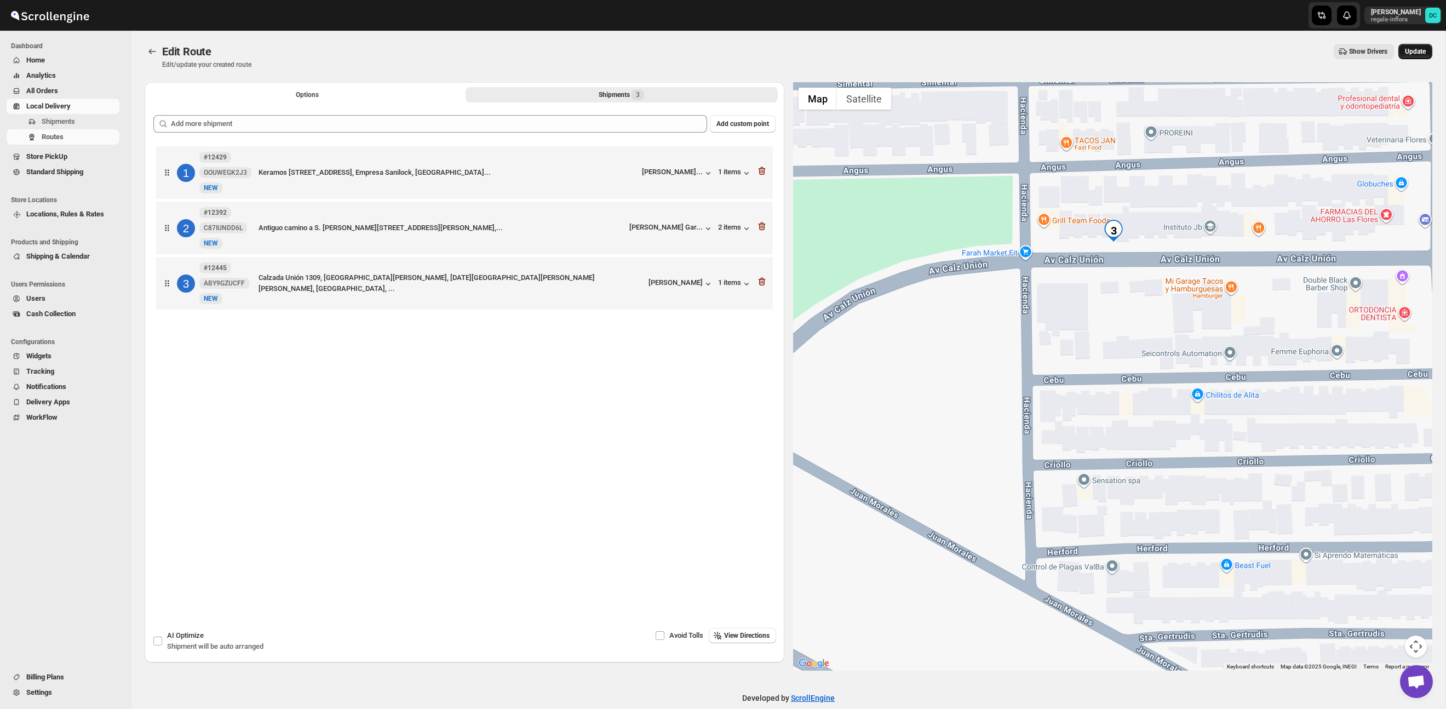
click at [1420, 52] on span "Update" at bounding box center [1415, 51] width 21 height 9
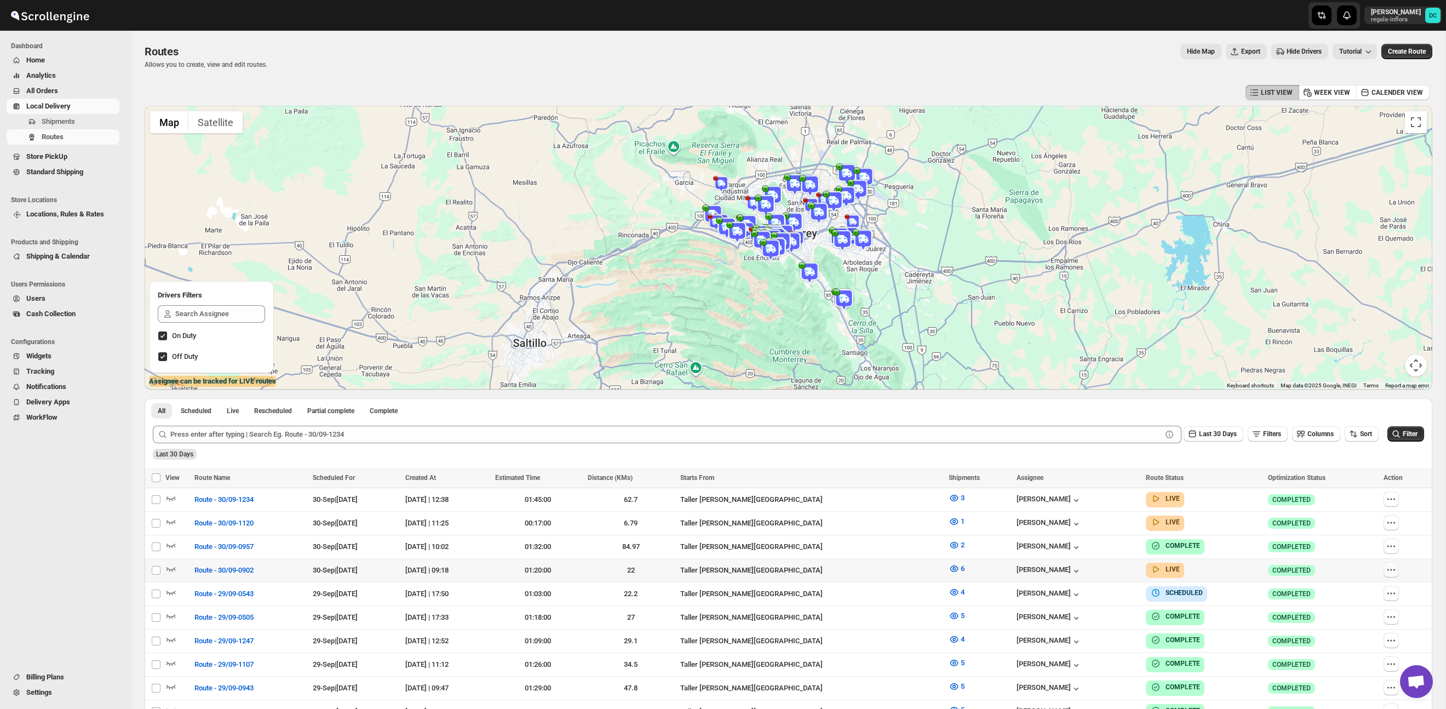
click at [1393, 568] on icon "button" at bounding box center [1391, 569] width 11 height 11
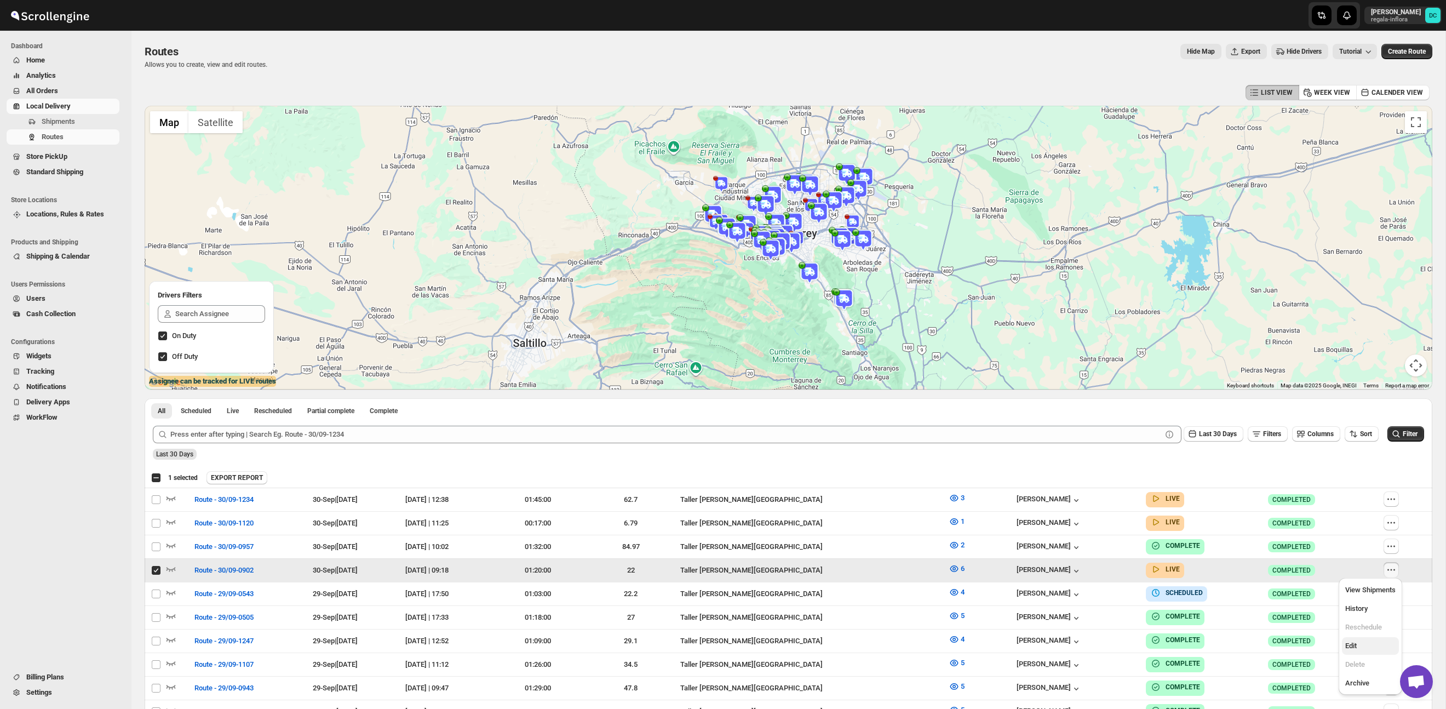
click at [1371, 646] on span "Edit" at bounding box center [1371, 645] width 50 height 11
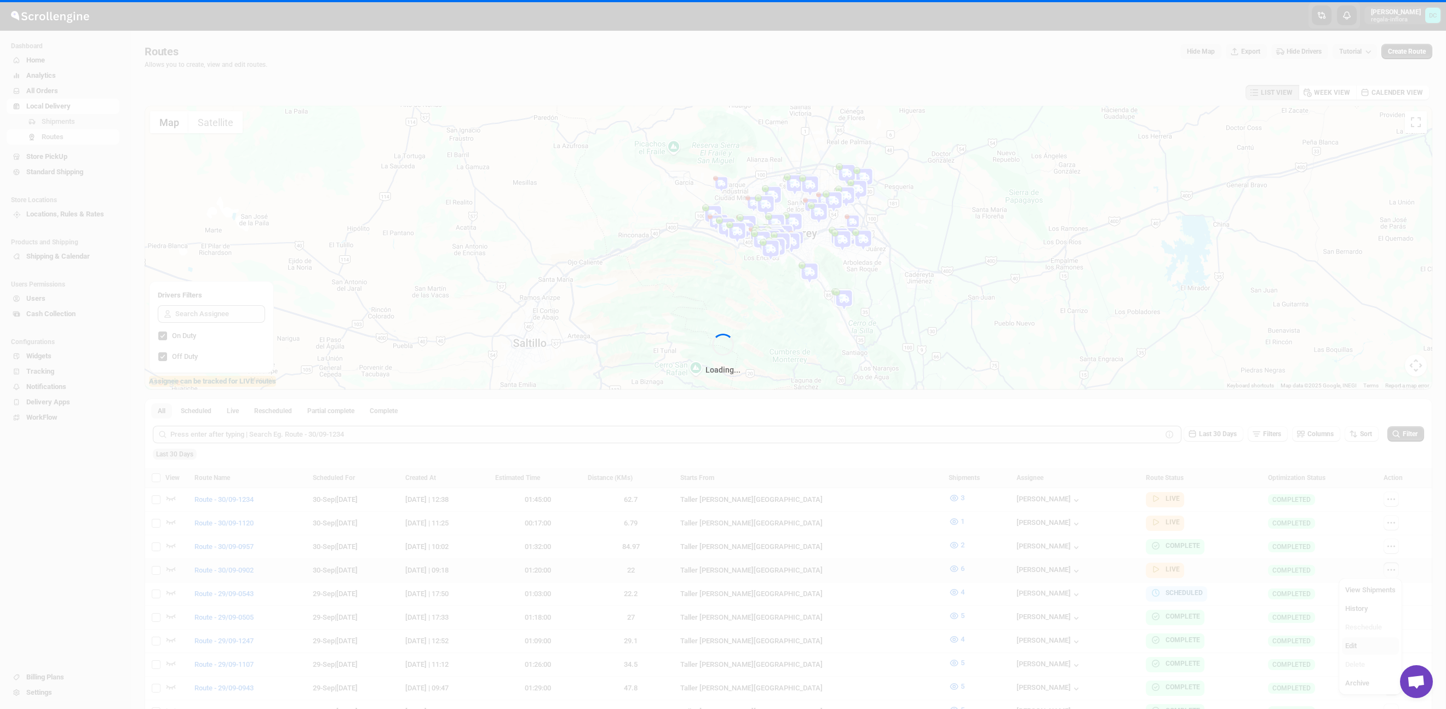
checkbox input "false"
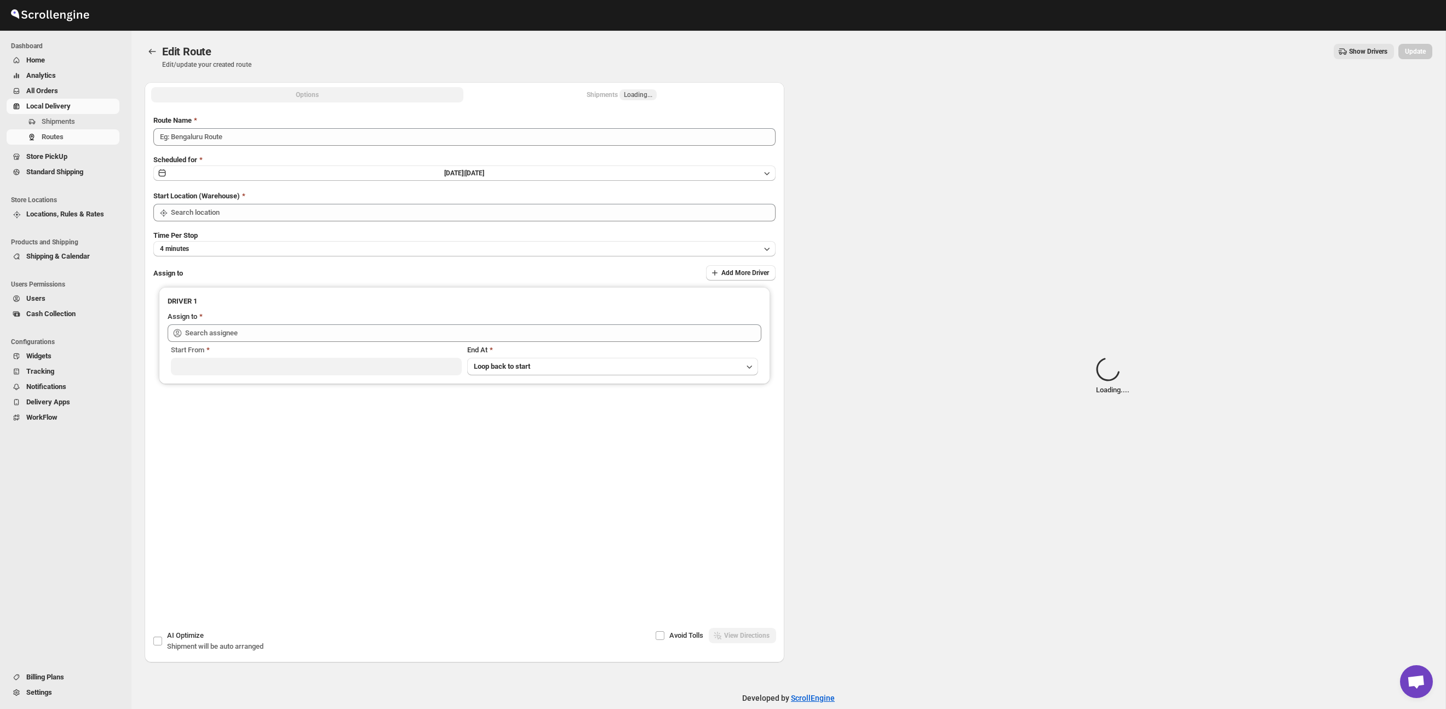
type input "Route - 30/09-0902"
type input "Taller [PERSON_NAME] del [PERSON_NAME][GEOGRAPHIC_DATA]"
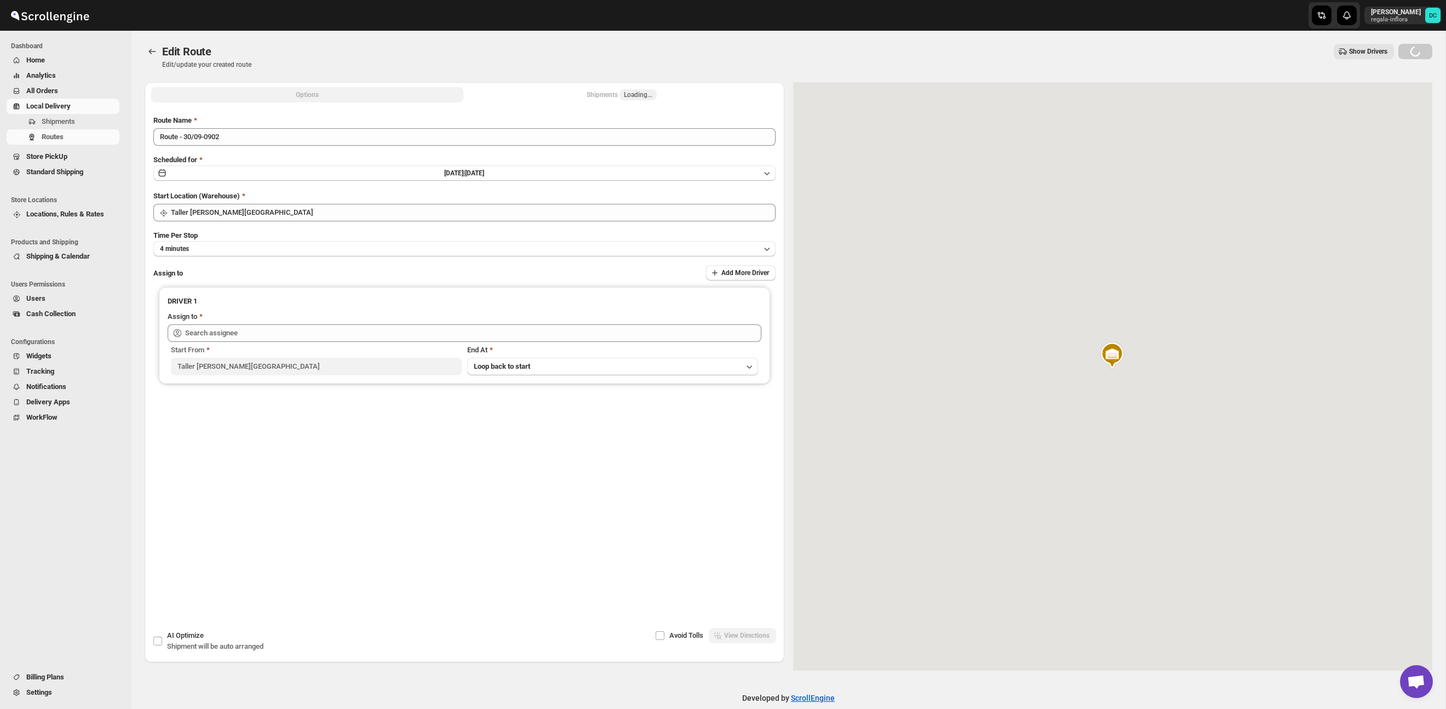
type input "[PERSON_NAME] [PERSON_NAME] ([EMAIL_ADDRESS][DOMAIN_NAME])"
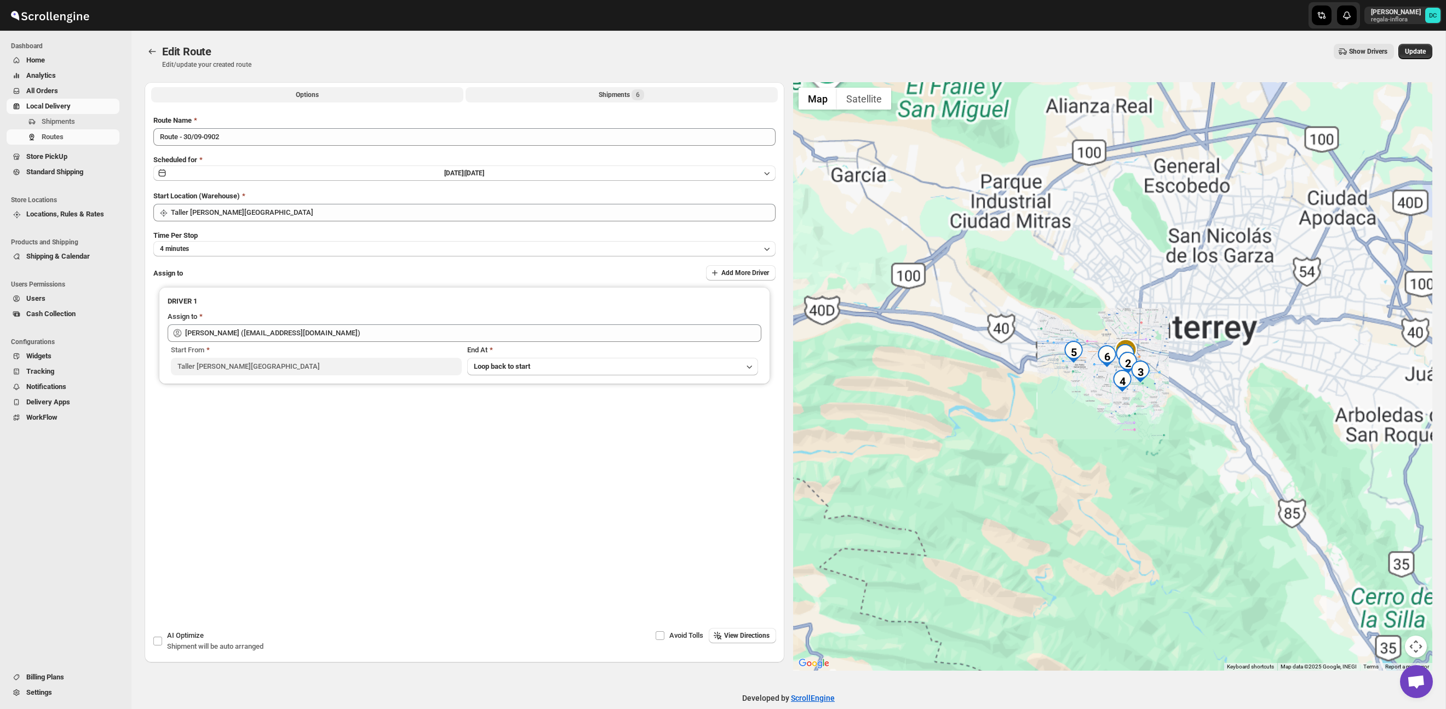
click at [602, 94] on div "Shipments 6" at bounding box center [621, 94] width 45 height 11
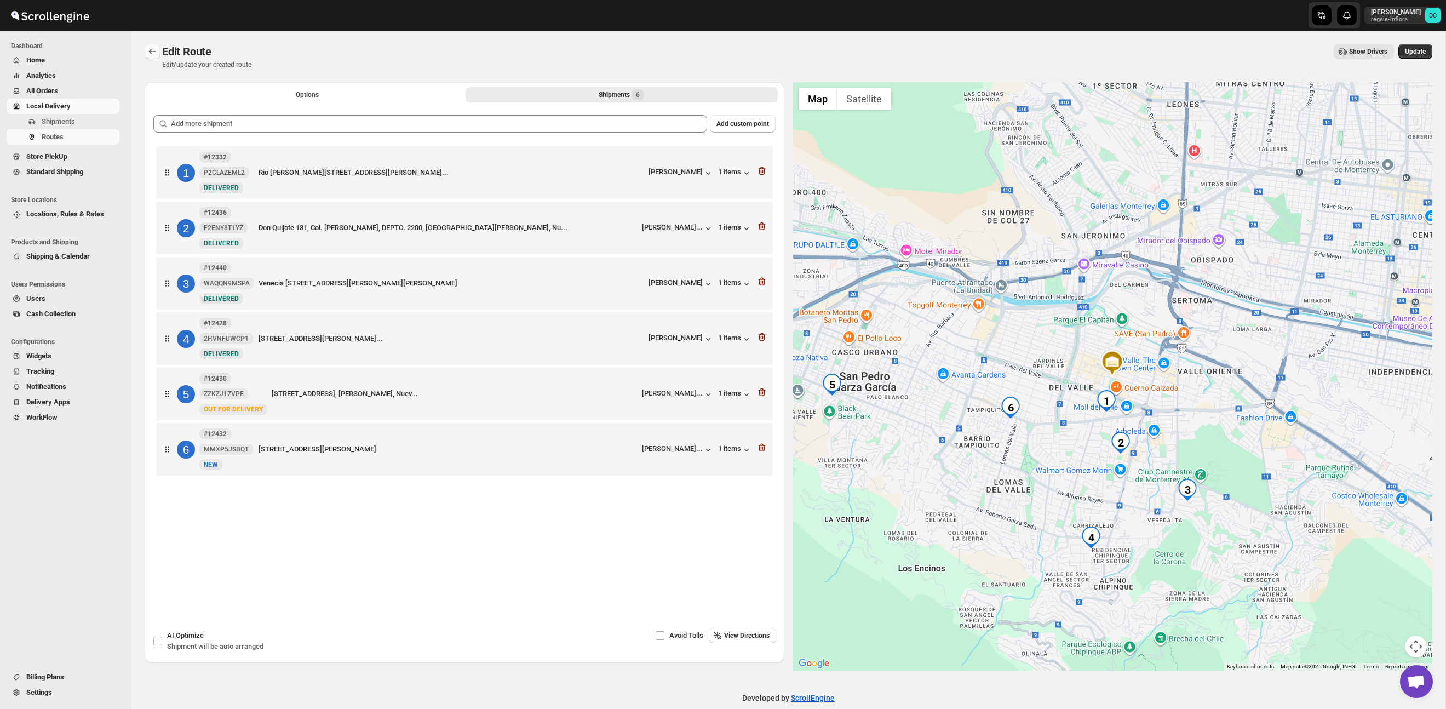
click at [158, 52] on button "Routes" at bounding box center [152, 51] width 15 height 15
